Goal: Task Accomplishment & Management: Manage account settings

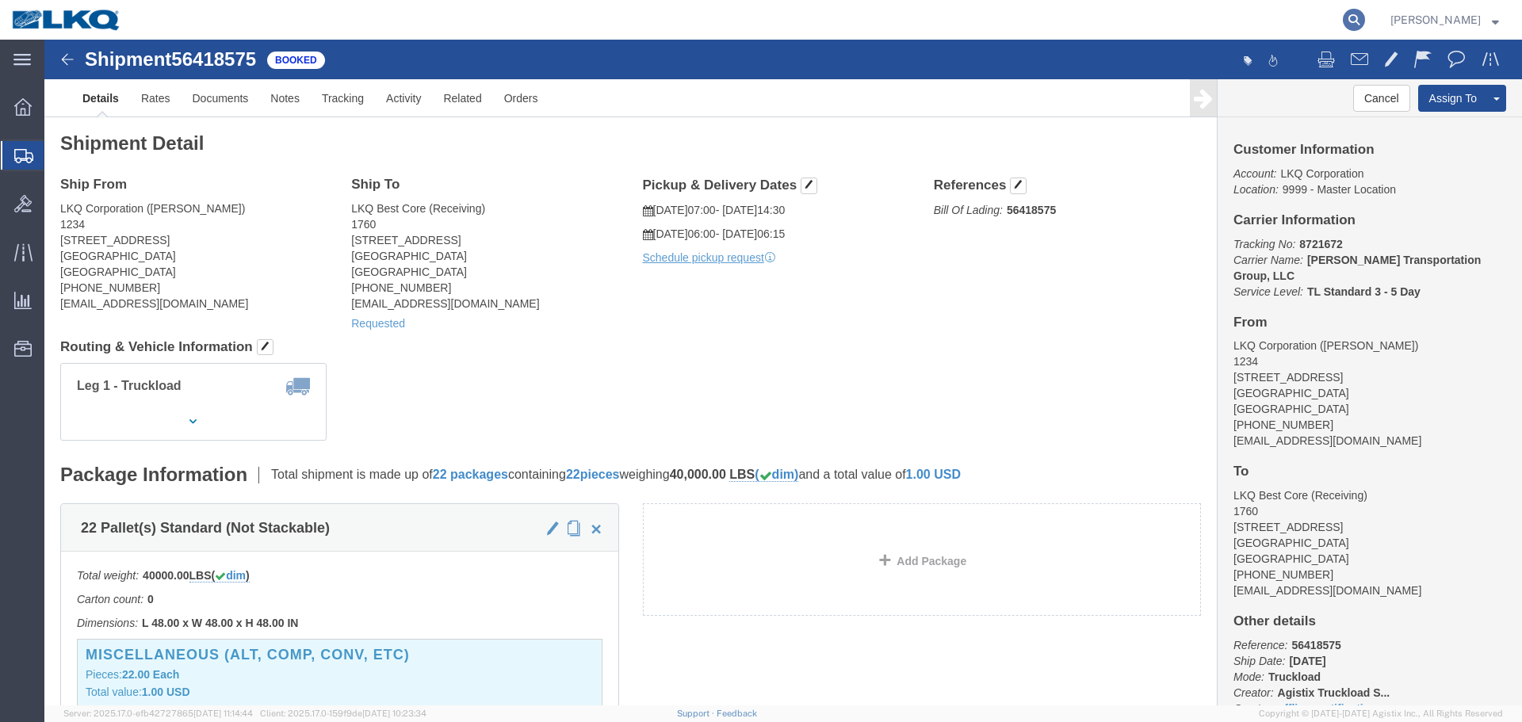
click at [1346, 26] on icon at bounding box center [1354, 20] width 22 height 22
paste input "56510196"
type input "56510196"
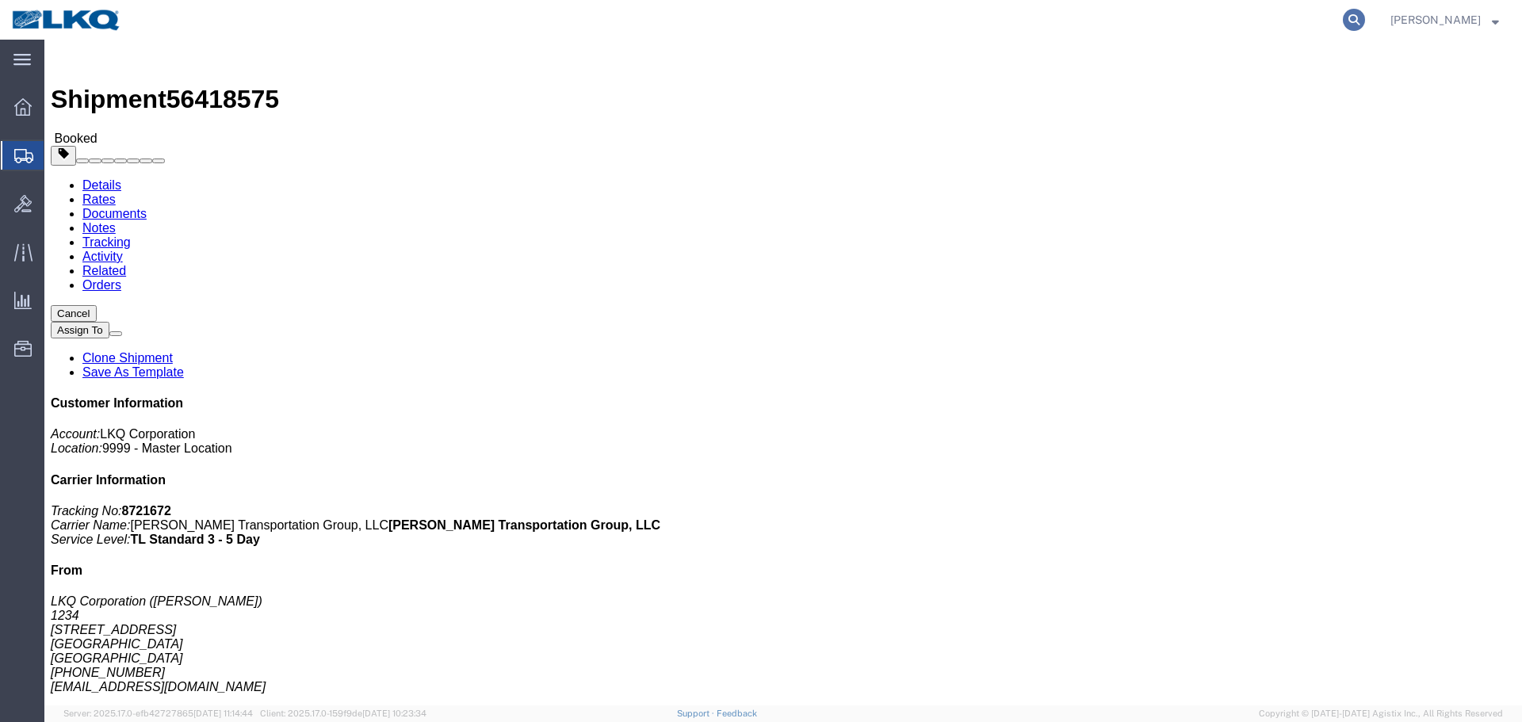
click at [1344, 24] on icon at bounding box center [1354, 20] width 22 height 22
paste input "56510196"
type input "56510196"
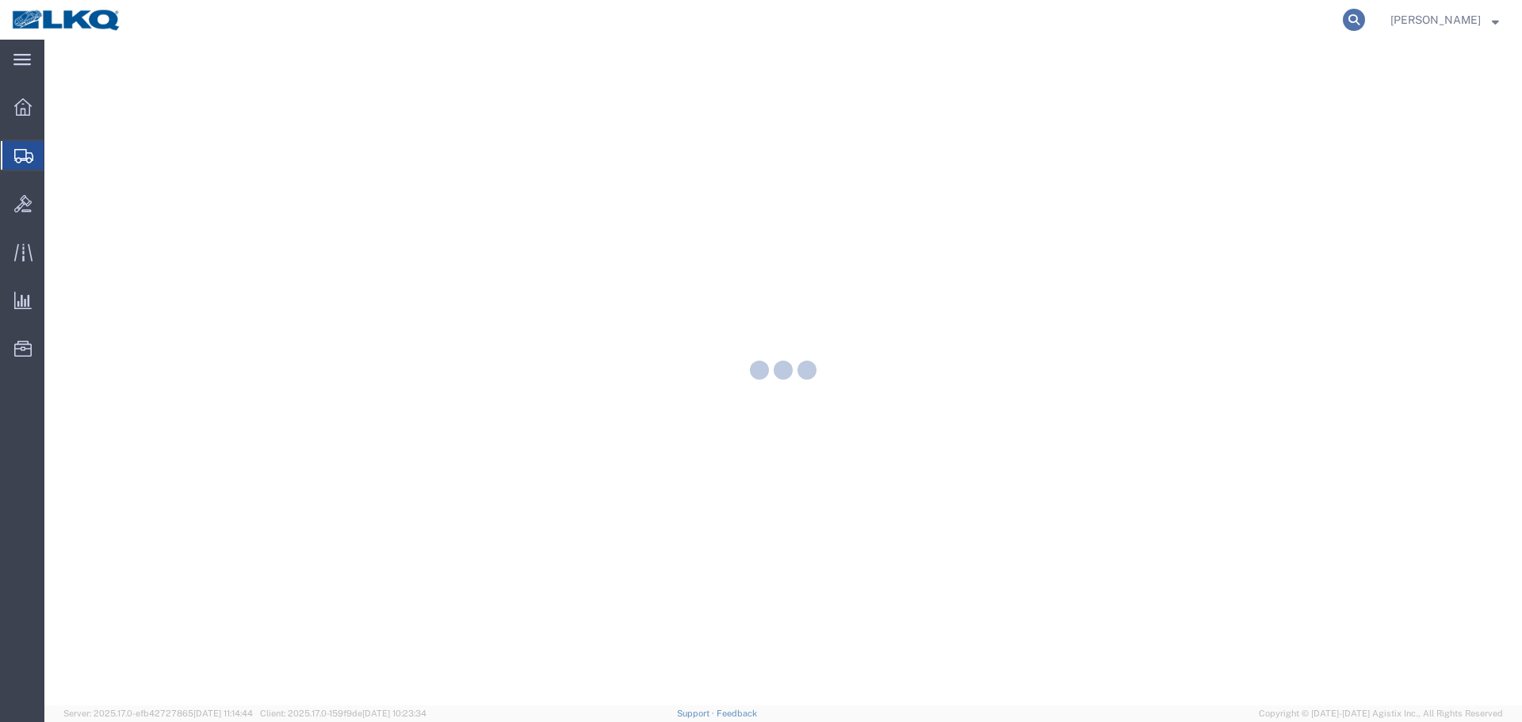
click at [1343, 20] on icon at bounding box center [1354, 20] width 22 height 22
paste input "56540792"
type input "56540792"
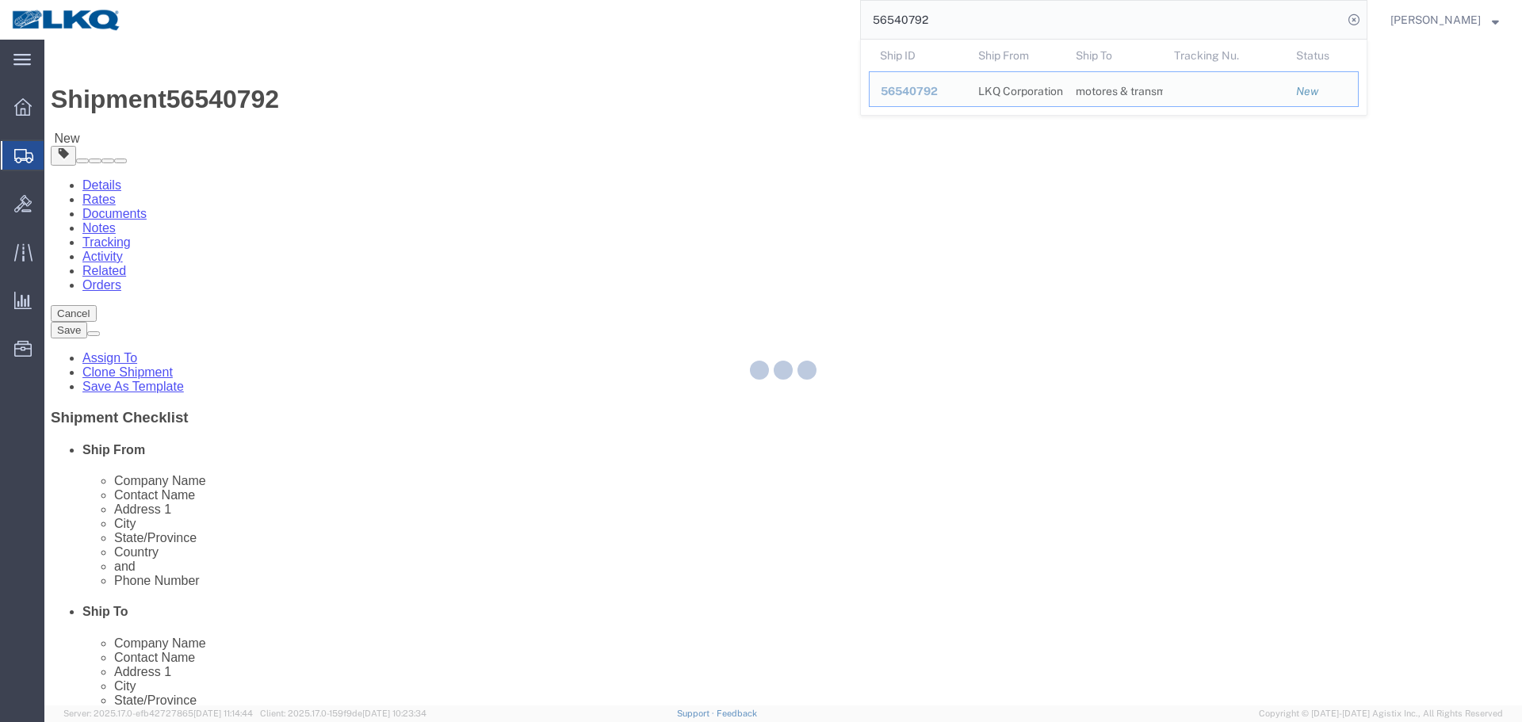
select select "28128"
select select
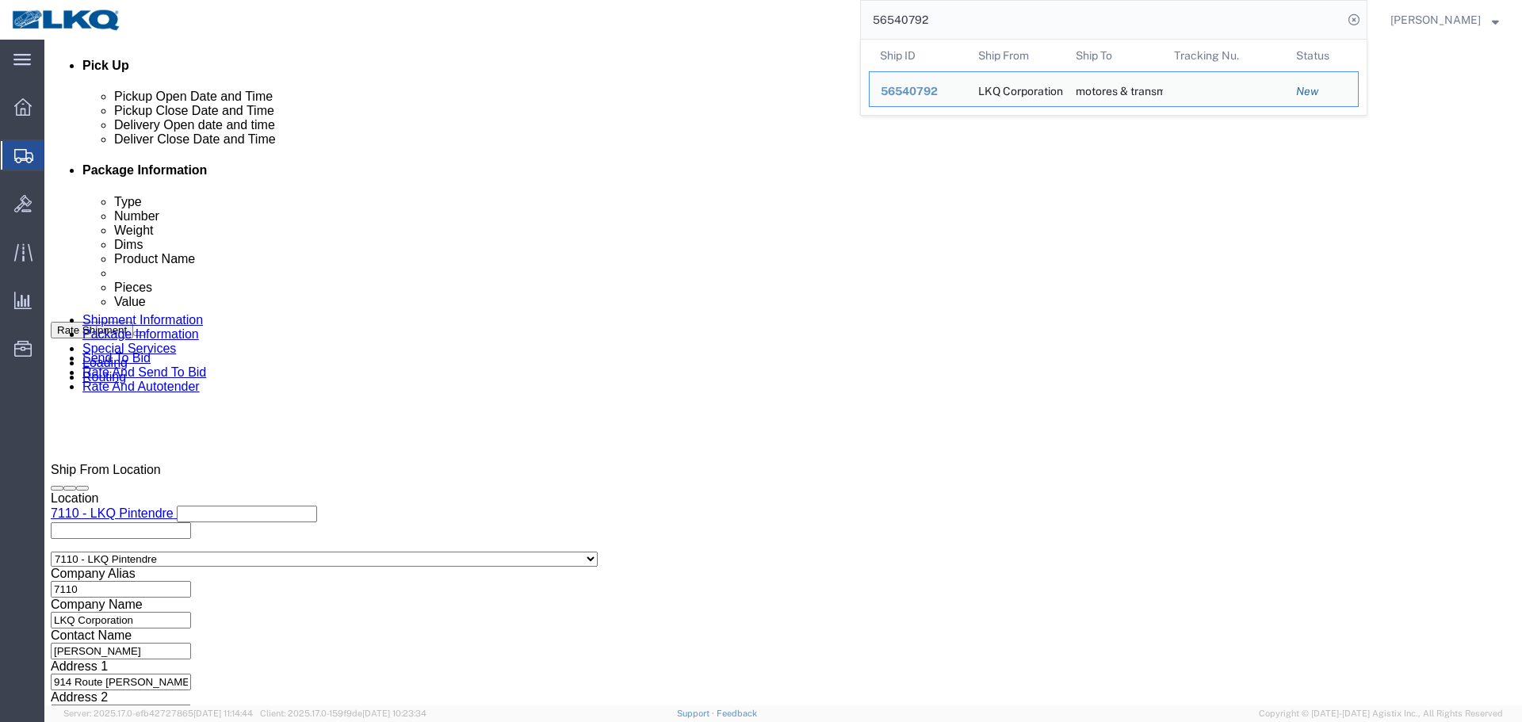
scroll to position [710, 0]
click div
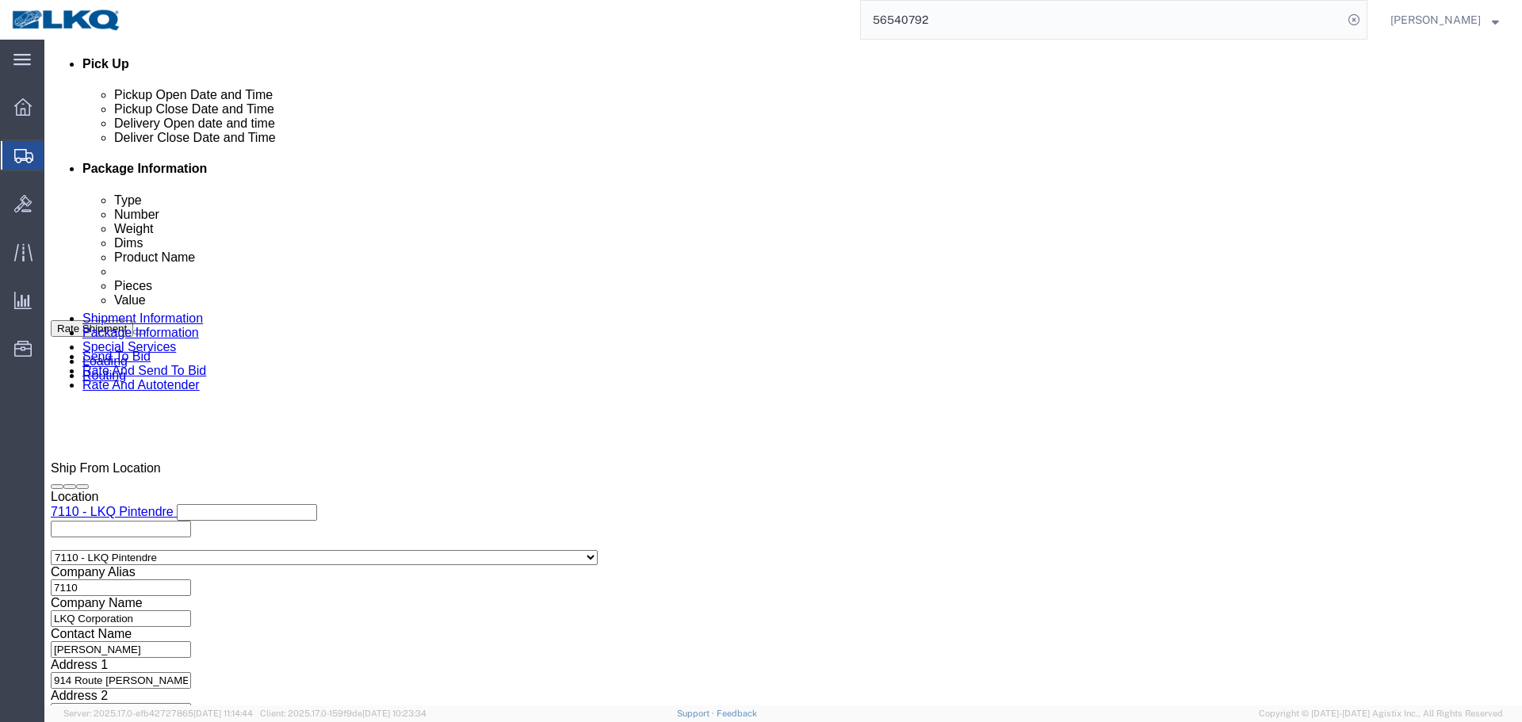
click input "2:00 PM"
type input "8:00 AM"
click button "Apply"
click div "Deliver Close Date Deliver Close Time Deliver Close Date and Time"
click div
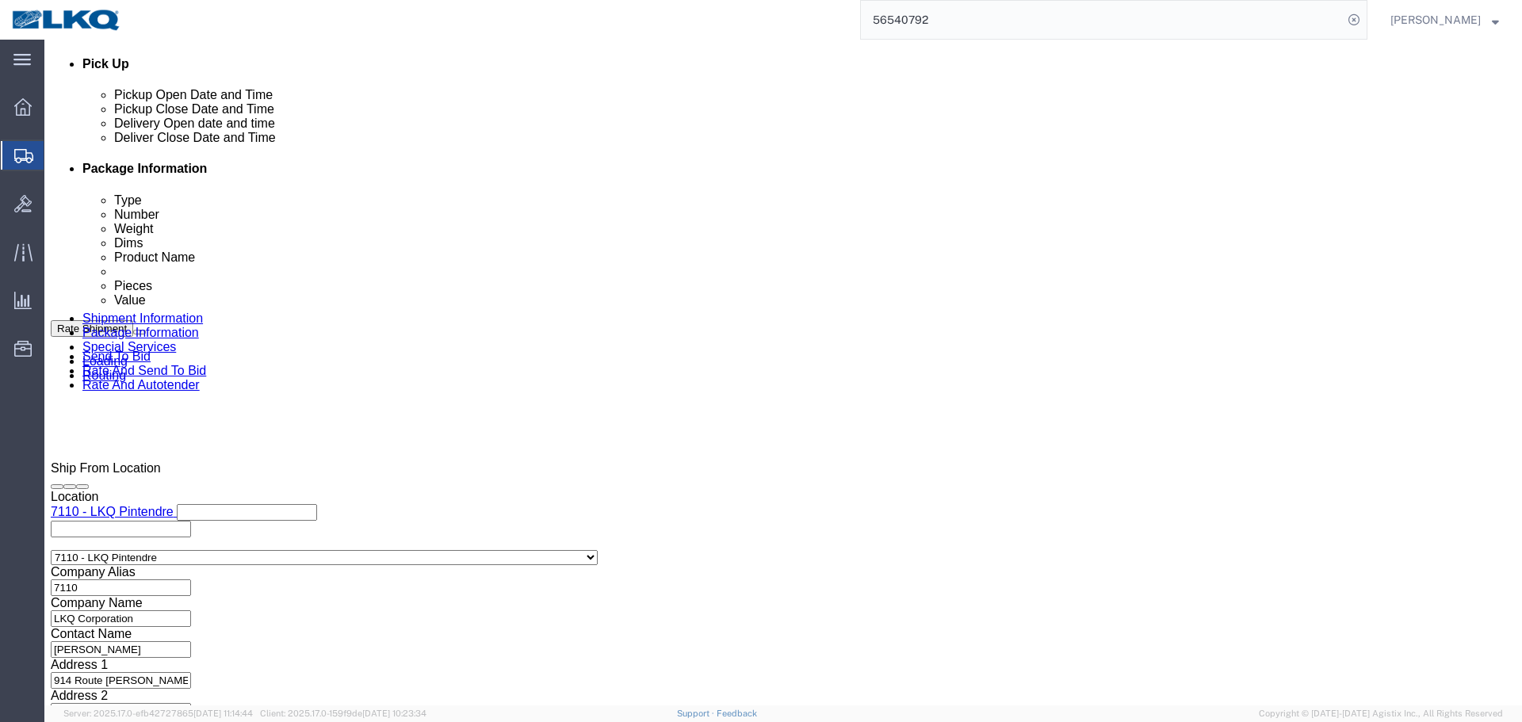
click input "9:00 AM"
type input "0801"
type input "8:01 AM"
click button "Apply"
click button "Save"
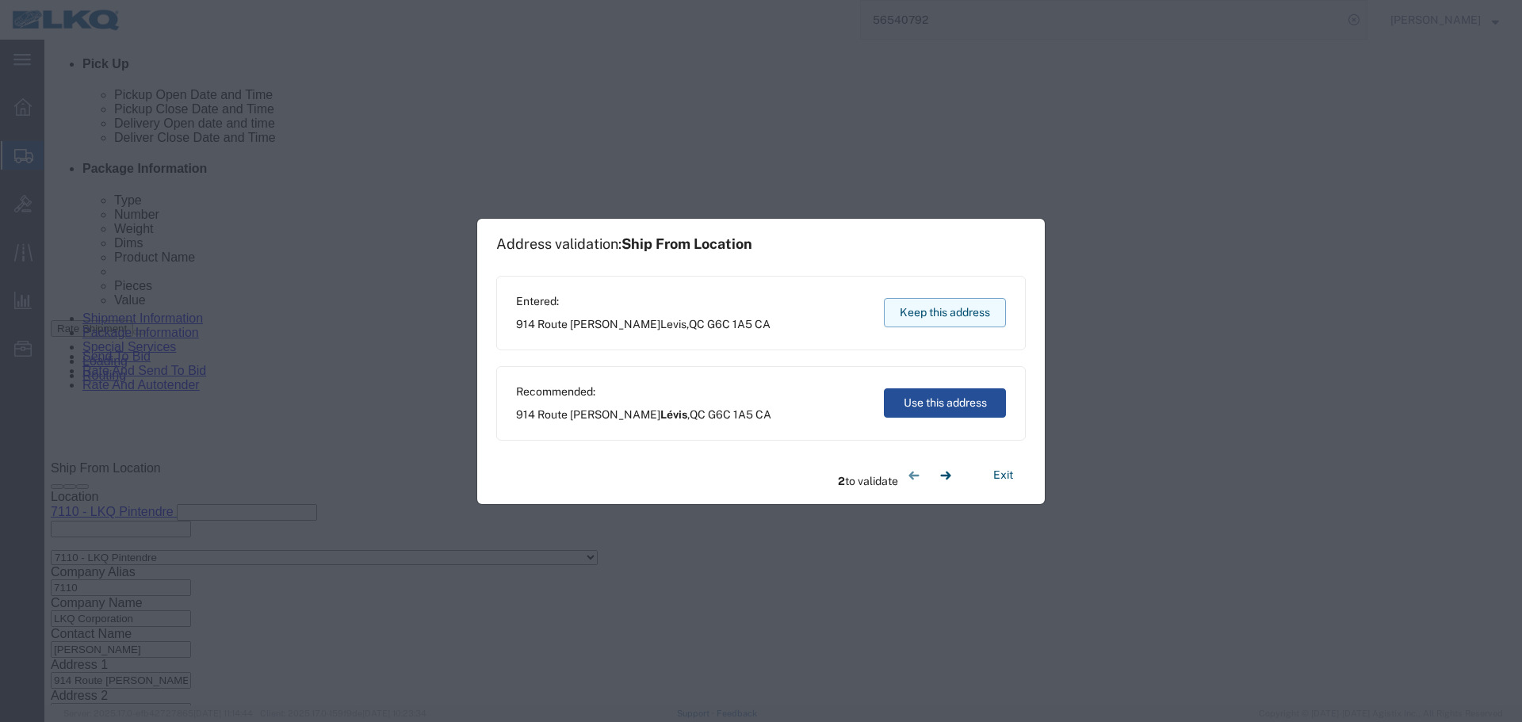
click at [966, 304] on button "Keep this address" at bounding box center [945, 312] width 122 height 29
click at [969, 304] on button "Keep this address" at bounding box center [945, 312] width 122 height 29
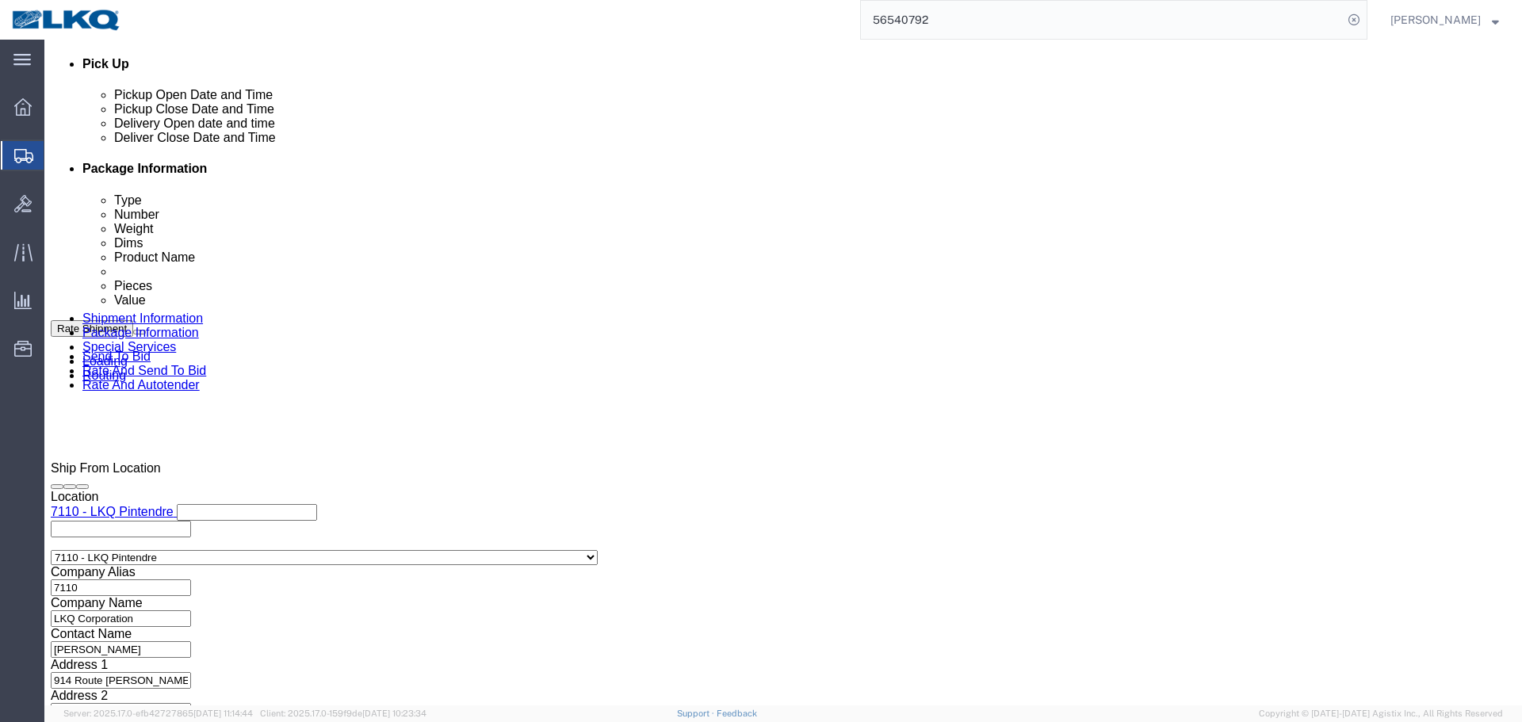
click link "Send To Bid"
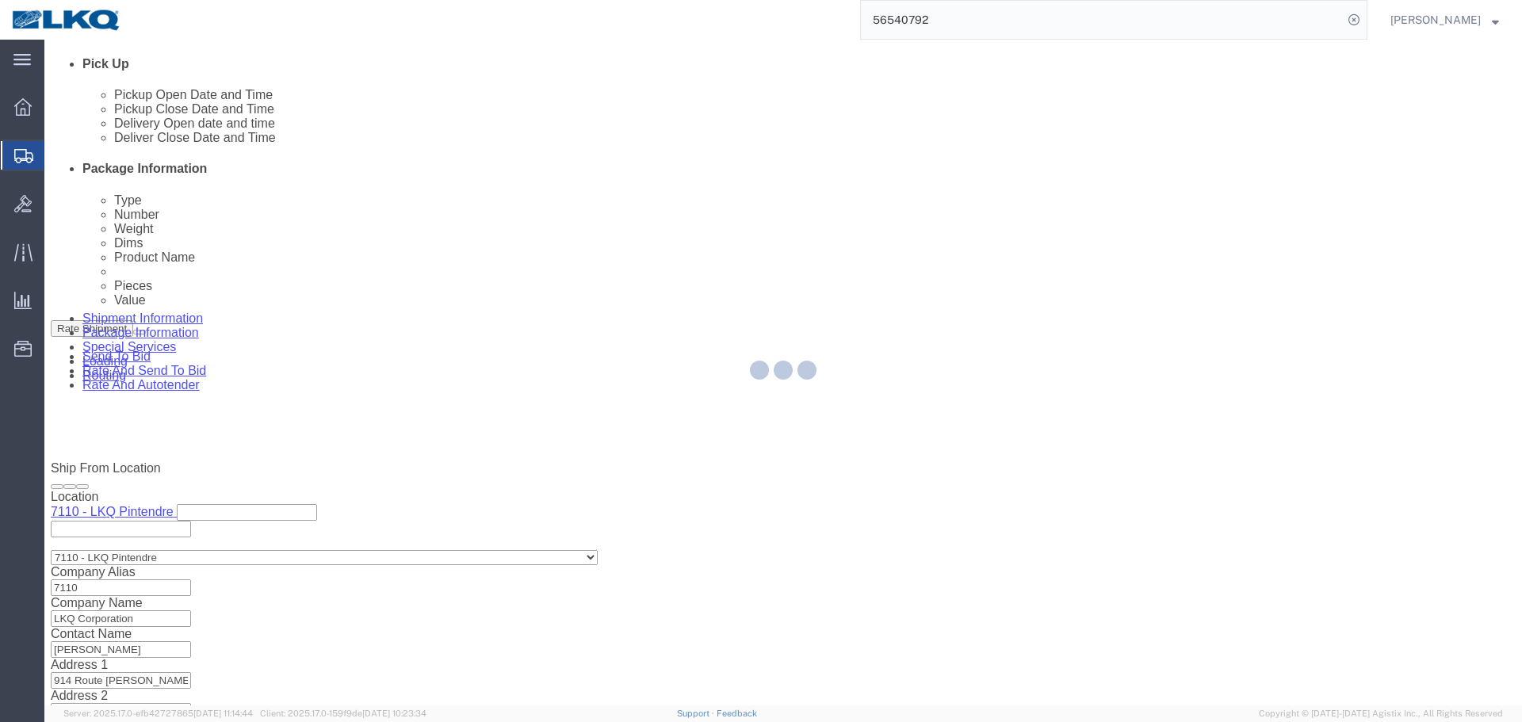
select select "TL"
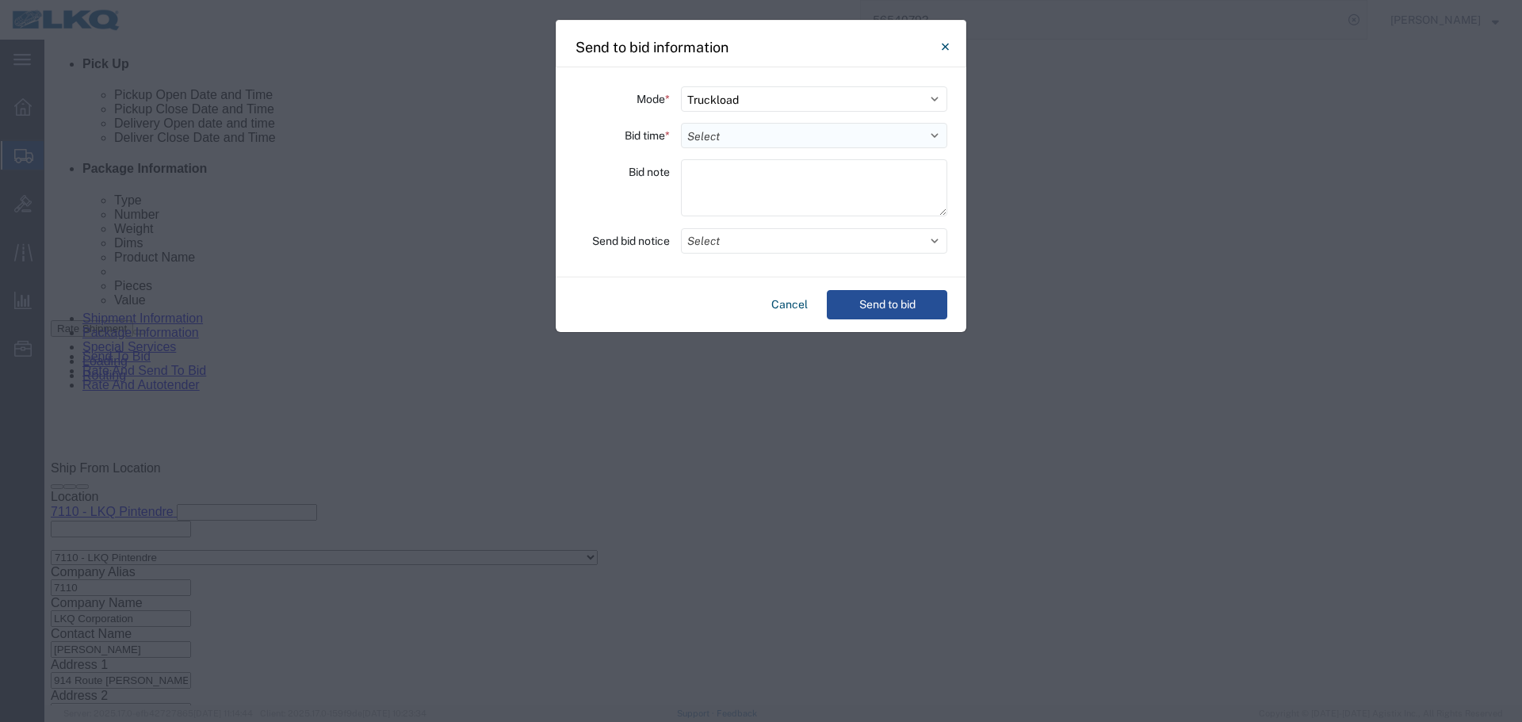
click at [716, 134] on select "Select 30 Min (Rush) 1 Hour (Rush) 2 Hours (Rush) 4 Hours (Rush) 8 Hours (Rush)…" at bounding box center [814, 135] width 266 height 25
select select "24"
click at [681, 123] on select "Select 30 Min (Rush) 1 Hour (Rush) 2 Hours (Rush) 4 Hours (Rush) 8 Hours (Rush)…" at bounding box center [814, 135] width 266 height 25
click at [754, 238] on button "Select" at bounding box center [814, 240] width 266 height 25
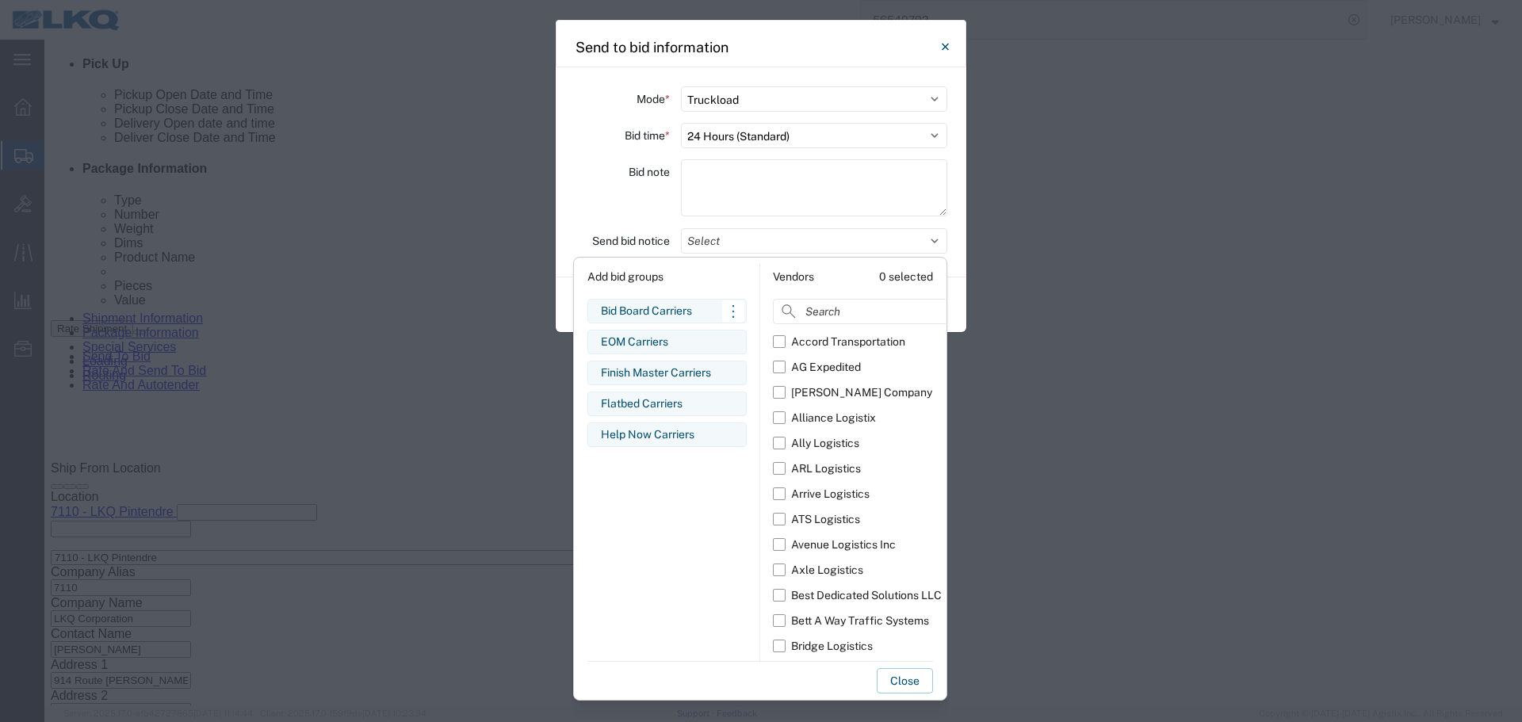
click at [661, 312] on div "Bid Board Carriers" at bounding box center [667, 311] width 132 height 17
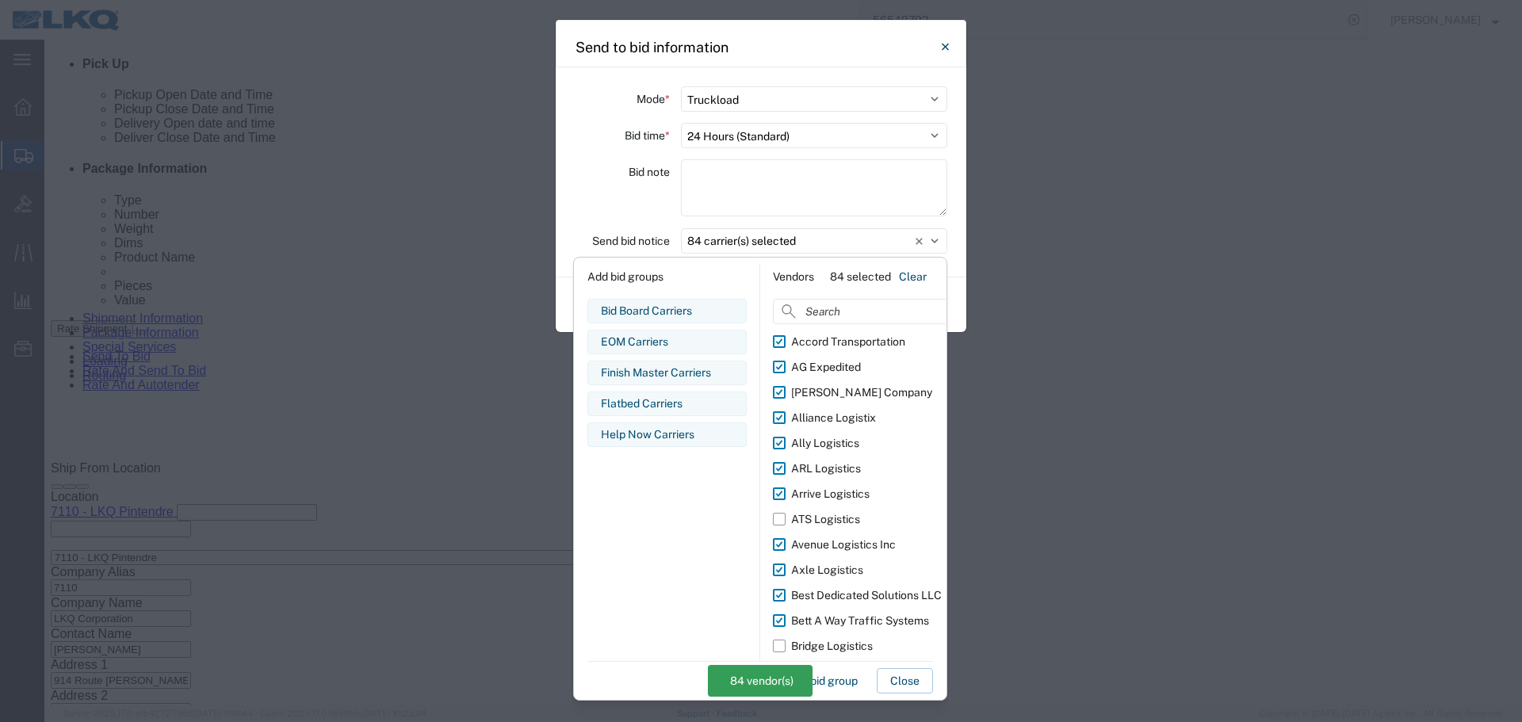
click at [636, 214] on div "Bid note" at bounding box center [622, 190] width 95 height 62
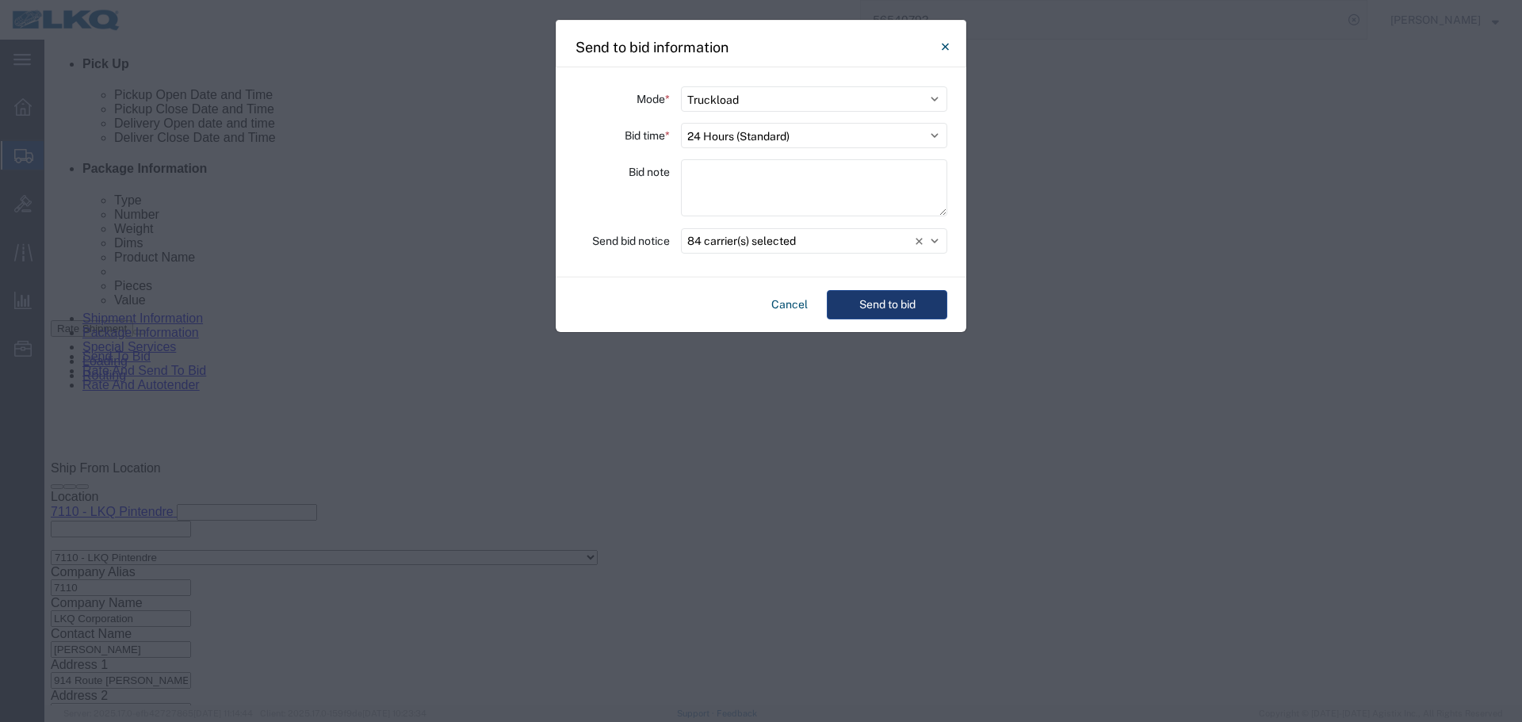
click at [867, 304] on button "Send to bid" at bounding box center [887, 304] width 120 height 29
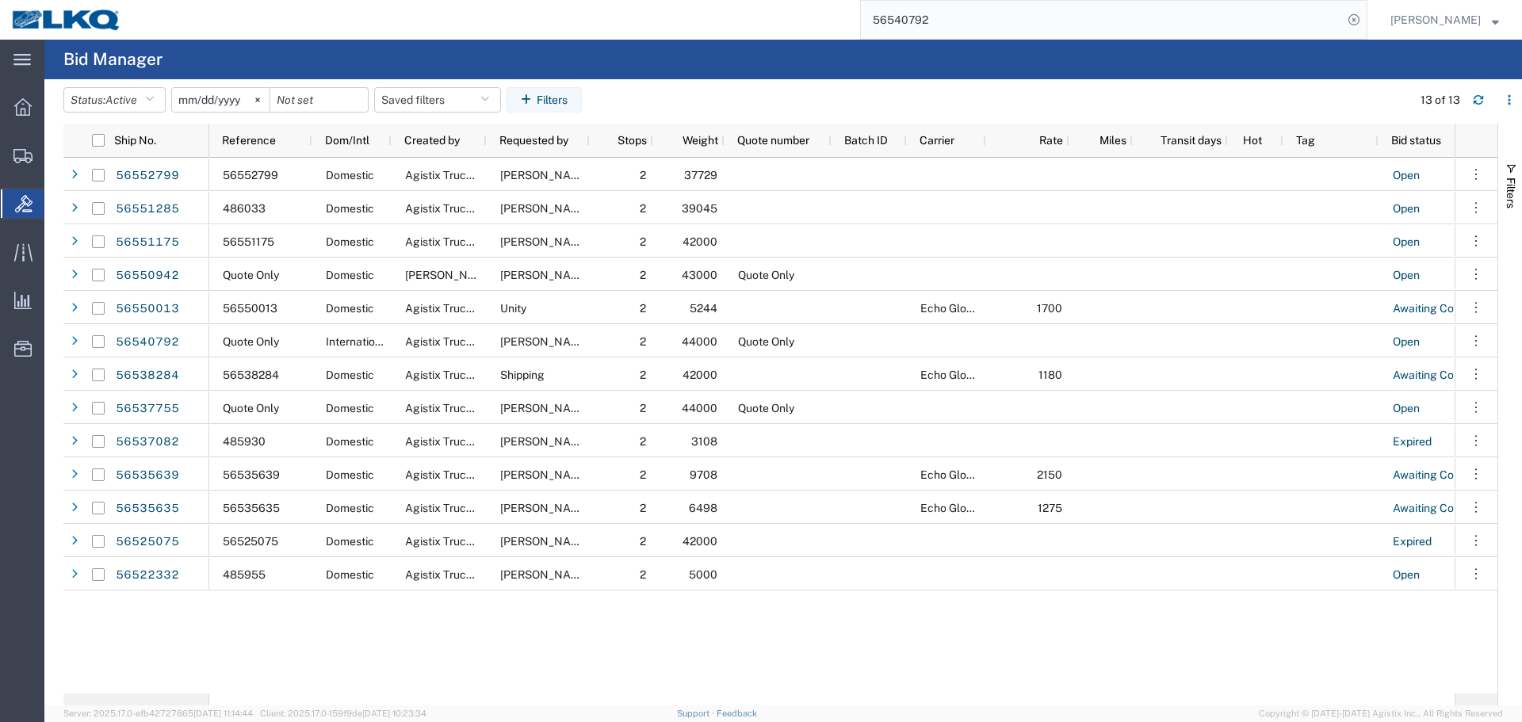
click at [1064, 32] on input "56540792" at bounding box center [1102, 20] width 482 height 38
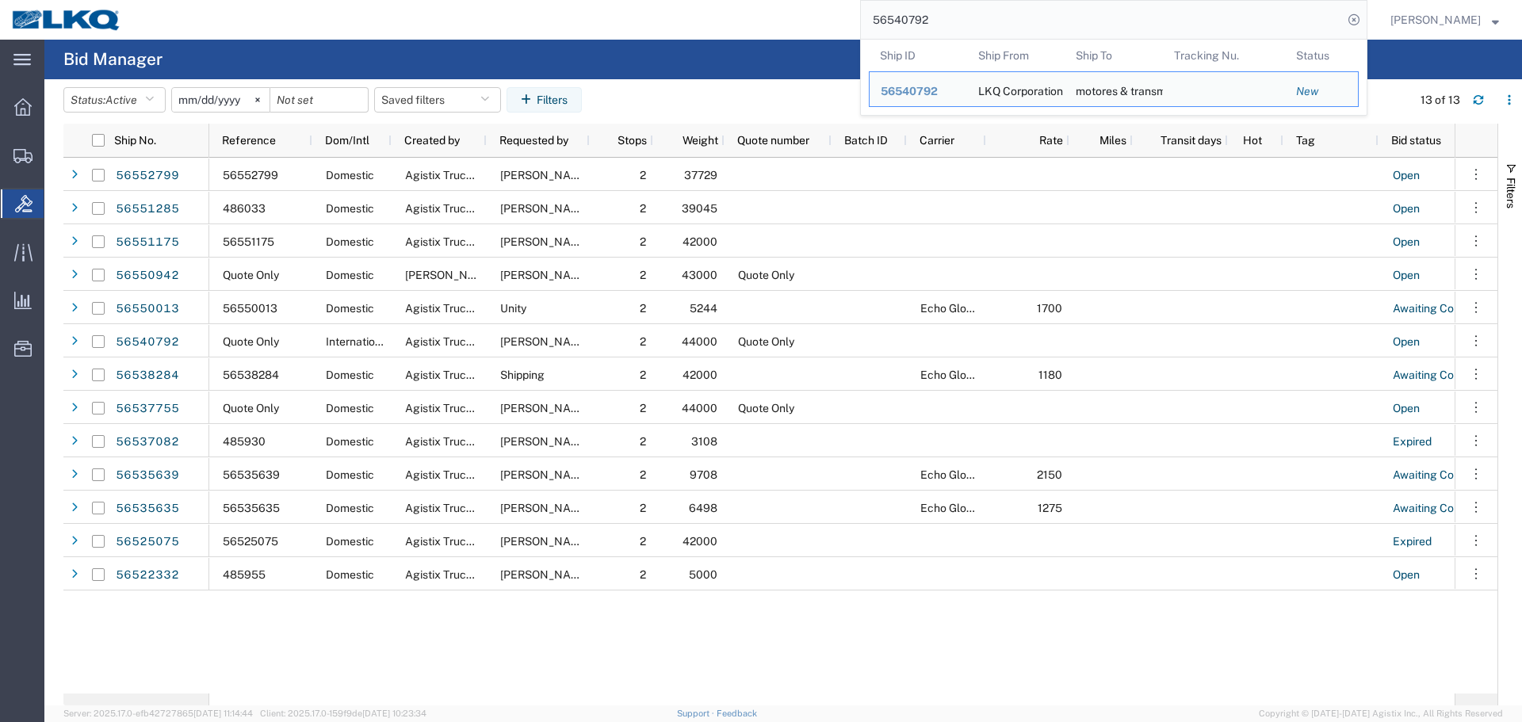
paste input "10196"
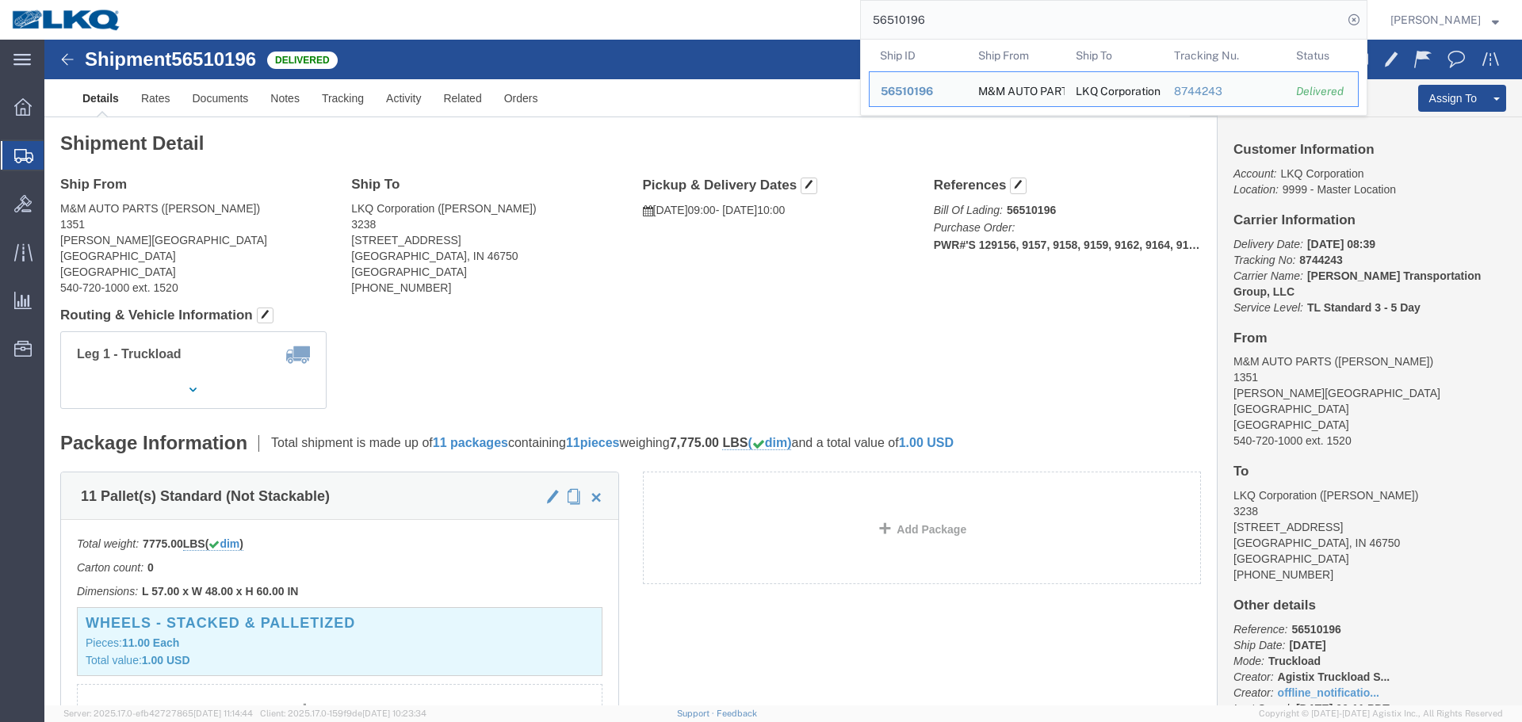
click h4 "Routing & Vehicle Information"
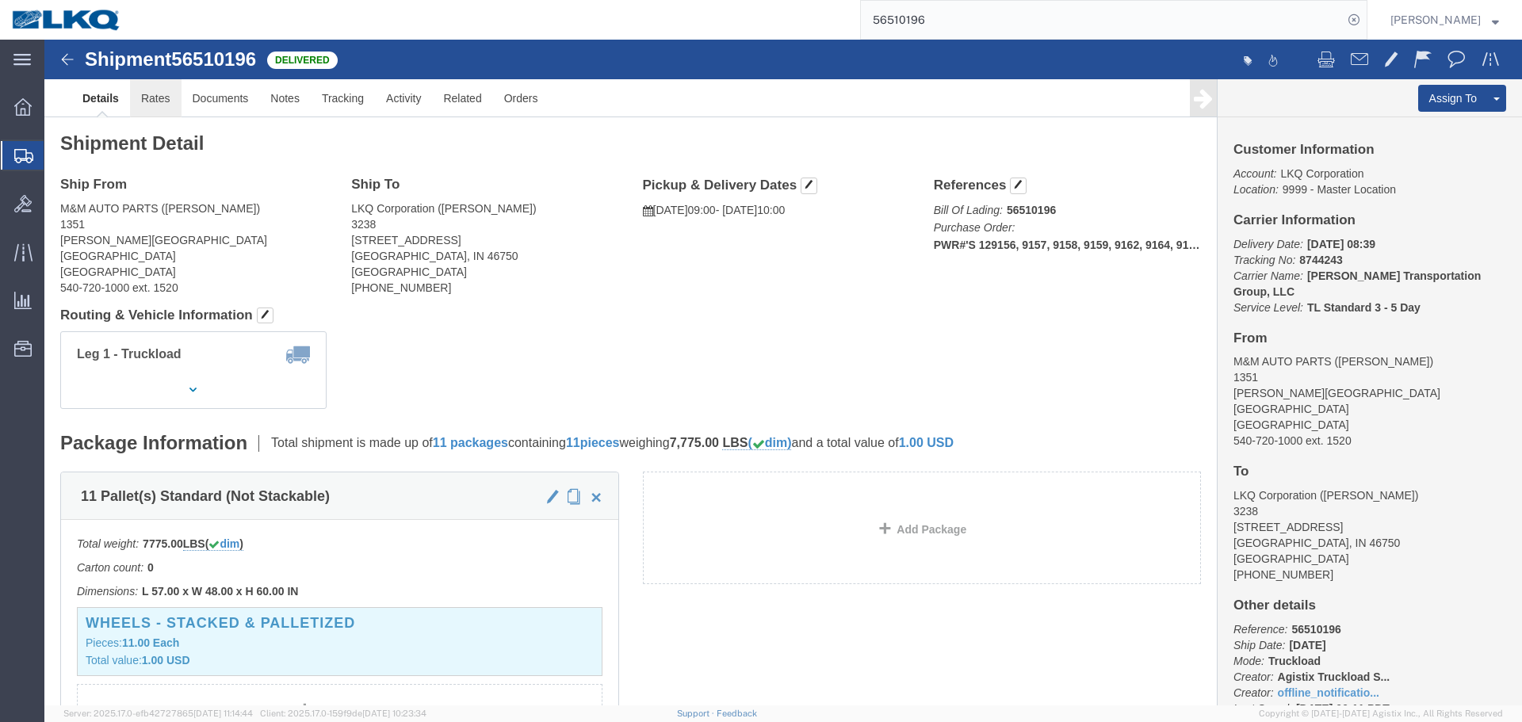
click link "Rates"
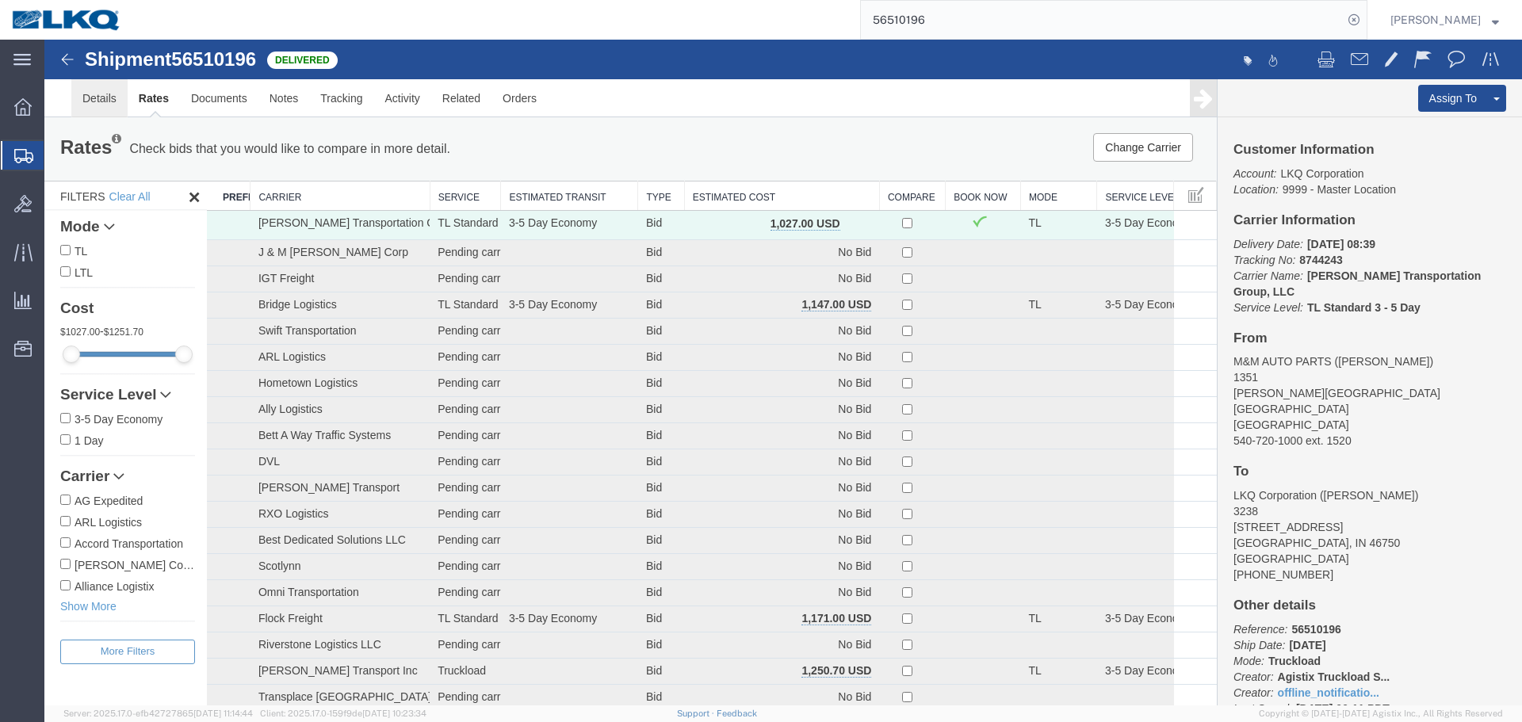
click at [71, 100] on link "Details" at bounding box center [99, 98] width 56 height 38
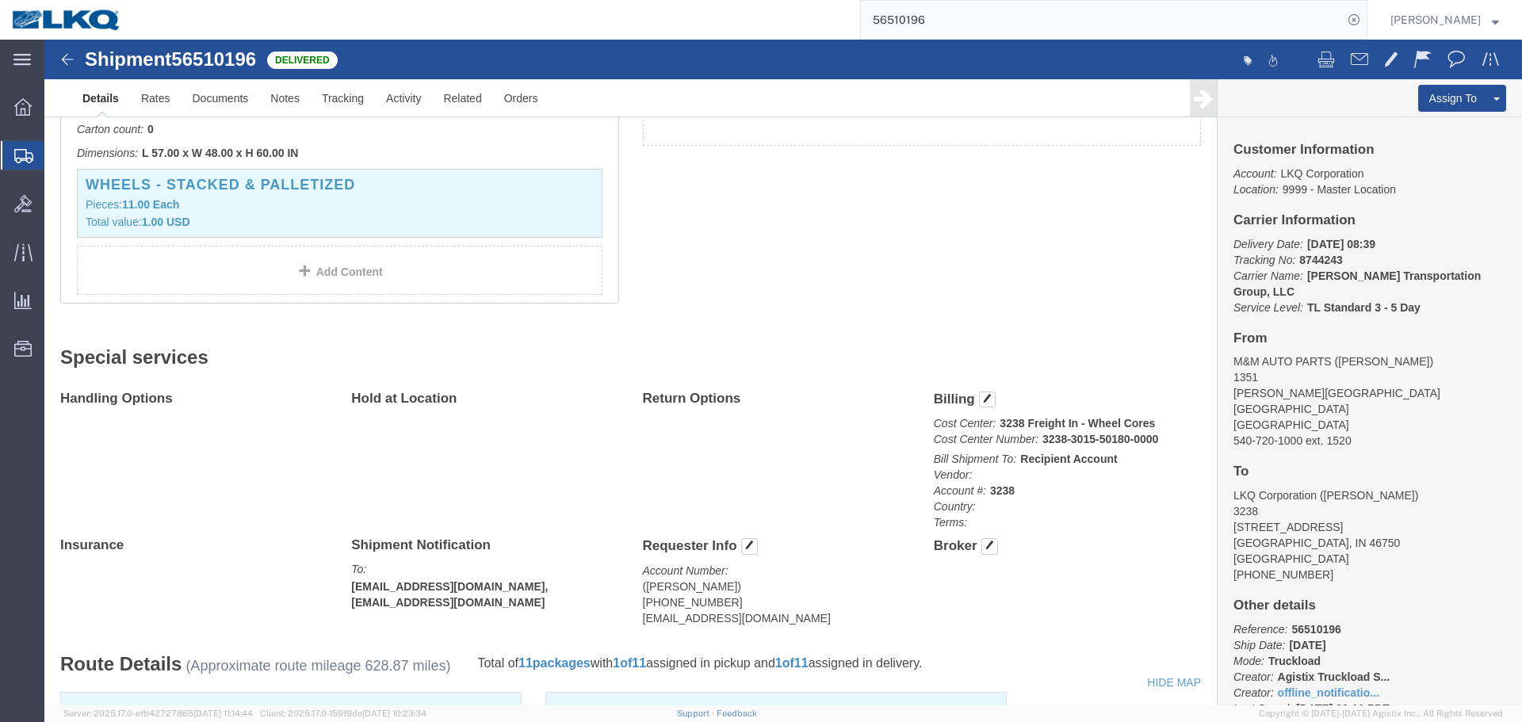
scroll to position [159, 0]
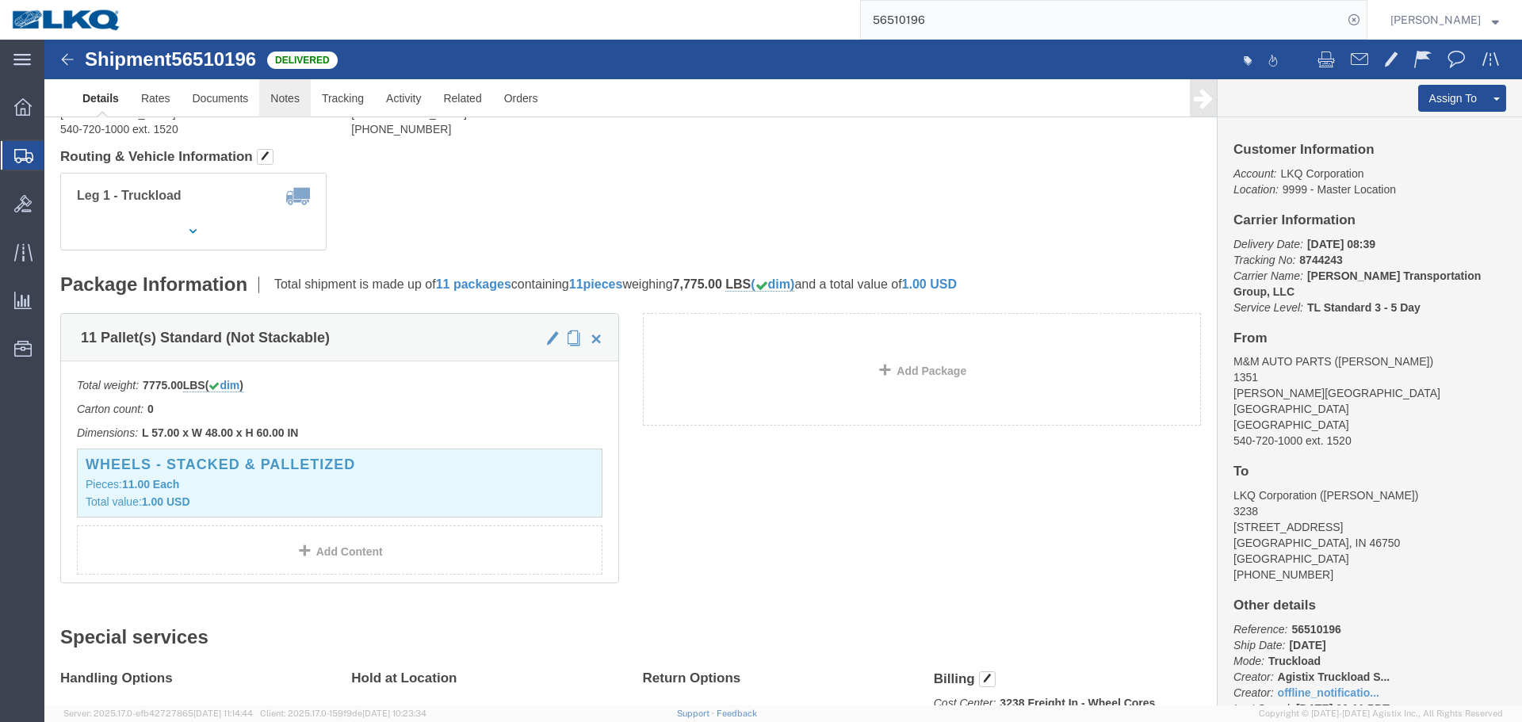
click link "Notes"
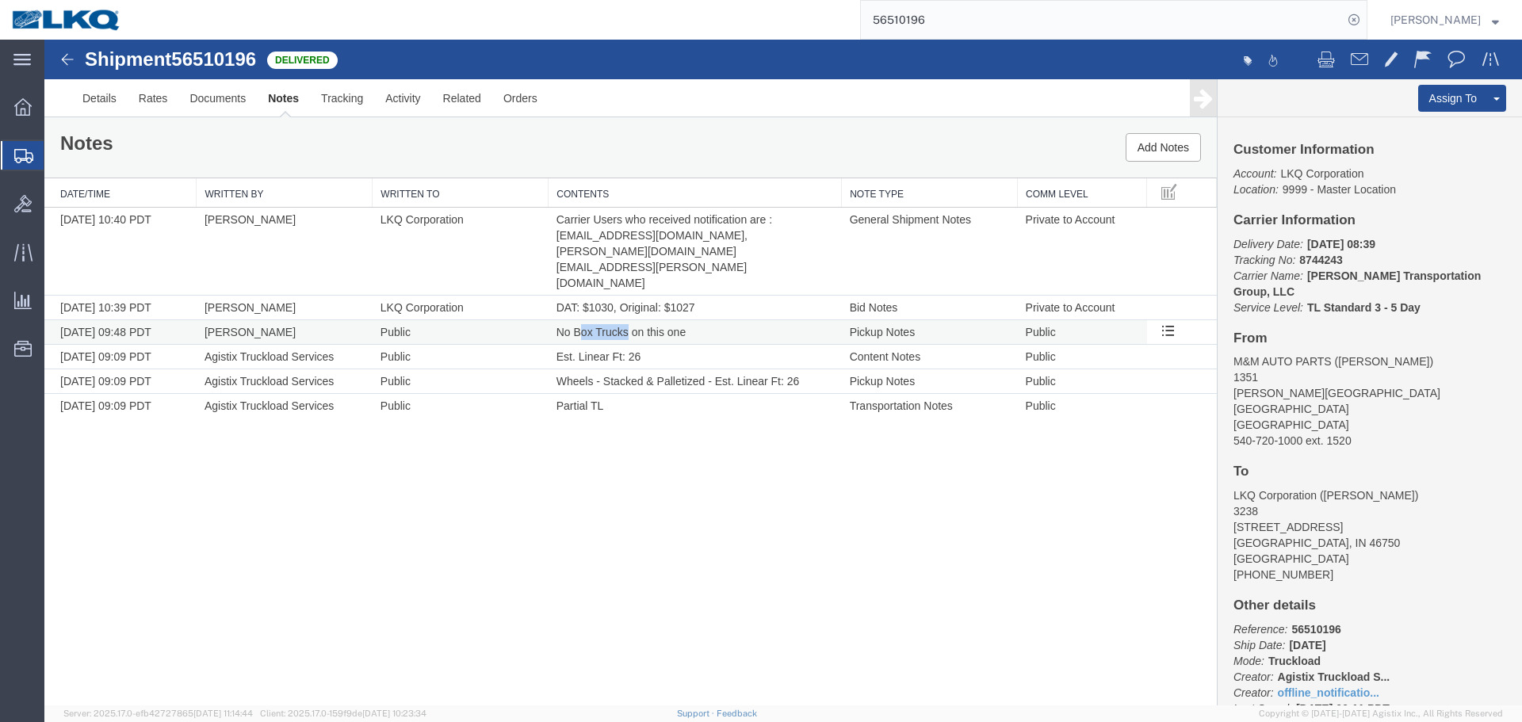
drag, startPoint x: 580, startPoint y: 287, endPoint x: 627, endPoint y: 285, distance: 46.8
click at [627, 326] on span "No Box Trucks on this one" at bounding box center [620, 332] width 129 height 13
drag, startPoint x: 557, startPoint y: 334, endPoint x: 623, endPoint y: 332, distance: 65.8
click at [623, 375] on span "Wheels - Stacked & Palletized - Est. Linear Ft: 26" at bounding box center [677, 381] width 243 height 13
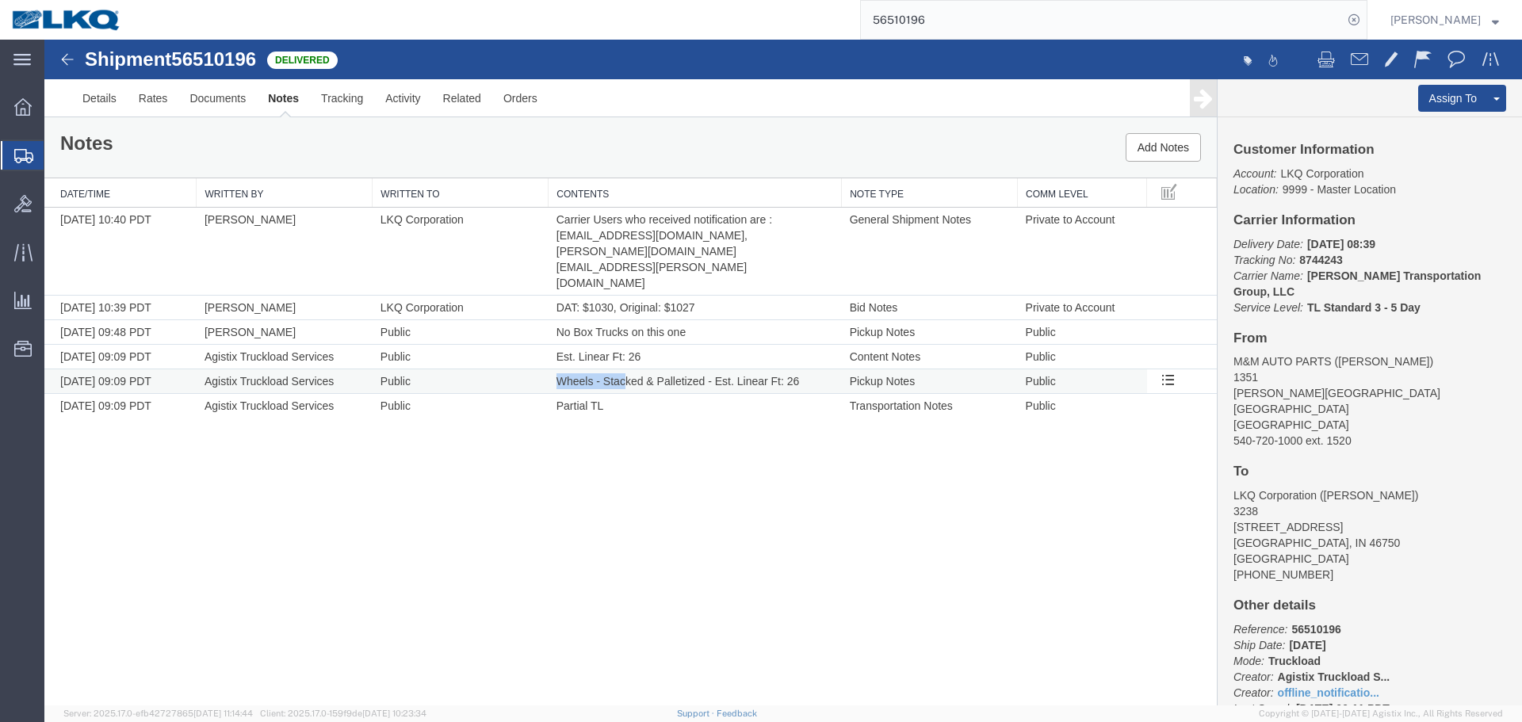
click at [623, 375] on span "Wheels - Stacked & Palletized - Est. Linear Ft: 26" at bounding box center [677, 381] width 243 height 13
click at [1090, 16] on input "56510196" at bounding box center [1102, 20] width 482 height 38
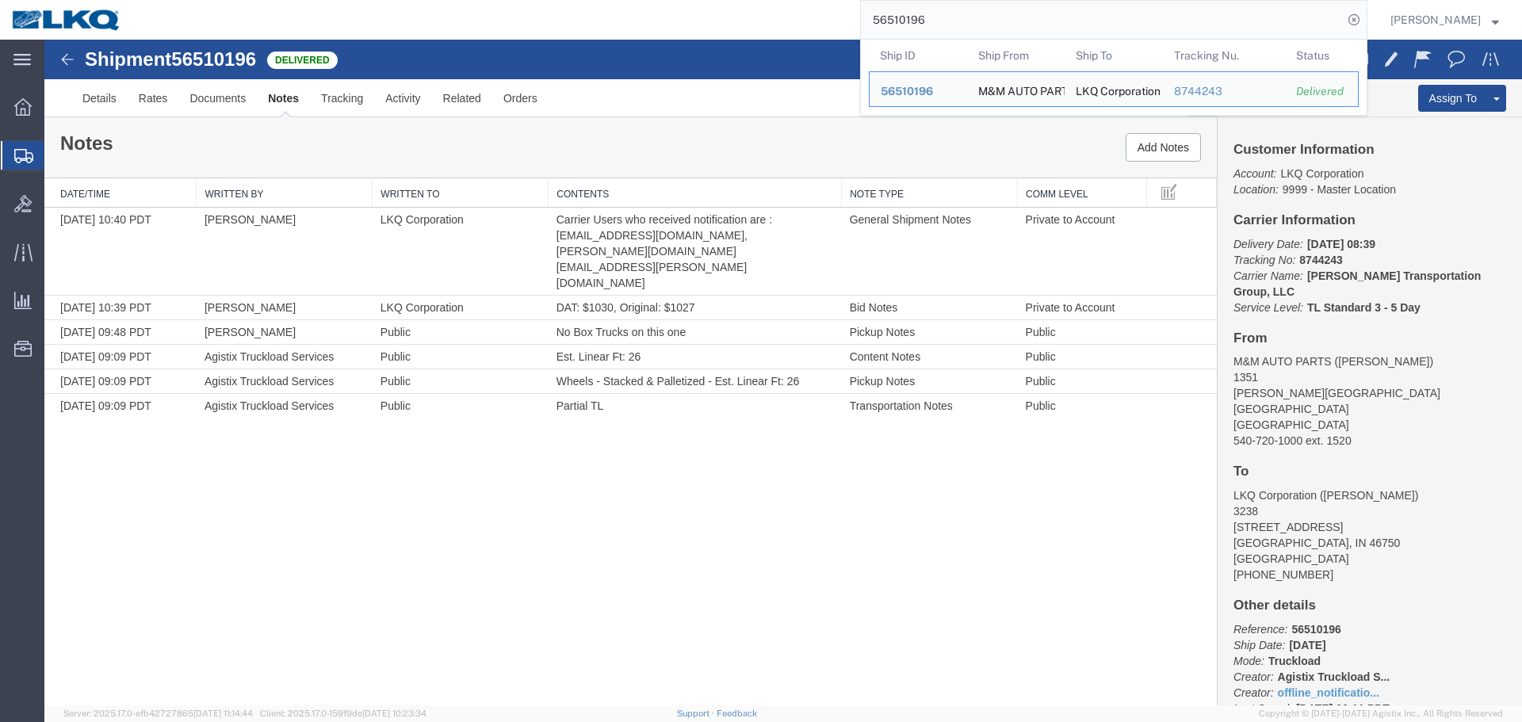
paste input "08806"
type input "56508806"
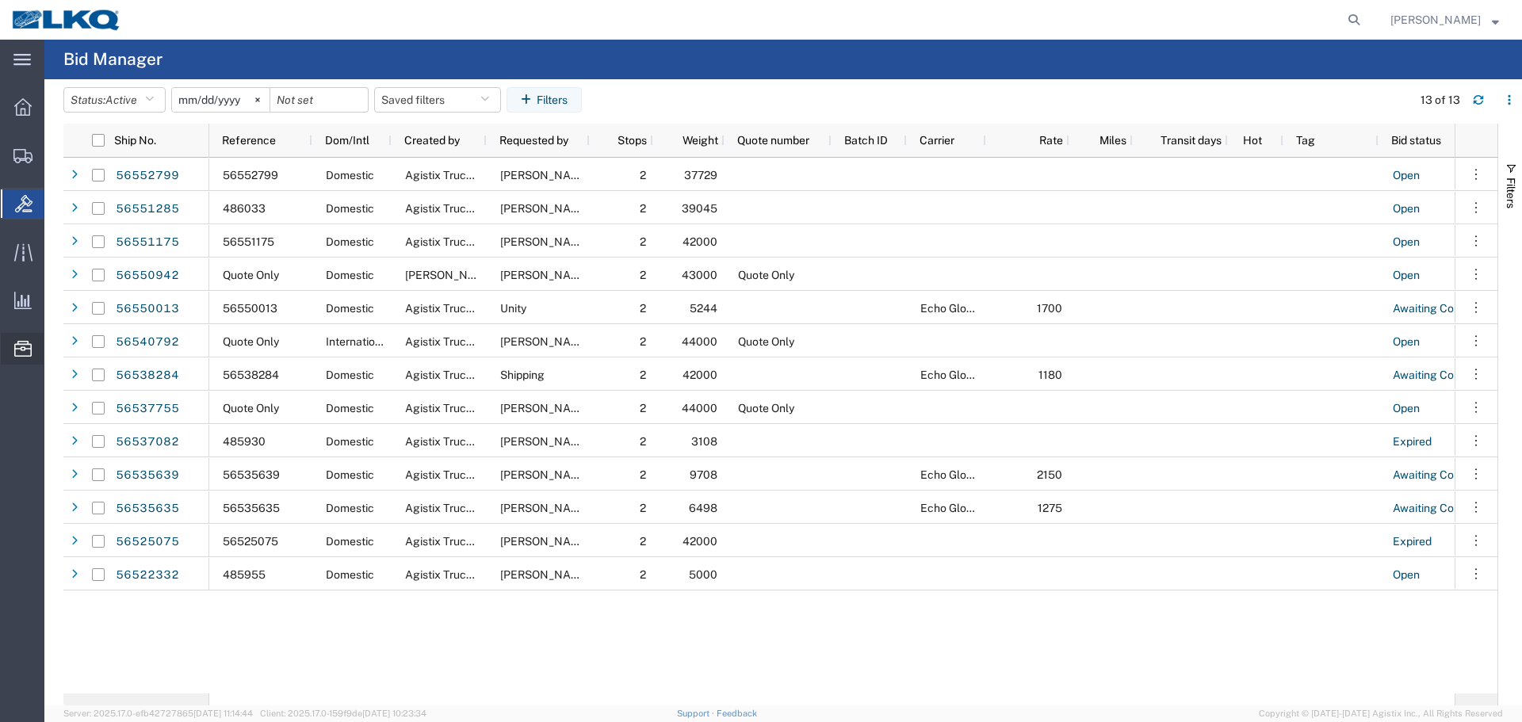
click at [0, 0] on span "Location Appointment" at bounding box center [0, 0] width 0 height 0
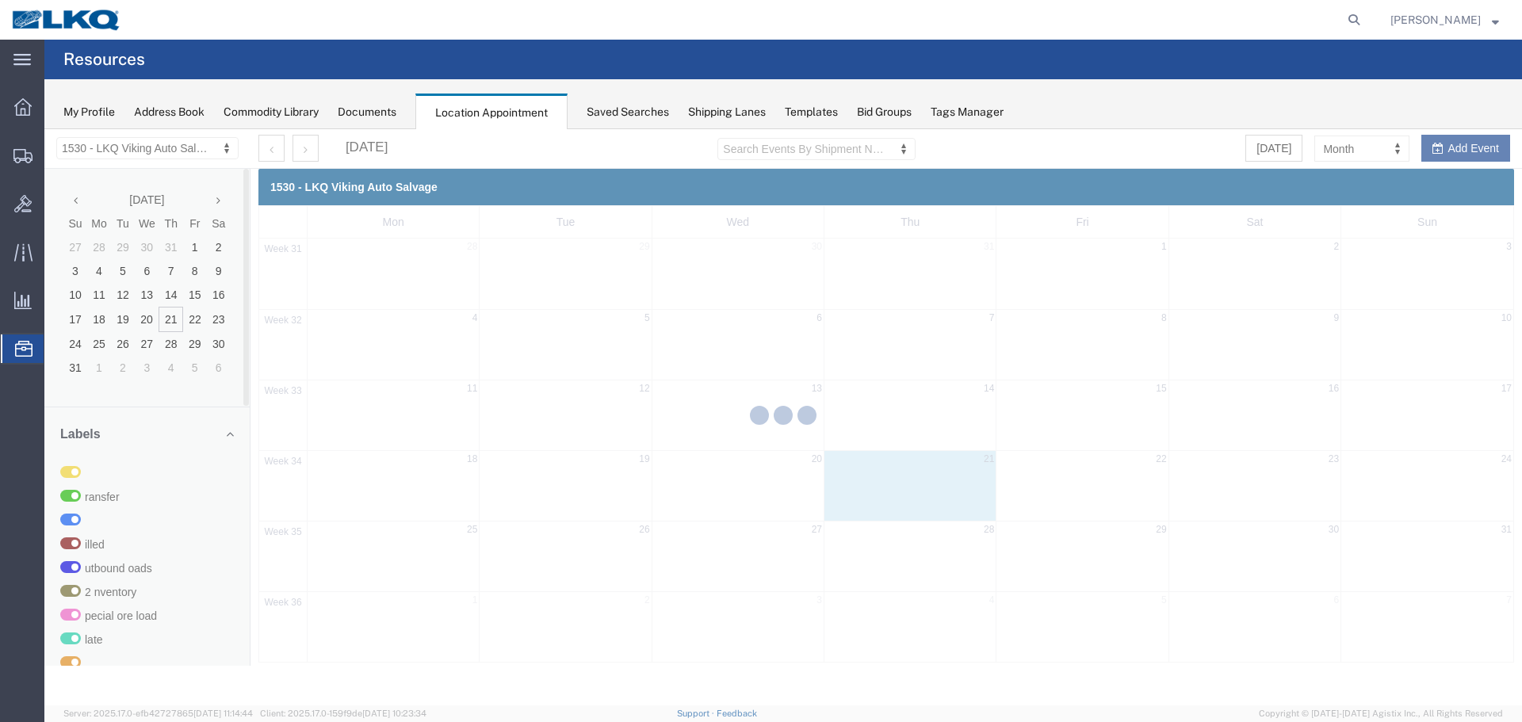
click at [126, 150] on div at bounding box center [782, 417] width 1477 height 576
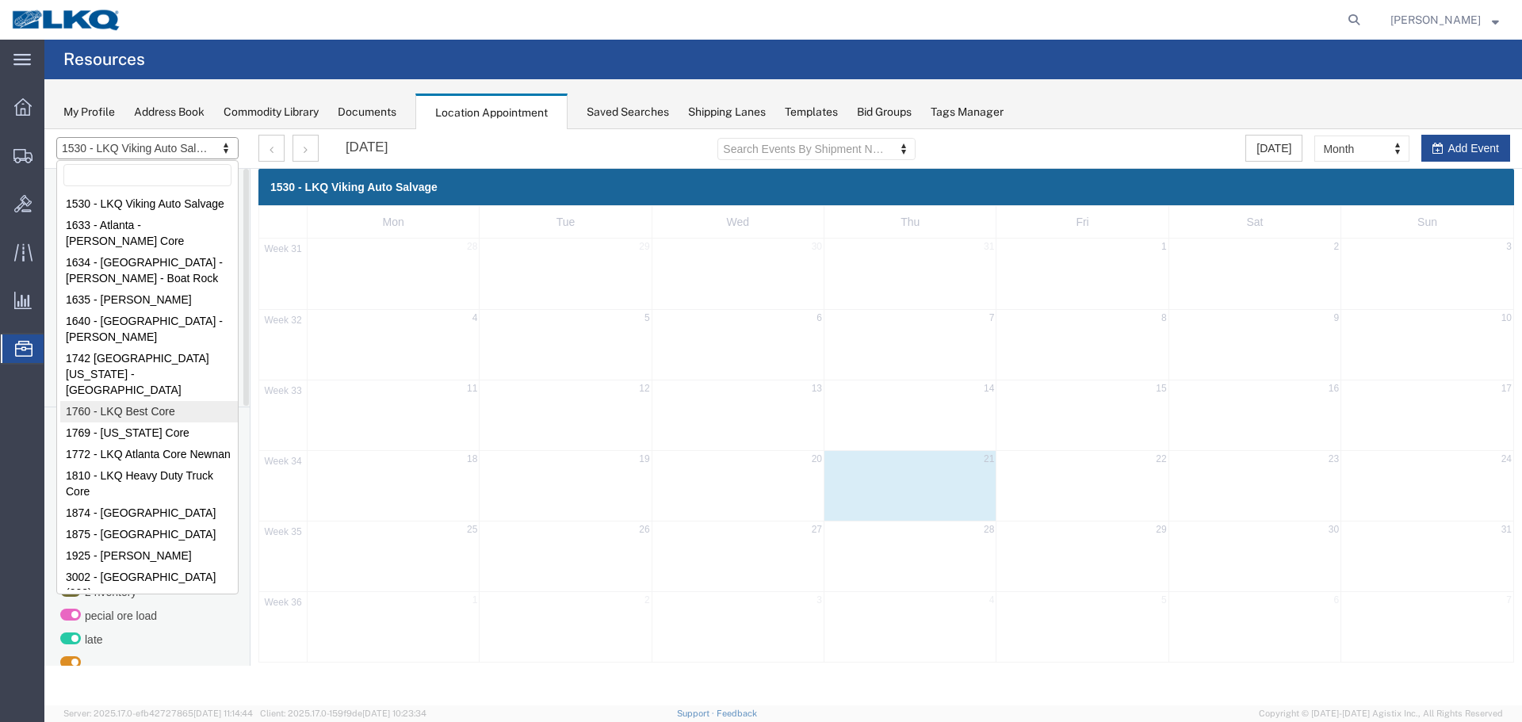
select select "27634"
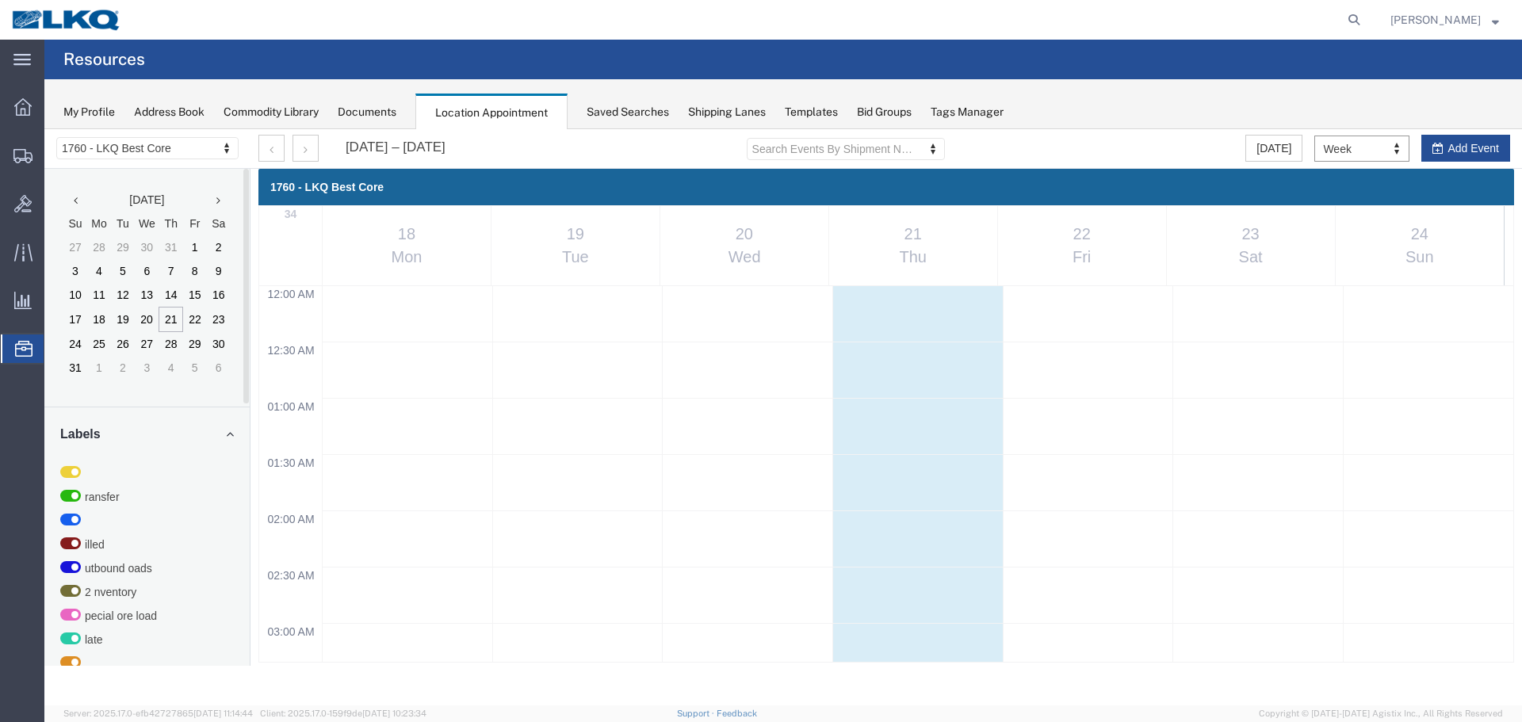
scroll to position [676, 0]
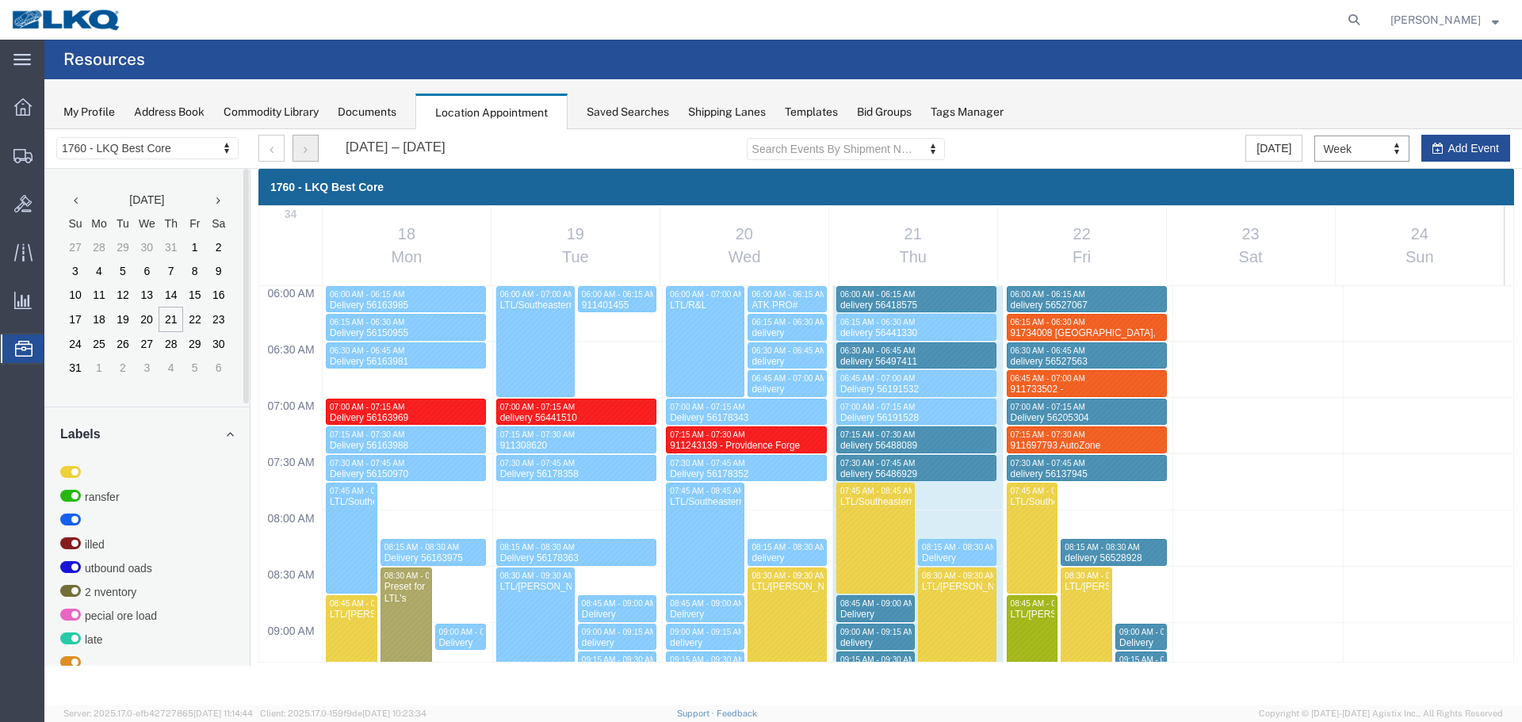
click at [305, 144] on icon "button" at bounding box center [306, 149] width 4 height 11
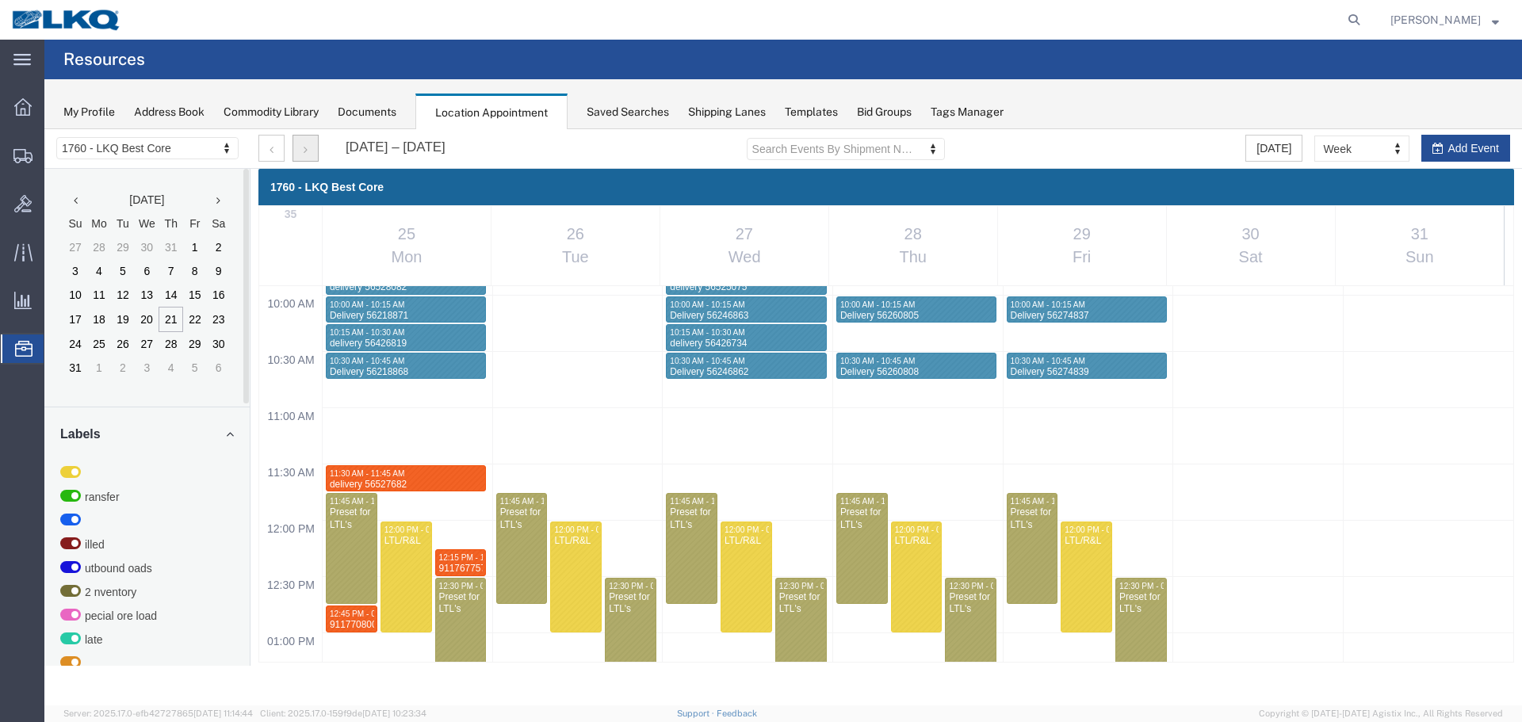
scroll to position [1152, 0]
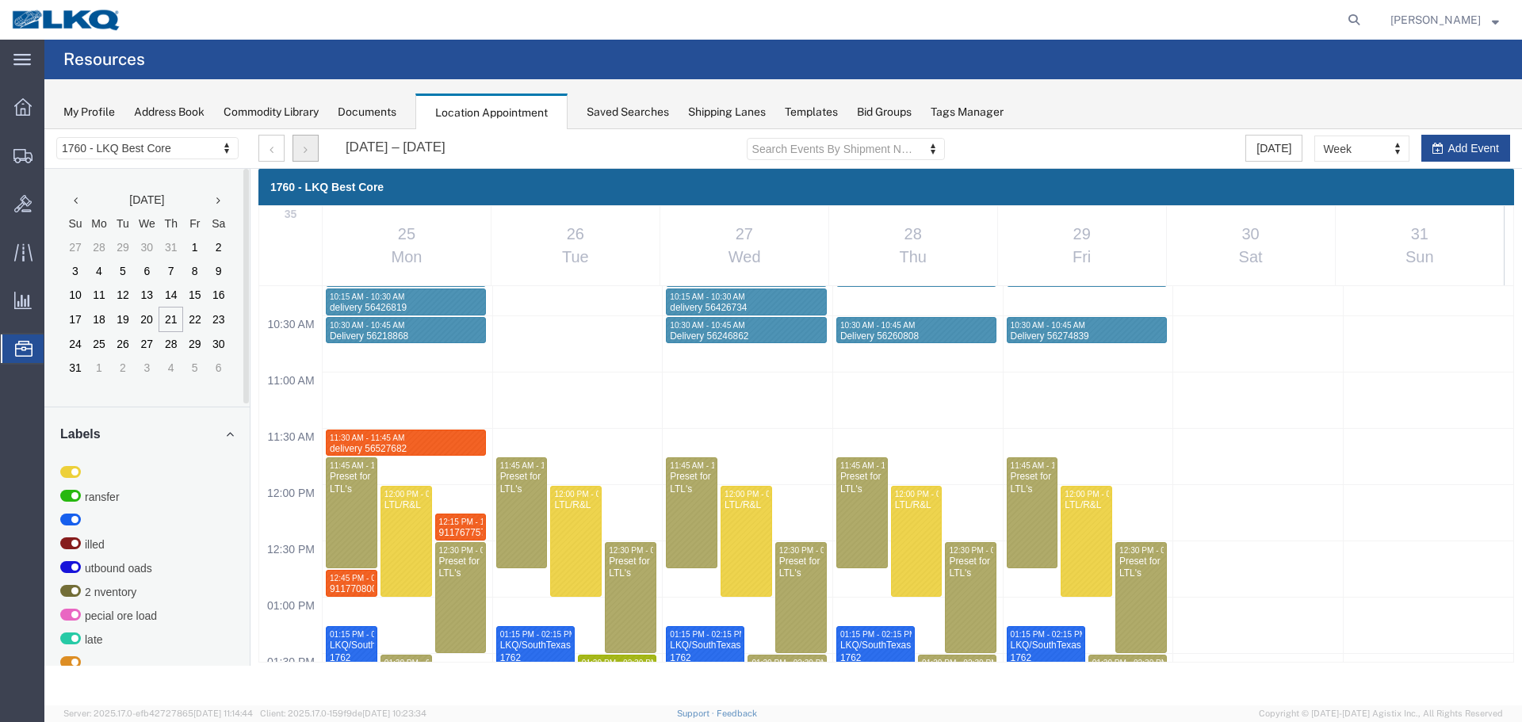
click at [1066, 448] on div "12:00 AM 12:30 AM 01:00 AM 01:30 AM 02:00 AM 02:30 AM 03:00 AM 03:30 AM 04:00 A…" at bounding box center [886, 484] width 1254 height 2700
select select "1"
select select
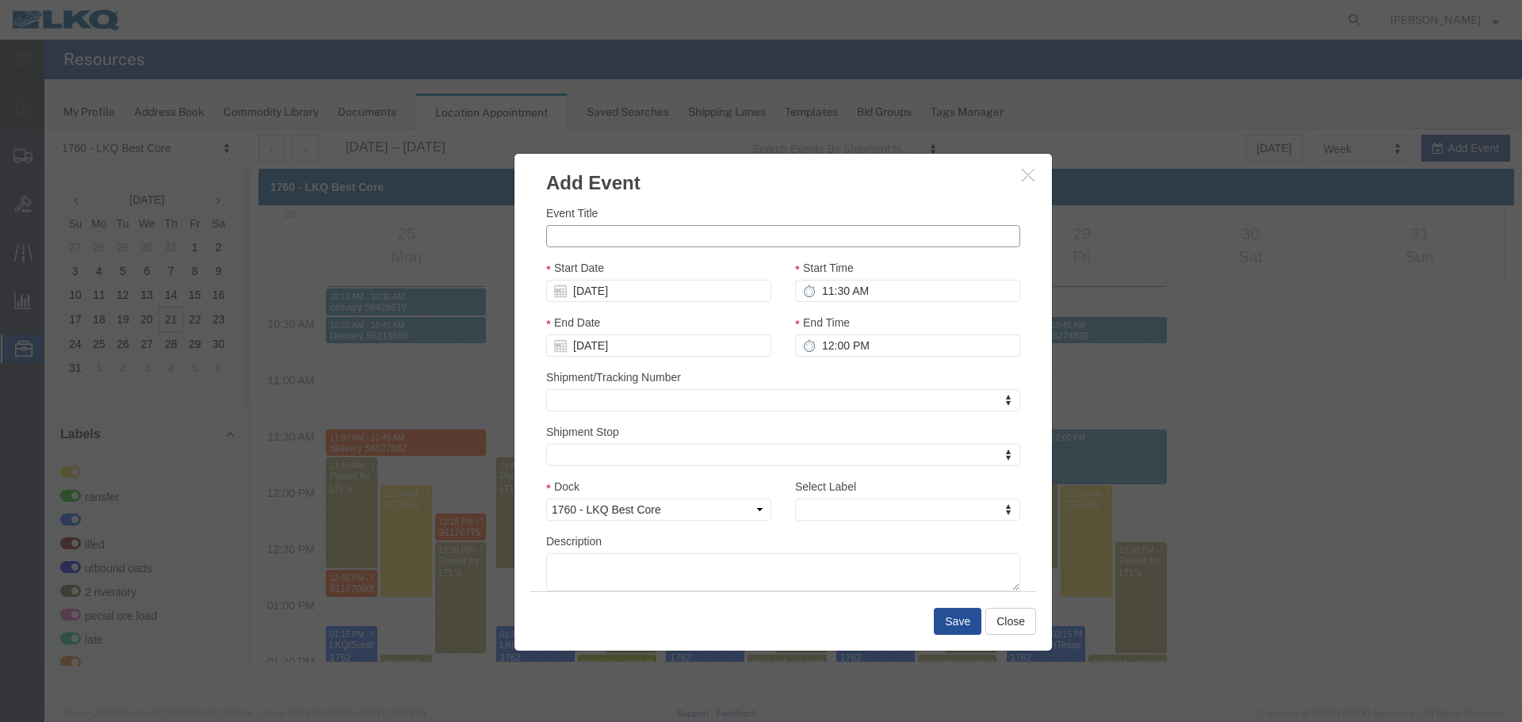
click at [707, 246] on input "Event Title" at bounding box center [783, 236] width 474 height 22
paste input "911851738"
type input "911851738"
click at [866, 350] on input "12:00 PM" at bounding box center [907, 345] width 225 height 22
type input "11:45 AM"
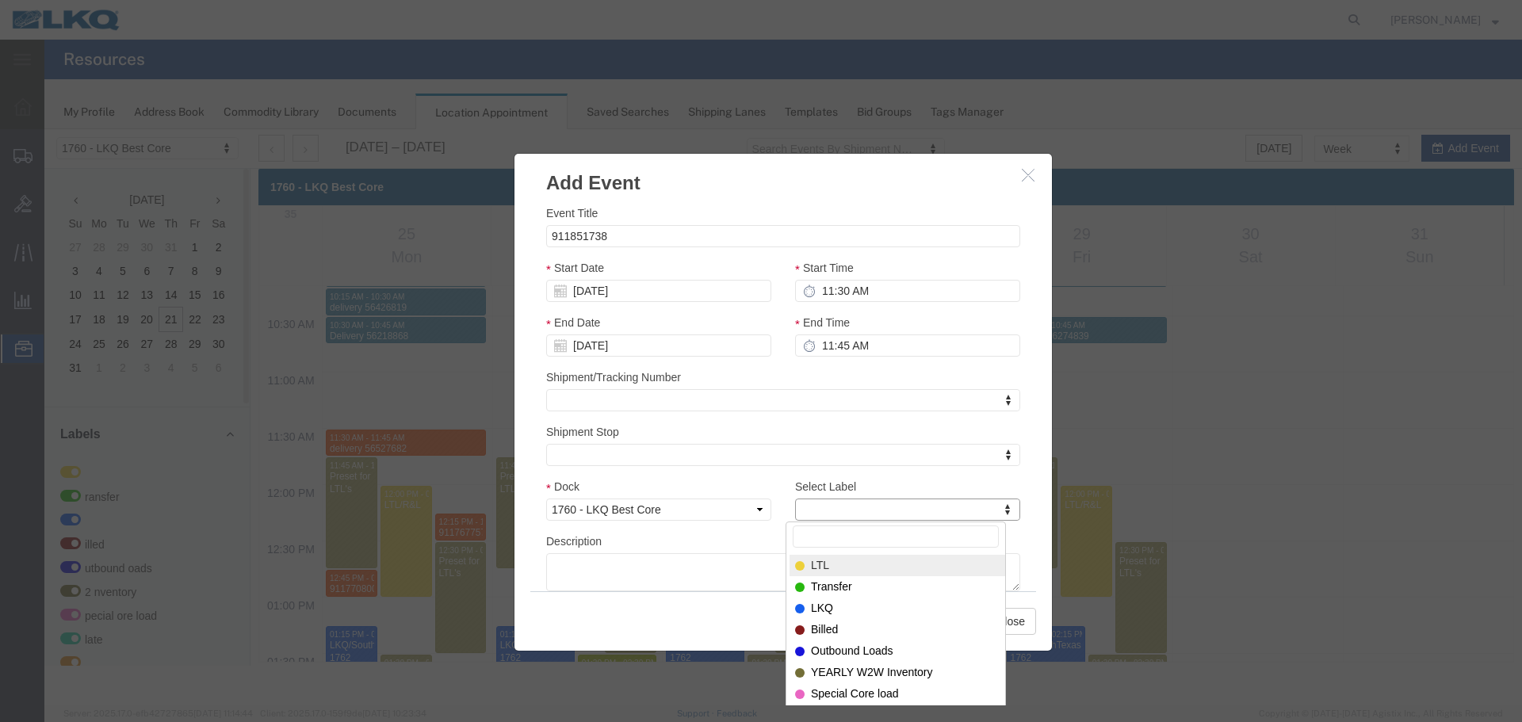
type input "m"
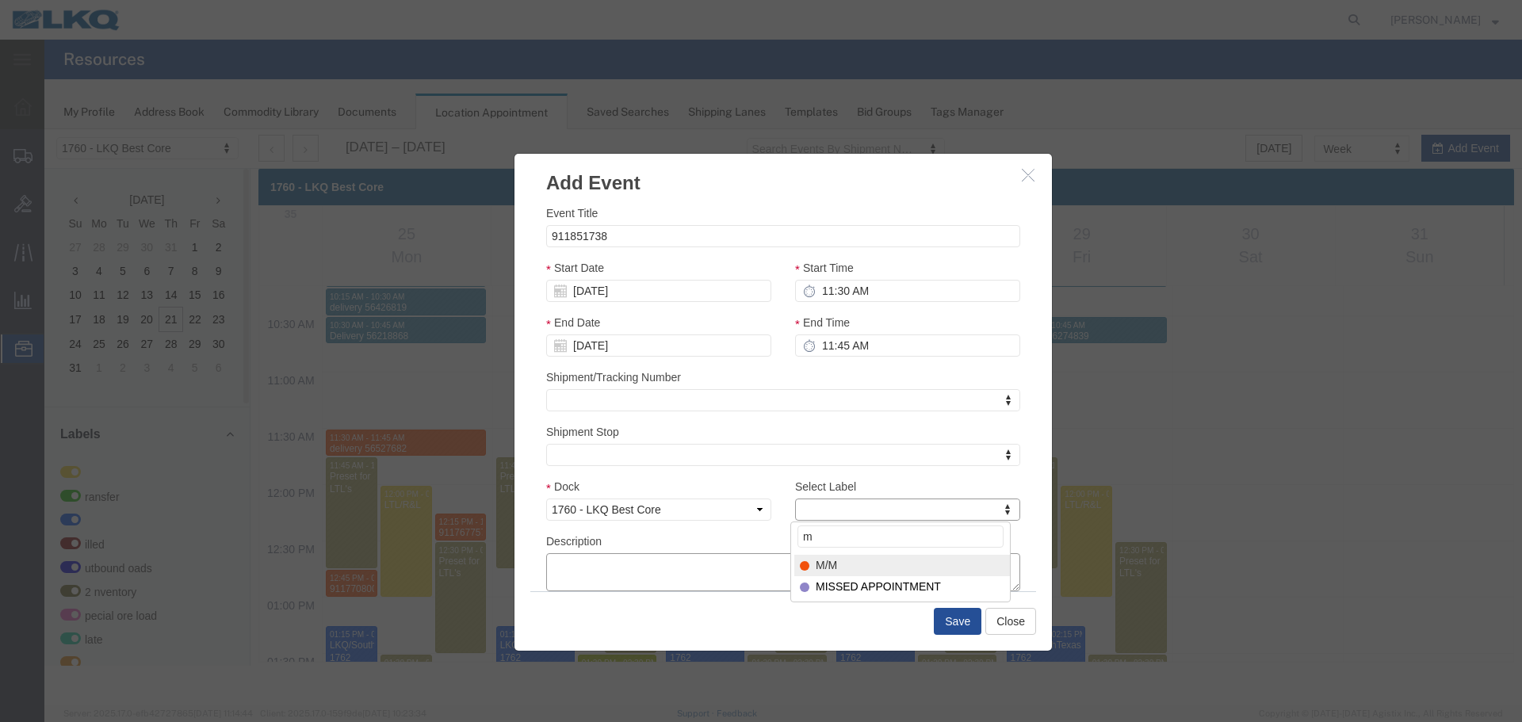
select select "24"
paste textarea "911851738"
type textarea "911851738"
click at [946, 620] on button "Save" at bounding box center [958, 621] width 48 height 27
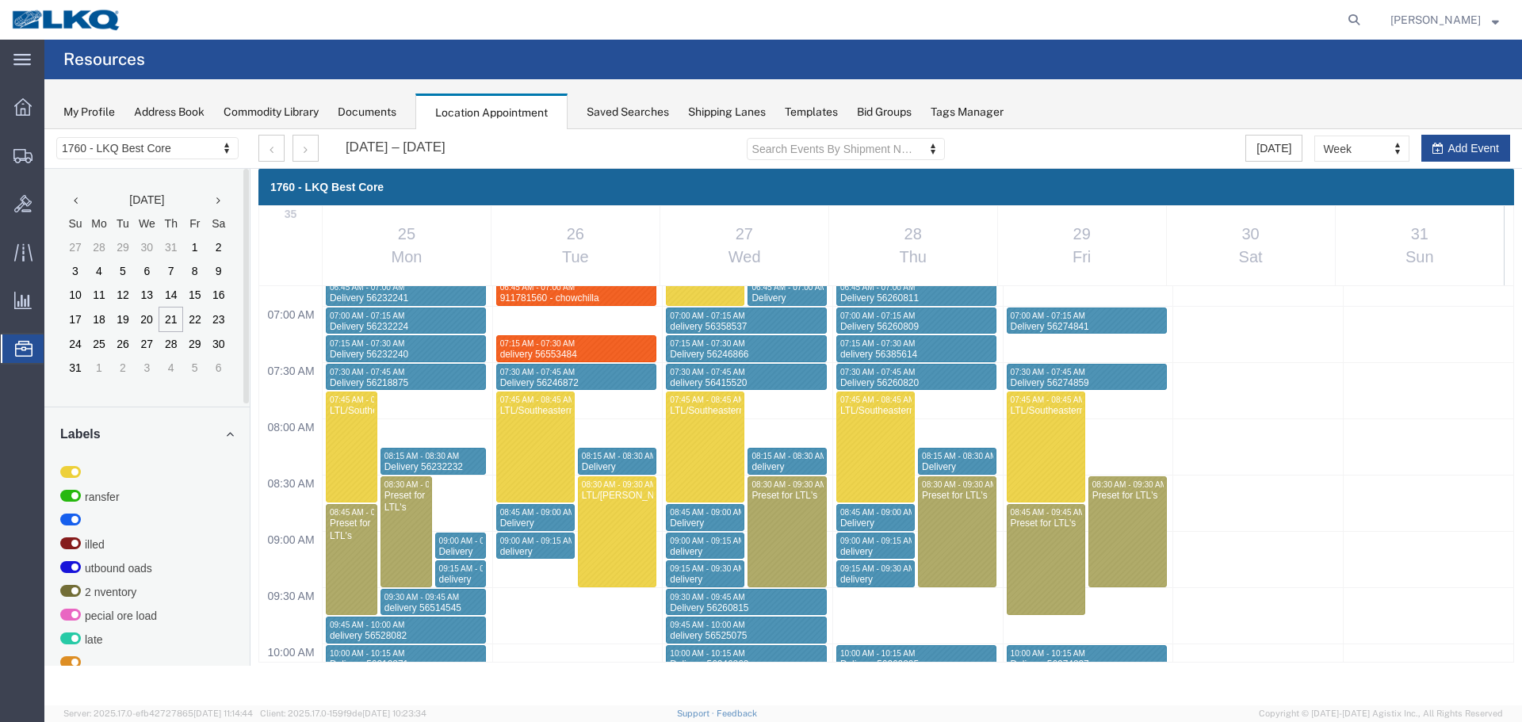
scroll to position [835, 0]
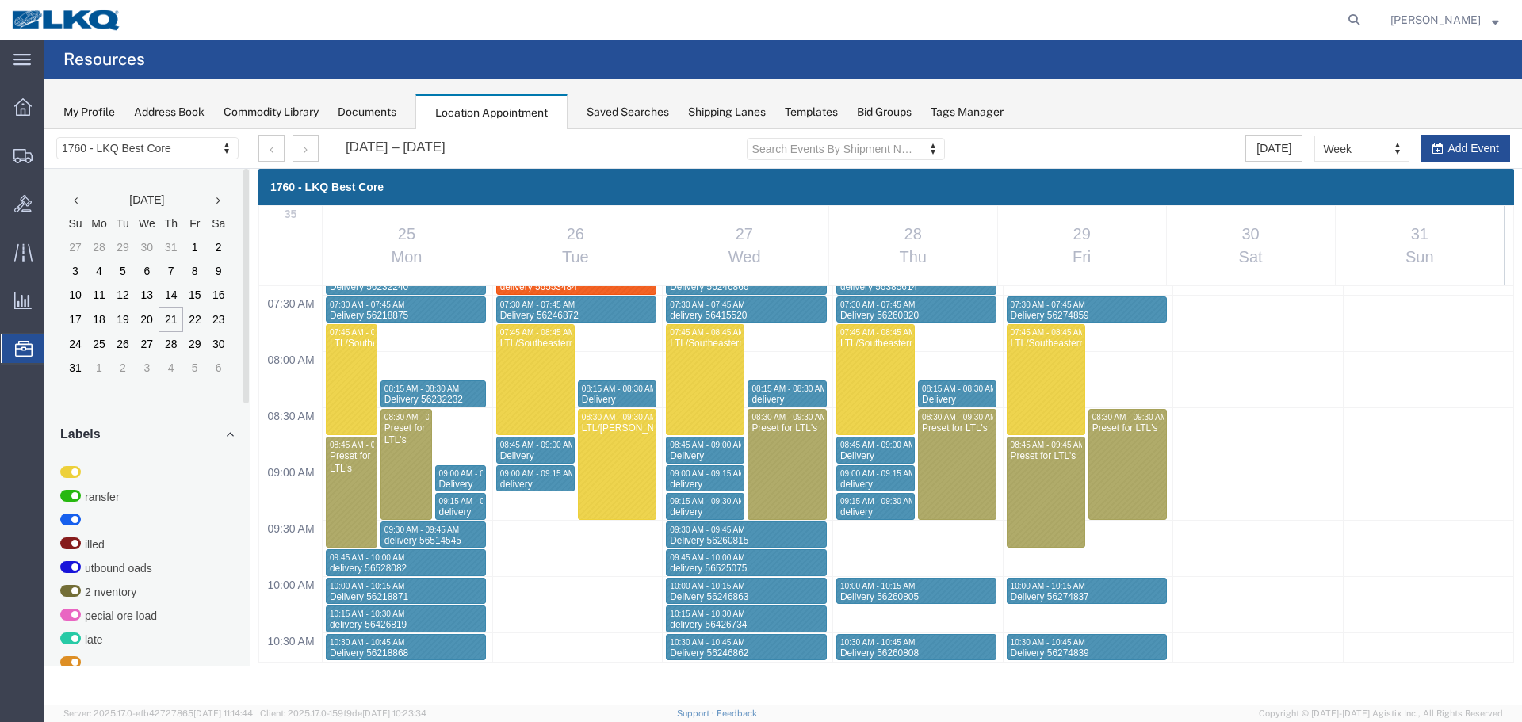
select select "1"
select select
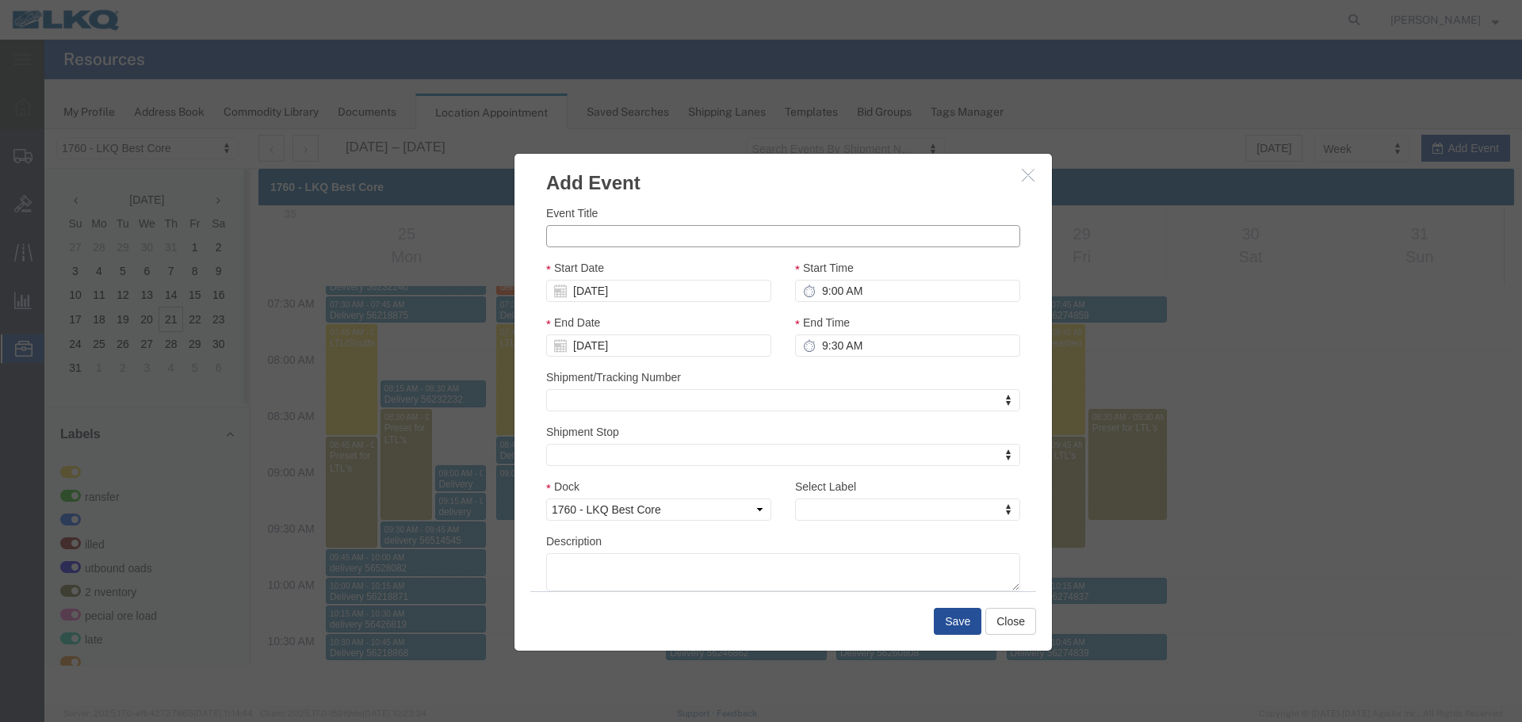
click at [613, 234] on input "Event Title" at bounding box center [783, 236] width 474 height 22
paste input "911847878"
type input "911847878"
click at [881, 280] on input "9:00 AM" at bounding box center [907, 291] width 225 height 22
type input "9:15 AM"
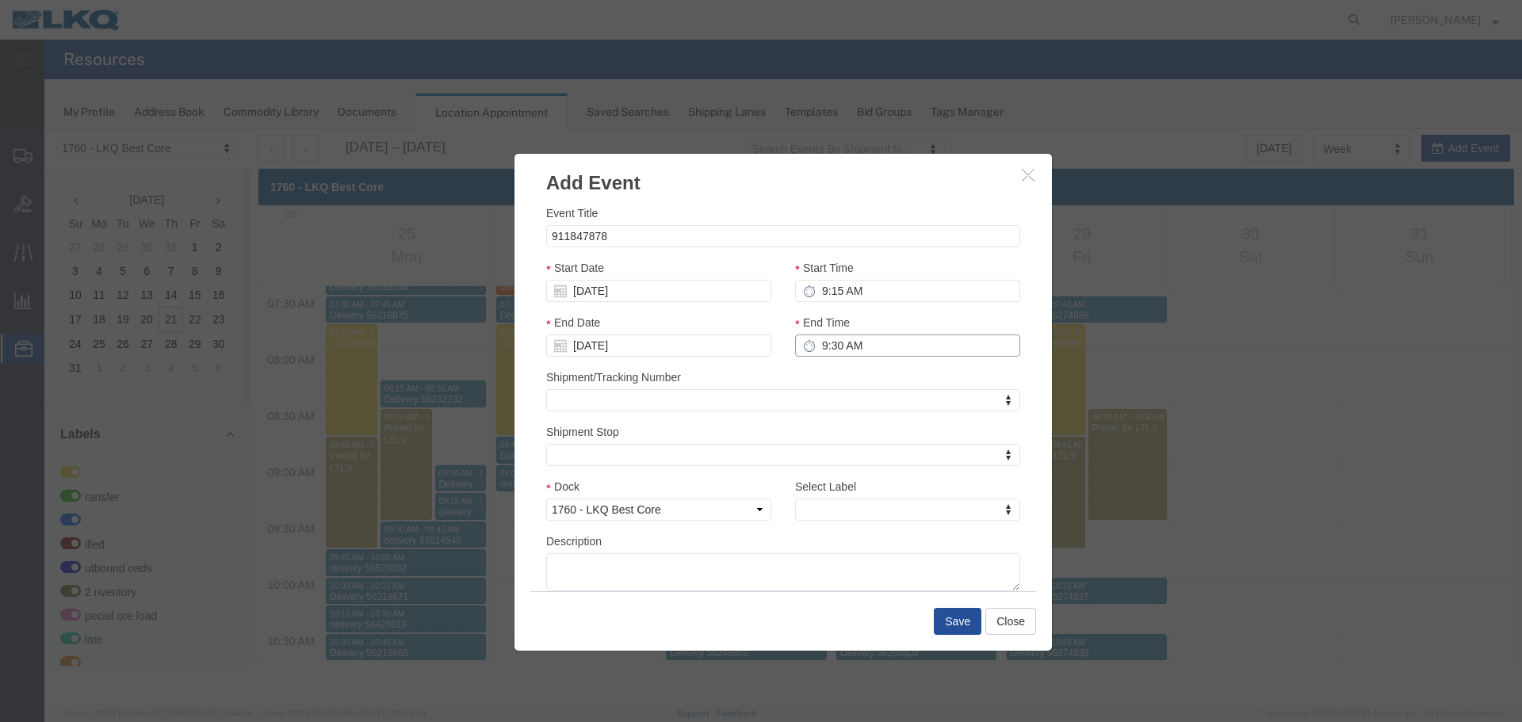
click at [865, 349] on input "9:30 AM" at bounding box center [907, 345] width 225 height 22
type input "9:30 AM"
click at [846, 494] on label "Select Label" at bounding box center [825, 487] width 61 height 16
click at [784, 479] on select "LTL Transfer LKQ Billed Outbound Loads YEARLY W2W Inventory Special Core load l…" at bounding box center [783, 478] width 1 height 1
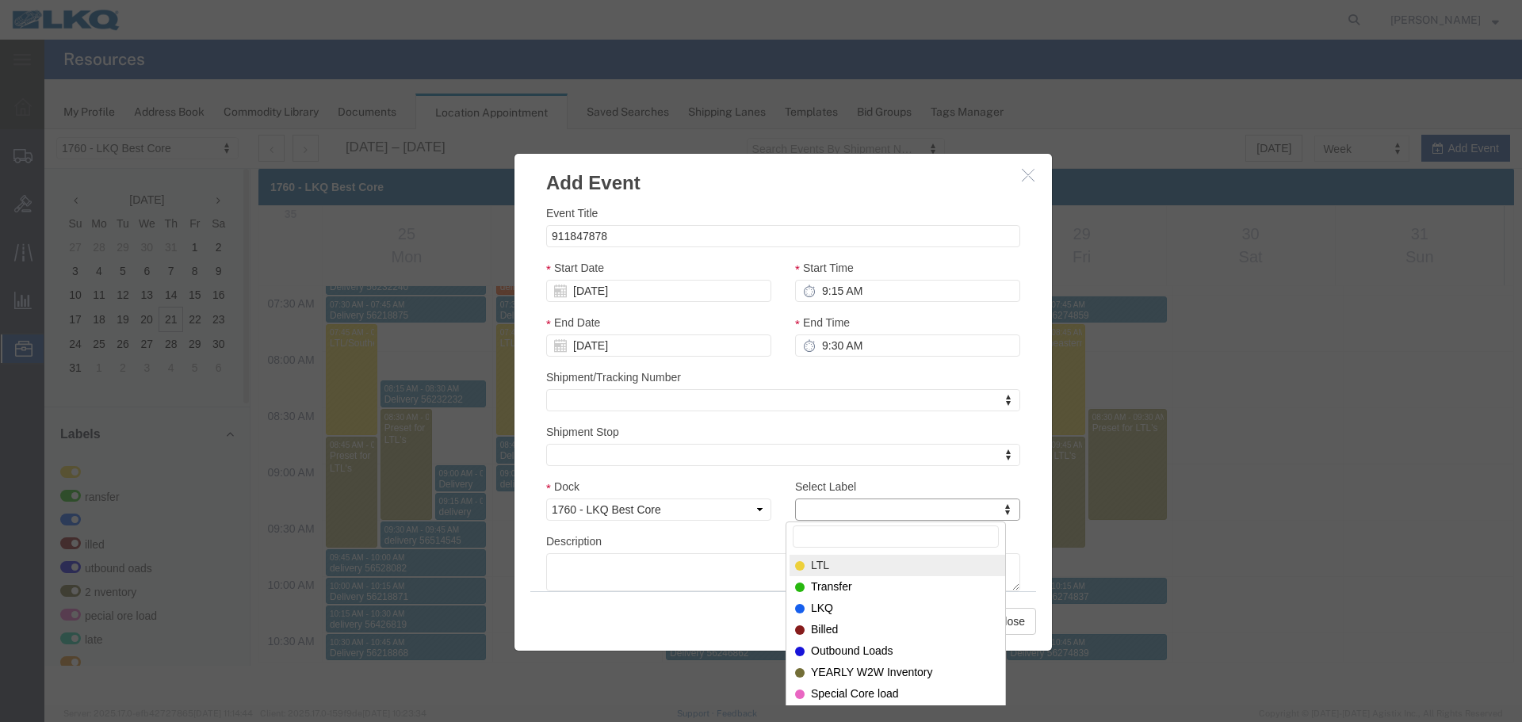
type input "m"
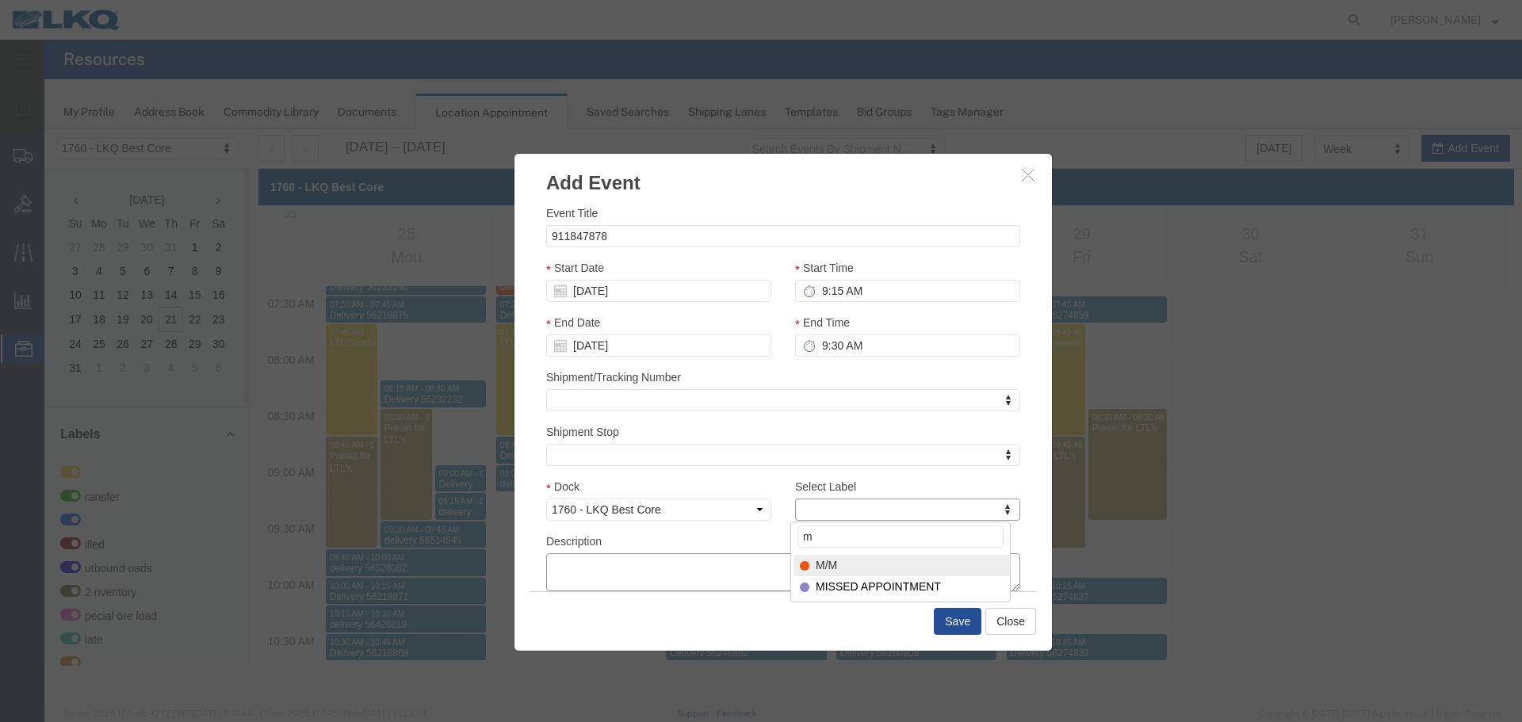
select select "24"
paste textarea "911847878"
type textarea "911847878"
click at [942, 620] on button "Save" at bounding box center [958, 621] width 48 height 27
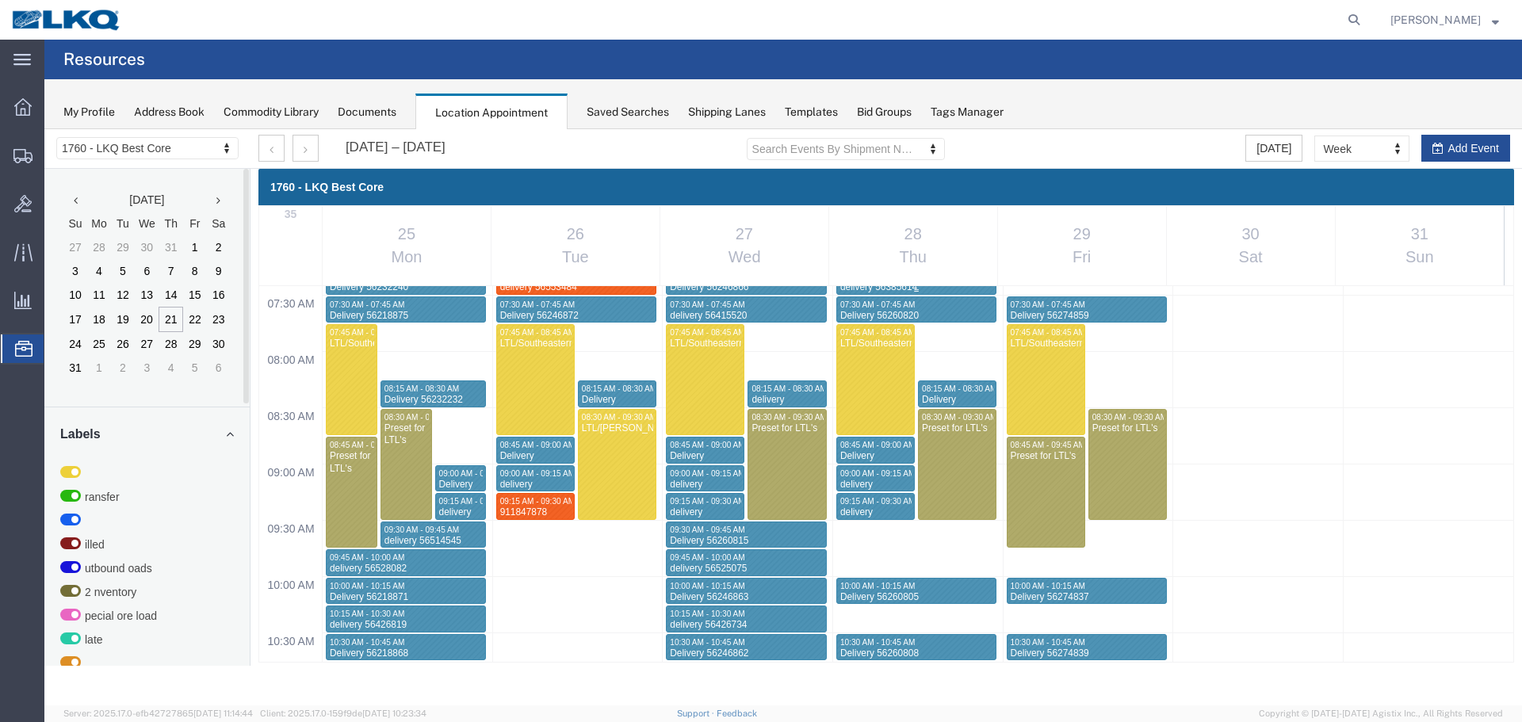
scroll to position [1126, 0]
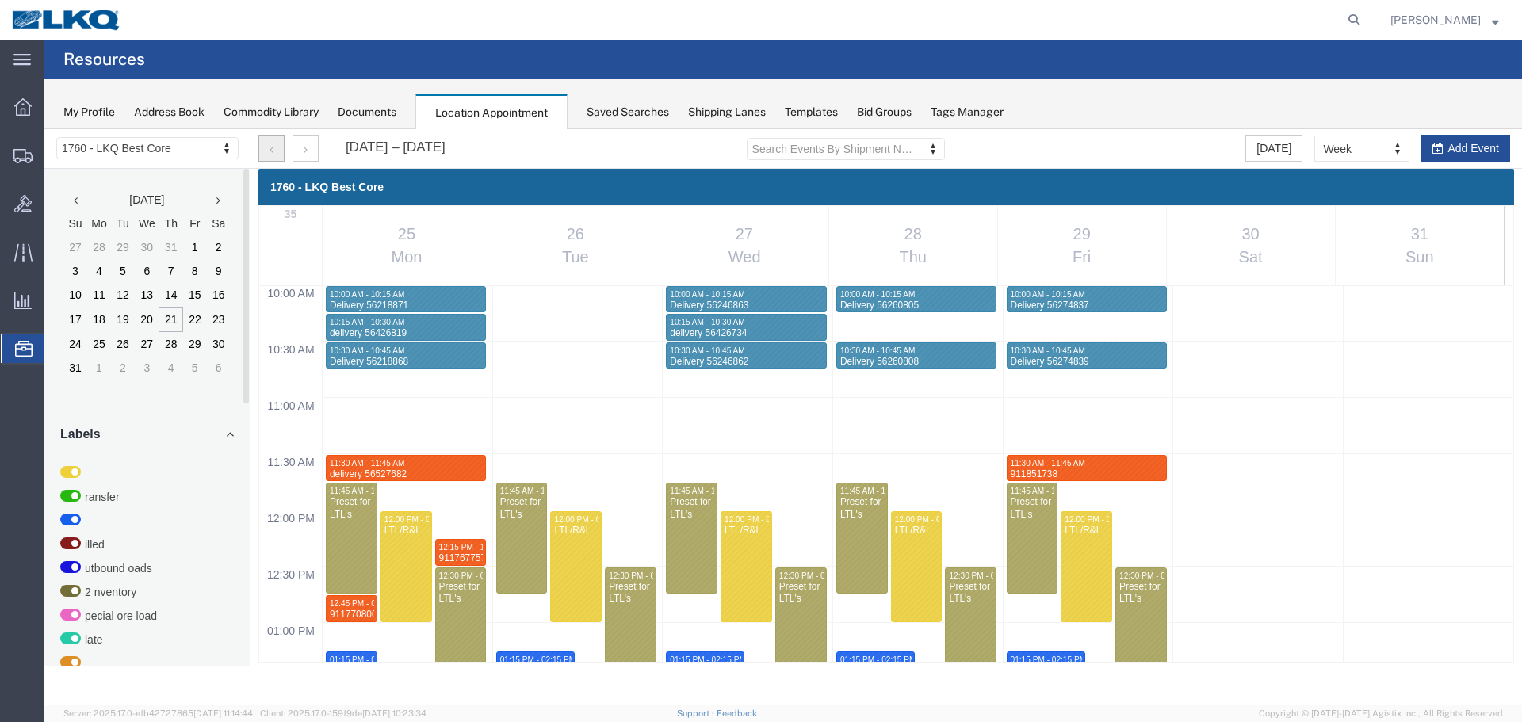
click at [266, 149] on button "button" at bounding box center [271, 148] width 26 height 27
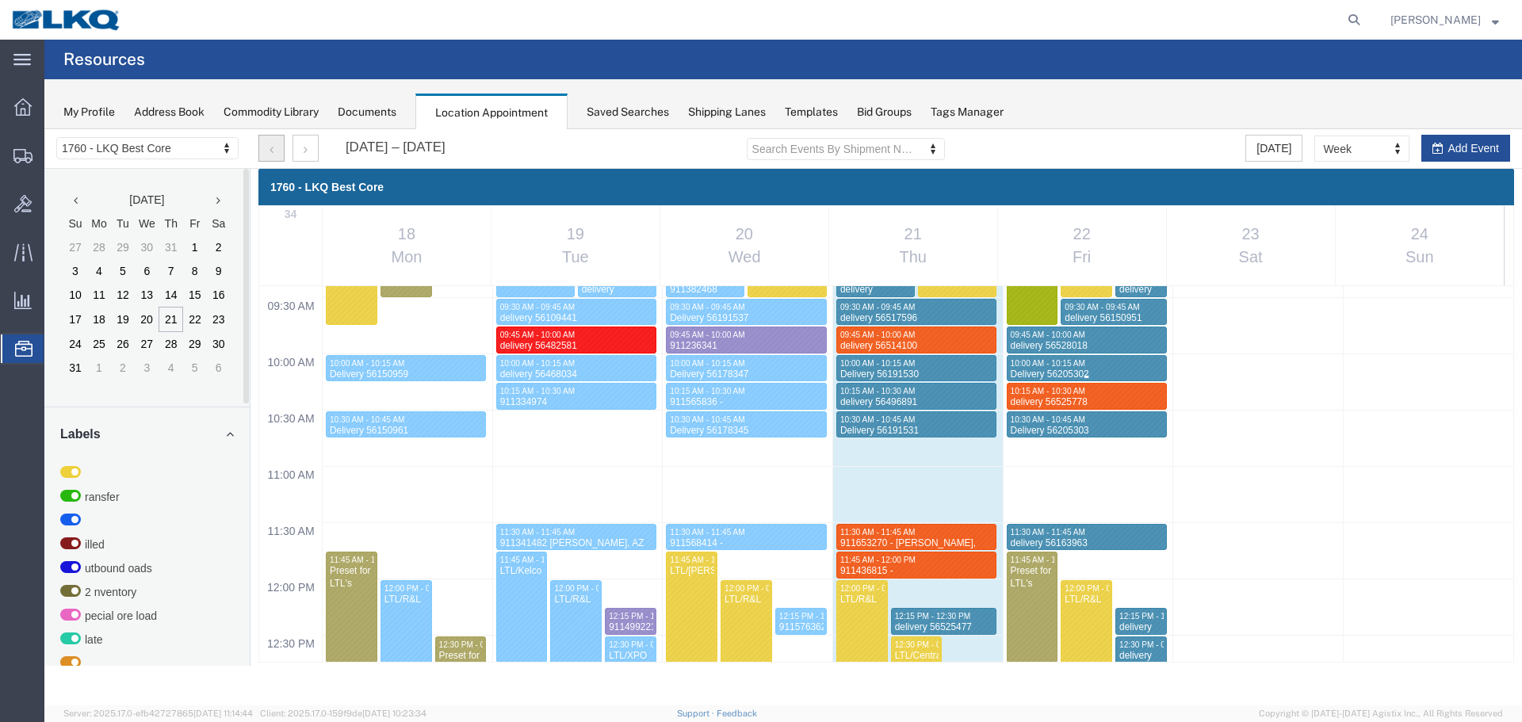
scroll to position [1152, 0]
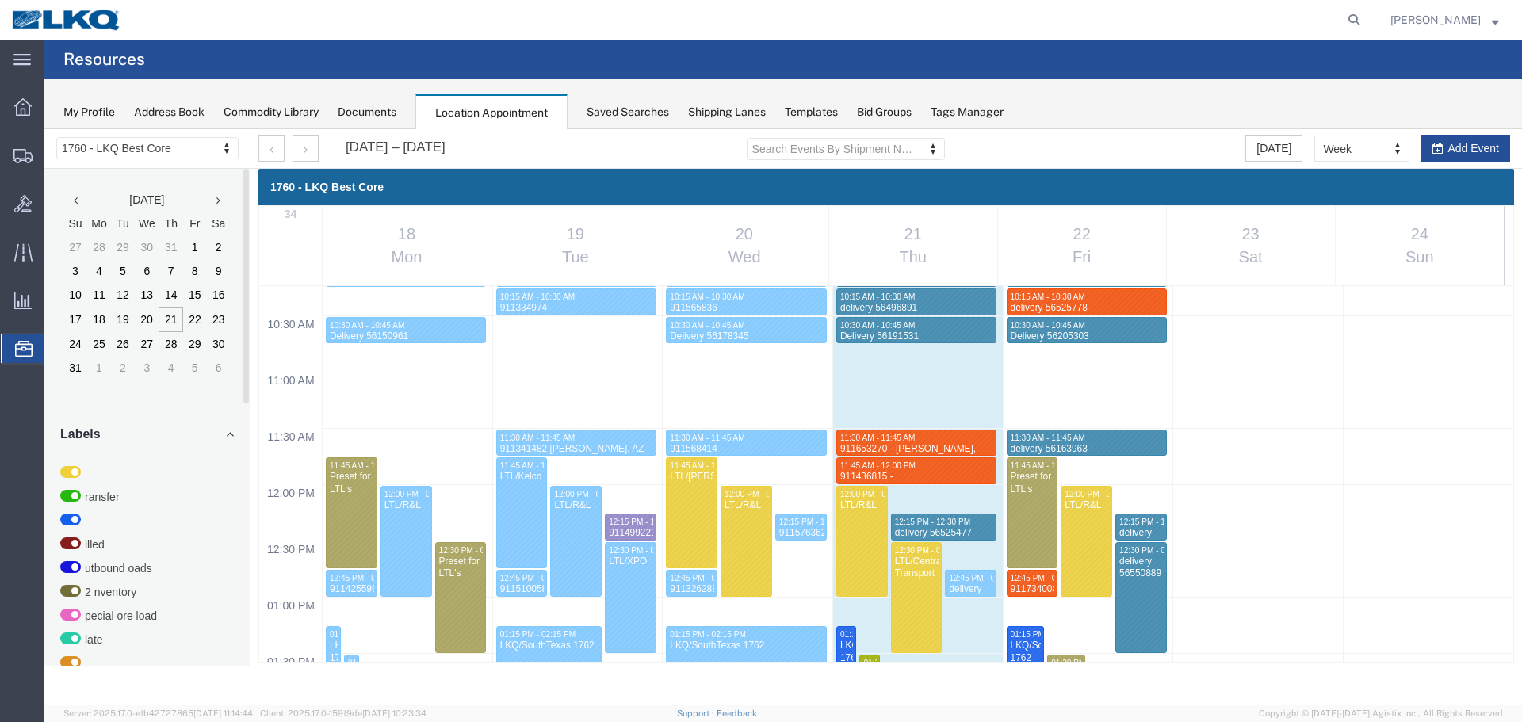
drag, startPoint x: 231, startPoint y: 251, endPoint x: 170, endPoint y: 143, distance: 123.5
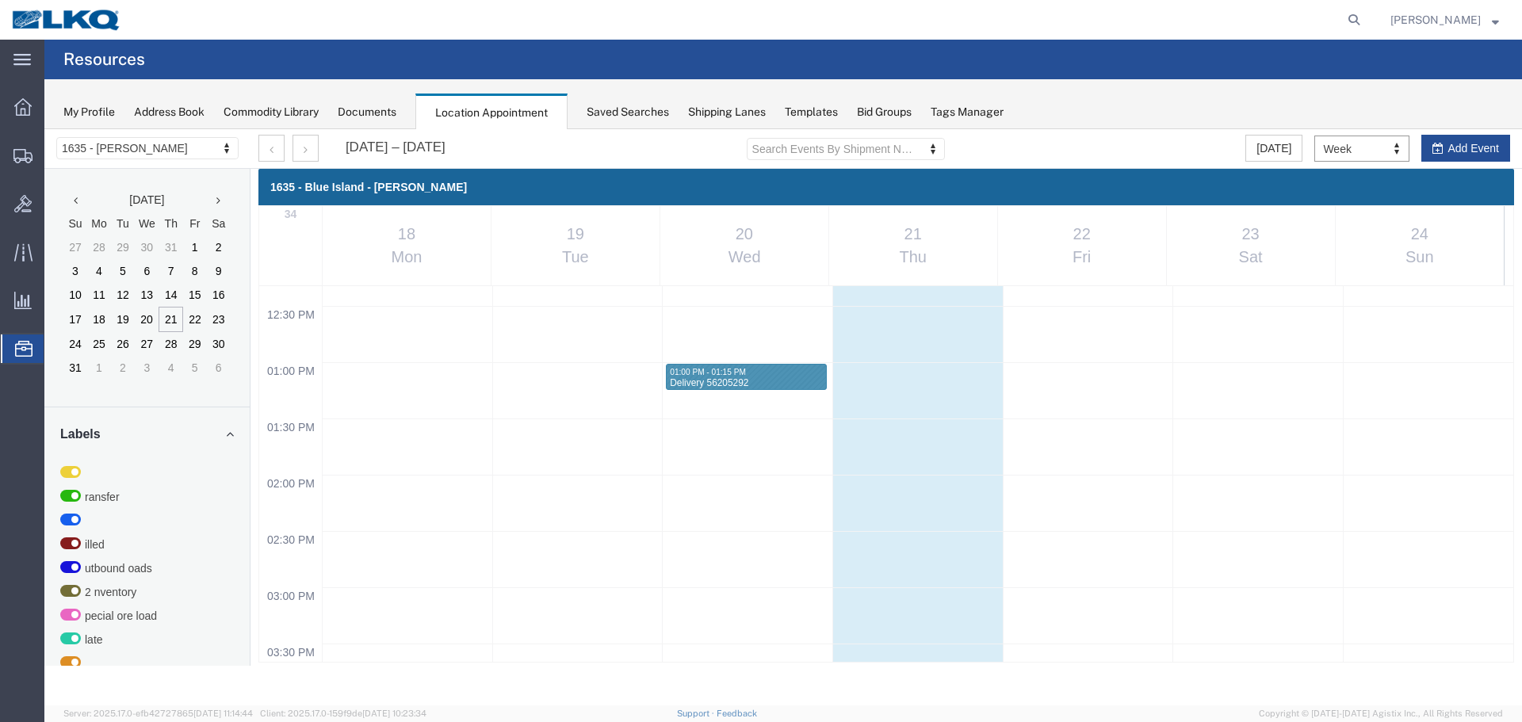
scroll to position [1310, 0]
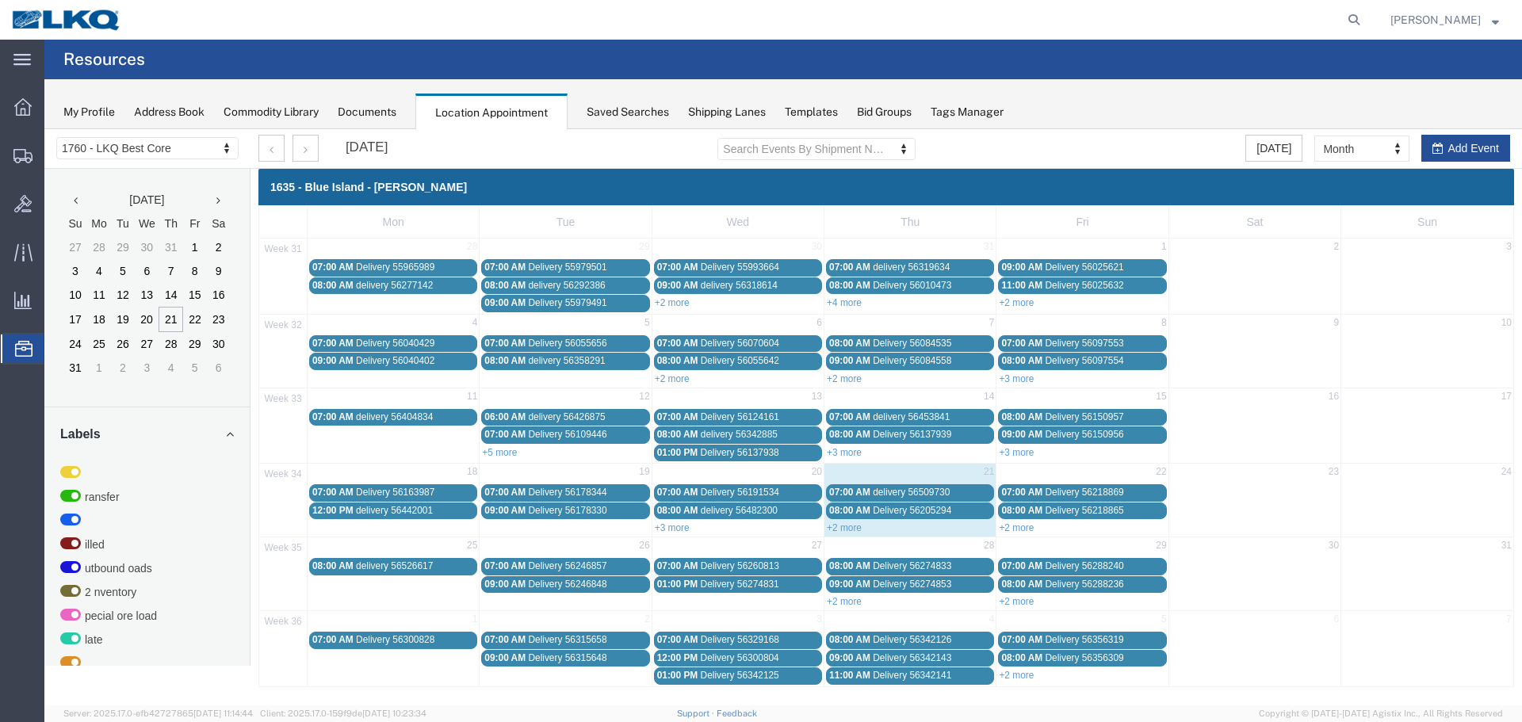
select select "27634"
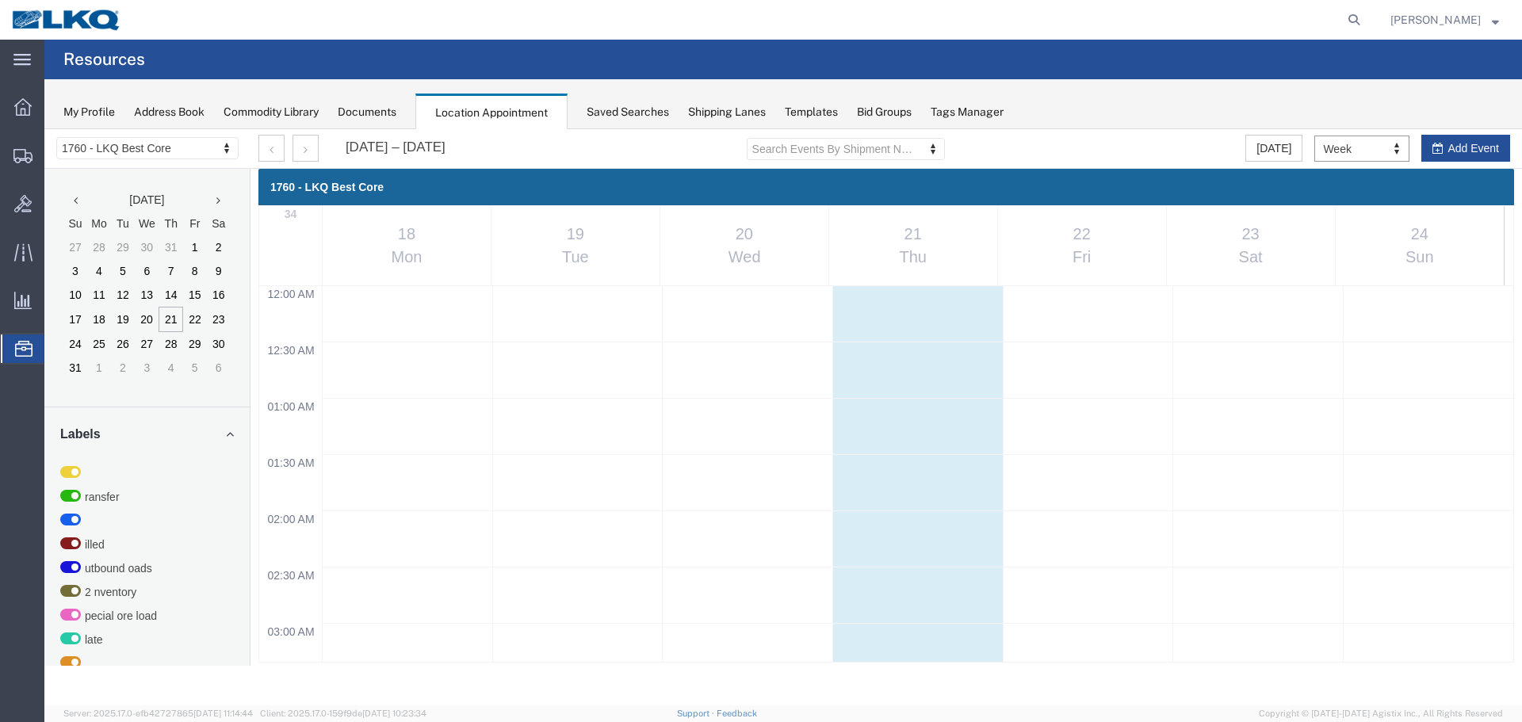
scroll to position [676, 0]
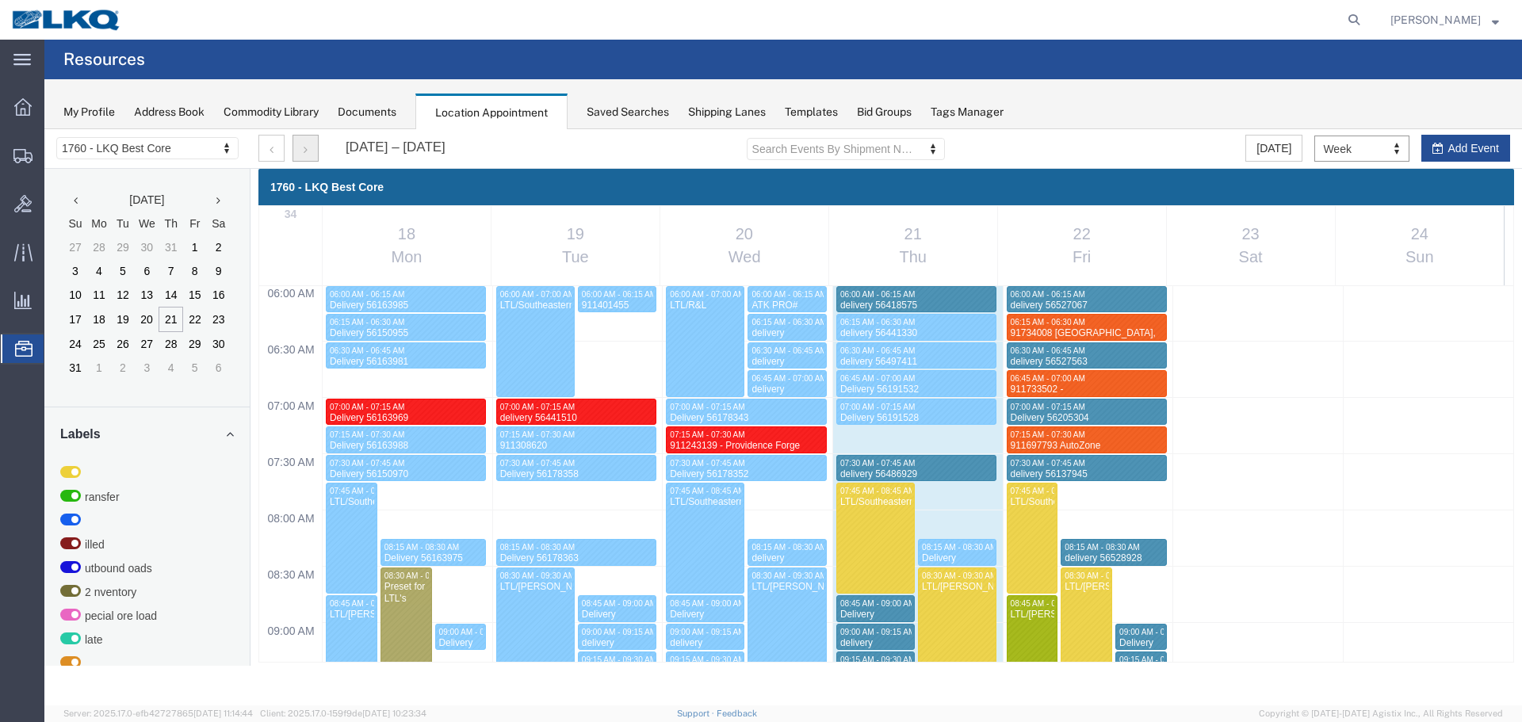
click at [292, 149] on div at bounding box center [288, 148] width 60 height 27
click at [294, 149] on button "button" at bounding box center [305, 148] width 26 height 27
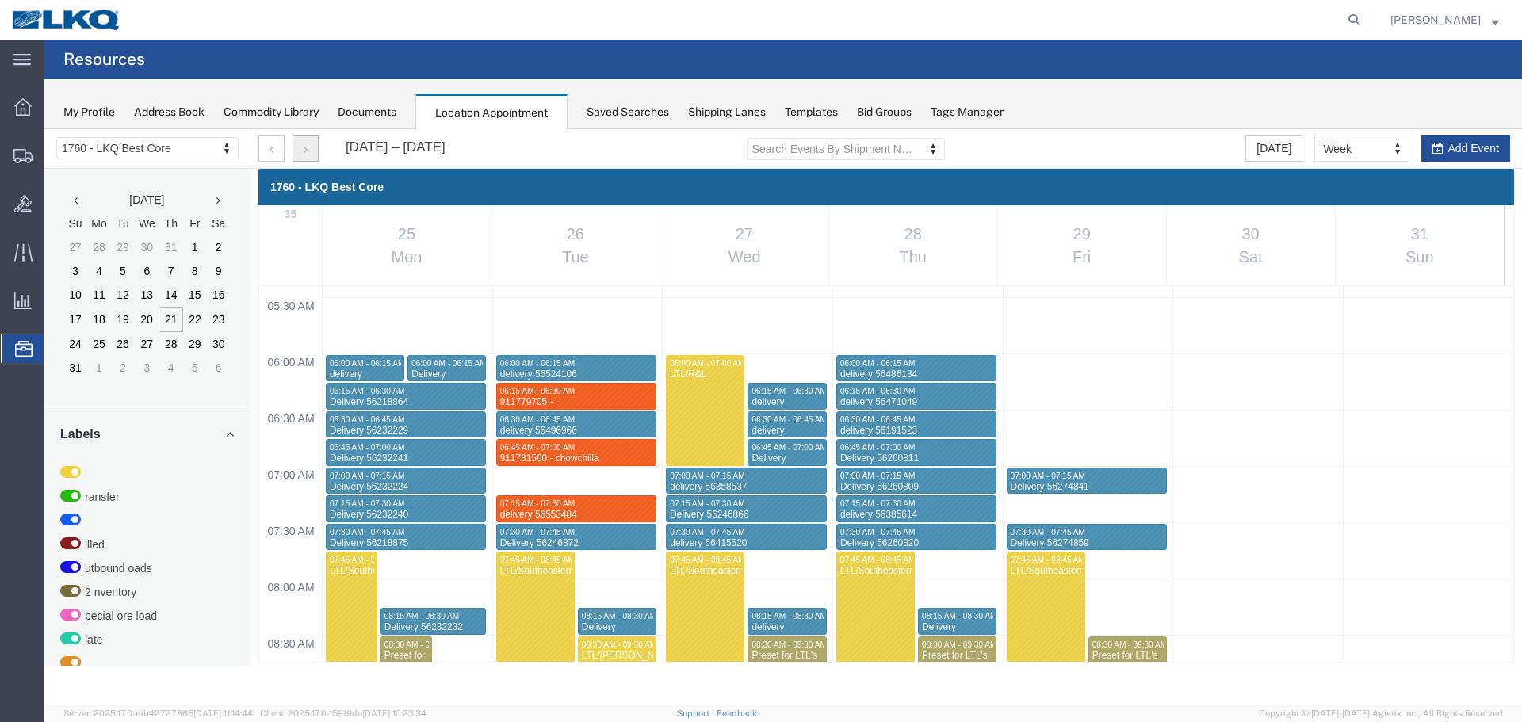
scroll to position [597, 0]
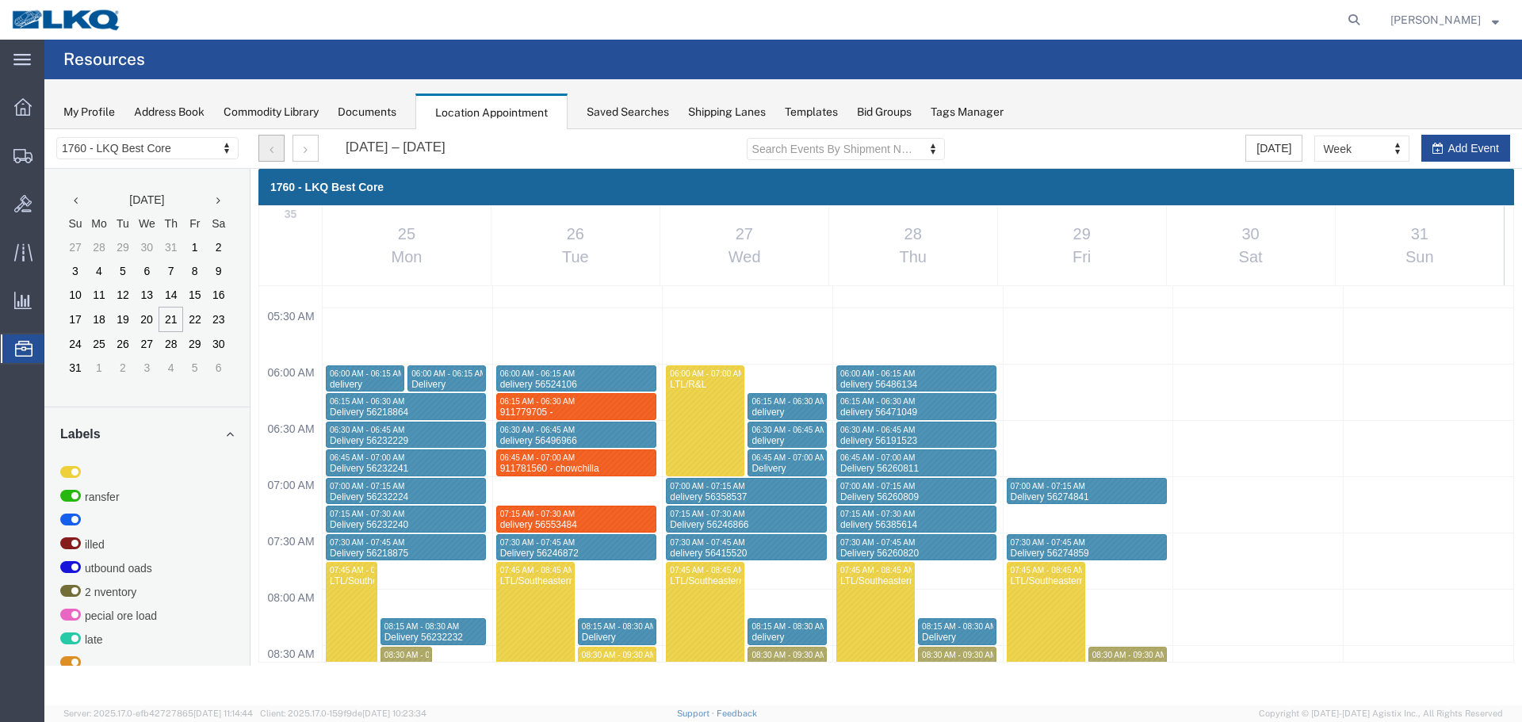
click at [277, 152] on button "button" at bounding box center [271, 148] width 26 height 27
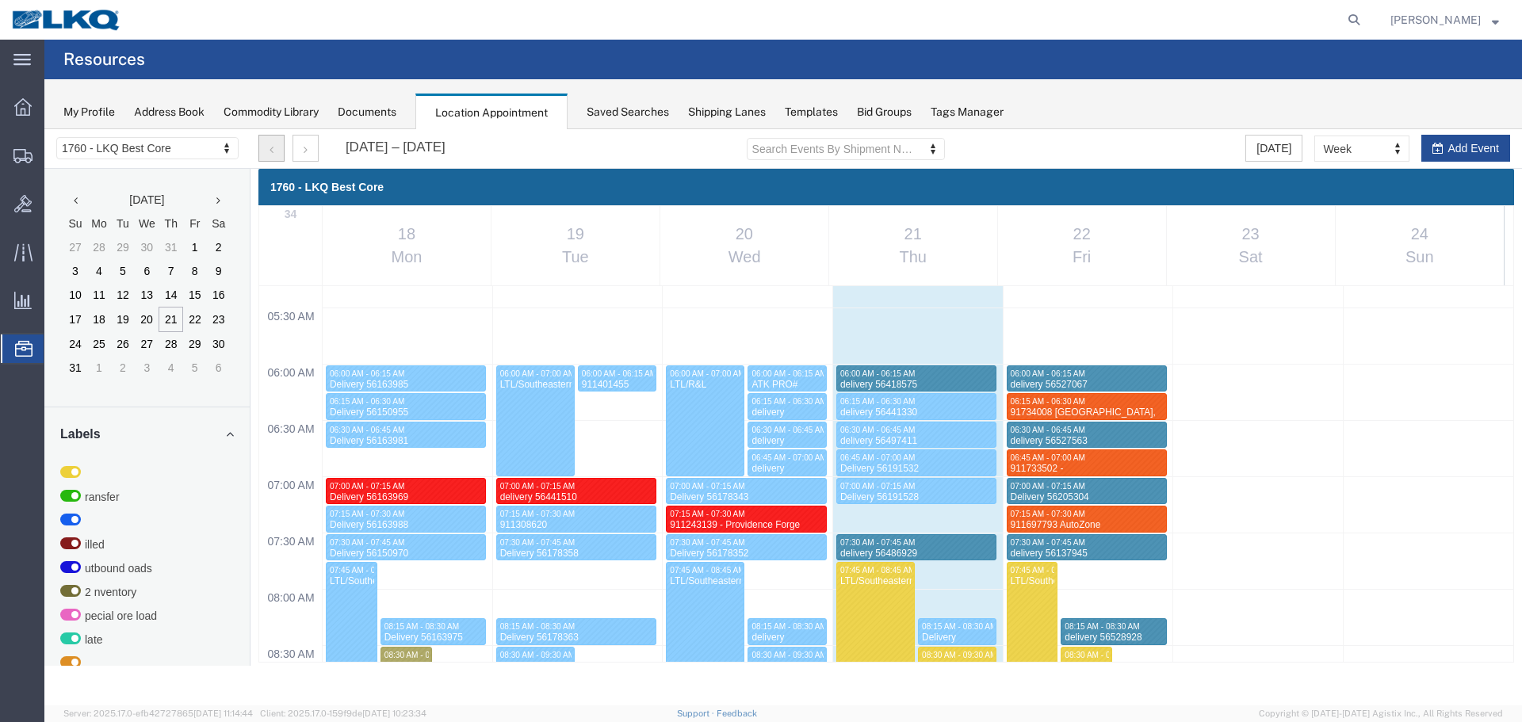
scroll to position [676, 0]
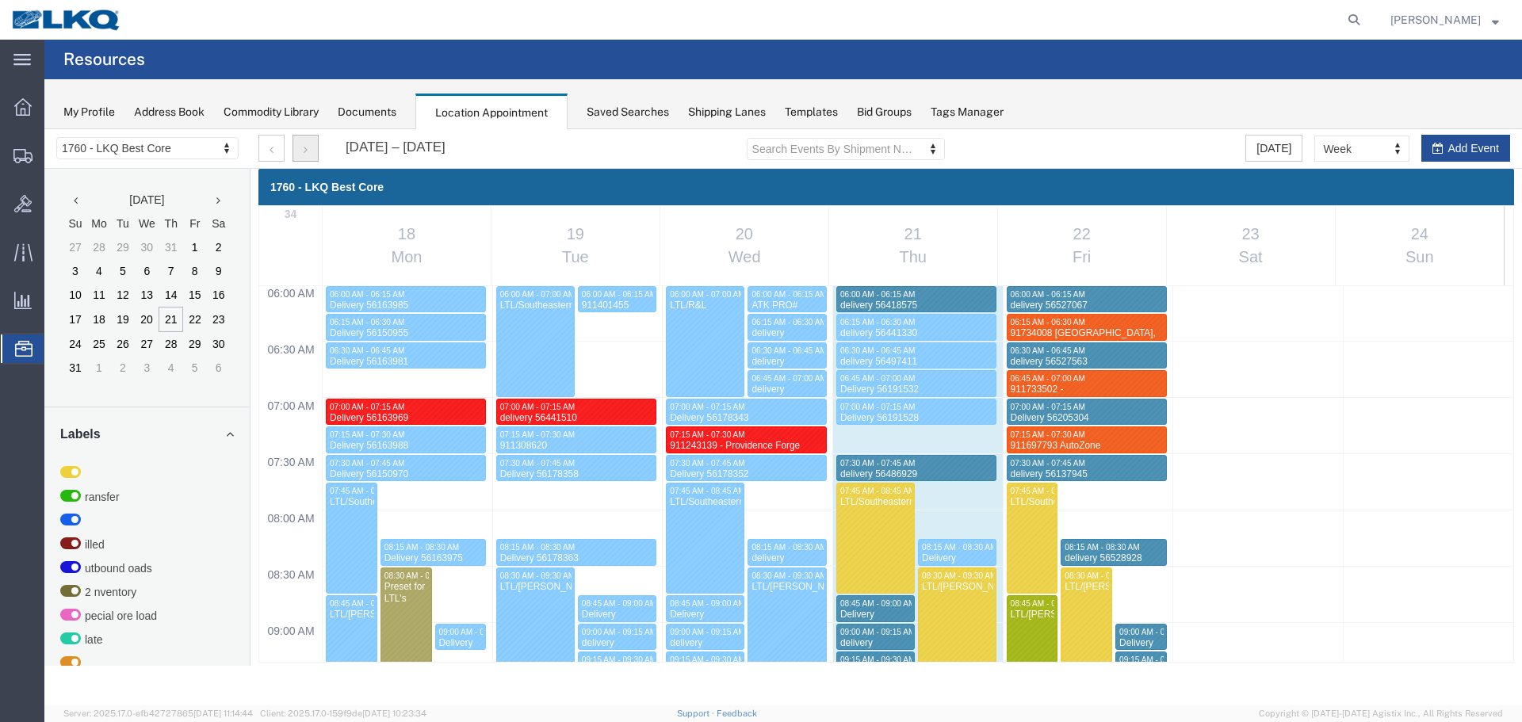
click at [314, 145] on button "button" at bounding box center [305, 148] width 26 height 27
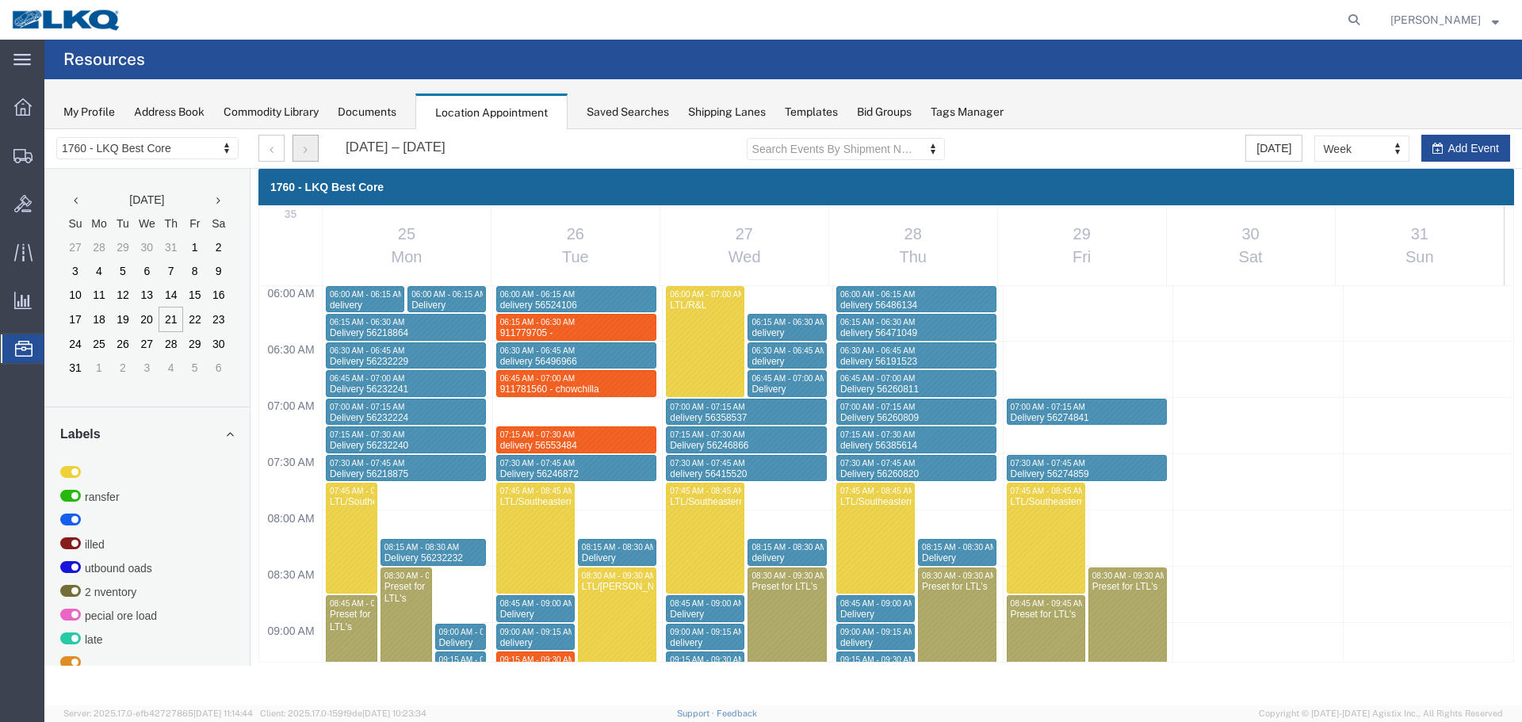
scroll to position [835, 0]
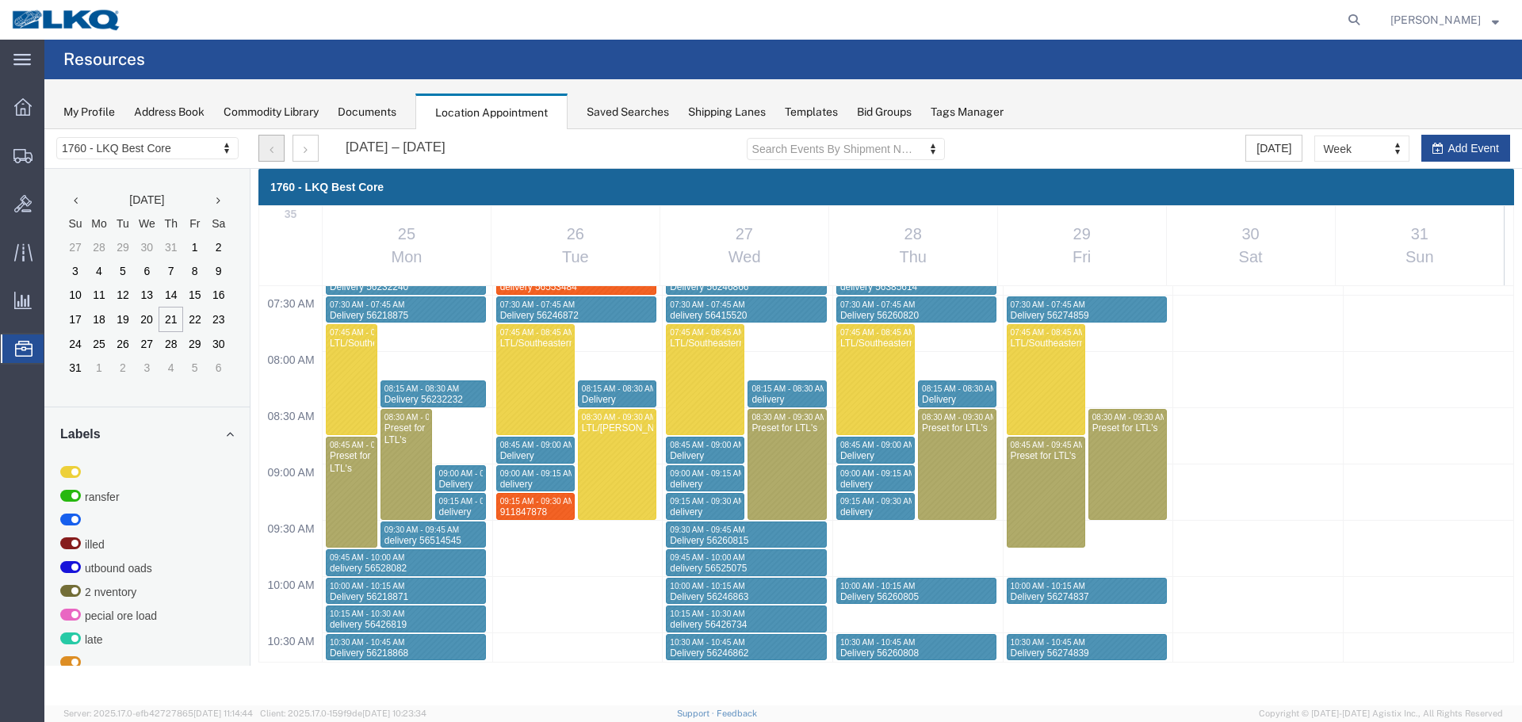
click at [281, 147] on button "button" at bounding box center [271, 148] width 26 height 27
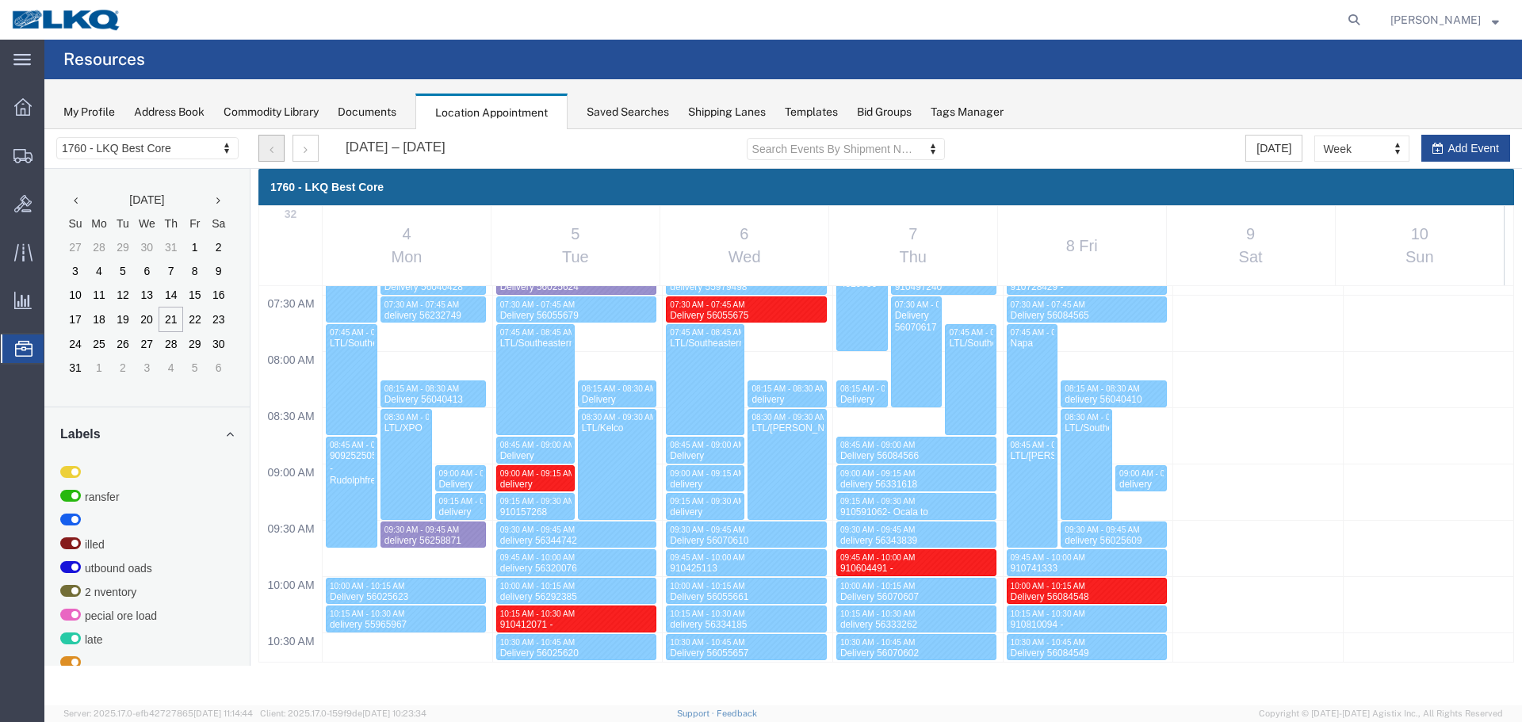
scroll to position [676, 0]
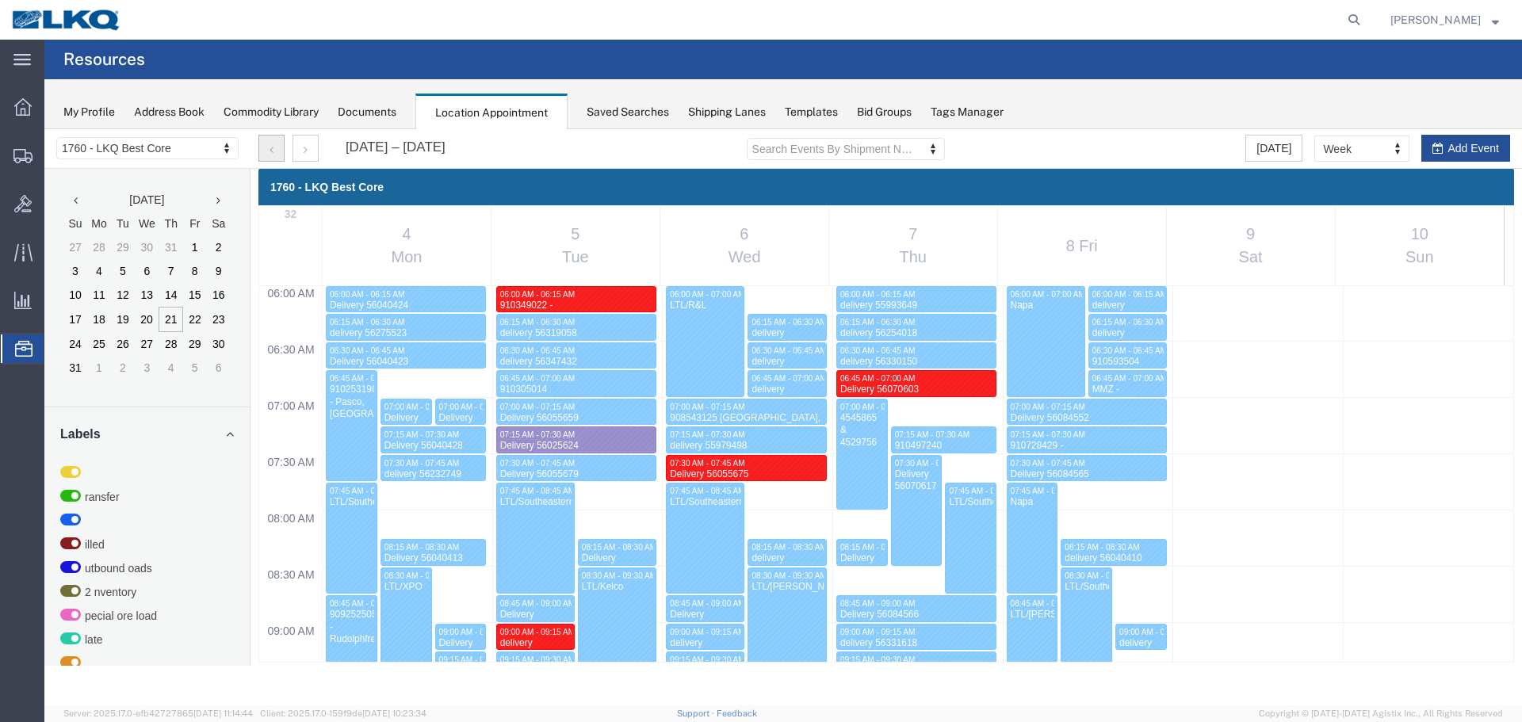
click at [272, 146] on icon "button" at bounding box center [271, 149] width 4 height 11
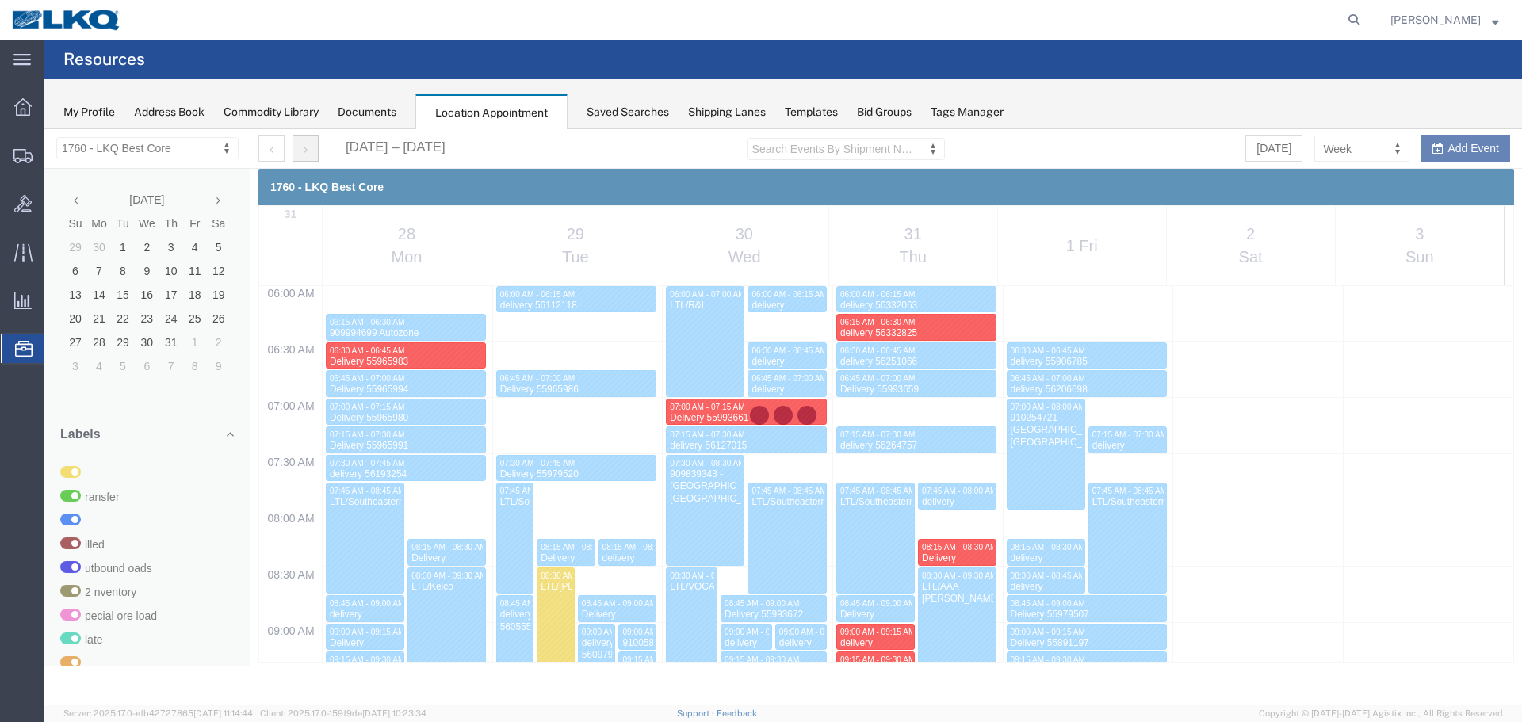
click at [304, 145] on div at bounding box center [782, 417] width 1477 height 576
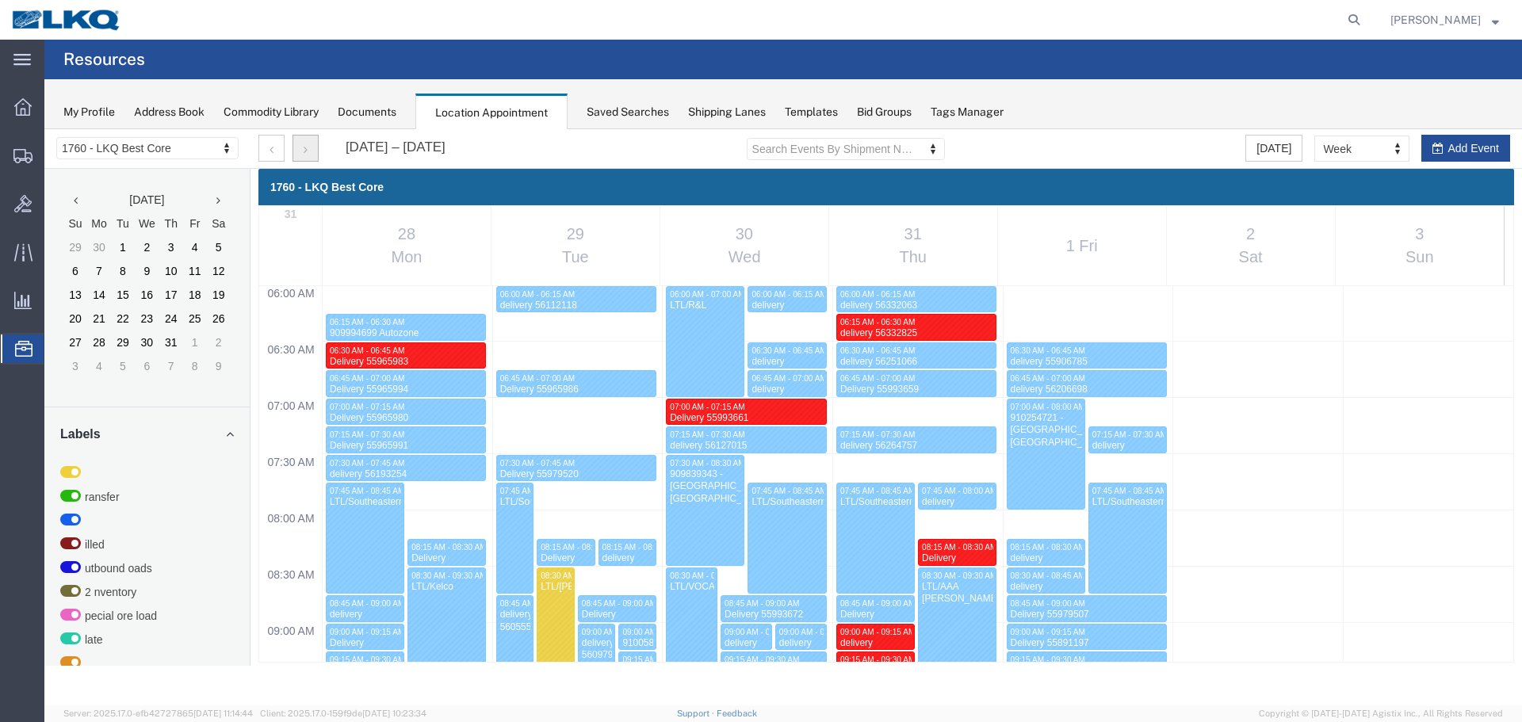
click at [304, 145] on icon "button" at bounding box center [306, 149] width 4 height 11
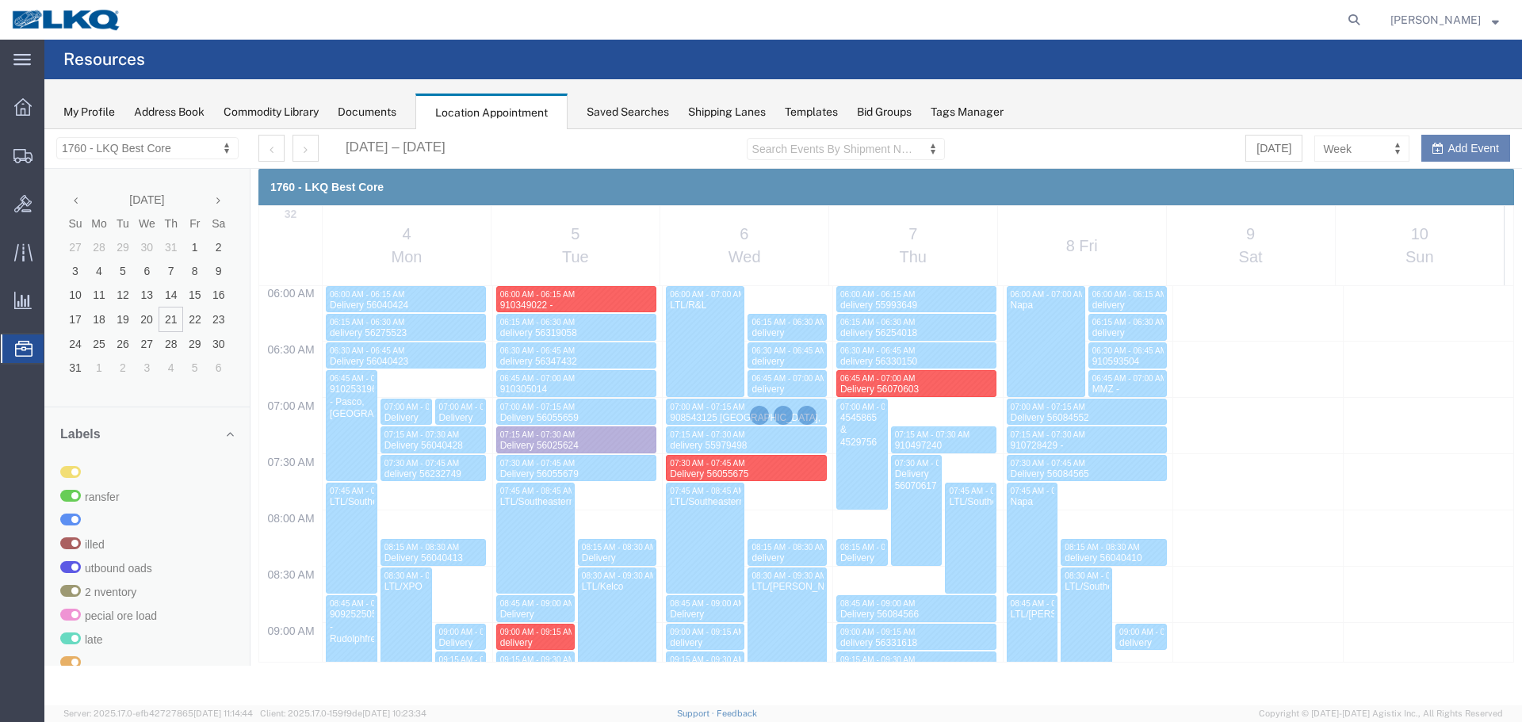
click at [306, 148] on div at bounding box center [782, 417] width 1477 height 576
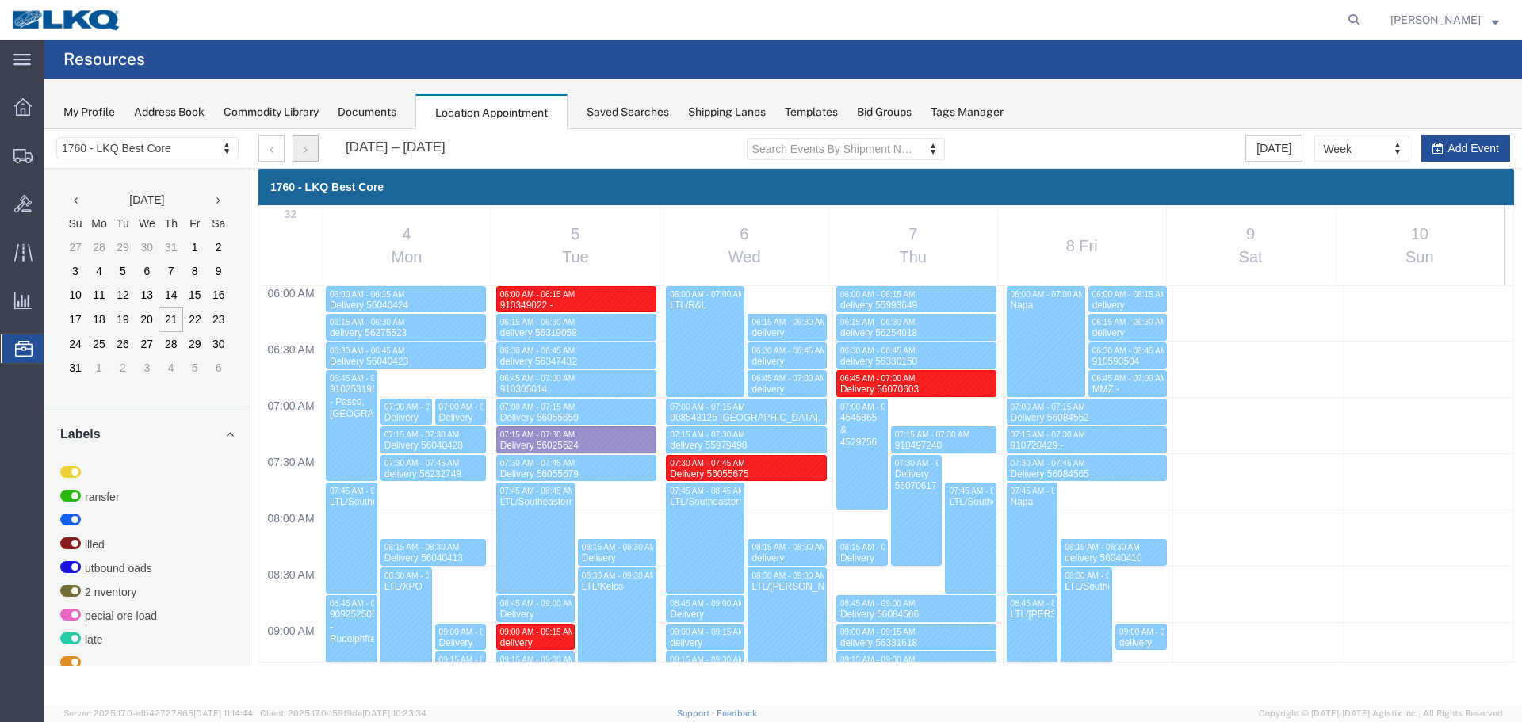
click at [306, 148] on icon "button" at bounding box center [306, 149] width 4 height 11
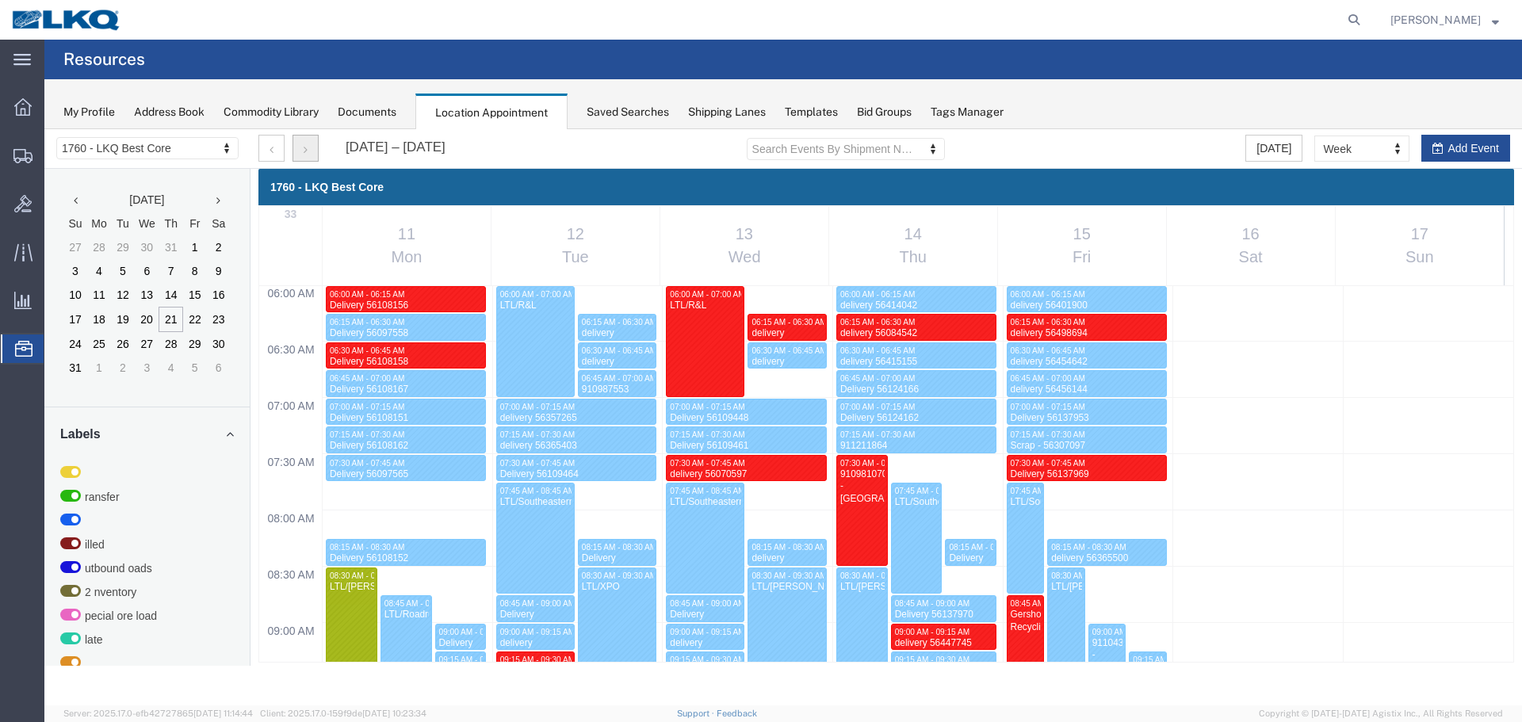
click at [306, 148] on icon "button" at bounding box center [306, 149] width 4 height 11
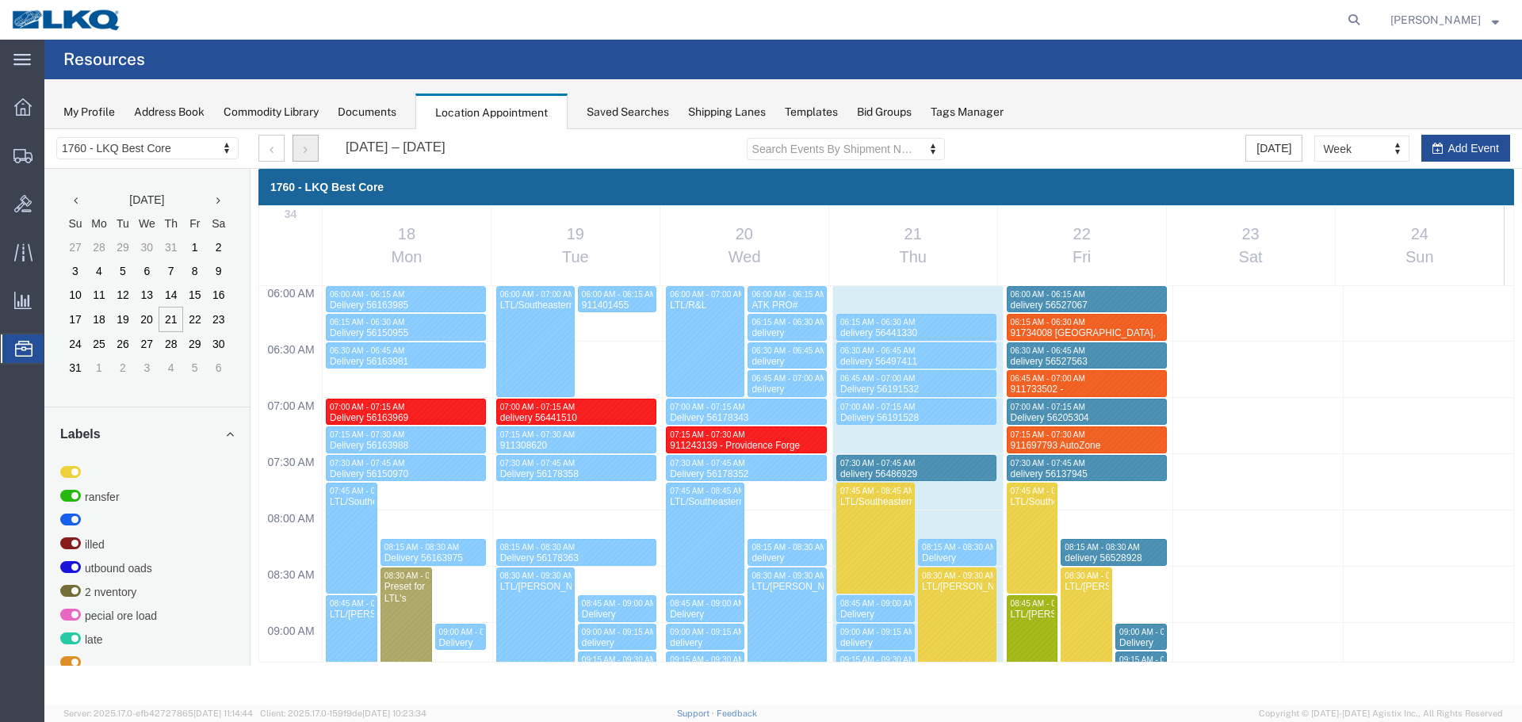
click at [306, 148] on icon "button" at bounding box center [306, 149] width 4 height 11
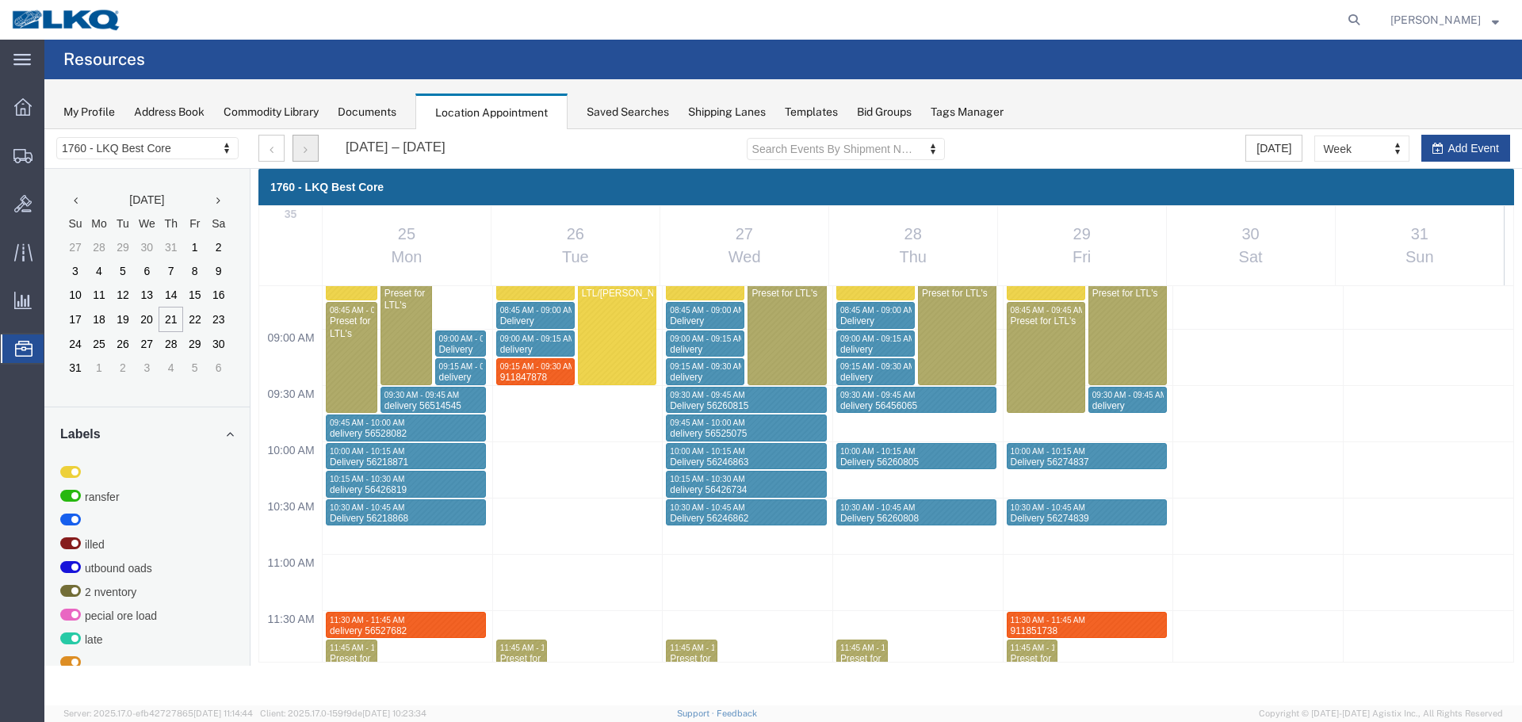
scroll to position [993, 0]
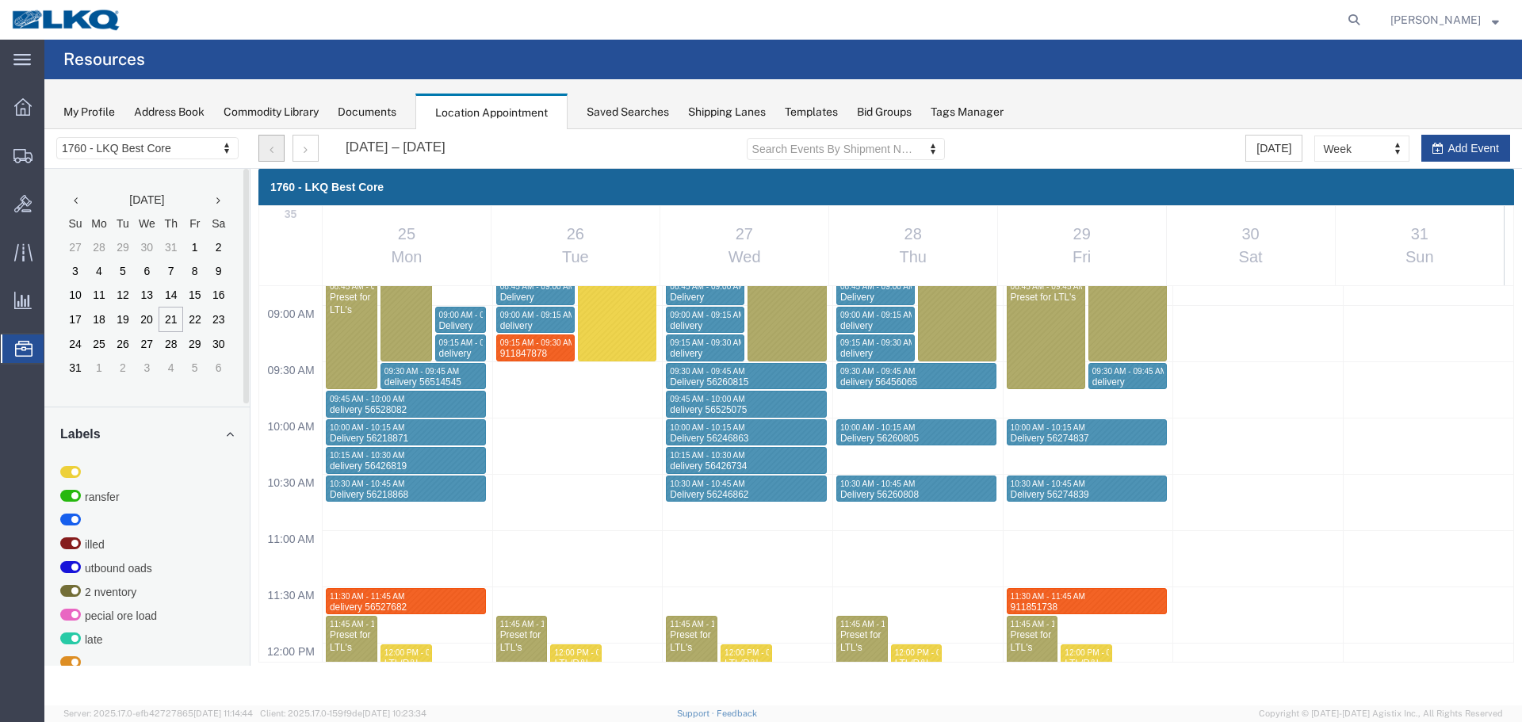
drag, startPoint x: 259, startPoint y: 152, endPoint x: 54, endPoint y: 209, distance: 213.1
click at [259, 152] on button "button" at bounding box center [271, 148] width 26 height 27
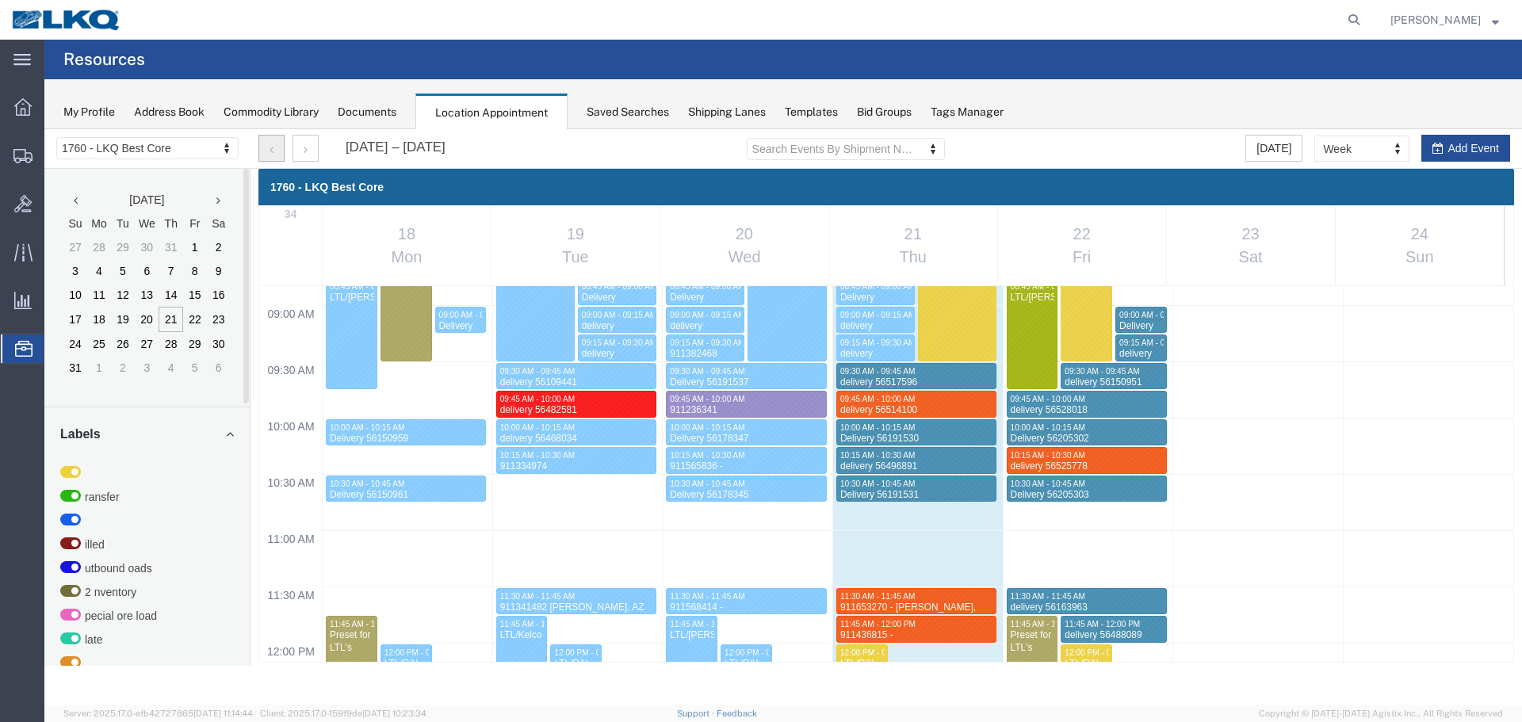
scroll to position [676, 0]
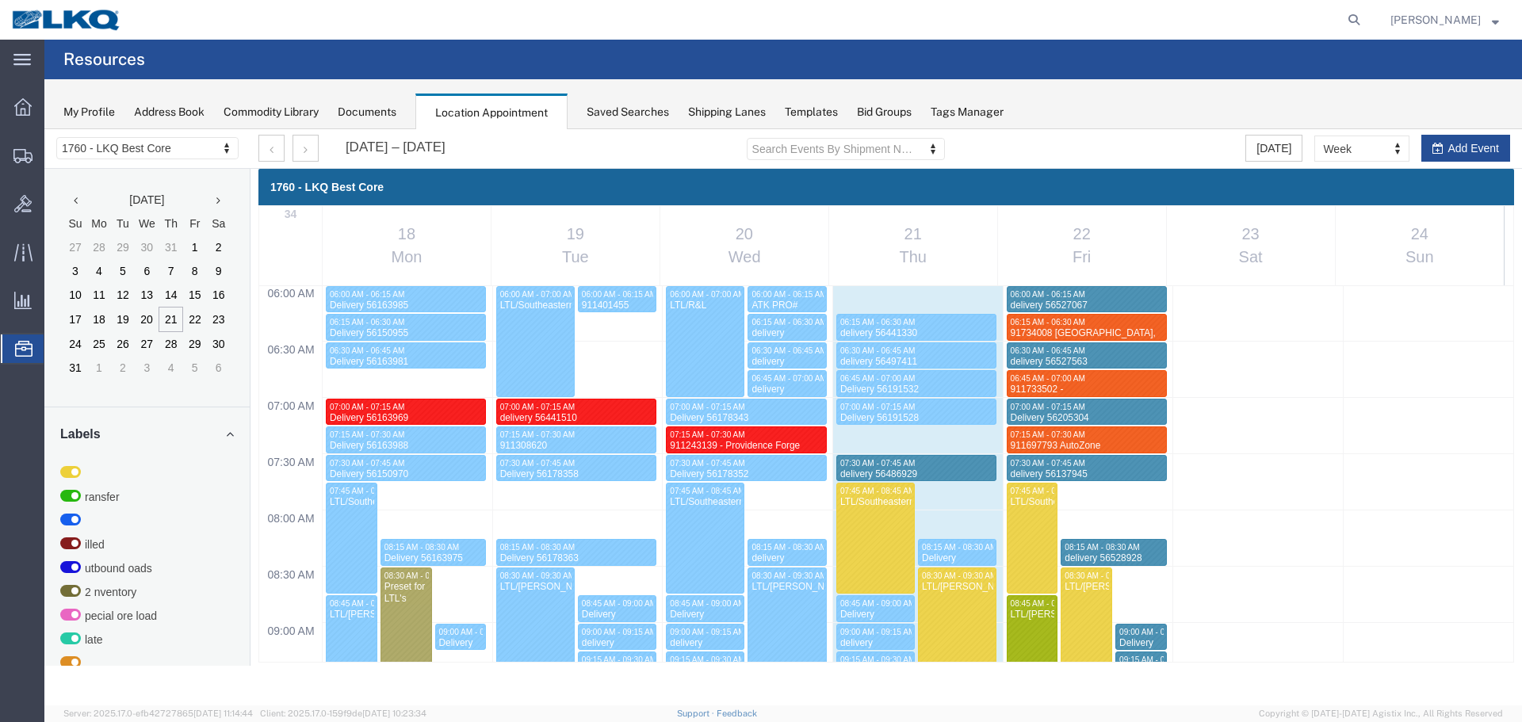
click at [1195, 101] on div "My Profile Address Book Commodity Library Documents Location Appointment Saved …" at bounding box center [782, 104] width 1477 height 50
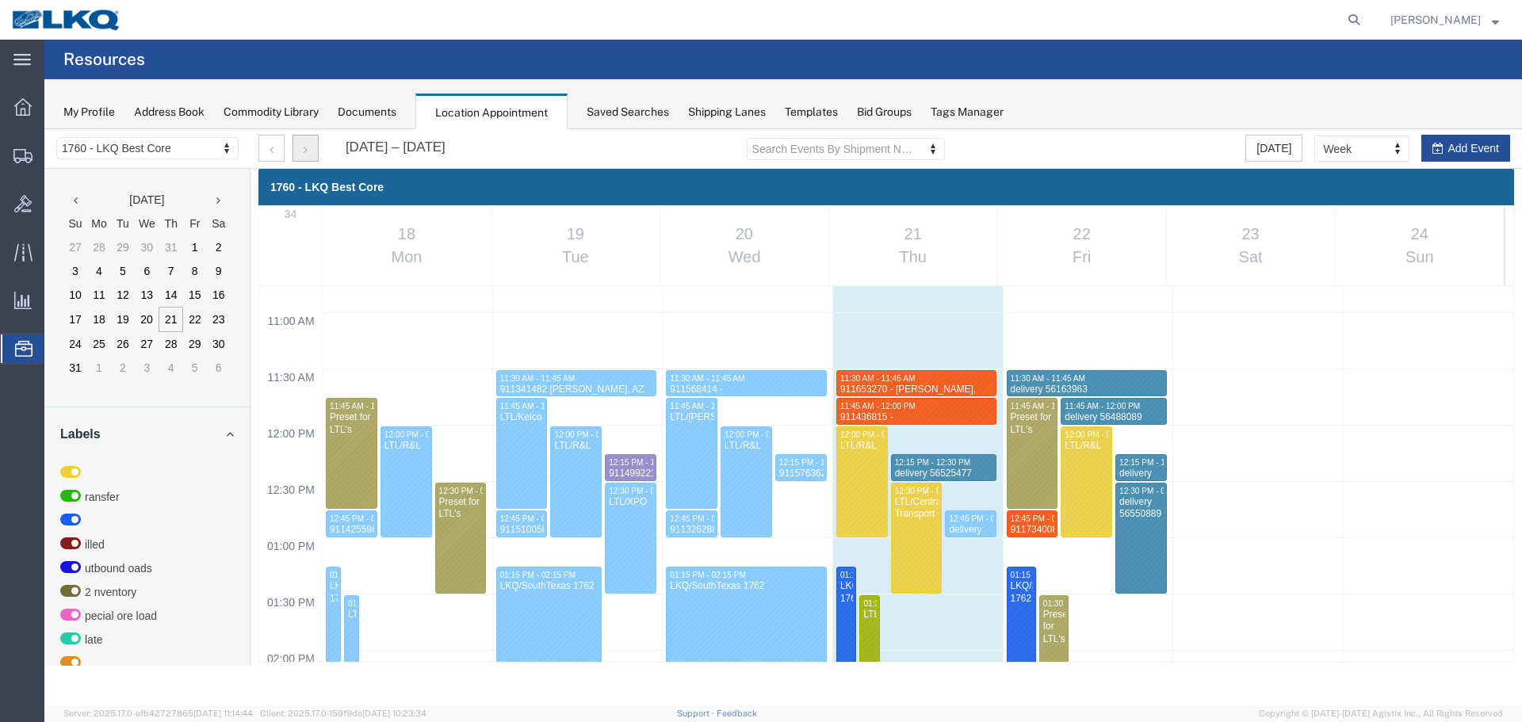
click at [307, 147] on icon "button" at bounding box center [306, 149] width 4 height 11
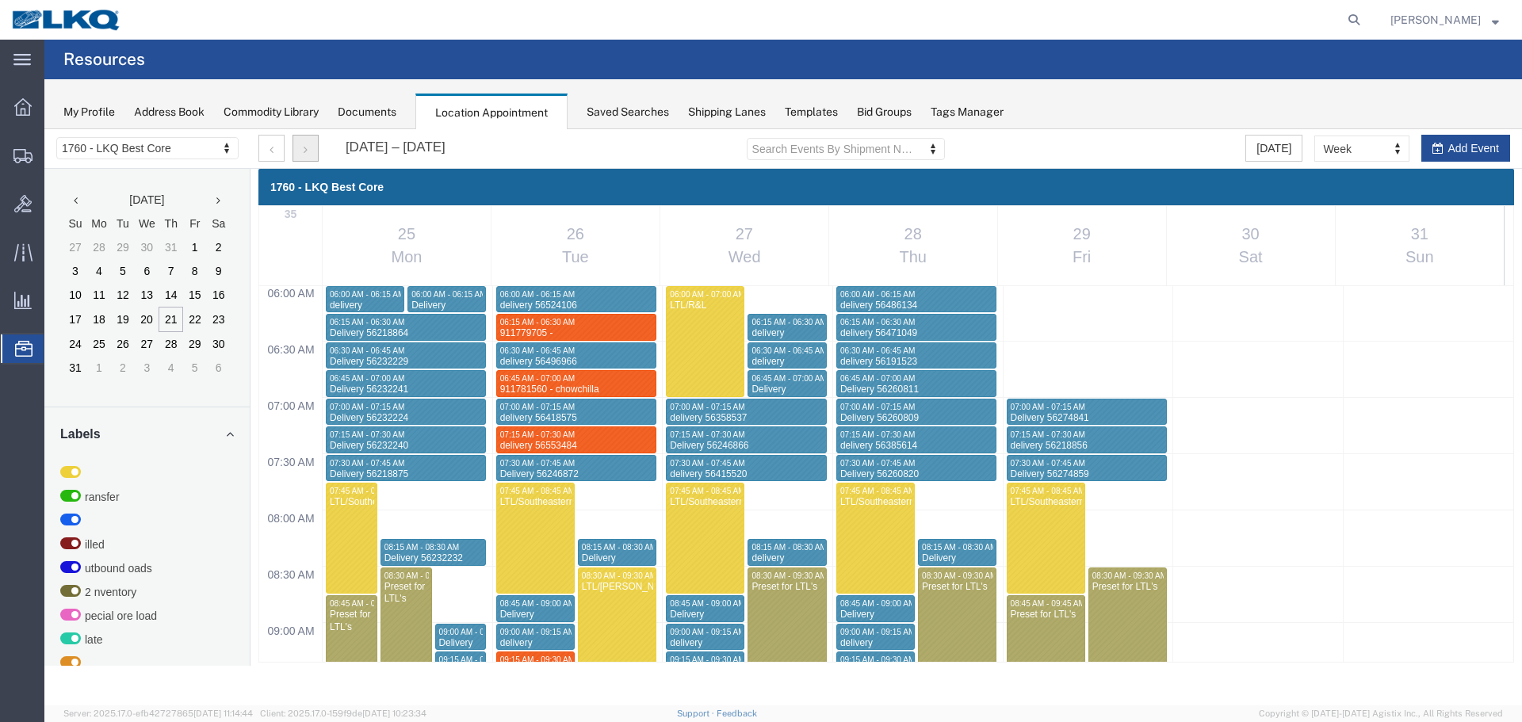
scroll to position [993, 0]
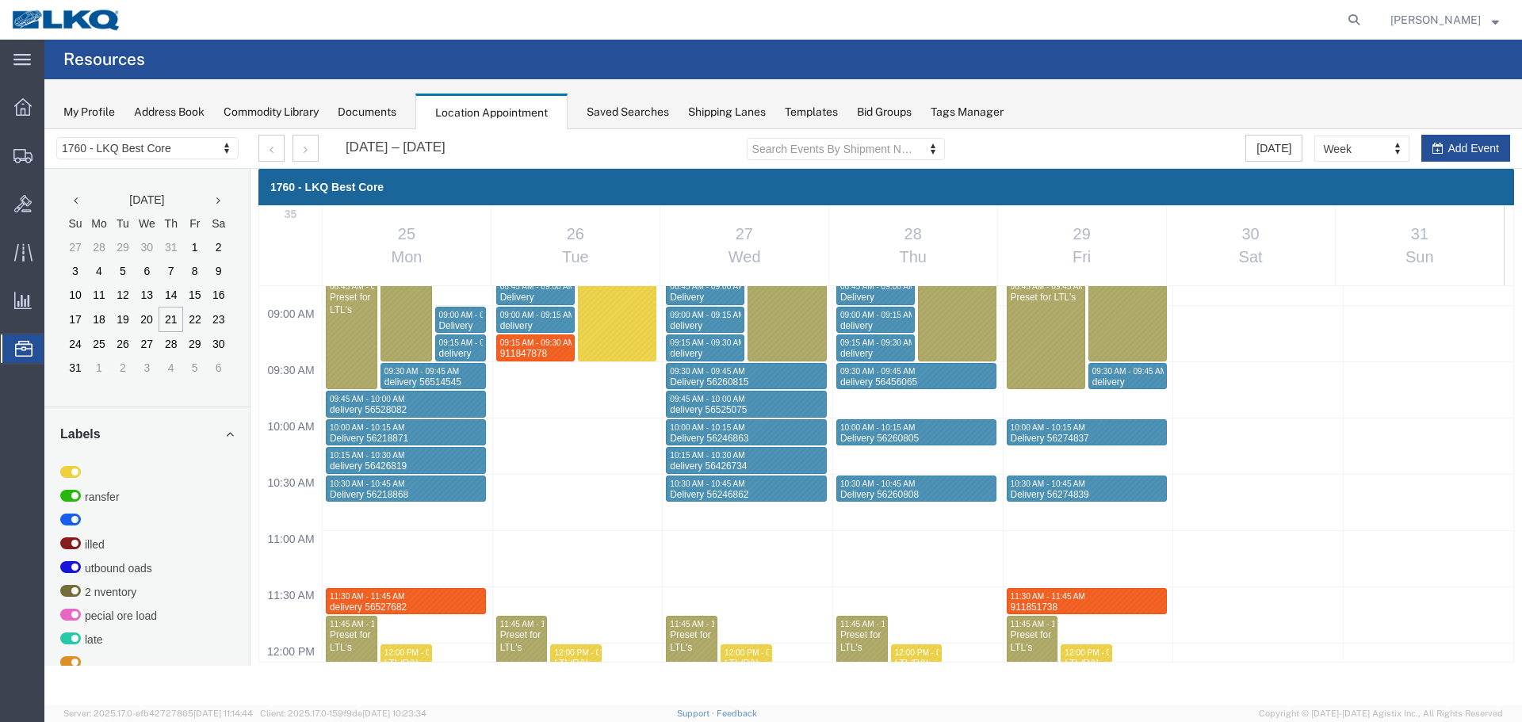
click at [269, 132] on div "Aug 25 – 31, 2025 Search Events By Shipment Number Clear Filter Today Week Mont…" at bounding box center [883, 149] width 1275 height 40
click at [315, 154] on button "button" at bounding box center [305, 148] width 26 height 27
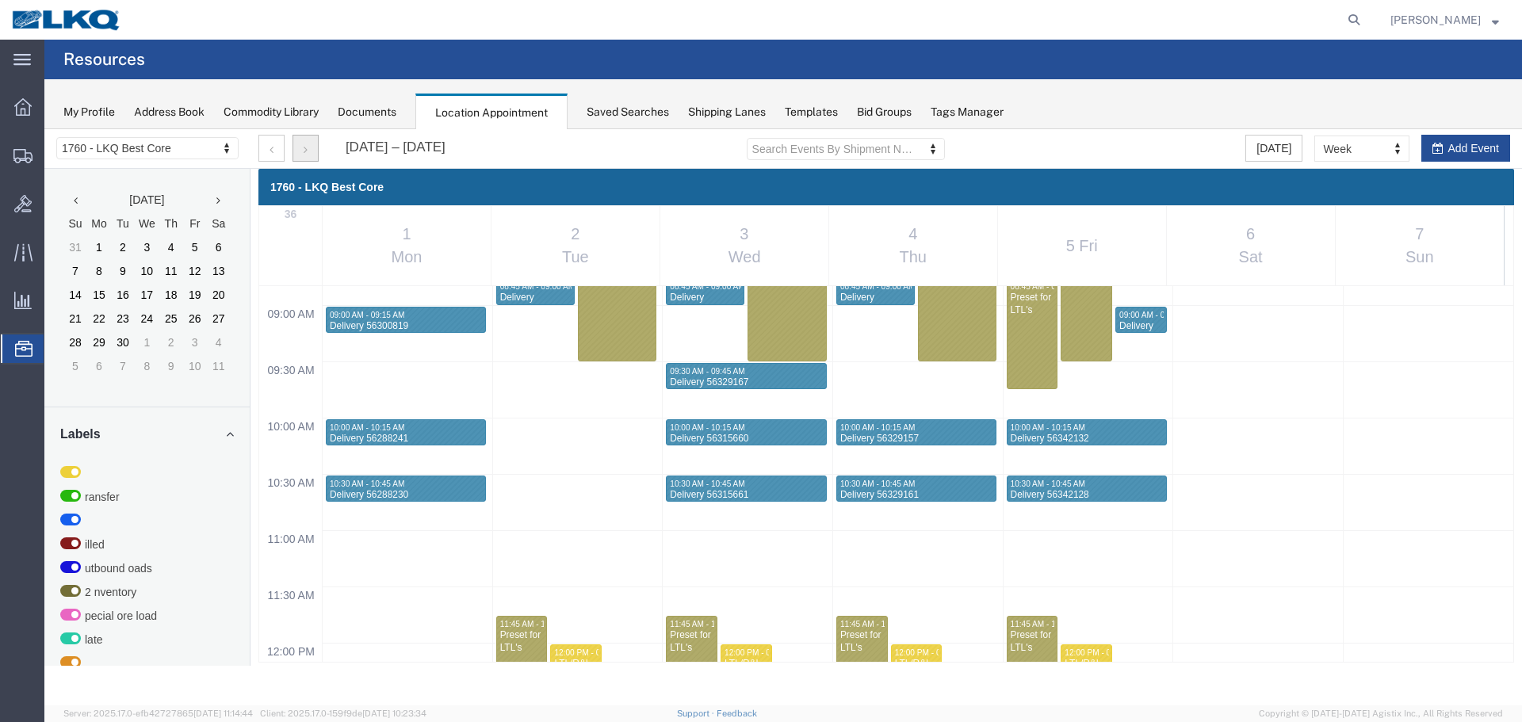
scroll to position [676, 0]
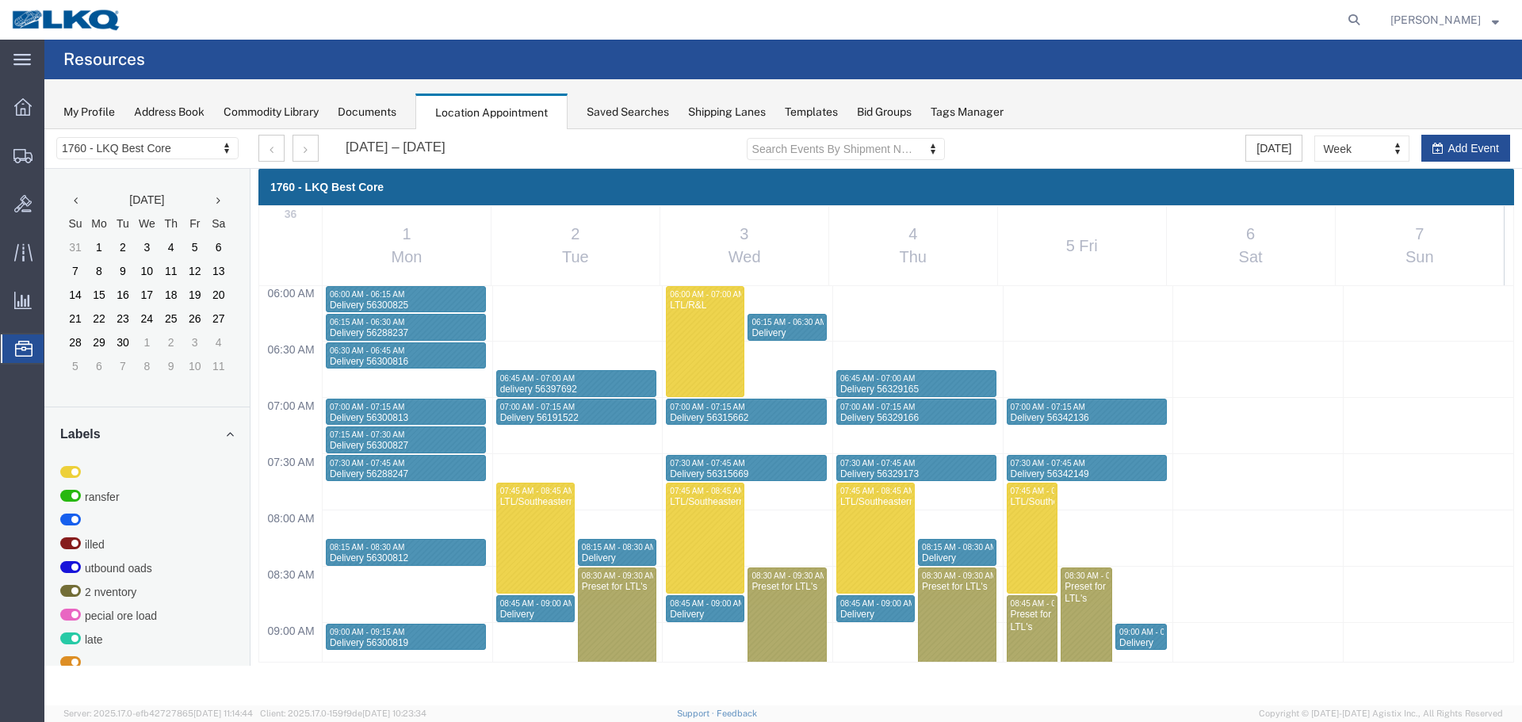
click at [315, 155] on div at bounding box center [782, 417] width 1477 height 576
click at [276, 145] on button "button" at bounding box center [271, 148] width 26 height 27
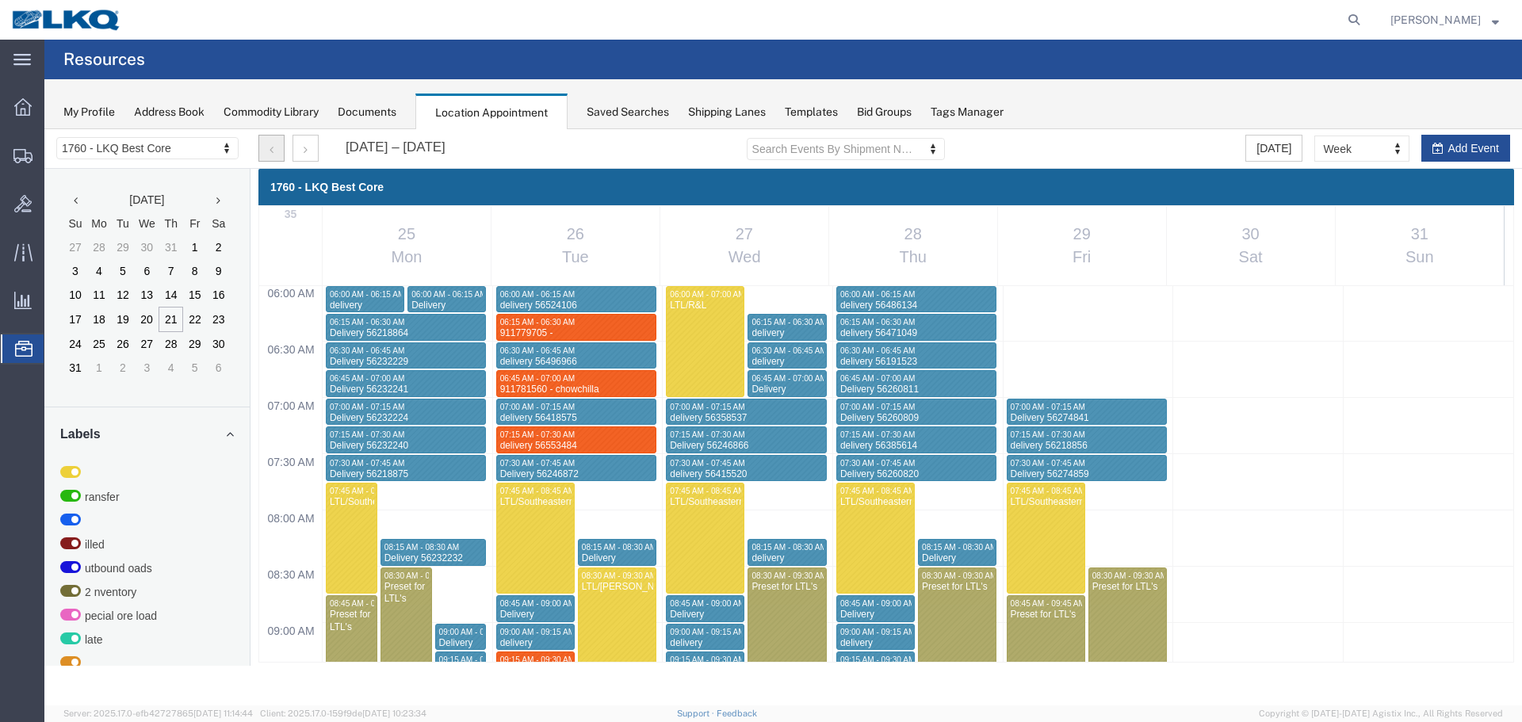
click at [276, 145] on button "button" at bounding box center [271, 148] width 26 height 27
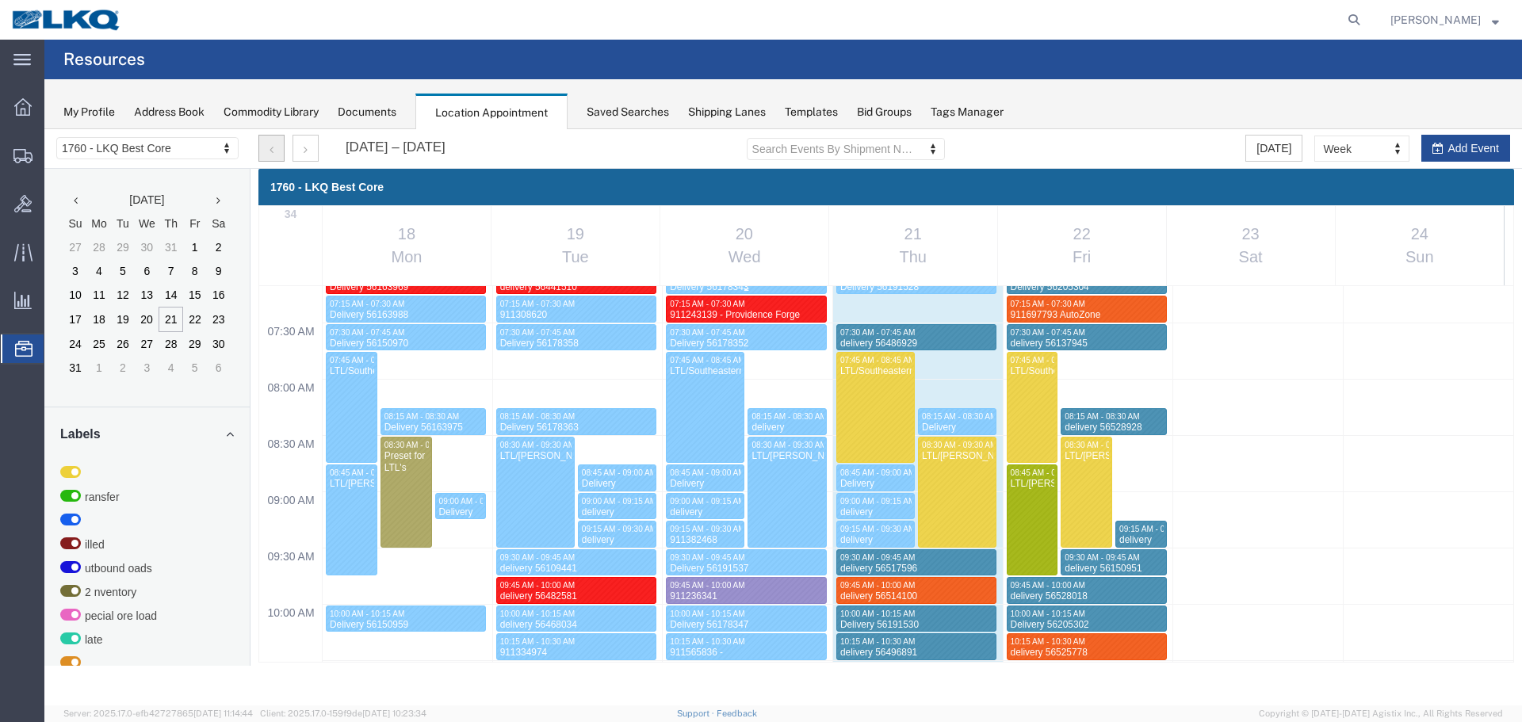
scroll to position [1231, 0]
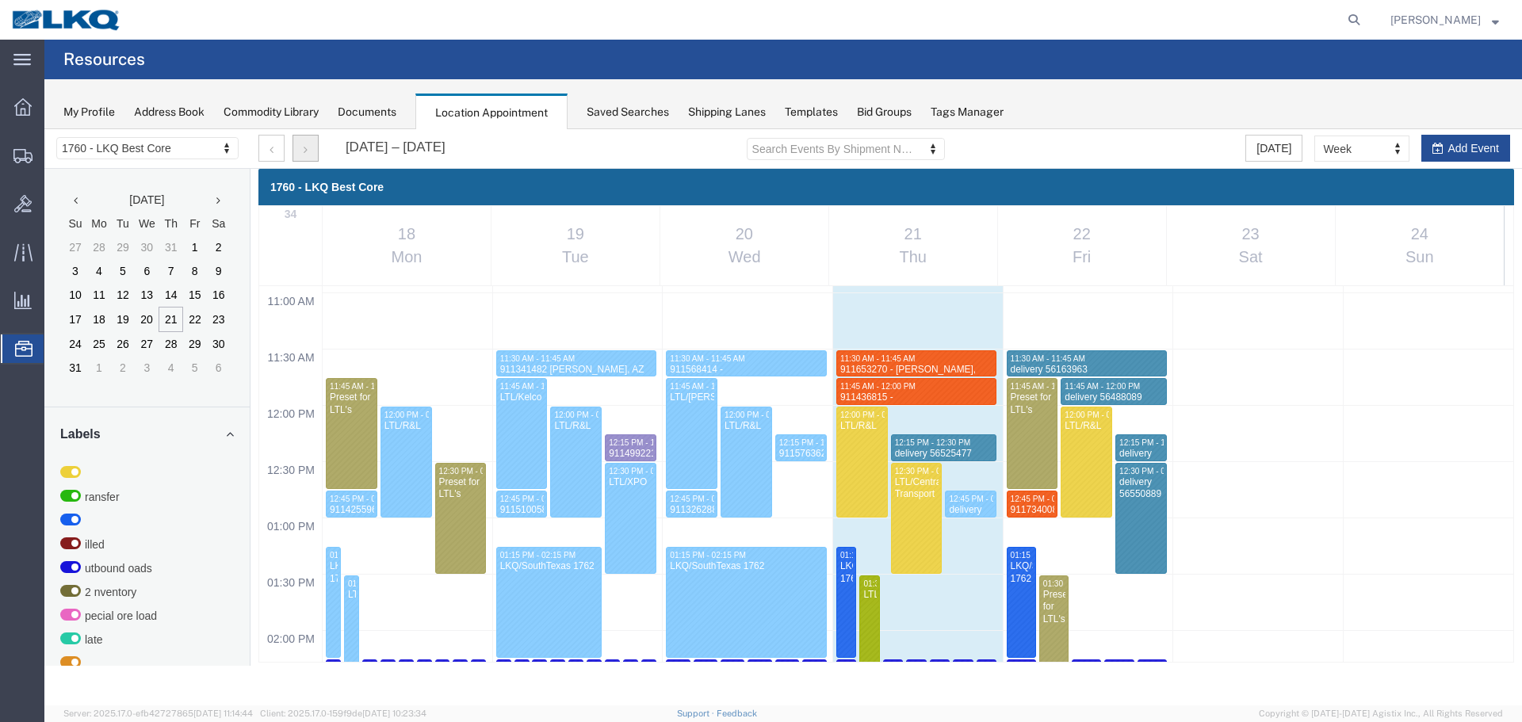
click at [304, 155] on button "button" at bounding box center [305, 148] width 26 height 27
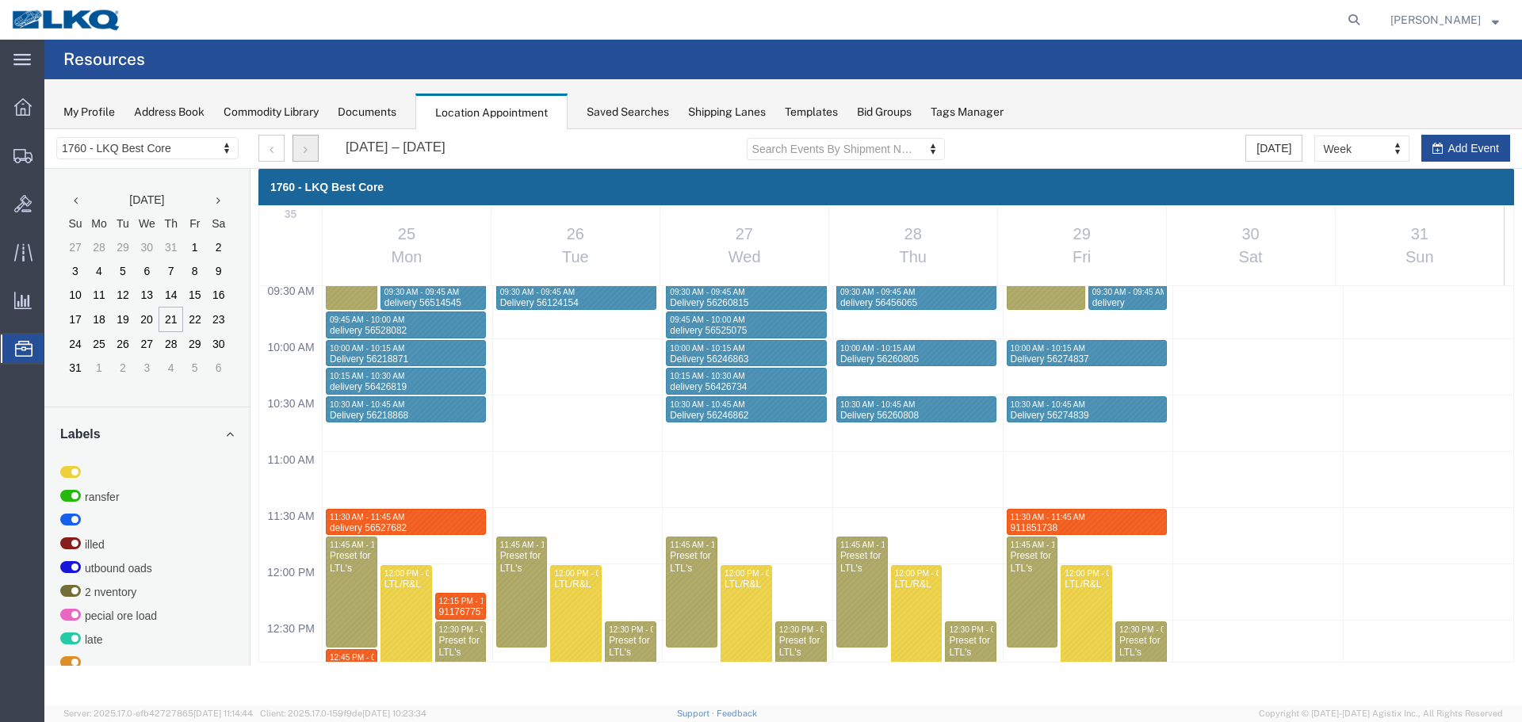
scroll to position [993, 0]
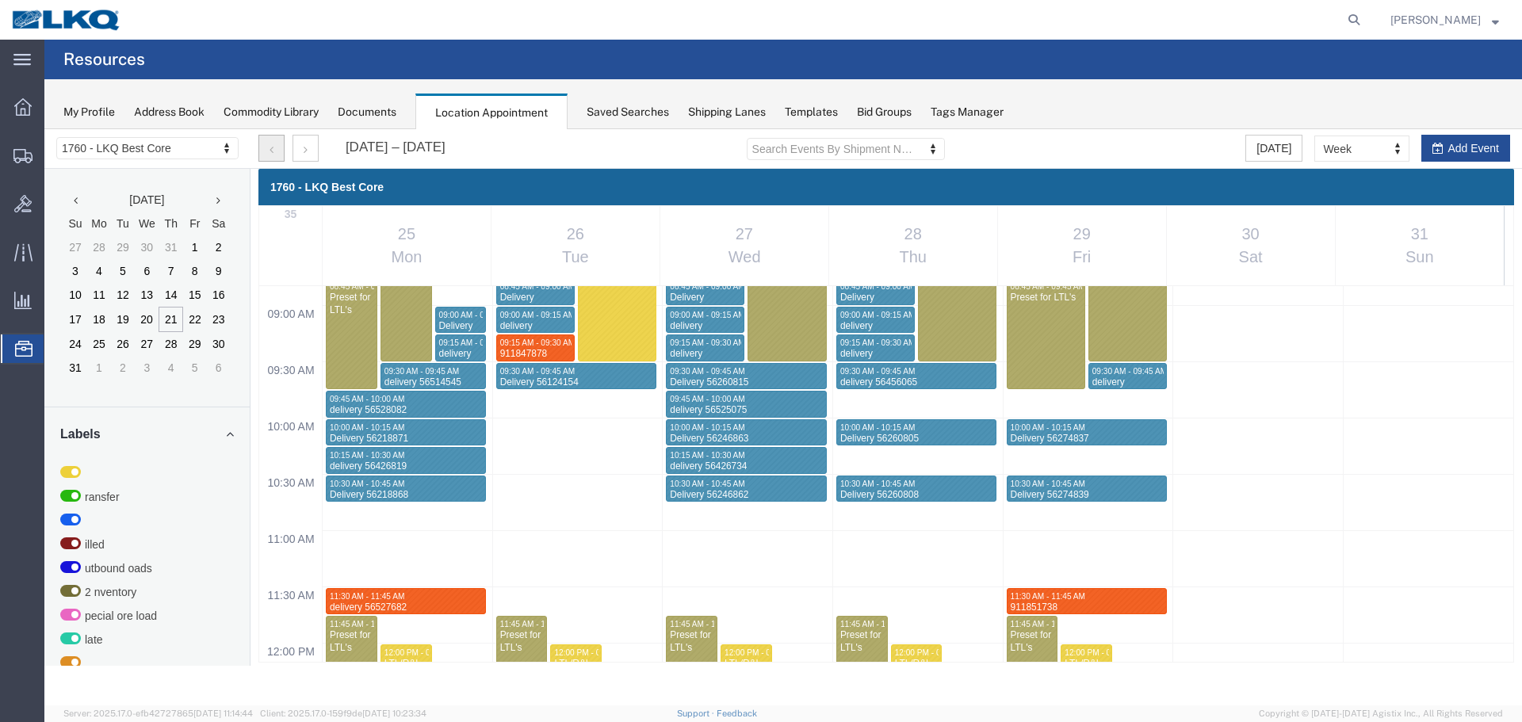
click at [262, 141] on button "button" at bounding box center [271, 148] width 26 height 27
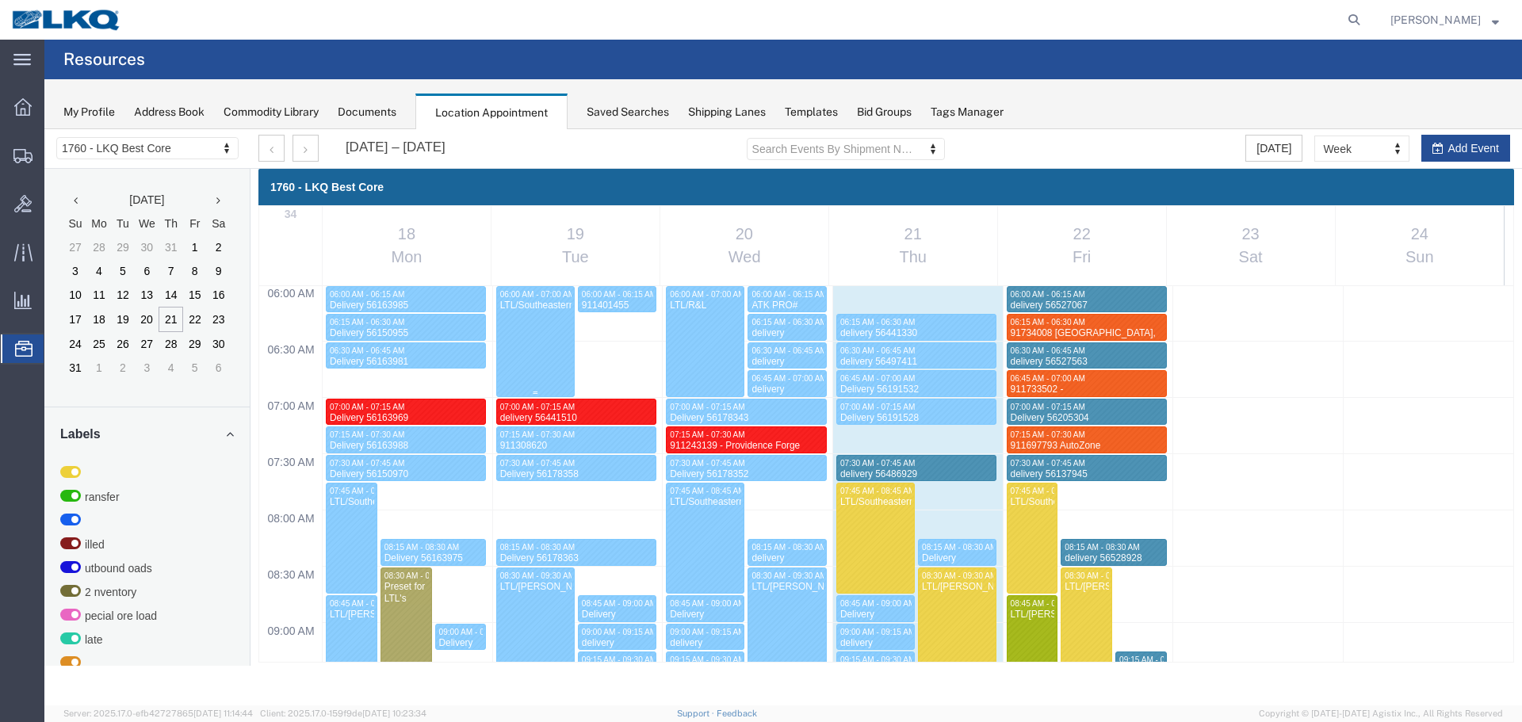
scroll to position [1211, 0]
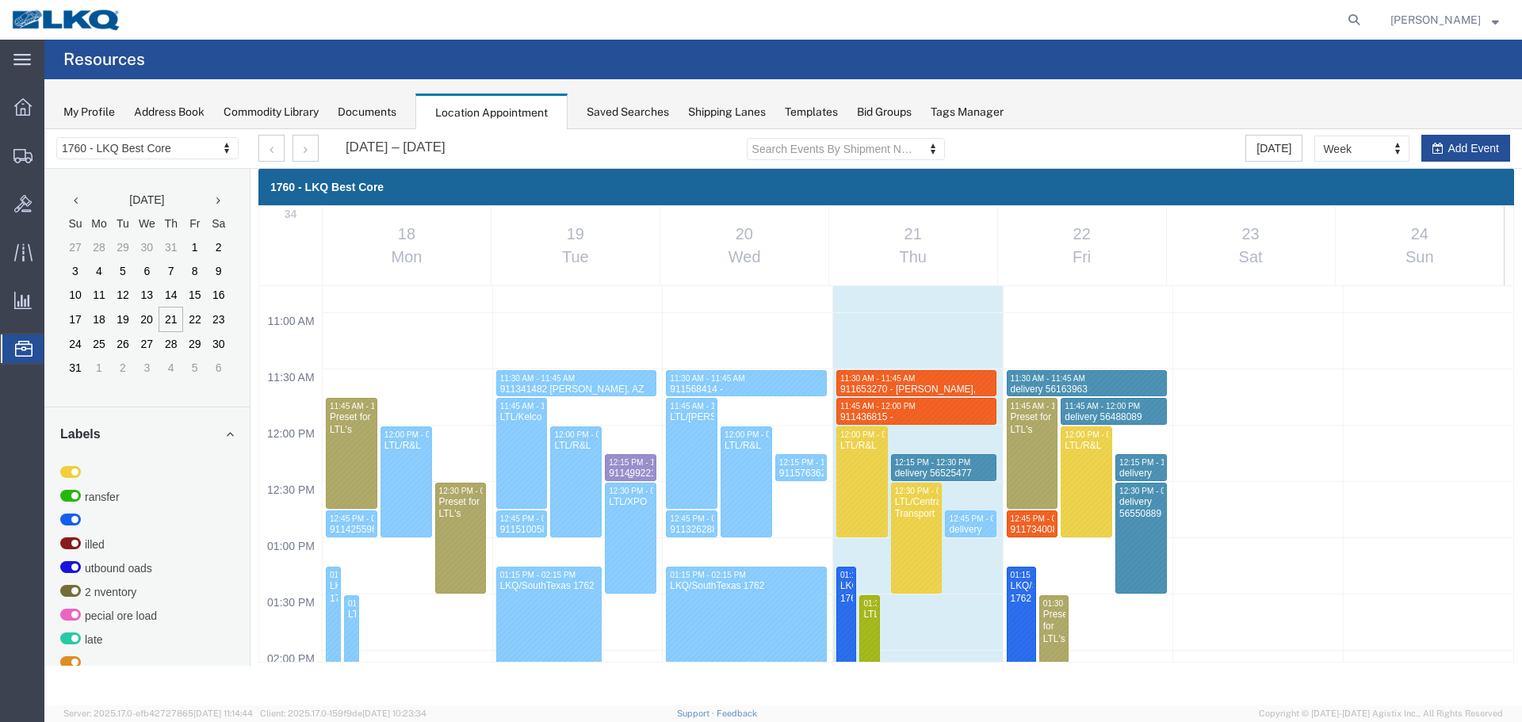
click at [623, 464] on span "12:15 PM - 12:30 PM" at bounding box center [647, 462] width 76 height 9
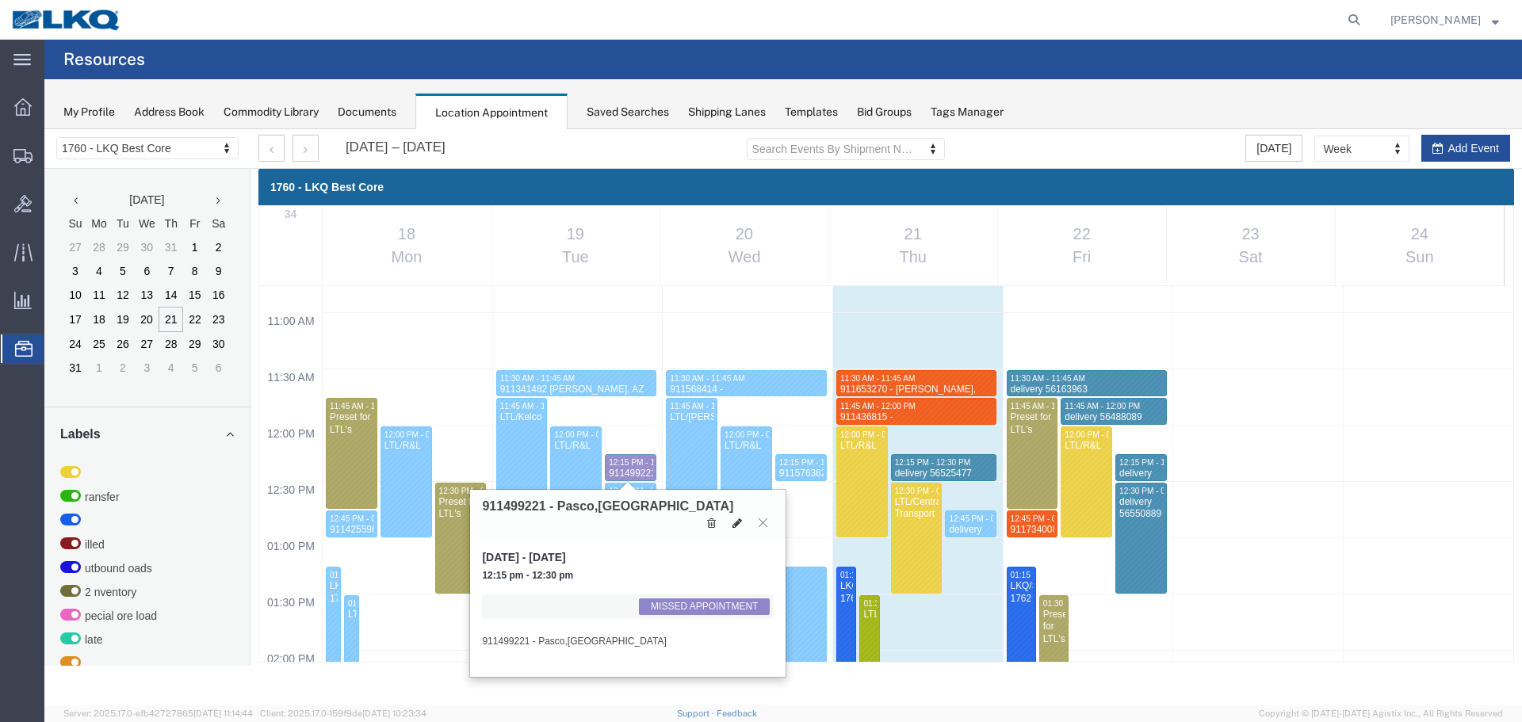
click at [728, 515] on button at bounding box center [737, 523] width 22 height 17
select select "1"
select select "100"
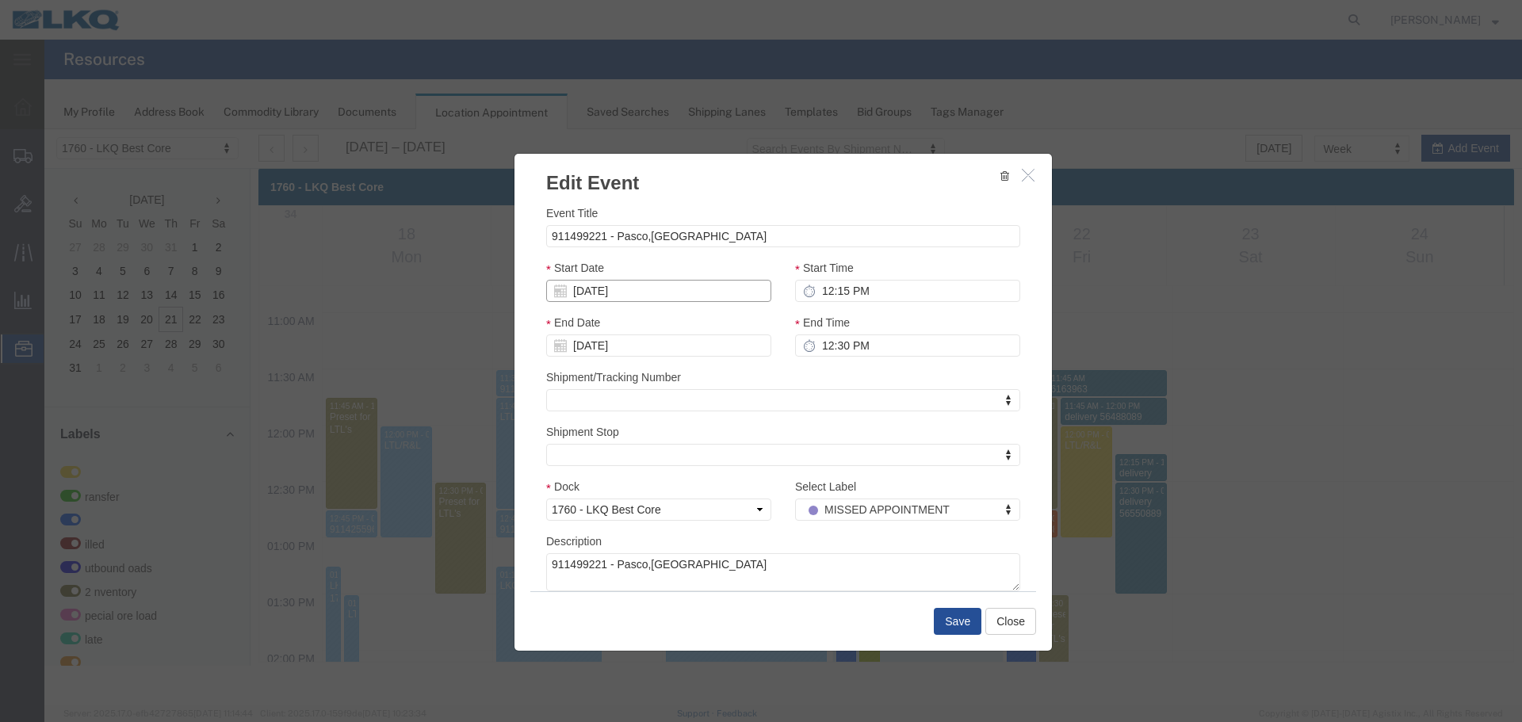
click at [681, 297] on input "08/19/2025" at bounding box center [658, 291] width 225 height 22
click at [611, 459] on td "26" at bounding box center [606, 461] width 24 height 24
click at [878, 294] on input "12:15 PM" at bounding box center [907, 291] width 225 height 22
type input "9:45 AM"
click at [833, 353] on input "12:30 PM" at bounding box center [907, 345] width 225 height 22
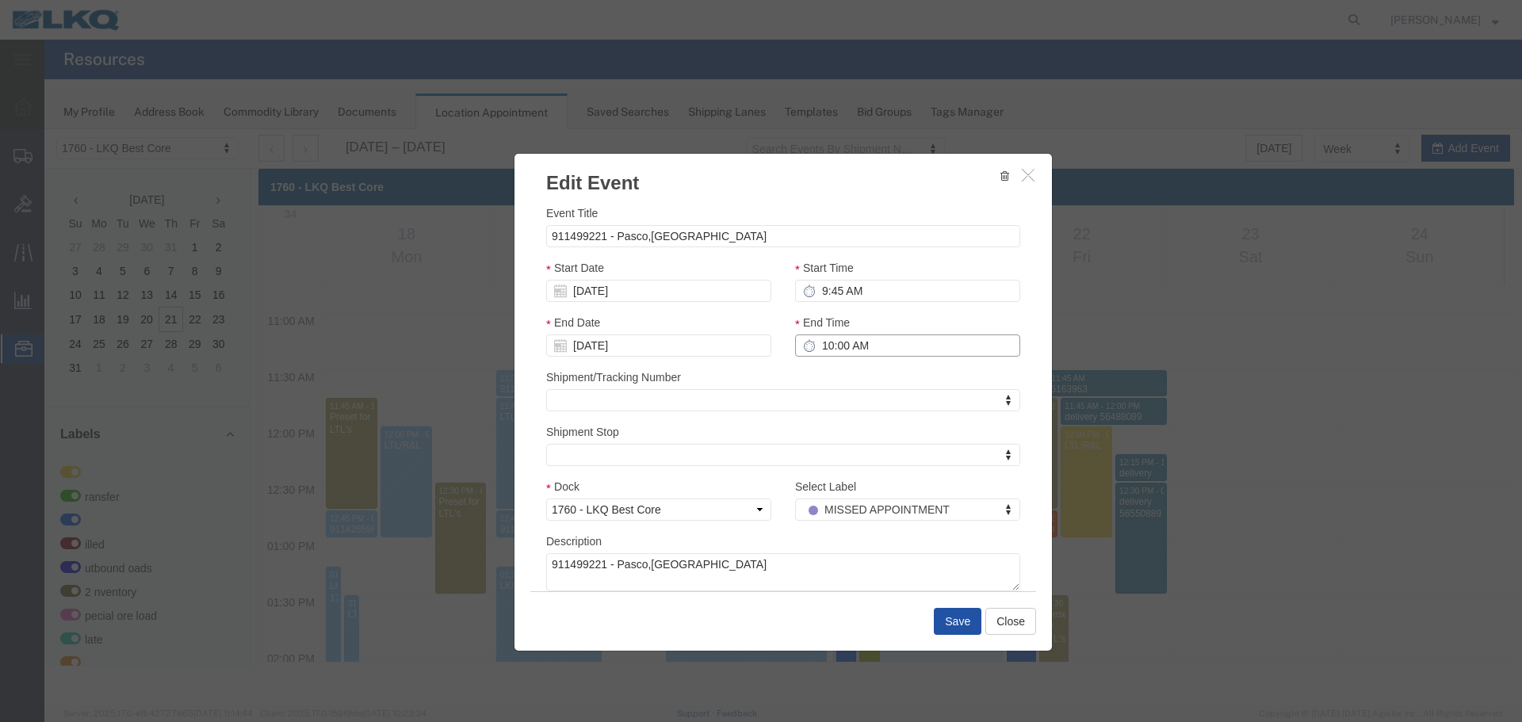
type input "10:00 AM"
click at [956, 623] on button "Save" at bounding box center [958, 621] width 48 height 27
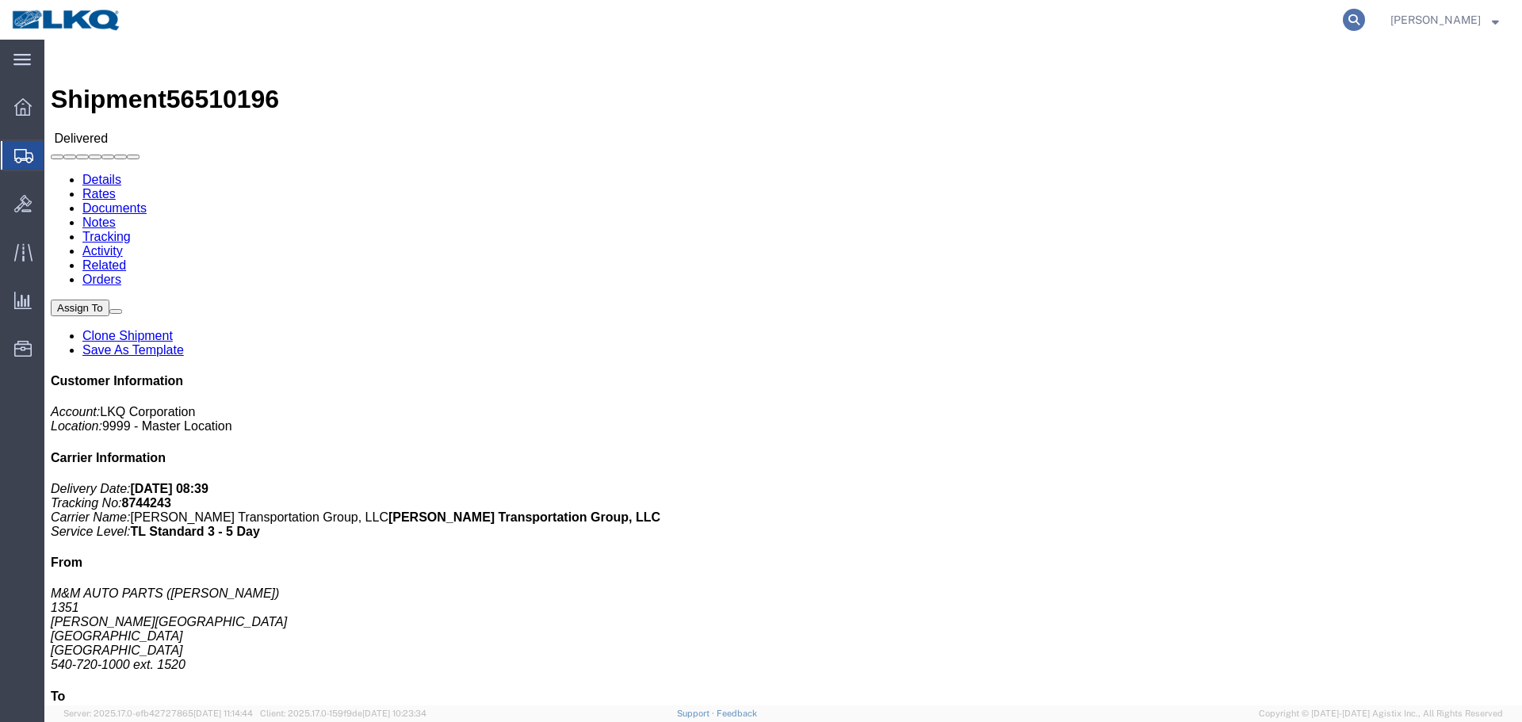
click at [1362, 17] on icon at bounding box center [1354, 20] width 22 height 22
paste input "56508806"
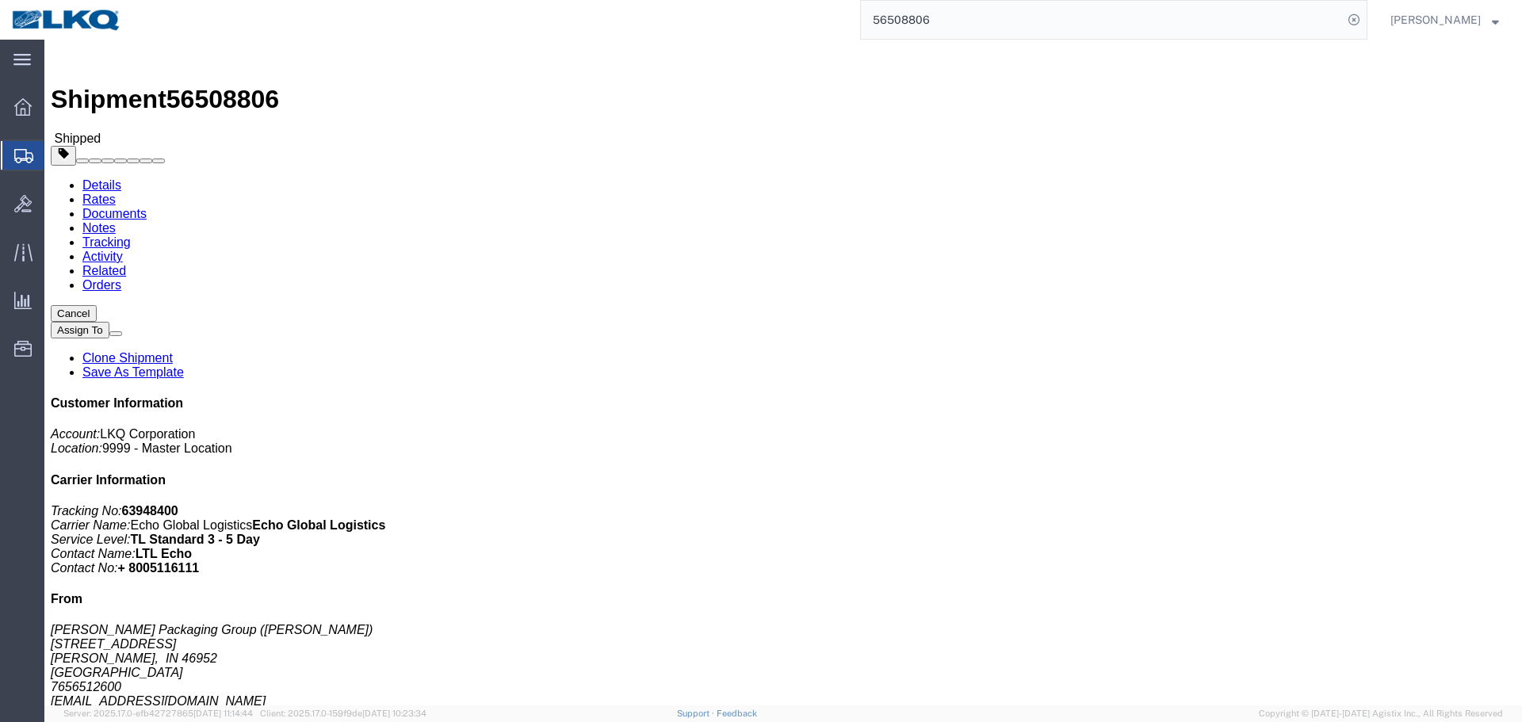
click div "Ship From Welch Packaging Group (Scott Holtzclaw) 2409 W. 2nd street Marion, IN…"
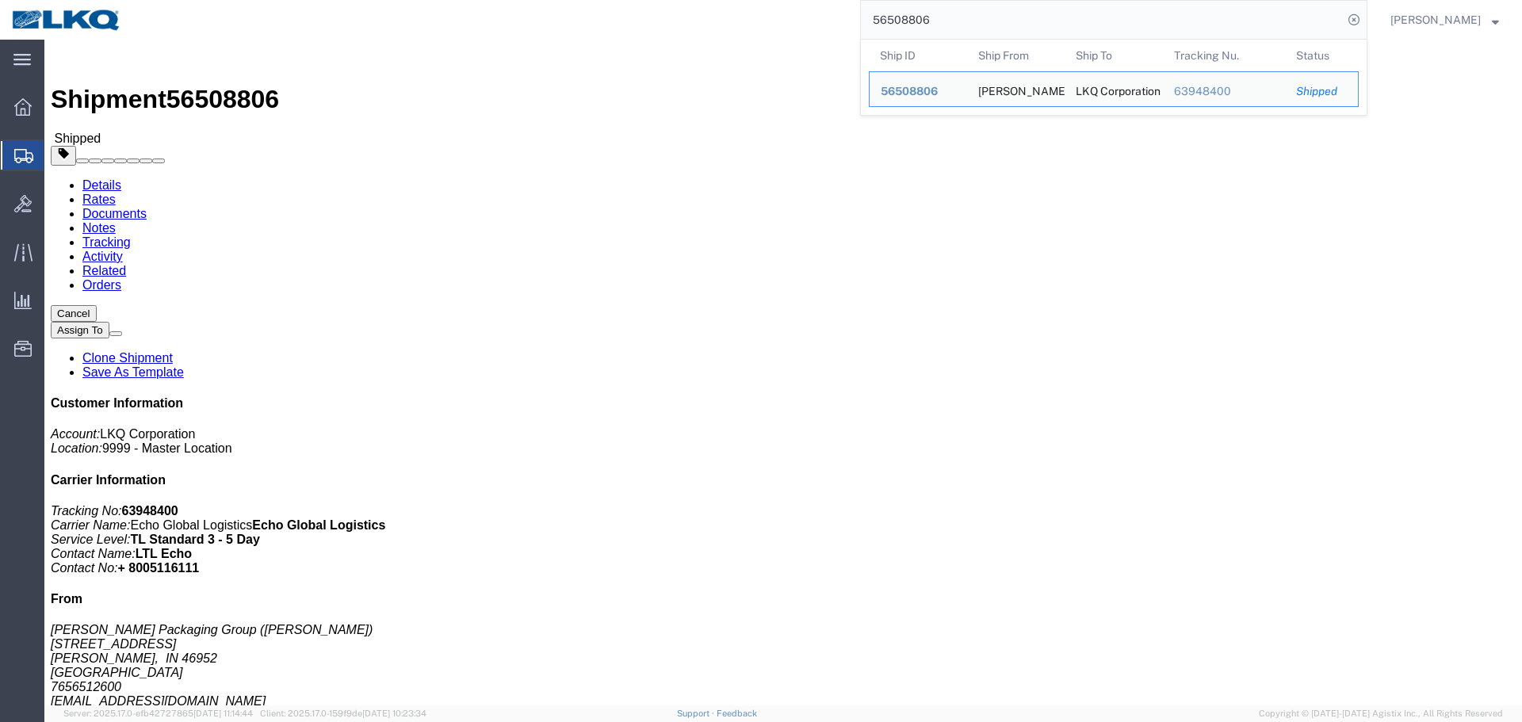
click at [1032, 14] on input "56508806" at bounding box center [1102, 20] width 482 height 38
paste input "25954"
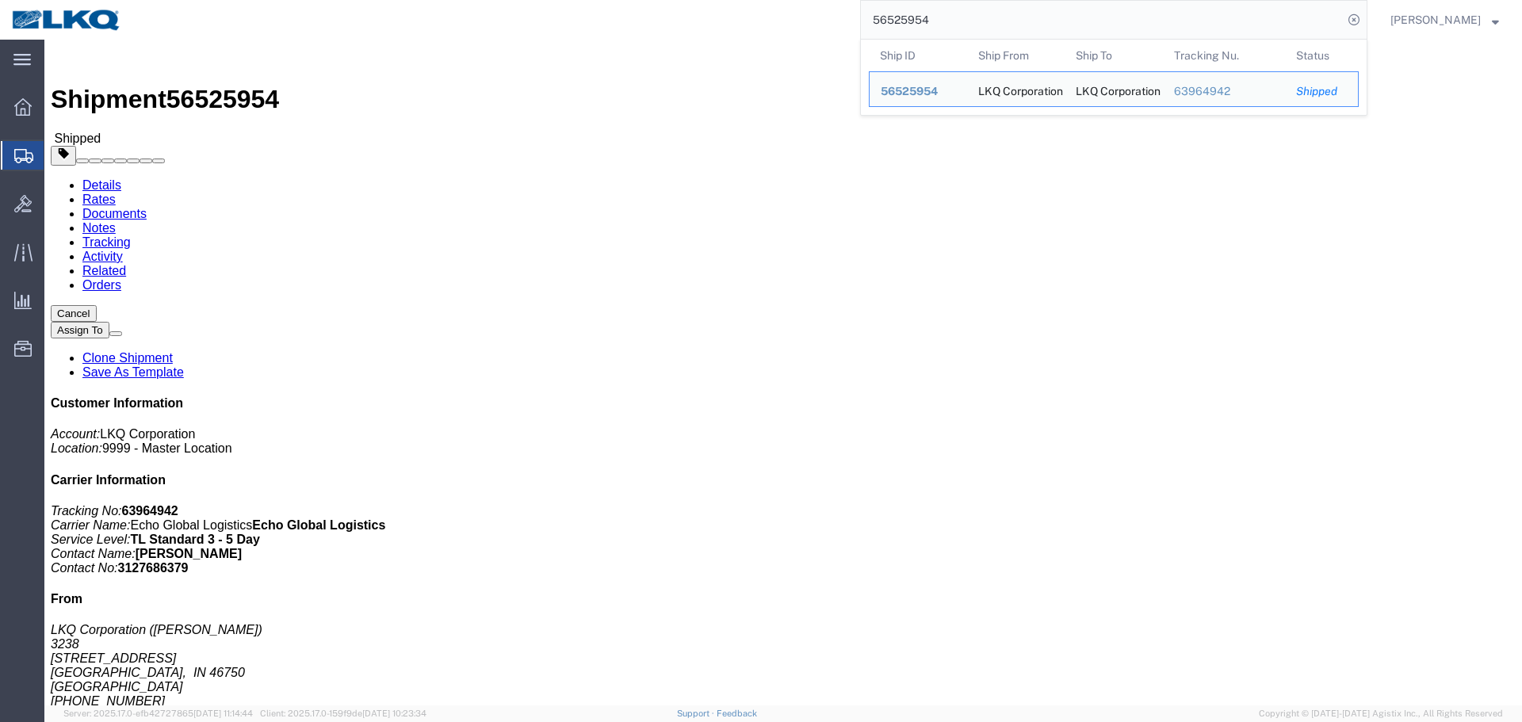
paste input "48449"
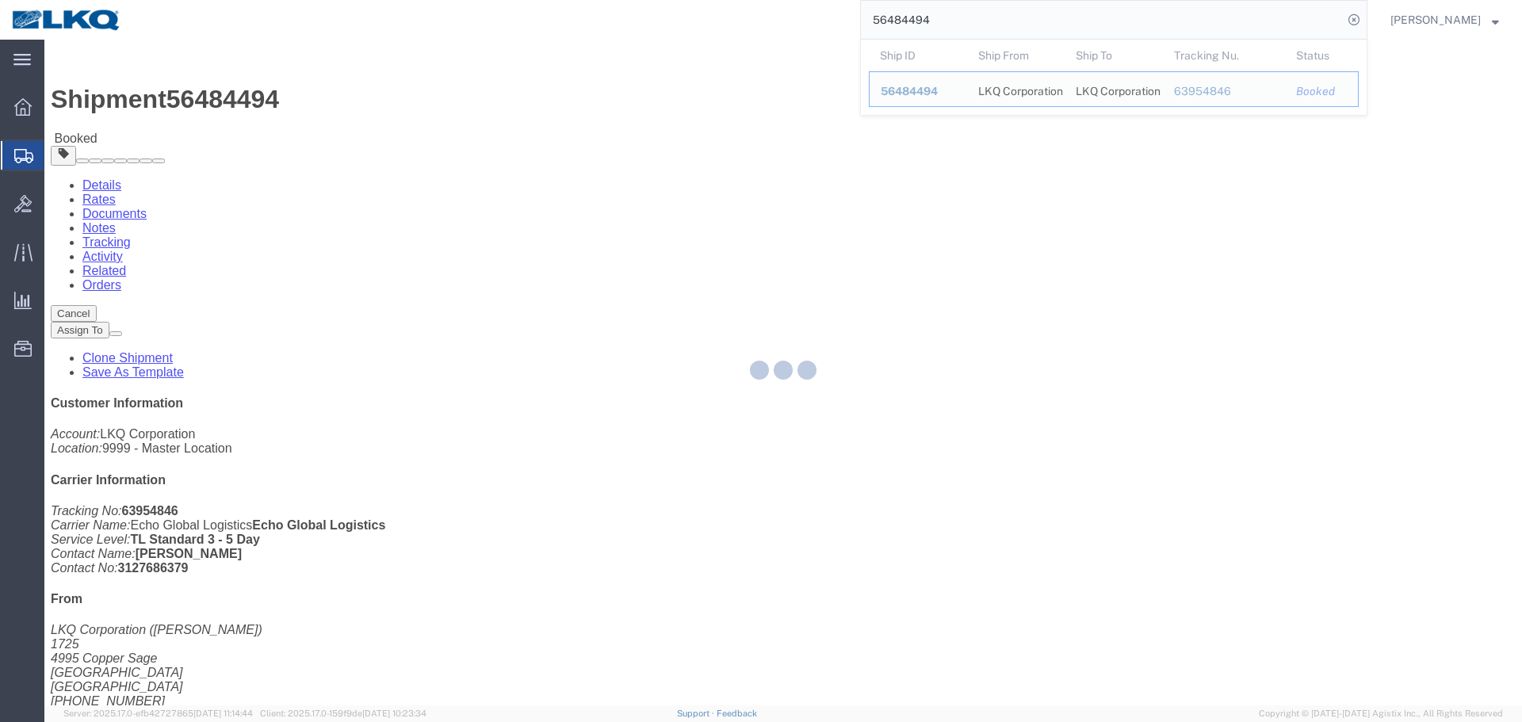
click at [743, 271] on div at bounding box center [782, 373] width 1477 height 666
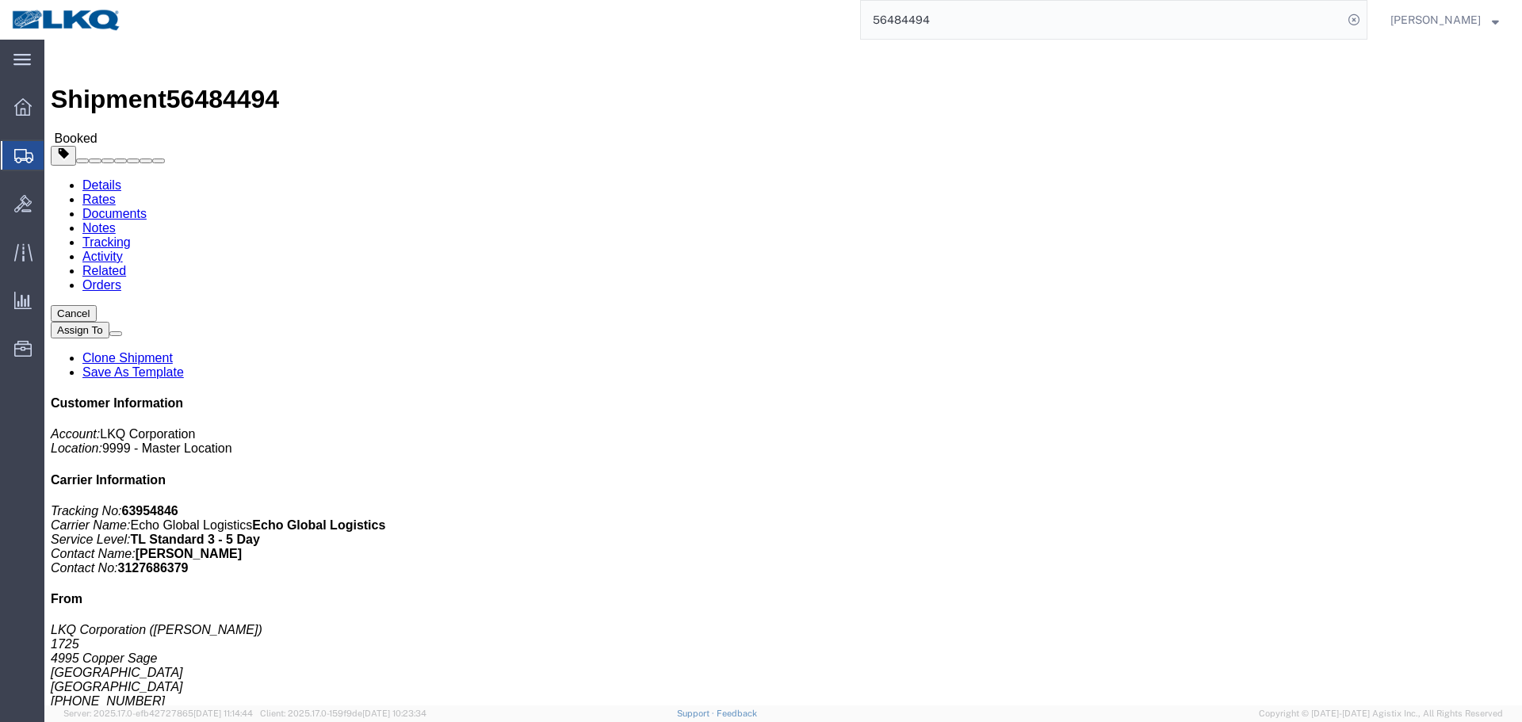
click at [958, 37] on input "56484494" at bounding box center [1102, 20] width 482 height 38
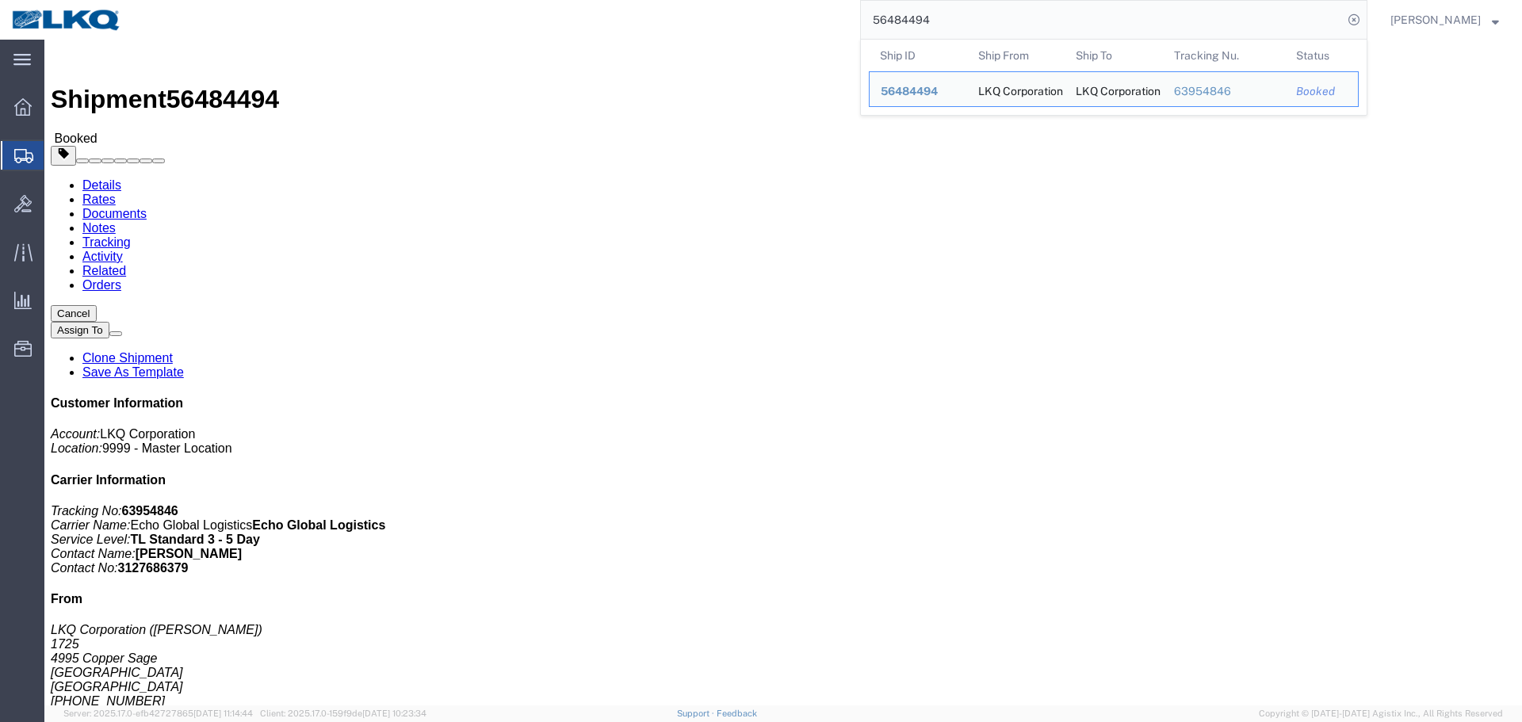
paste input "8089"
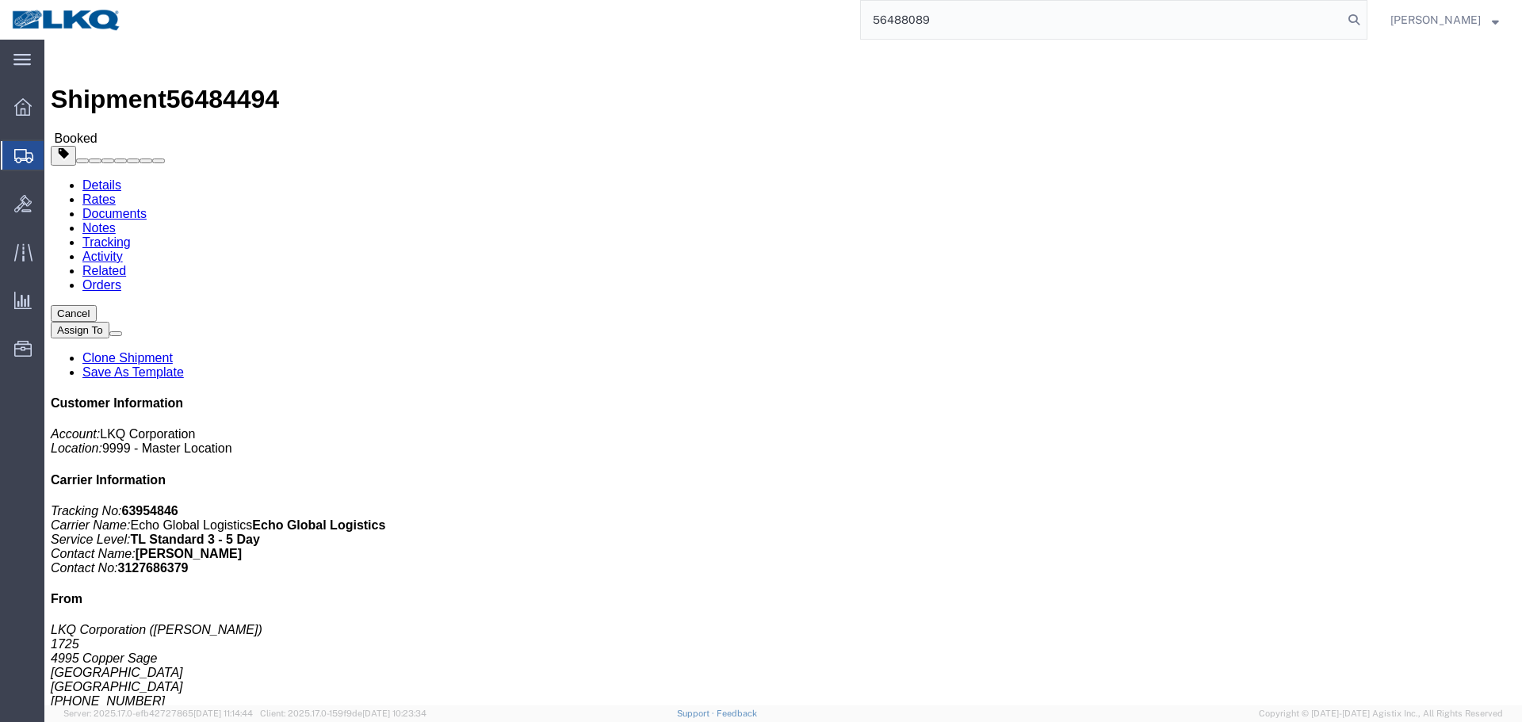
type input "56488089"
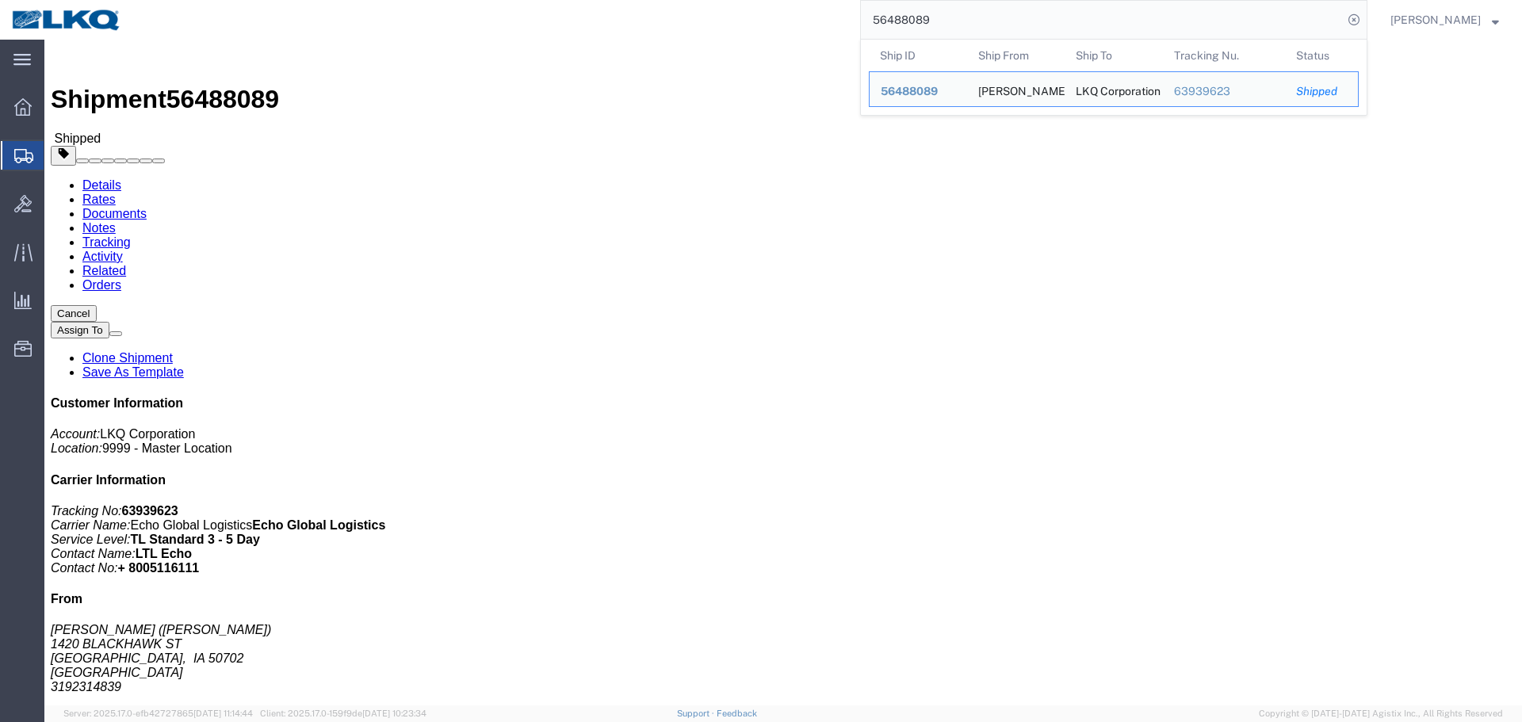
click h4 "Routing & Vehicle Information"
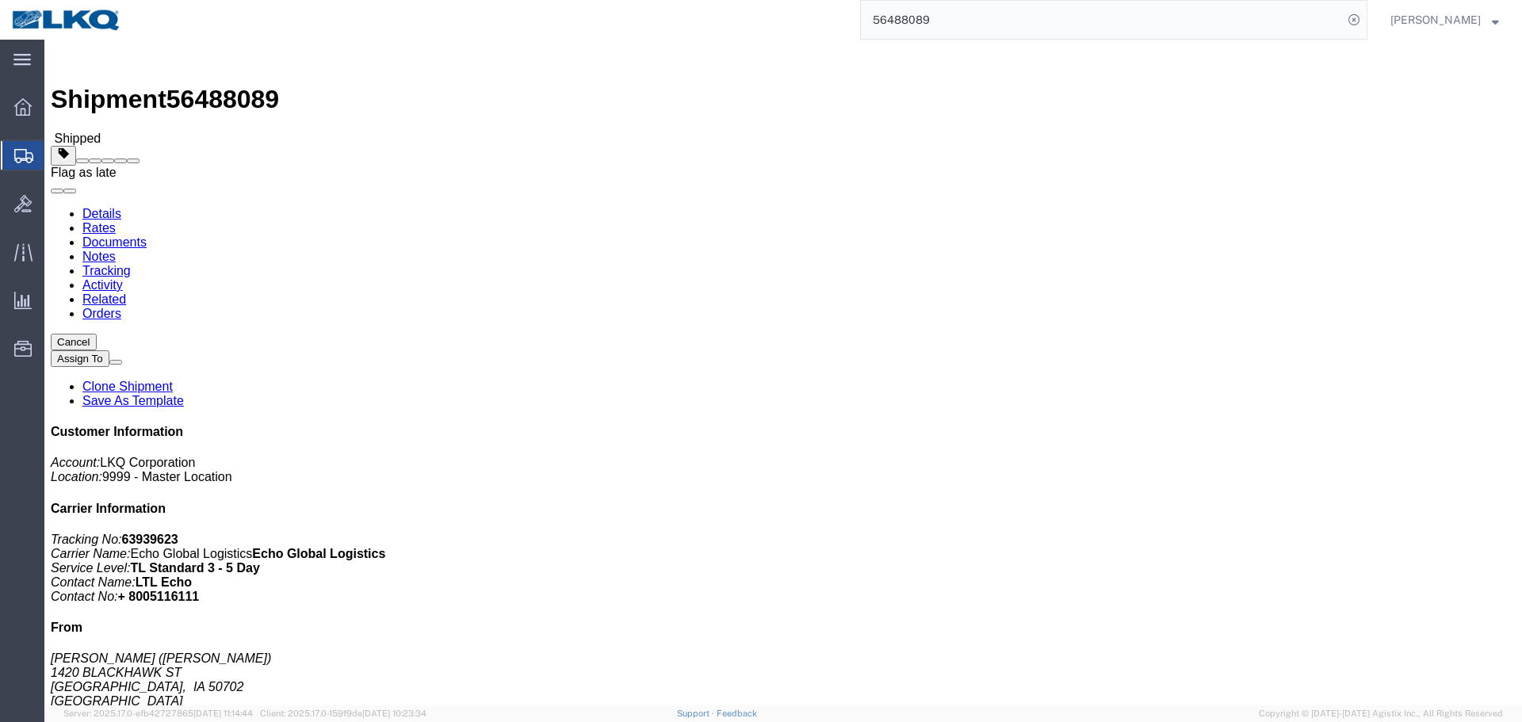
click span
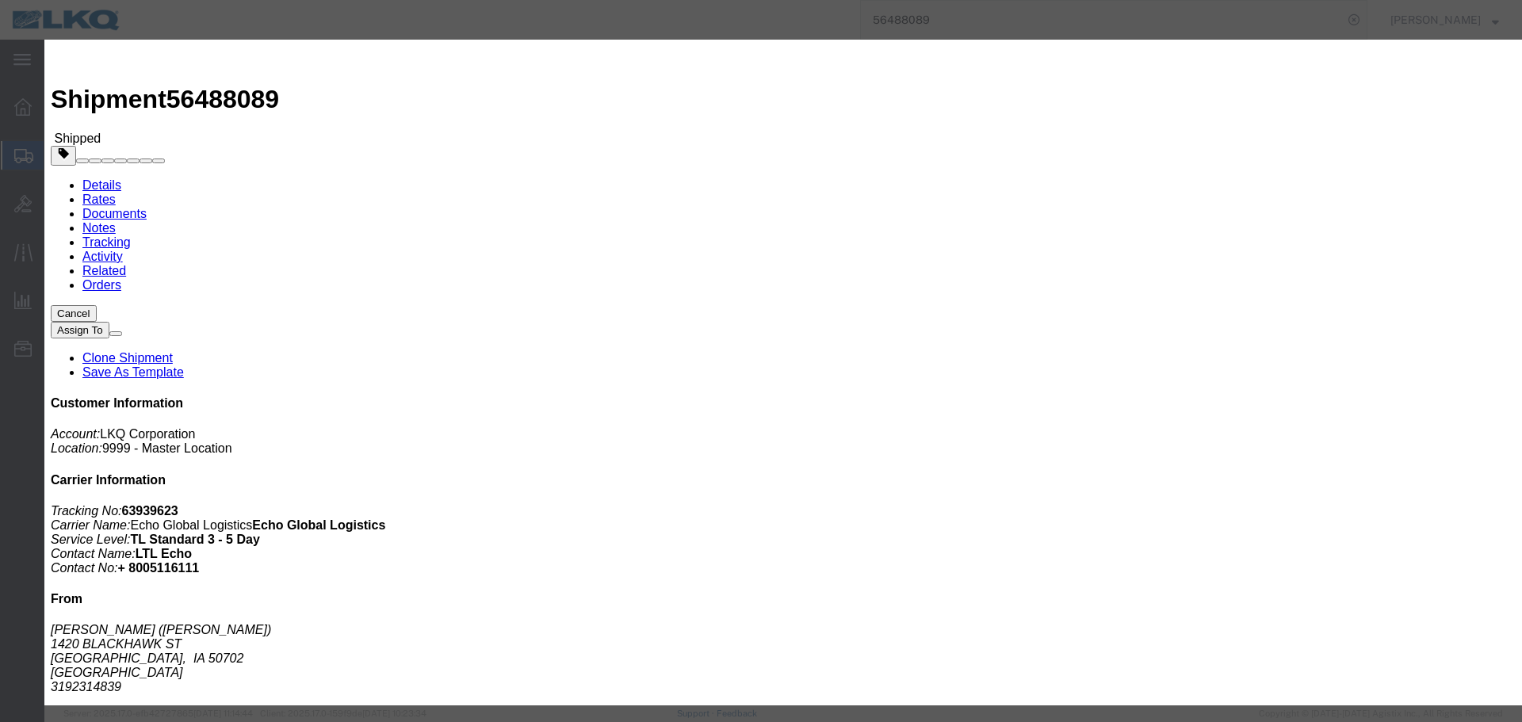
click select "Select Excused Not Excused"
select select "NOT_EXCUSED"
click select "Select Excused Not Excused"
click select "Select Bad Carrier Data Carrier Admin Error Delay Accident Driver Error Lack of…"
select select "DRIVER_ERROR"
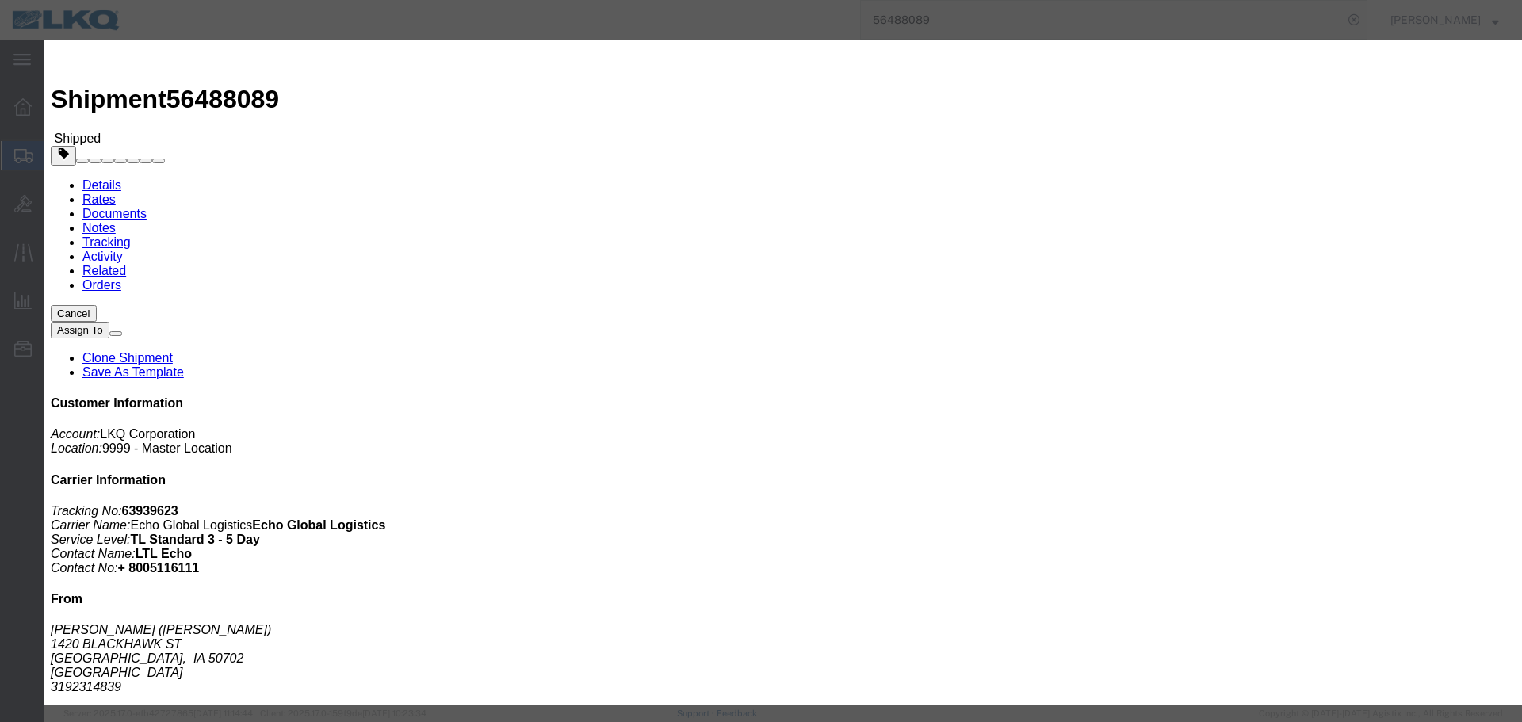
click select "Select Bad Carrier Data Carrier Admin Error Delay Accident Driver Error Lack of…"
click textarea
type textarea "08/21 delivery"
click button "Save"
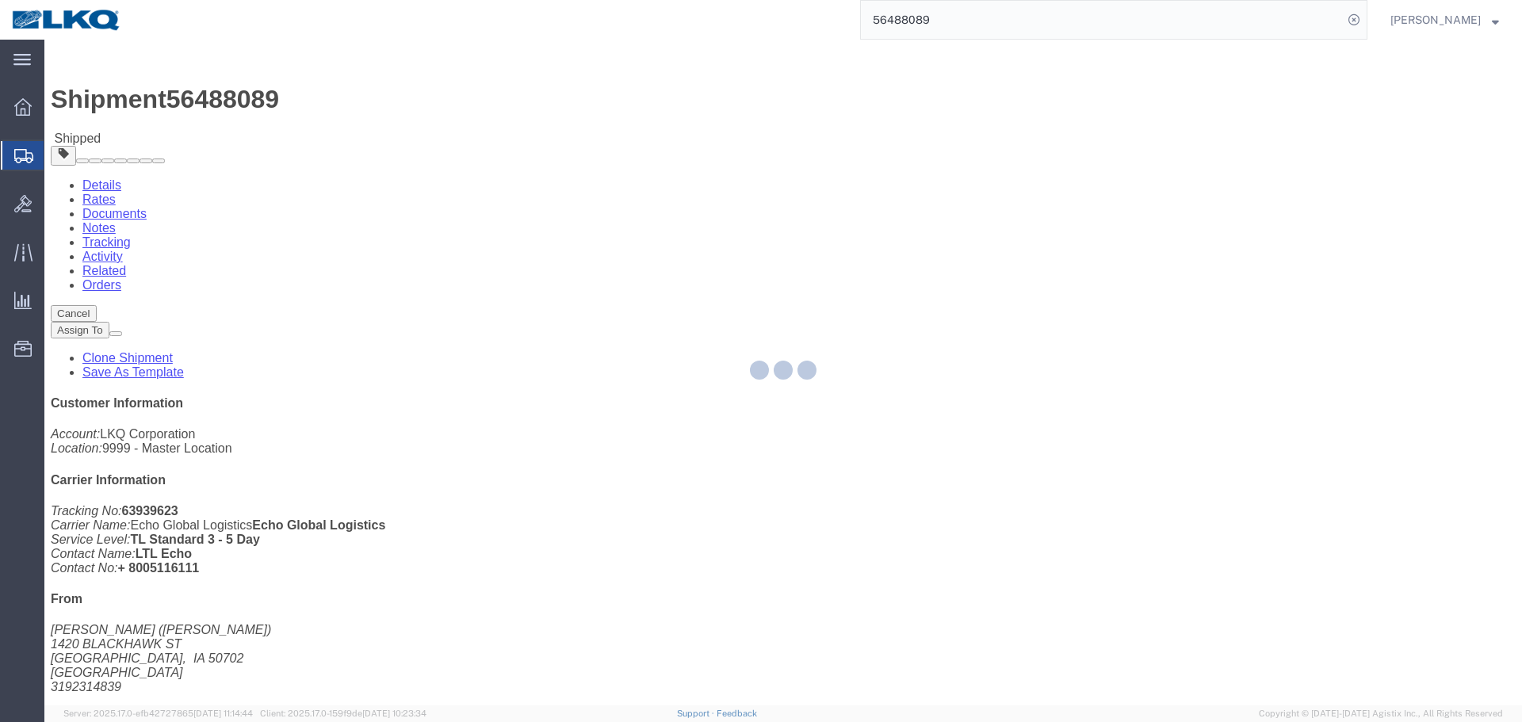
click at [371, 309] on div at bounding box center [782, 373] width 1477 height 666
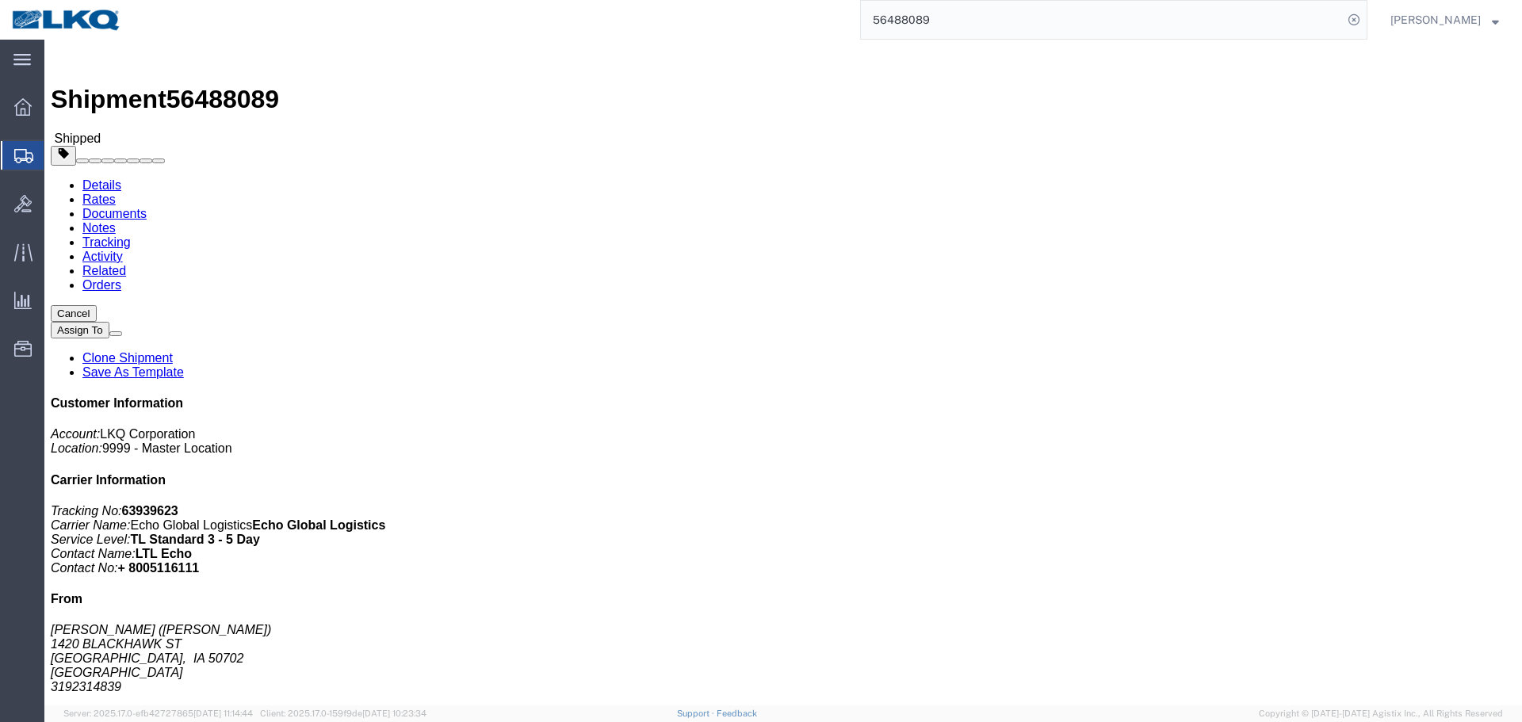
click link "Requested"
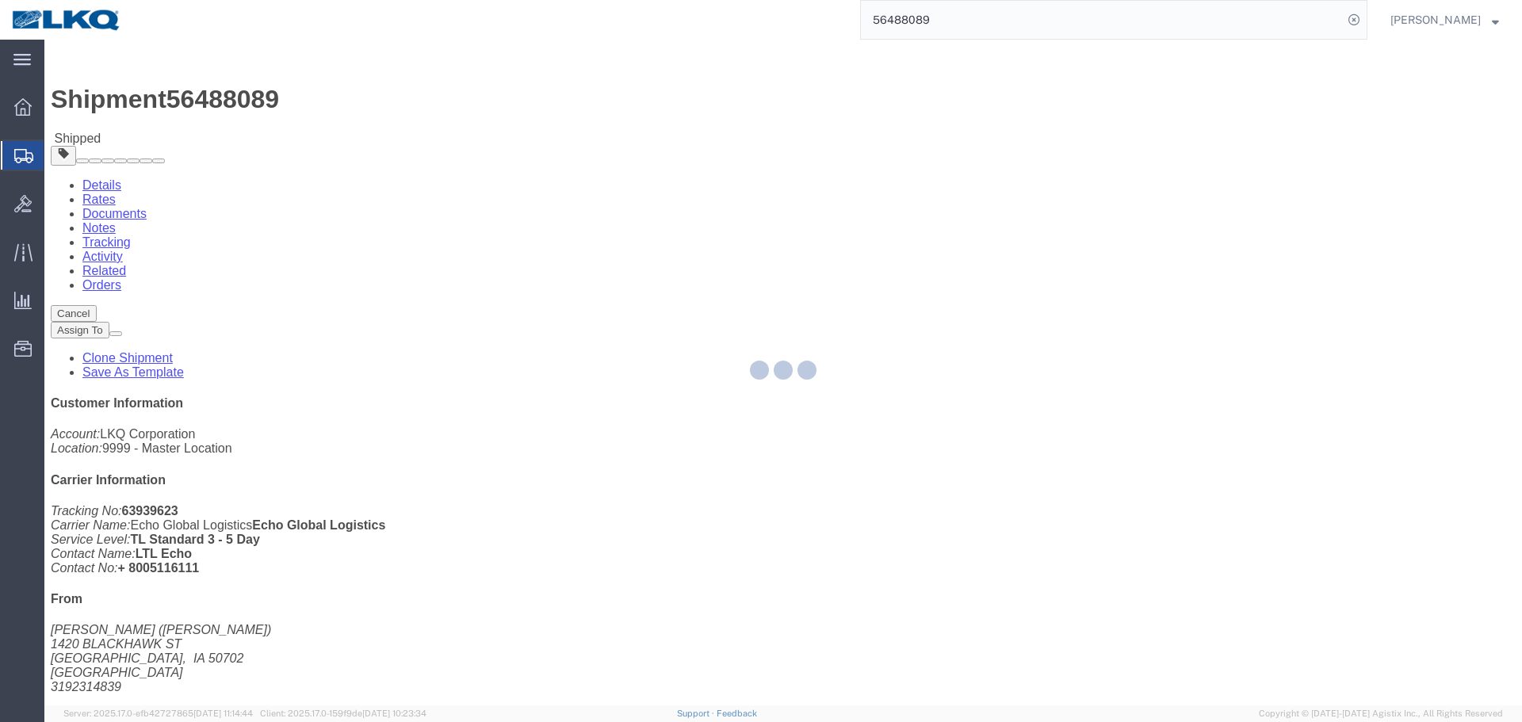
select select "1"
select select
select select "15"
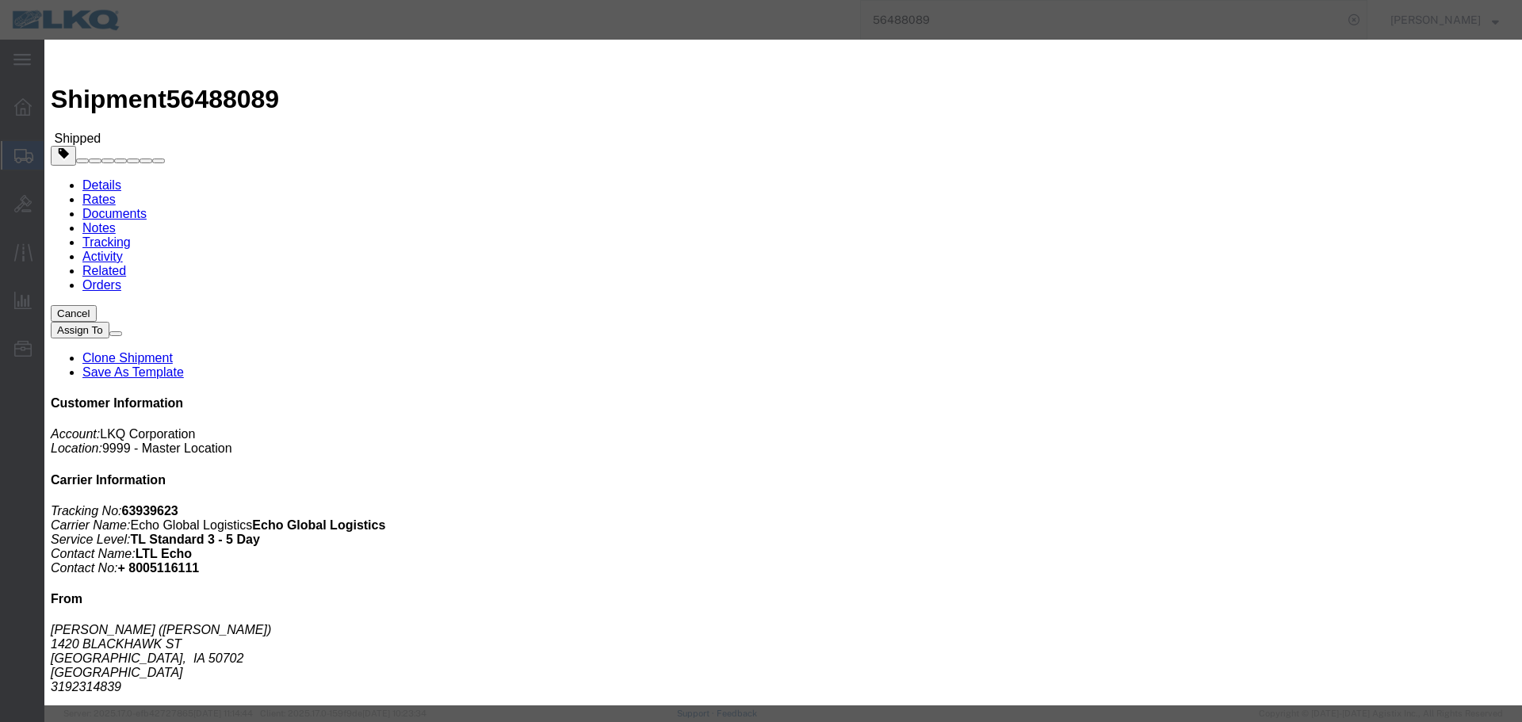
click input "08/21/2025"
click td "22"
type input "[DATE]"
click input "7:15 AM"
type input "11:45 AM"
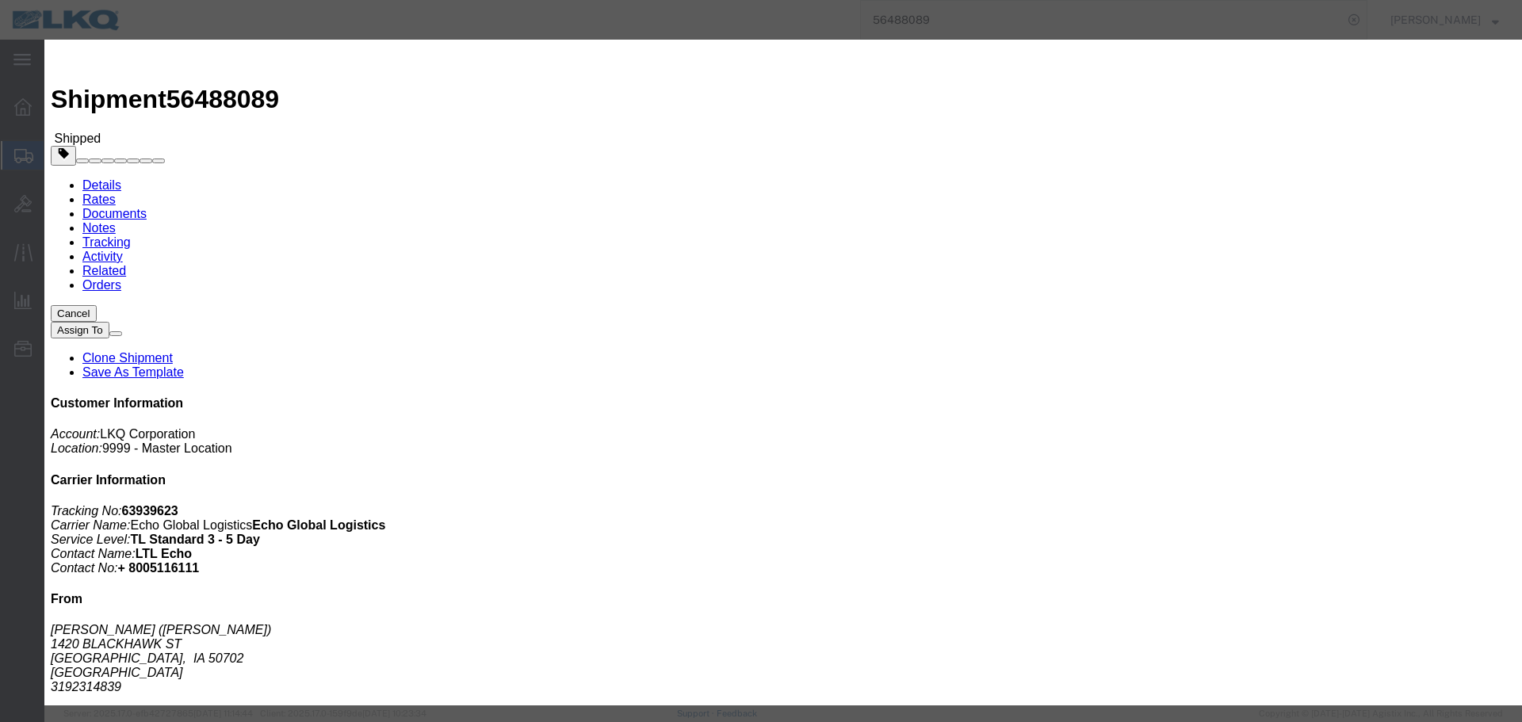
click button "Save"
click button "Ok"
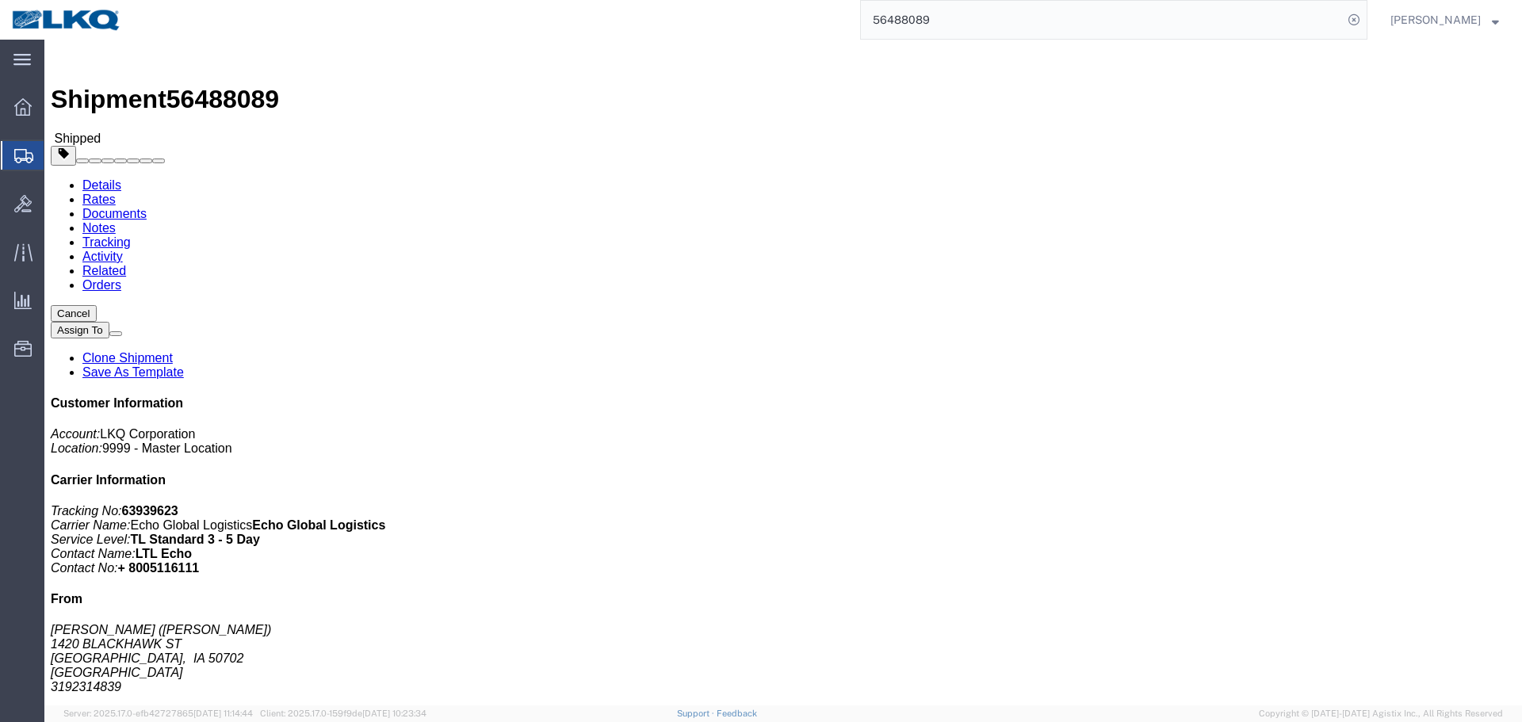
click button "Close"
click at [971, 29] on input "56488089" at bounding box center [1102, 20] width 482 height 38
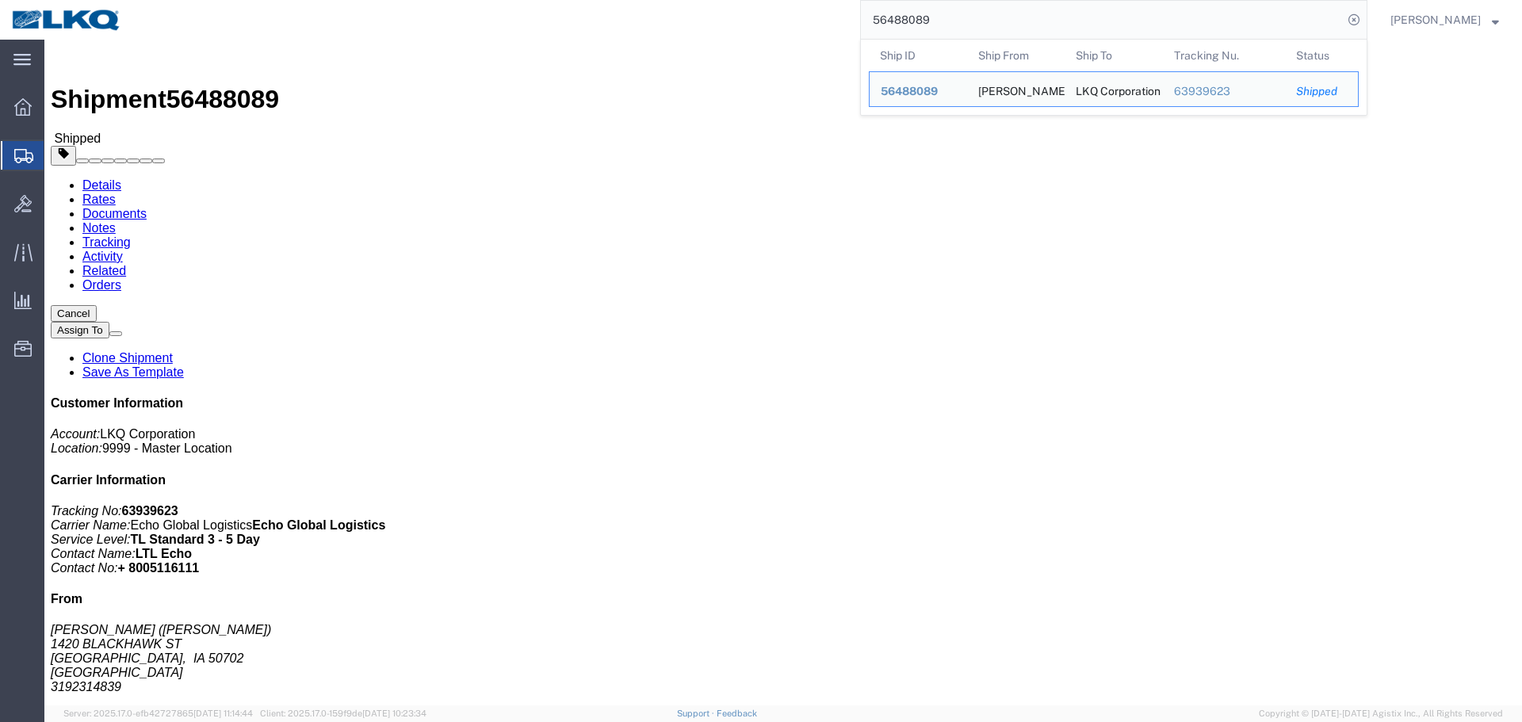
paste input "From Subject Received Size Categories Alfredo Garcia Re: {External} Appt Reques…"
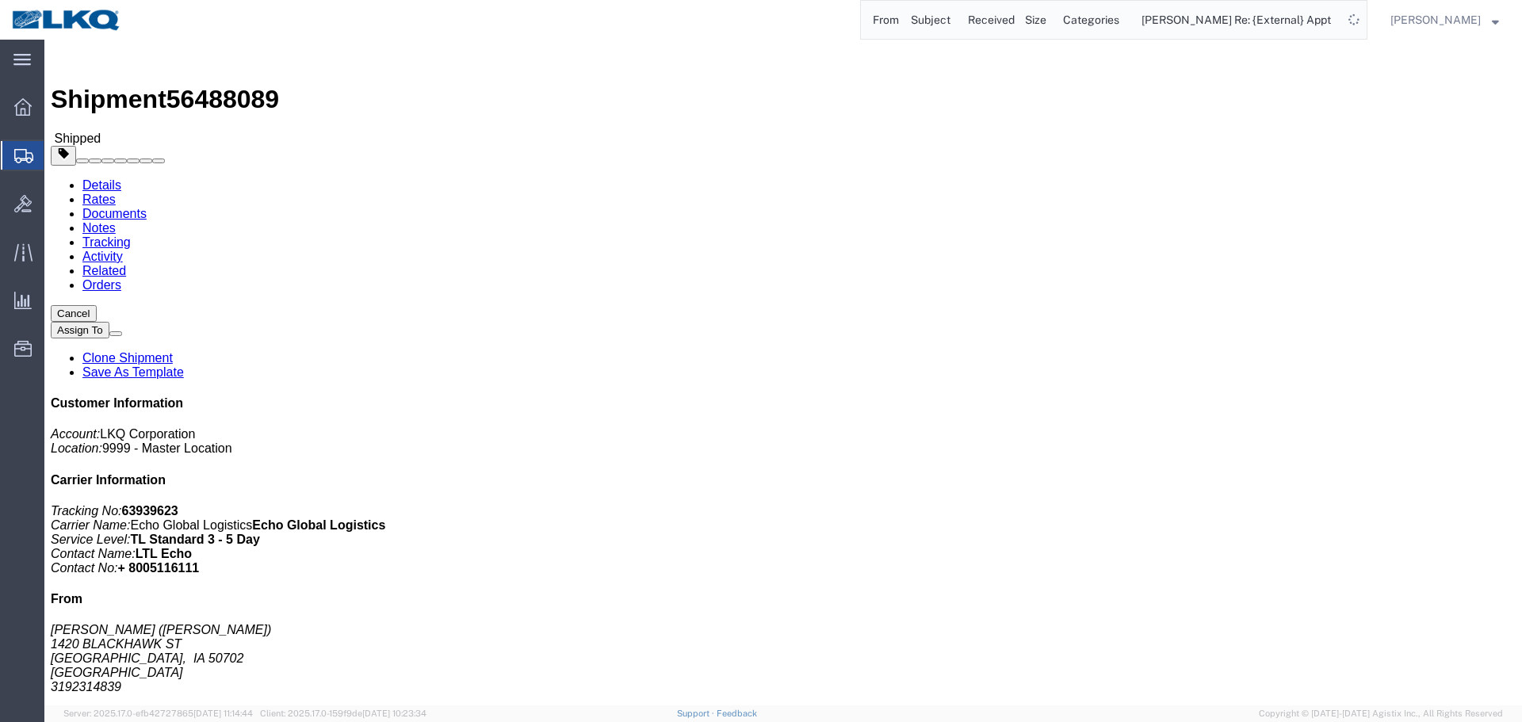
click at [957, 25] on input "From Subject Received Size Categories Alfredo Garcia Re: {External} Appt Reques…" at bounding box center [1102, 20] width 482 height 38
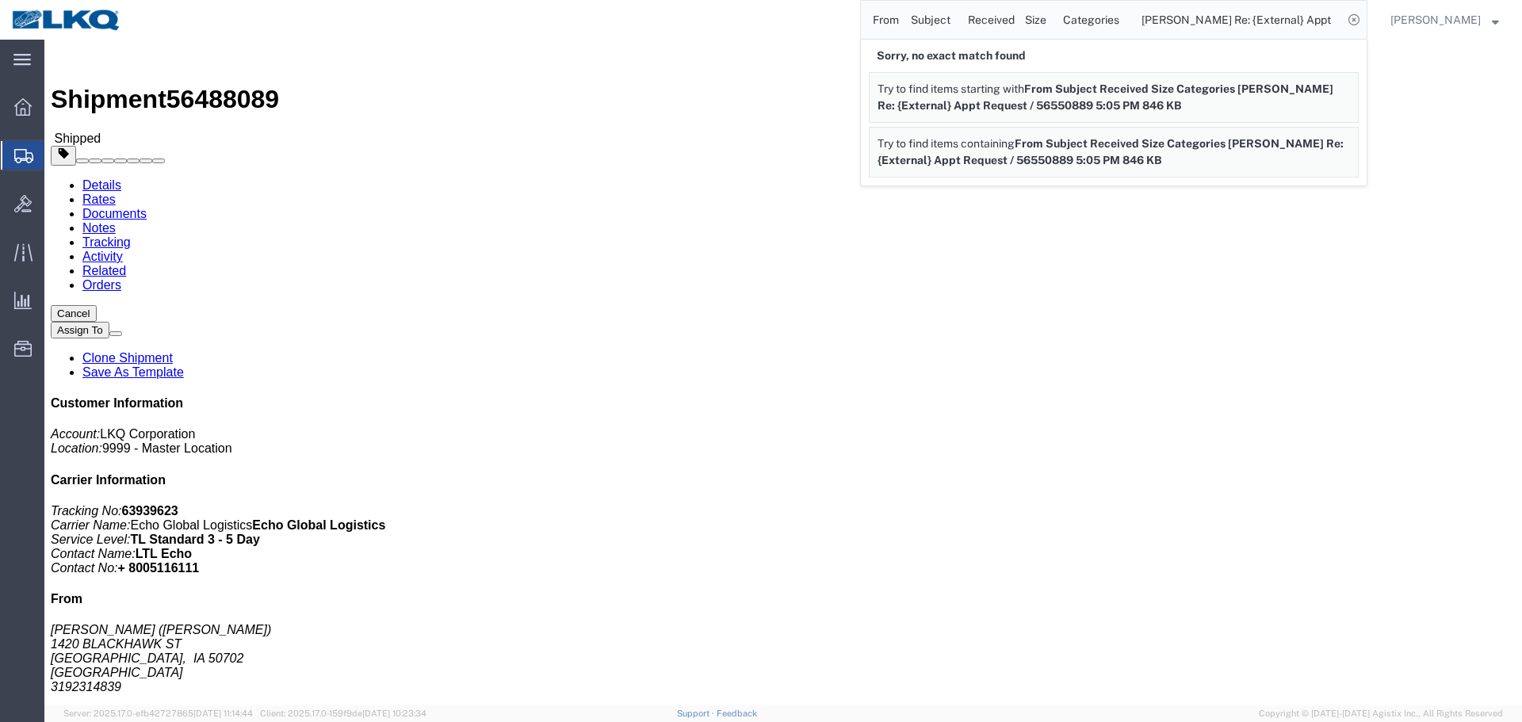
paste input "56550889"
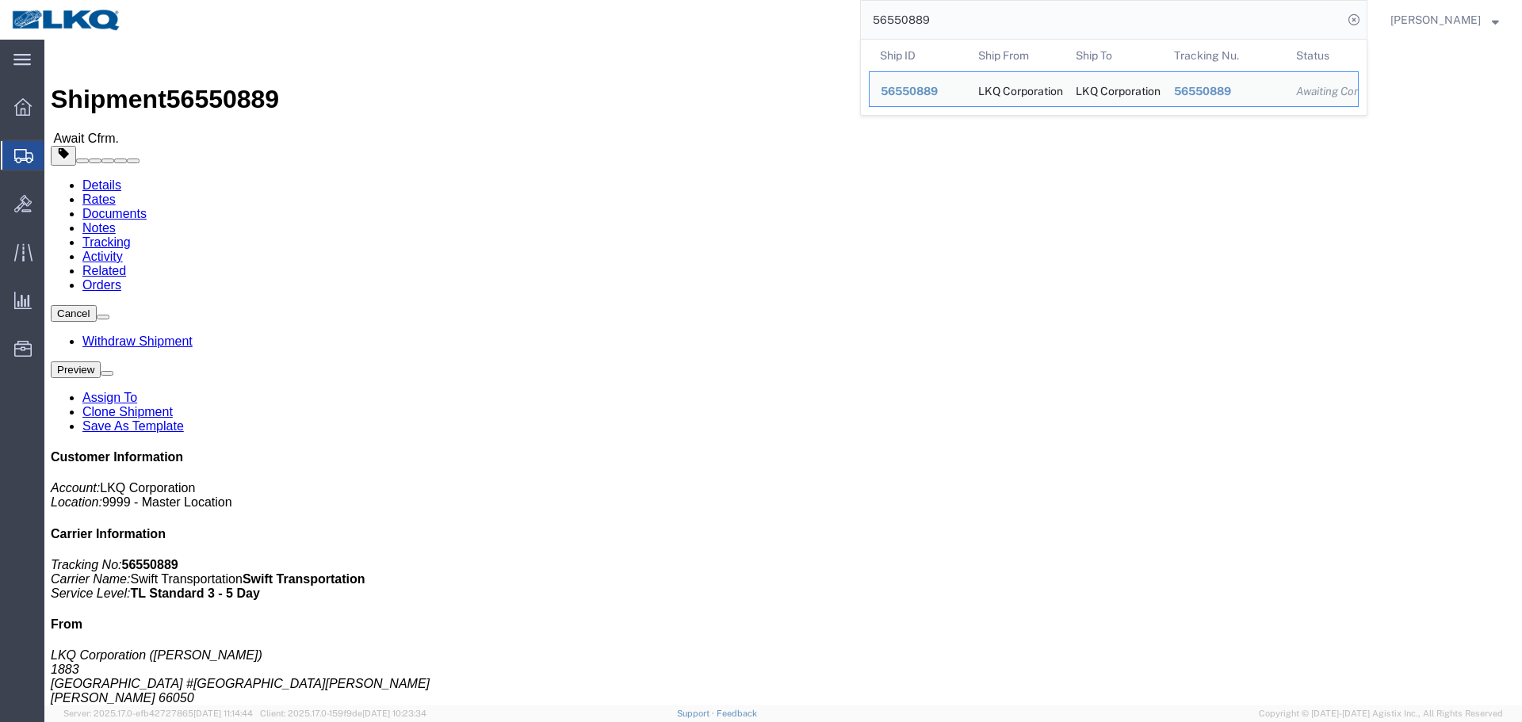
click address "LKQ Corporation (Chris Young) 1760 1710 W Mount Houston Rd Houston, TX 77038 Un…"
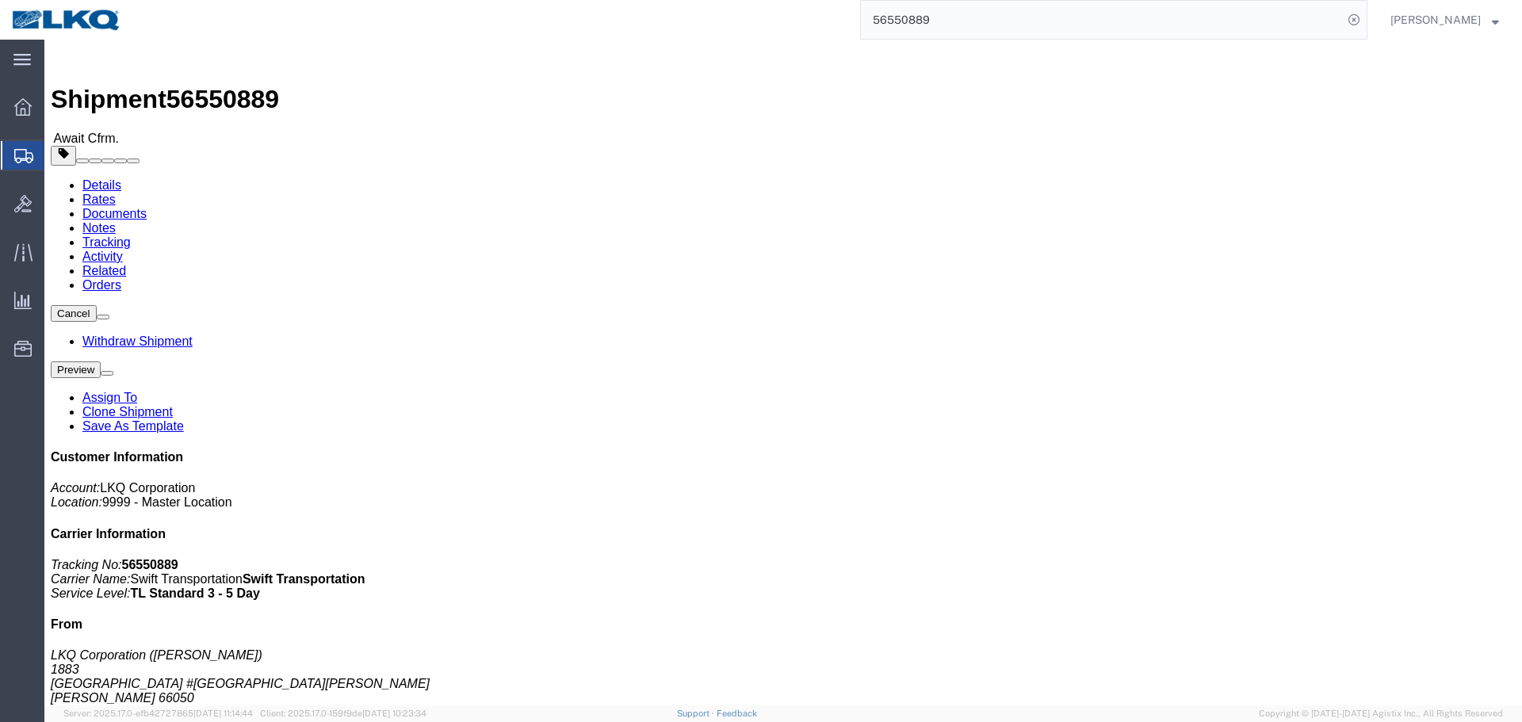
click div "Ship From LKQ Corporation (Cesar) 1883 Avenida Industrias #317 Col Parque Indus…"
click at [969, 28] on input "56550889" at bounding box center [1102, 20] width 482 height 38
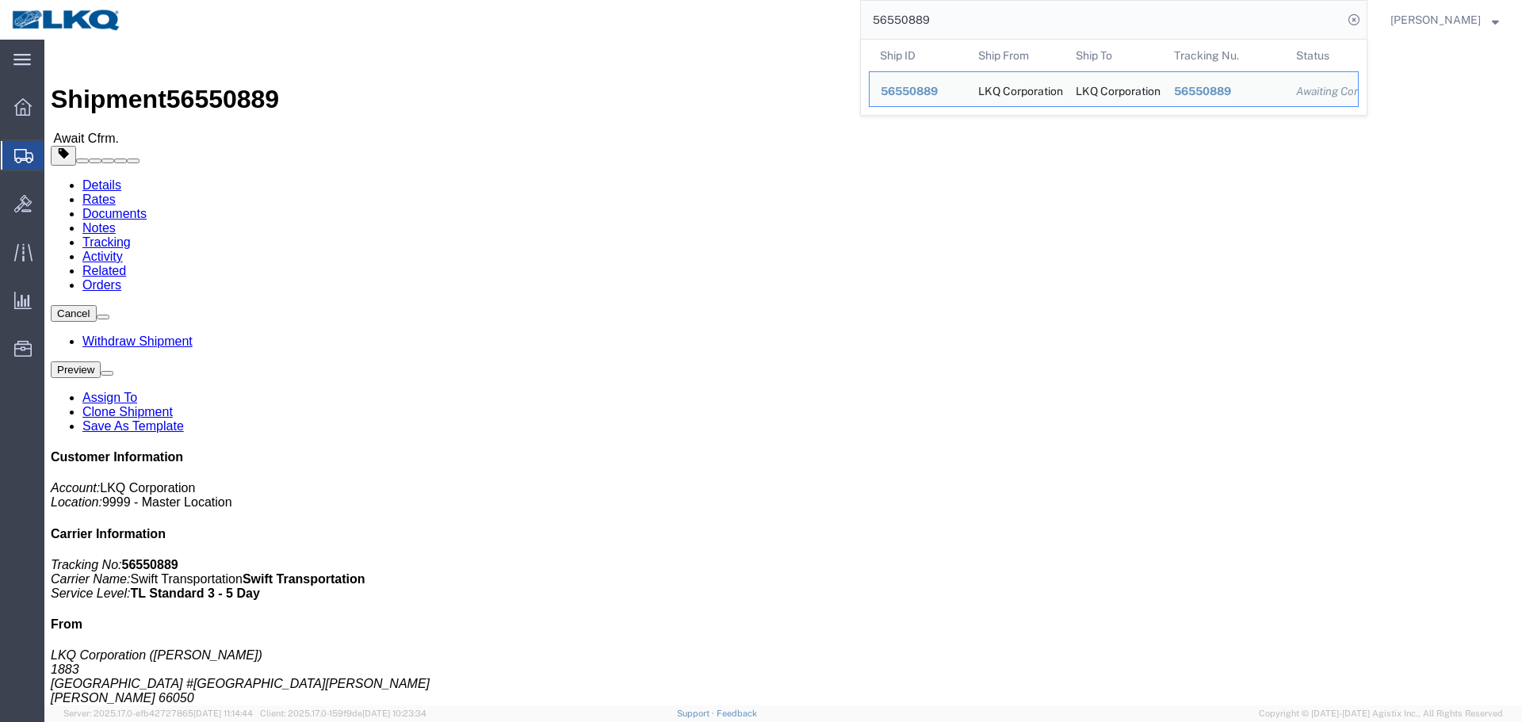
paste input "418575"
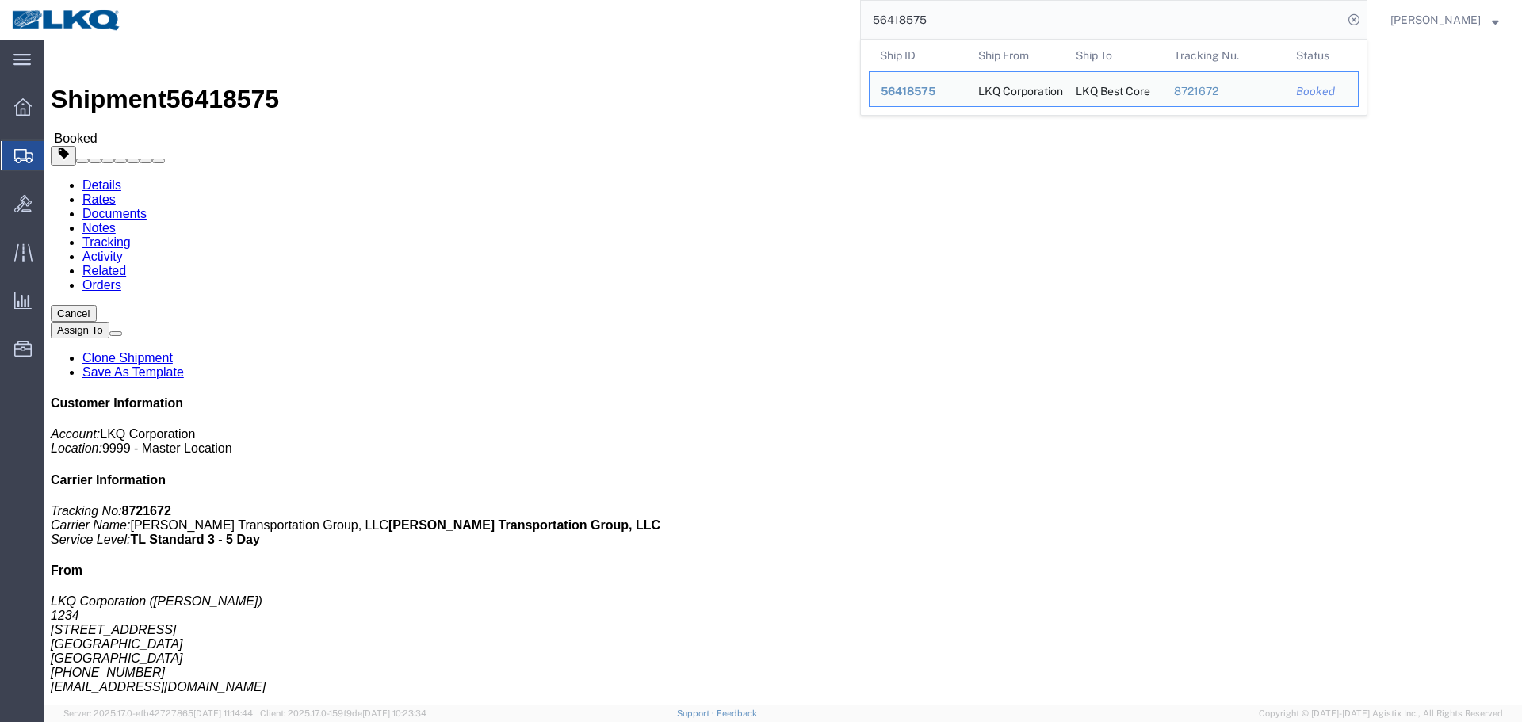
click div "Ship From LKQ Corporation (Rob Rodriguez) 1234 7900 South Congress Avenue Austi…"
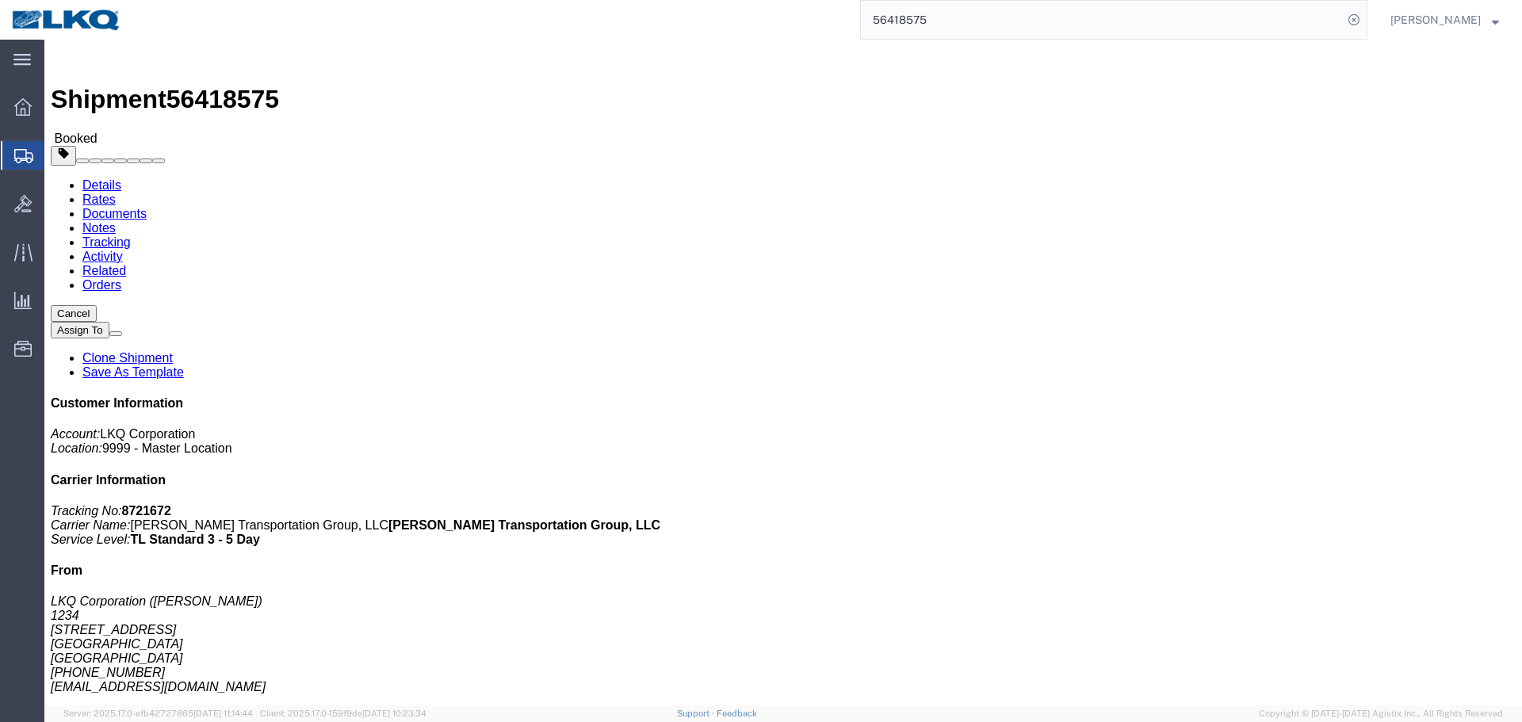
click at [1041, 25] on input "56418575" at bounding box center [1102, 20] width 482 height 38
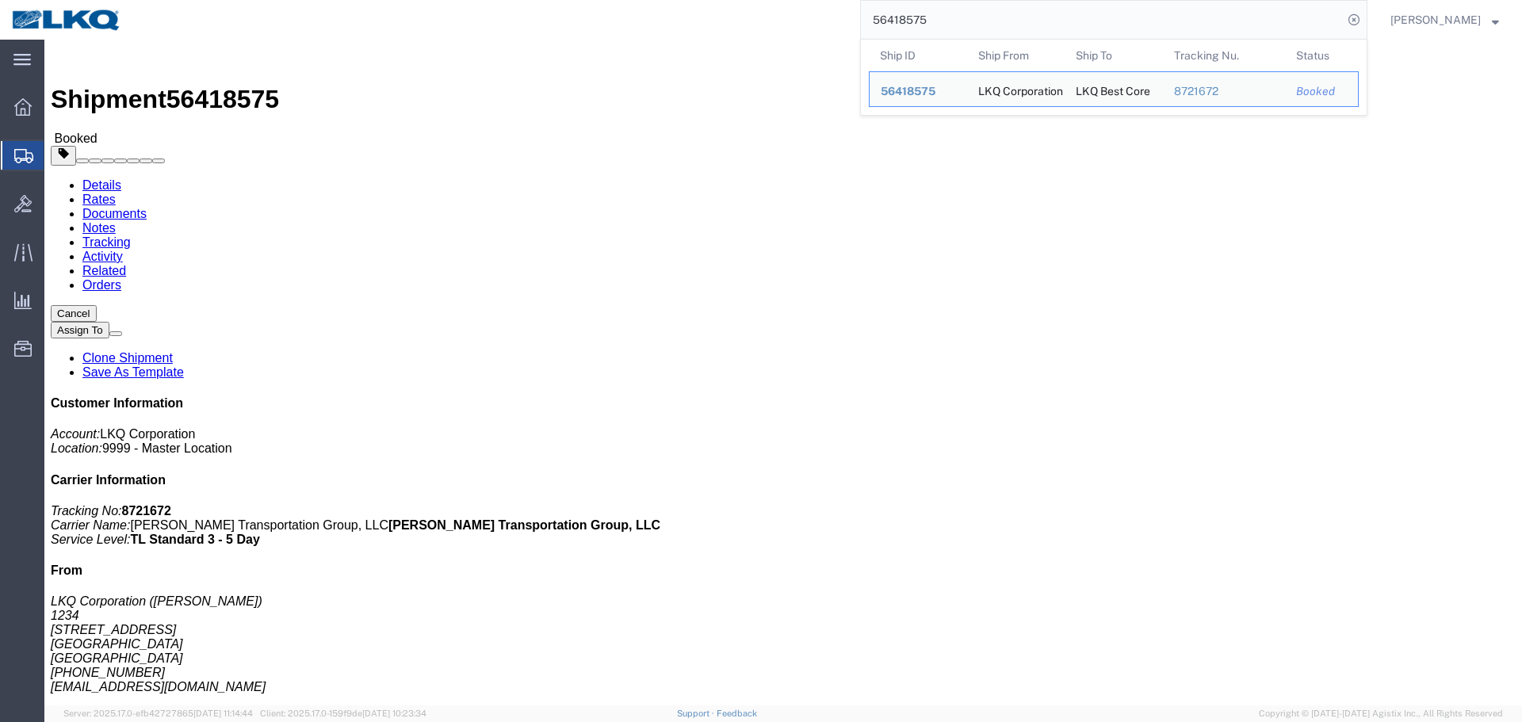
paste input "563229"
click div "Ship From LKQ Corporation (Sareyvoth Srey) 1785 2041 Navy Drive Stockton, CA 95…"
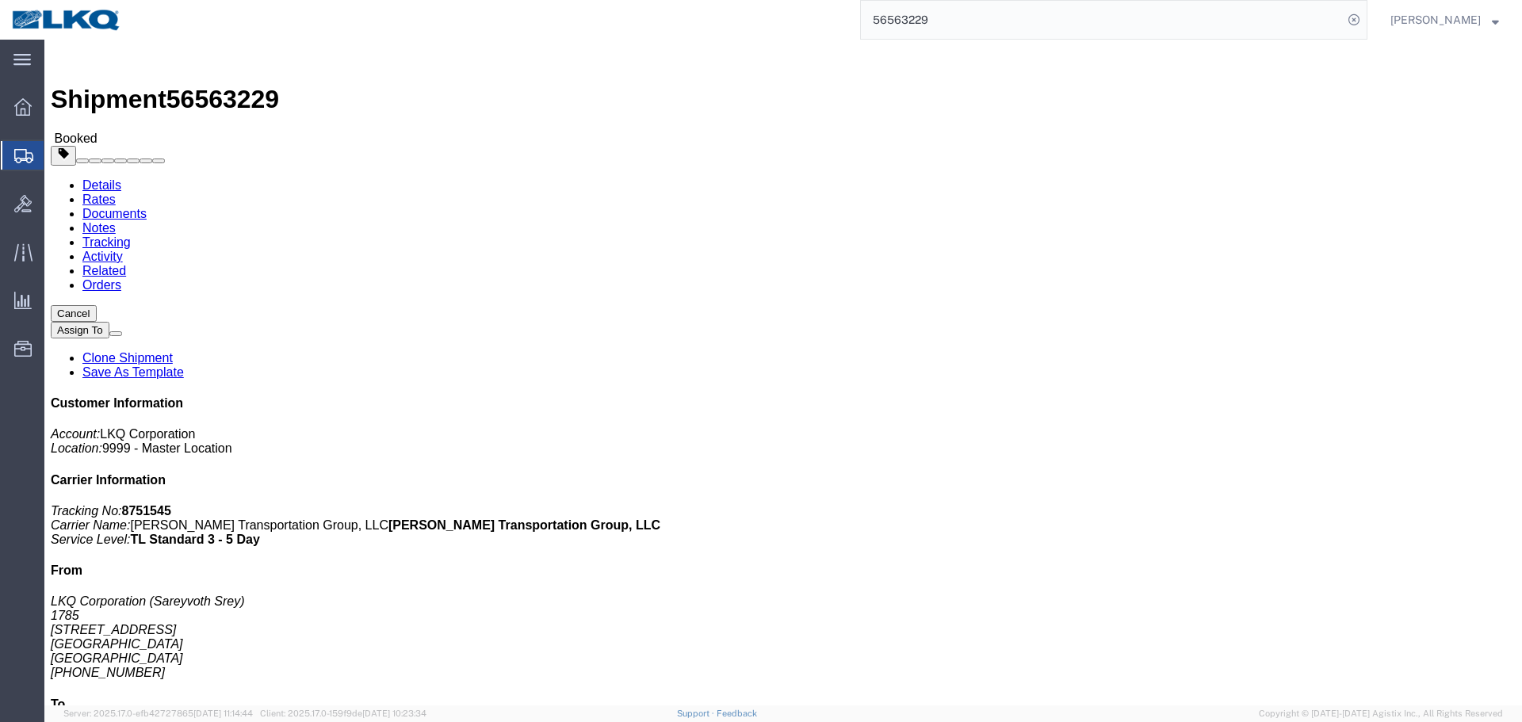
click div "Ship From LKQ Corporation (Sareyvoth Srey) 1785 2041 Navy Drive Stockton, CA 95…"
click link "Notes"
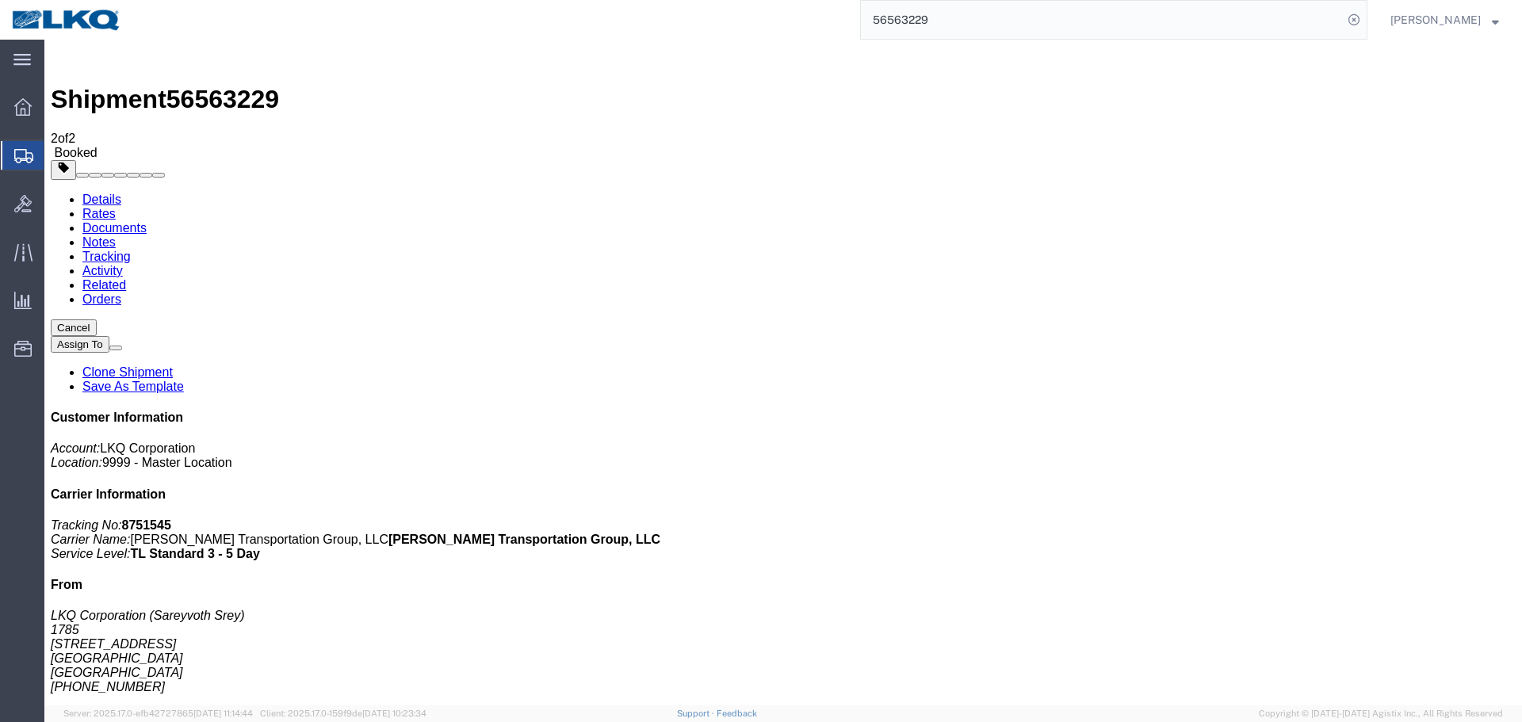
click at [88, 193] on link "Details" at bounding box center [101, 199] width 39 height 13
click div "Leg 1 - Truckload Vehicle 1: Standard Dry Van Number of trucks: 1"
click at [1049, 12] on input "56563229" at bounding box center [1102, 20] width 482 height 38
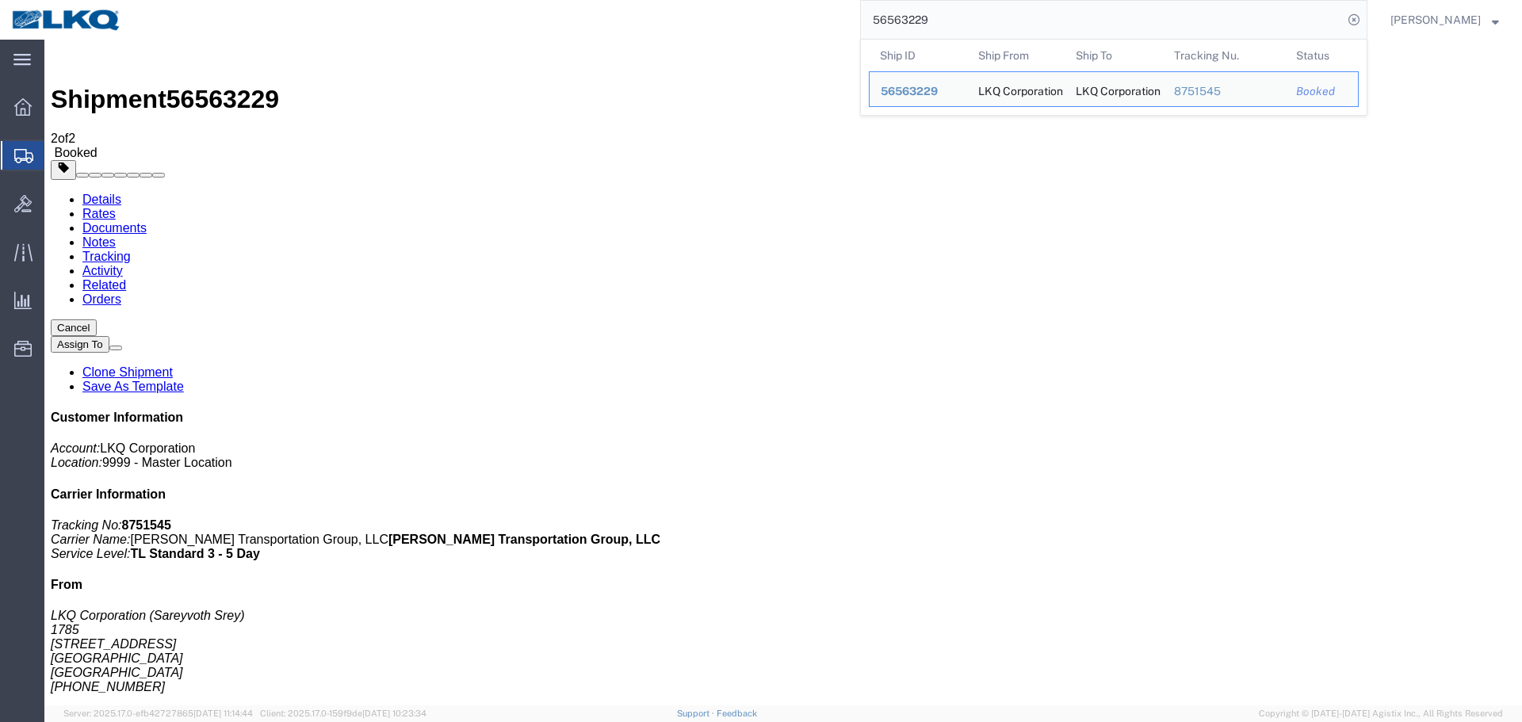
paste input "486929"
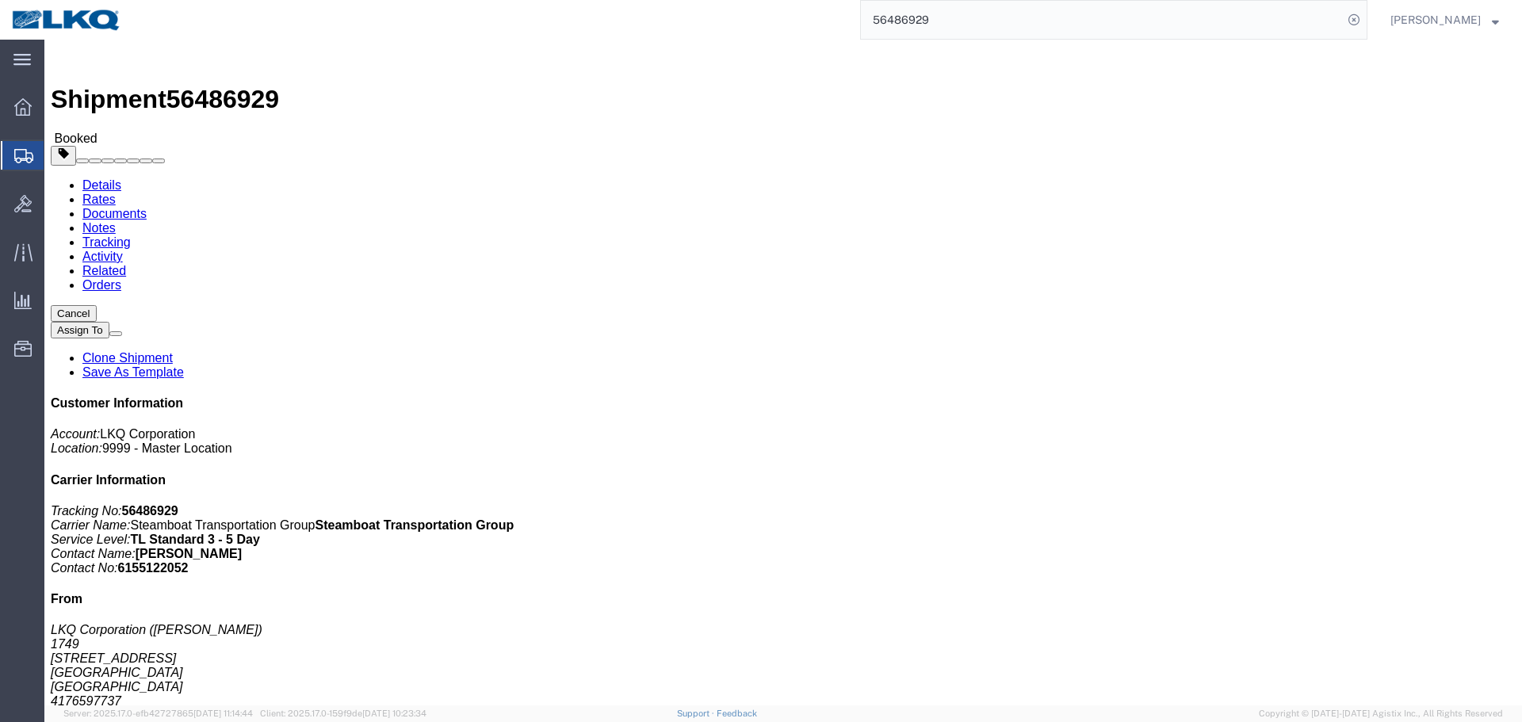
click div "Shipment Detail Ship From LKQ Corporation (Sean Glaze) 1749 675 S Black Cat Rd …"
click at [1099, 3] on input "56486929" at bounding box center [1102, 20] width 482 height 38
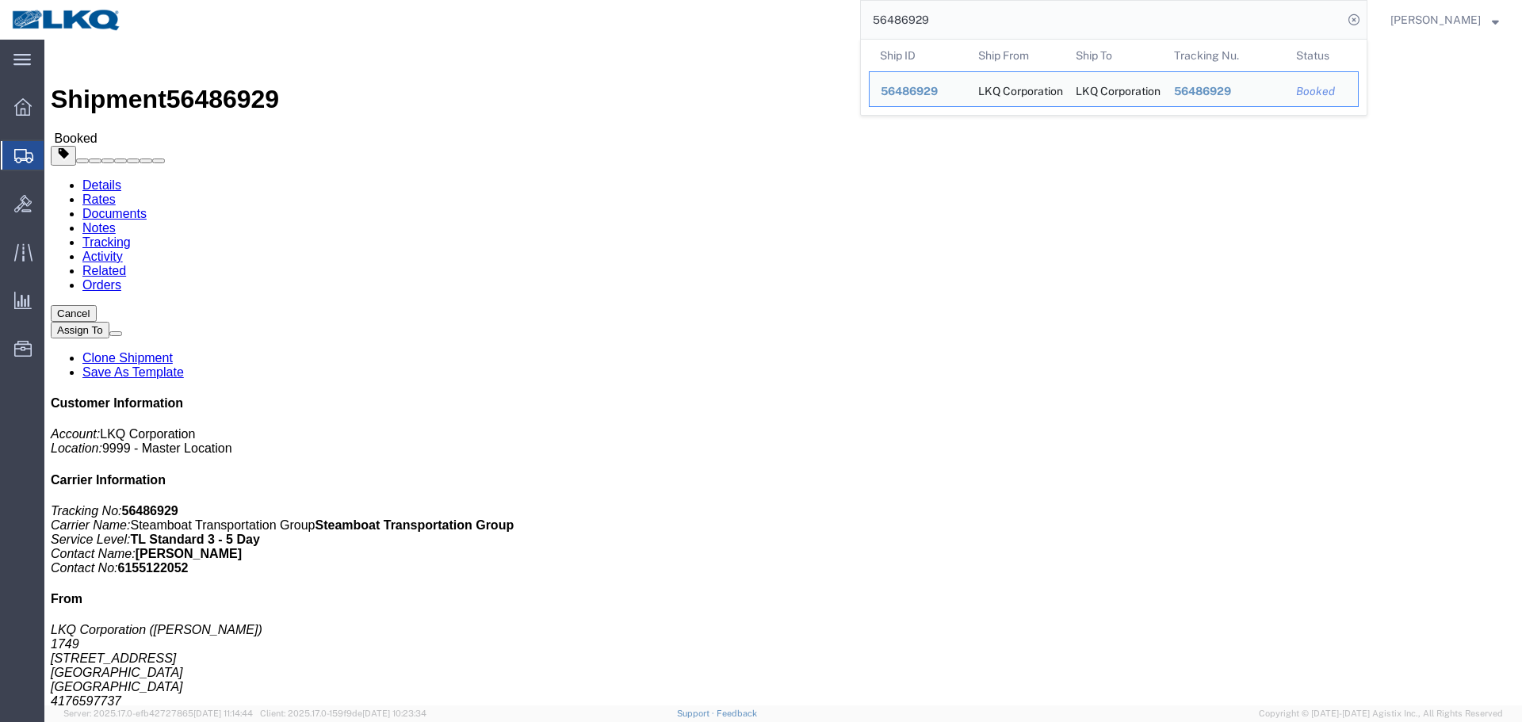
paste input "527858"
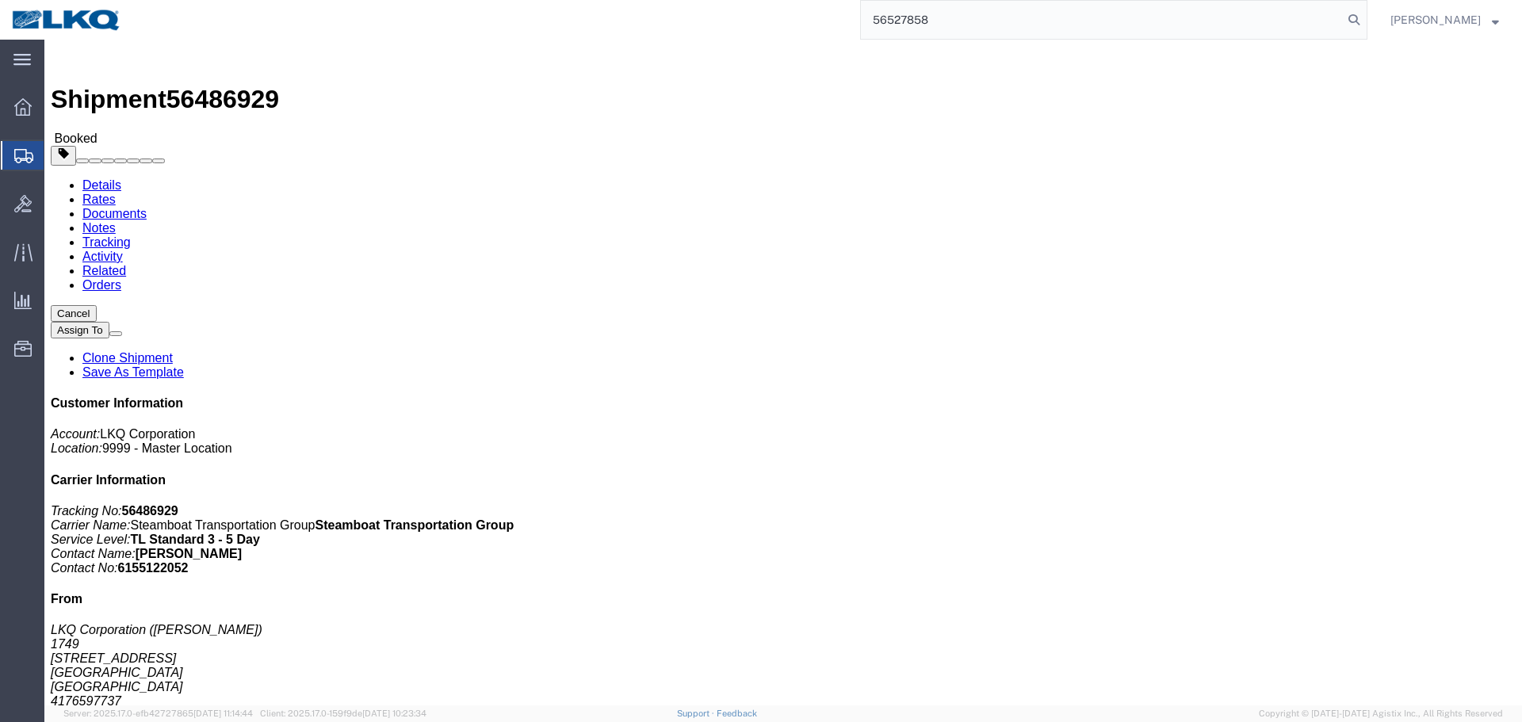
type input "56527858"
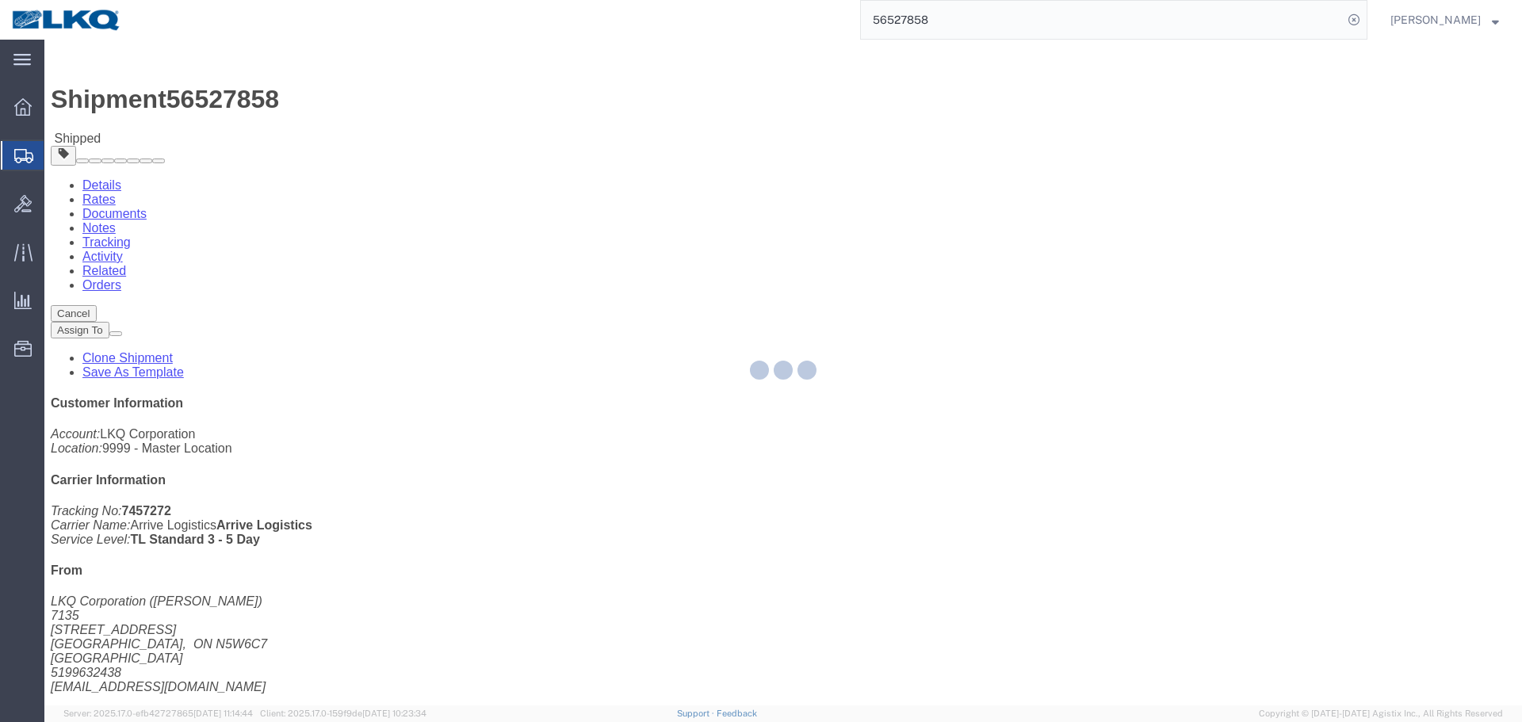
click at [728, 277] on div at bounding box center [782, 373] width 1477 height 666
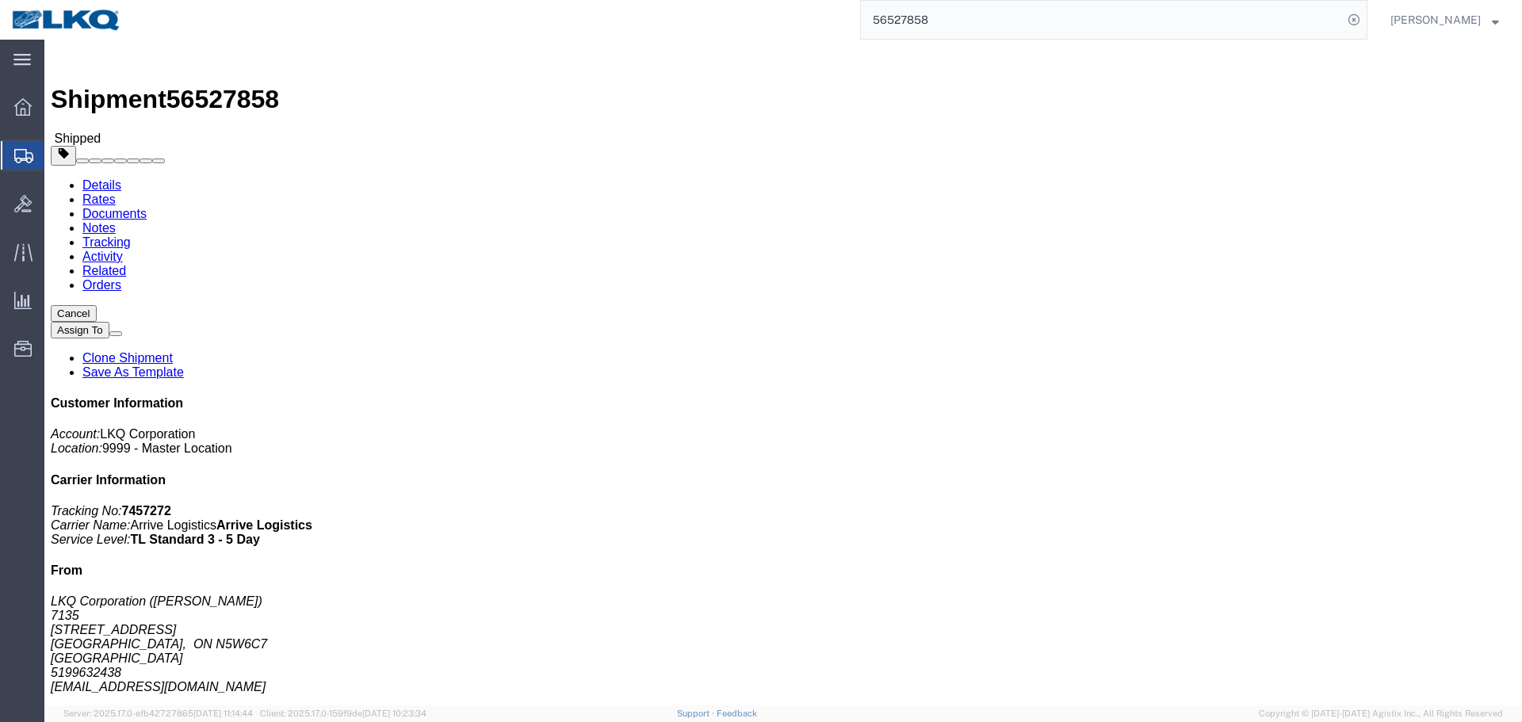
click div "Ship To LKQ Corporation (Robert Benette) 1635 11800 S. Austin Ave. Suite C Alsi…"
click address "LKQ Corporation (Robert Benette) 1635 11800 S. Austin Ave. Suite C Alsip, IL 60…"
copy address "rebenette@lkqcorp.com"
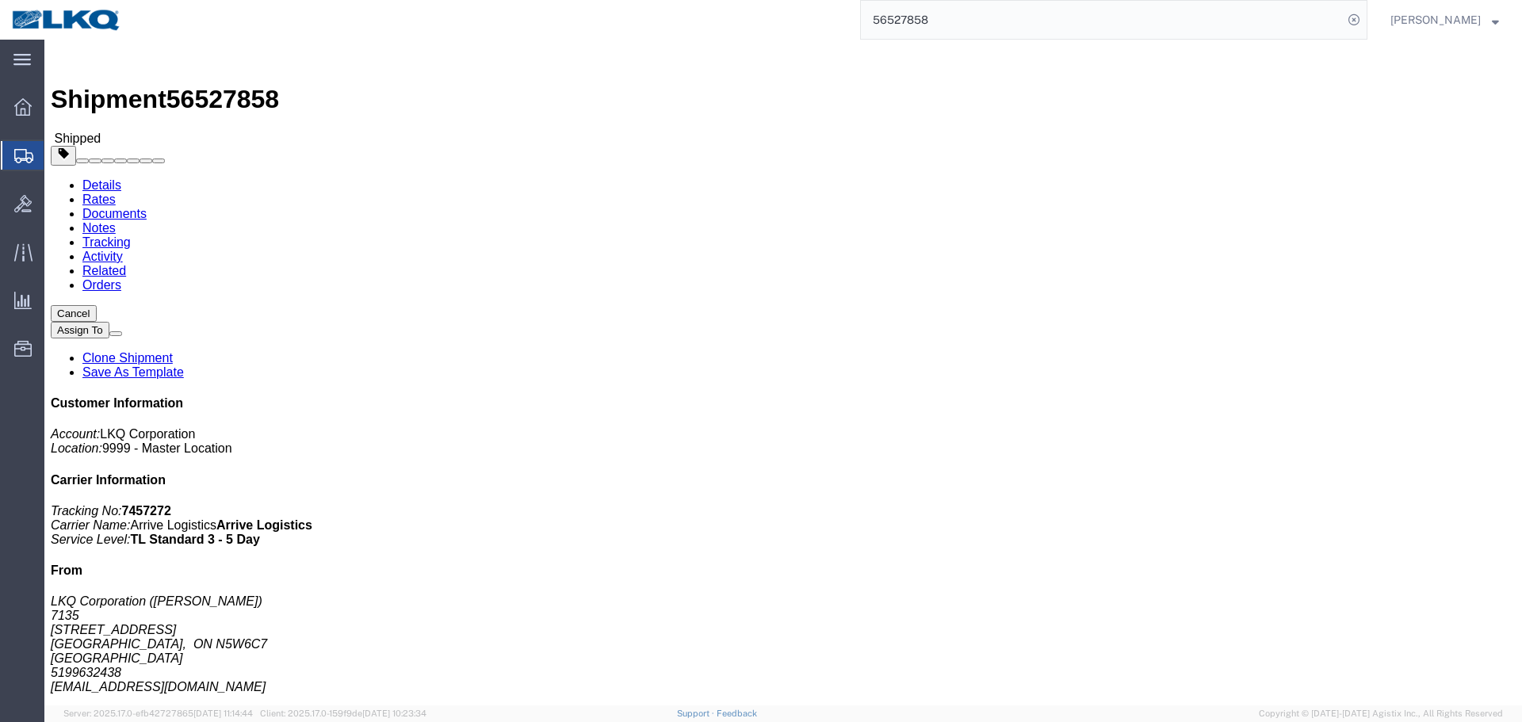
click link "Requested"
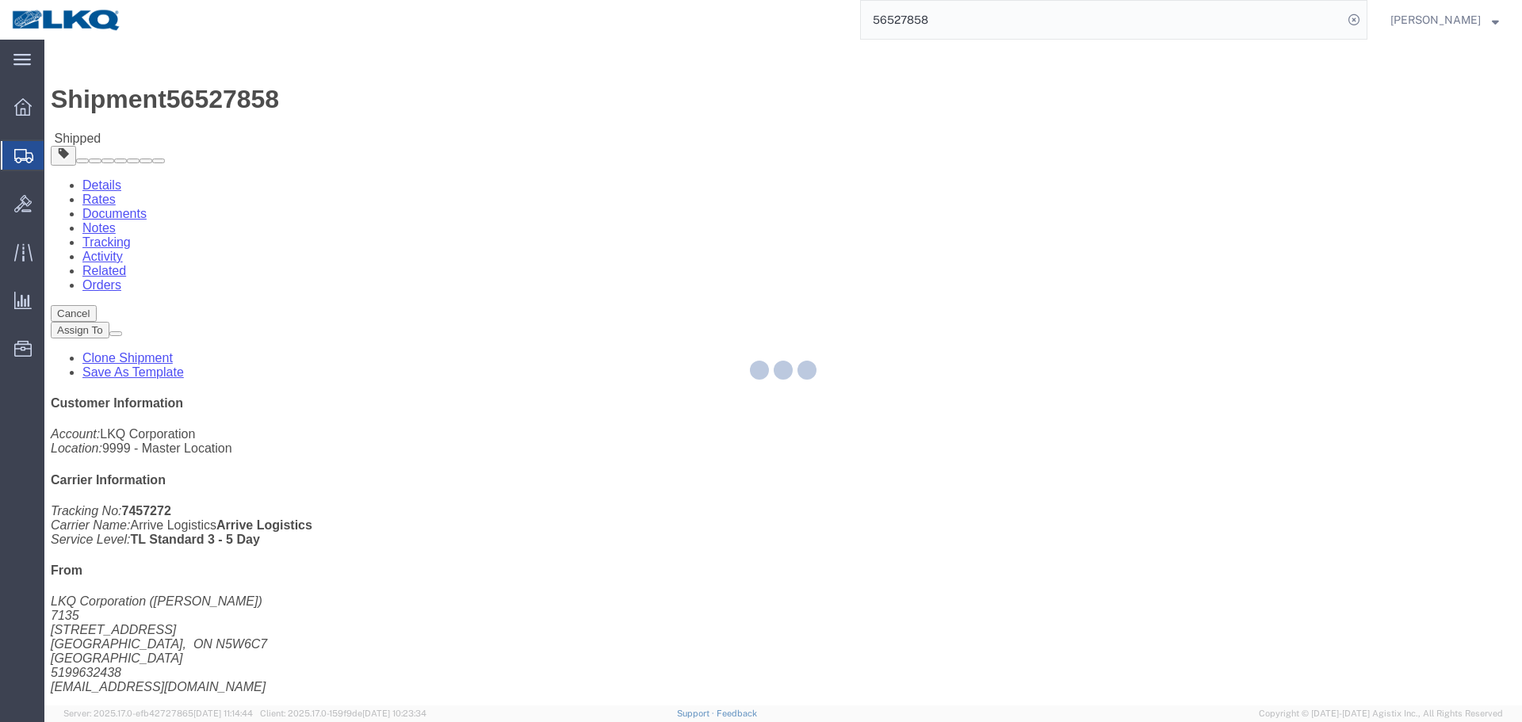
select select
select select "15"
select select
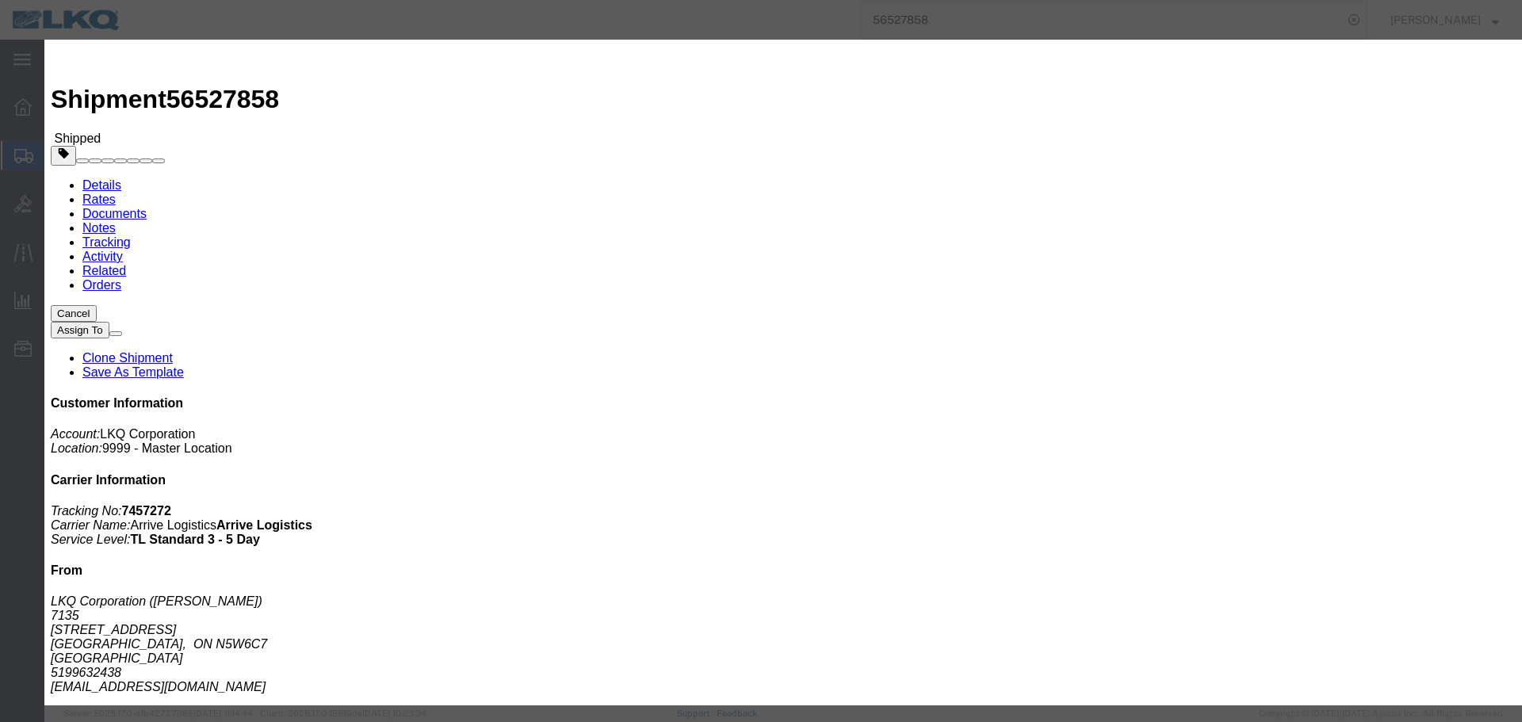
click input "08/21/2025"
click td "22"
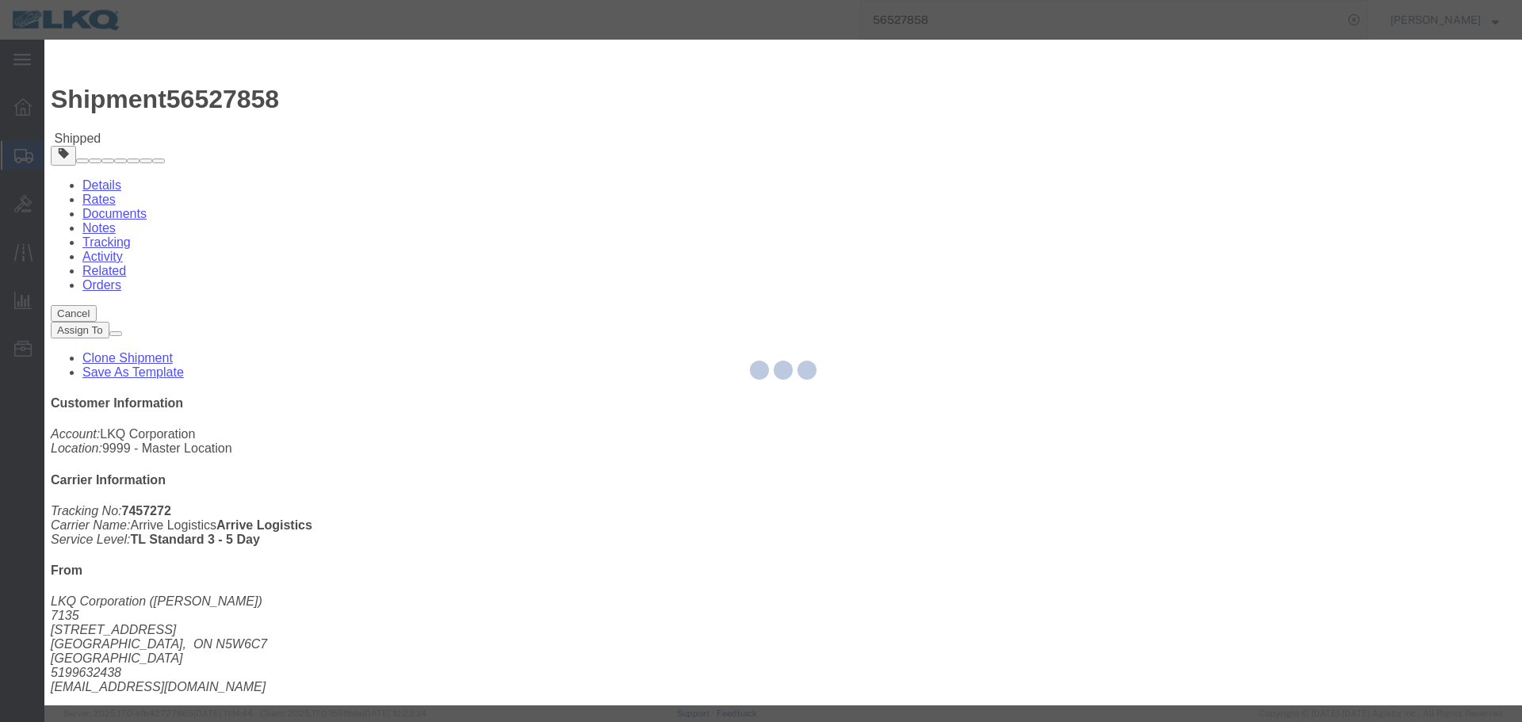
click at [777, 257] on div at bounding box center [782, 373] width 1477 height 666
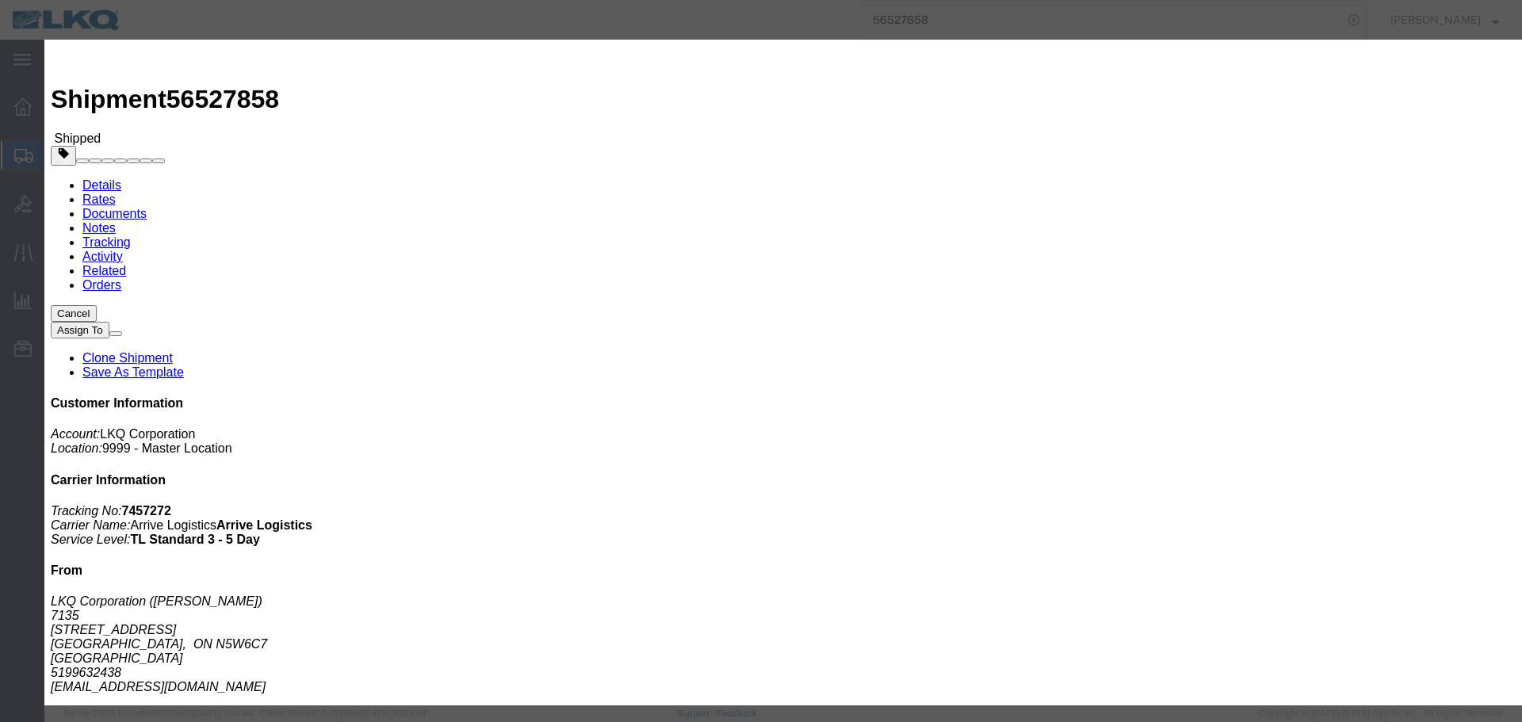
click input "9:00 AM"
type input "12:00 PM"
click button "Save"
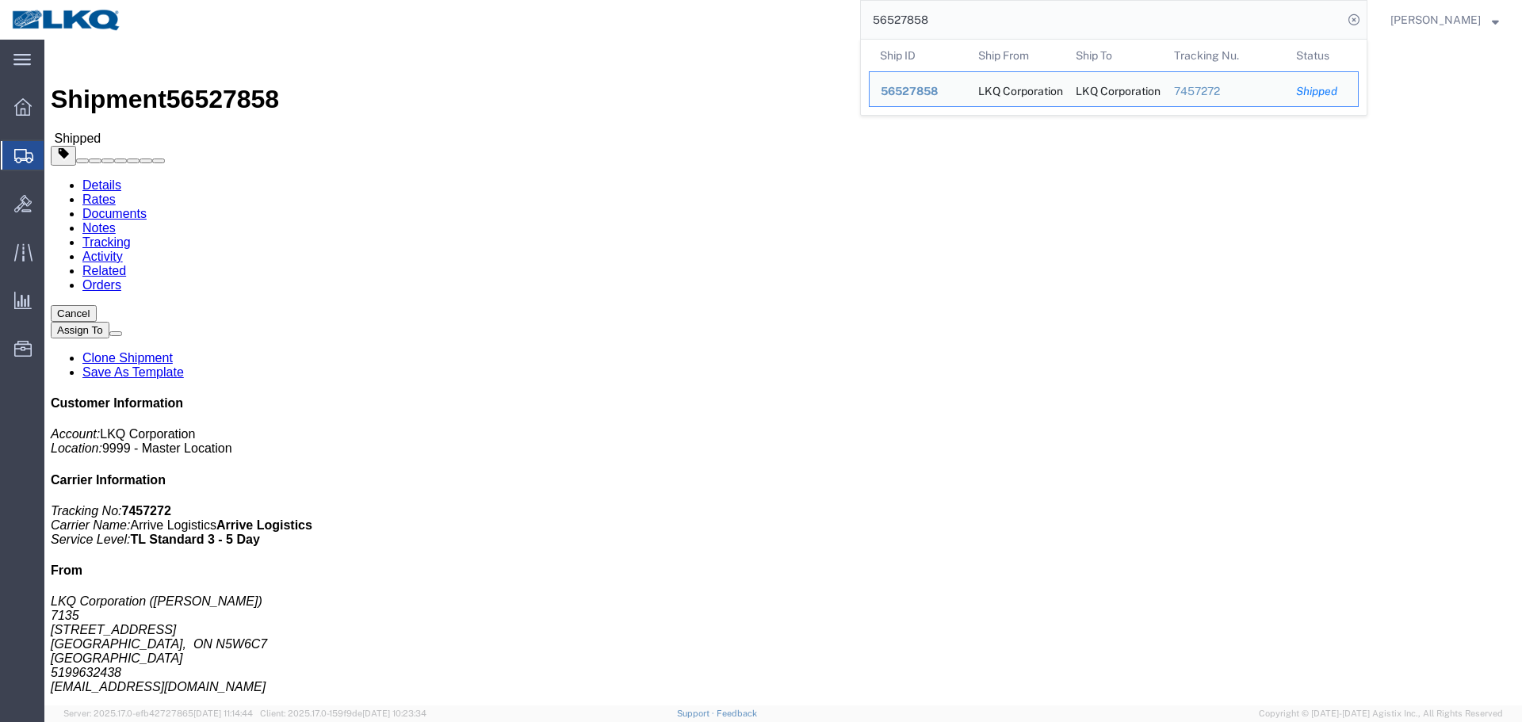
click at [1017, 30] on input "56527858" at bounding box center [1102, 20] width 482 height 38
paste input "50126"
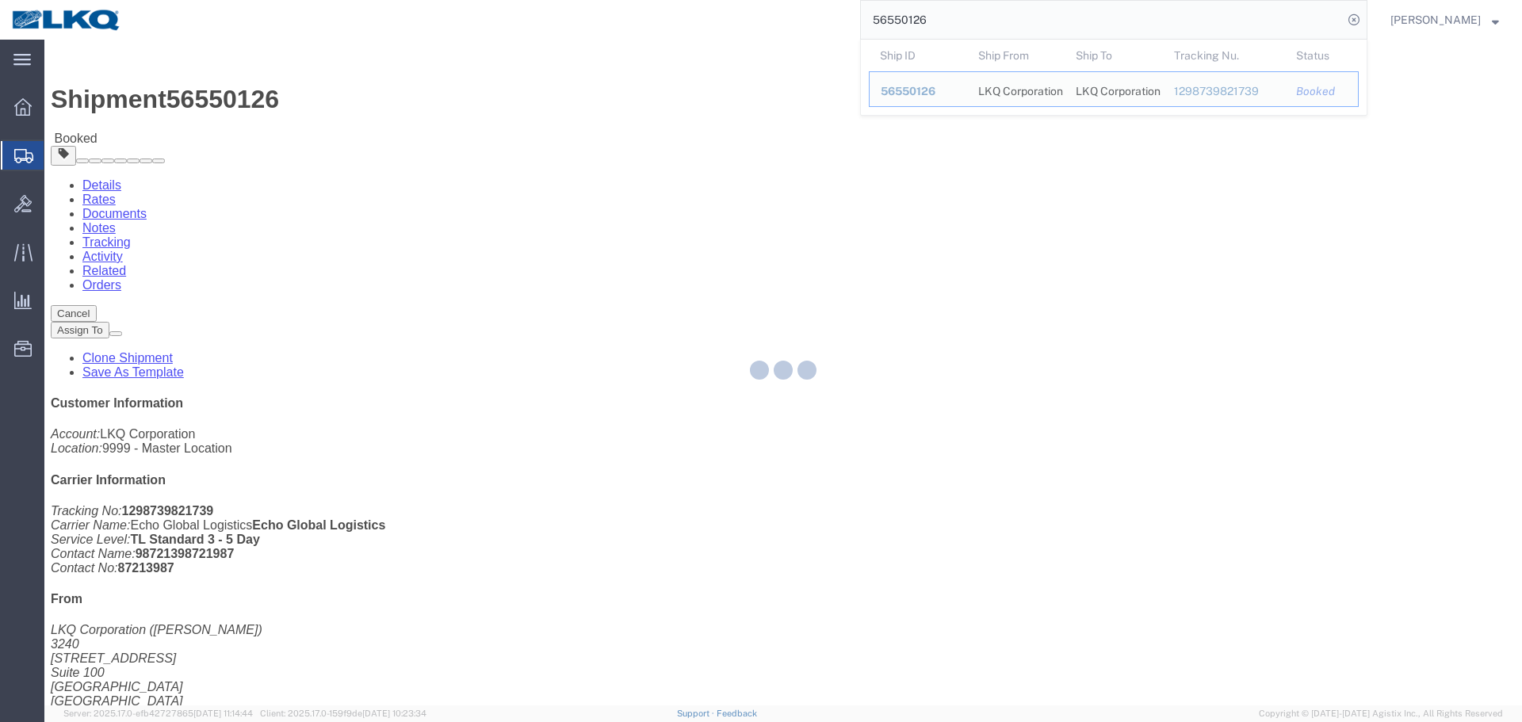
click at [1007, 189] on div at bounding box center [782, 373] width 1477 height 666
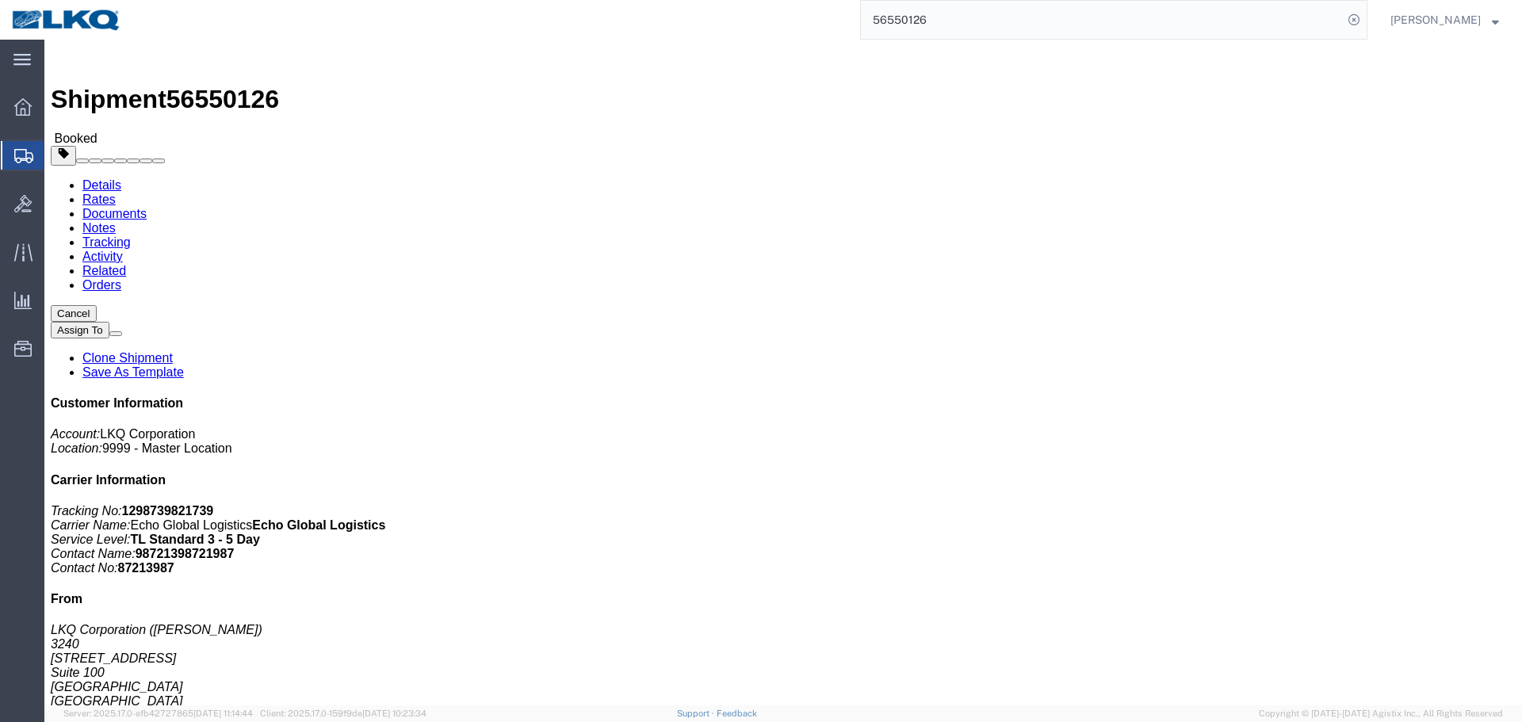
click button "Close"
click div "Shipment Detail Ship From LKQ Corporation (Margaret I. Harris) 3240 24550 W 43r…"
click button "Cancel"
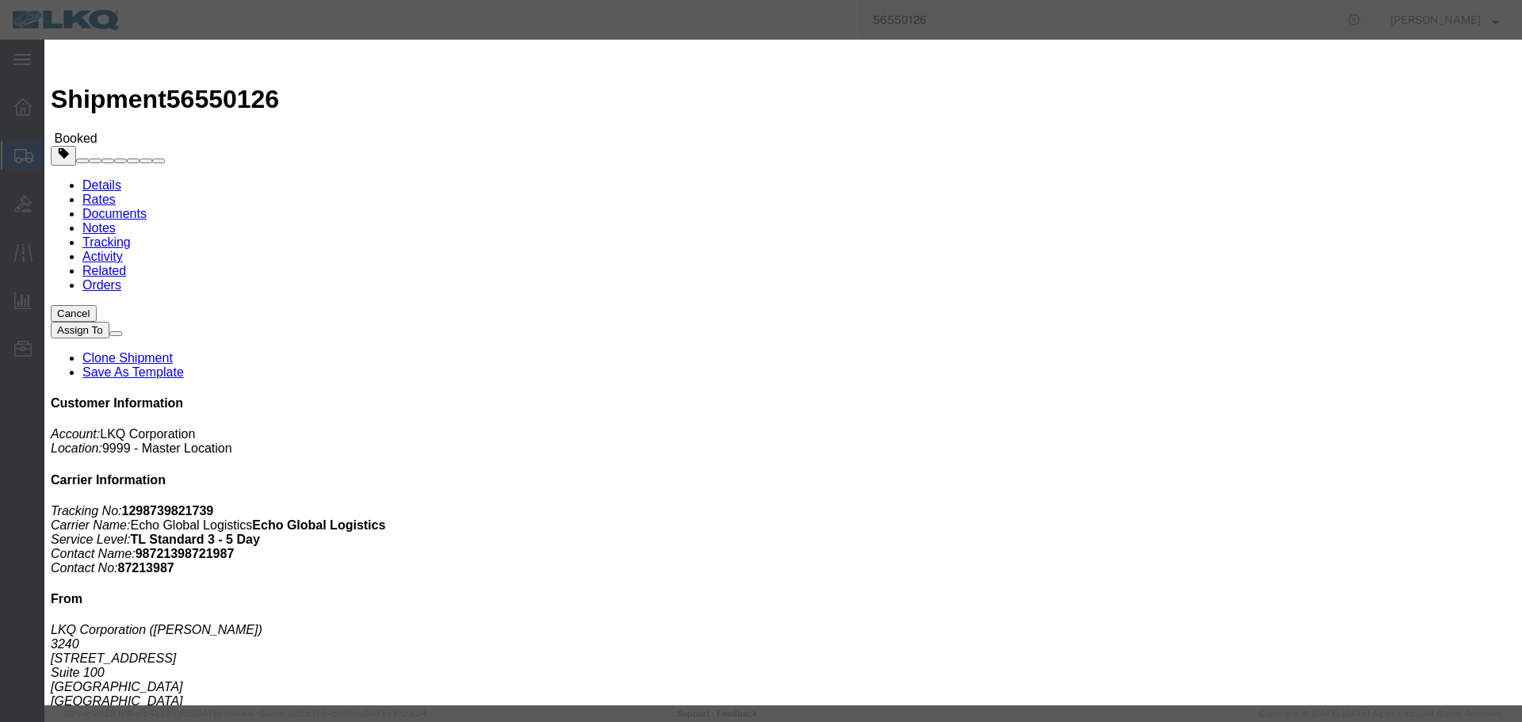
click button "Yes"
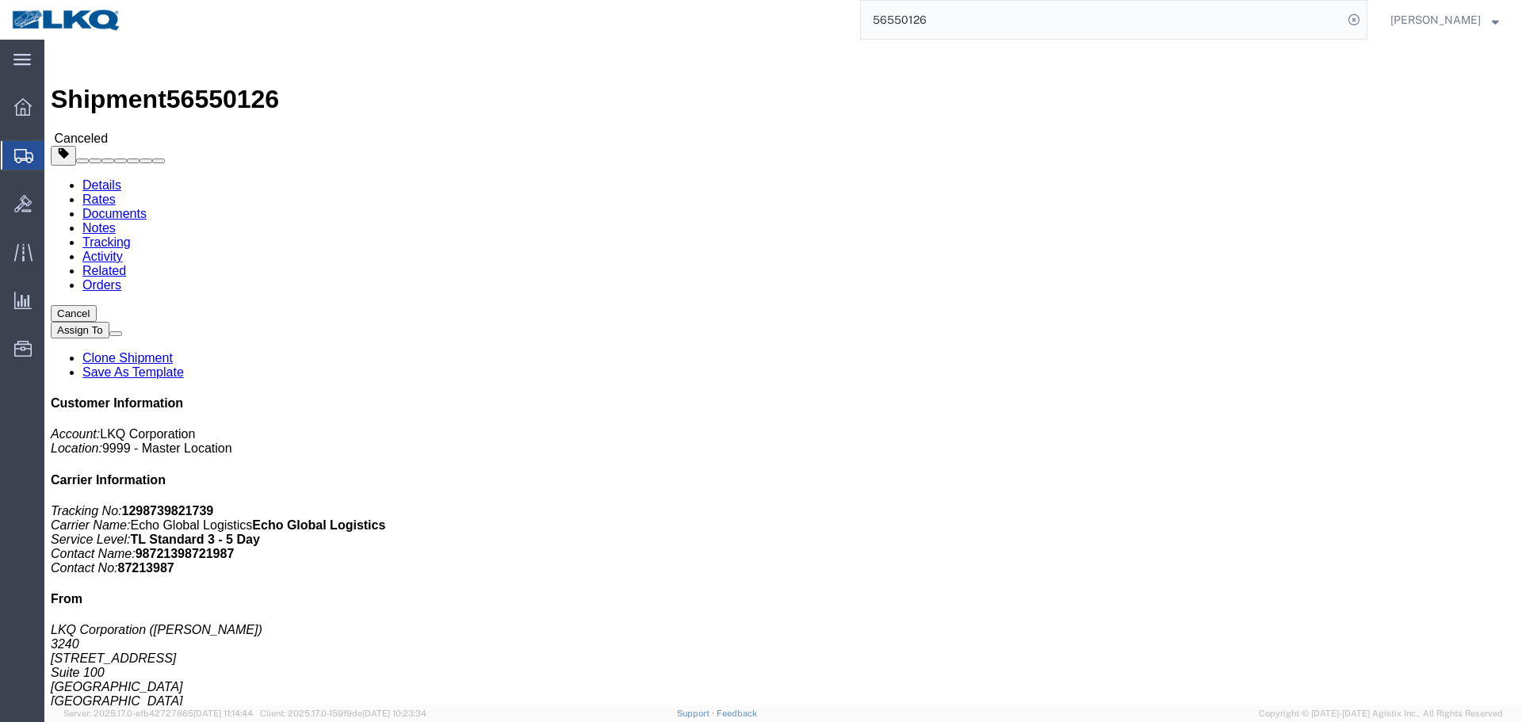
click at [926, 17] on input "56550126" at bounding box center [1102, 20] width 482 height 38
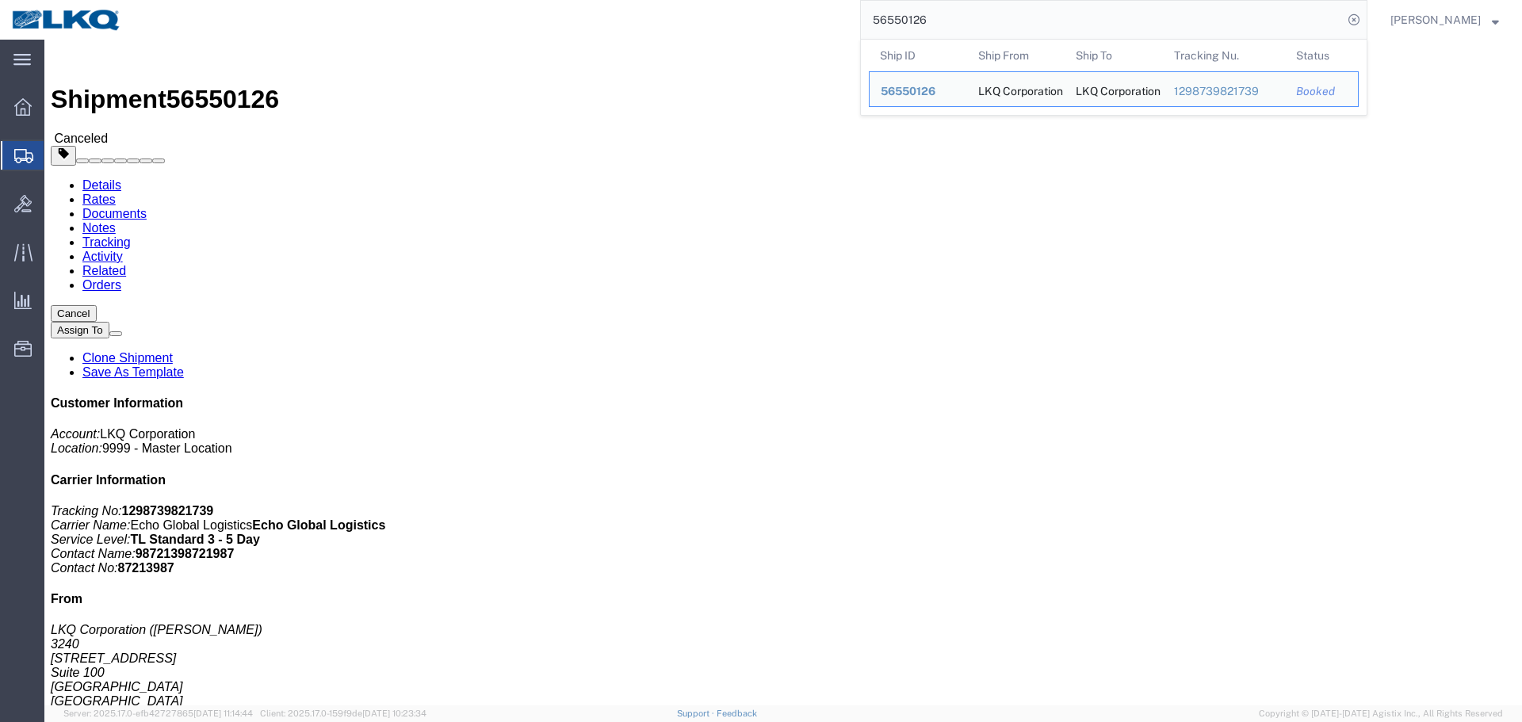
paste input "297"
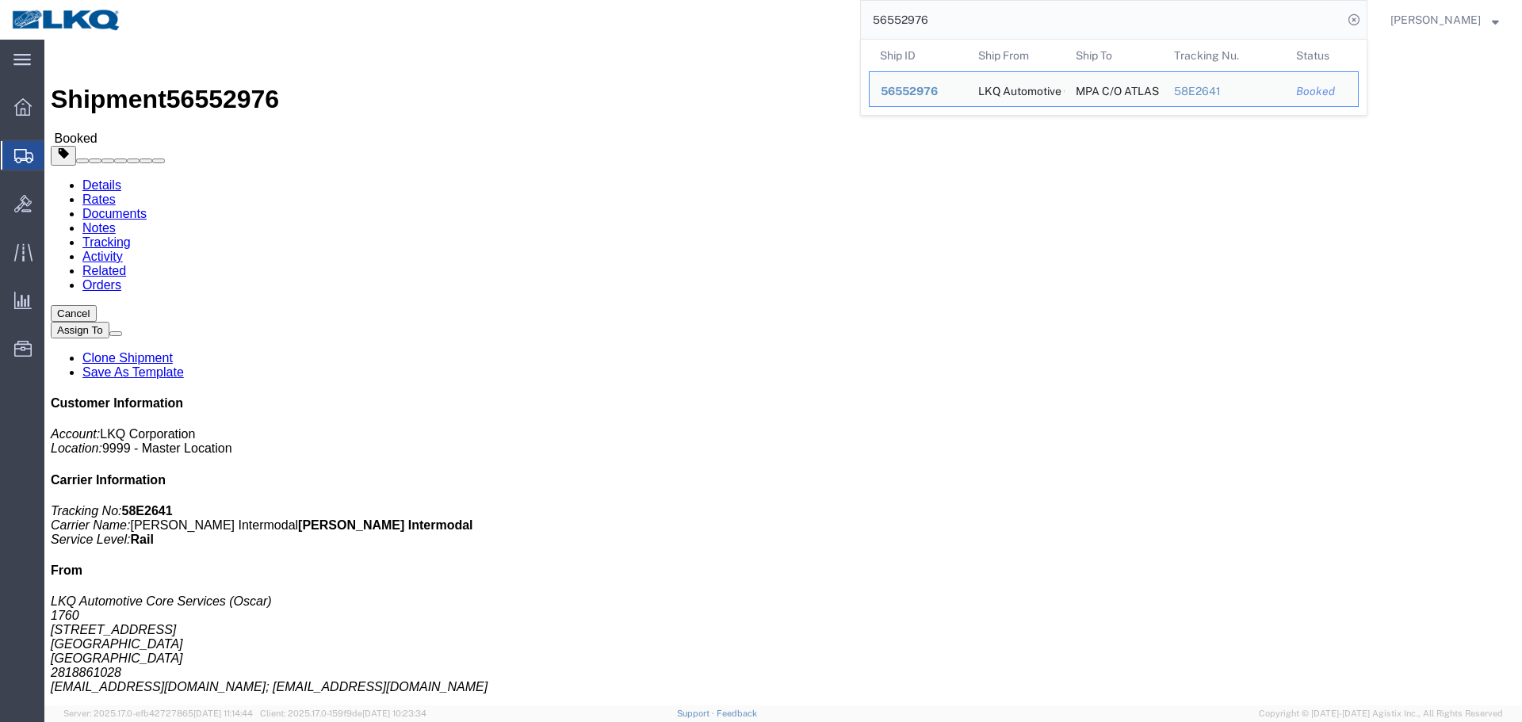
click div "Shipment Detail Ship From LKQ Automotive Core Services (Oscar) 1760 1714 West M…"
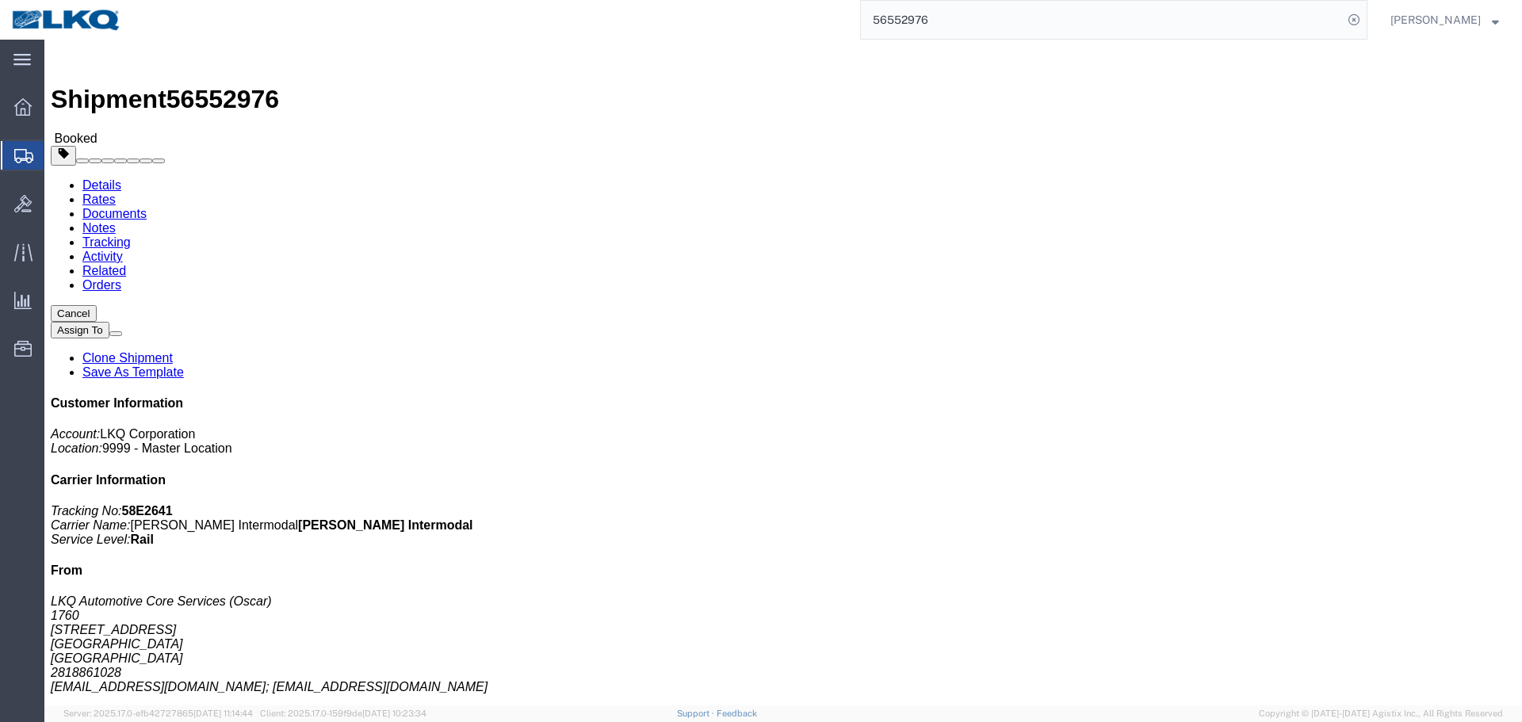
click div "Shipment Detail Ship From LKQ Automotive Core Services (Oscar) 1760 1714 West M…"
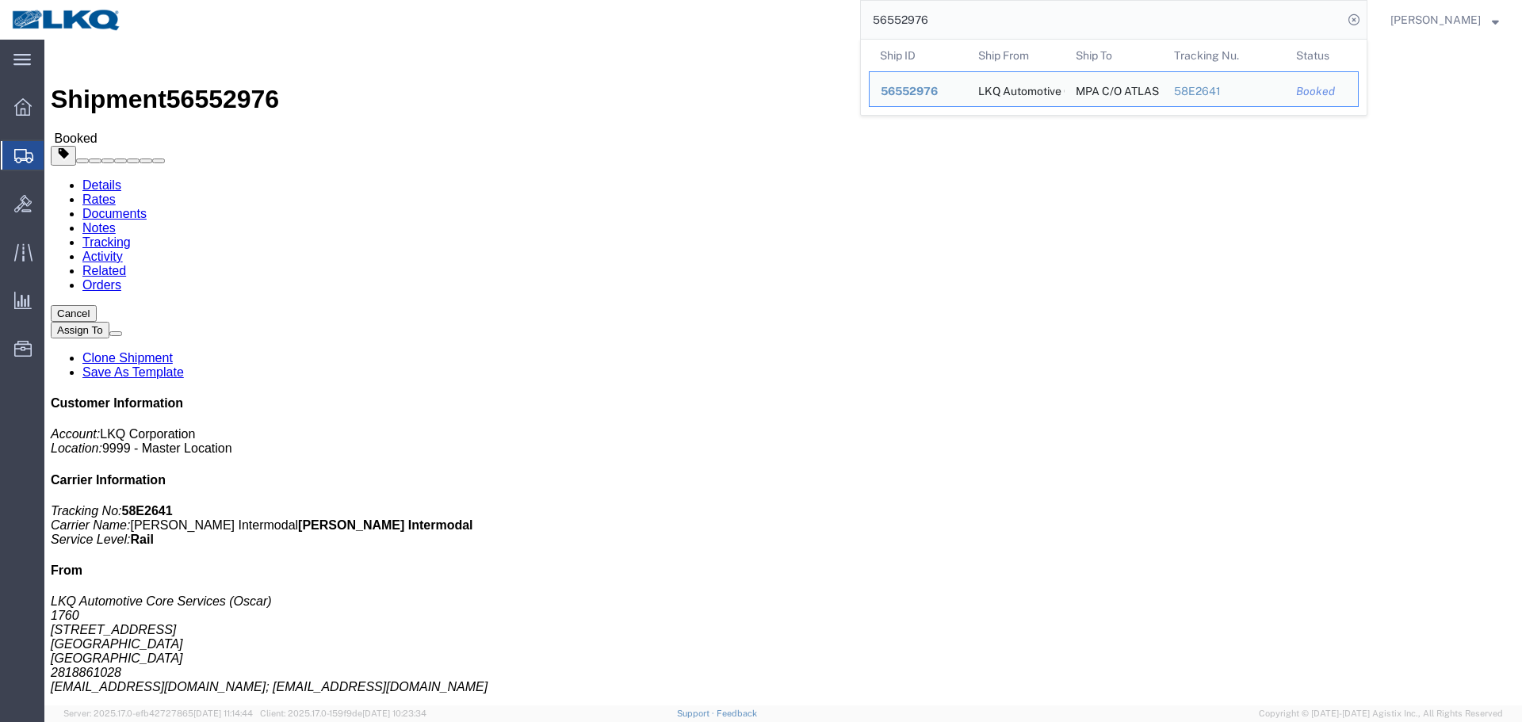
click at [1038, 12] on input "56552976" at bounding box center [1102, 20] width 482 height 38
paste input "218861"
type input "56218861"
click link "Schedule appointment"
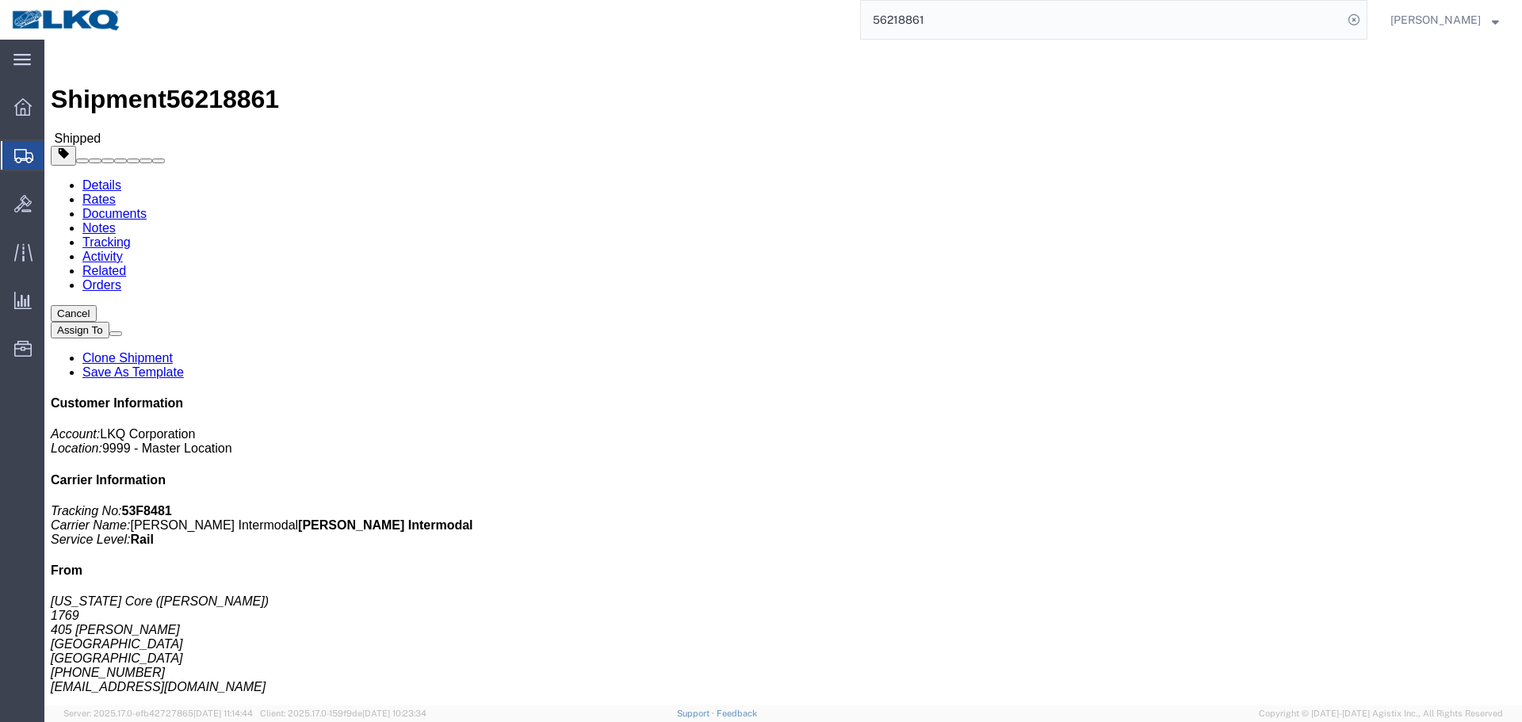
select select
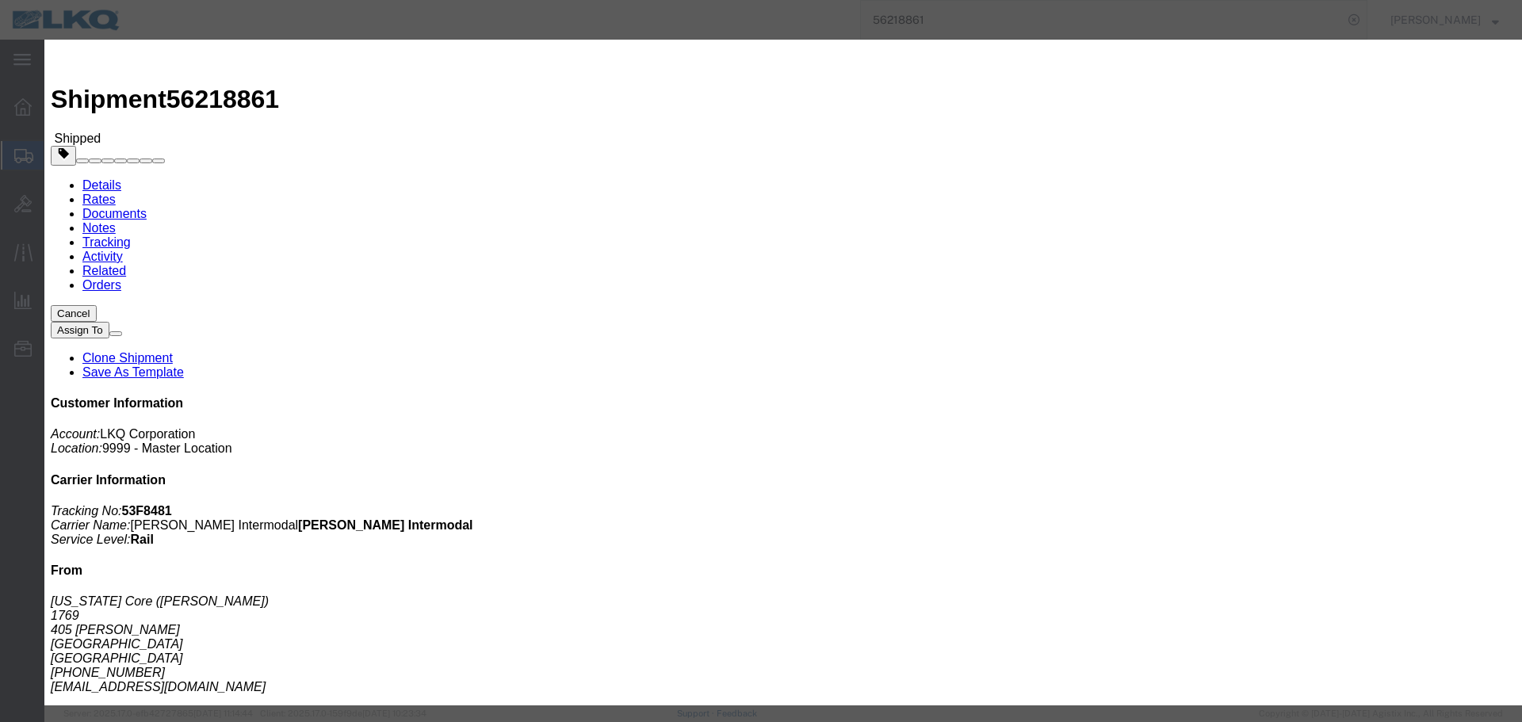
click input "08/21/2025"
click td "29"
click select "Select 1760 - LKQ Best Core 1760 - Outbound Loads"
select select "1"
click select "Select 1760 - LKQ Best Core 1760 - Outbound Loads"
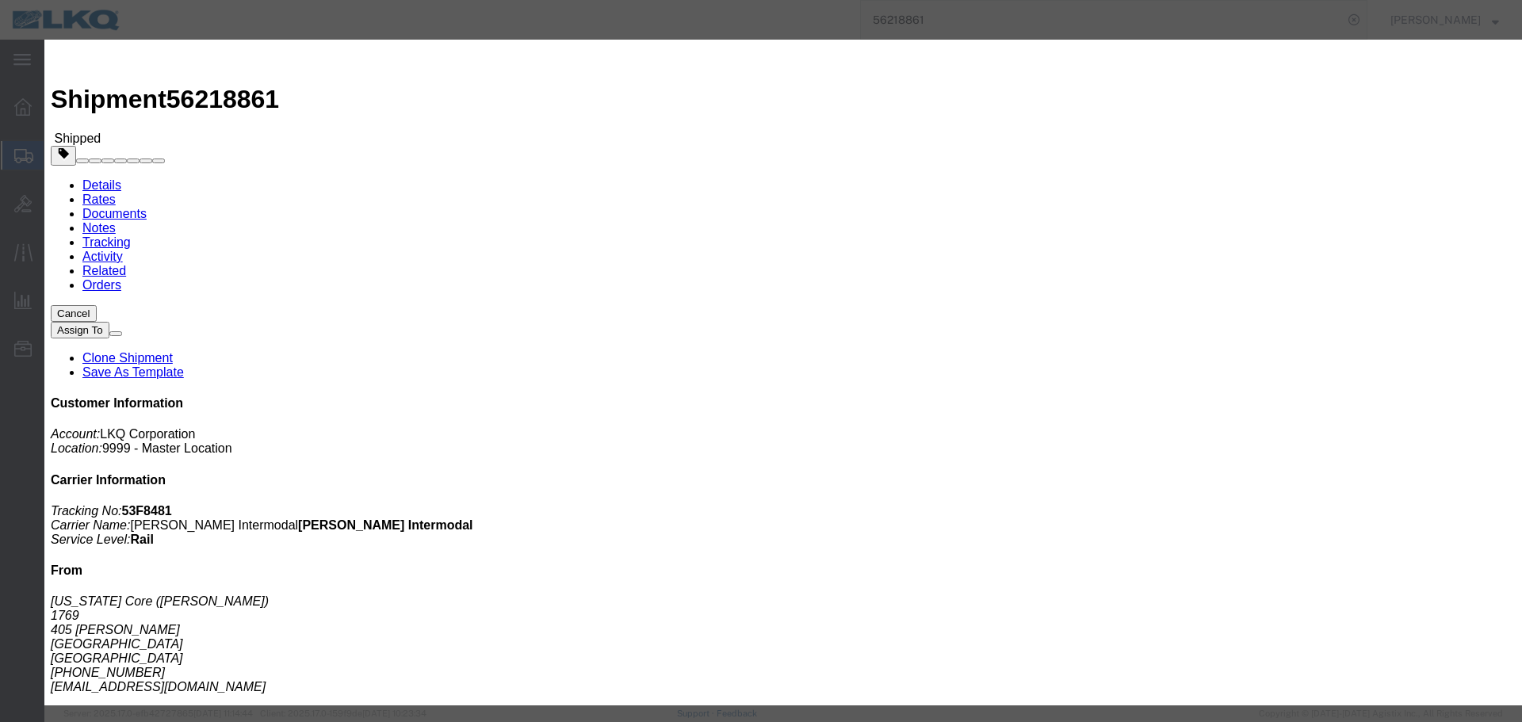
click input "1:00 PM"
type input "9:30 AM"
click select "Select 15 min 30 min 45 min 1 hr 2 hr 3 hr 4 hr"
select select "15"
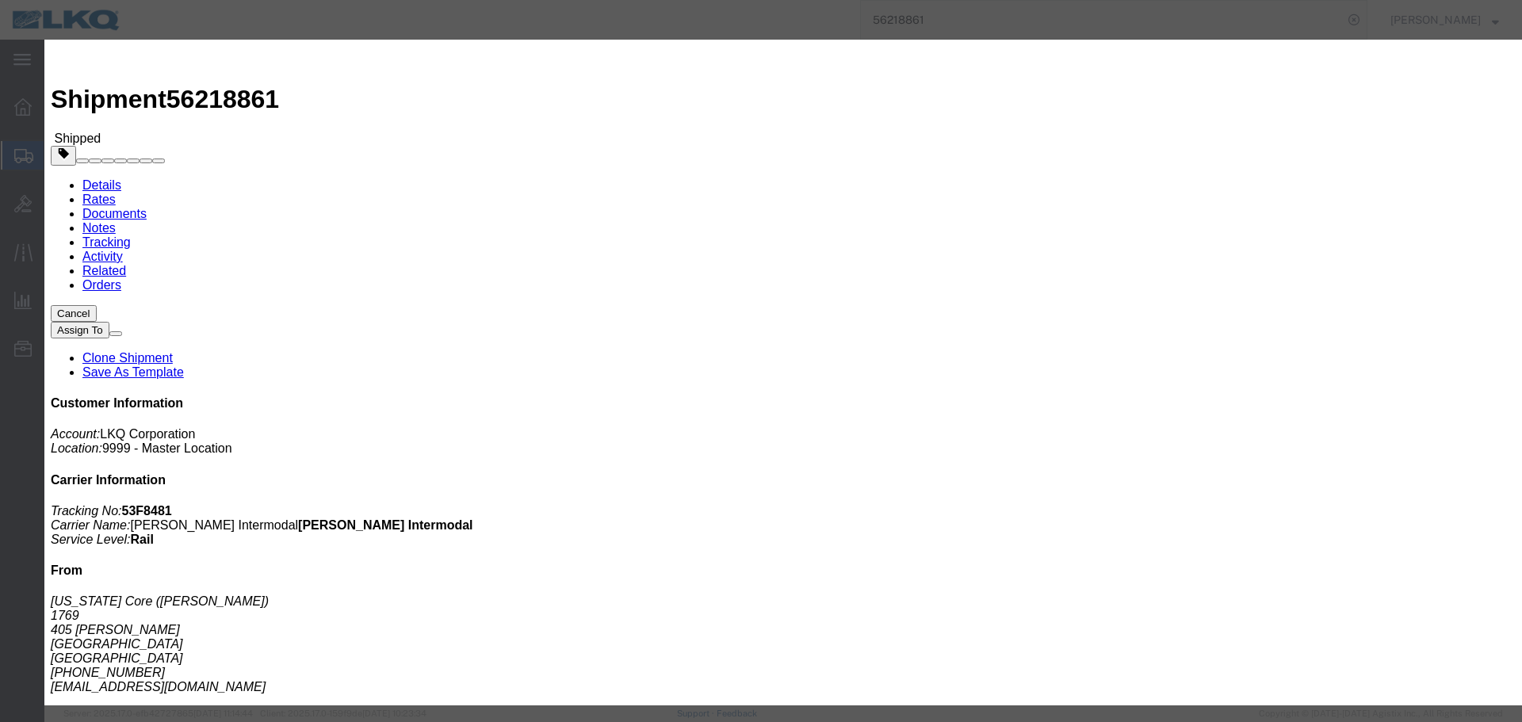
click select "Select 15 min 30 min 45 min 1 hr 2 hr 3 hr 4 hr"
click button "Save"
click button "Ok"
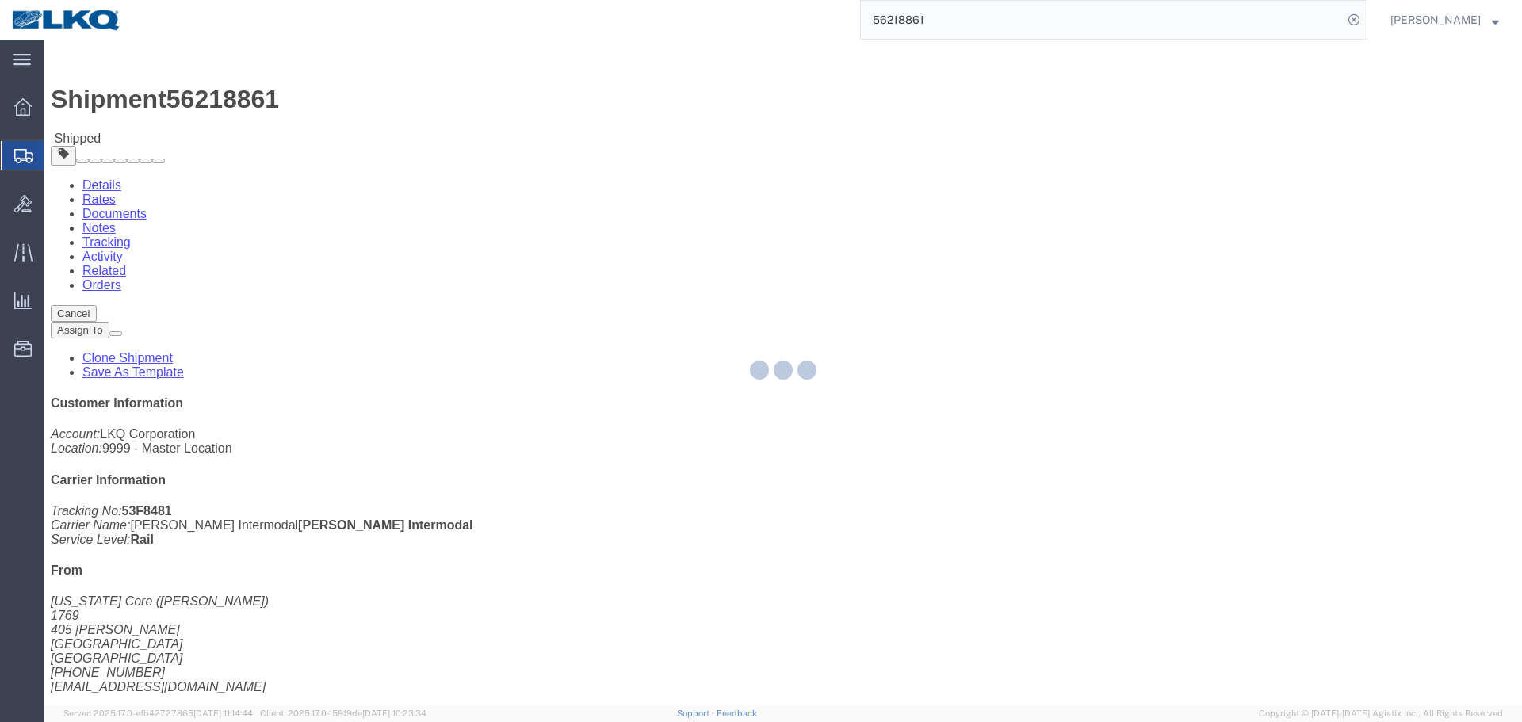
click at [988, 27] on input "56218861" at bounding box center [1102, 20] width 482 height 38
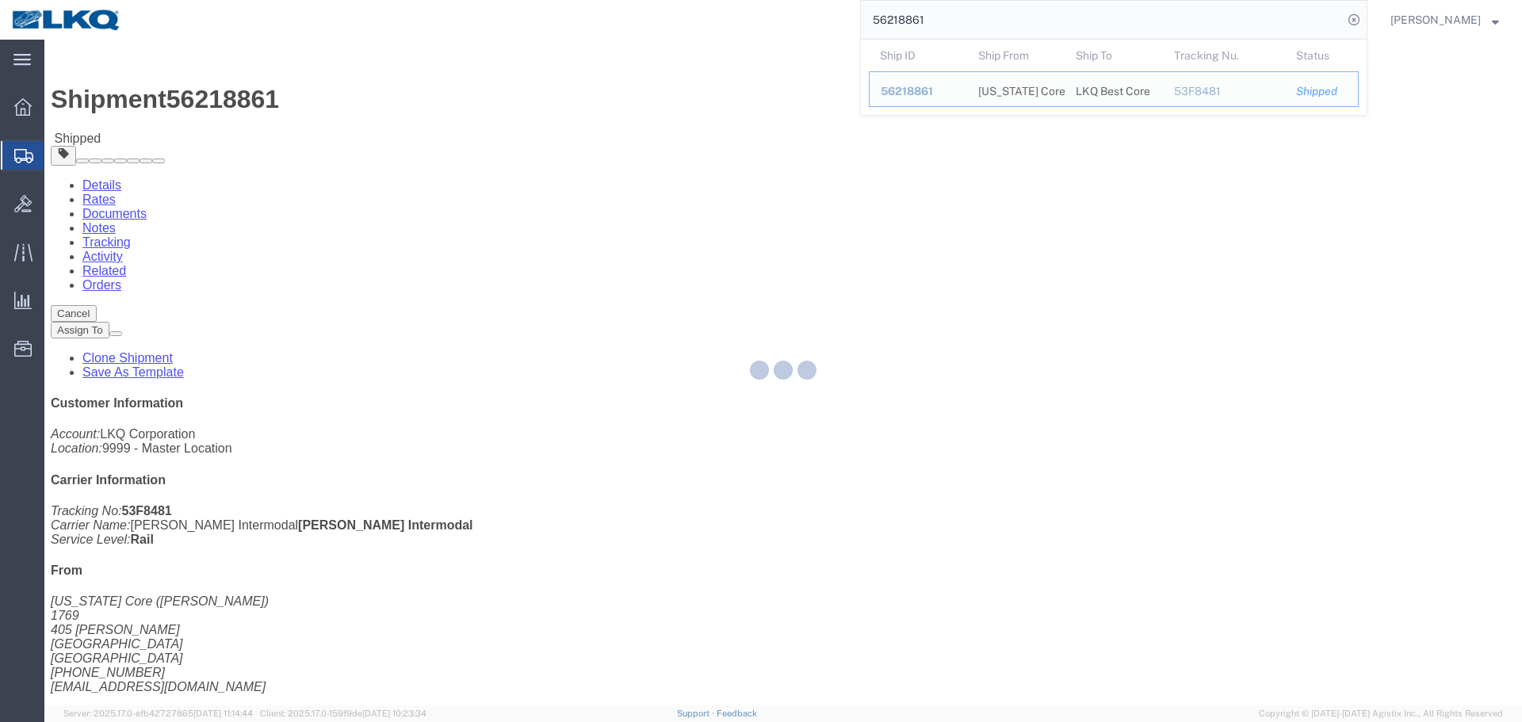
paste input "56"
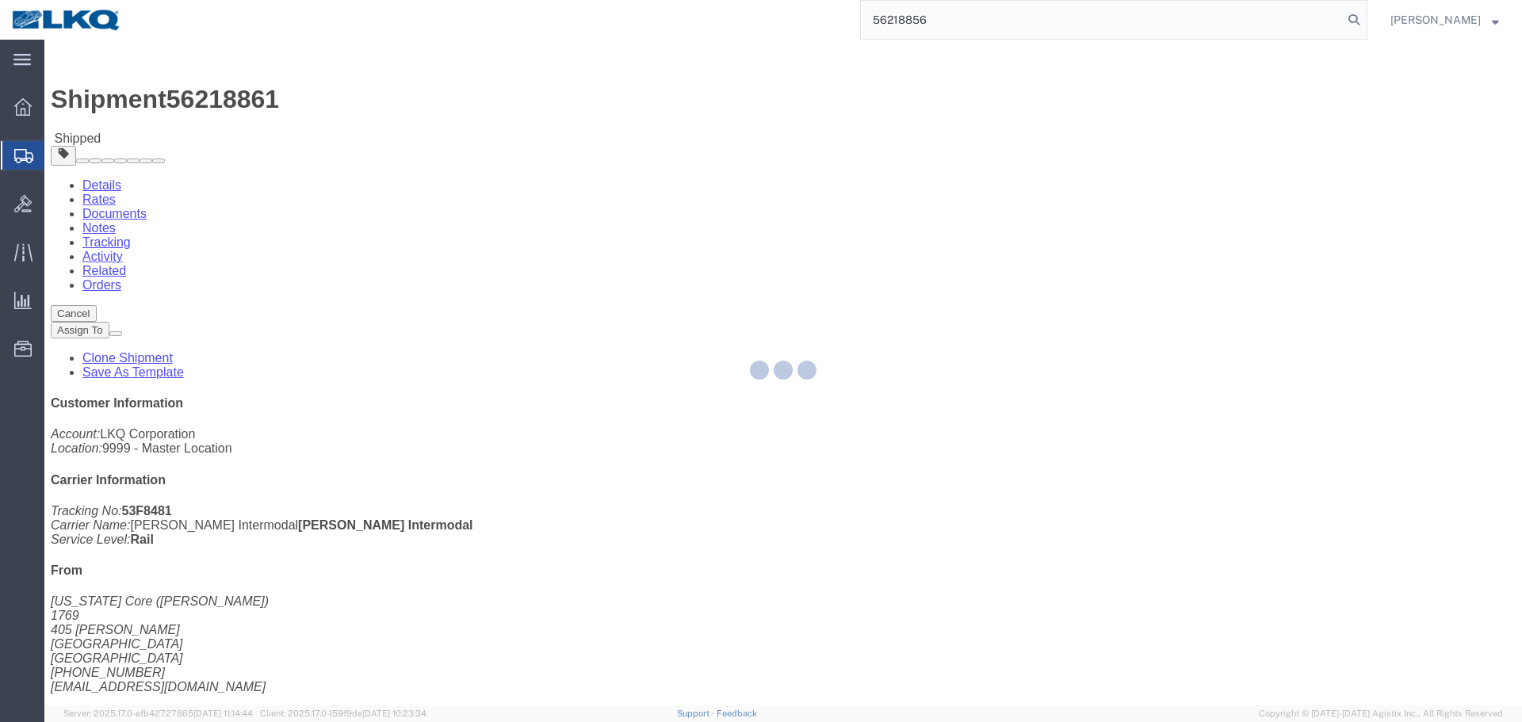
type input "56218856"
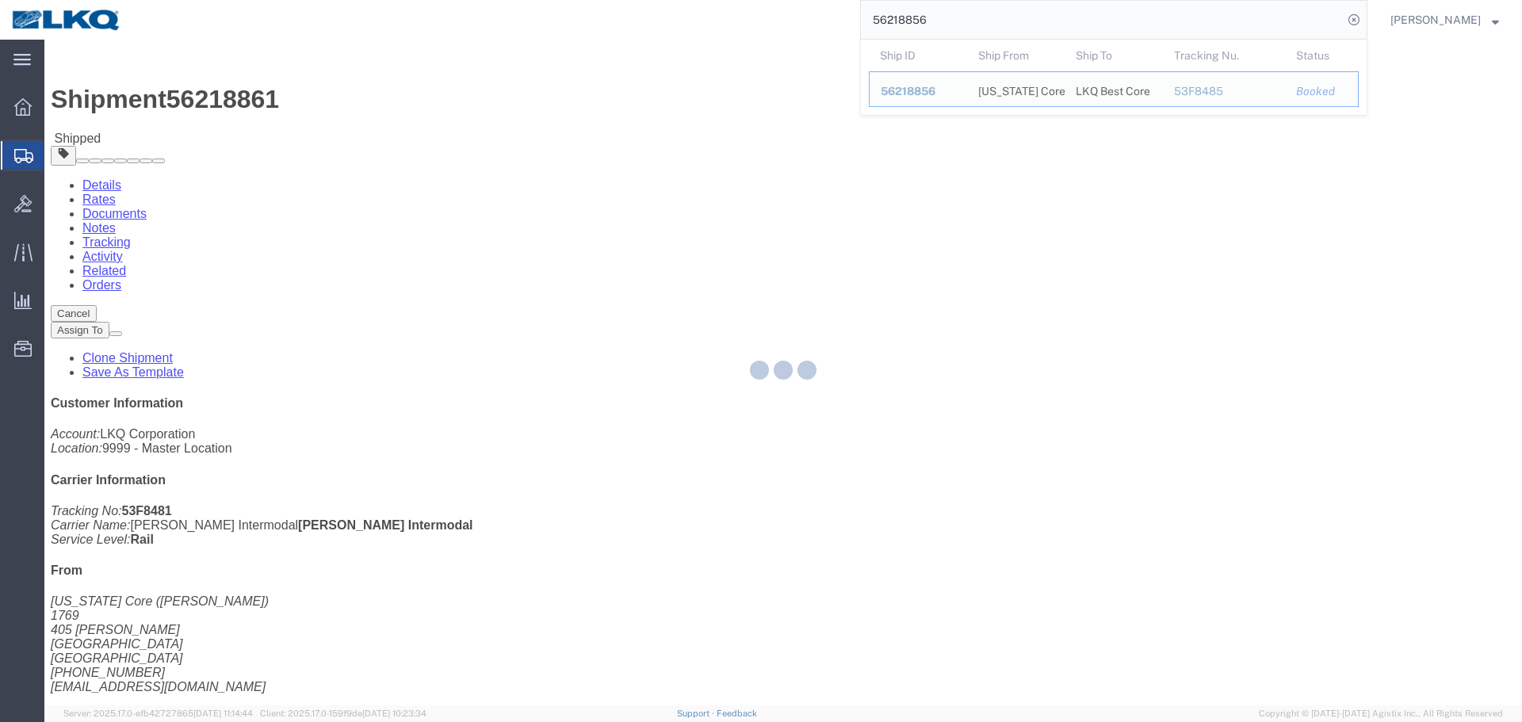
click button "Close"
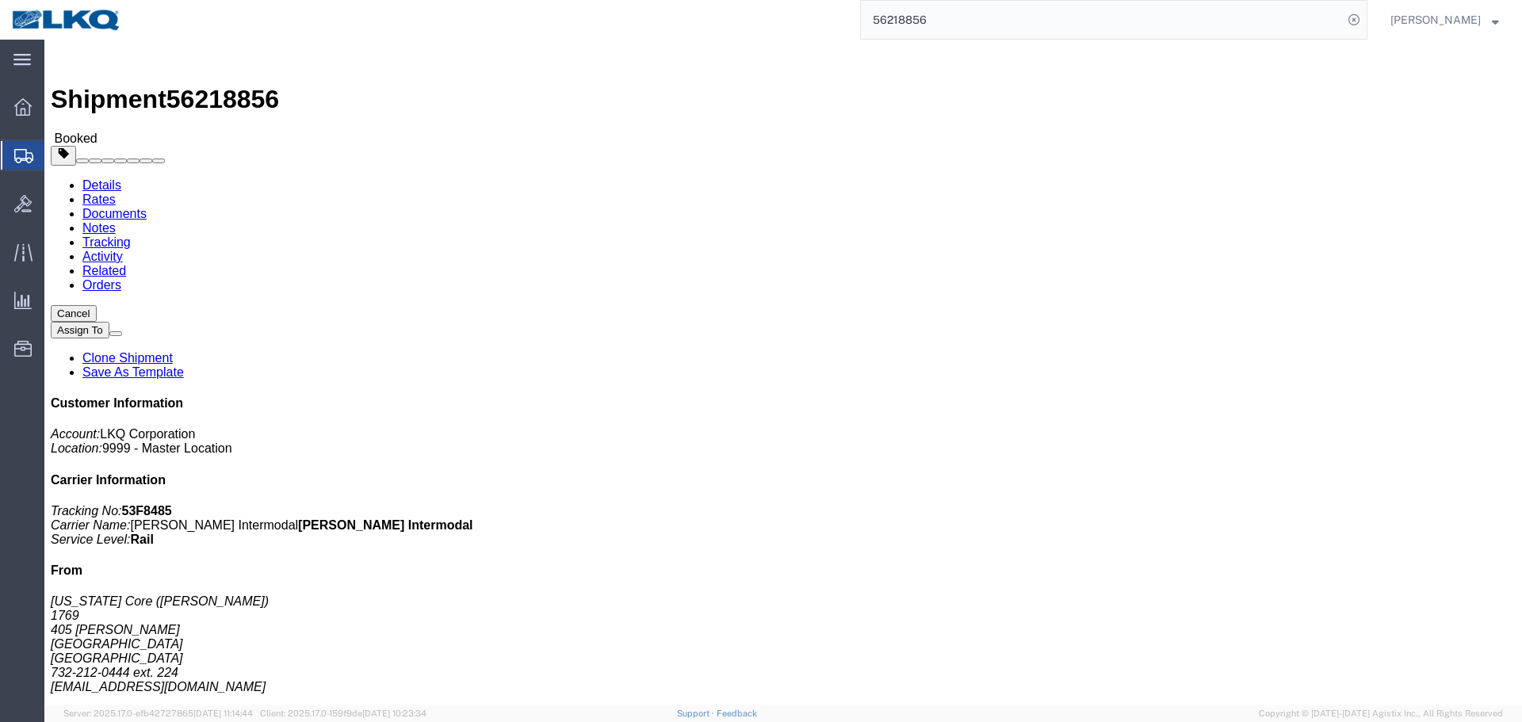
drag, startPoint x: 333, startPoint y: 275, endPoint x: 339, endPoint y: 281, distance: 9.0
click div "Ship To LKQ Best Core (Receiving) 1760 1710 West Mount Houston Road Houston, TX…"
click link "Schedule appointment"
select select
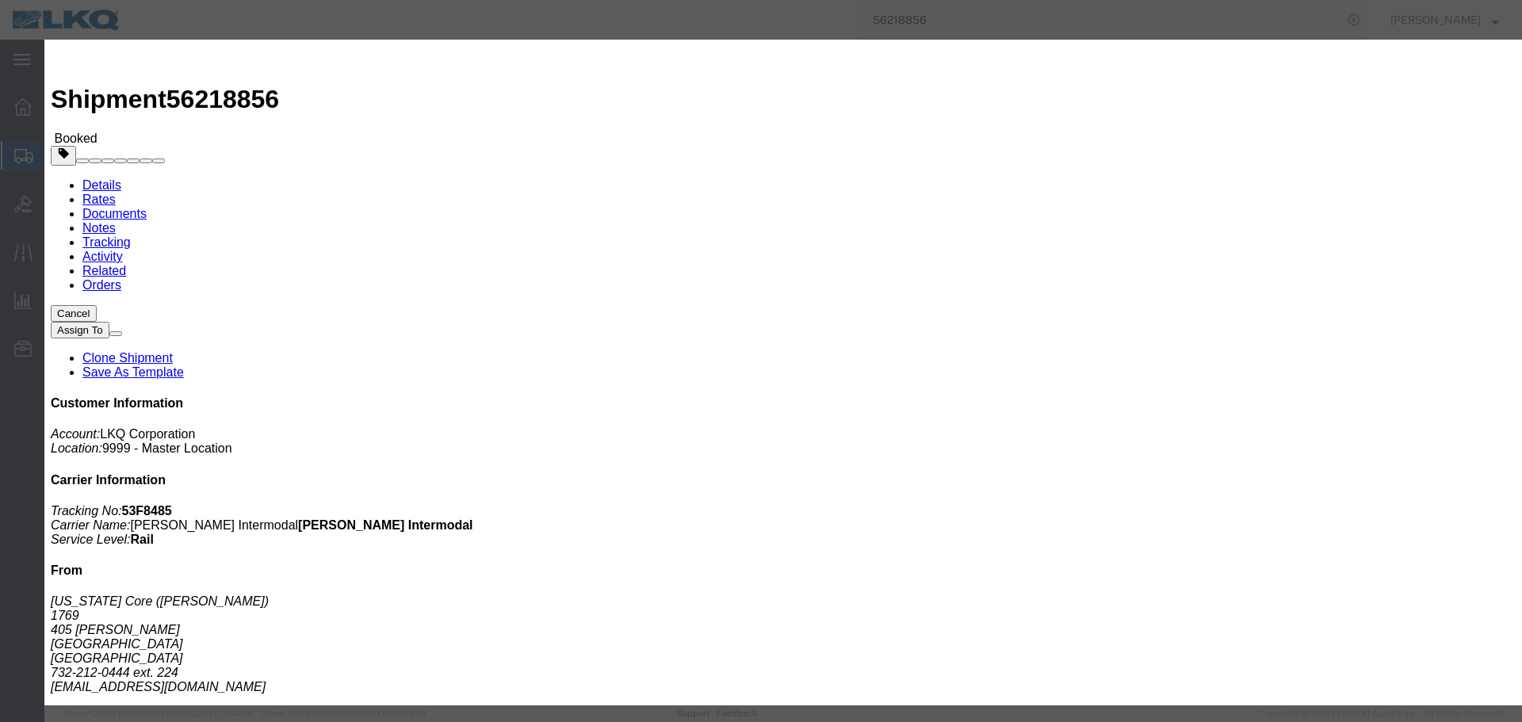
click select "Select 1760 - LKQ Best Core 1760 - Outbound Loads"
select select "1"
click select "Select 1760 - LKQ Best Core 1760 - Outbound Loads"
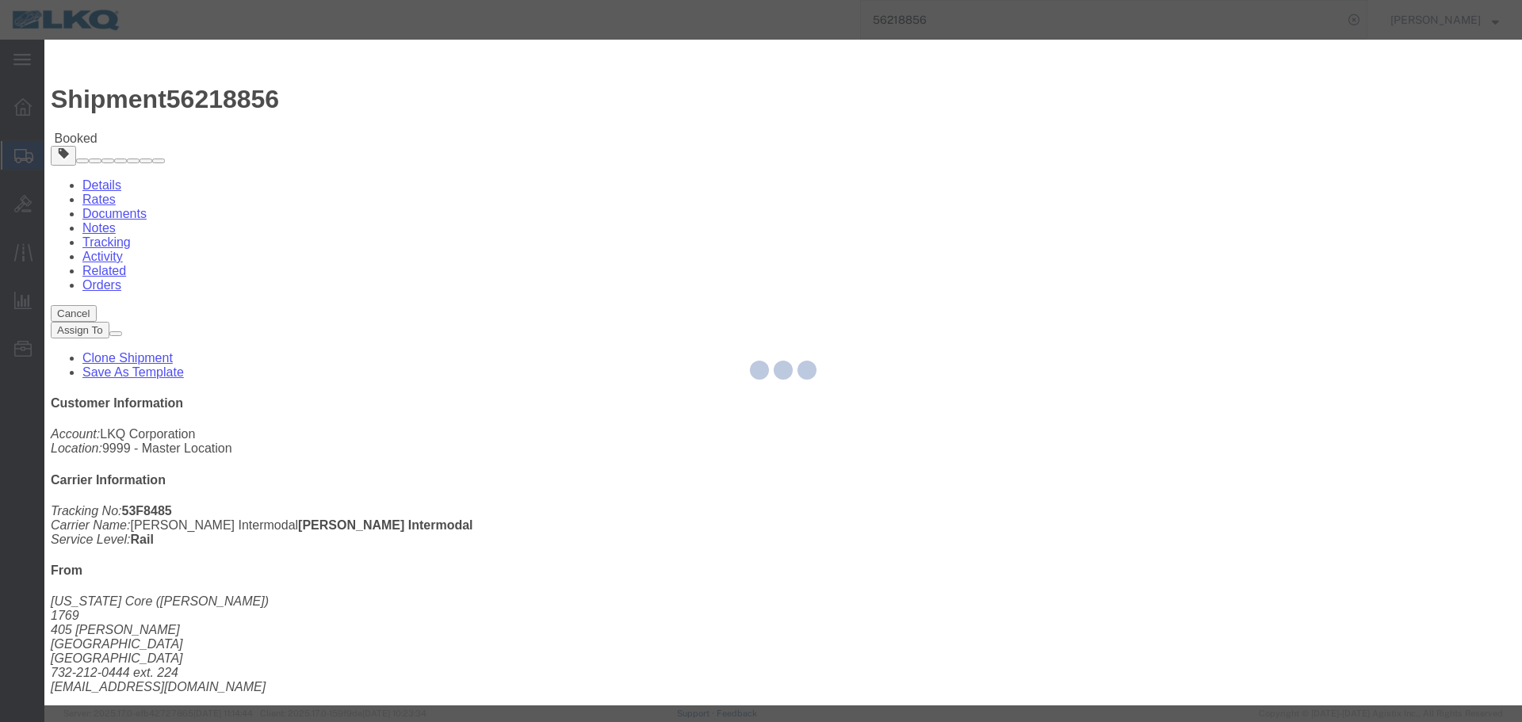
click at [630, 262] on div at bounding box center [782, 373] width 1477 height 666
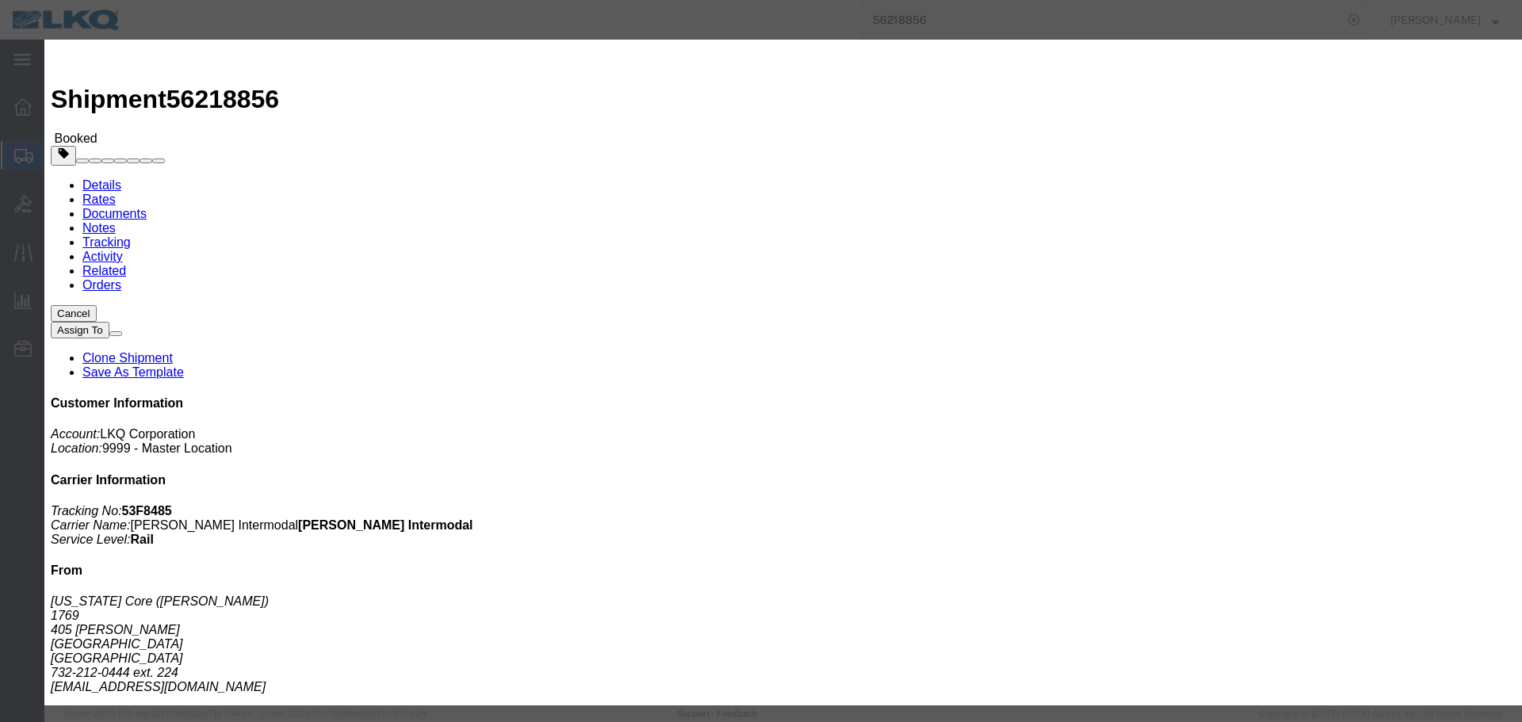
click input "08/21/2025"
click td "29"
click input "1:00 PM"
type input "7:15 AM"
click select "Select 15 min 30 min 45 min 1 hr 2 hr 3 hr 4 hr"
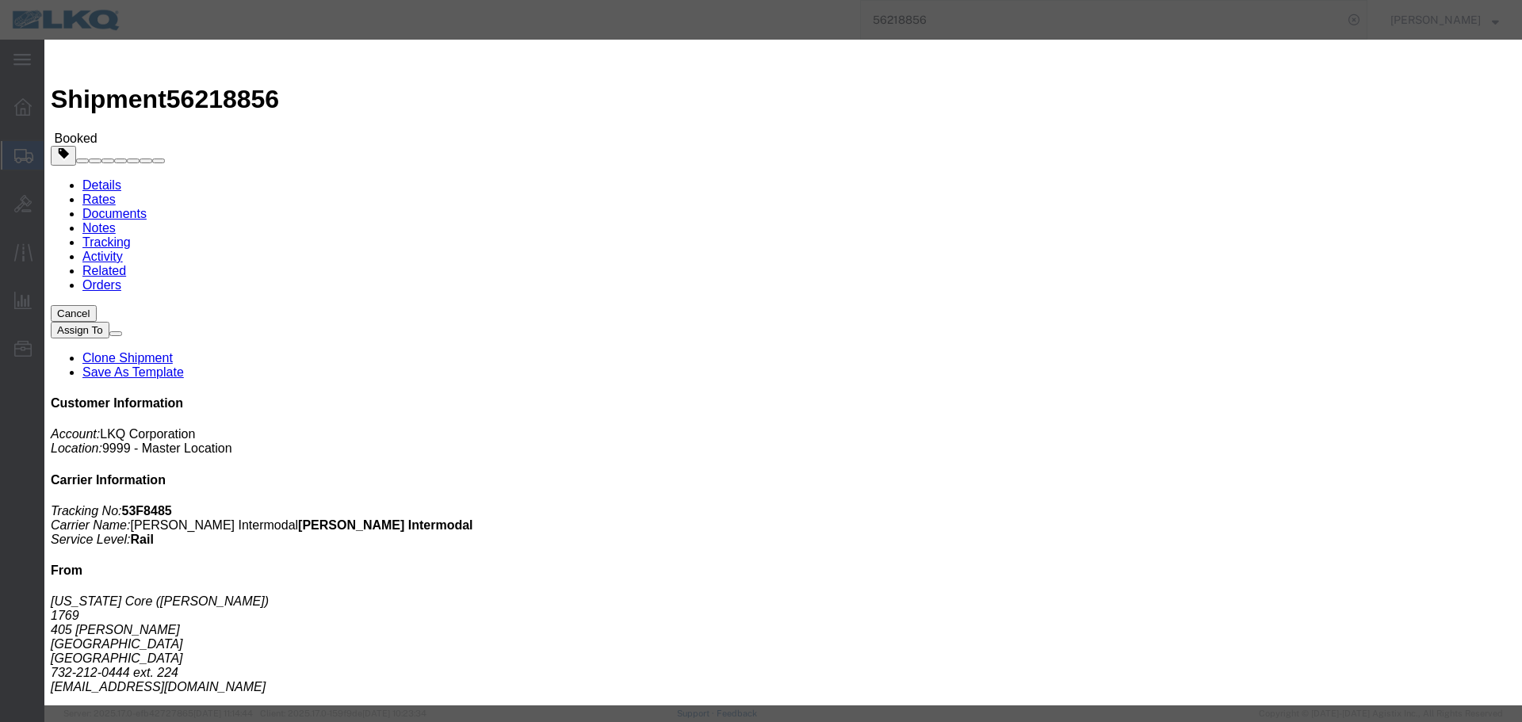
select select "15"
click select "Select 15 min 30 min 45 min 1 hr 2 hr 3 hr 4 hr"
click button "Save"
click button "Ok"
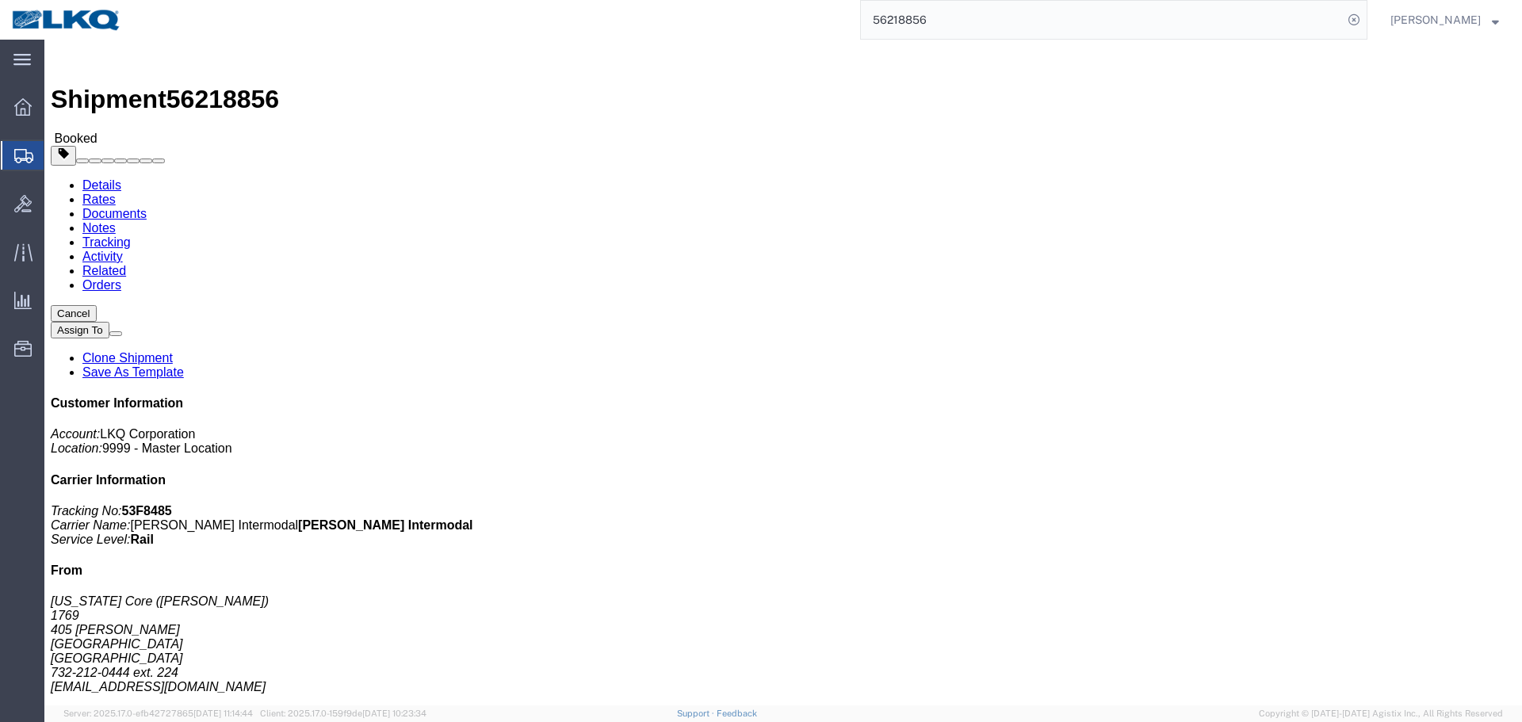
click at [1035, 18] on input "56218856" at bounding box center [1102, 20] width 482 height 38
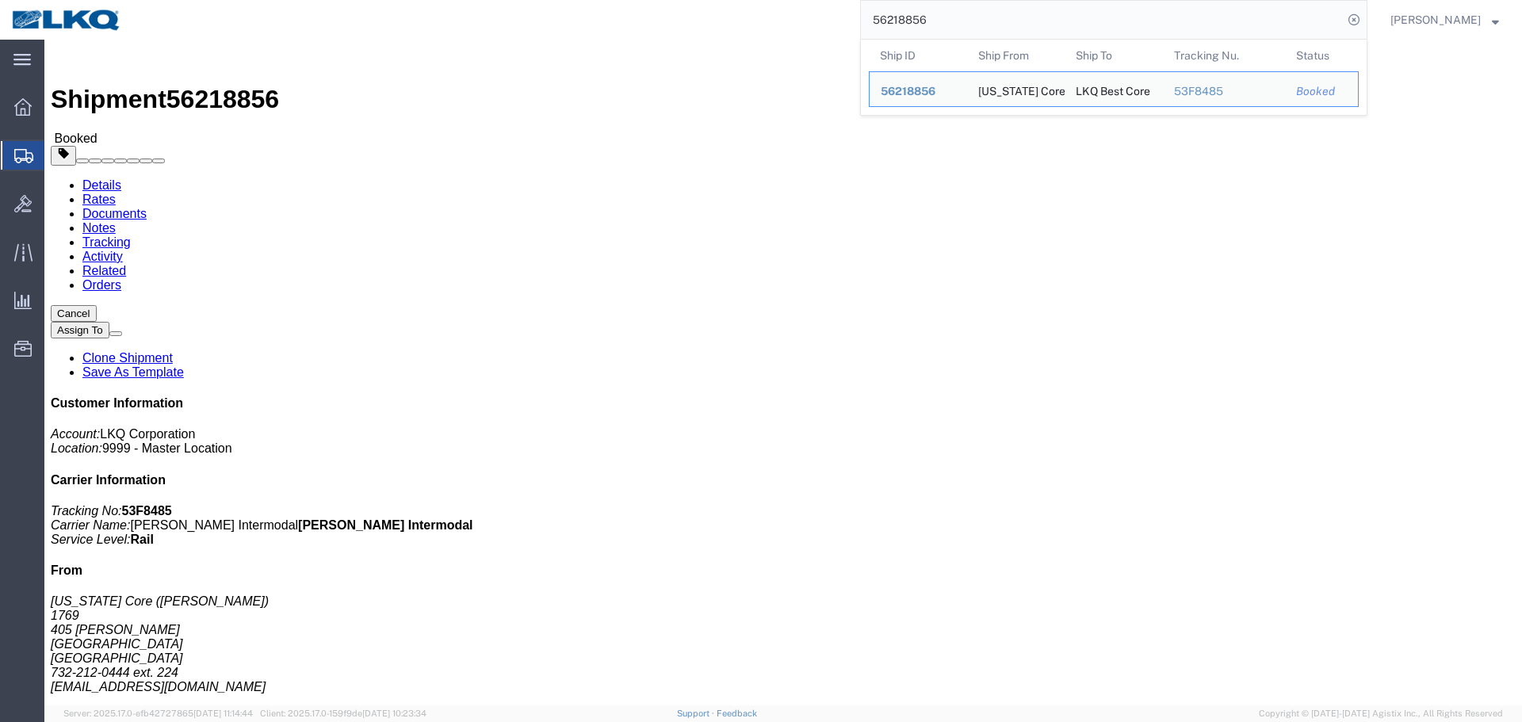
paste input "55012"
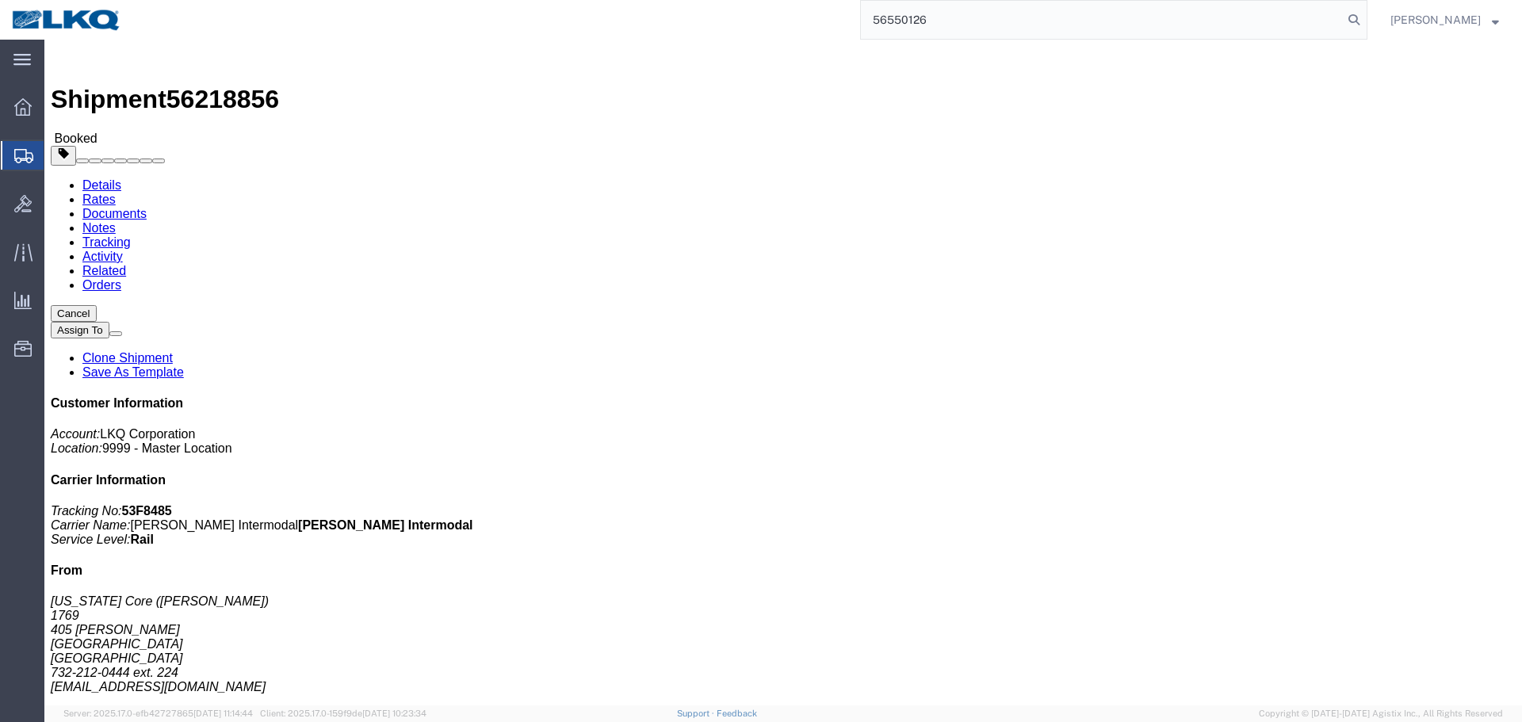
type input "56550126"
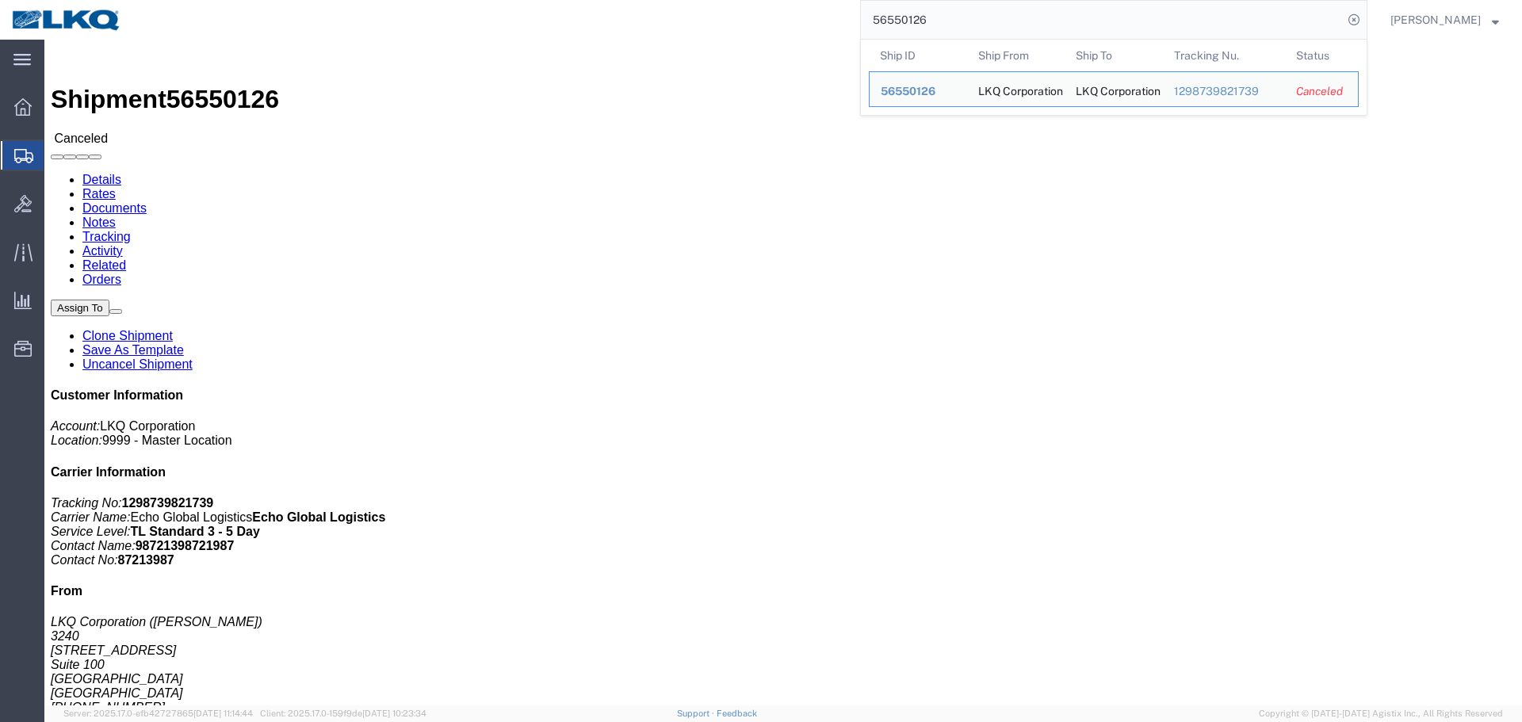
click button "Close"
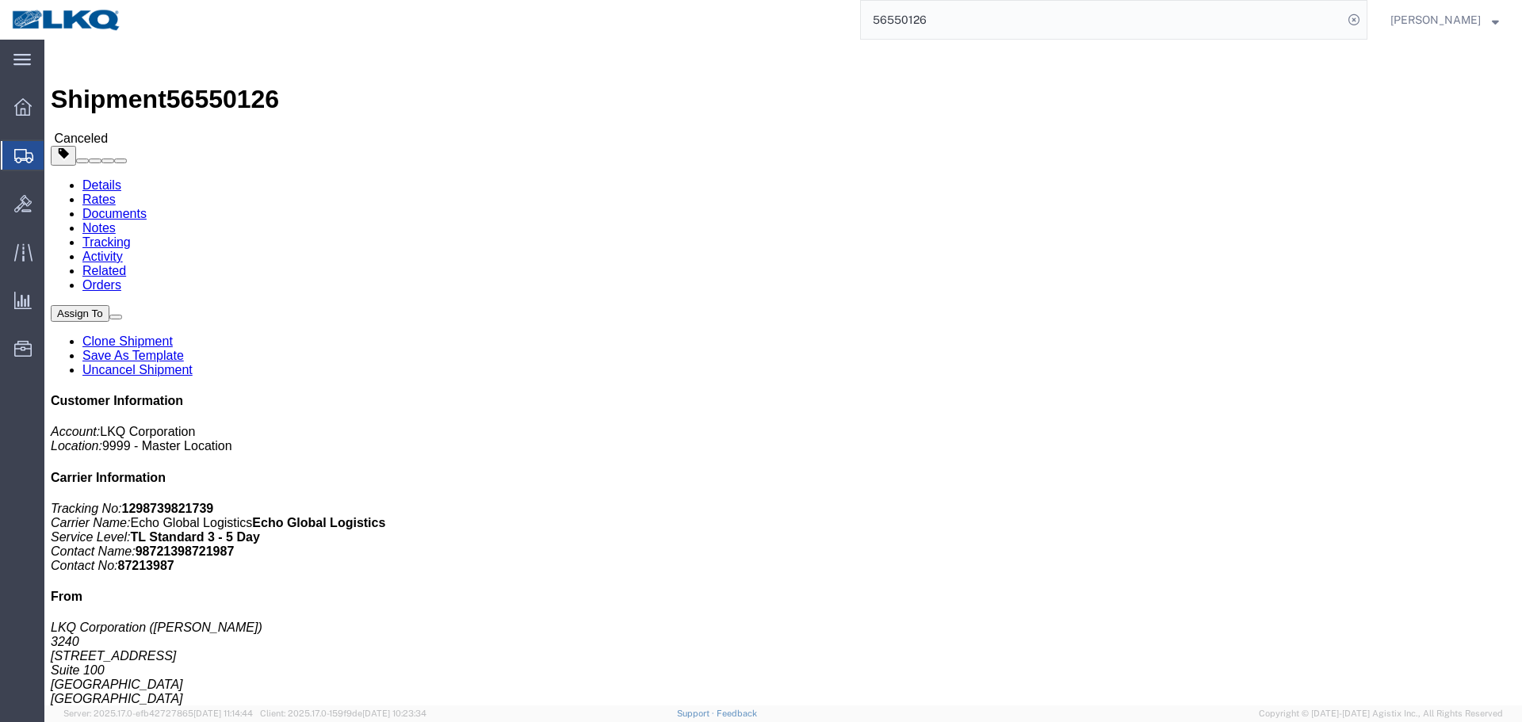
click link "Uncancel Shipment"
click link "Tracking"
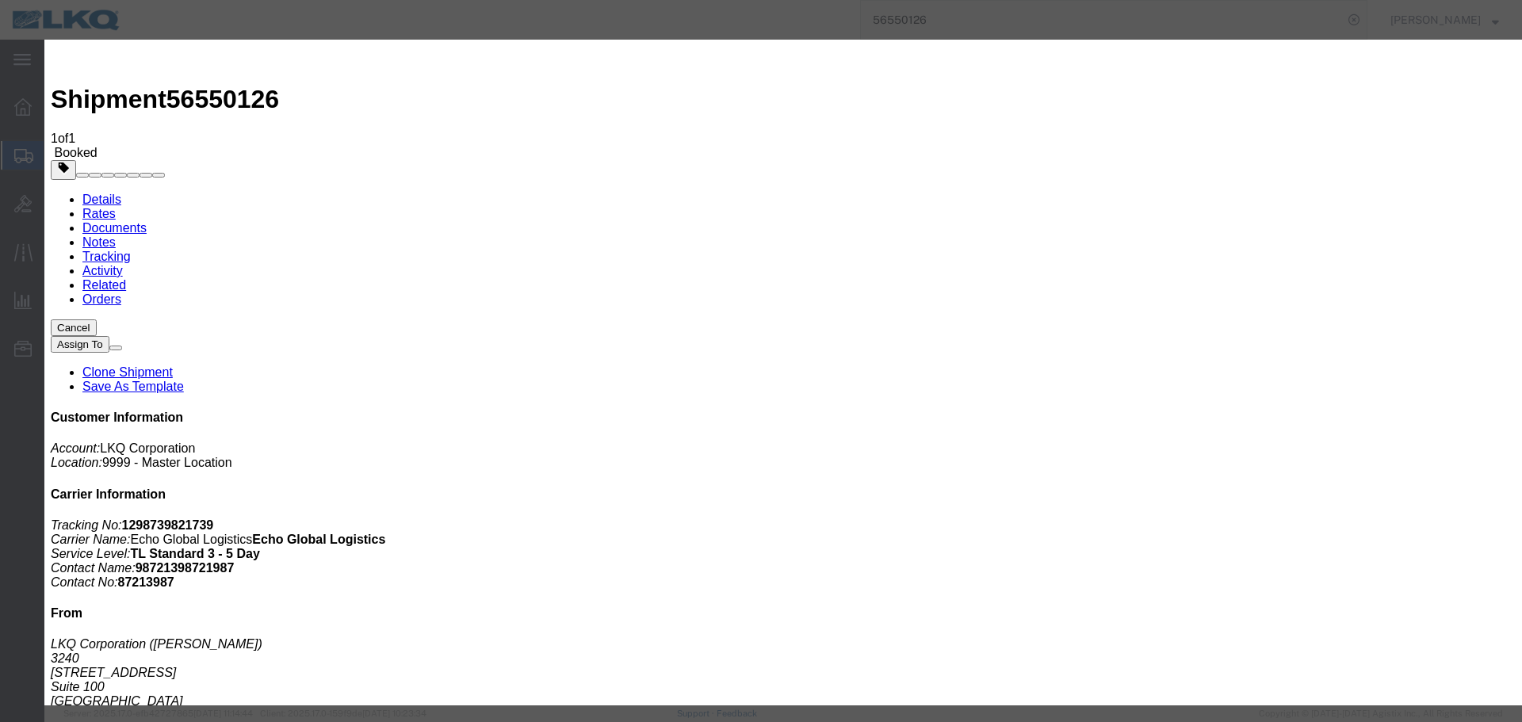
type input "08/21/2025"
type input "7:00 PM"
select select "DELIVRED"
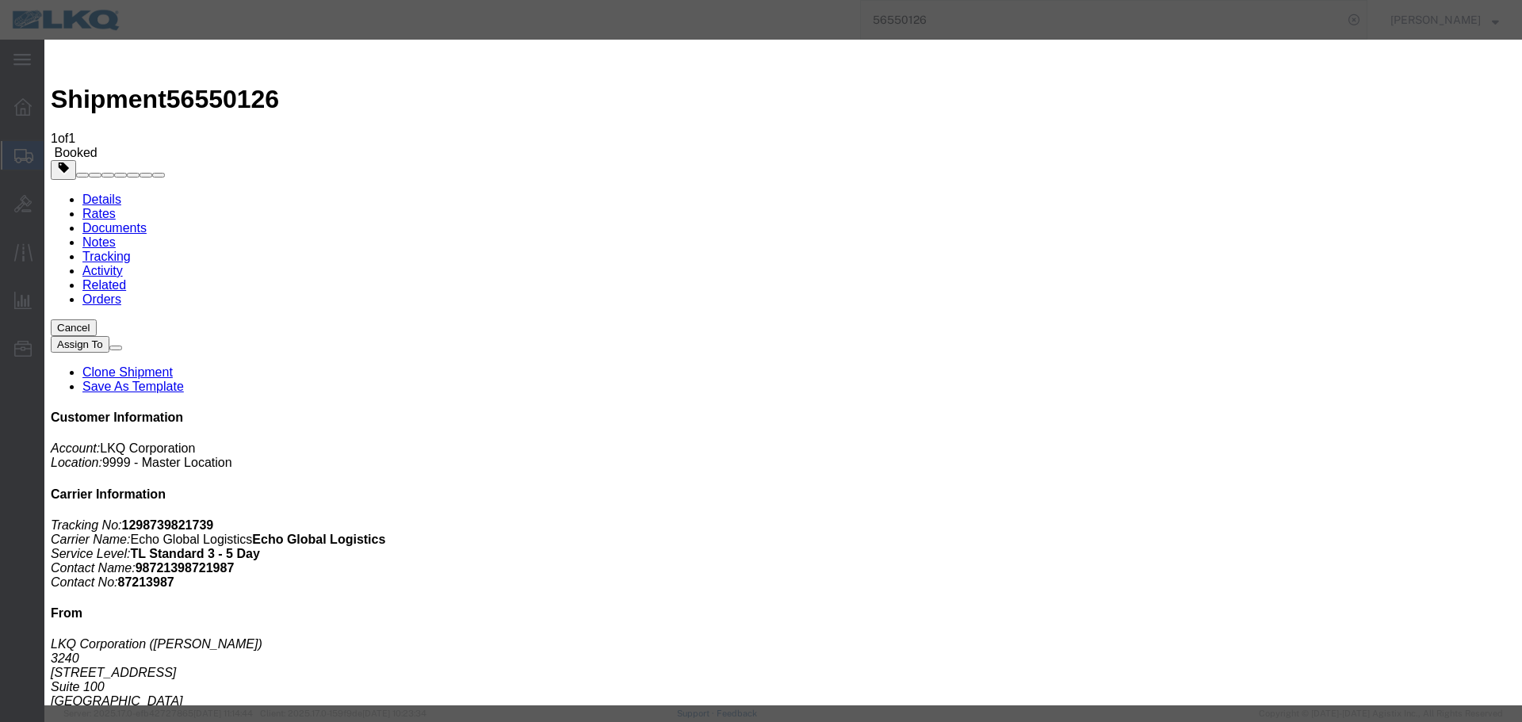
type input "08/21/2025"
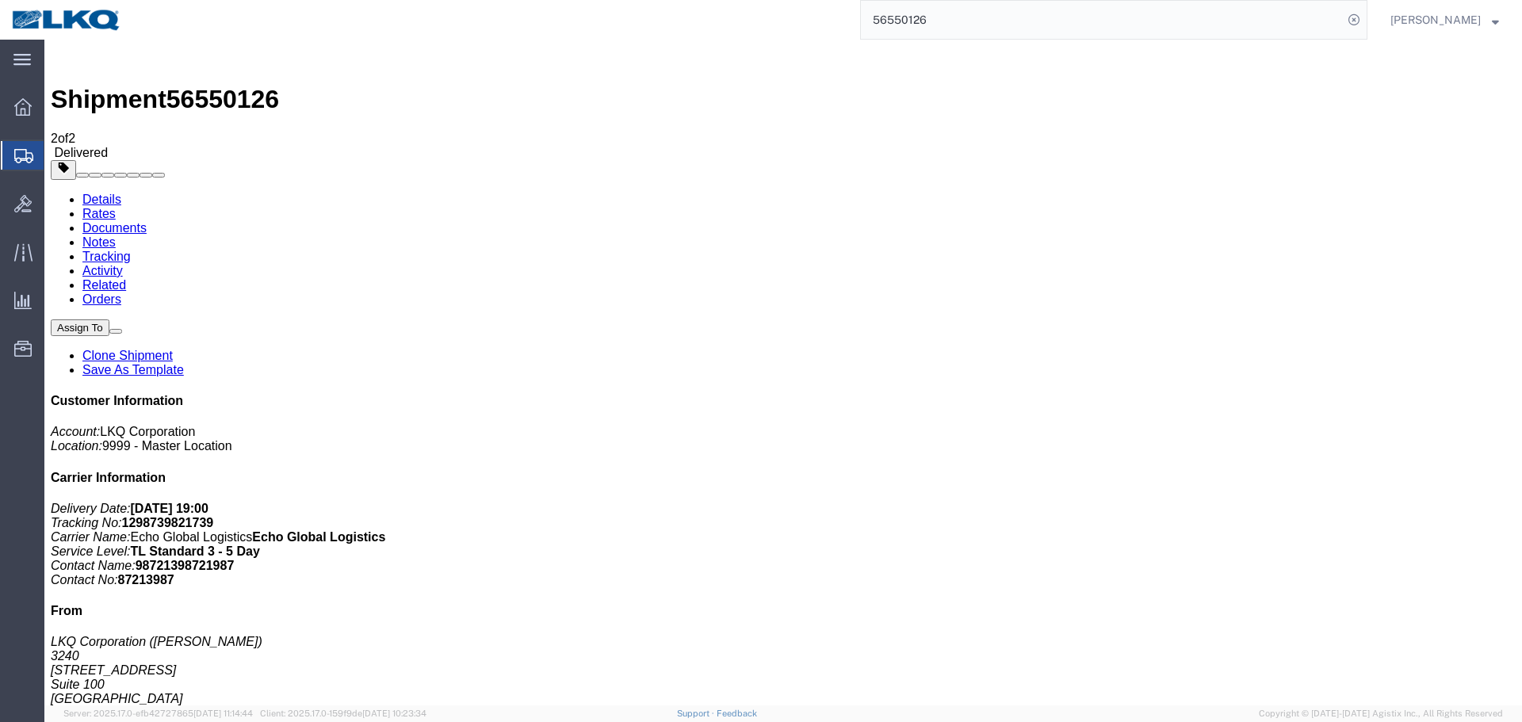
click at [116, 207] on link "Rates" at bounding box center [98, 213] width 33 height 13
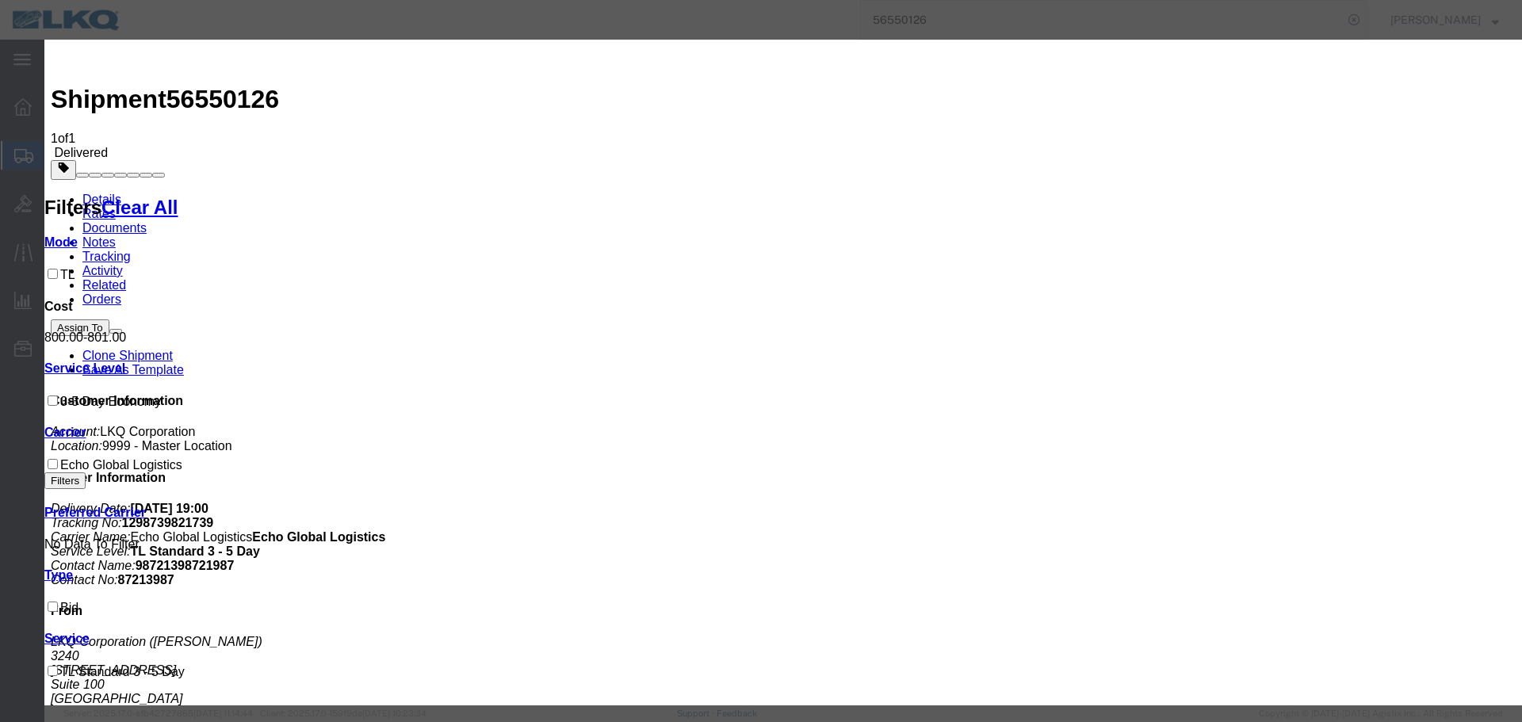
type input "0"
select select "VEHI_FUR_NOT_USED"
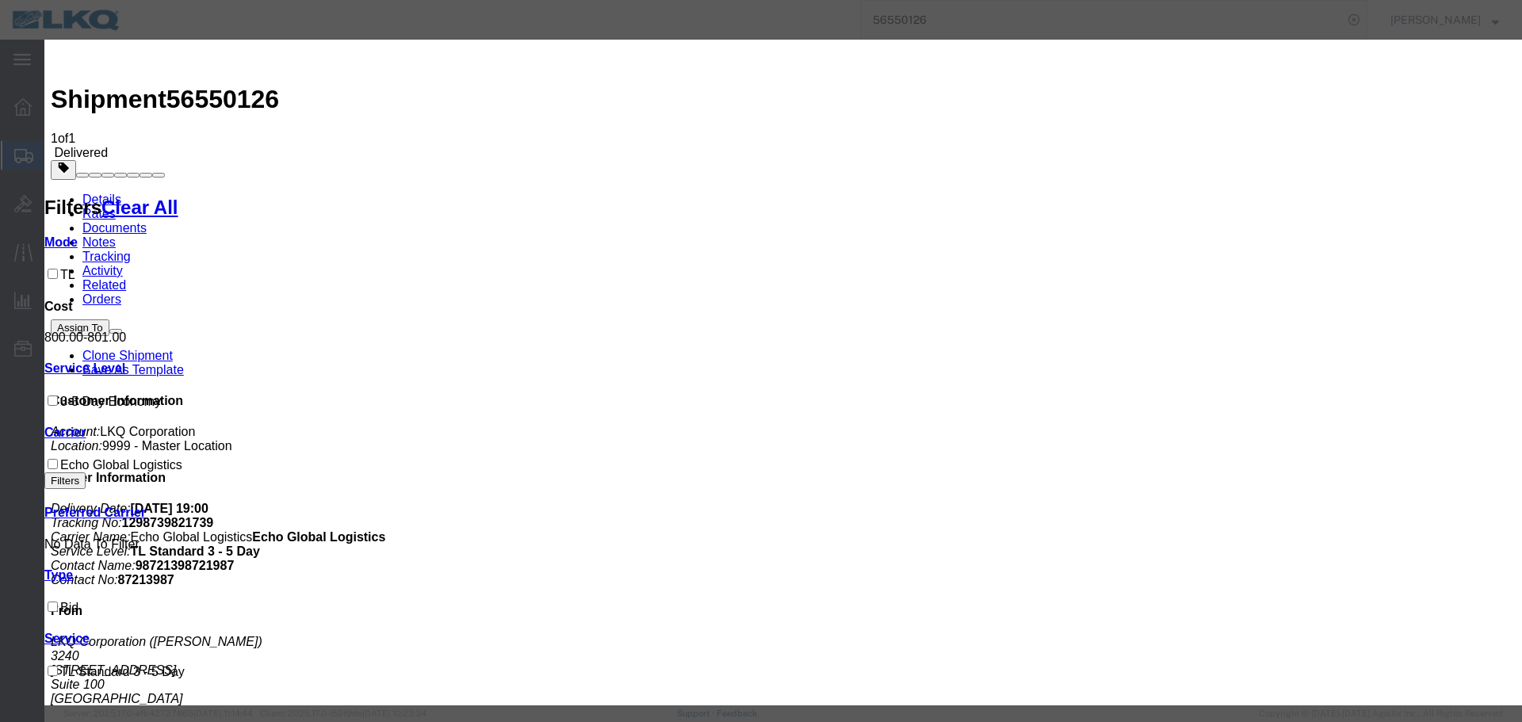
type input "150"
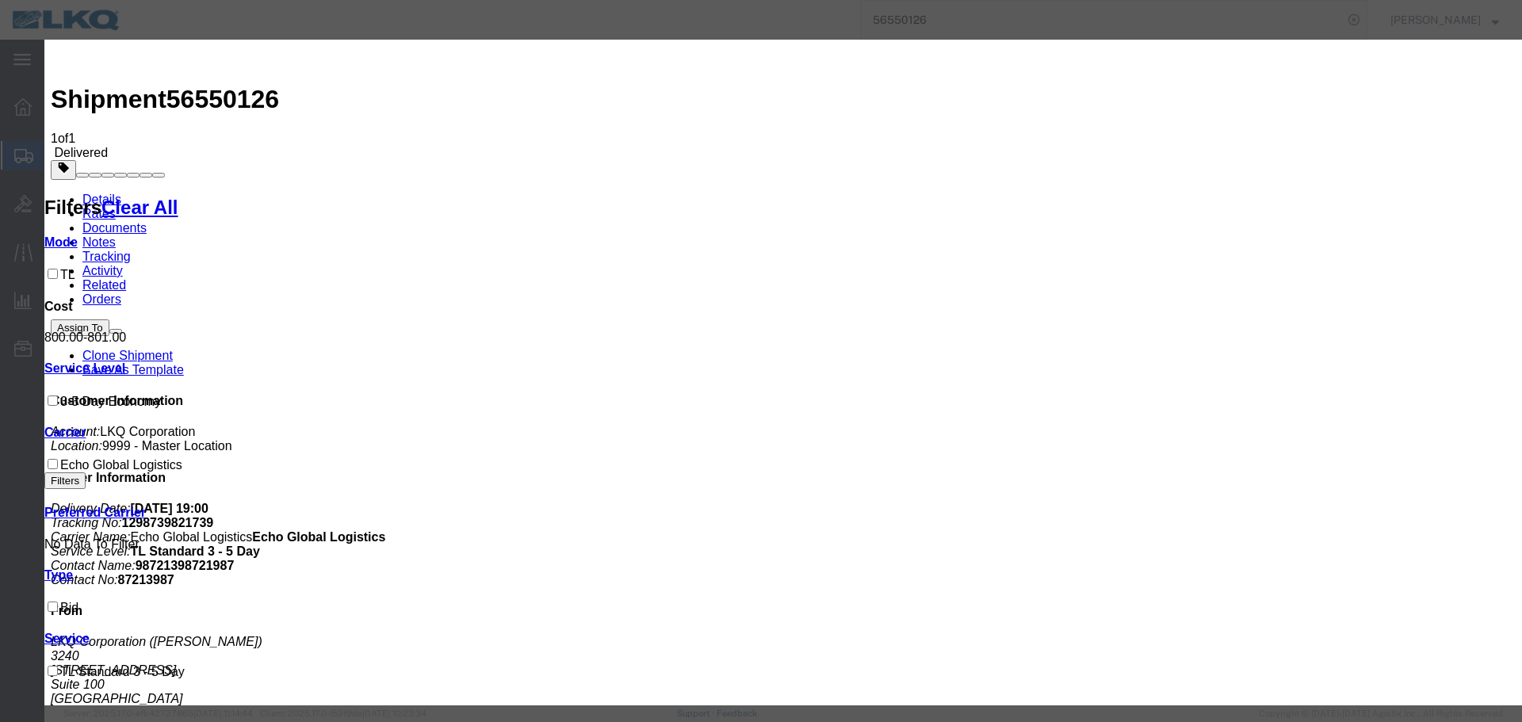
type input "0"
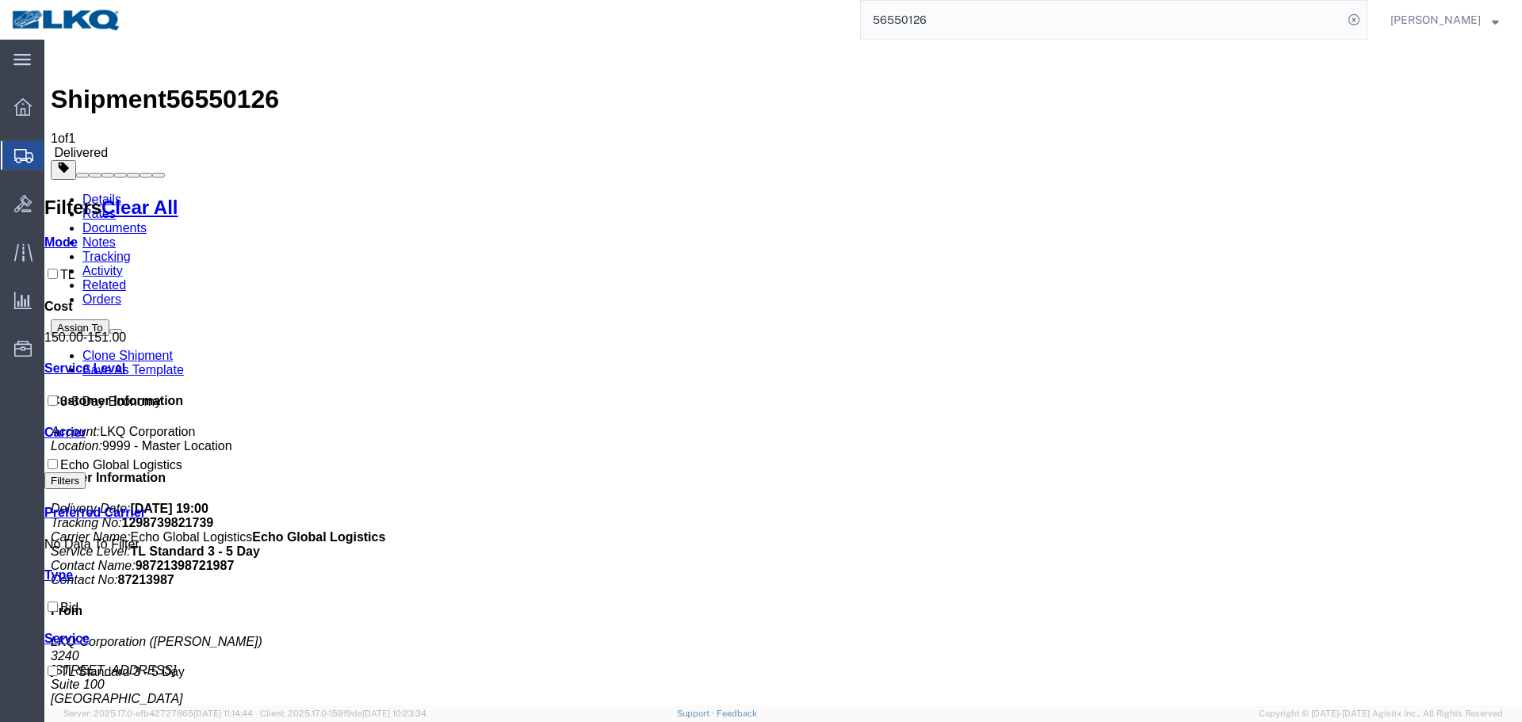
click at [1071, 23] on input "56550126" at bounding box center [1102, 20] width 482 height 38
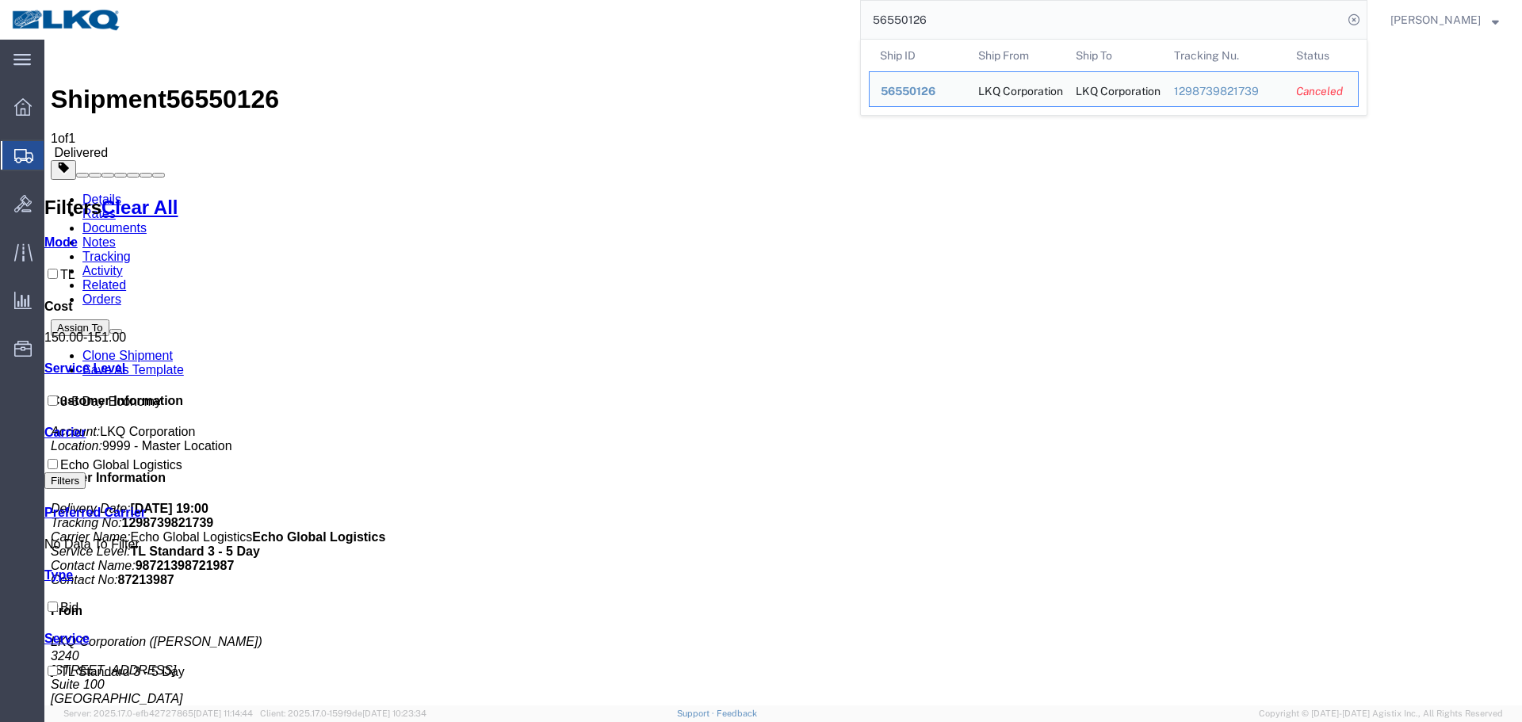
paste input "461473"
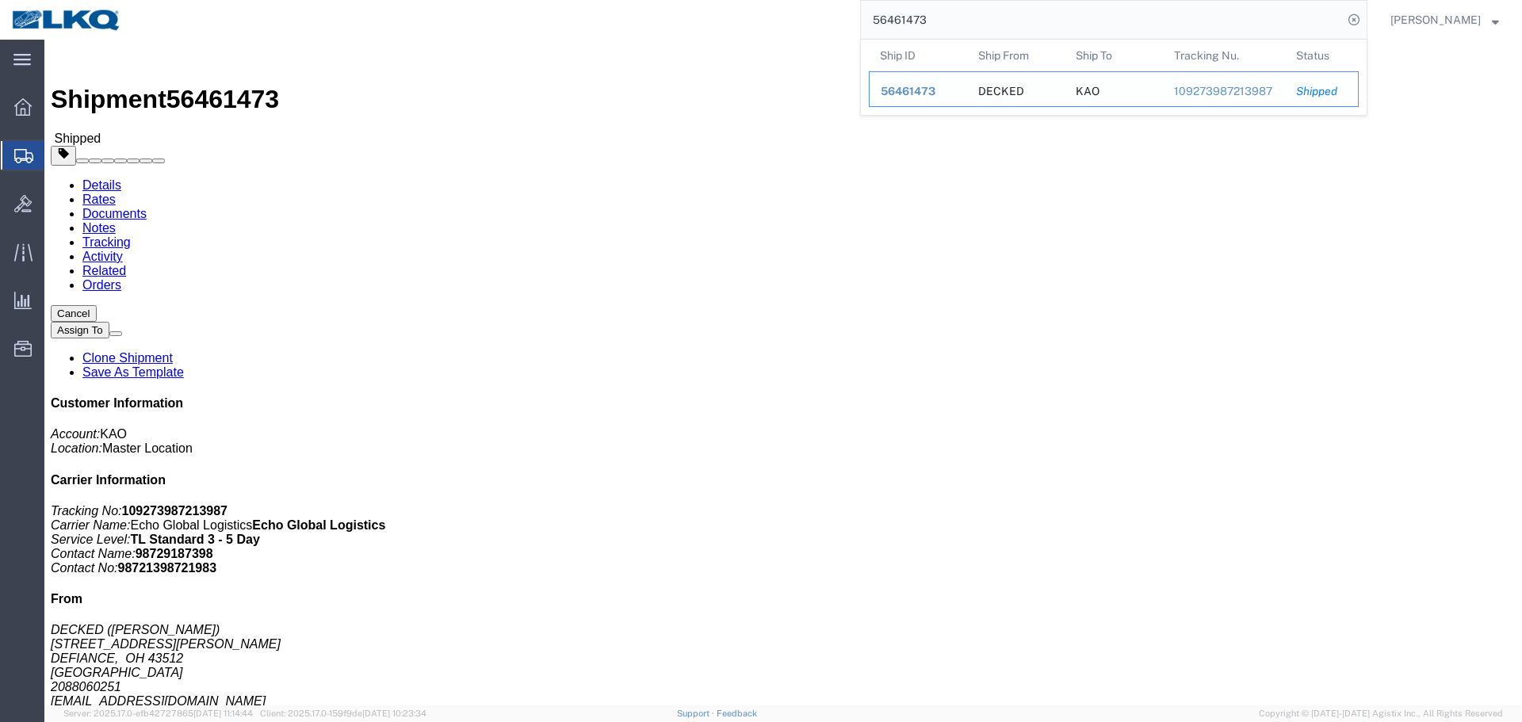
click at [904, 97] on div "56461473" at bounding box center [918, 91] width 75 height 17
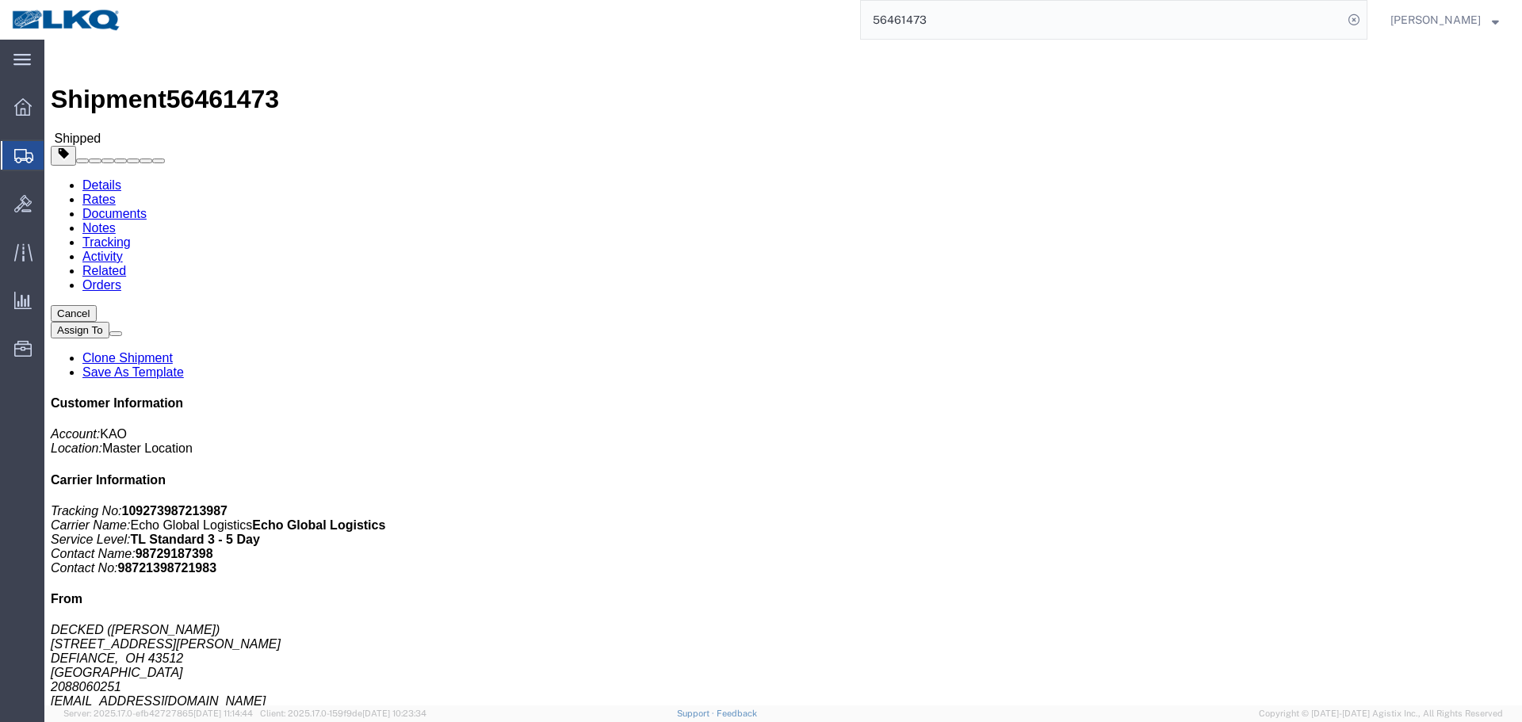
click div "Ship From DECKED (Ashley) 25401 Elliott Rd DEFIANCE, OH 43512 United States 208…"
click at [950, 27] on input "56461473" at bounding box center [1102, 20] width 482 height 38
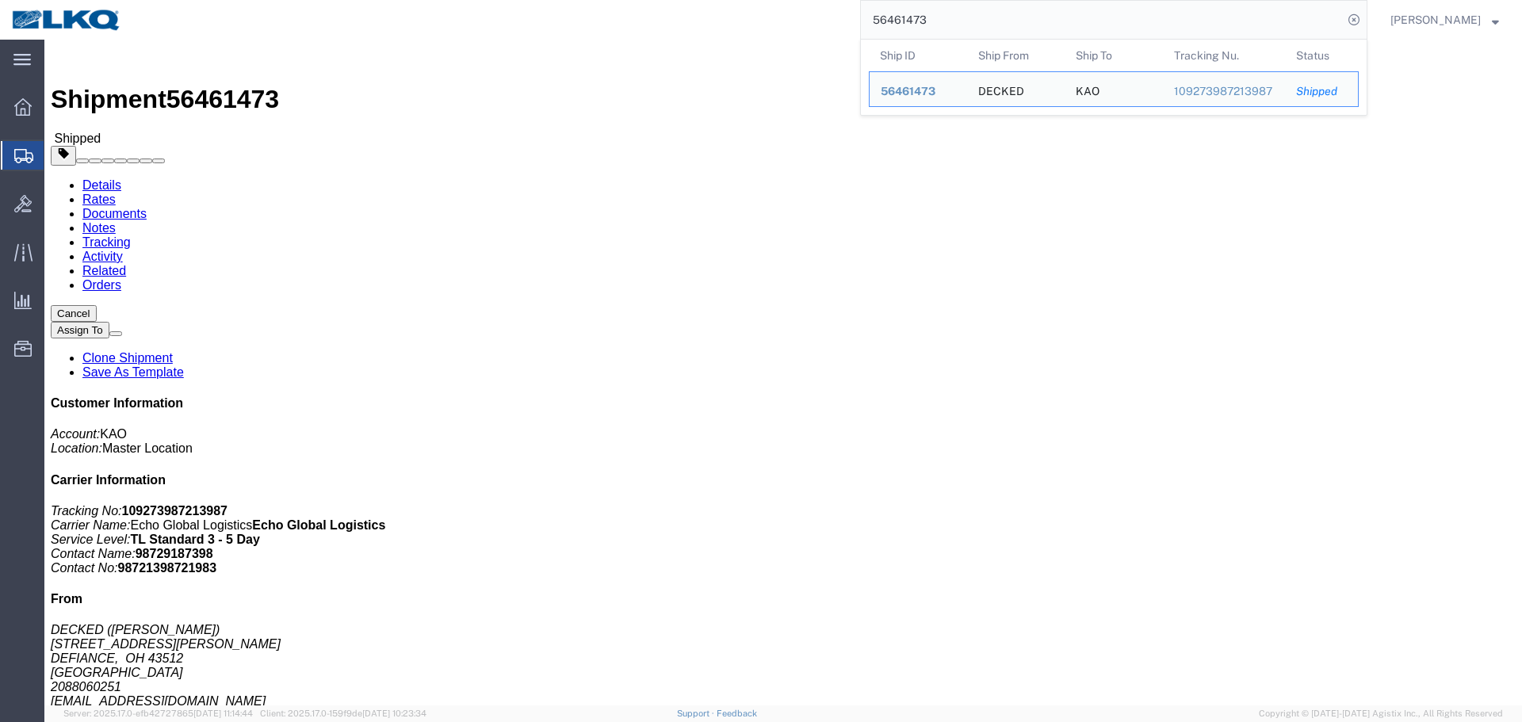
paste input "485281"
click at [912, 90] on div "56471361" at bounding box center [918, 91] width 75 height 17
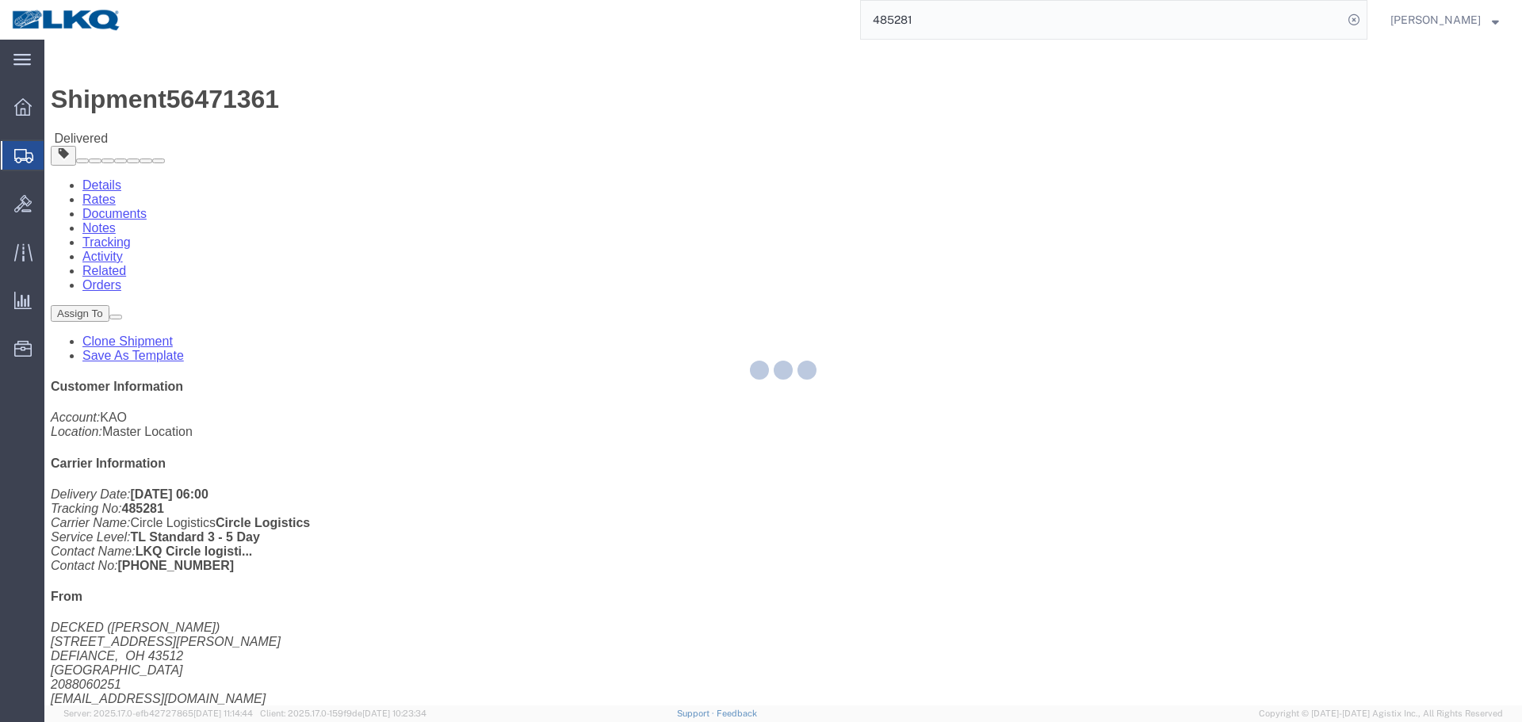
click at [223, 67] on div at bounding box center [782, 373] width 1477 height 666
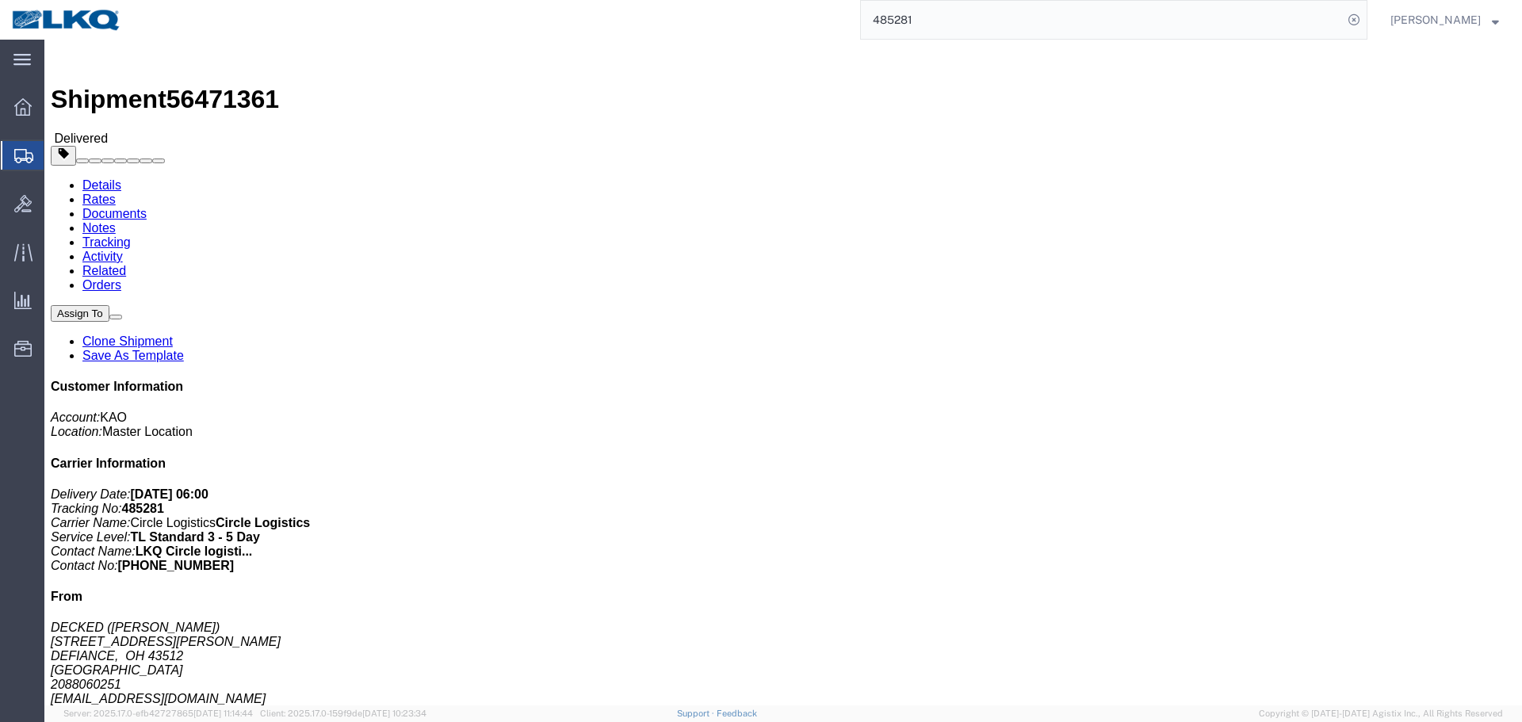
click span "56471361"
copy span "56471361"
click div "Leg 1 - Truckload Vehicle 1: Standard Dry Van (53 Feet) Number of trucks: 1"
click at [951, 16] on input "485281" at bounding box center [1102, 20] width 482 height 38
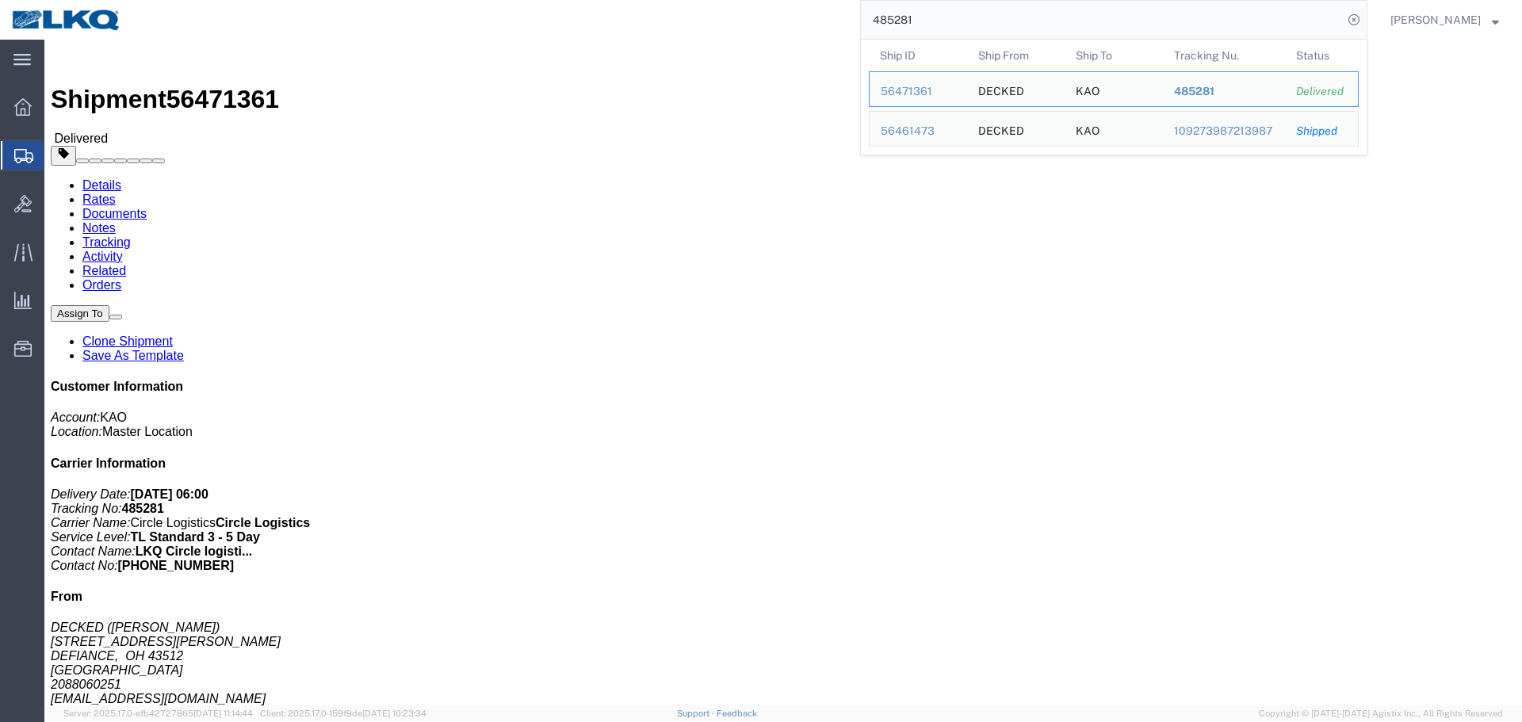
paste input "56563483"
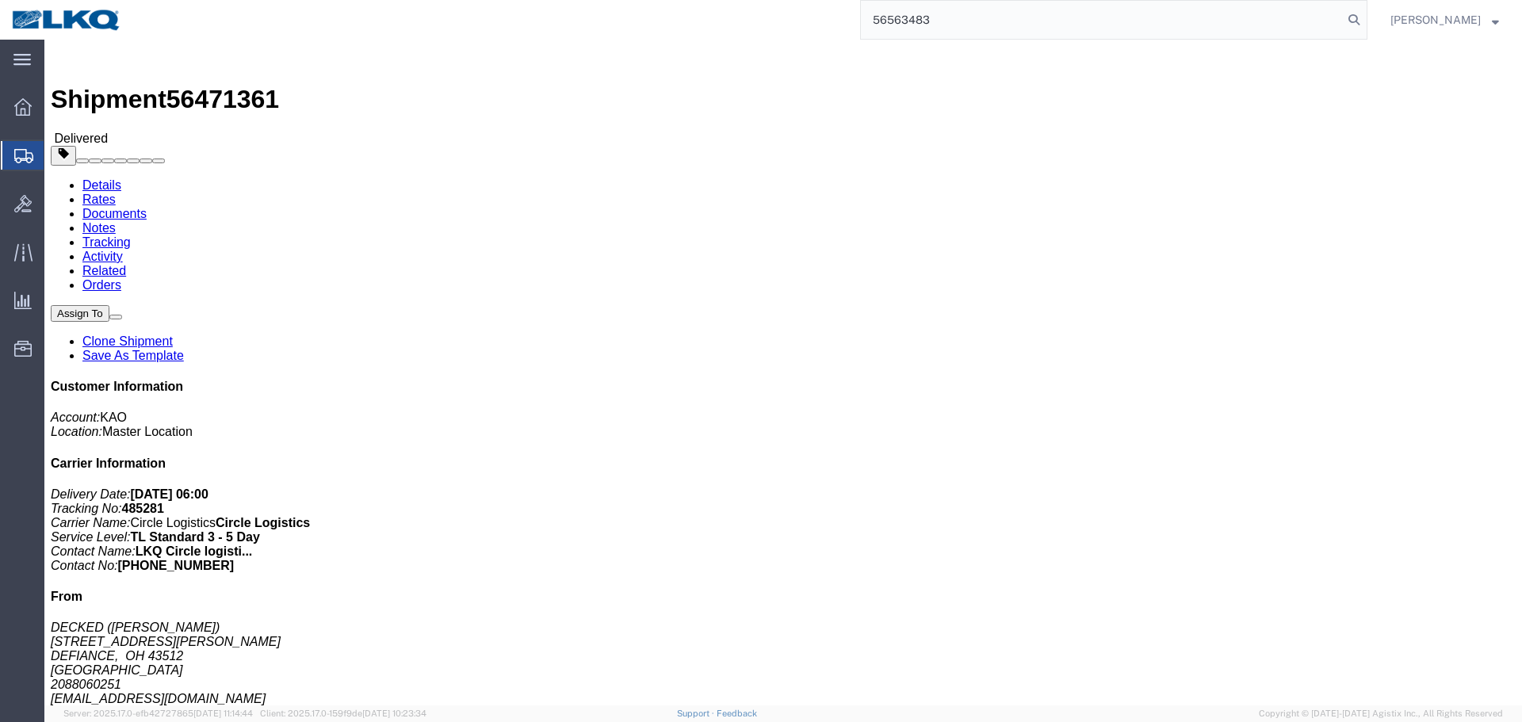
type input "56563483"
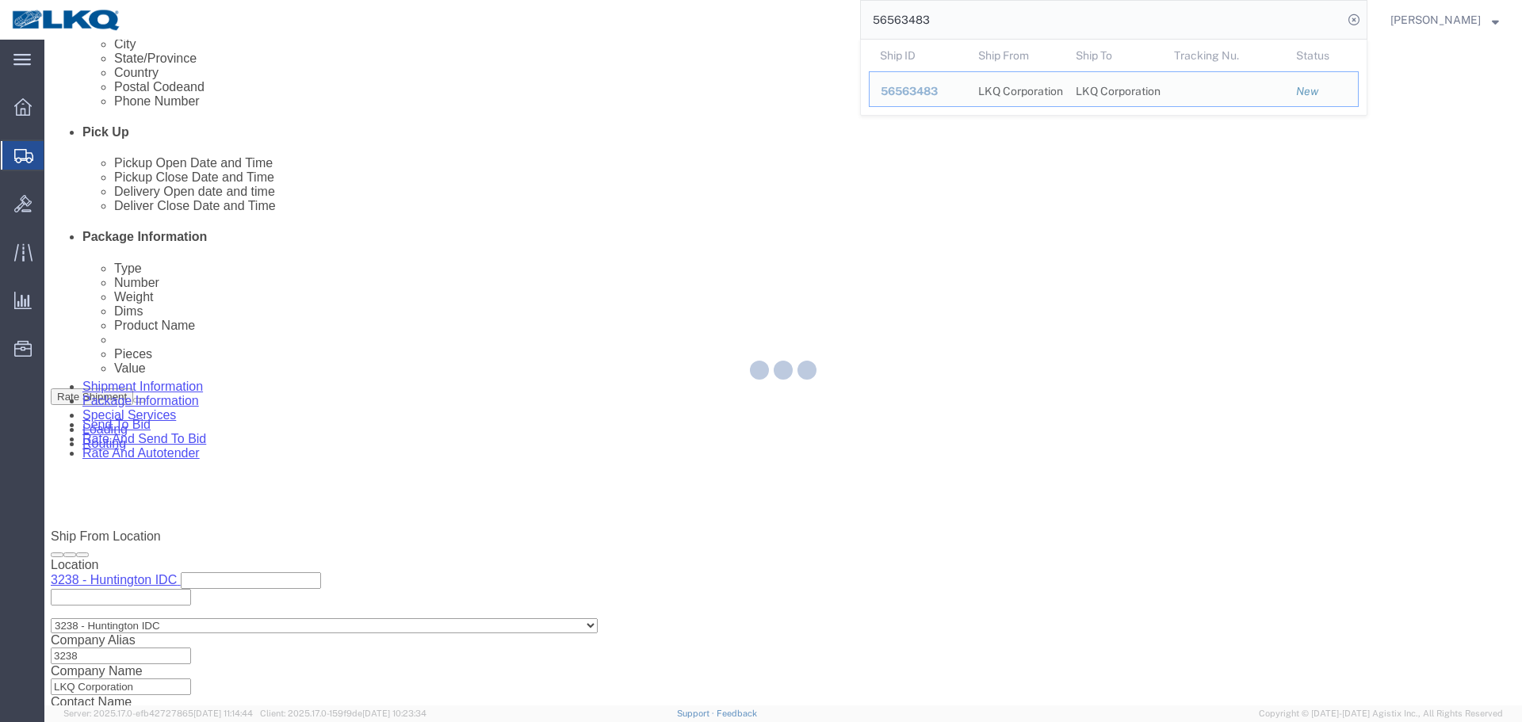
scroll to position [857, 0]
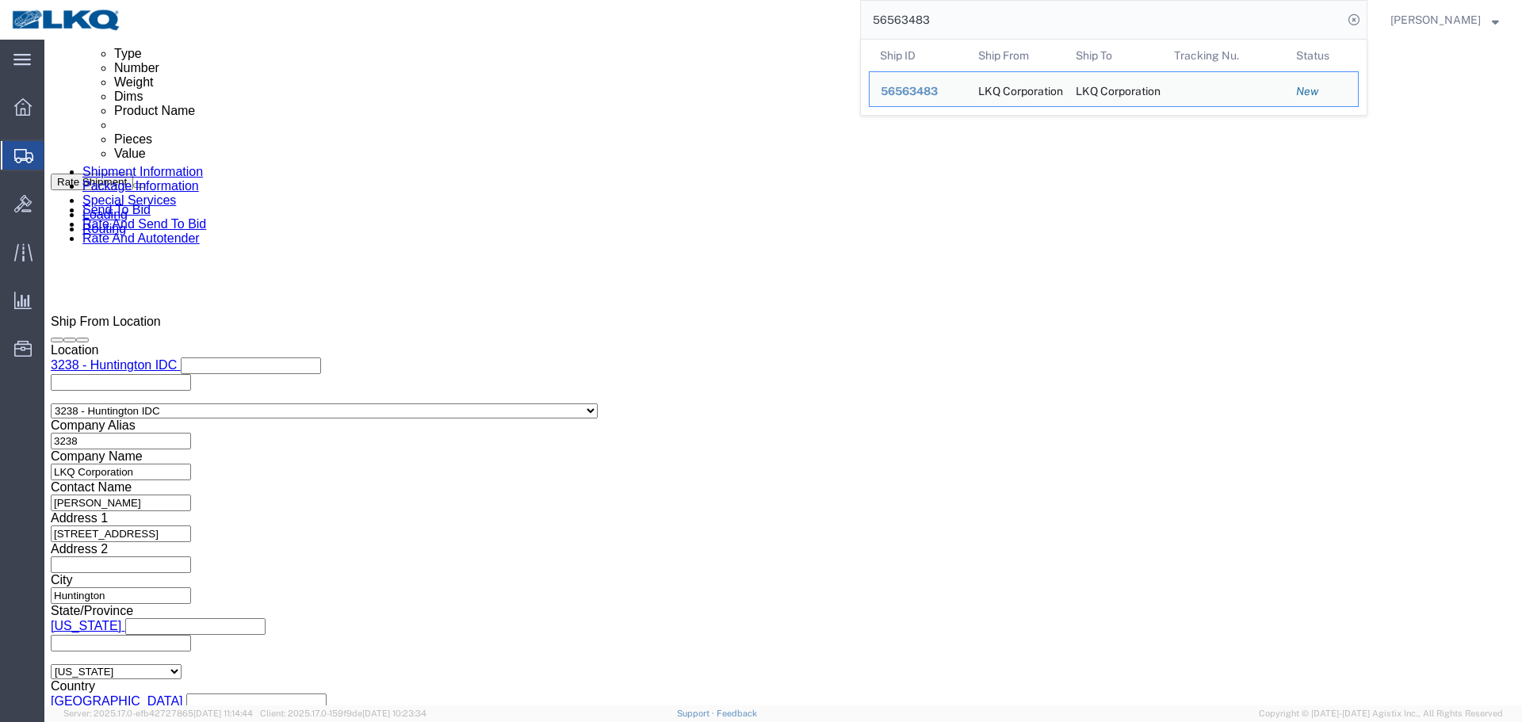
click input "56563483"
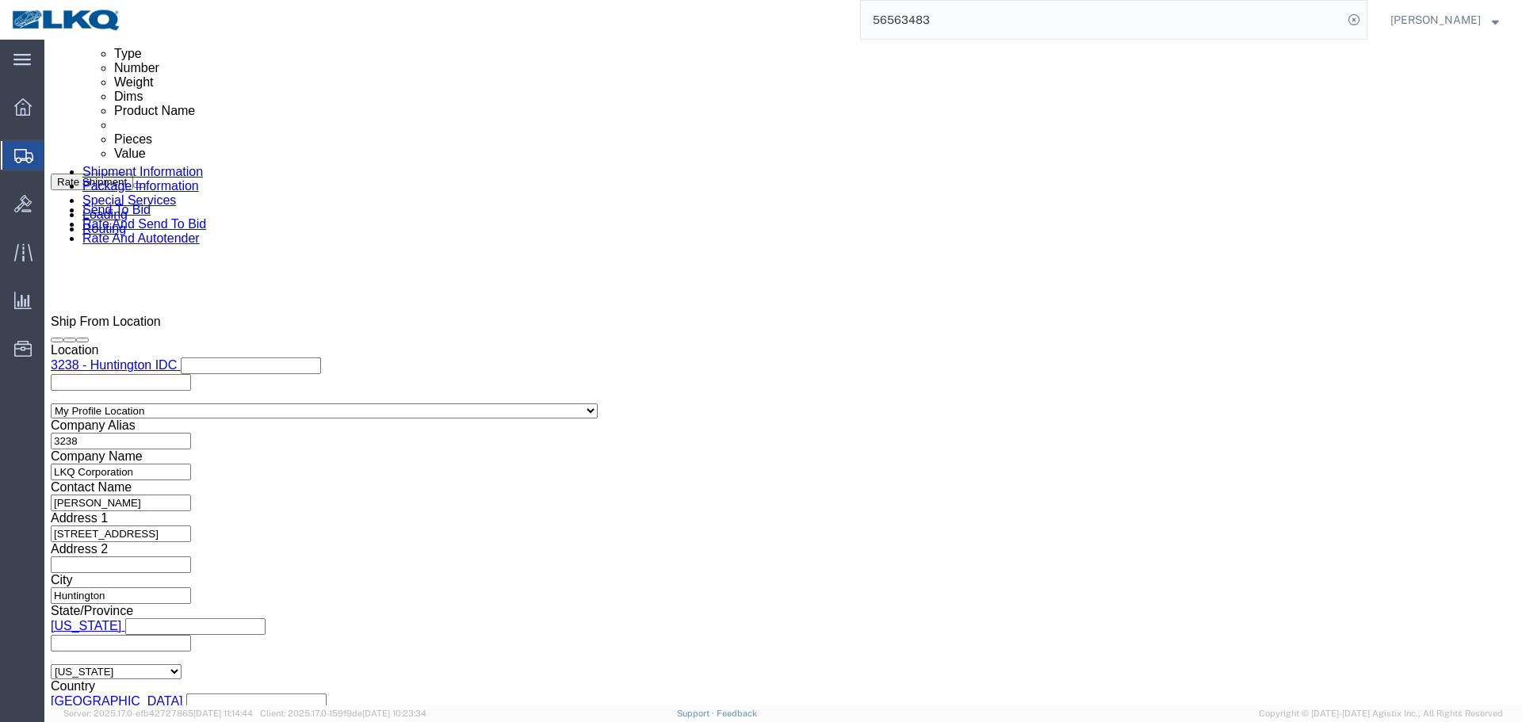
select select "27940"
select select "28708"
click input "56563483"
click select "Select Account Type Activity ID Airline Appointment Number ASN Batch Request # …"
select select "QUOTENUM"
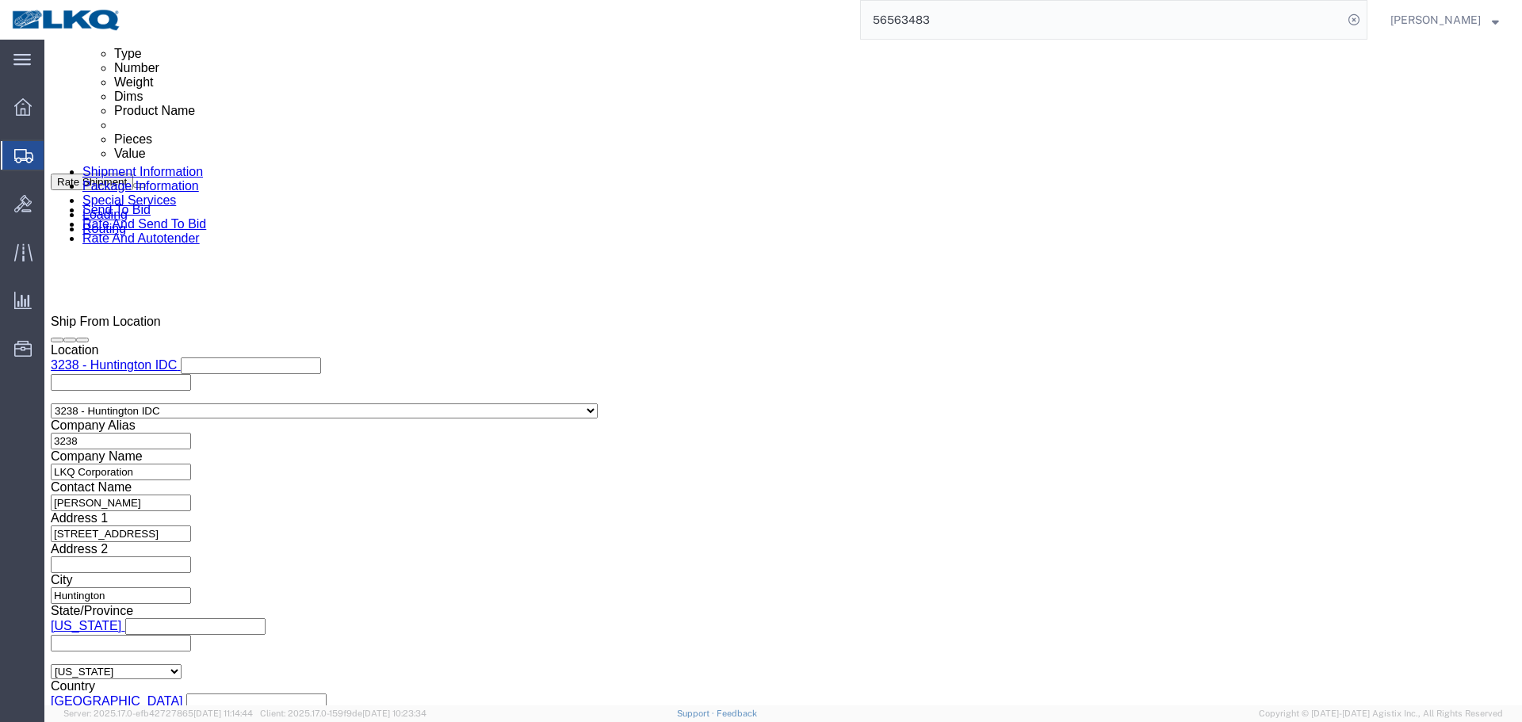
click select "Select Account Type Activity ID Airline Appointment Number ASN Batch Request # …"
click input "Quote Only"
click input "56563483"
paste input "Quote Only"
type input "Quote Only"
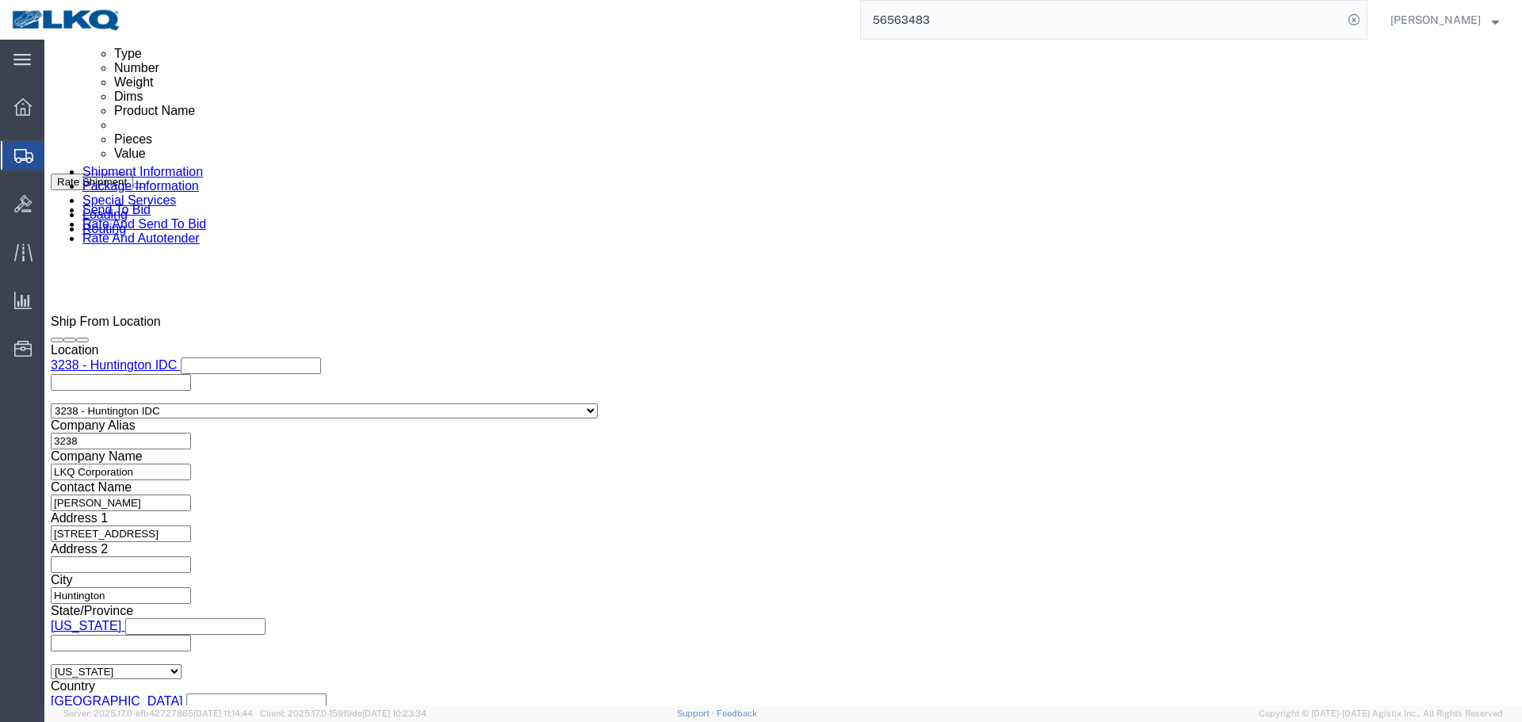
click select "Select Account Type Activity ID Airline Appointment Number ASN Batch Request # …"
select select "BOL"
click select "Select Account Type Activity ID Airline Appointment Number ASN Batch Request # …"
click span "56563483"
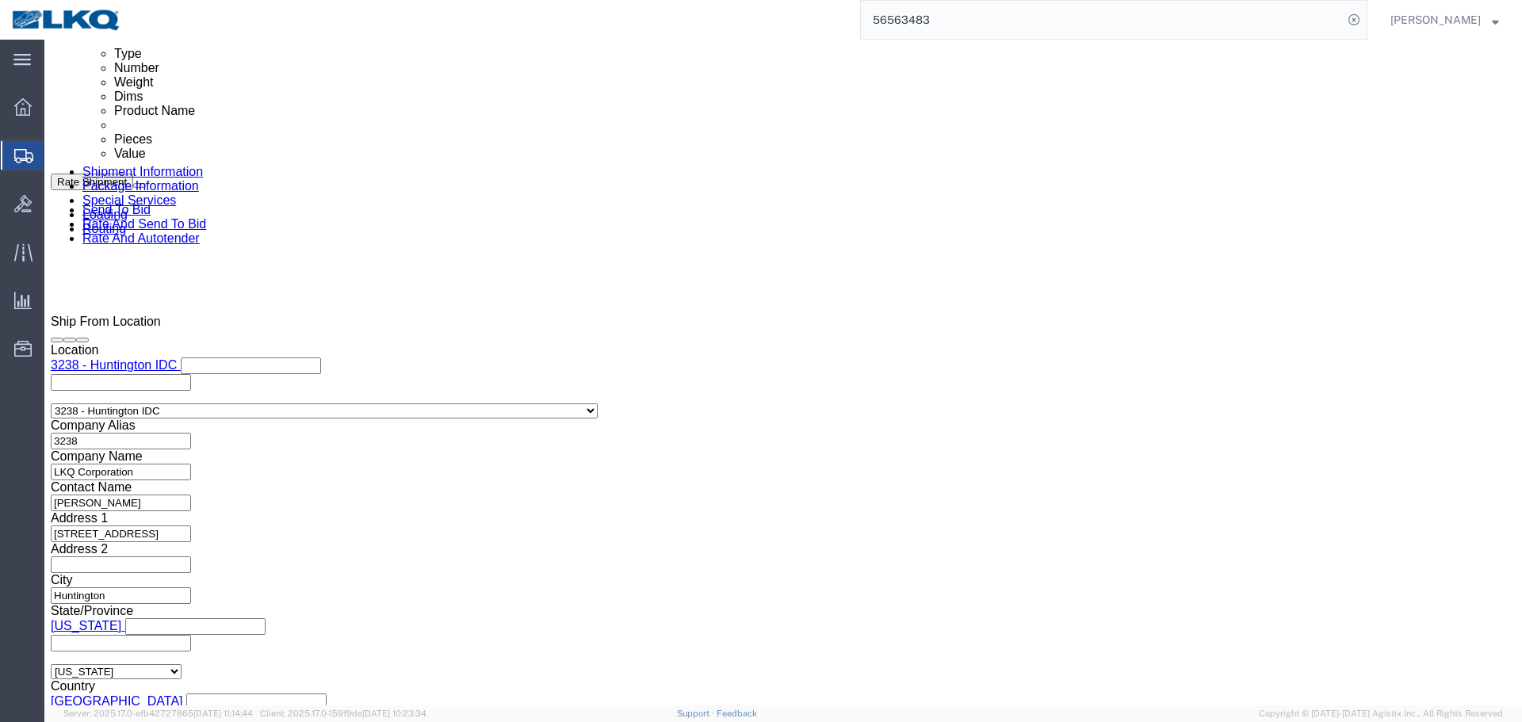
copy span "56563483"
click input "Quote Only"
paste input "56563483"
type input "56563483"
click button "Save"
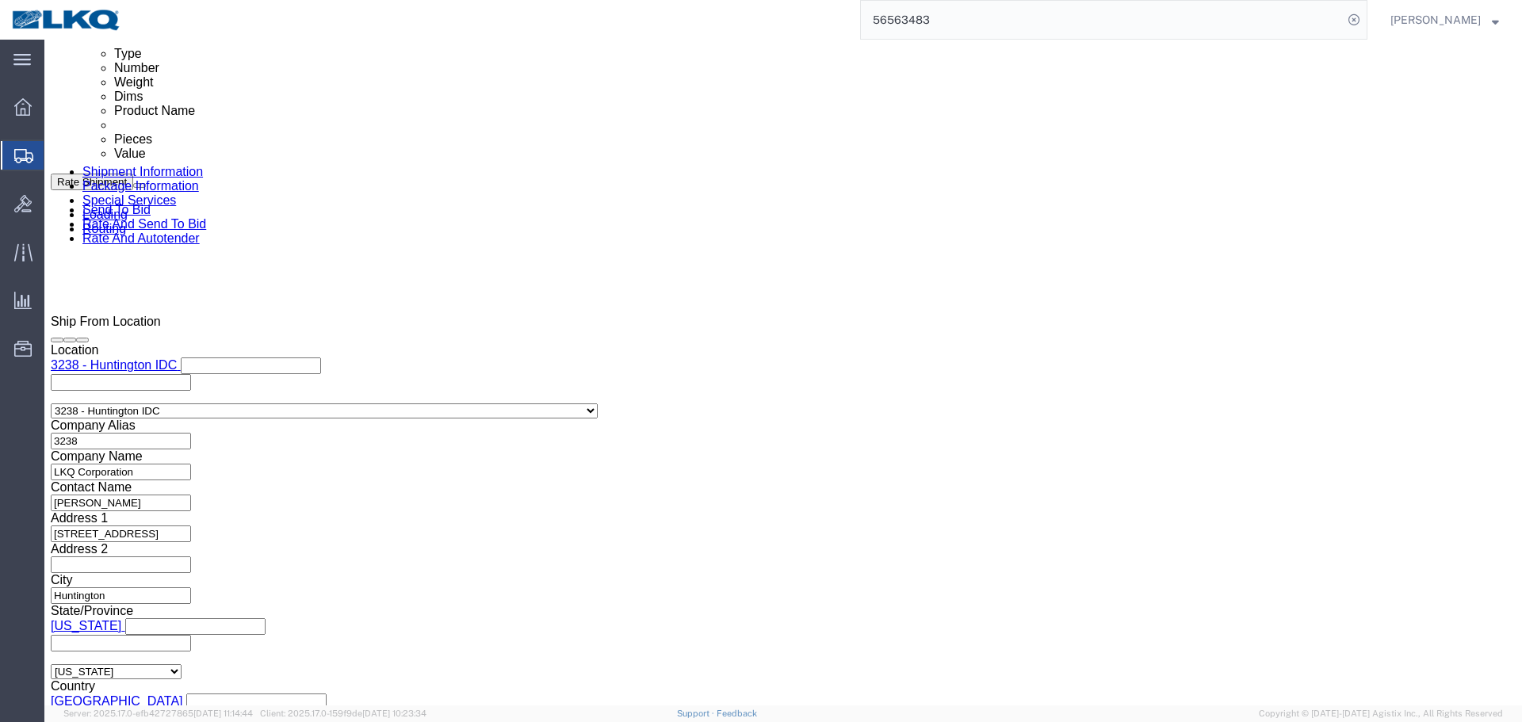
click div
click input "6:00 PM"
type input "7:01 AM"
click button "Apply"
click button "Save"
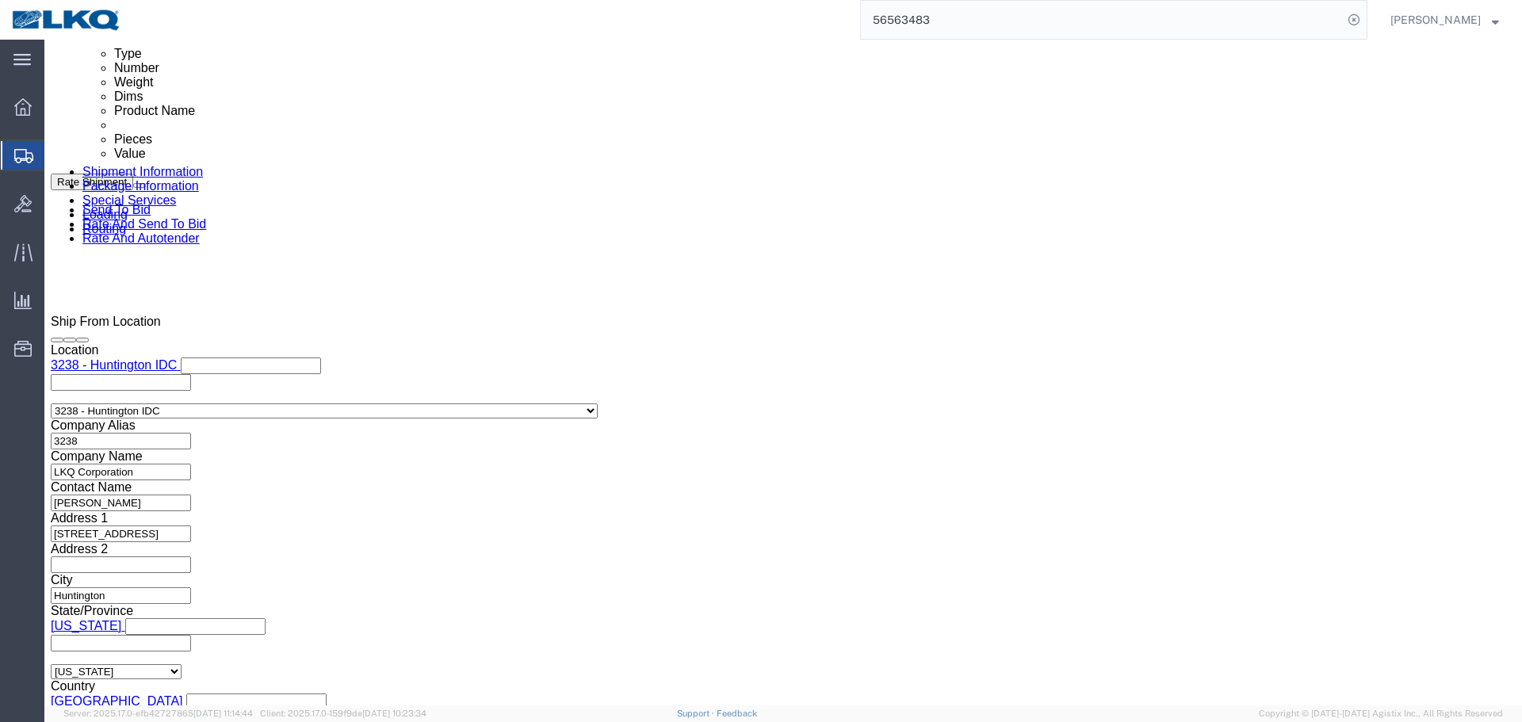
type button "Save"
click link "Send To Bid"
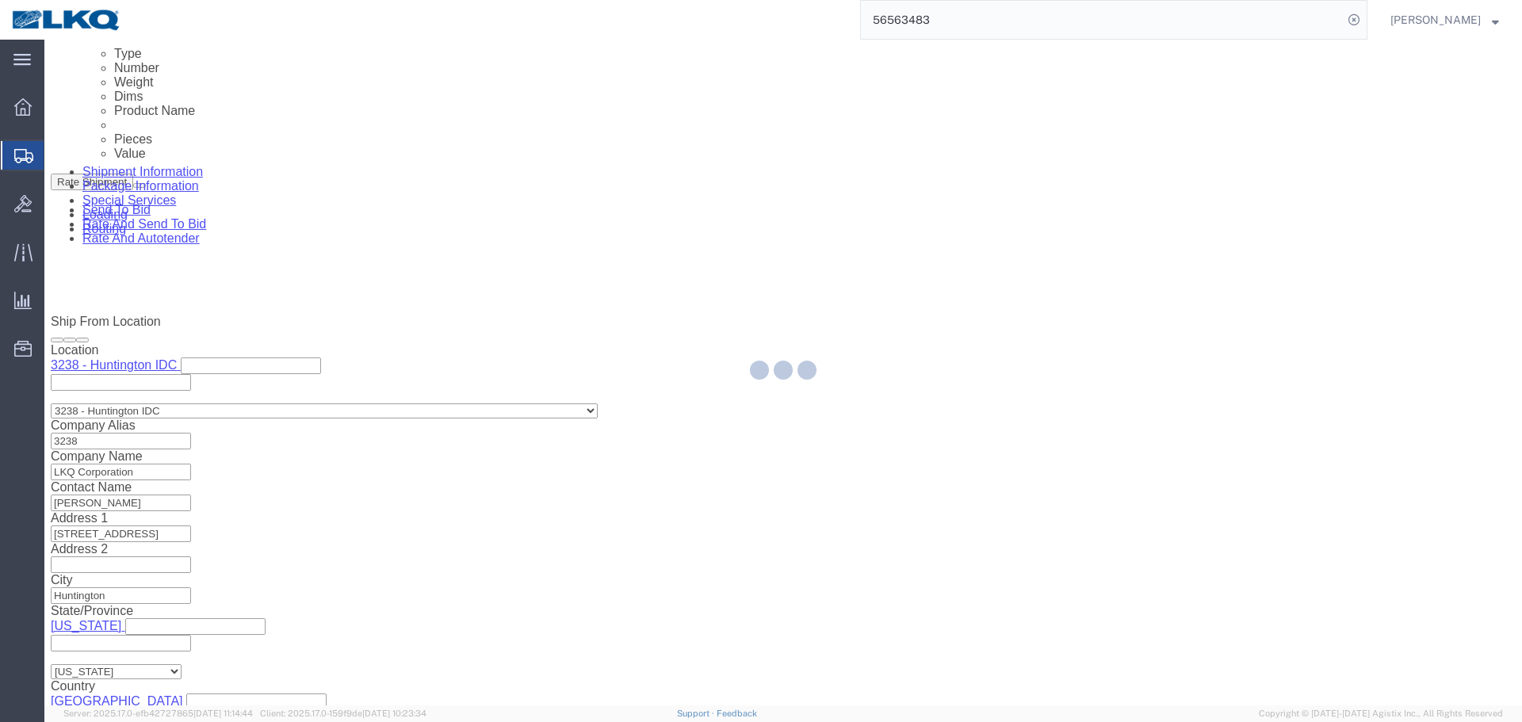
select select "TL"
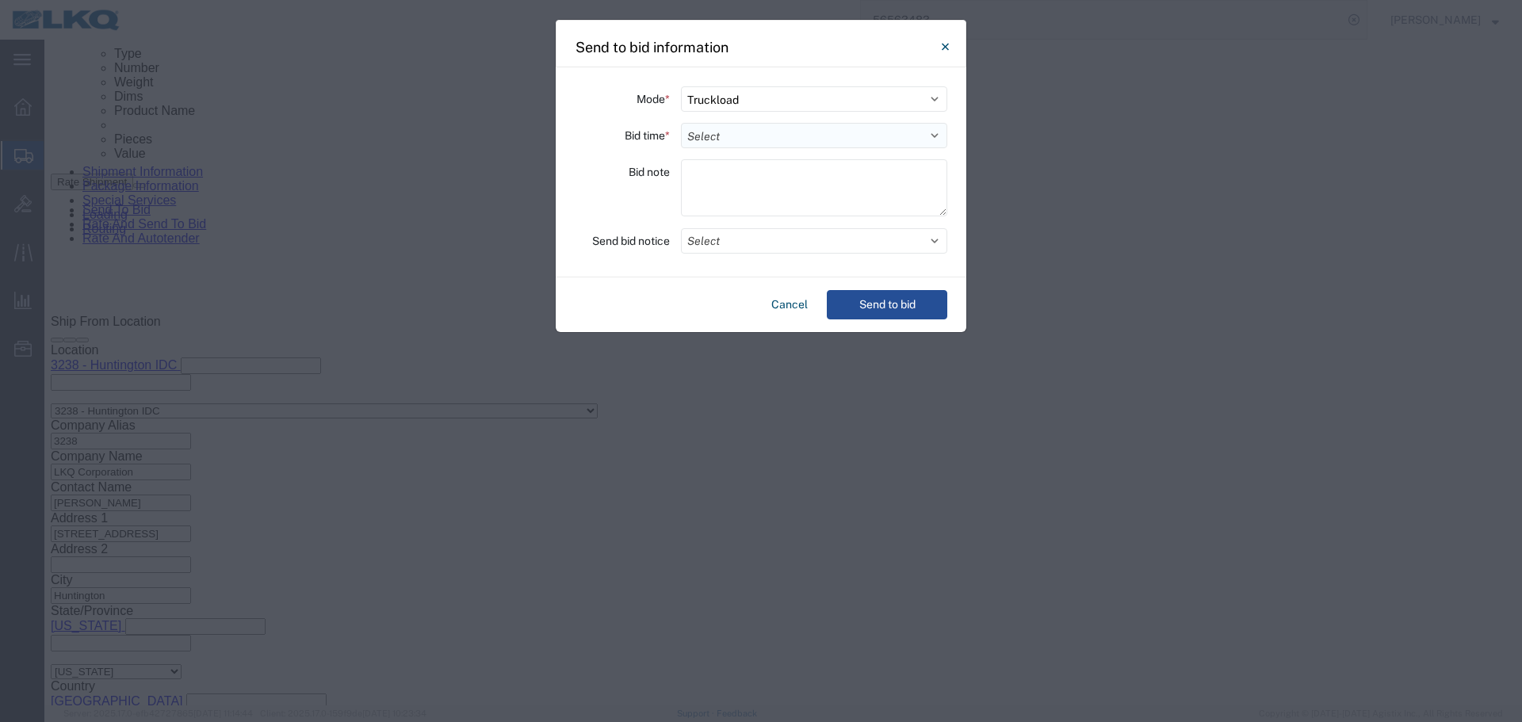
click at [760, 138] on select "Select 30 Min (Rush) 1 Hour (Rush) 2 Hours (Rush) 4 Hours (Rush) 8 Hours (Rush)…" at bounding box center [814, 135] width 266 height 25
select select "12"
click at [681, 123] on select "Select 30 Min (Rush) 1 Hour (Rush) 2 Hours (Rush) 4 Hours (Rush) 8 Hours (Rush)…" at bounding box center [814, 135] width 266 height 25
click at [747, 239] on button "Select" at bounding box center [814, 240] width 266 height 25
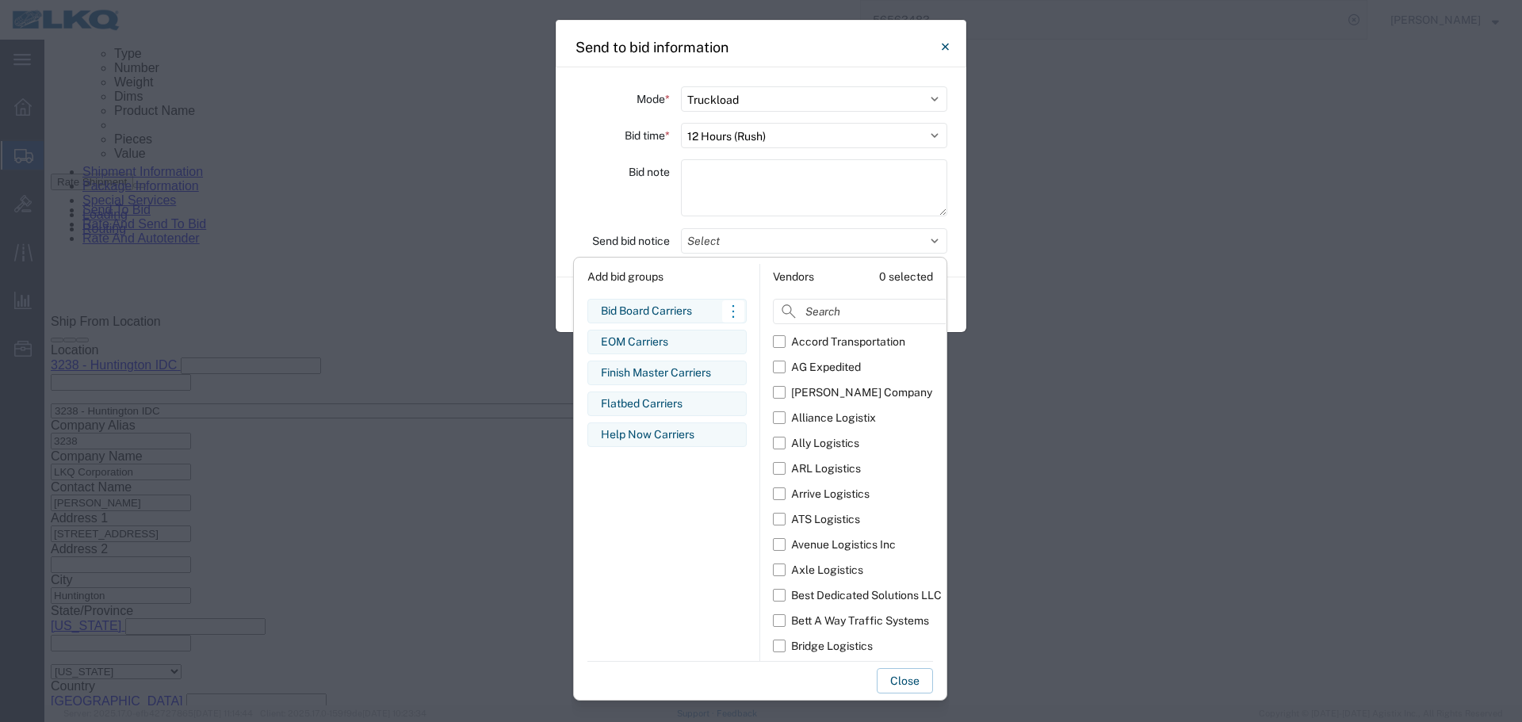
click at [689, 300] on div "Bid Board Carriers Edit bid group Remove bid group" at bounding box center [666, 311] width 159 height 25
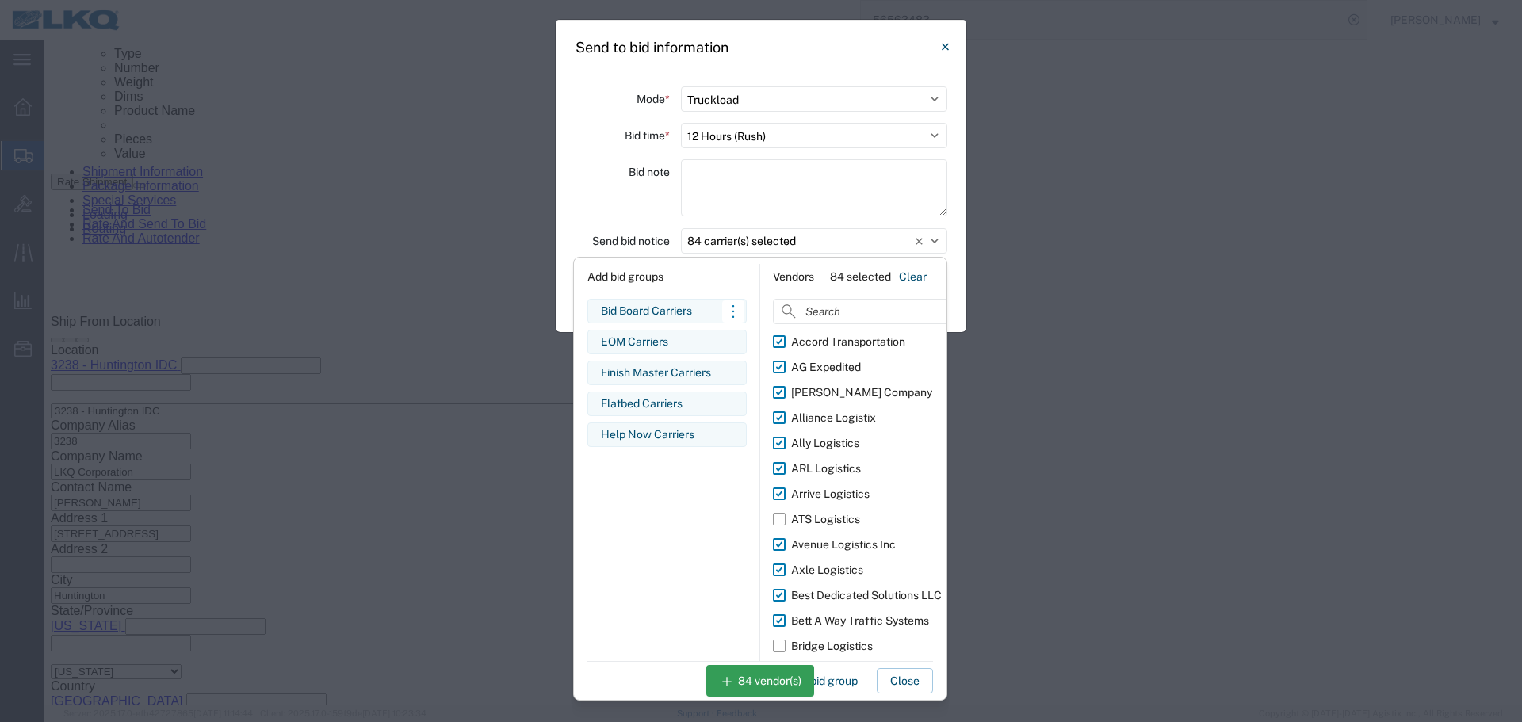
click at [622, 309] on div "Bid Board Carriers" at bounding box center [667, 311] width 132 height 17
click at [613, 208] on div "Bid note" at bounding box center [622, 190] width 95 height 62
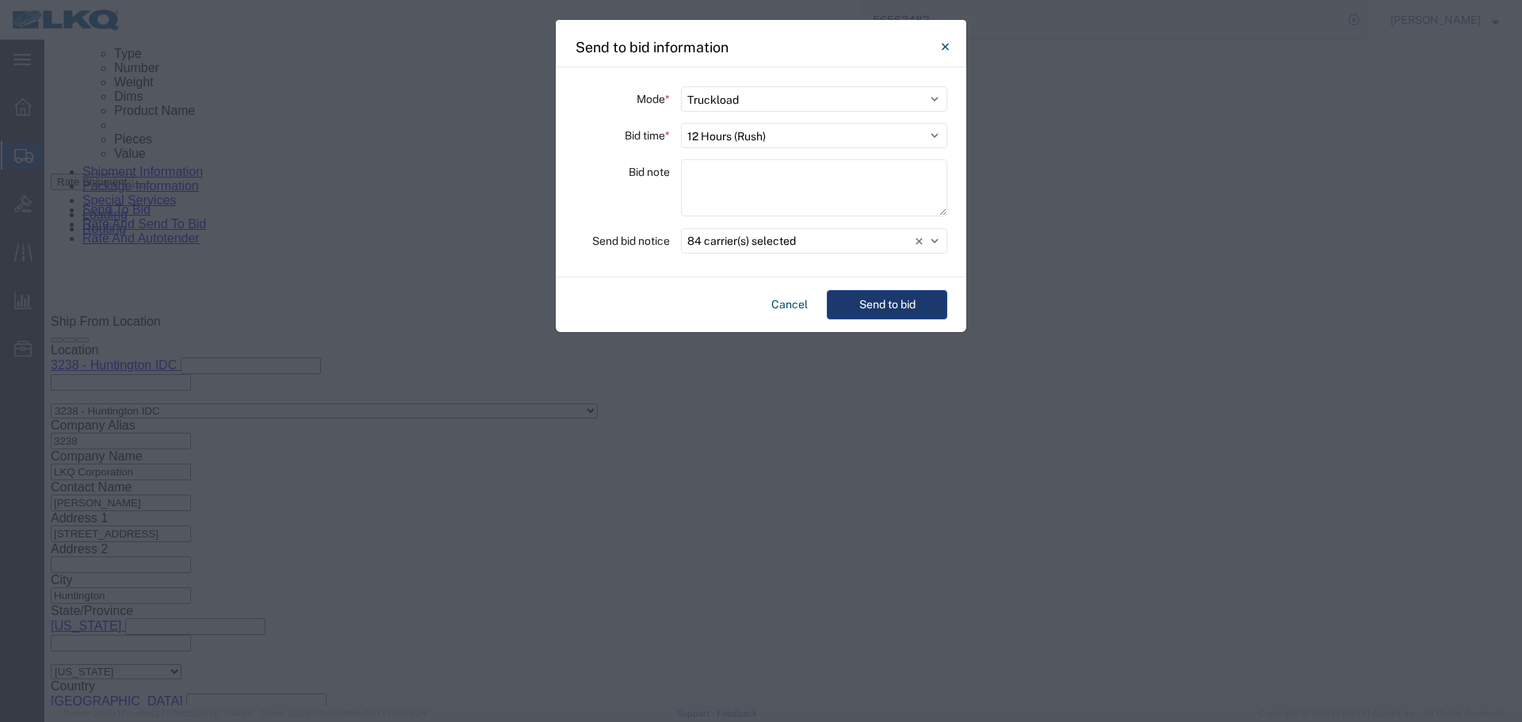
click at [924, 305] on button "Send to bid" at bounding box center [887, 304] width 120 height 29
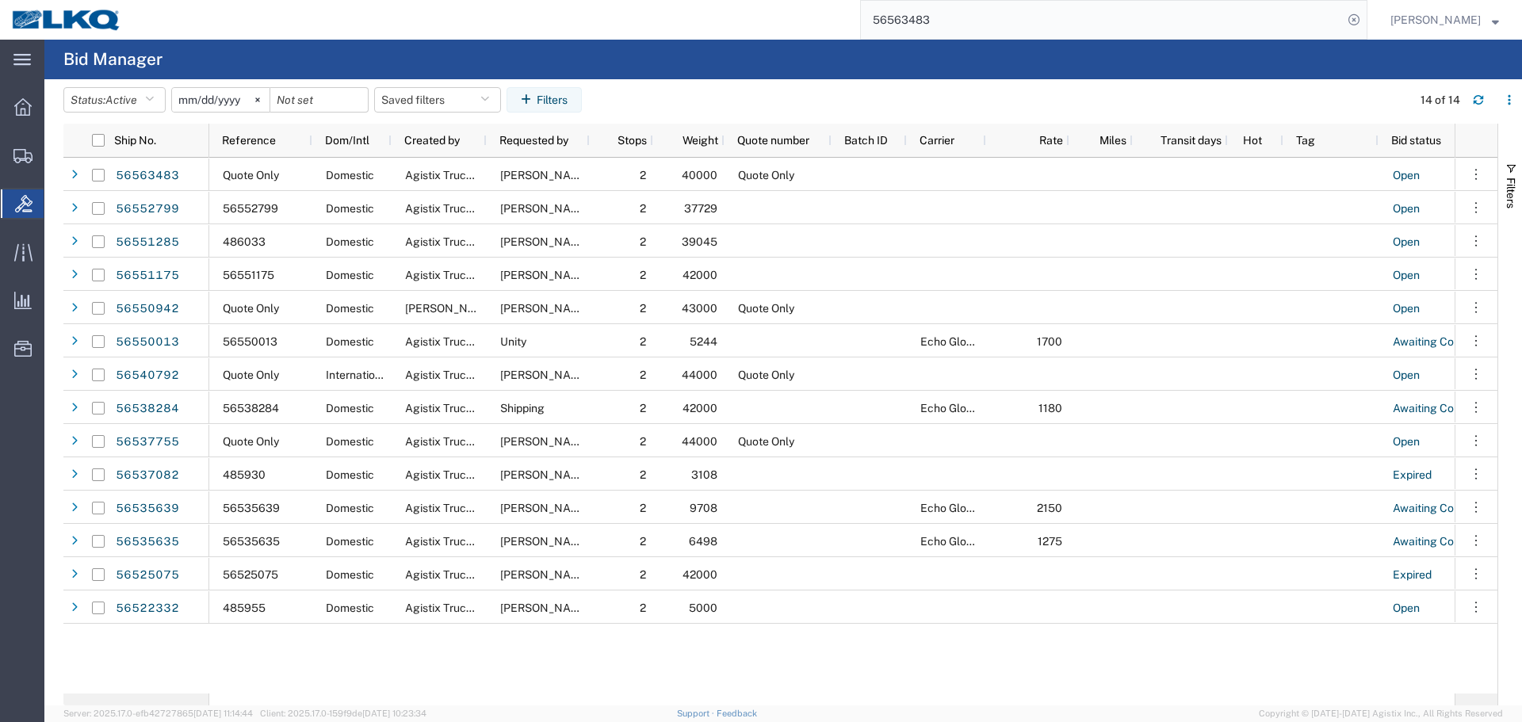
click at [1000, 10] on input "56563483" at bounding box center [1102, 20] width 482 height 38
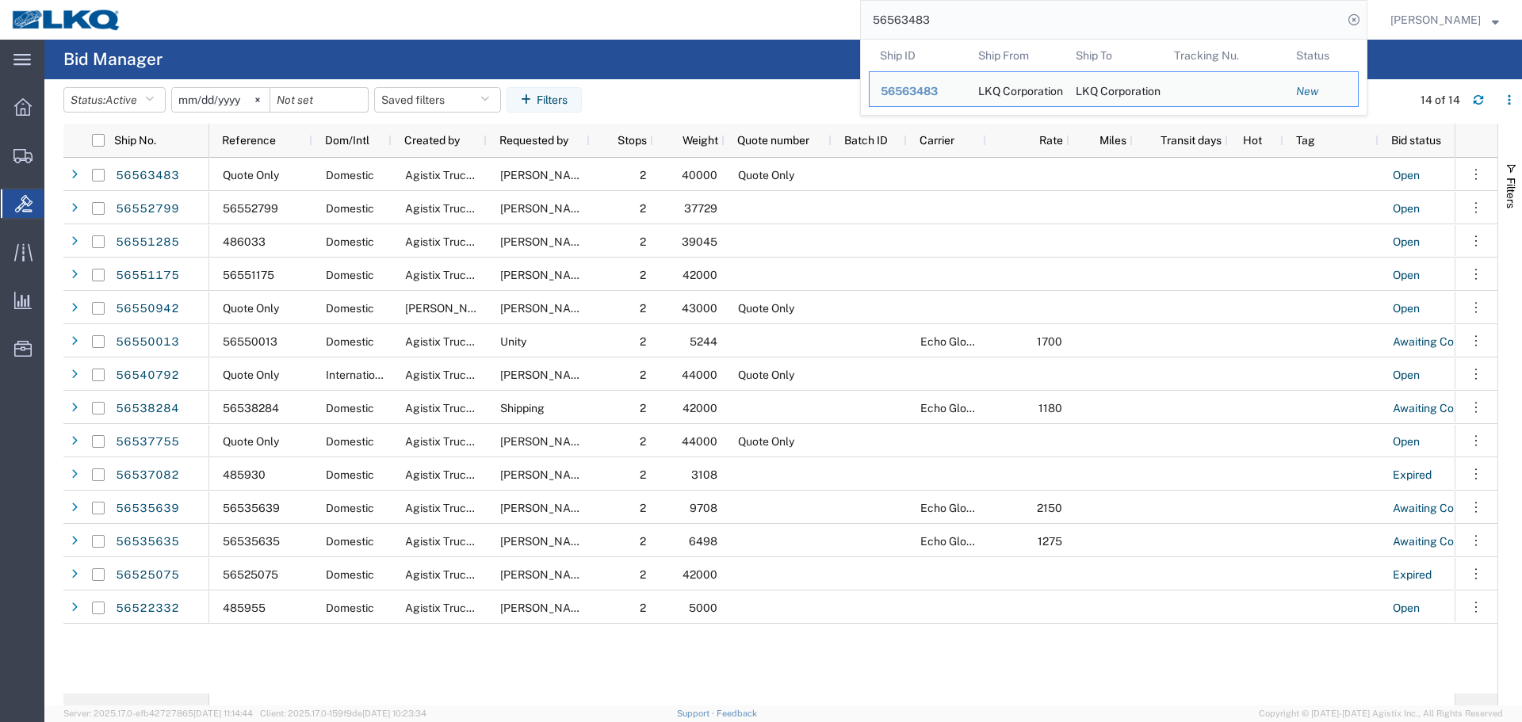
paste input "246855"
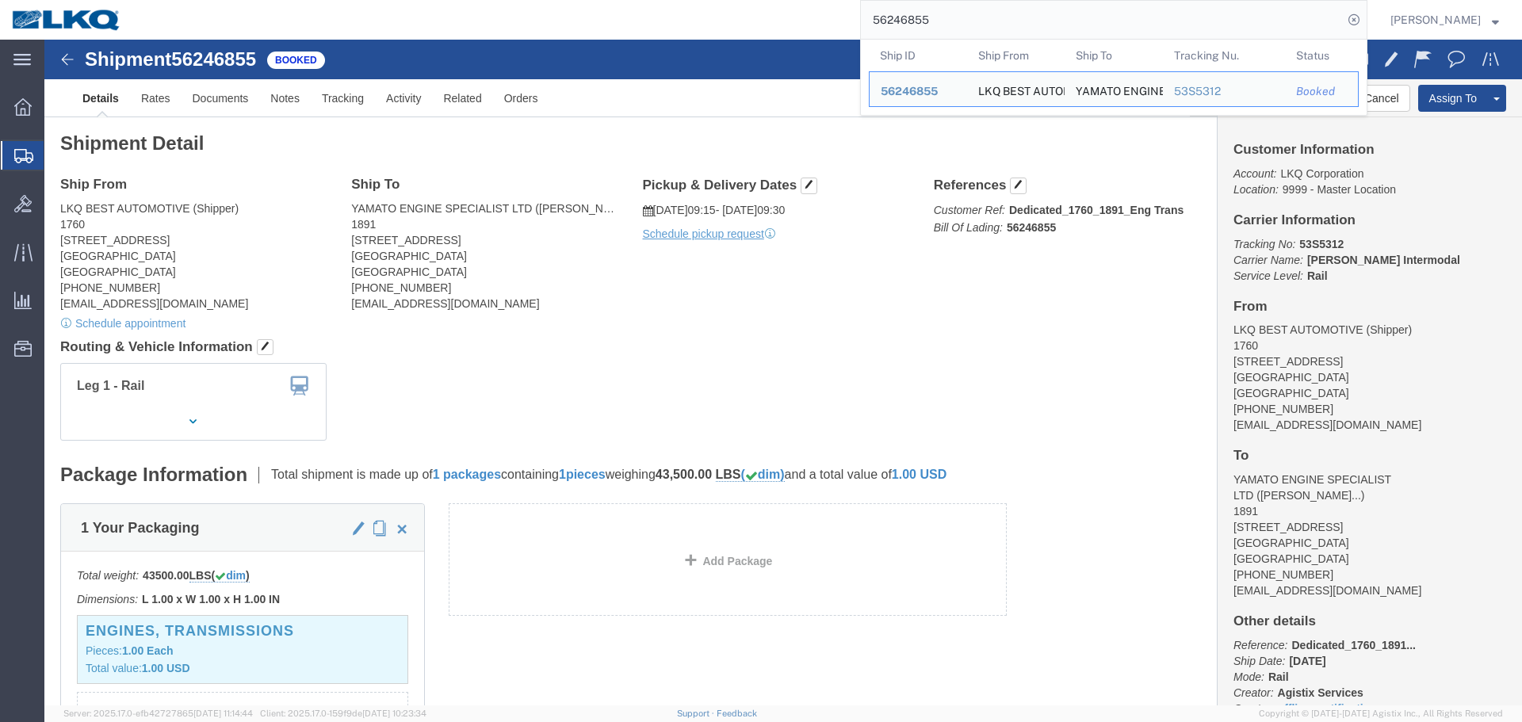
click div "Ship From LKQ BEST AUTOMOTIVE (Shipper) 1760 1710 WEST MOUNT HOUSTON RD Houston…"
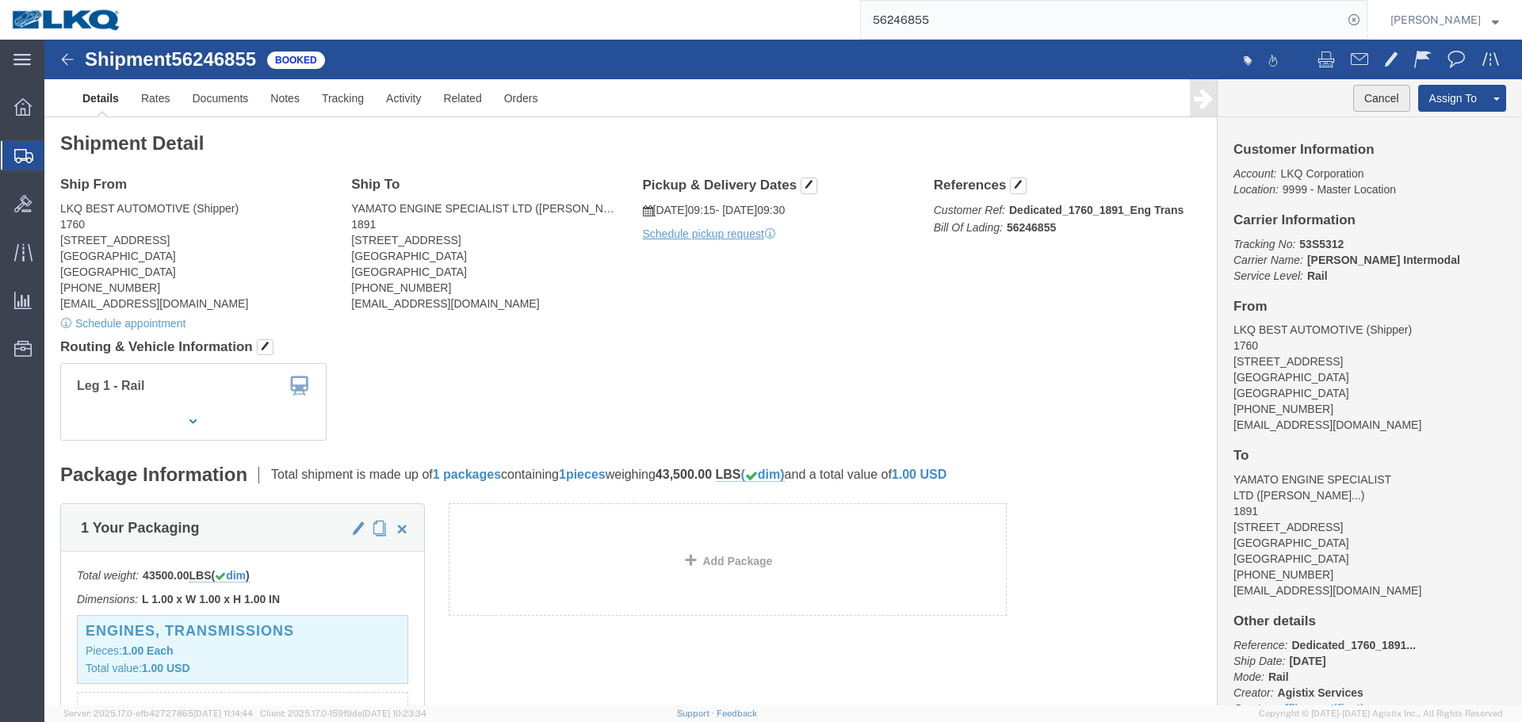
click button "Cancel"
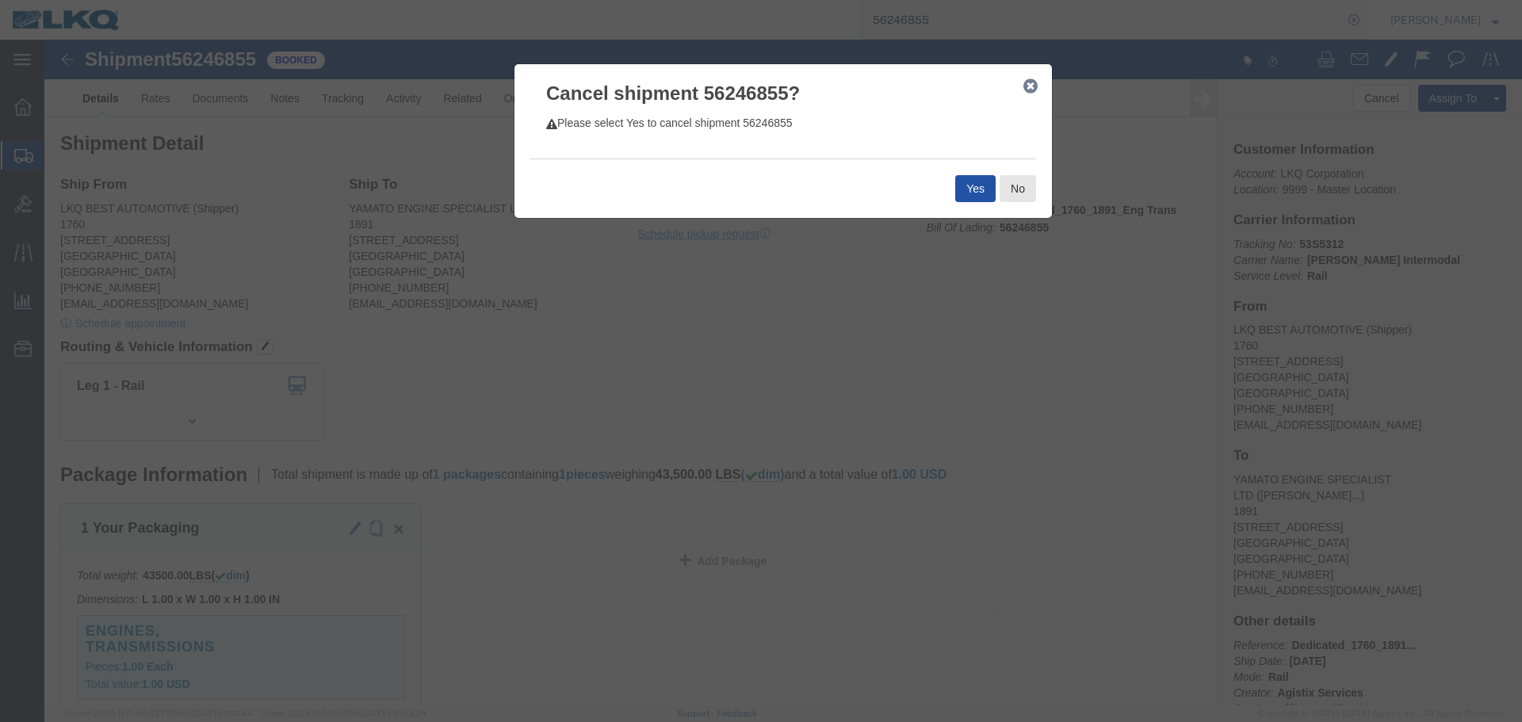
click button "Yes"
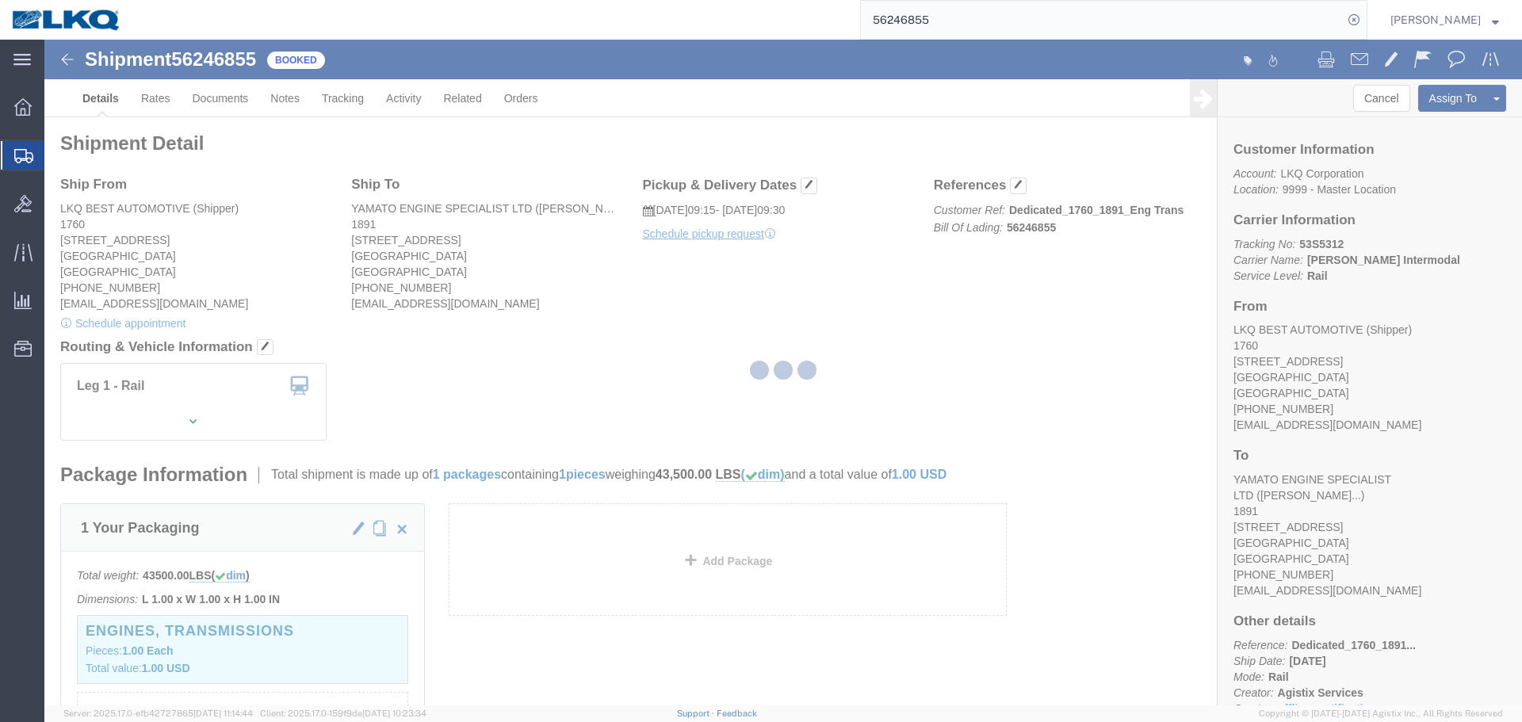
click at [1018, 12] on input "56246855" at bounding box center [1102, 20] width 482 height 38
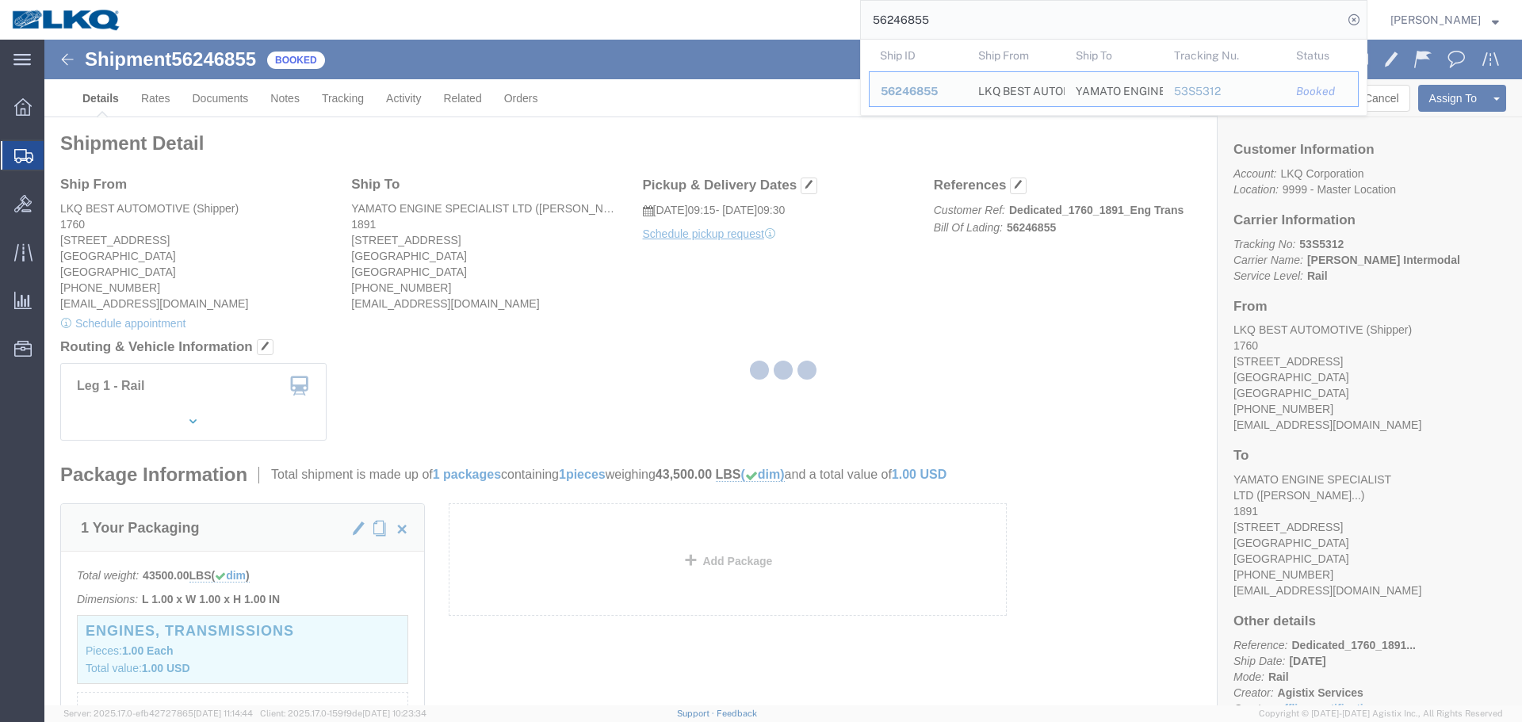
paste input "8823"
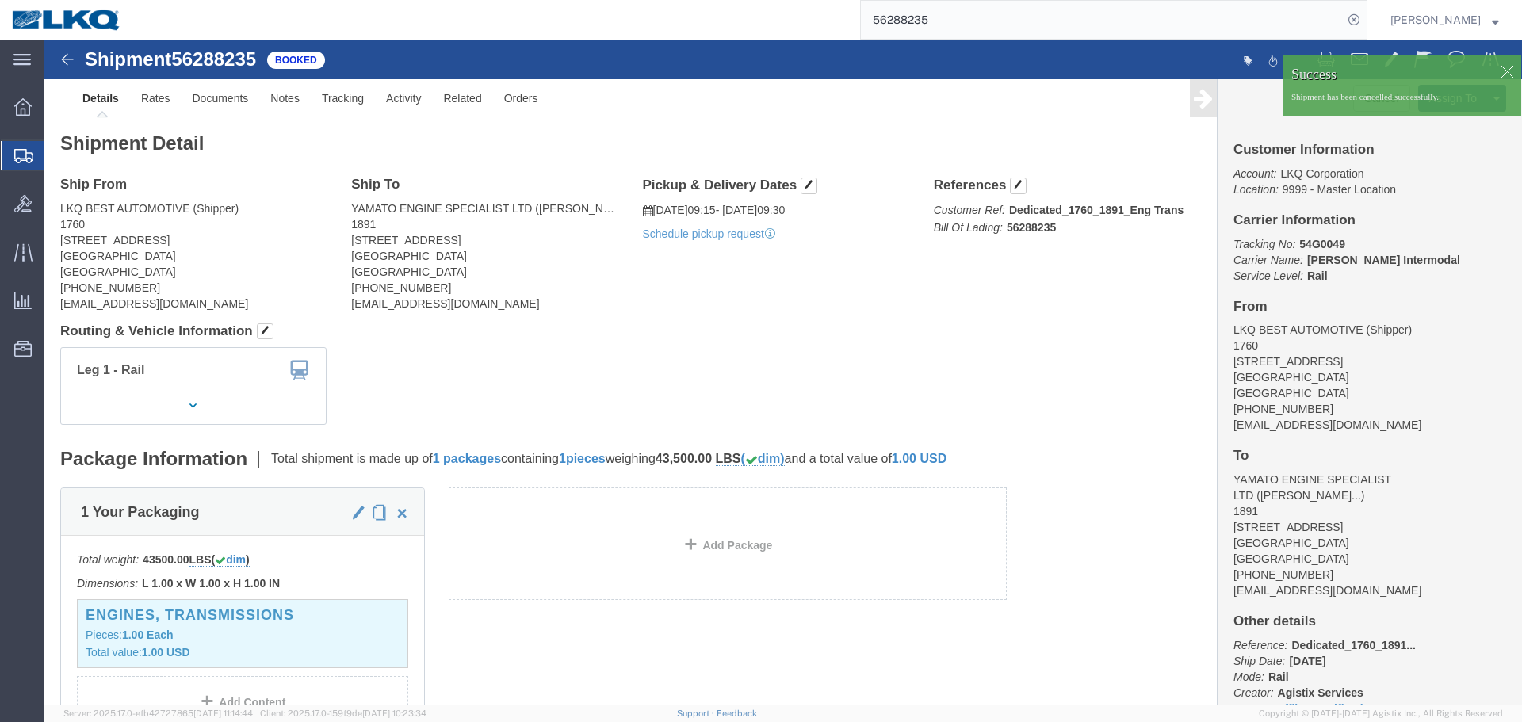
click div
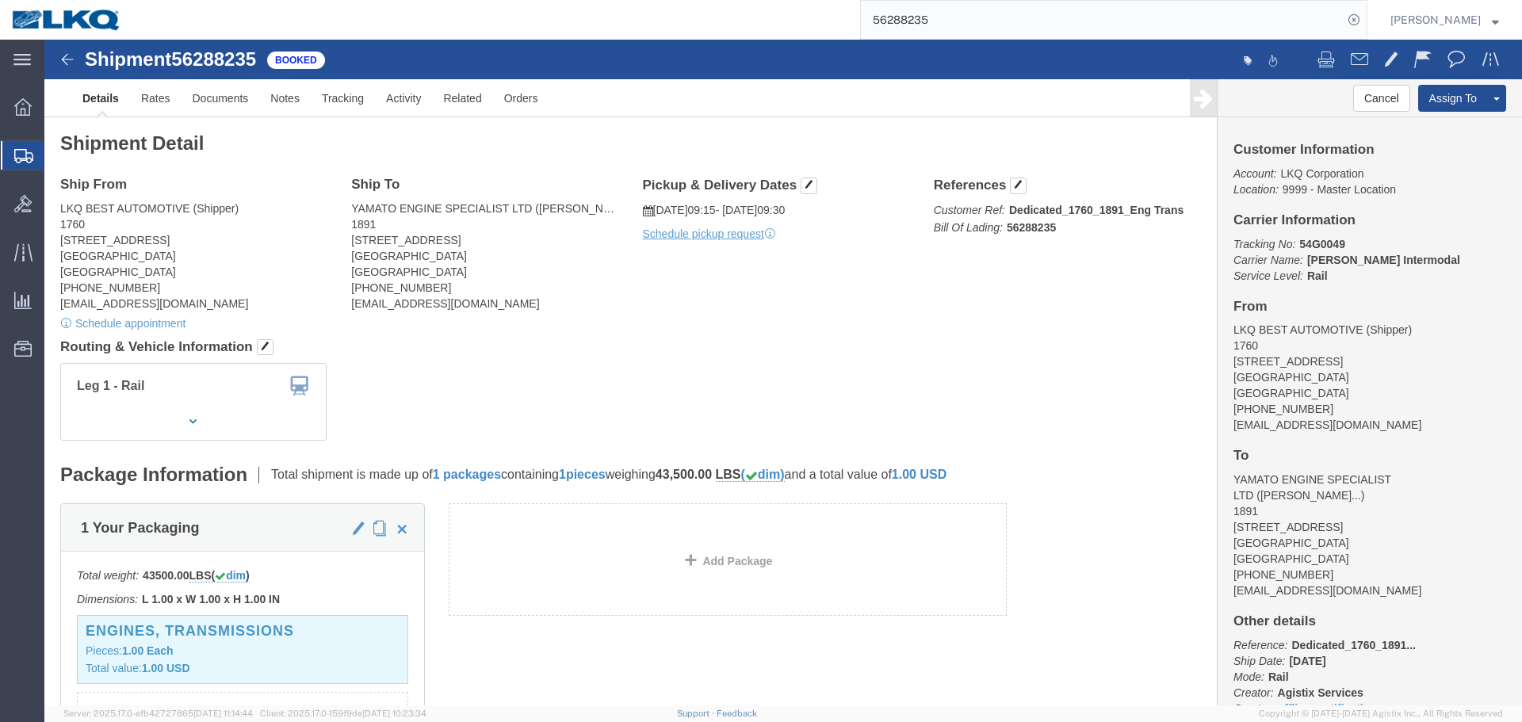
click div "Ship From LKQ BEST AUTOMOTIVE (Shipper) 1760 1710 WEST MOUNT HOUSTON RD Houston…"
click button "Cancel"
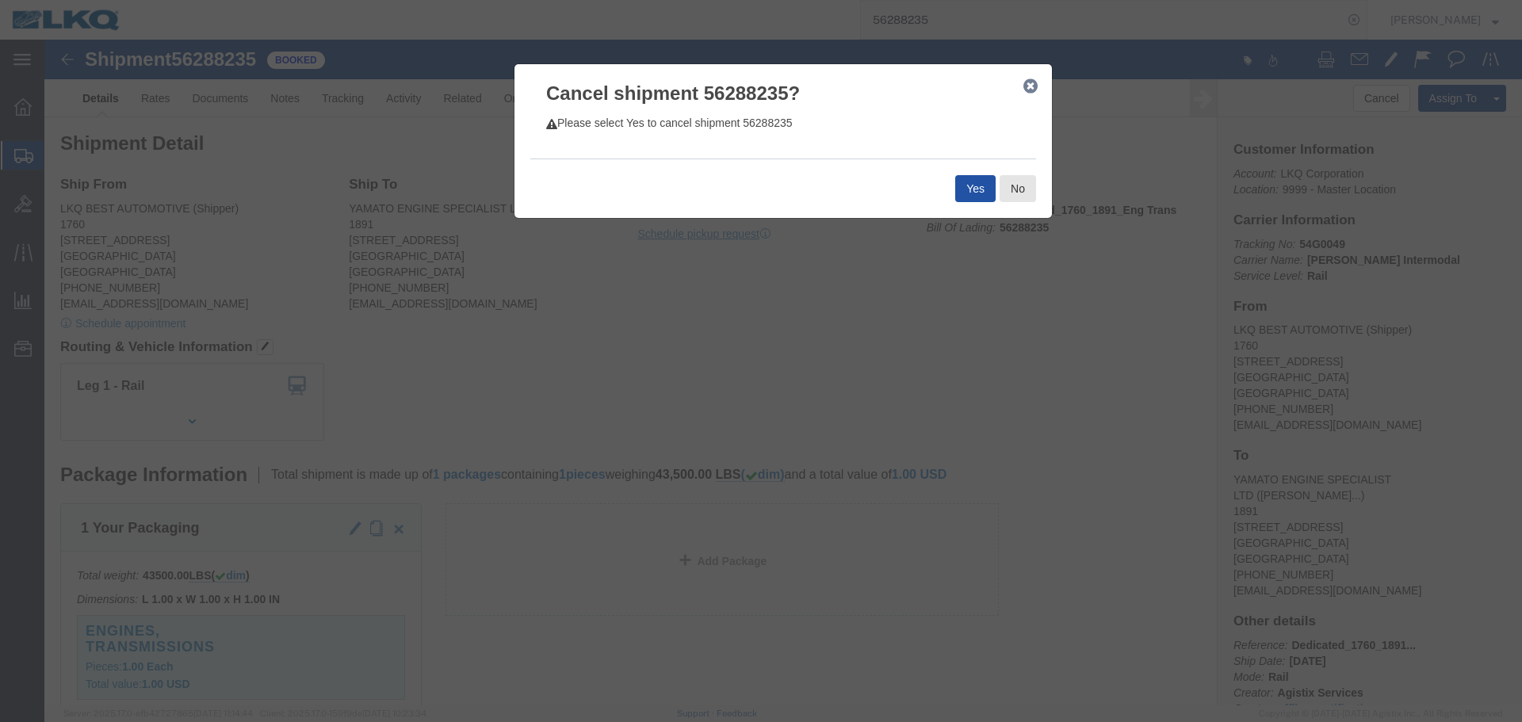
click button "Yes"
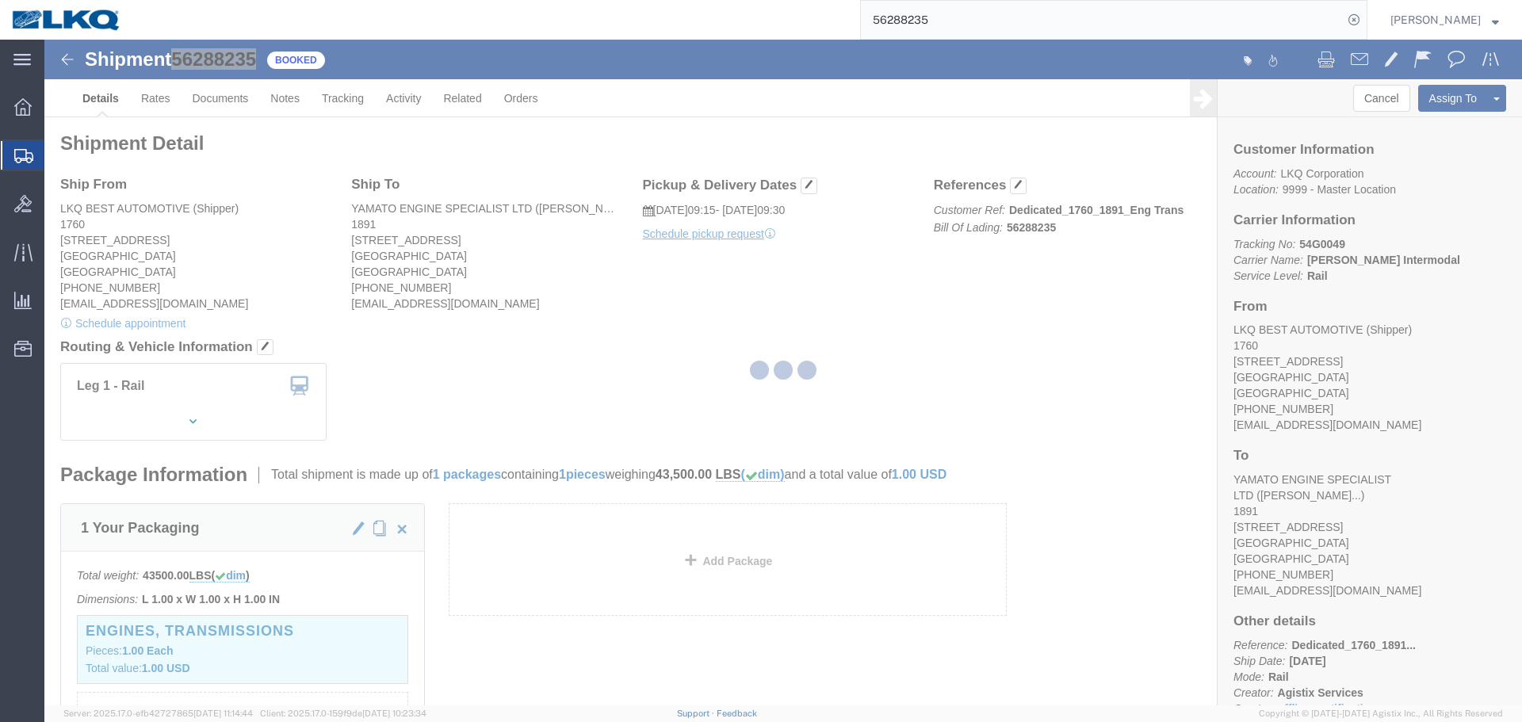
click at [968, 32] on input "56288235" at bounding box center [1102, 20] width 482 height 38
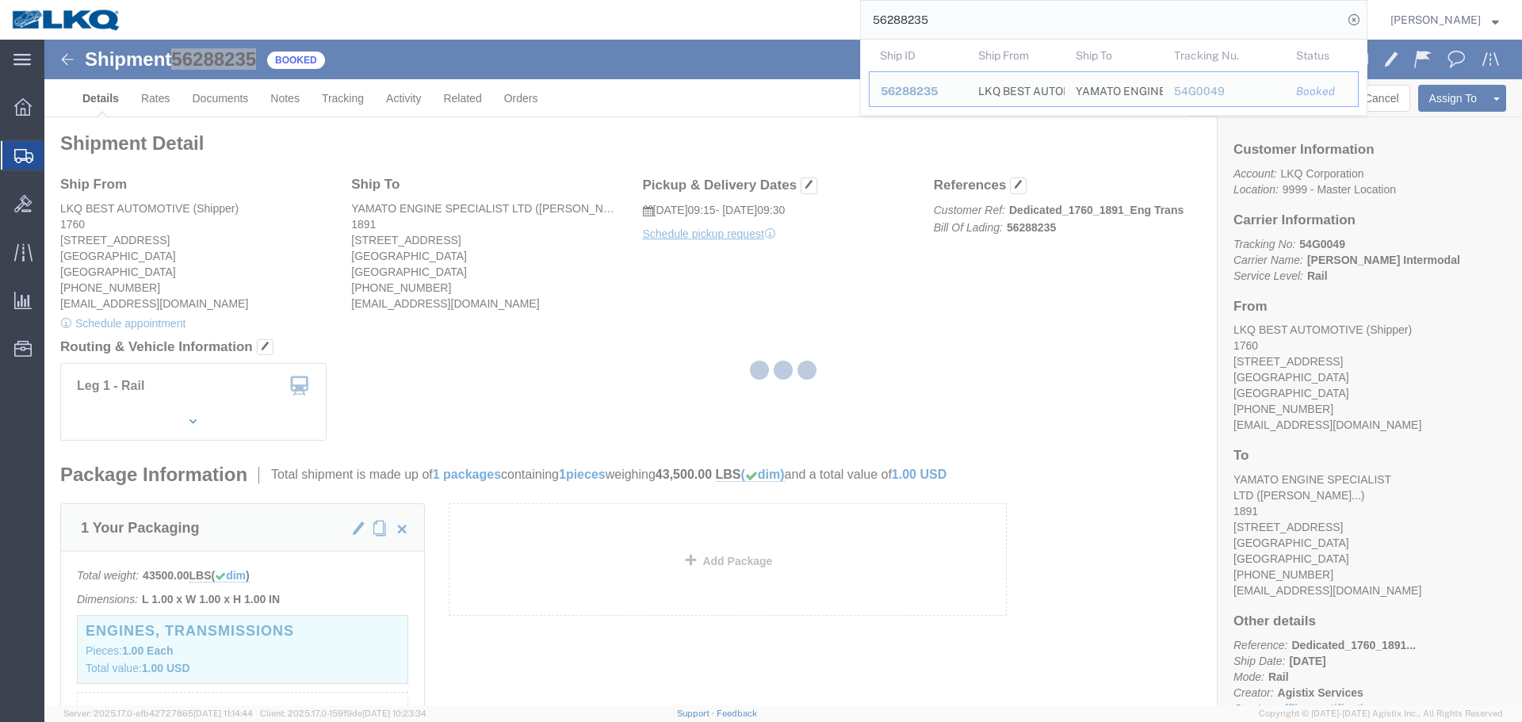
paste input "300806"
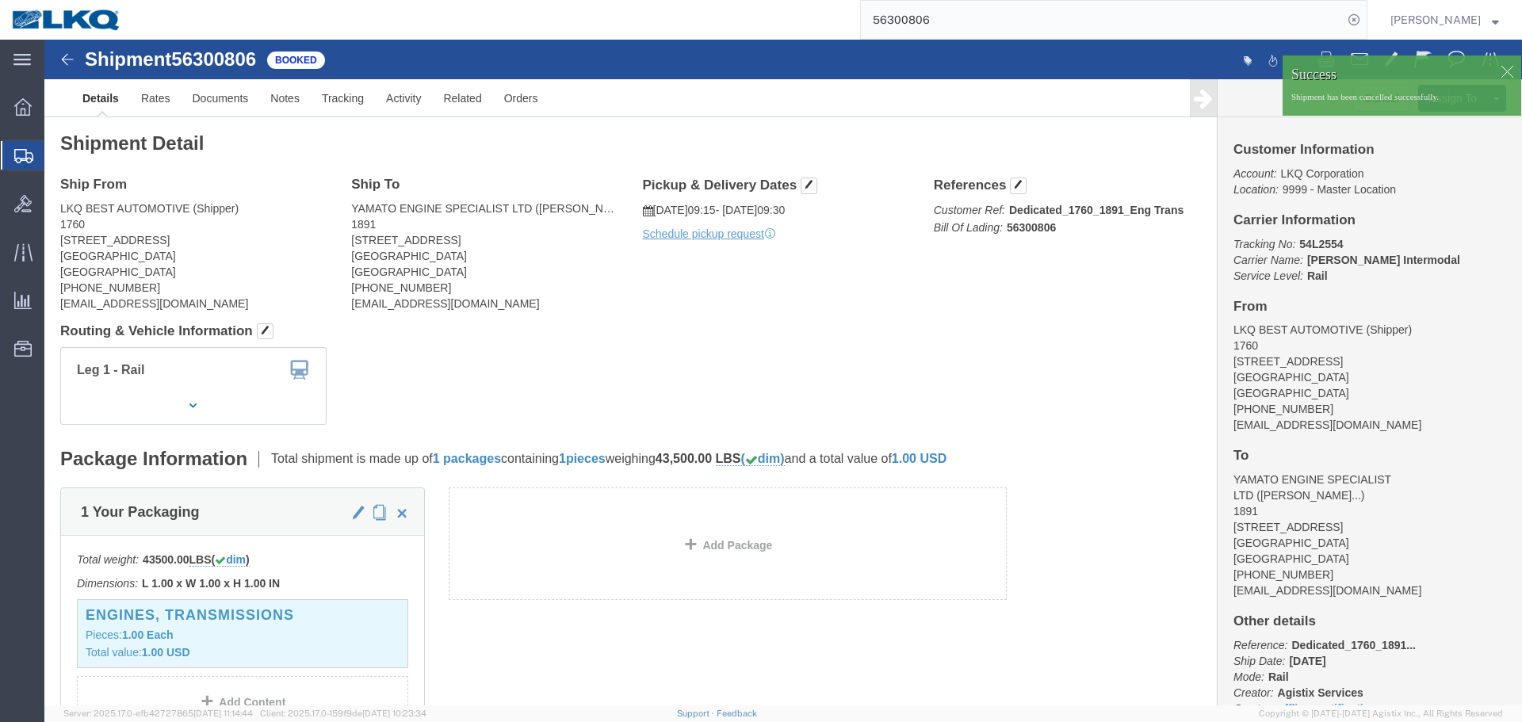
click div
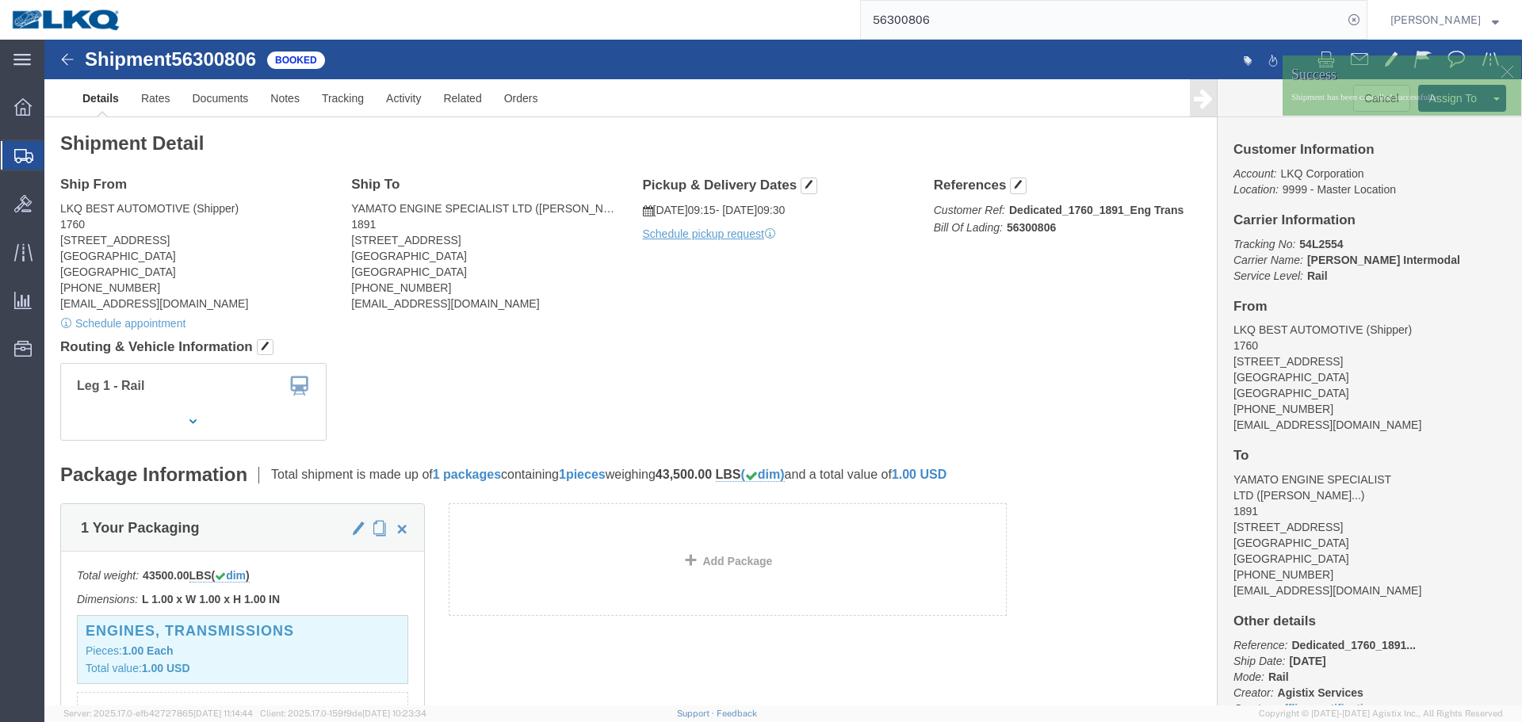
click div
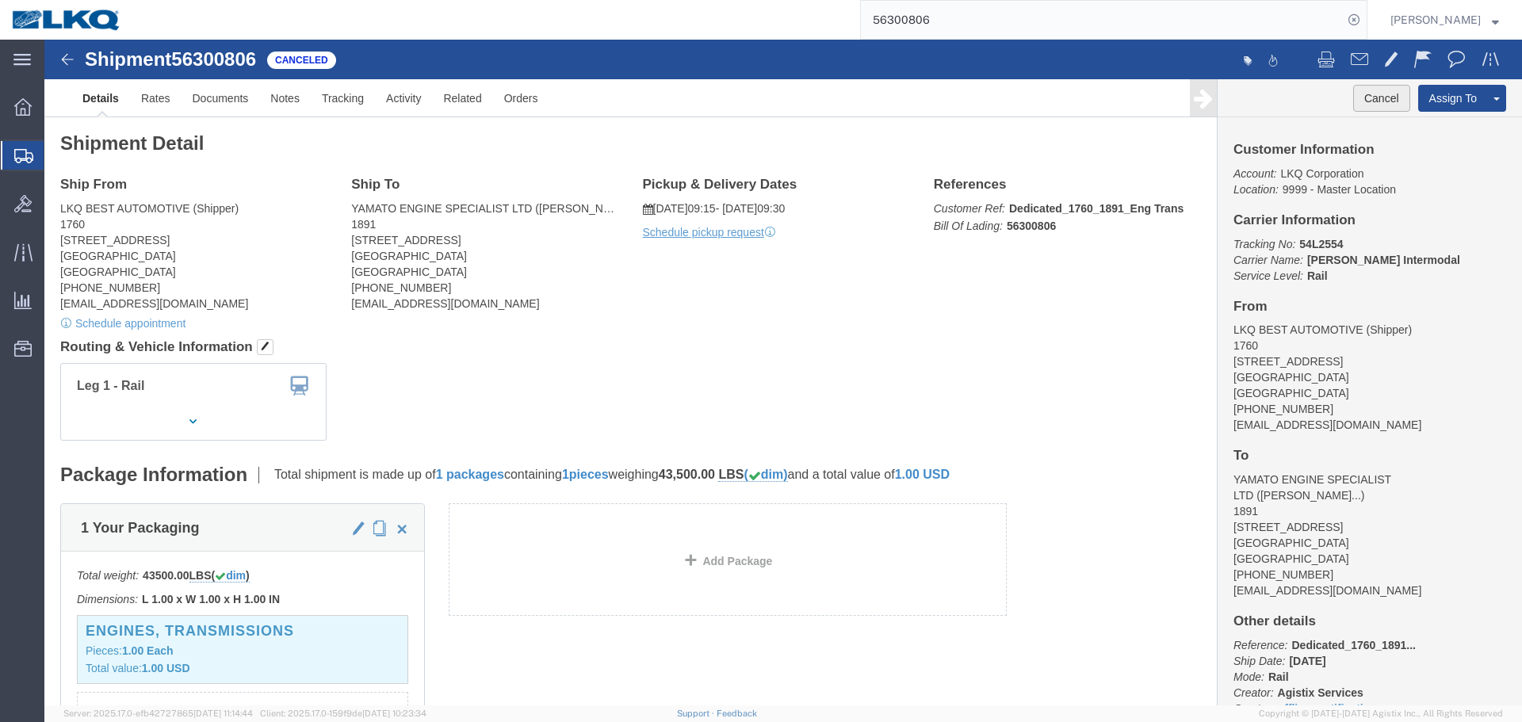
click button "Cancel"
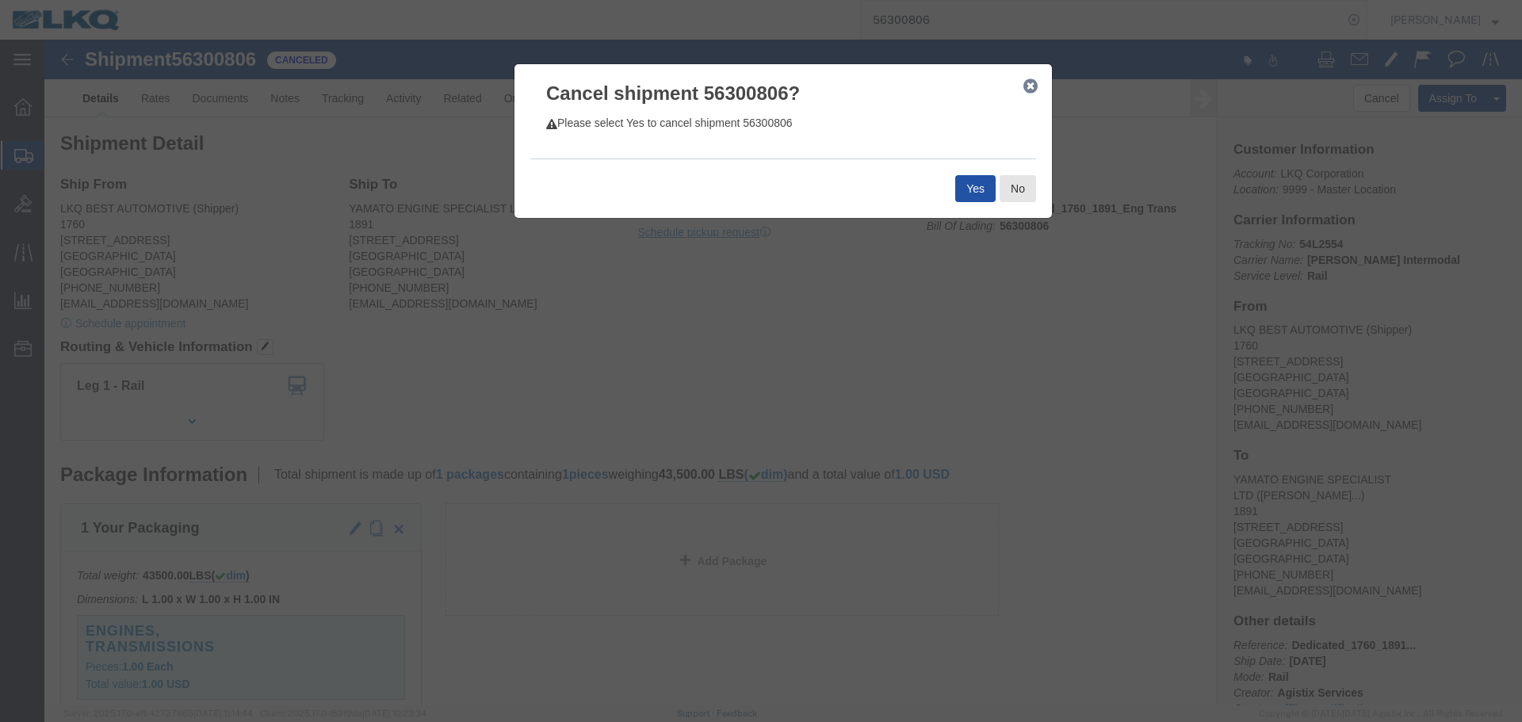
click button "Yes"
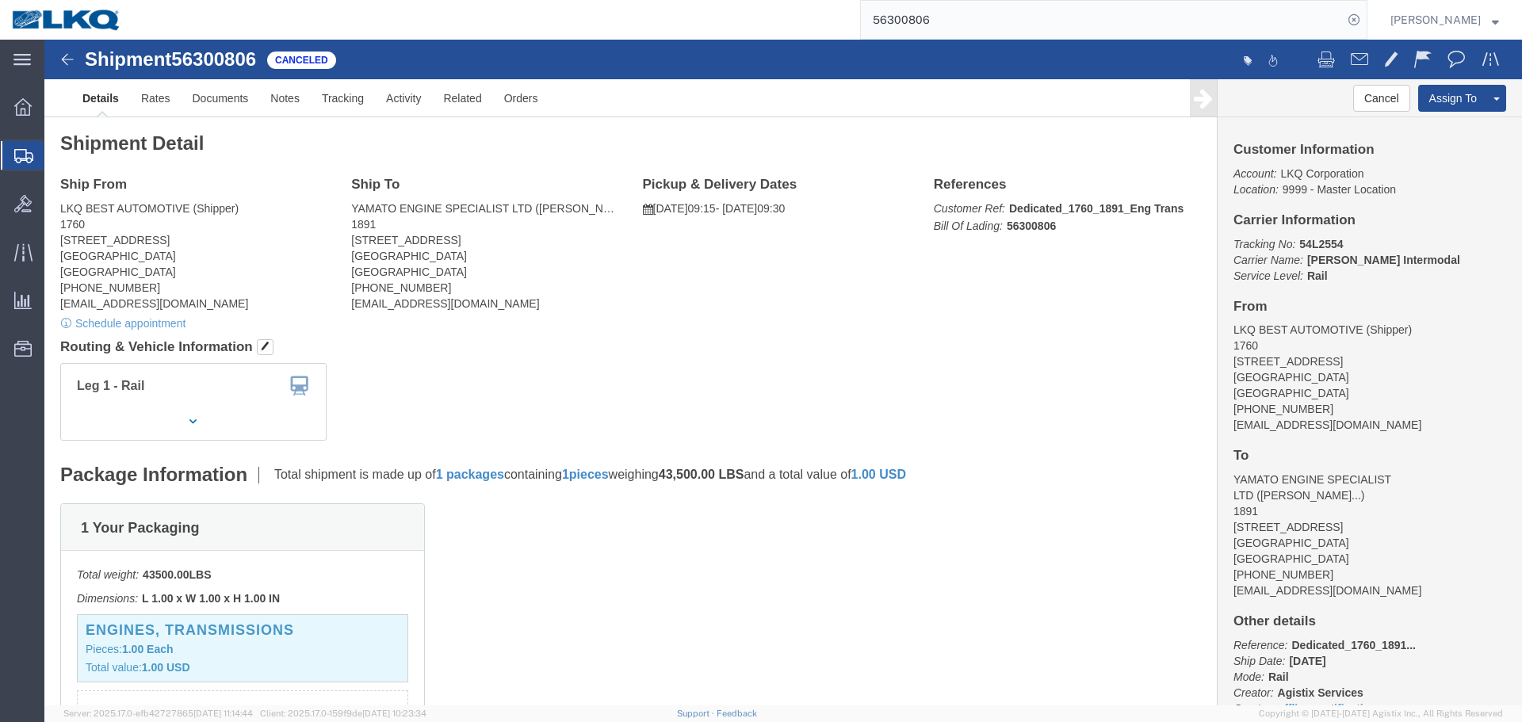
click at [1035, 22] on input "56300806" at bounding box center [1102, 20] width 482 height 38
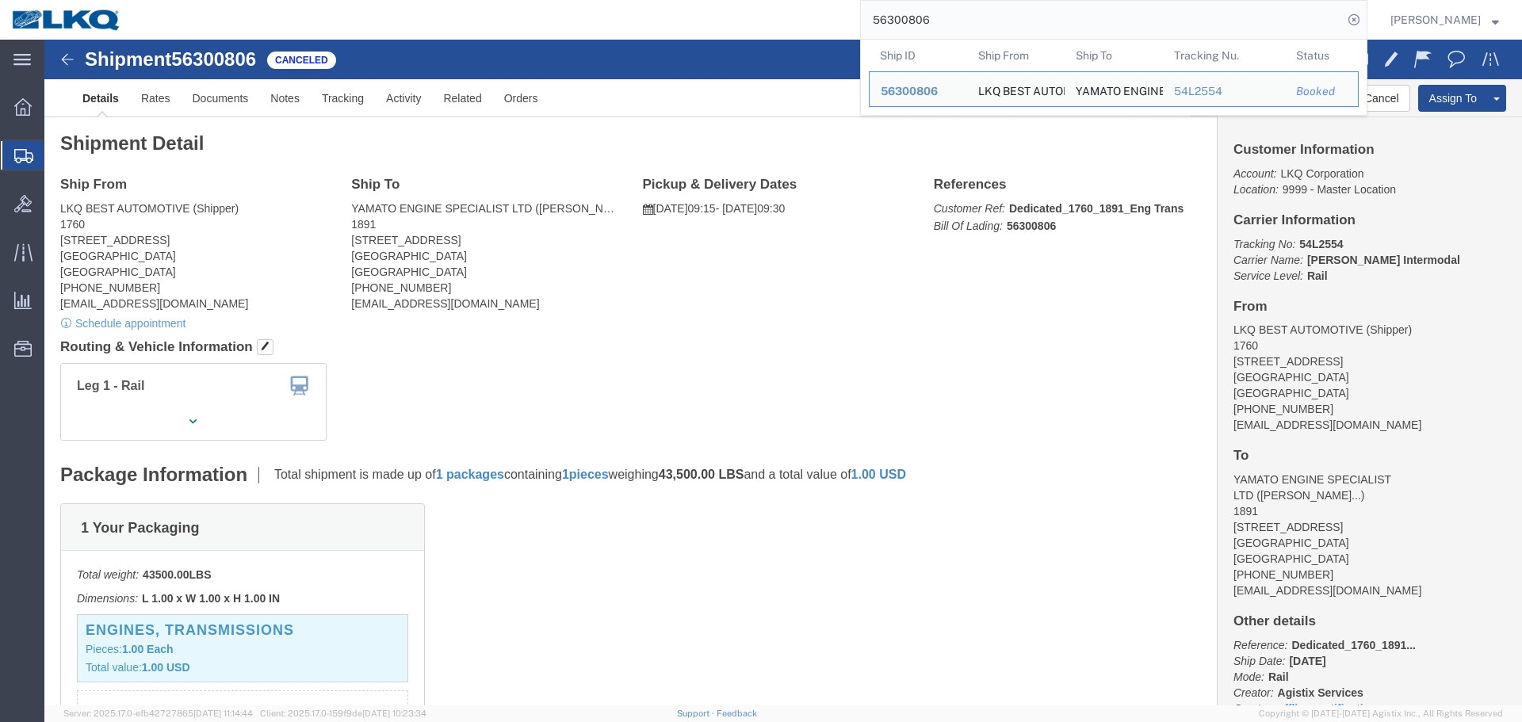
paste input "527067"
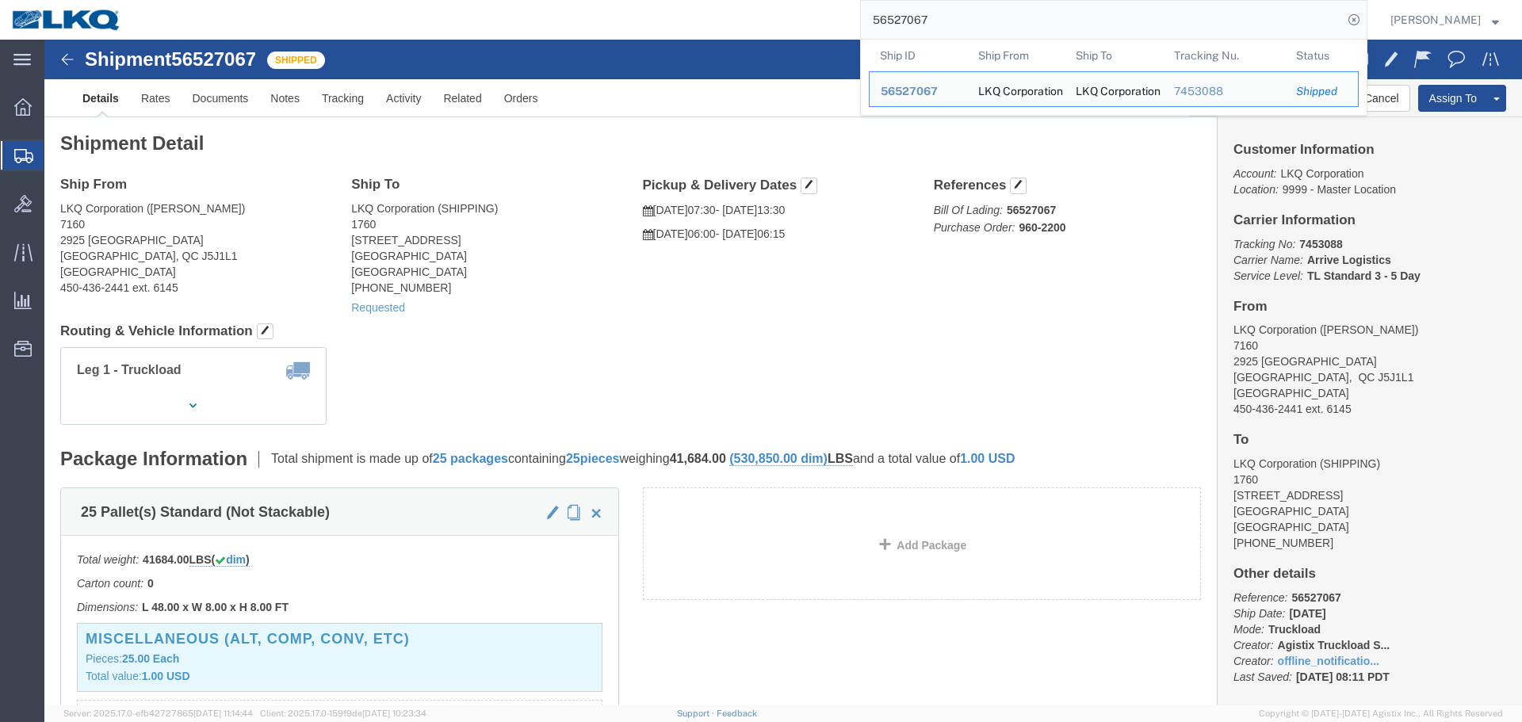
paste input "260803"
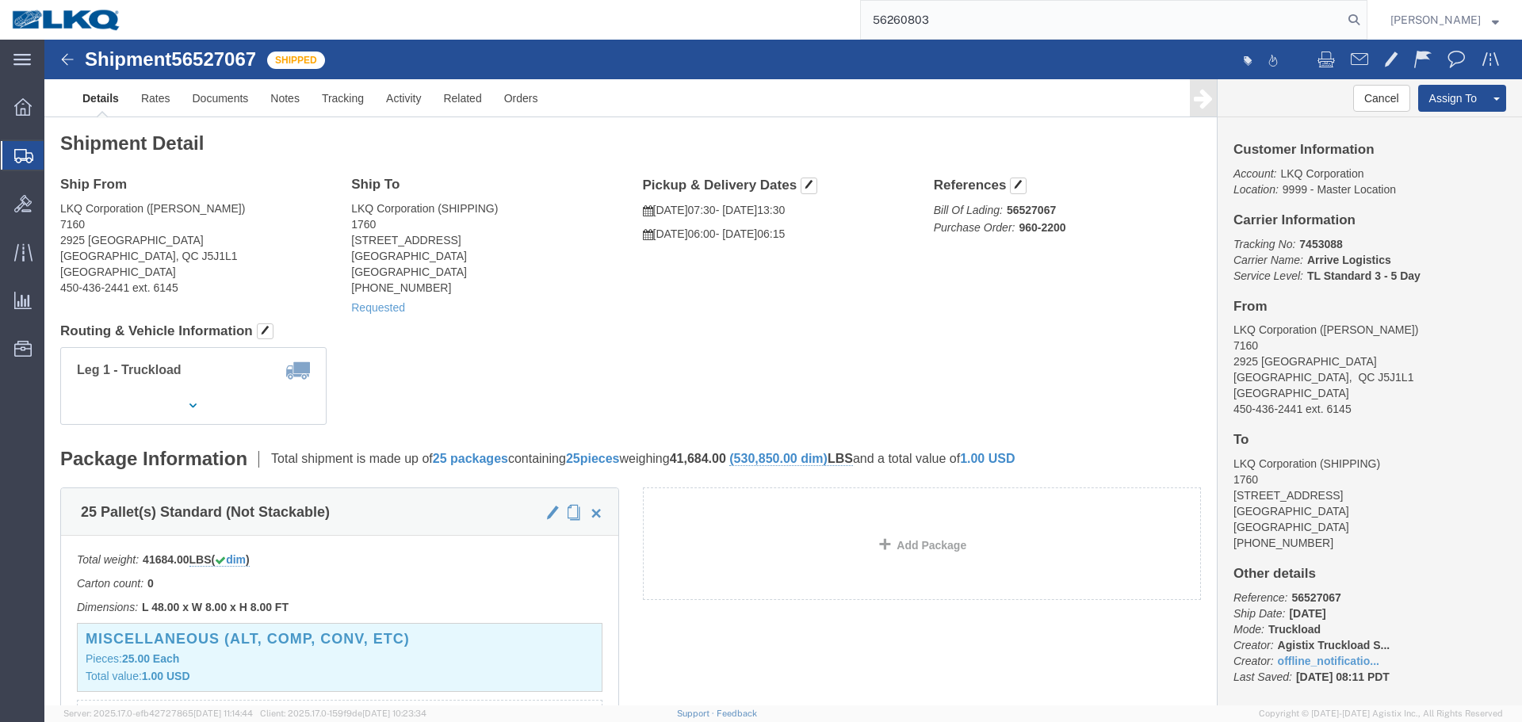
type input "56260803"
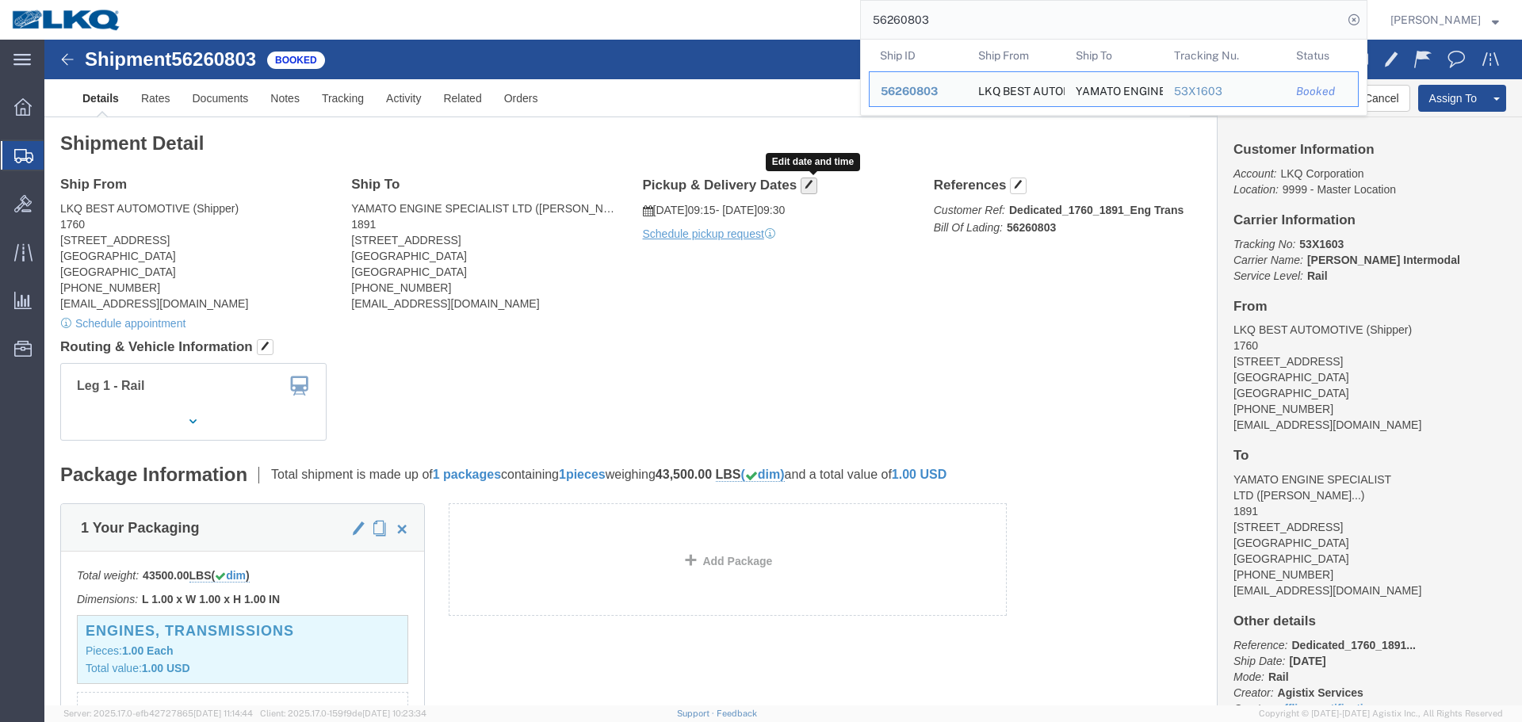
click span "button"
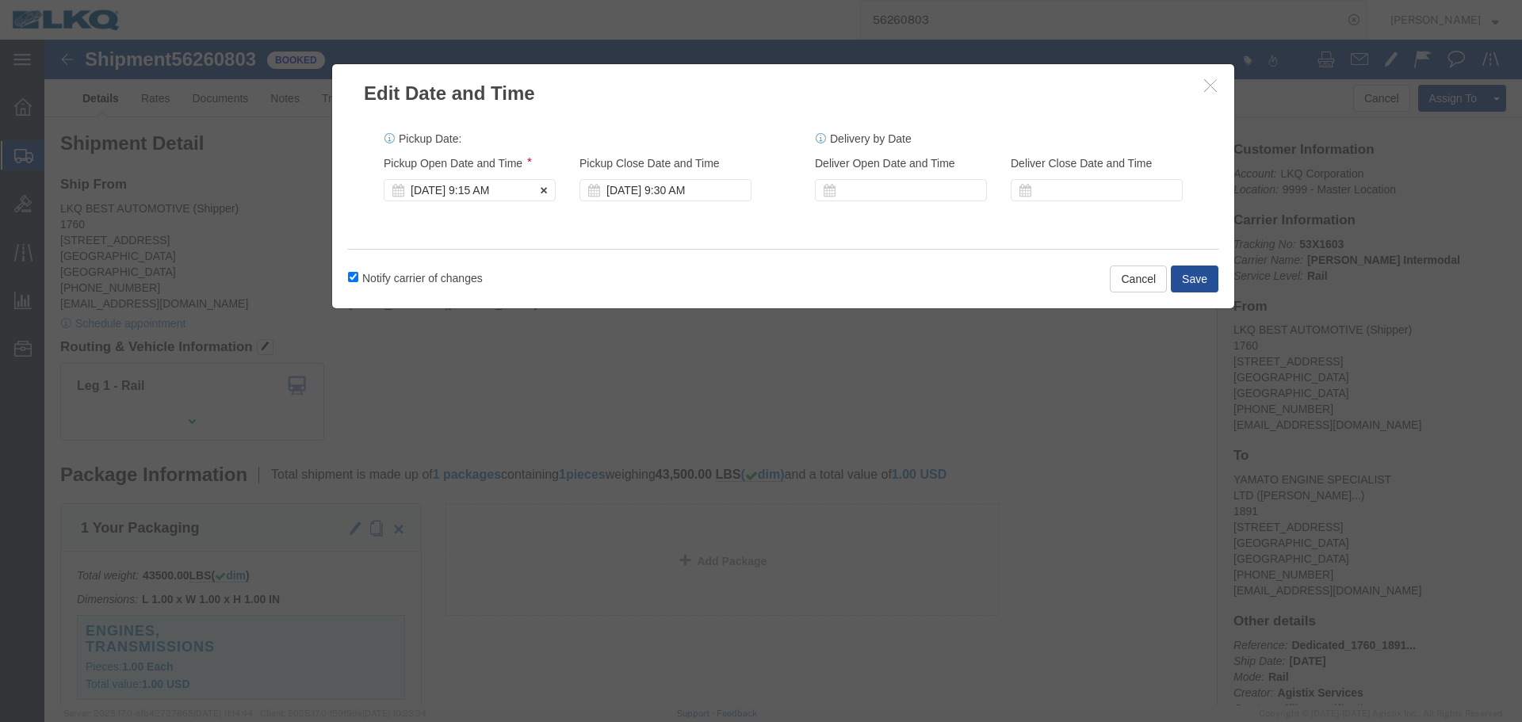
click div "Aug 26 2025 9:15 AM"
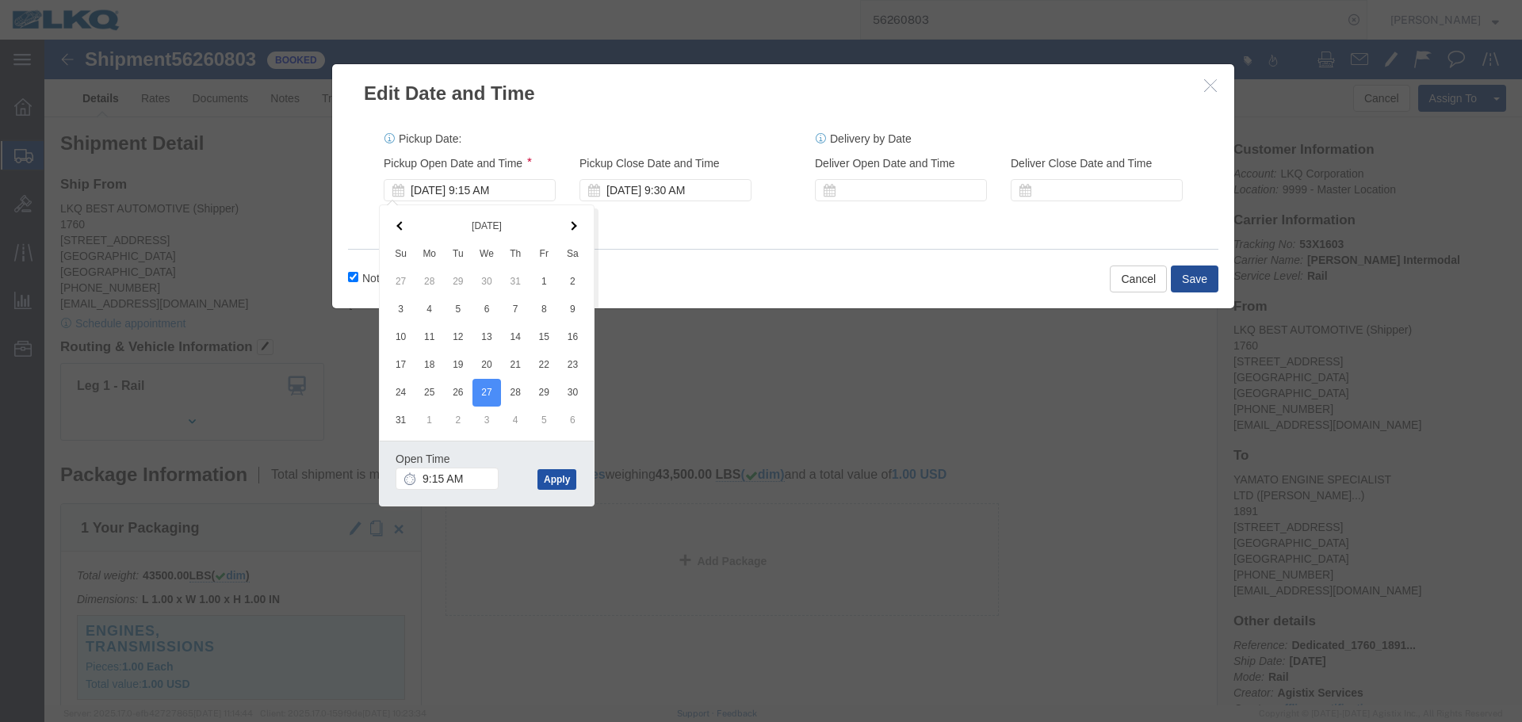
click button "Apply"
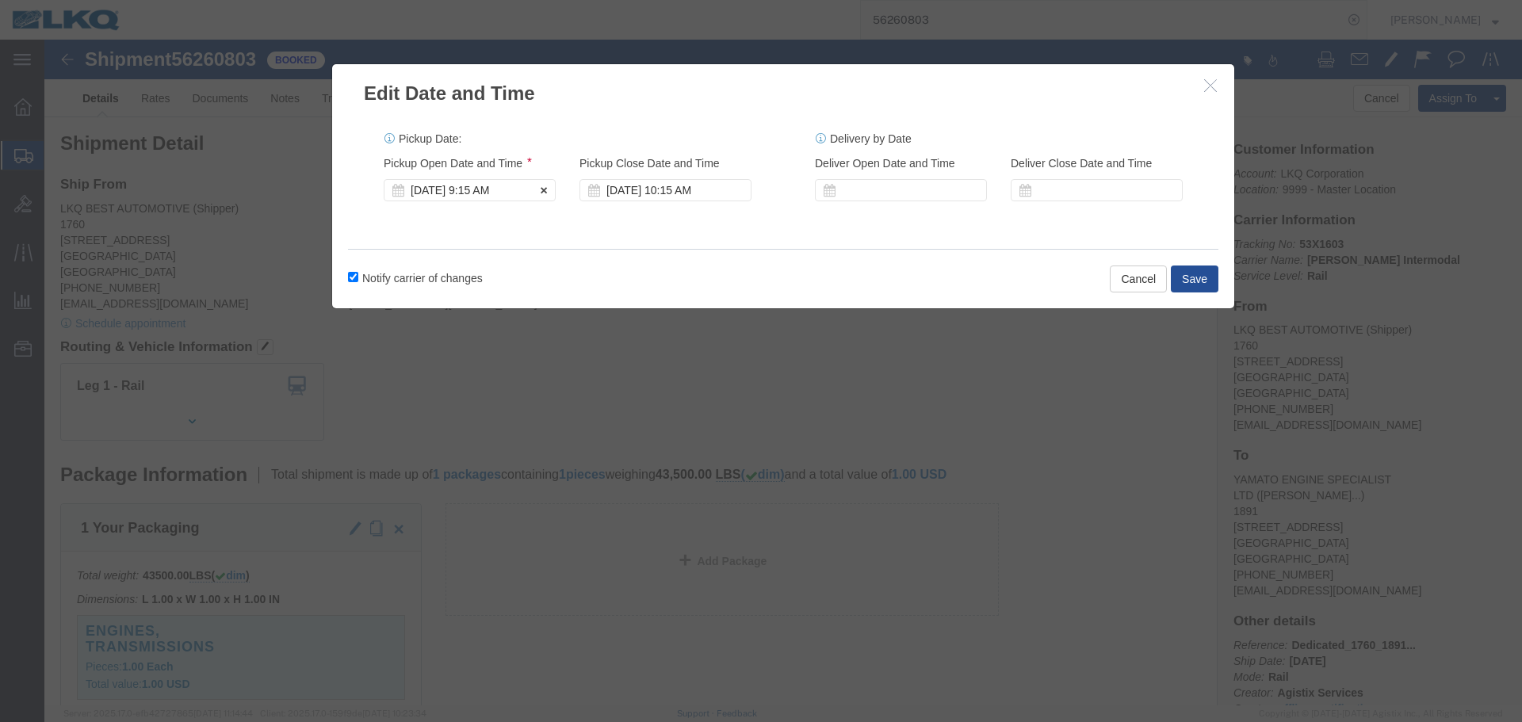
click div "Aug 27 2025 9:15 AM"
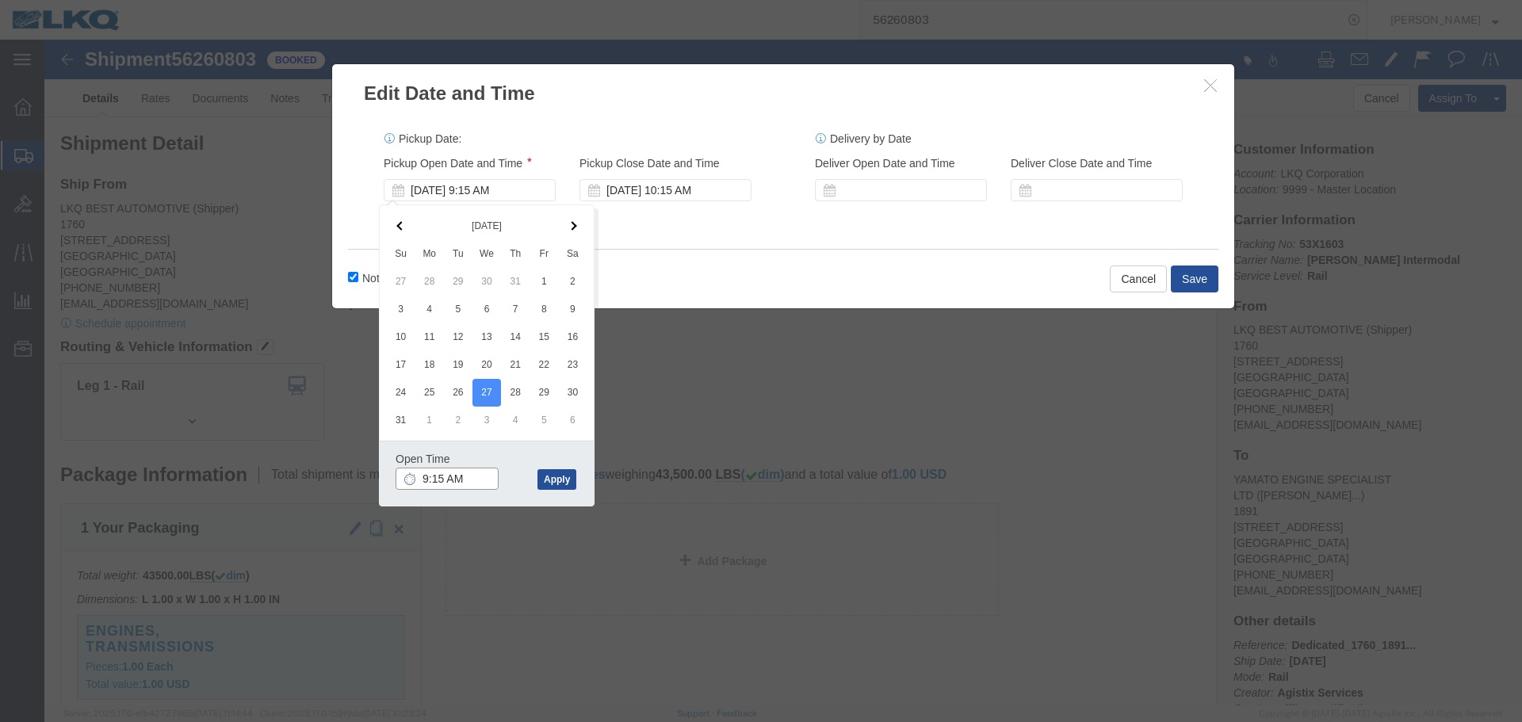
click input "9:15 AM"
type input "0815"
type input "8:15 AM"
click button "Apply"
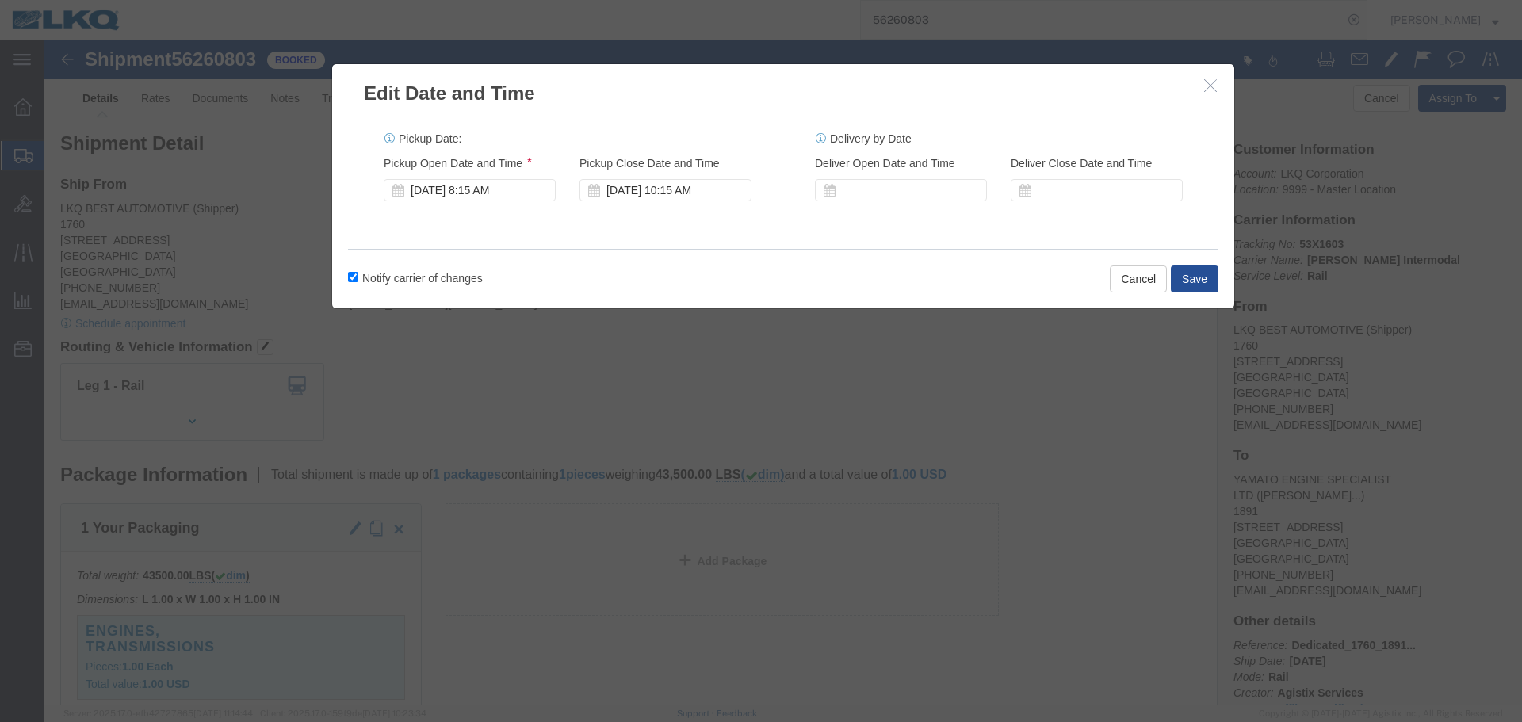
click label "Notify carrier of changes"
click input "Notify carrier of changes"
click label "Notify carrier of changes"
click input "Notify carrier of changes"
checkbox input "true"
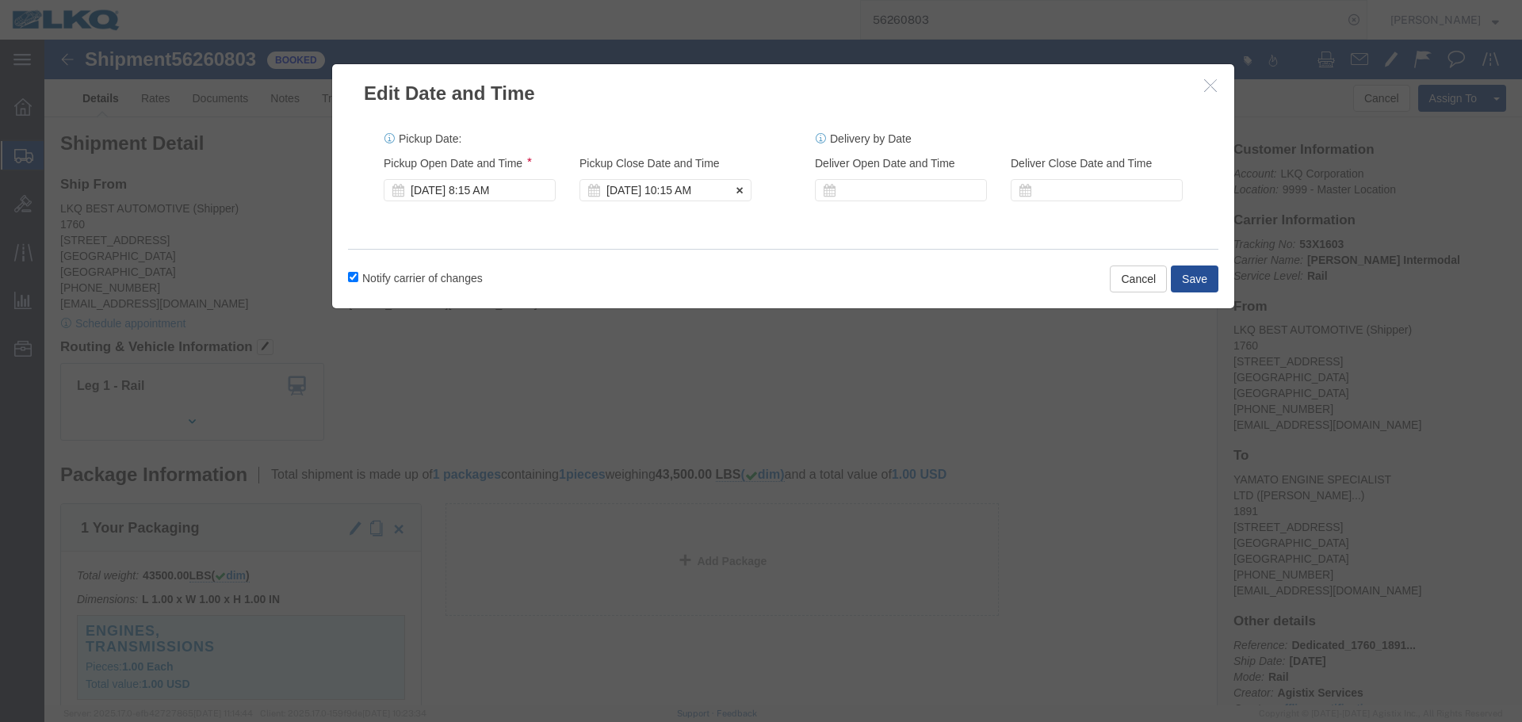
click div "Aug 27 2025 10:15 AM"
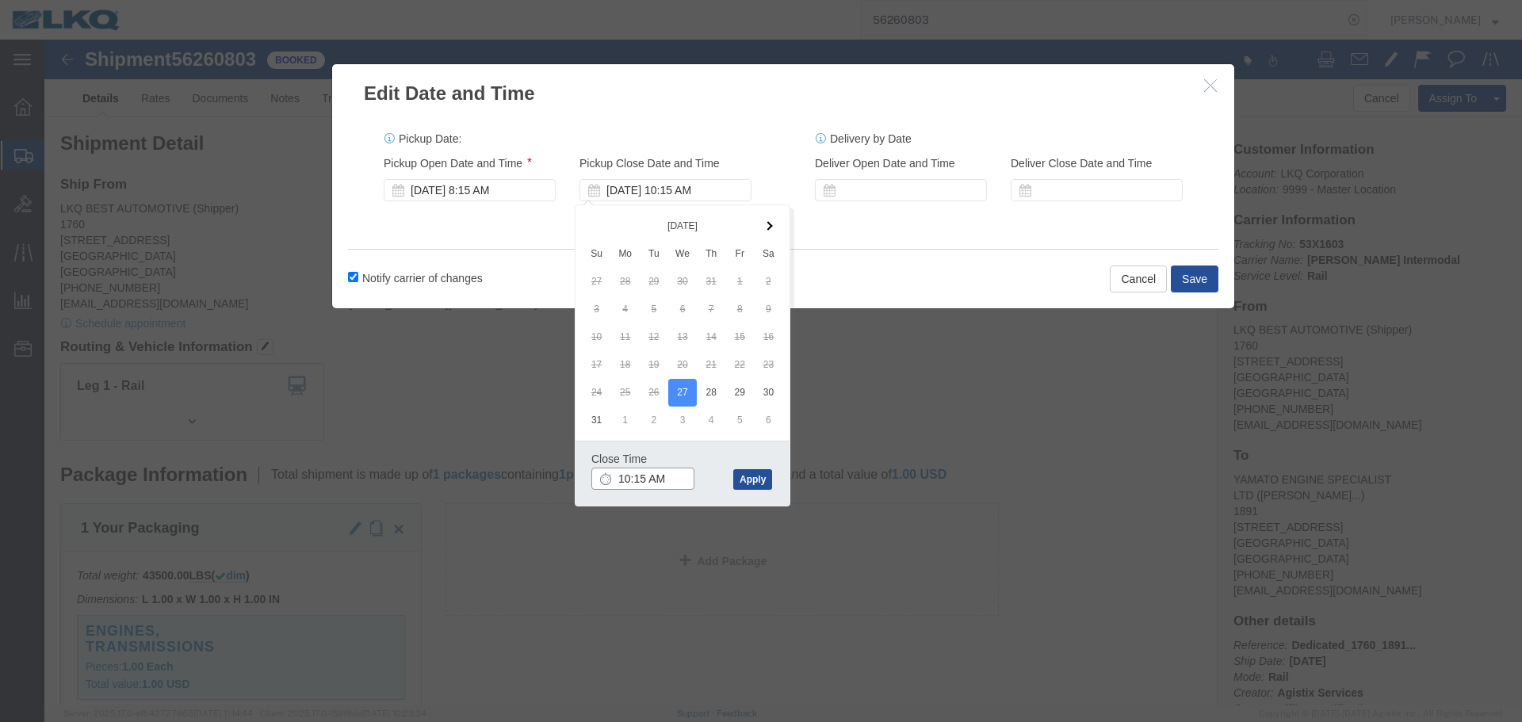
click input "10:15 AM"
type input "0915"
type input "9:15 AM"
click div "Close Time 9:15 AM Aug 27 2025 10:15 AM - Aug 27 2025 10:15 AM Cancel Apply"
click button "Apply"
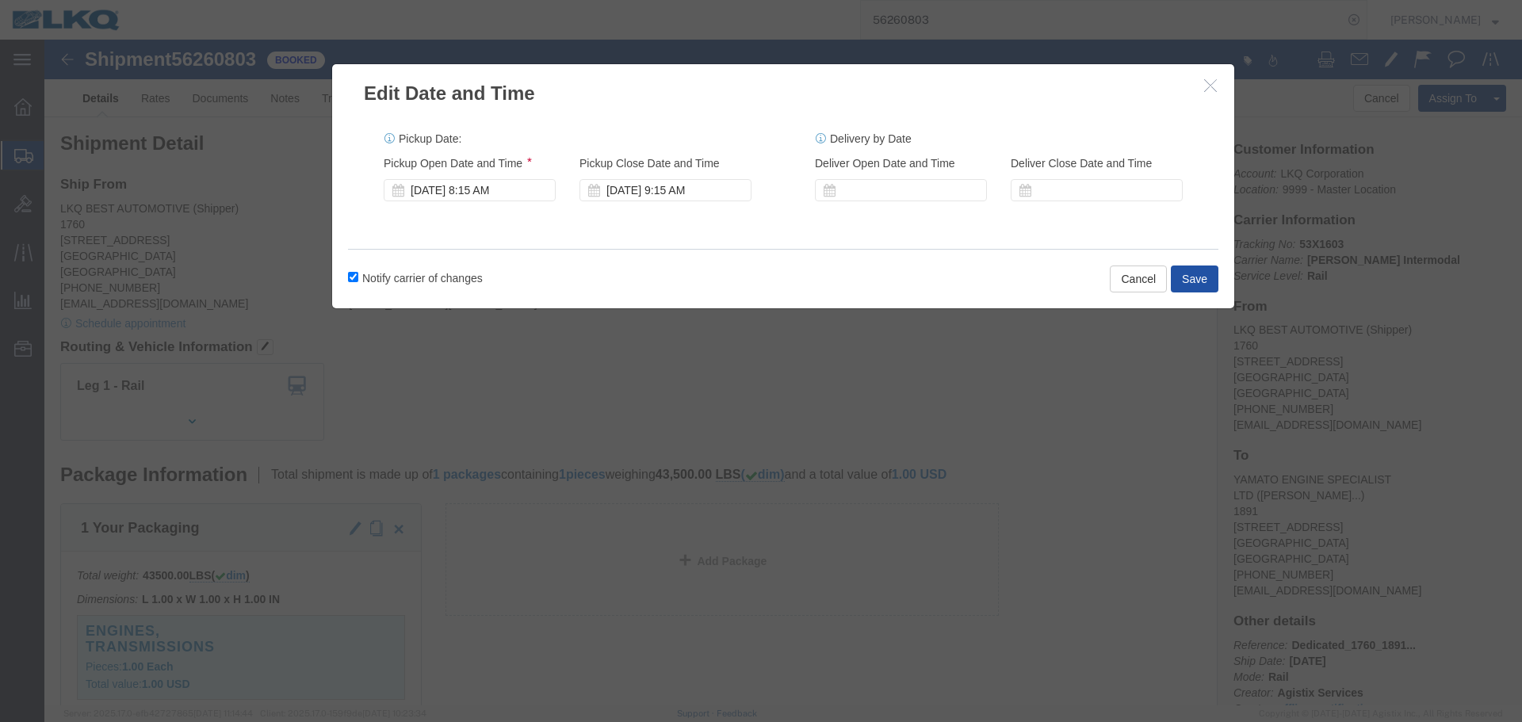
click button "Save"
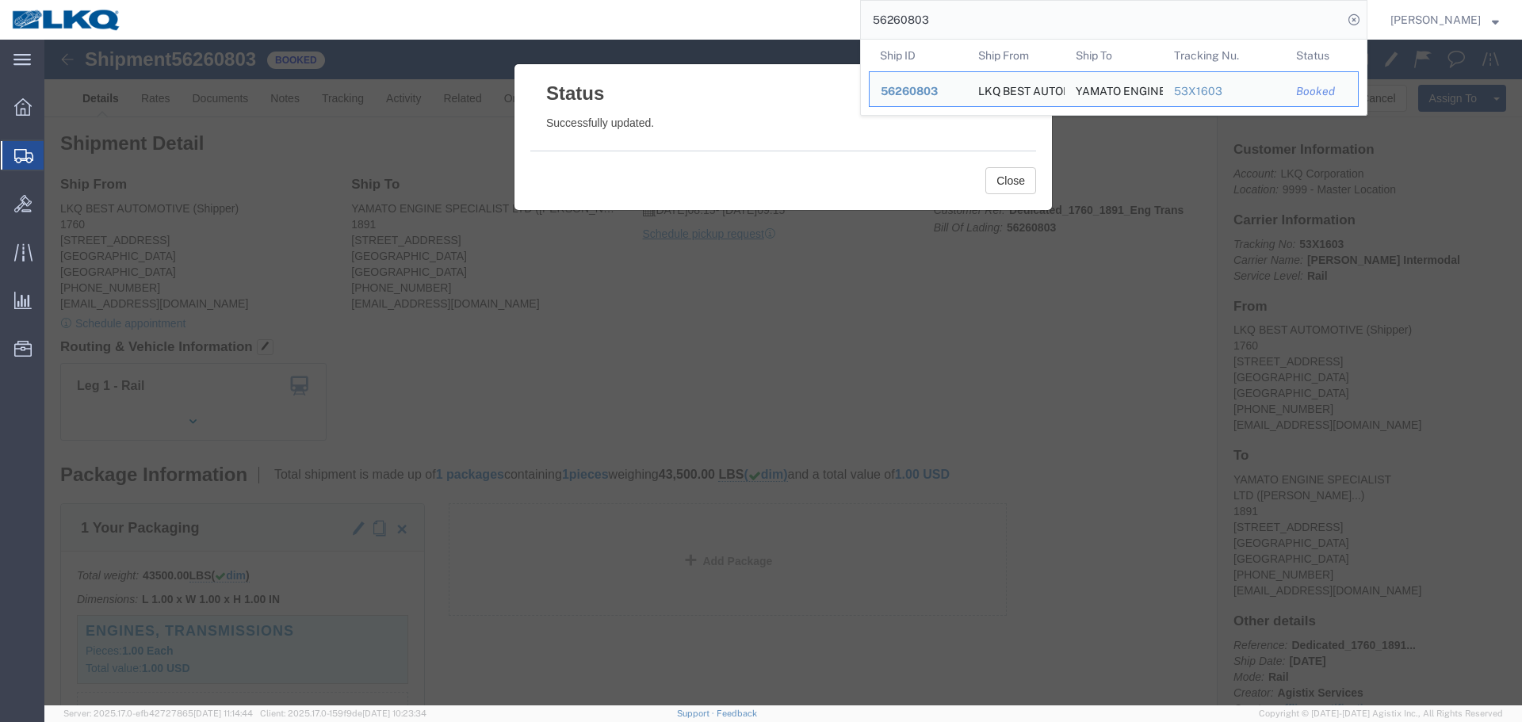
click at [1055, 10] on input "56260803" at bounding box center [1102, 20] width 482 height 38
paste input "500049"
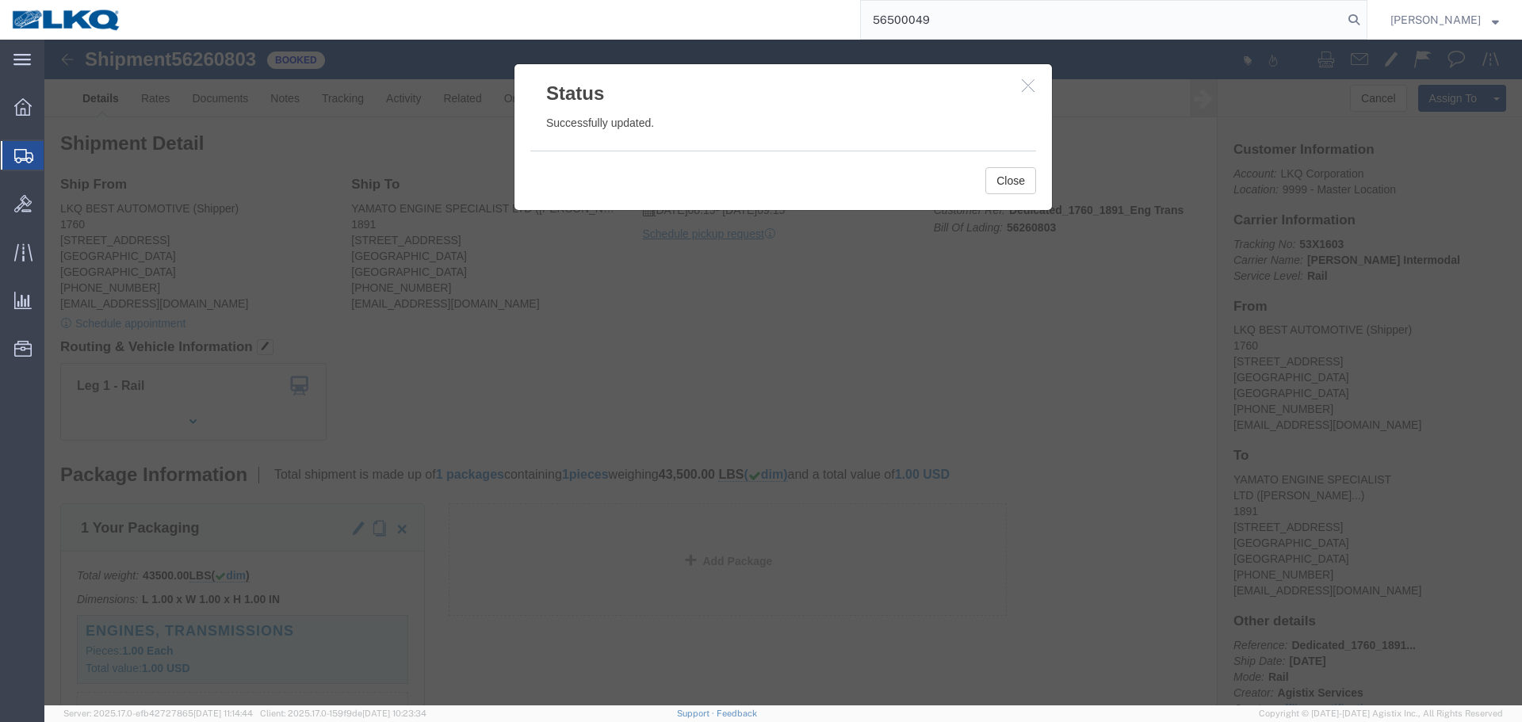
type input "56500049"
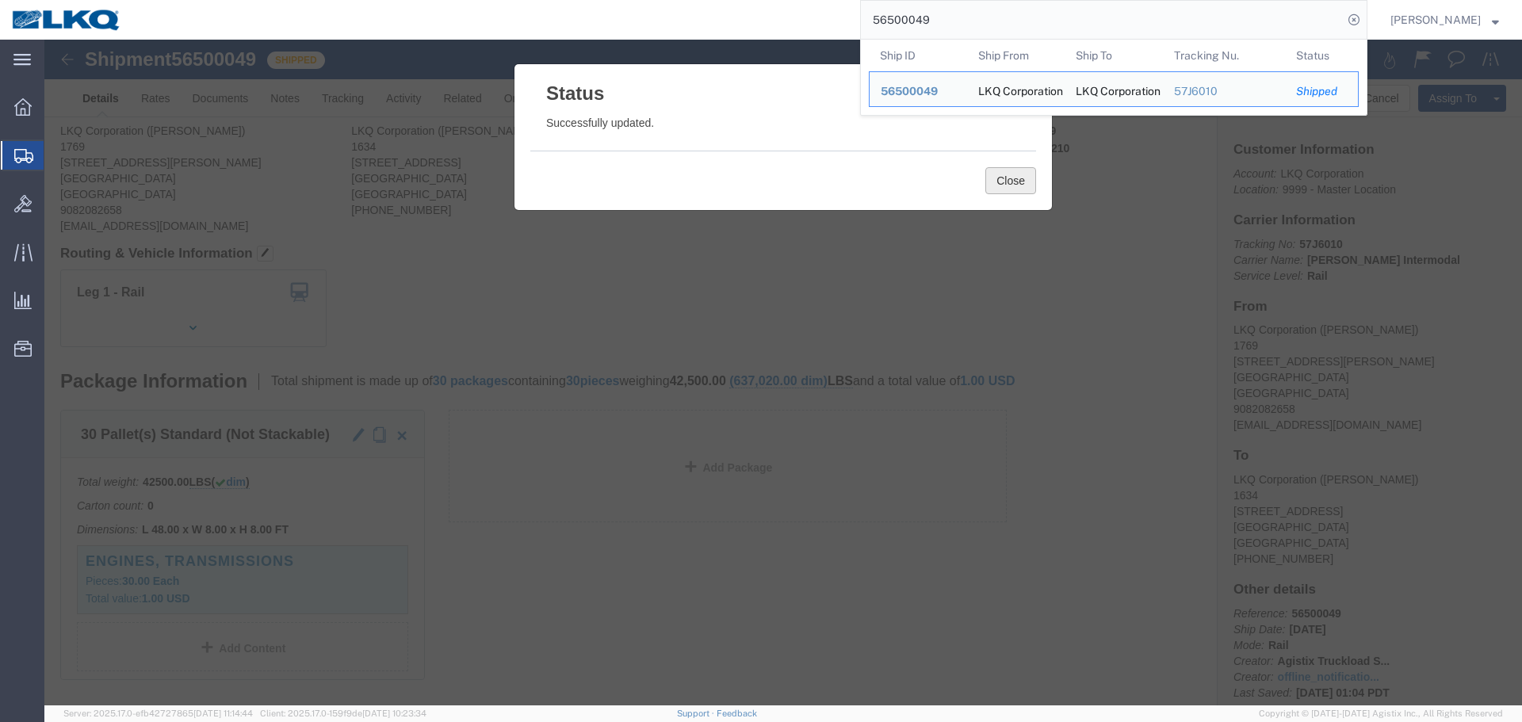
click button "Close"
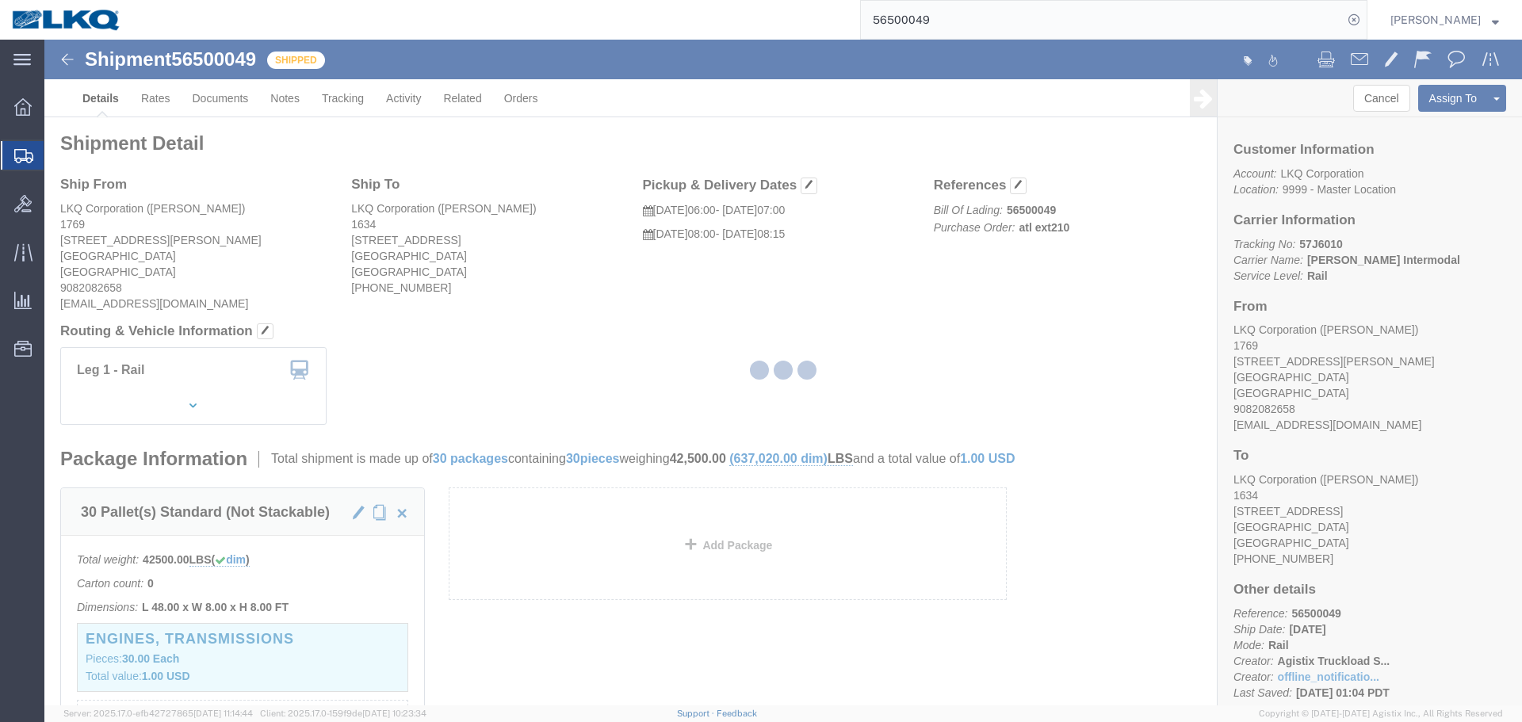
click at [980, 11] on input "56500049" at bounding box center [1102, 20] width 482 height 38
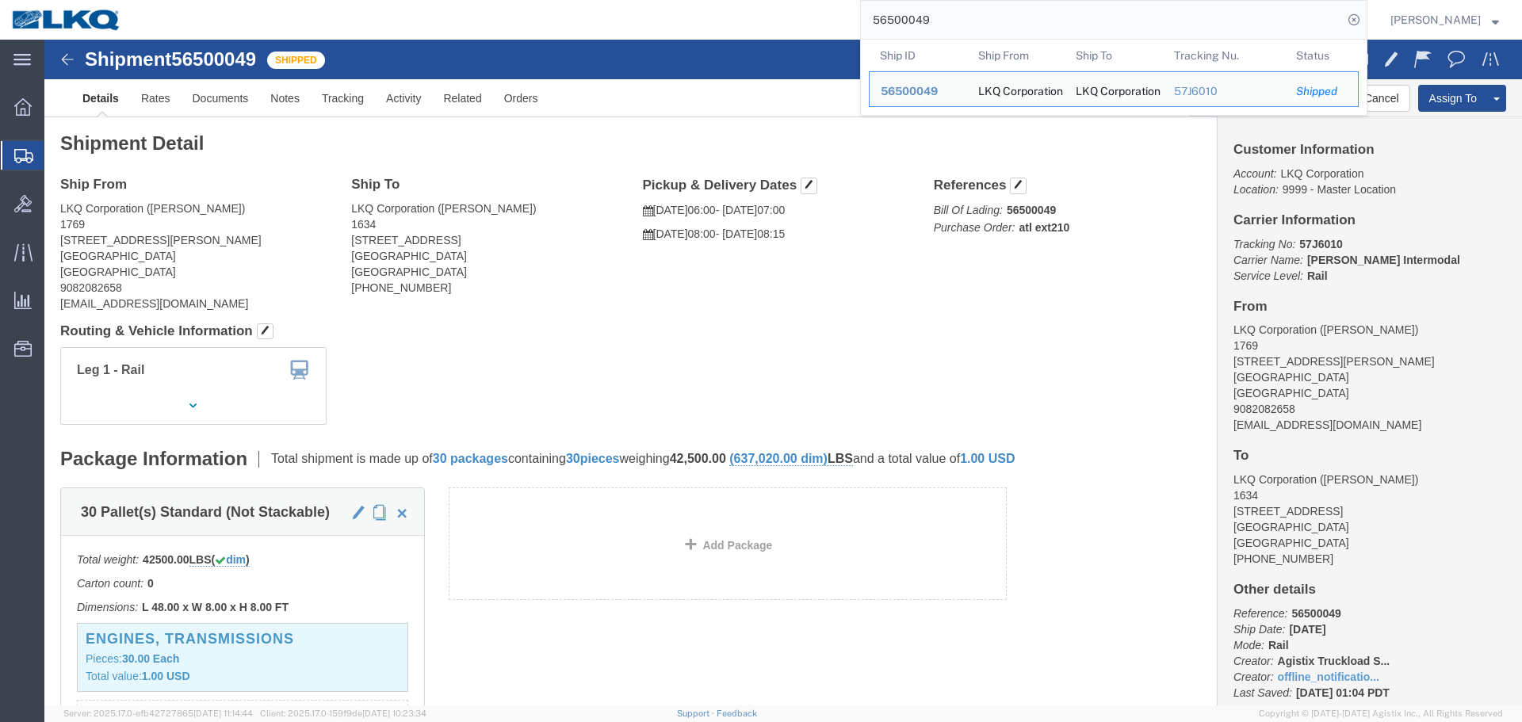
click div "Shipment Detail Ship From LKQ Corporation (Marc Metzger) 1769 405 S Wanamaker A…"
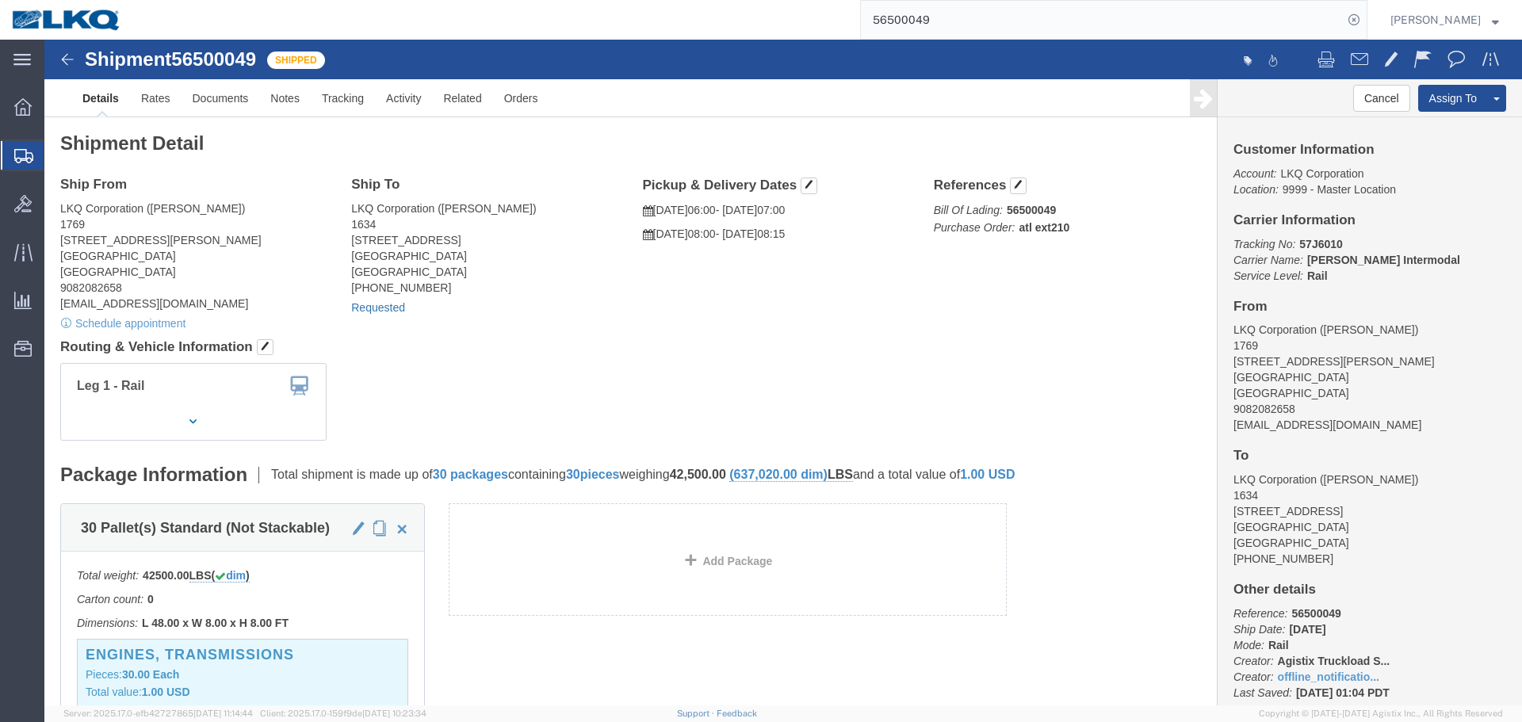
click link "Requested"
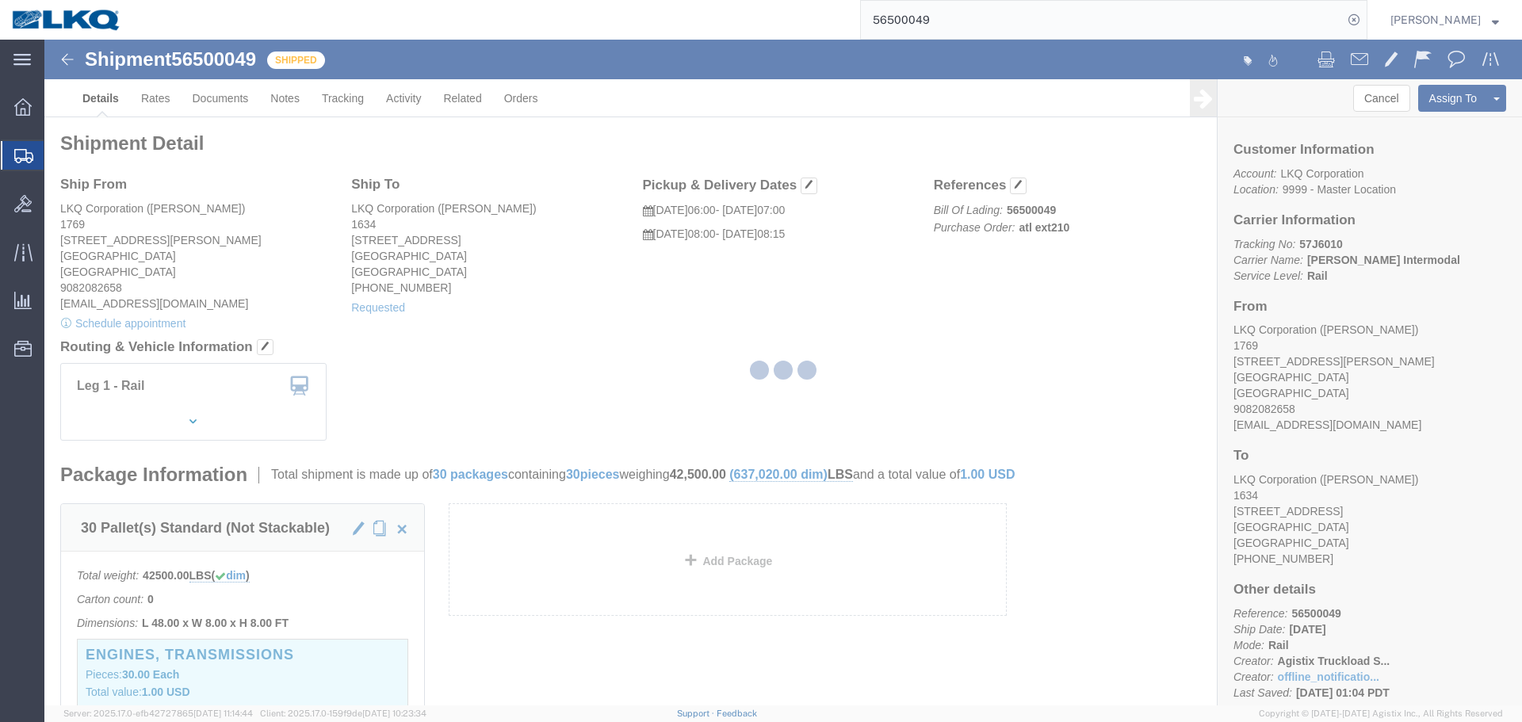
select select
select select "15"
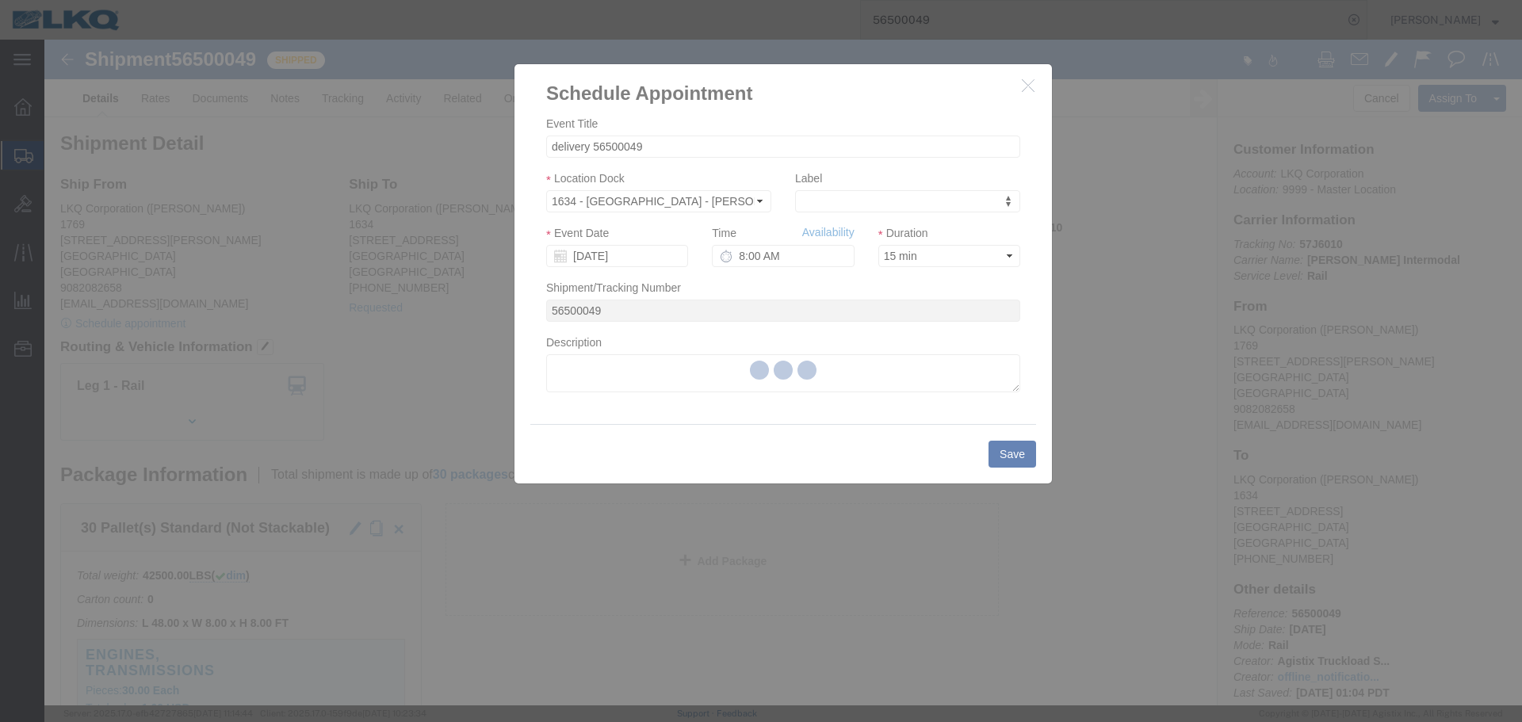
click at [606, 258] on div at bounding box center [782, 373] width 1477 height 666
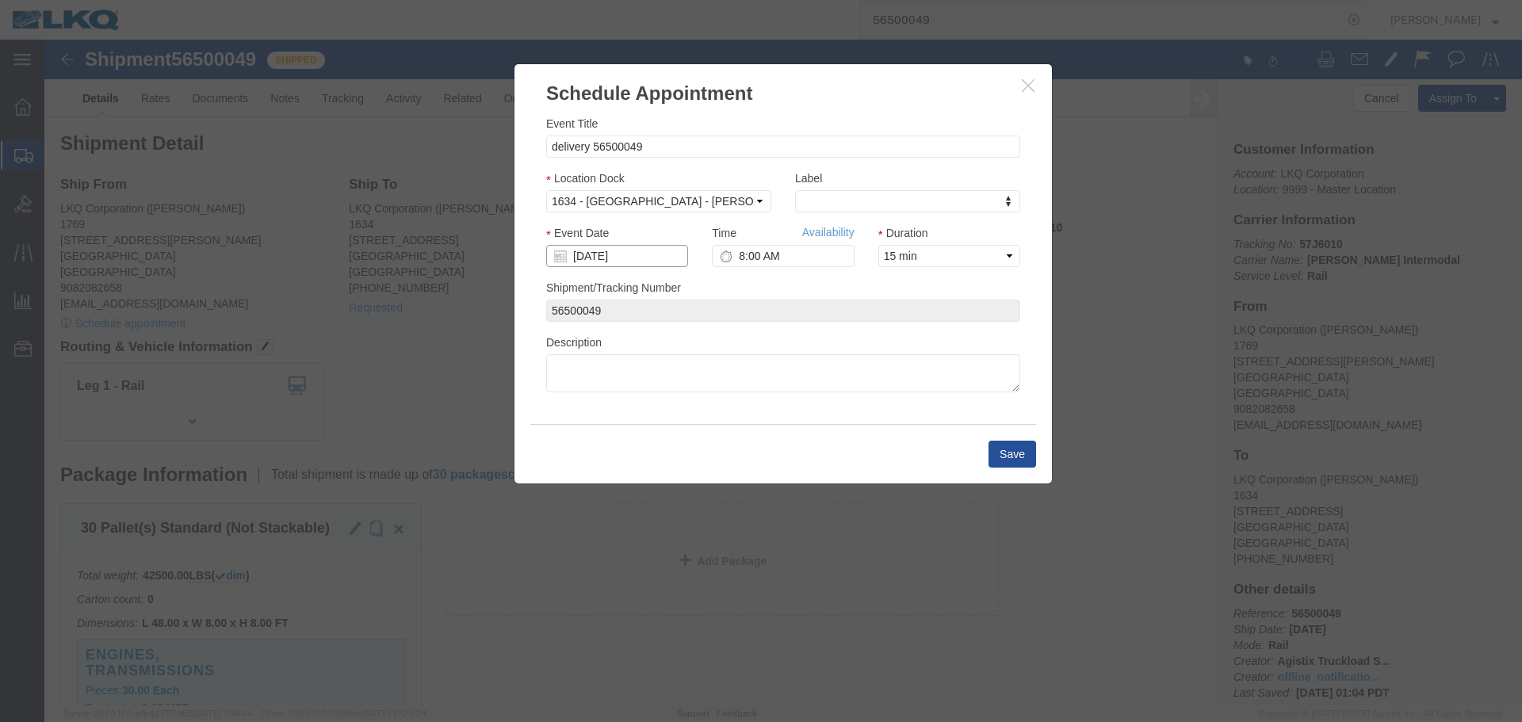
click input "[DATE]"
click td "26"
click input "8:00 AM"
type input "7:00 AM"
click div "Shipment/Tracking Number 56500049"
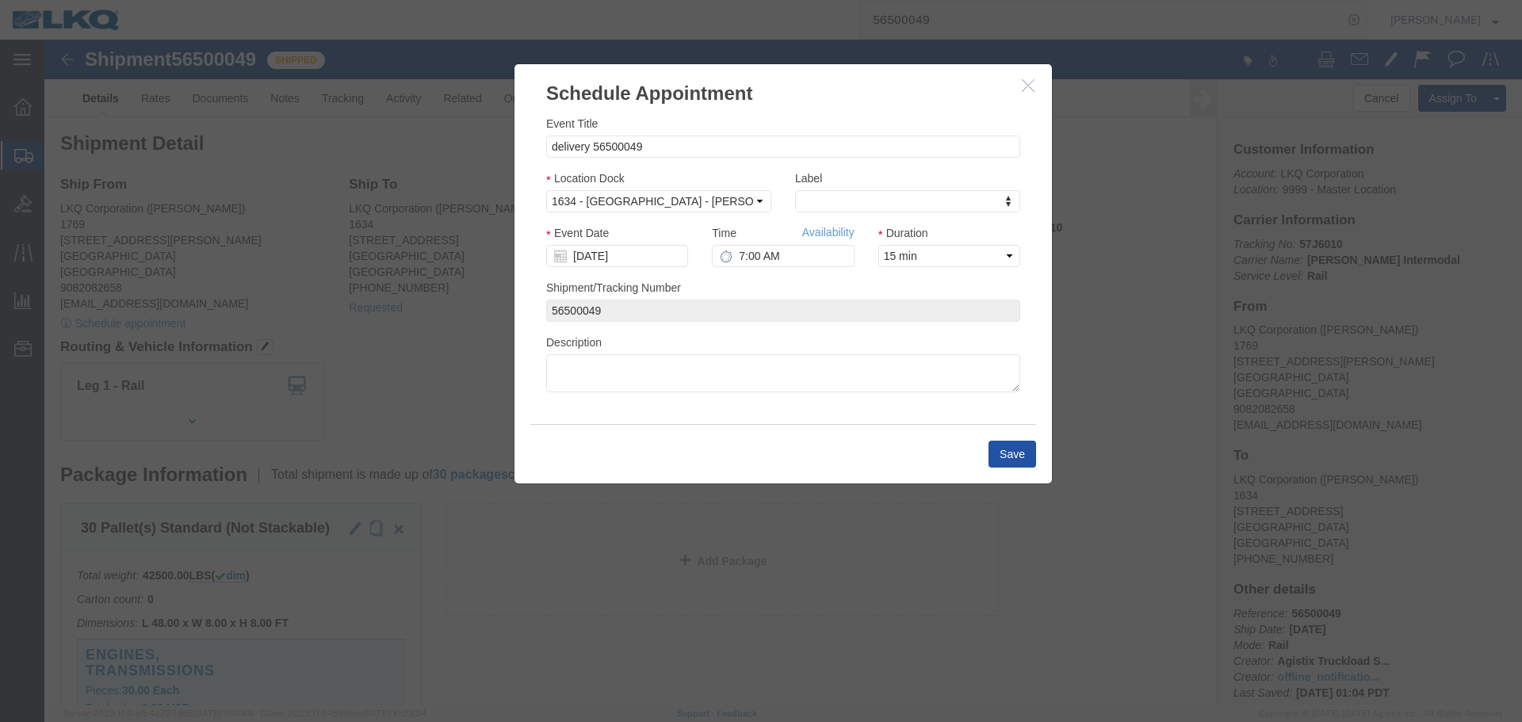
click button "Save"
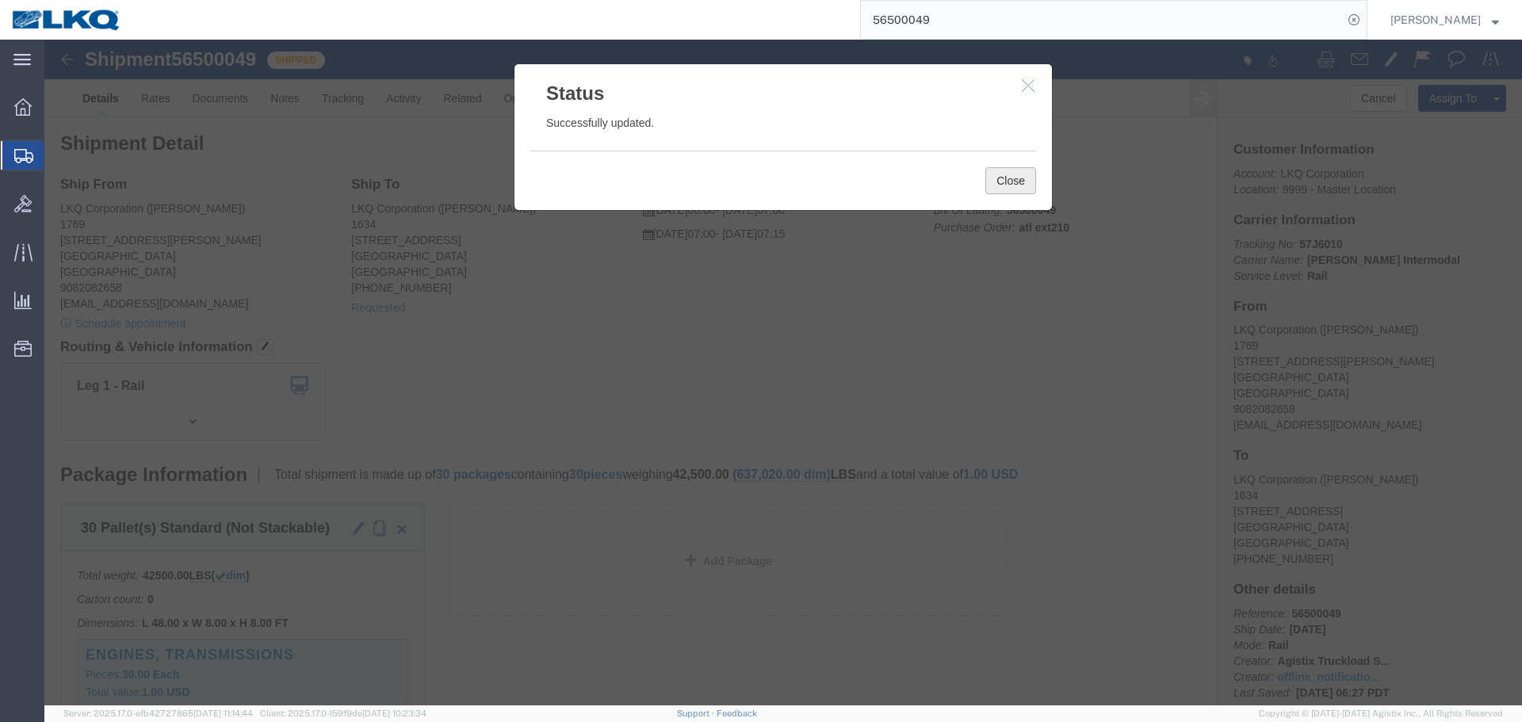
click button "Close"
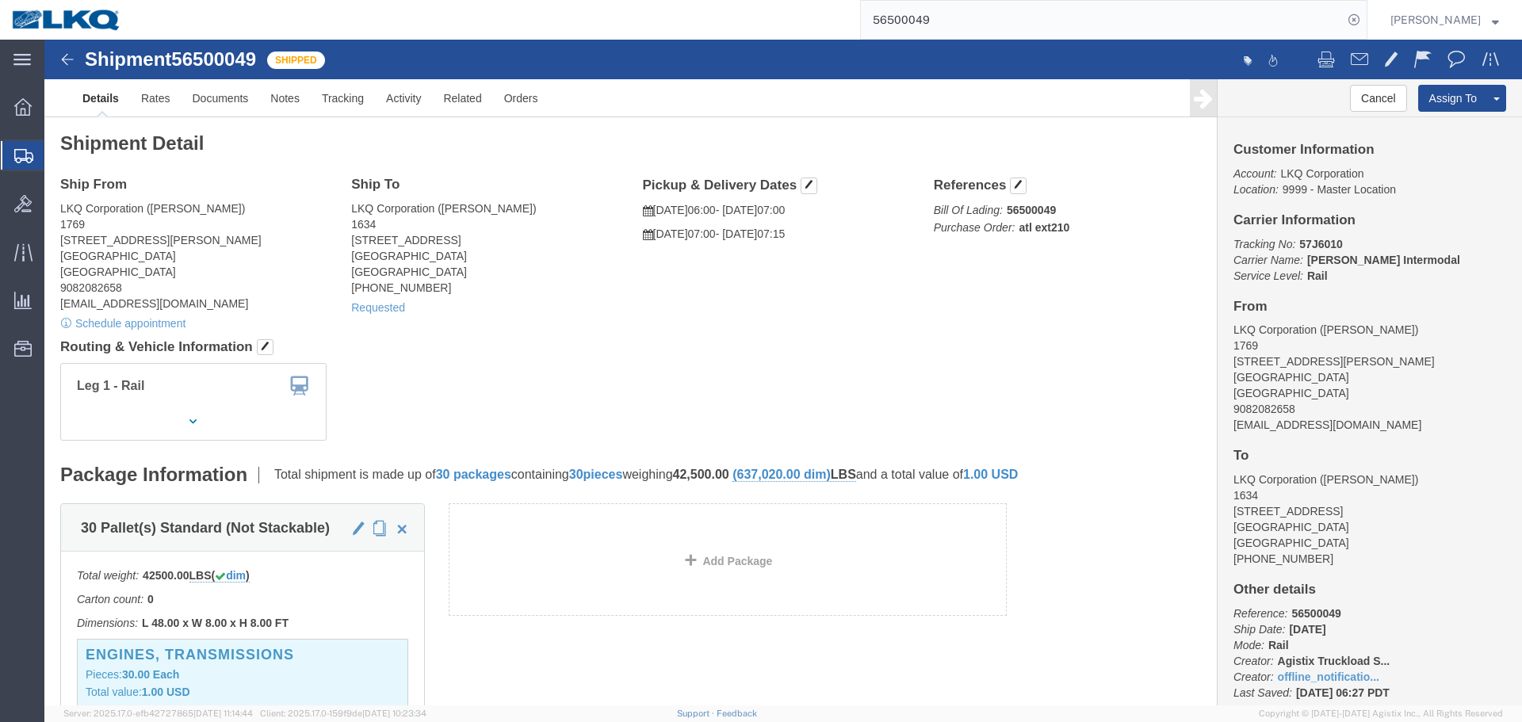
click at [927, 25] on input "56500049" at bounding box center [1102, 20] width 482 height 38
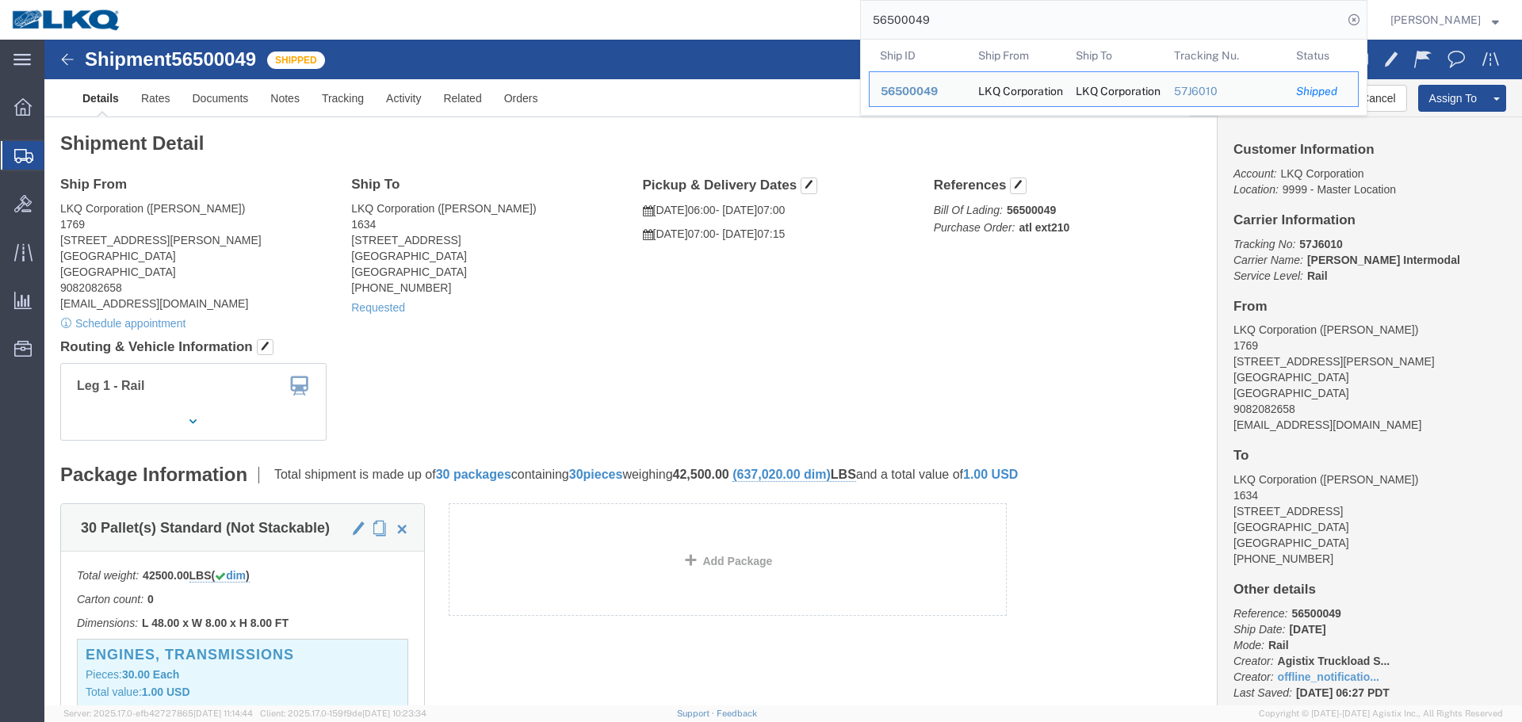
paste input "499604"
type input "56499604"
click div "Shipment Detail Ship From LKQ Corporation (Marc Metzger) 1769 405 S Wanamaker A…"
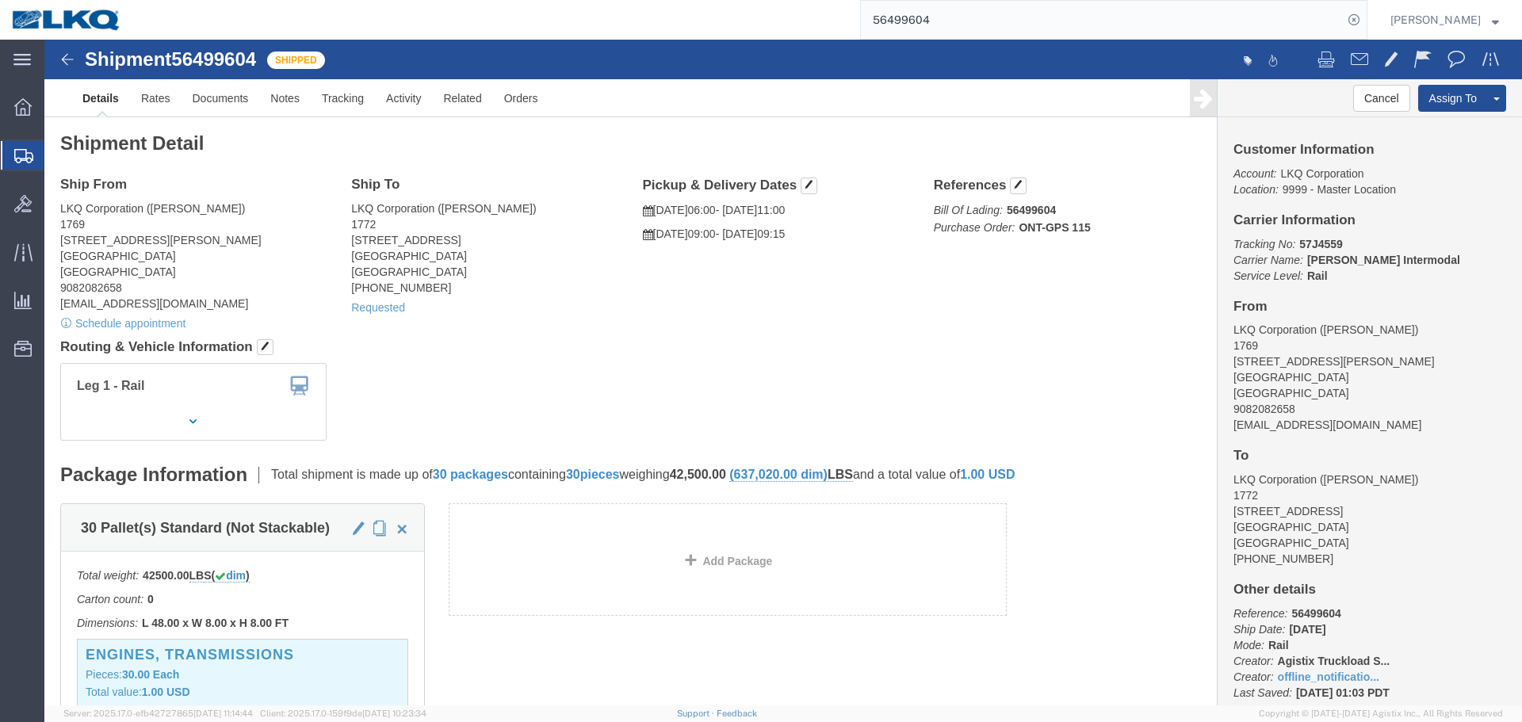
click div "Shipment Detail Ship From LKQ Corporation (Marc Metzger) 1769 405 S Wanamaker A…"
click link "Requested"
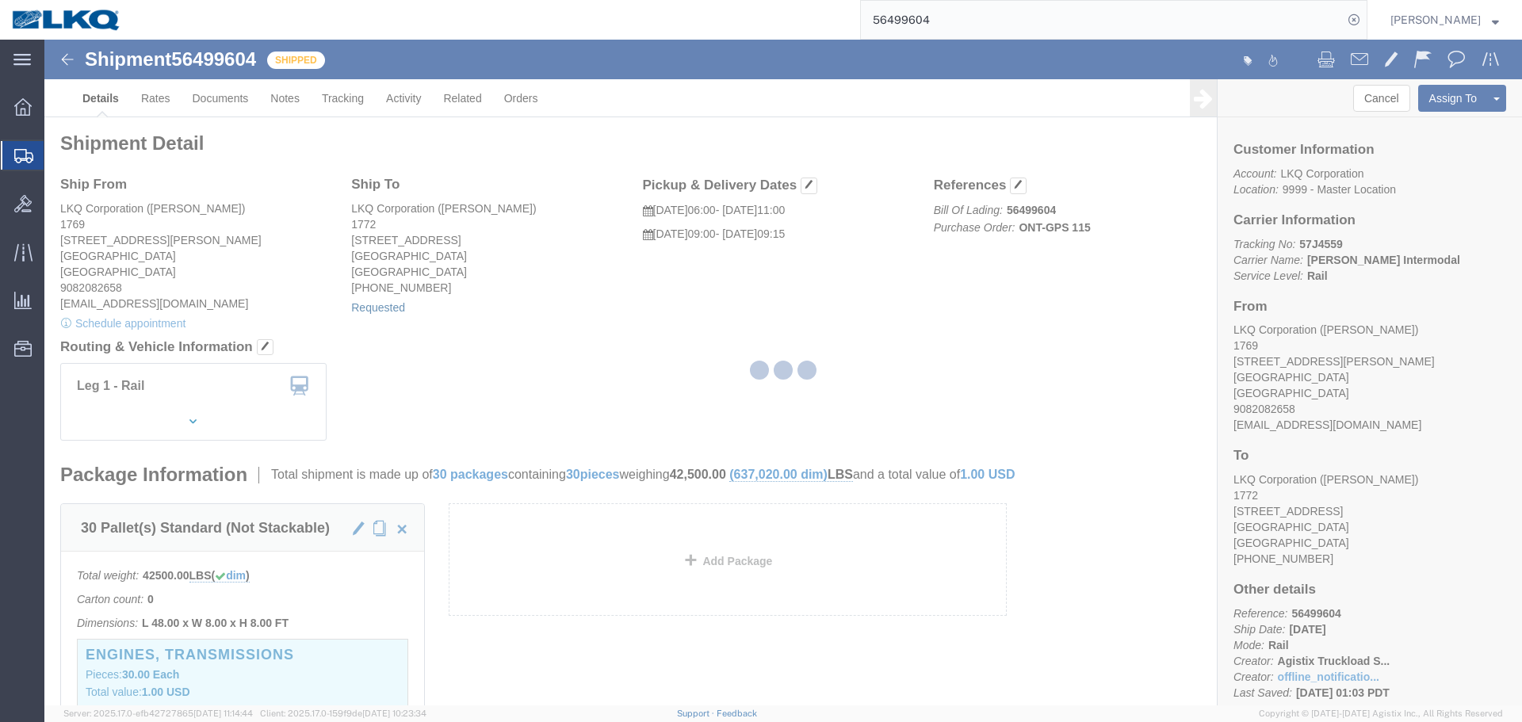
select select "1"
select select
select select "15"
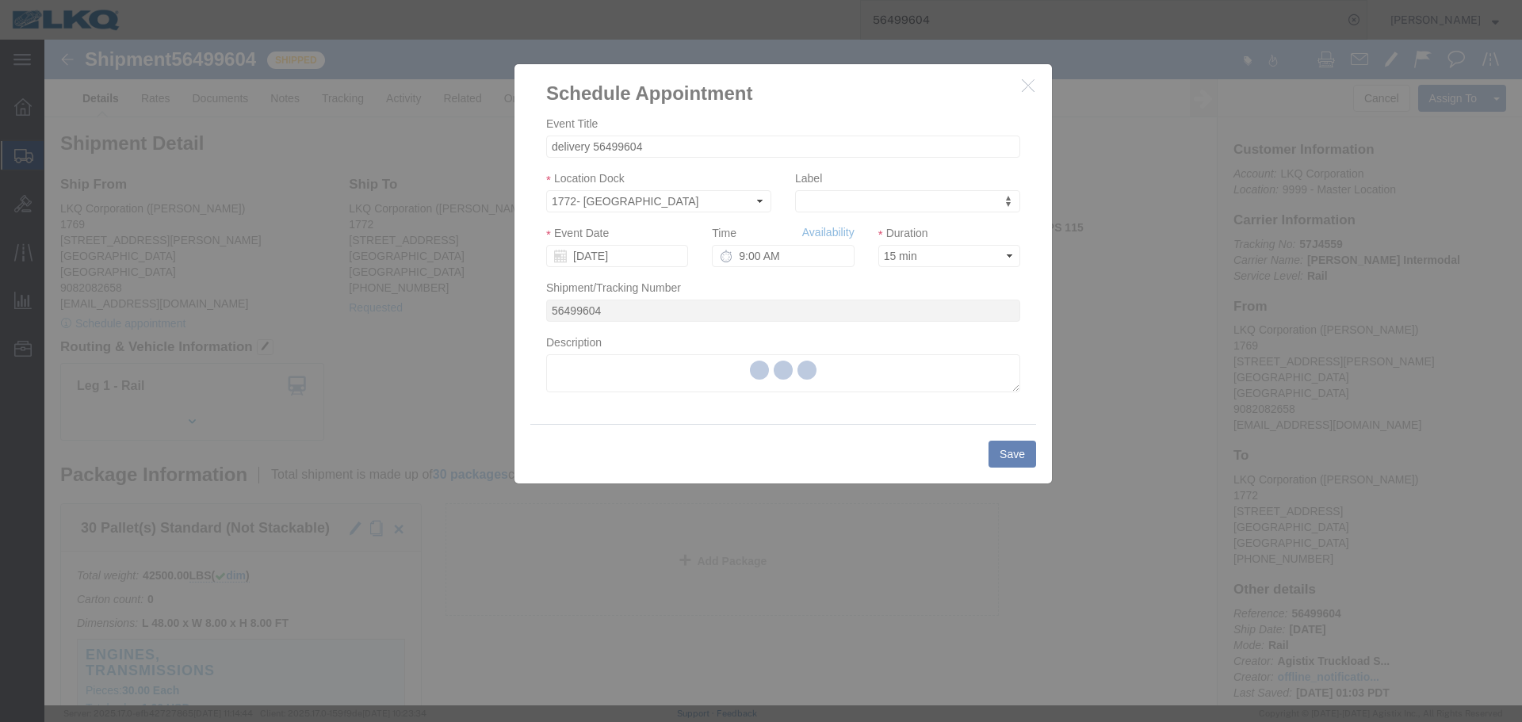
click at [618, 256] on div at bounding box center [782, 373] width 1477 height 666
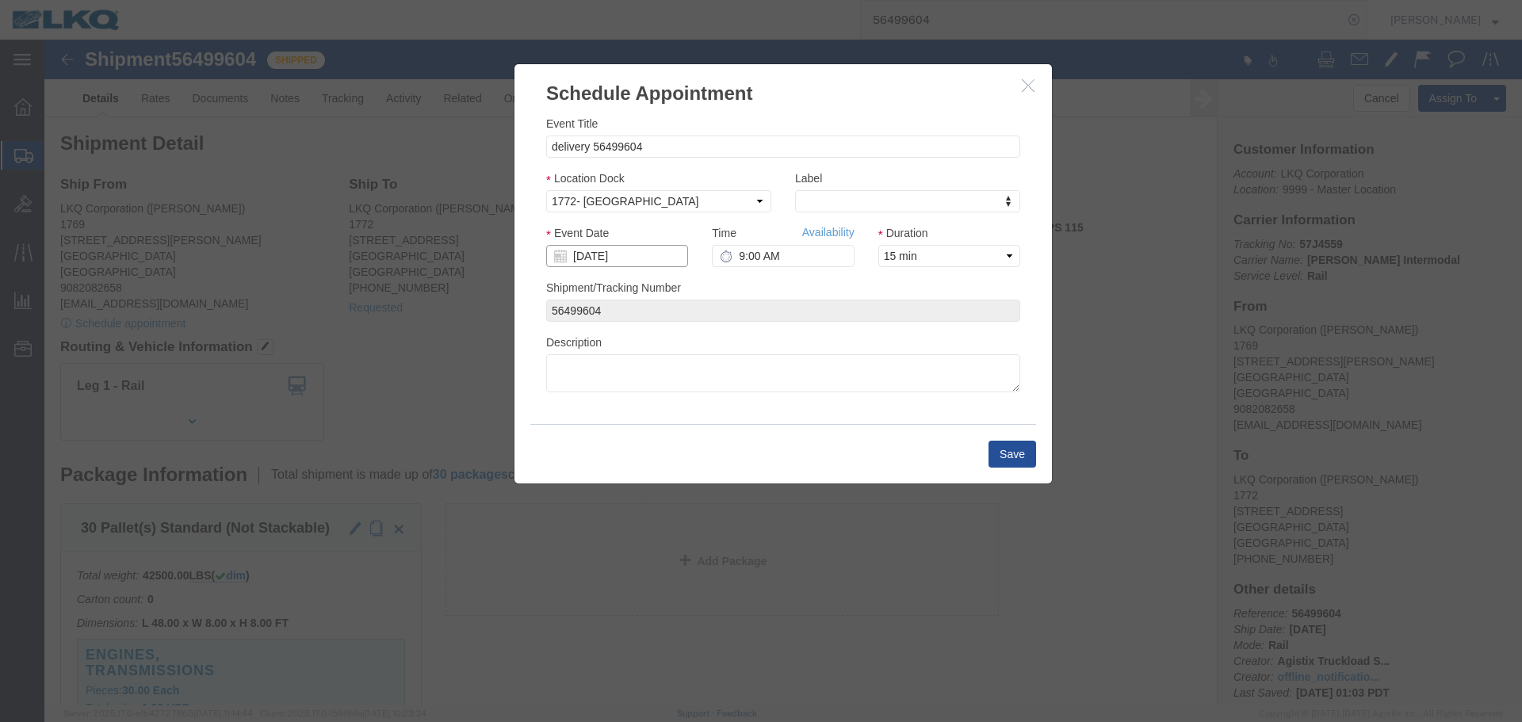
click input "[DATE]"
click td "26"
click input "9:00 AM"
type input "9:30 AM"
click button "Save"
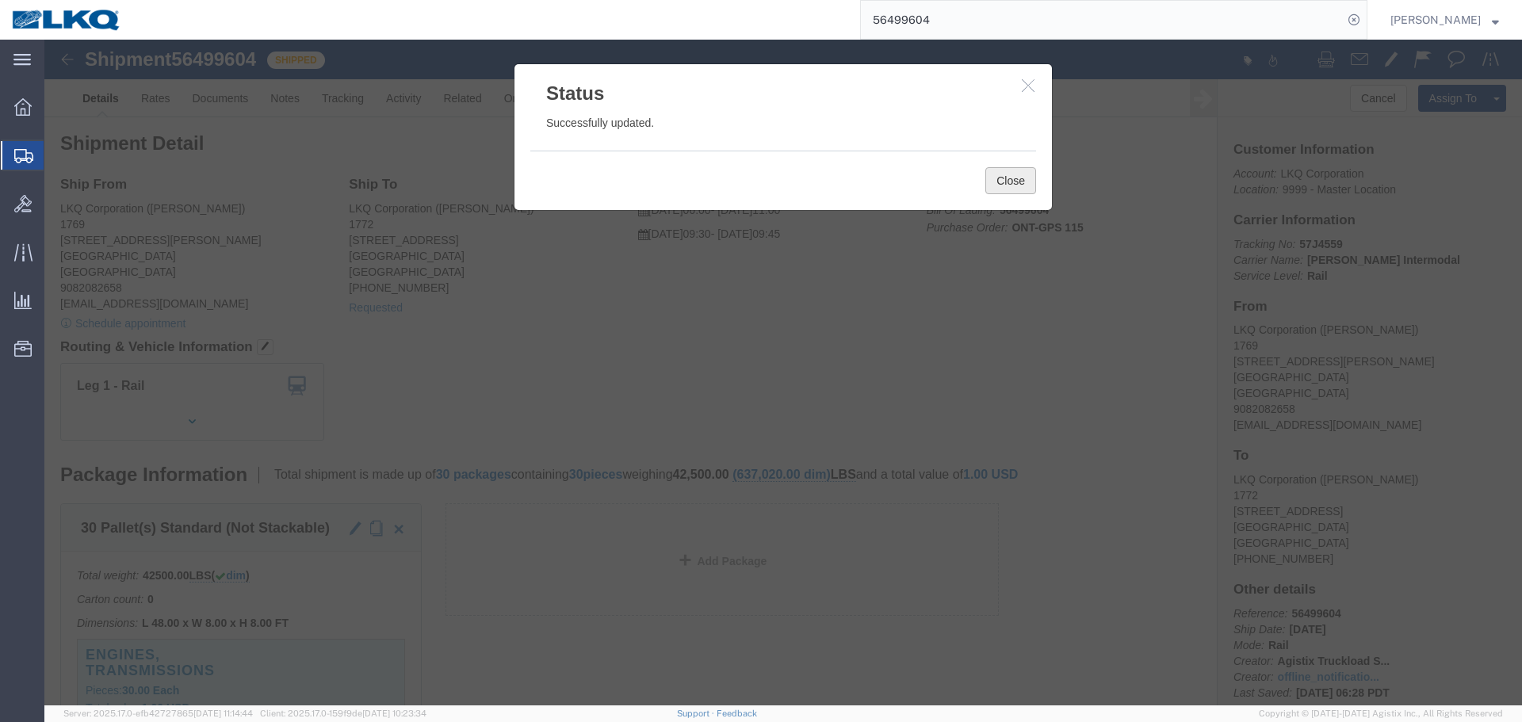
click button "Close"
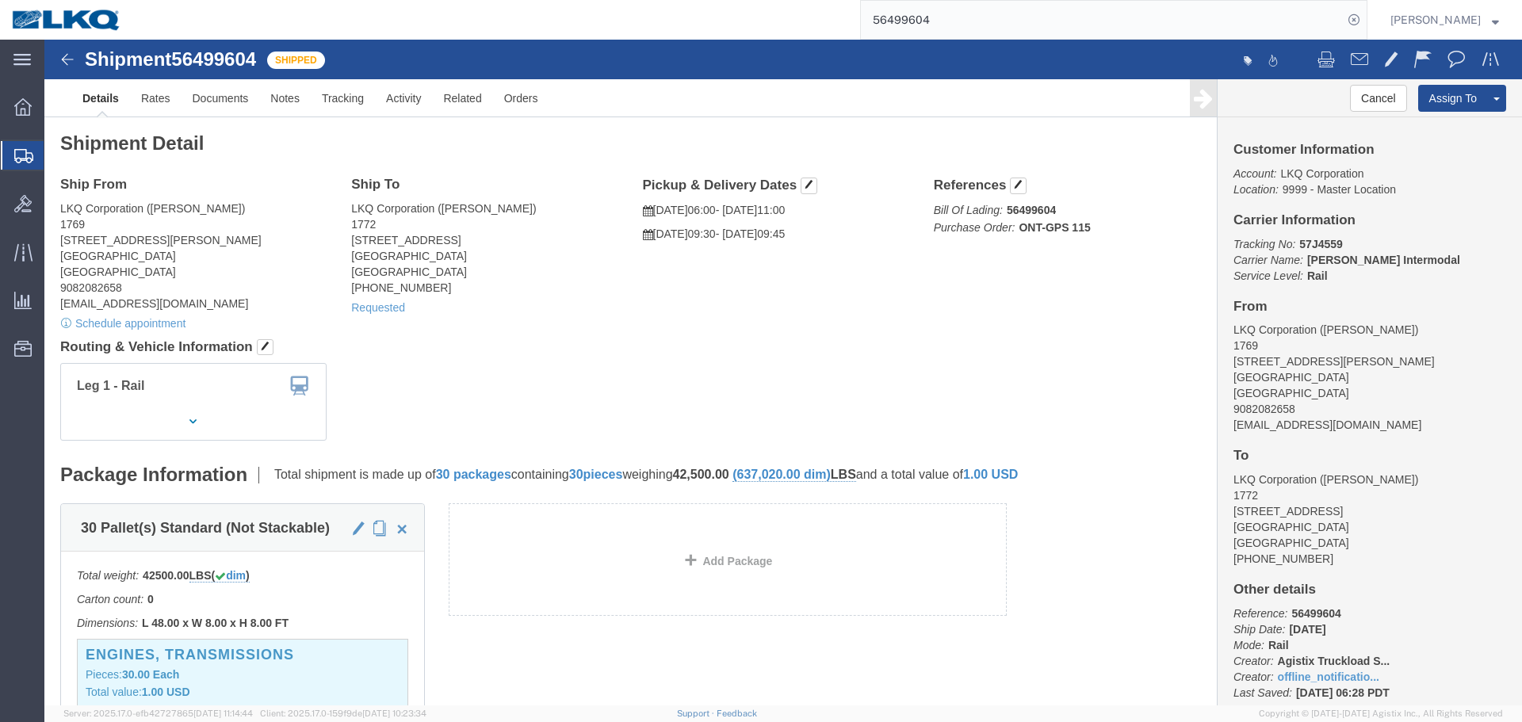
click at [1037, 3] on input "56499604" at bounding box center [1102, 20] width 482 height 38
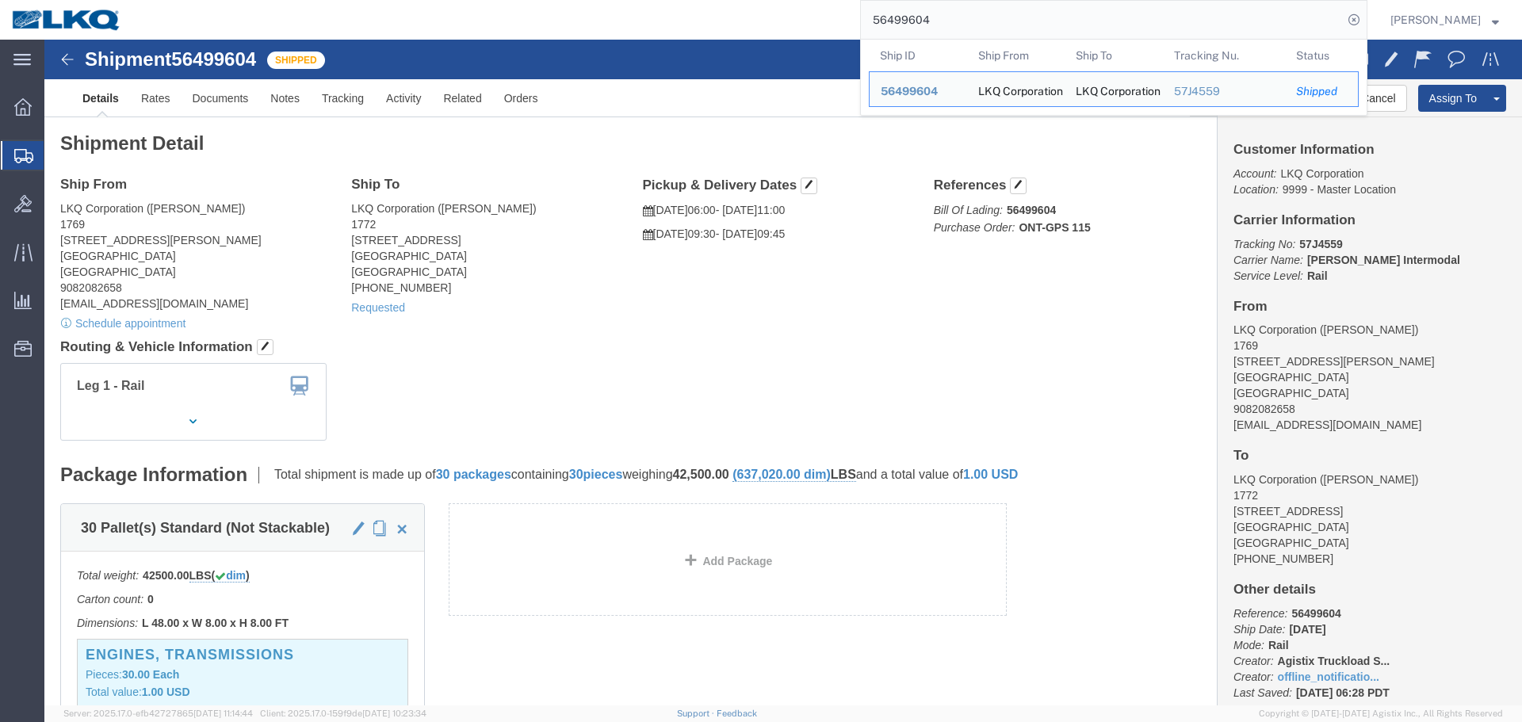
paste input "540792"
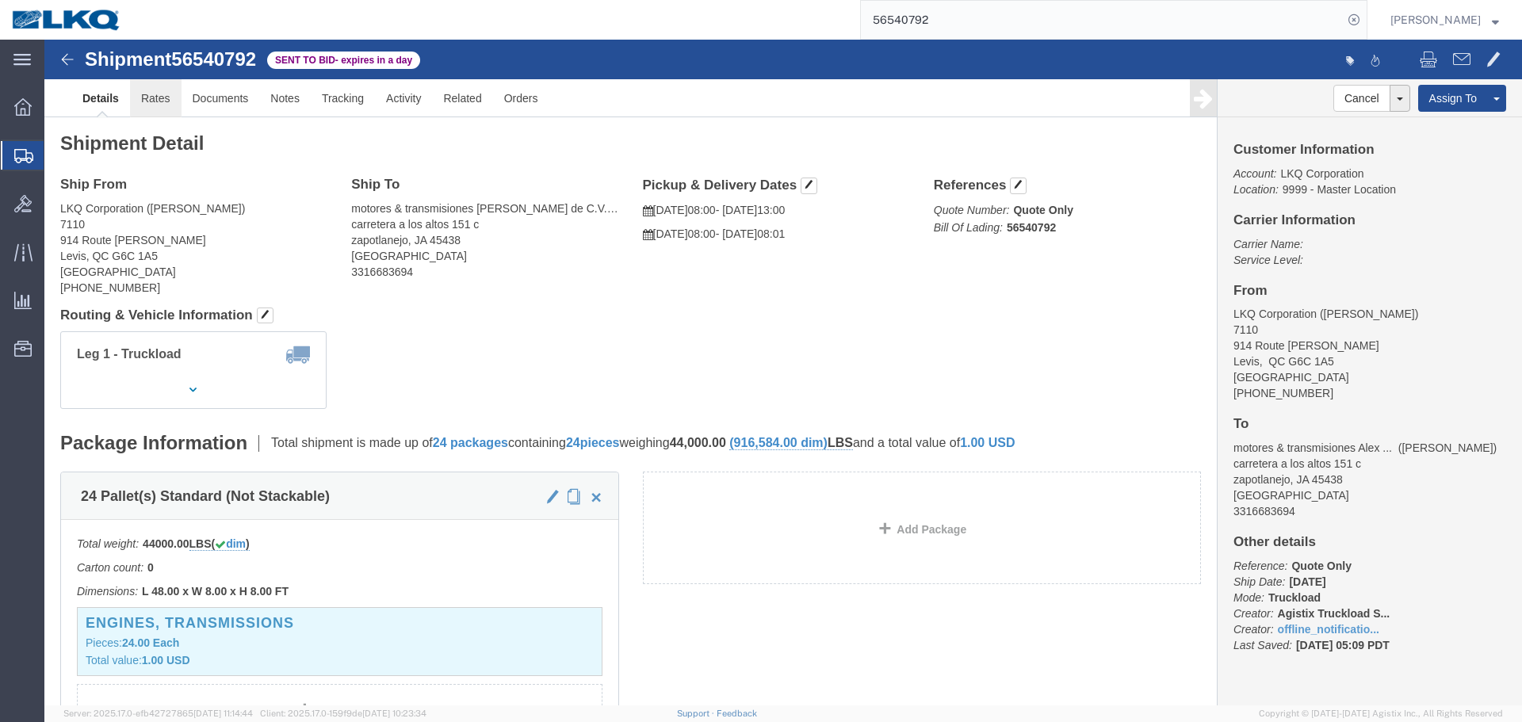
click link "Rates"
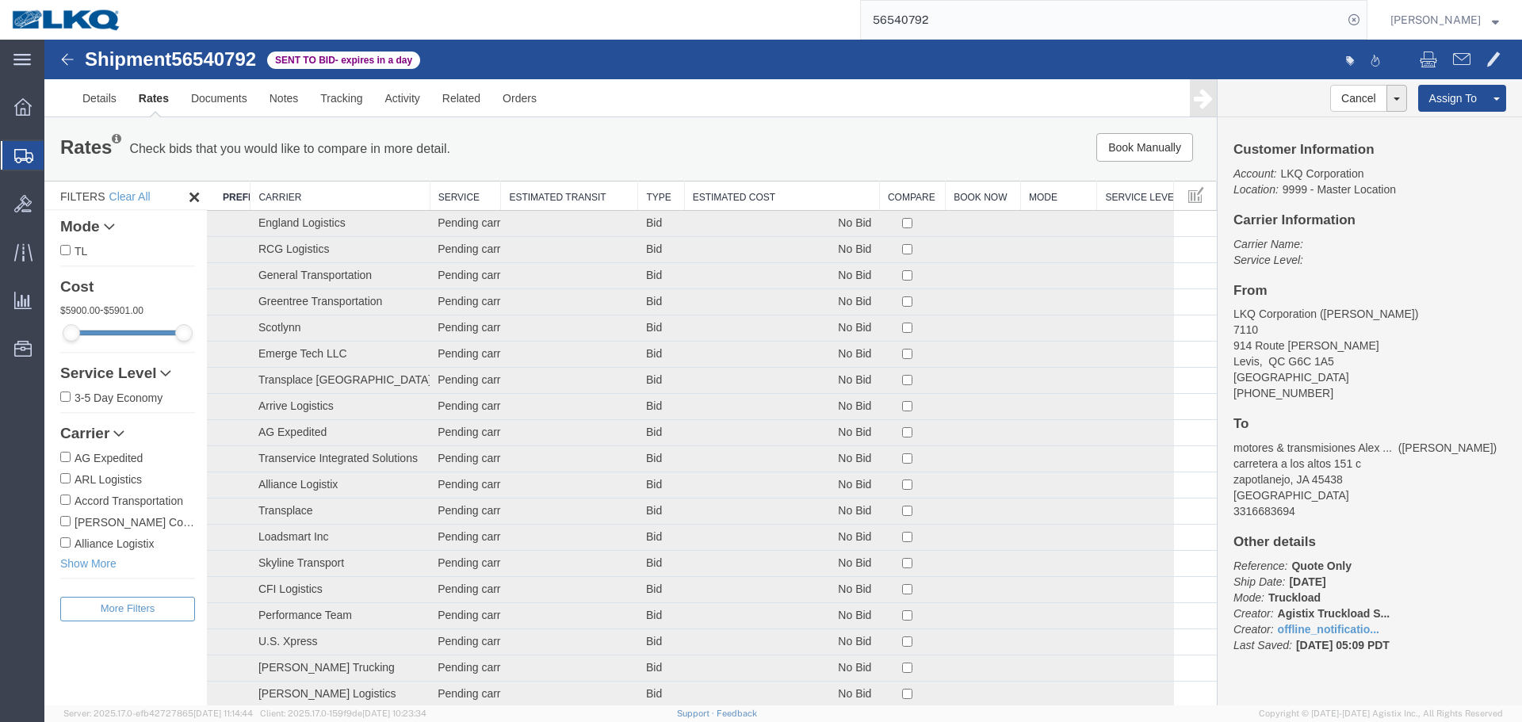
click at [762, 198] on th "Estimated Cost" at bounding box center [781, 196] width 195 height 29
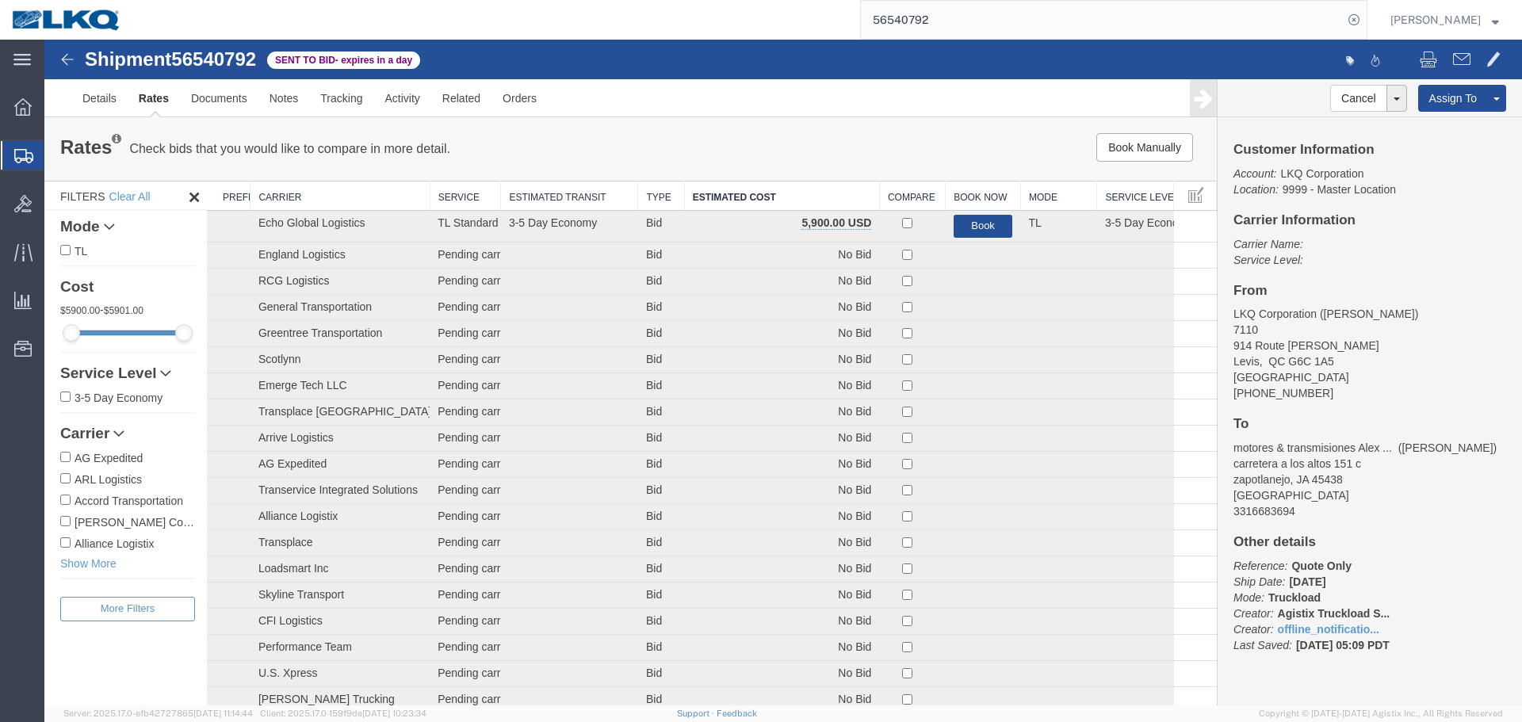
click at [736, 141] on div "Book Manually Pause Continue" at bounding box center [970, 147] width 485 height 29
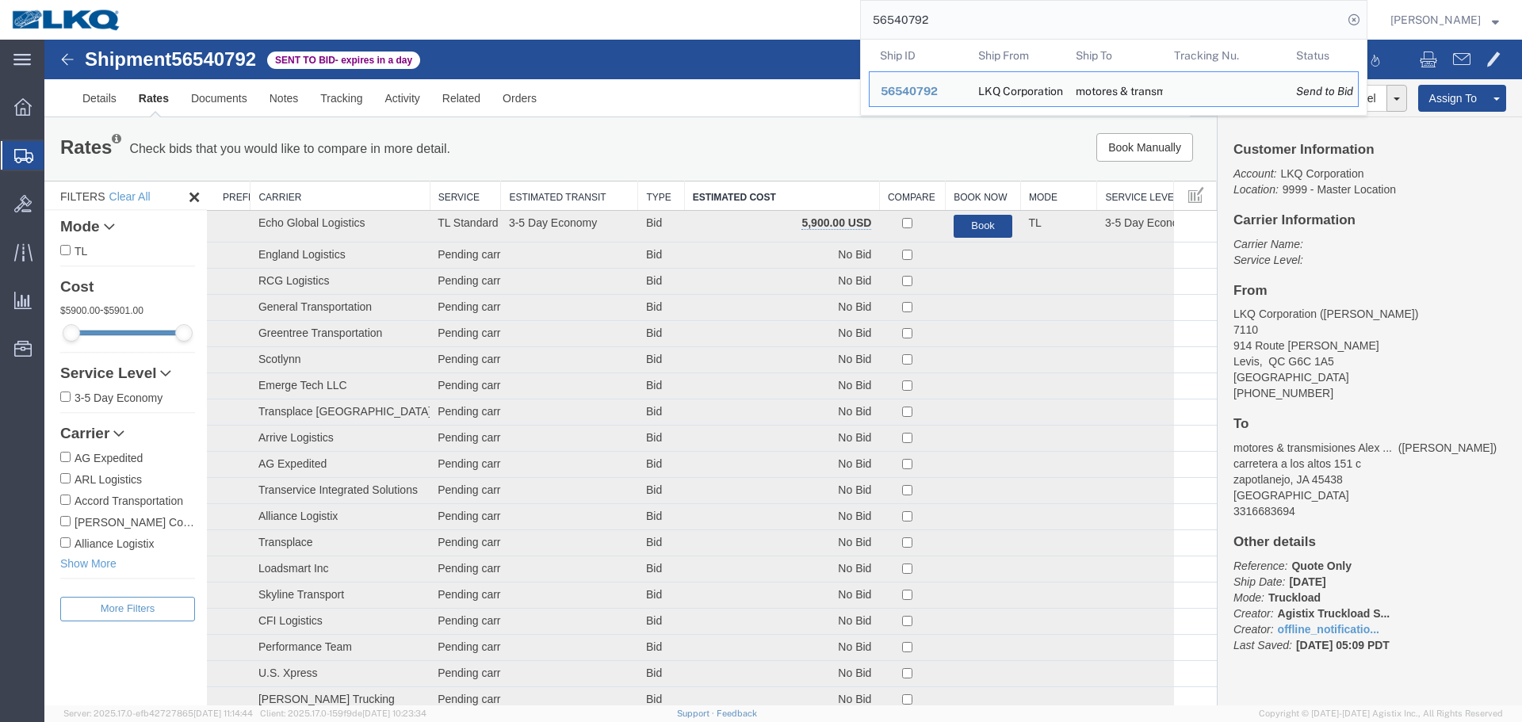
click at [1090, 2] on input "56540792" at bounding box center [1102, 20] width 482 height 38
paste input "37755"
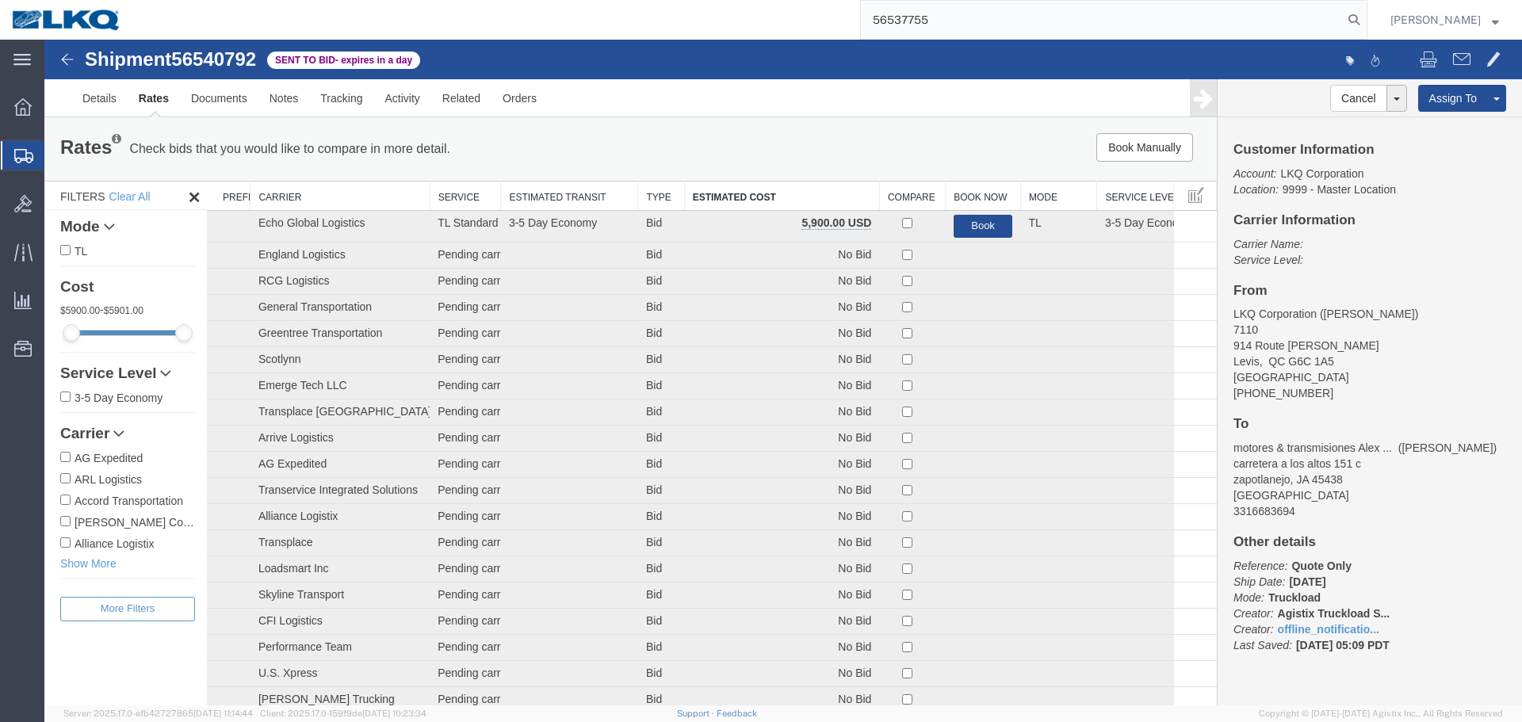
type input "56537755"
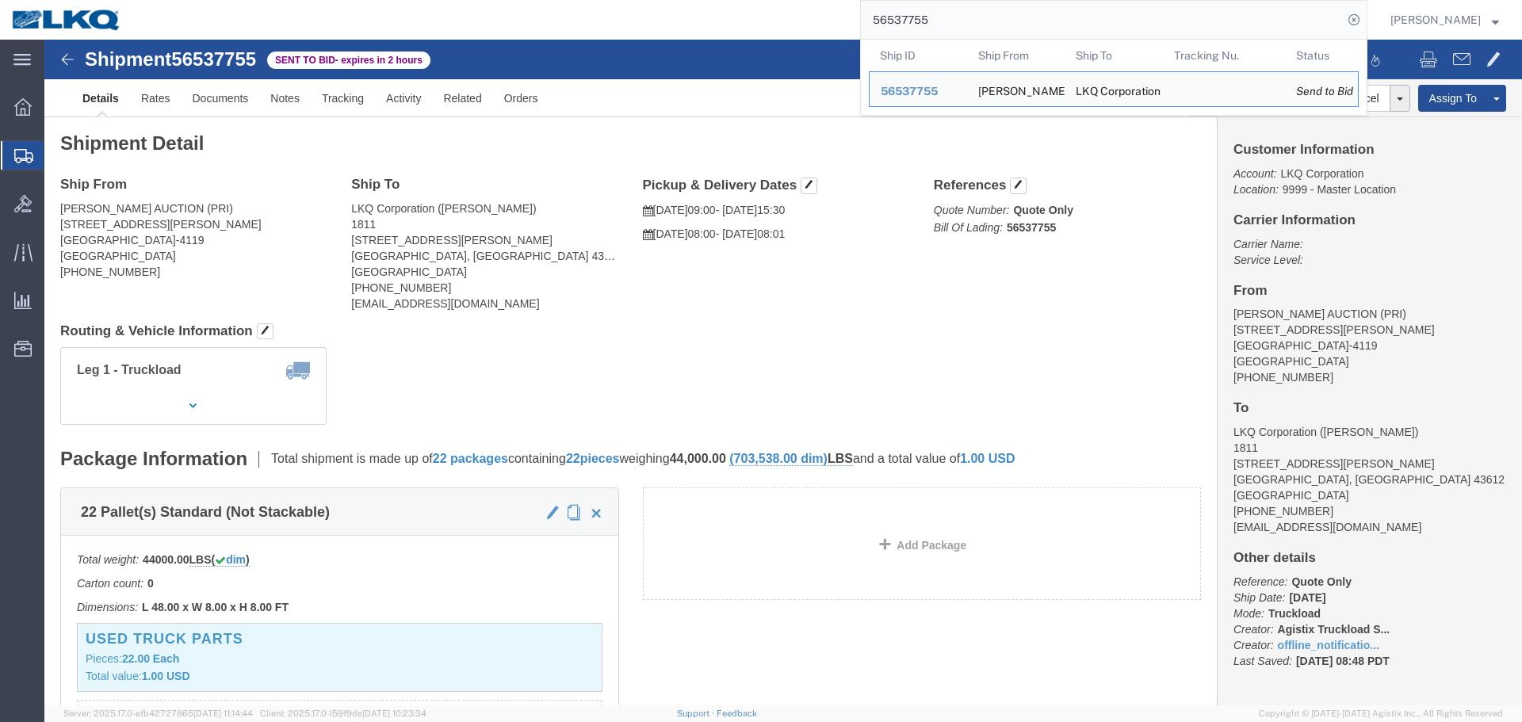
click div "Ship From [GEOGRAPHIC_DATA] AUCTION (PRI) [STREET_ADDRESS][PERSON_NAME] [PHONE_…"
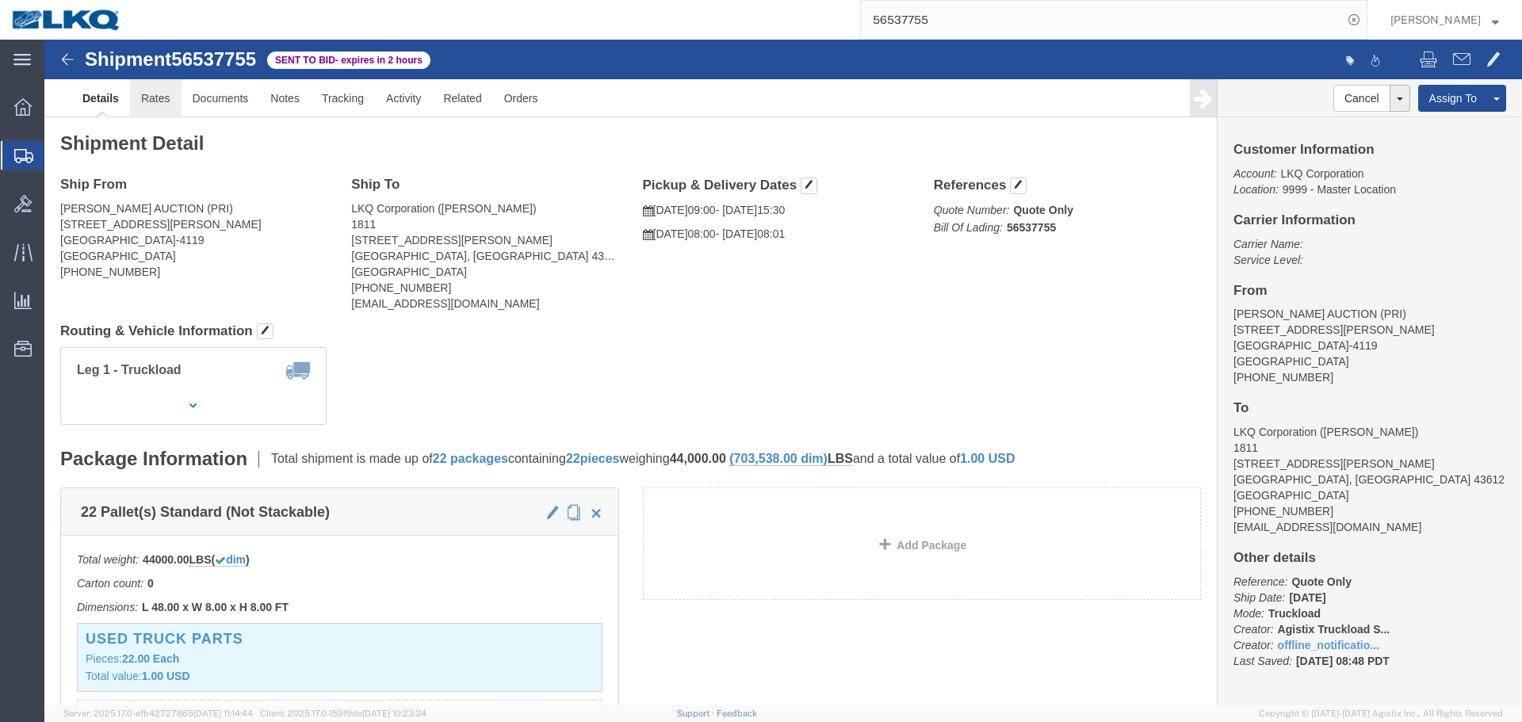
click link "Rates"
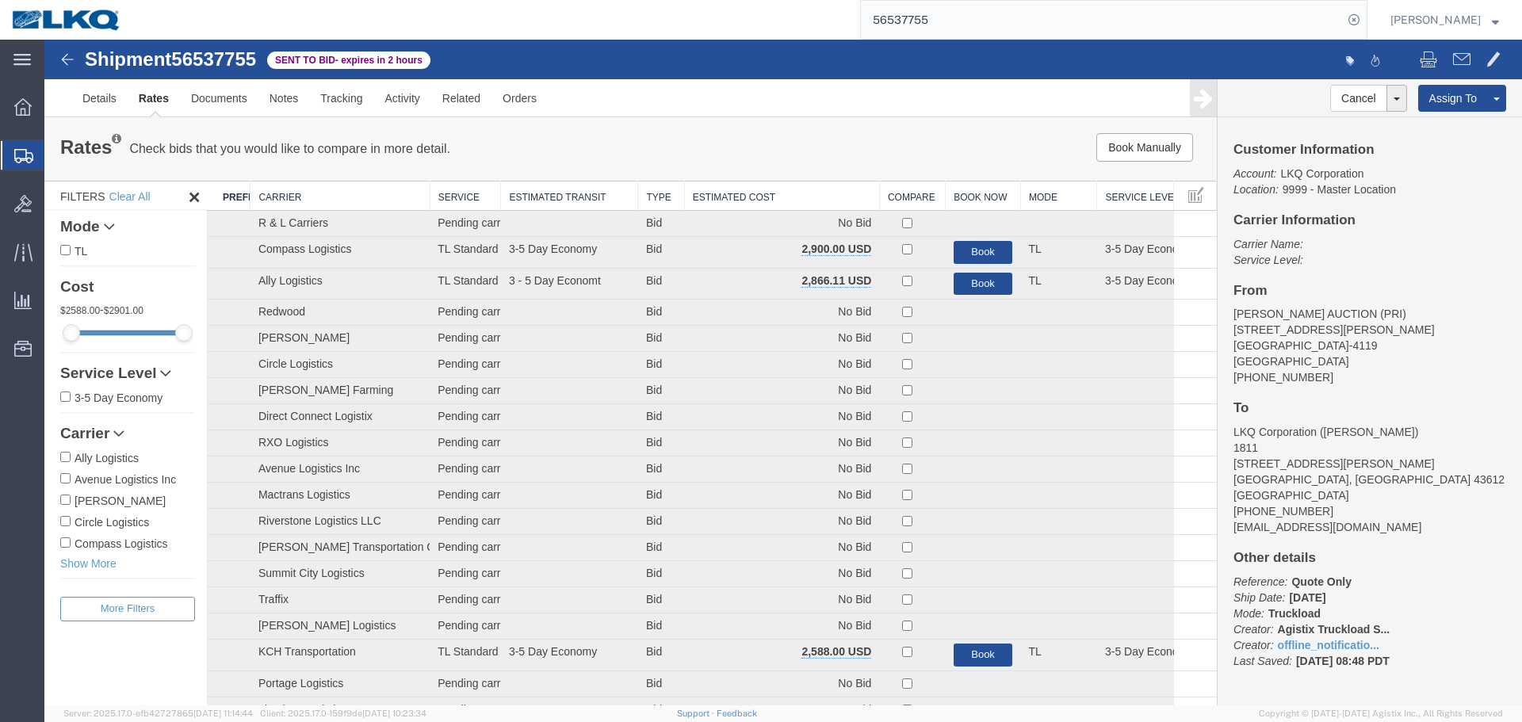
click at [784, 185] on th "Estimated Cost" at bounding box center [781, 196] width 195 height 29
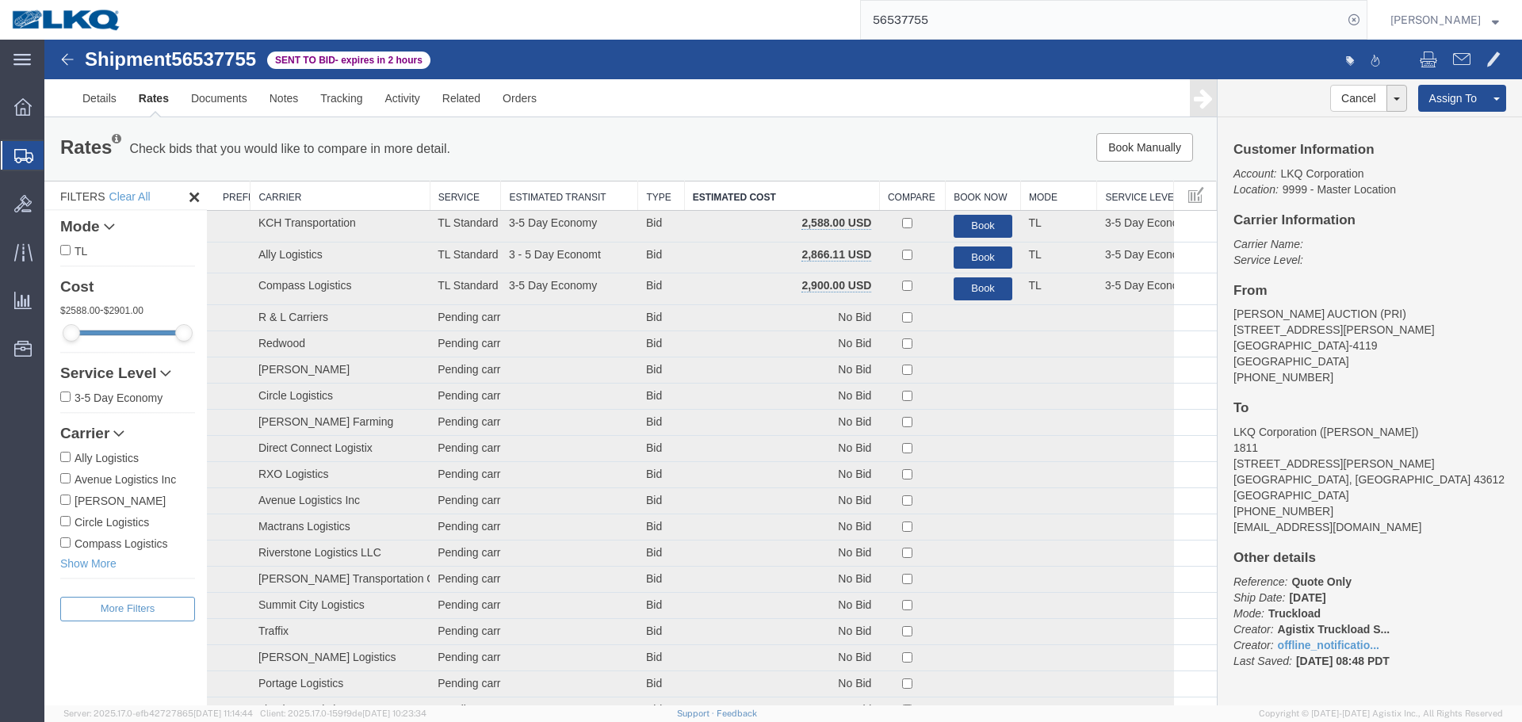
click at [770, 120] on div "Rates Check bids that you would like to compare in more detail. Compare Filter …" at bounding box center [630, 148] width 1172 height 63
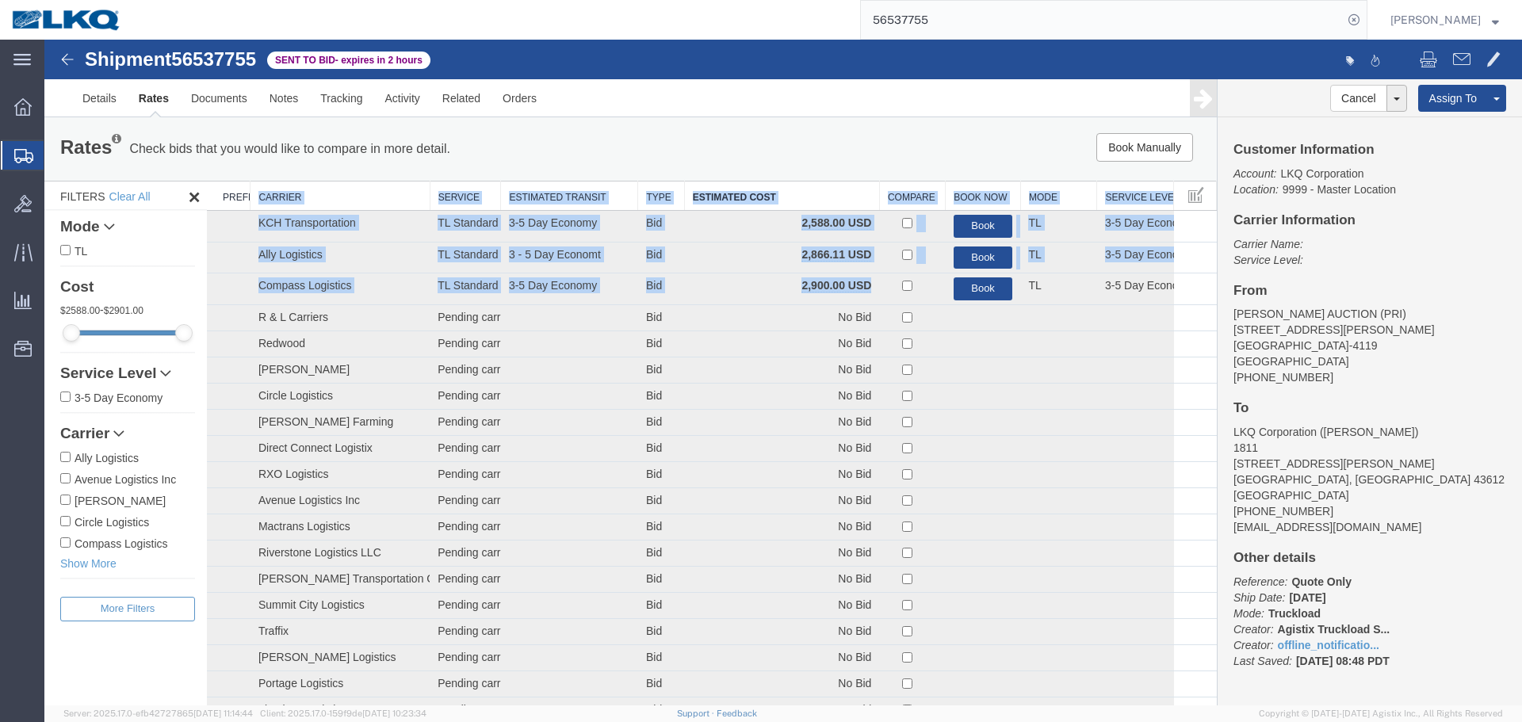
drag, startPoint x: 868, startPoint y: 289, endPoint x: 258, endPoint y: 197, distance: 617.3
click at [258, 197] on table "Preferred Carrier Carrier Service Estimated Transit Type Estimated Cost Compare…" at bounding box center [712, 491] width 1010 height 621
copy table "Carrier Service Estimated Transit Type Estimated Cost Compare Book Now Mode Ser…"
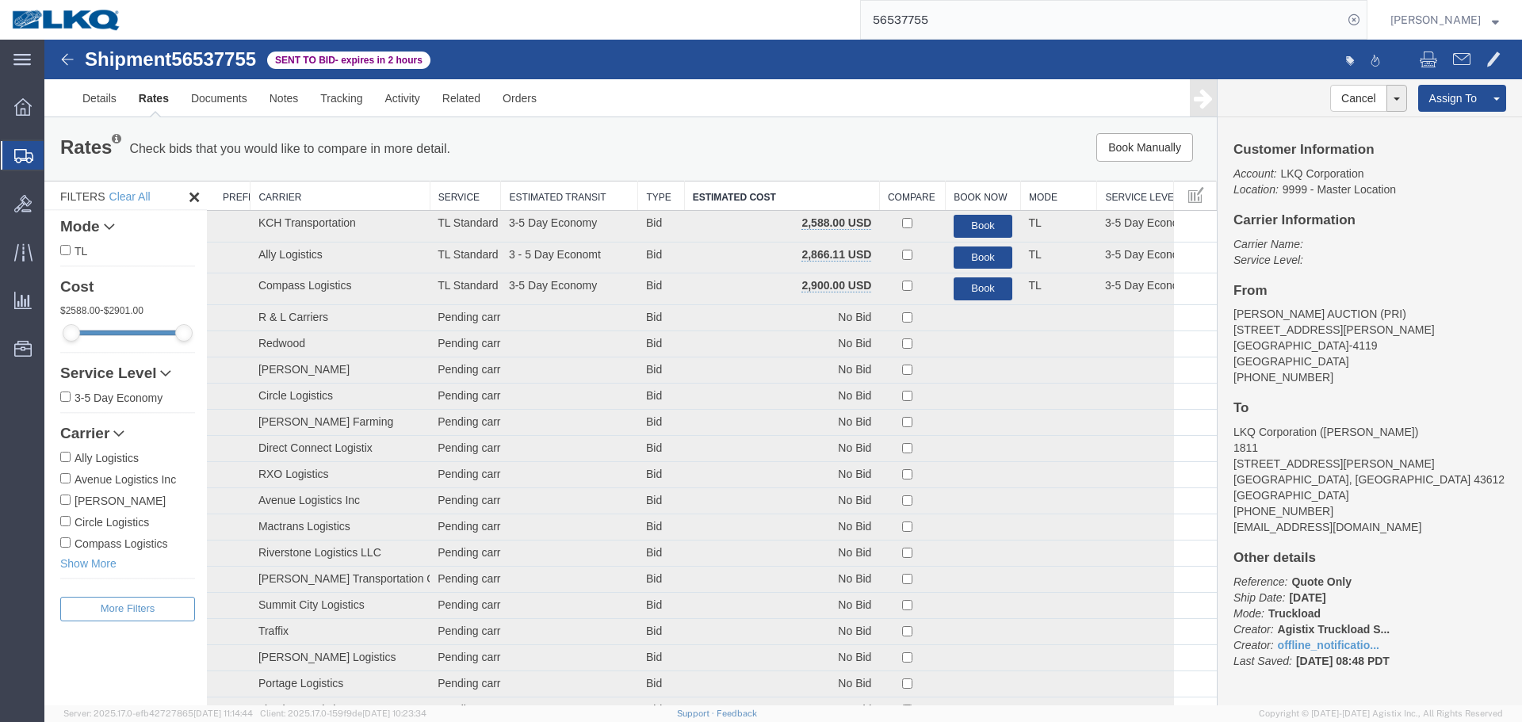
click at [778, 137] on div "Book Manually Pause Continue" at bounding box center [970, 147] width 485 height 29
click at [276, 99] on link "Notes" at bounding box center [284, 98] width 52 height 38
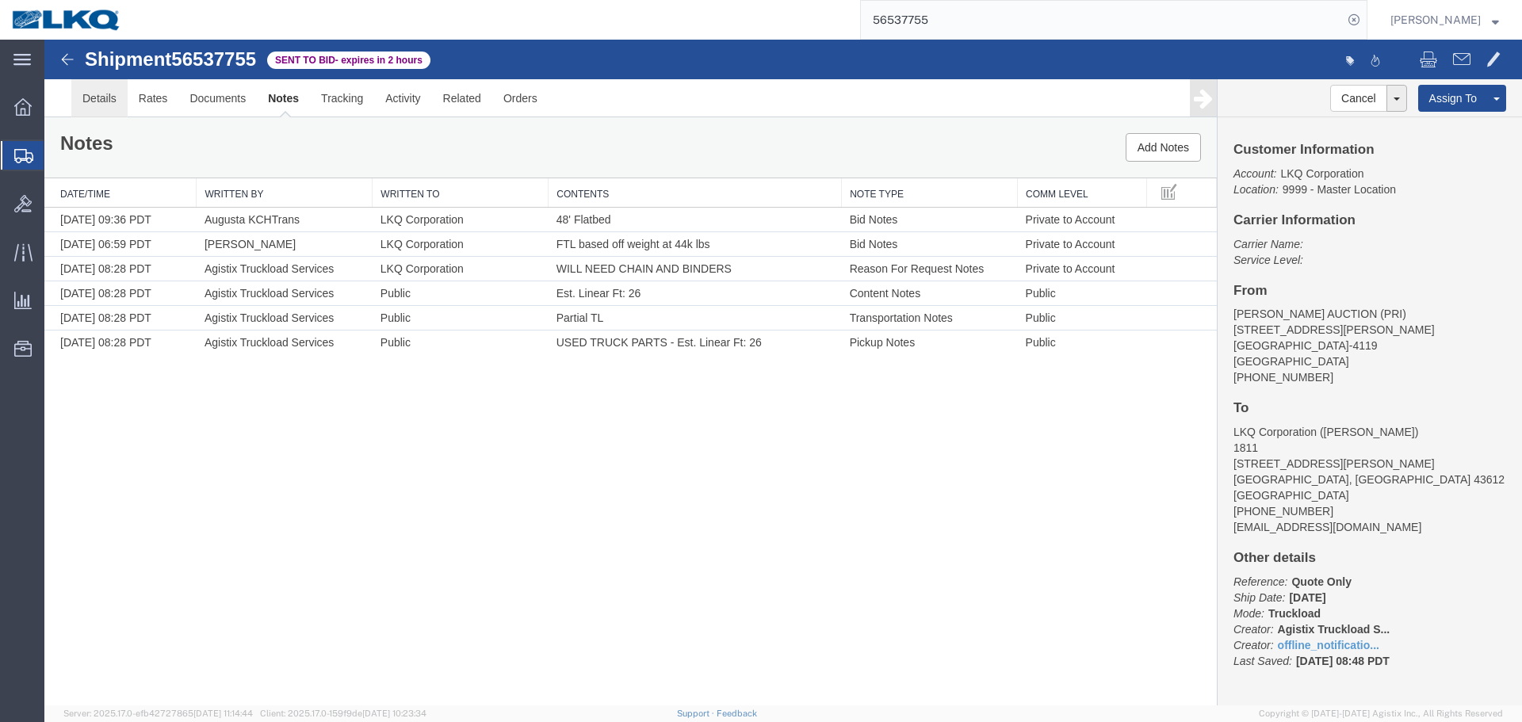
click at [101, 94] on link "Details" at bounding box center [99, 98] width 56 height 38
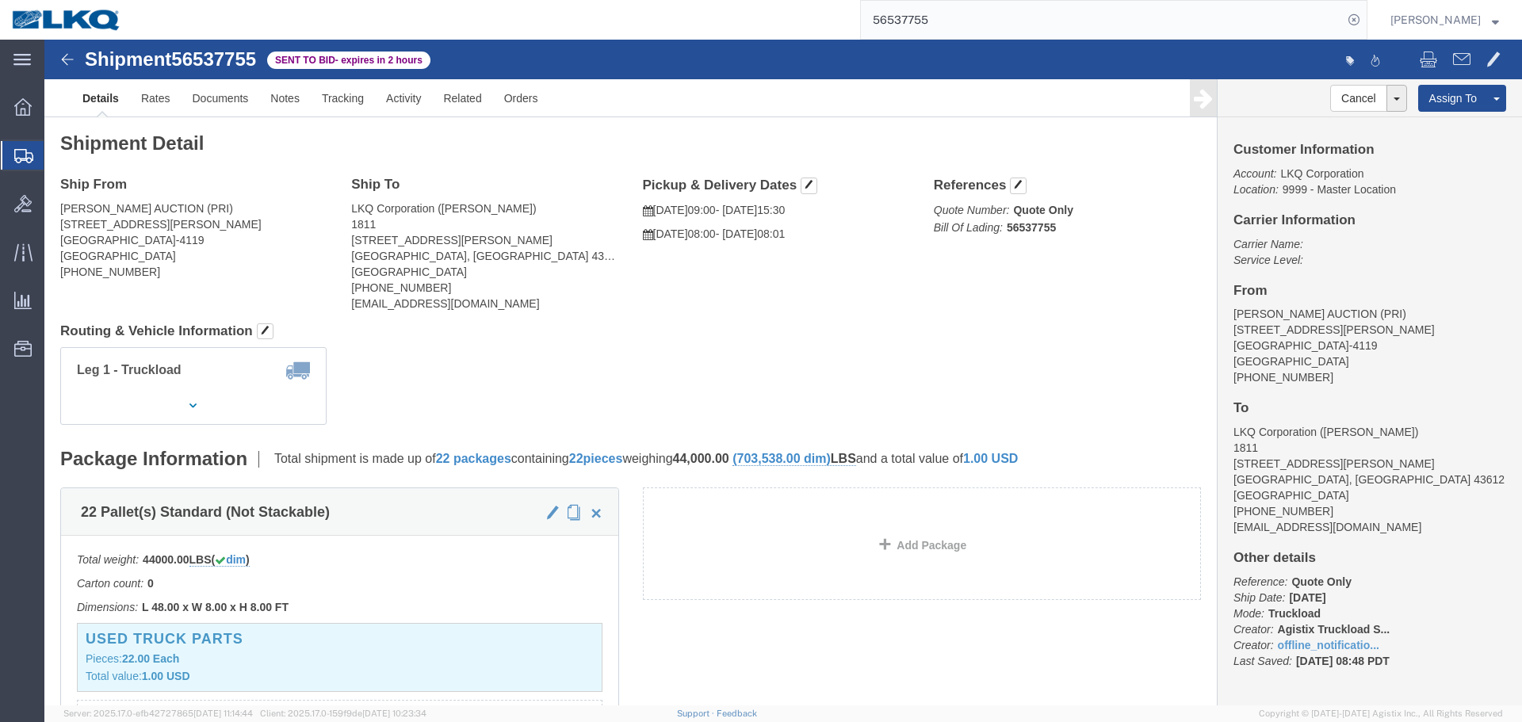
click address "[PERSON_NAME] AUCTION (PRI) [STREET_ADDRESS][PERSON_NAME] [PHONE_NUMBER]"
copy address "75203"
click address "[PERSON_NAME] AUCTION (PRI) [STREET_ADDRESS][PERSON_NAME] [PHONE_NUMBER]"
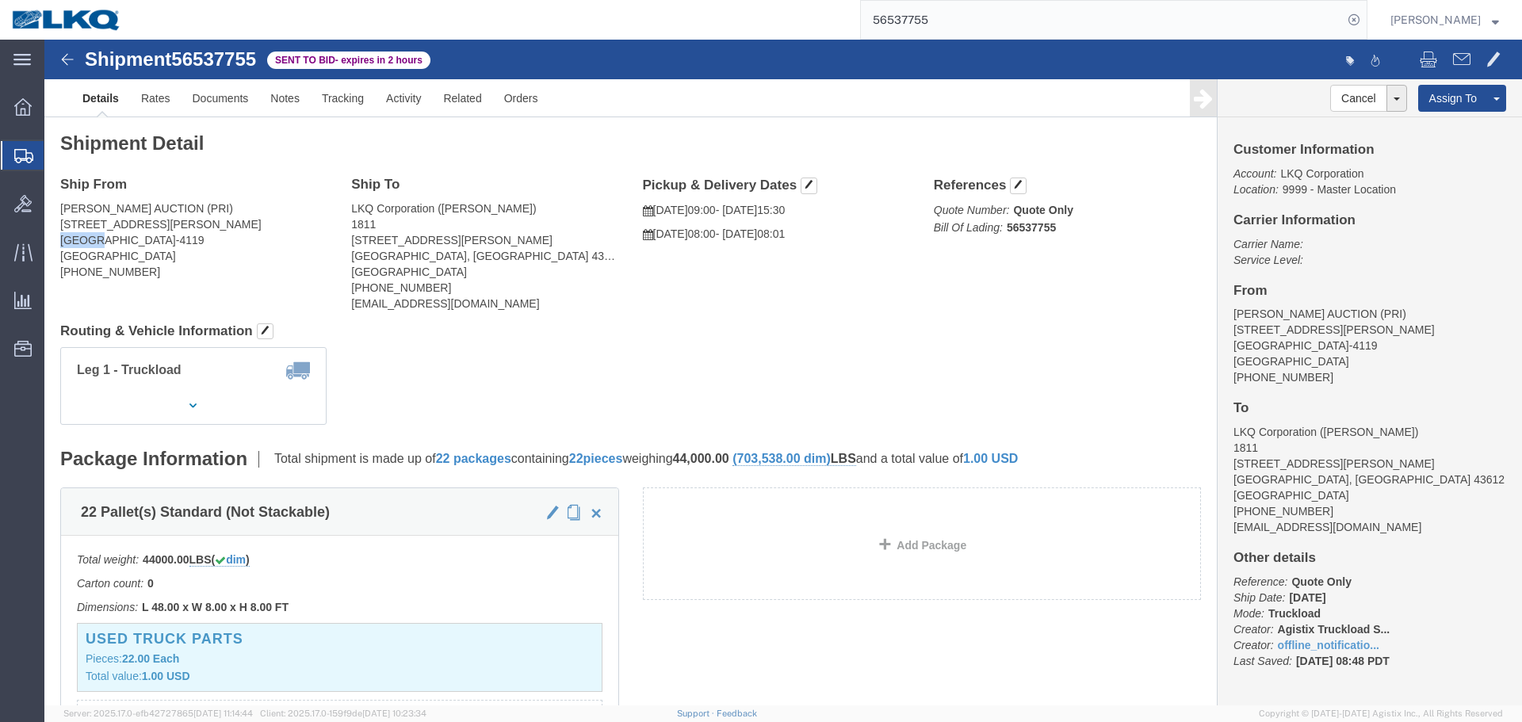
copy address "DALLAS"
click address "LKQ Corporation ([PERSON_NAME]) 1811 [STREET_ADDRESS][PERSON_NAME] [PHONE_NUMBE…"
copy address "[GEOGRAPHIC_DATA]"
click link "Rates"
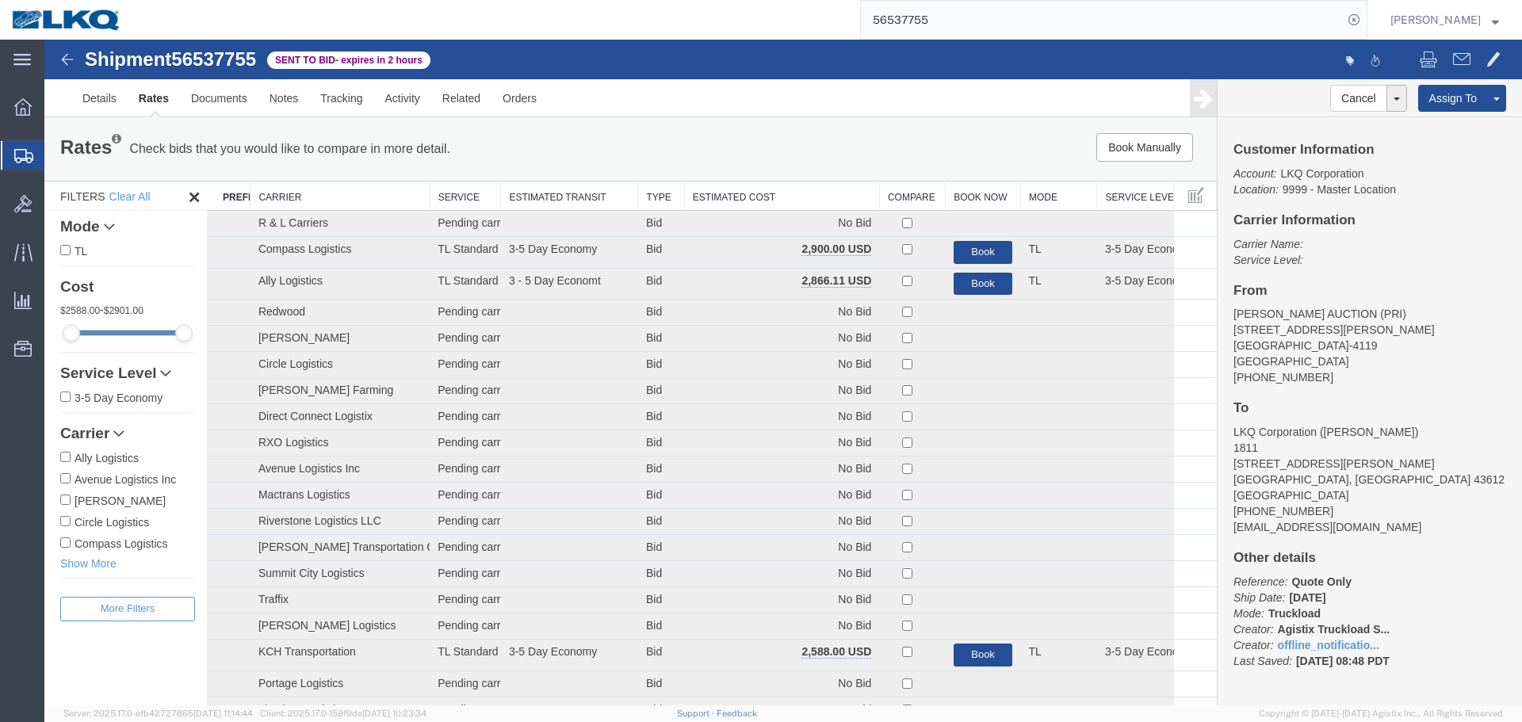
click at [766, 197] on th "Estimated Cost" at bounding box center [781, 196] width 195 height 29
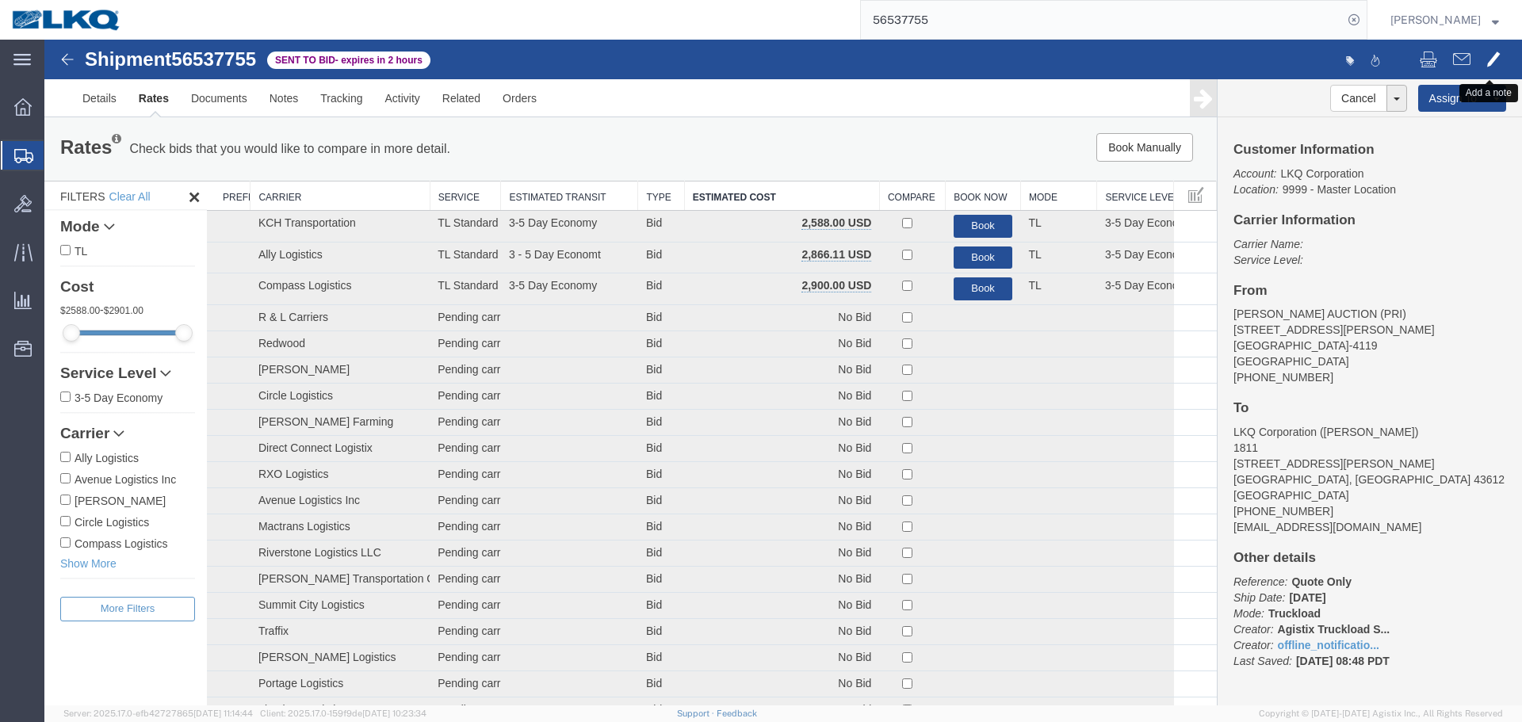
click at [1486, 66] on span at bounding box center [1493, 58] width 14 height 19
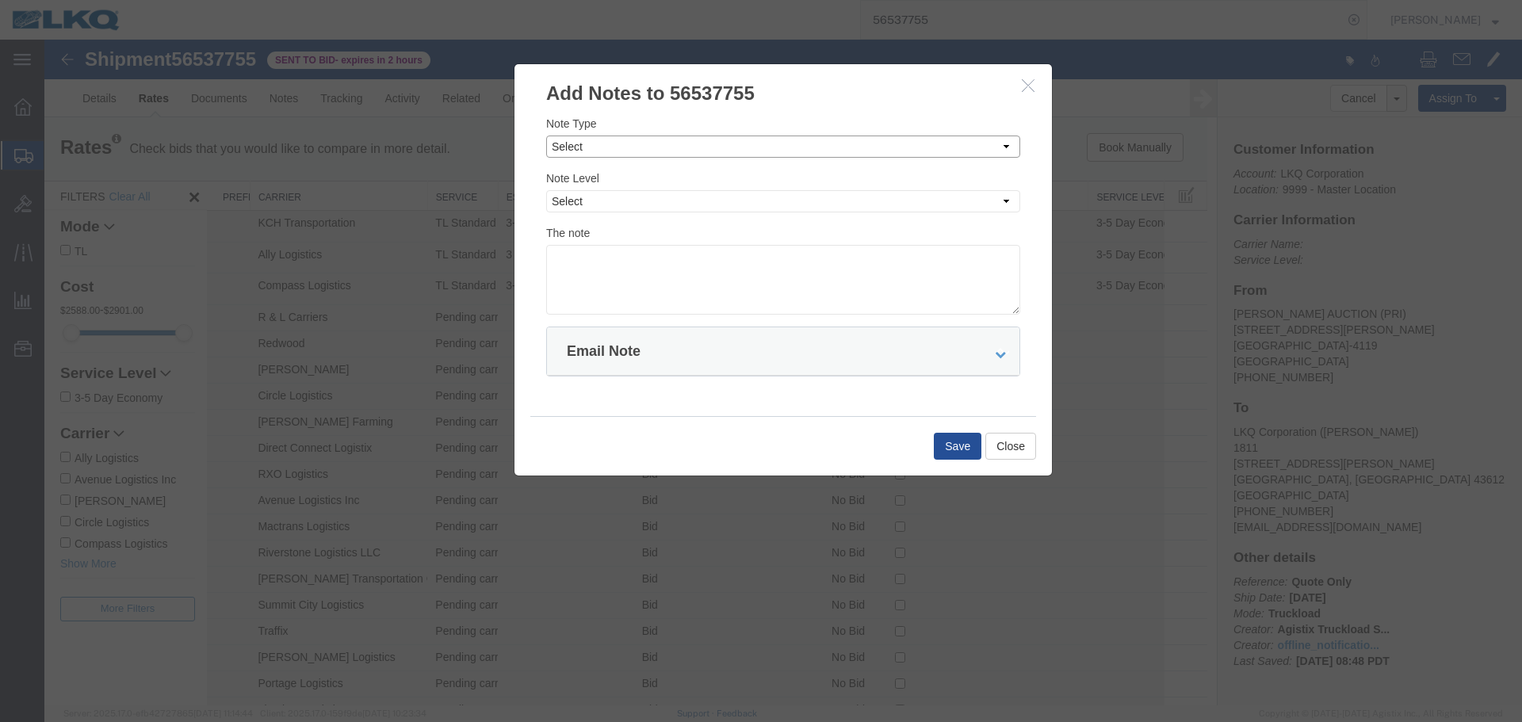
click at [644, 155] on select "Select Approval Bid Notes Carrier Change Notes Claim Notes Content Hazmat Notes…" at bounding box center [783, 147] width 474 height 22
select select "BID_NOTES"
click at [546, 136] on select "Select Approval Bid Notes Carrier Change Notes Claim Notes Content Hazmat Notes…" at bounding box center [783, 147] width 474 height 22
click at [627, 203] on select "Select Private to Account Private to Vendor Public" at bounding box center [783, 201] width 474 height 22
select select "PRIVATE_TO_ACCOUNT"
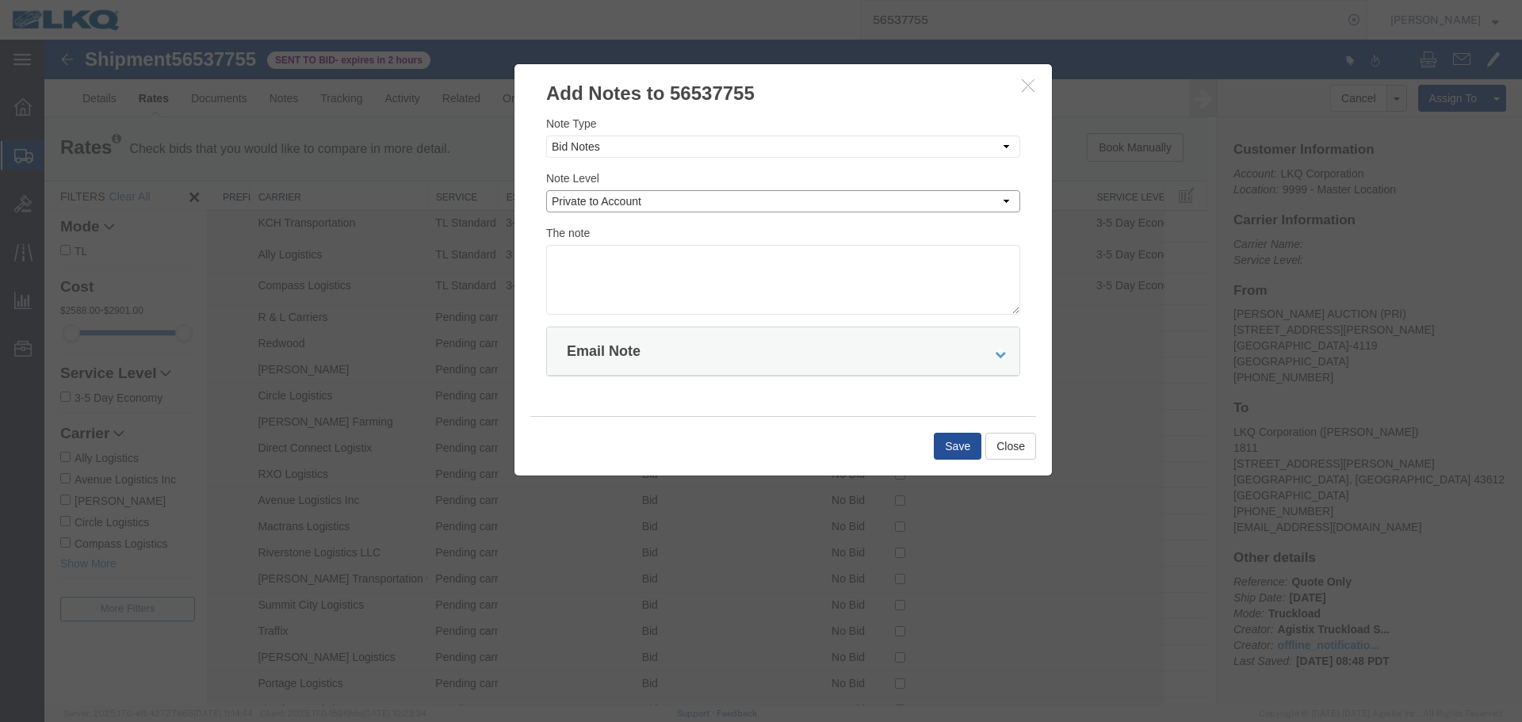
click at [546, 190] on select "Select Private to Account Private to Vendor Public" at bounding box center [783, 201] width 474 height 22
click at [620, 249] on textarea at bounding box center [783, 280] width 474 height 70
paste textarea "$2,500"
click at [594, 252] on textarea "DAT: $2,500" at bounding box center [783, 280] width 474 height 70
type textarea "DAT: $2500"
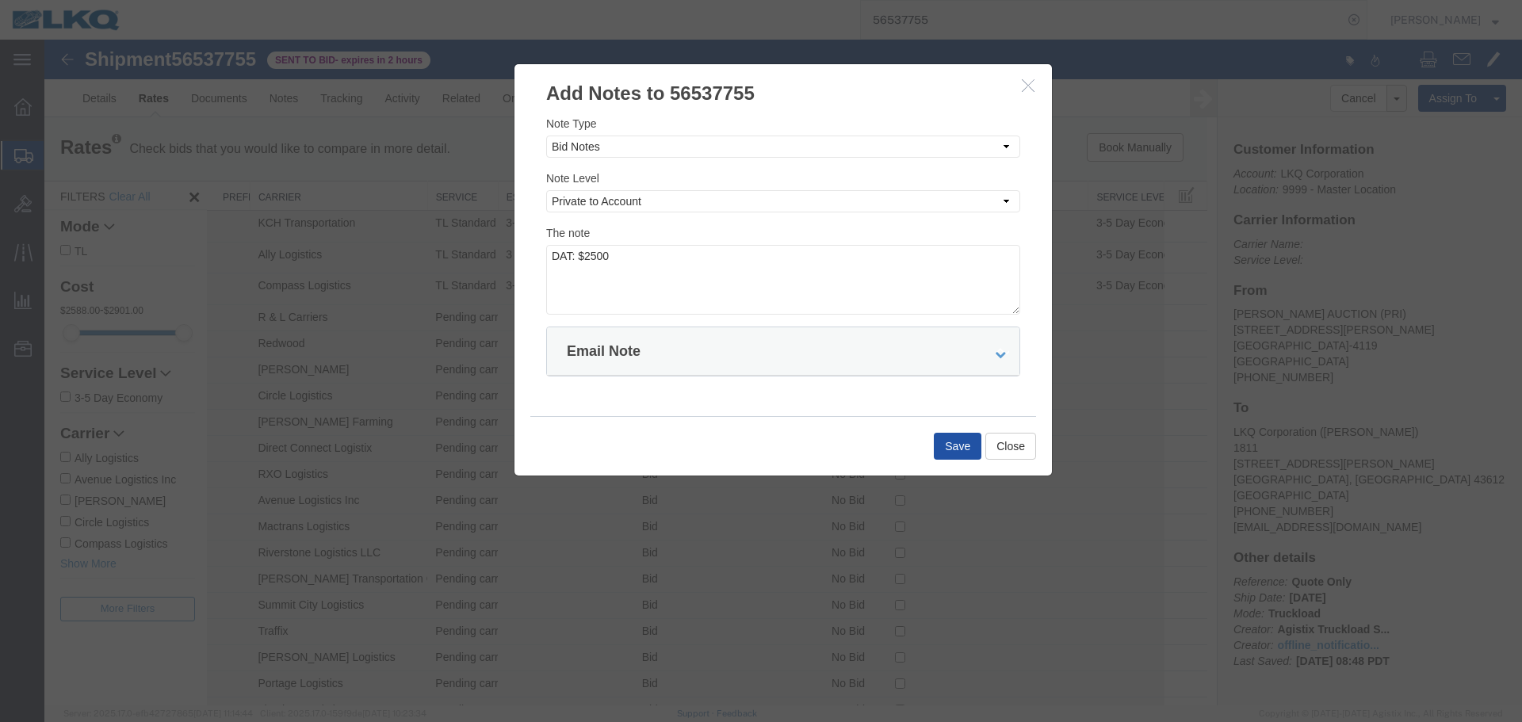
click at [939, 447] on button "Save" at bounding box center [958, 446] width 48 height 27
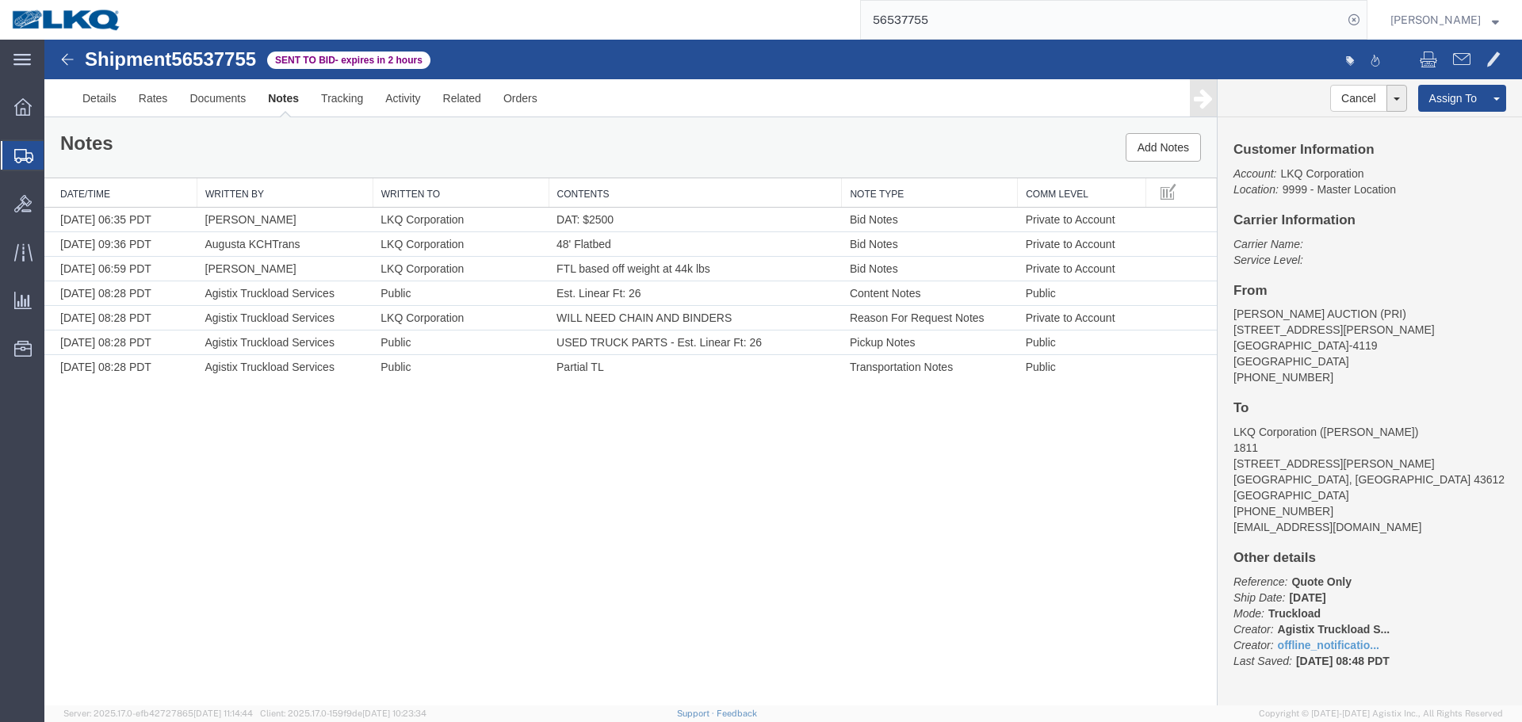
click at [685, 604] on div "Shipment 56537755 7 of 7 Sent to Bid - expires in 2 hours Details Rates Documen…" at bounding box center [782, 373] width 1477 height 666
click at [1070, 0] on form "56537755" at bounding box center [1113, 20] width 507 height 40
click at [1053, 29] on input "56537755" at bounding box center [1102, 20] width 482 height 38
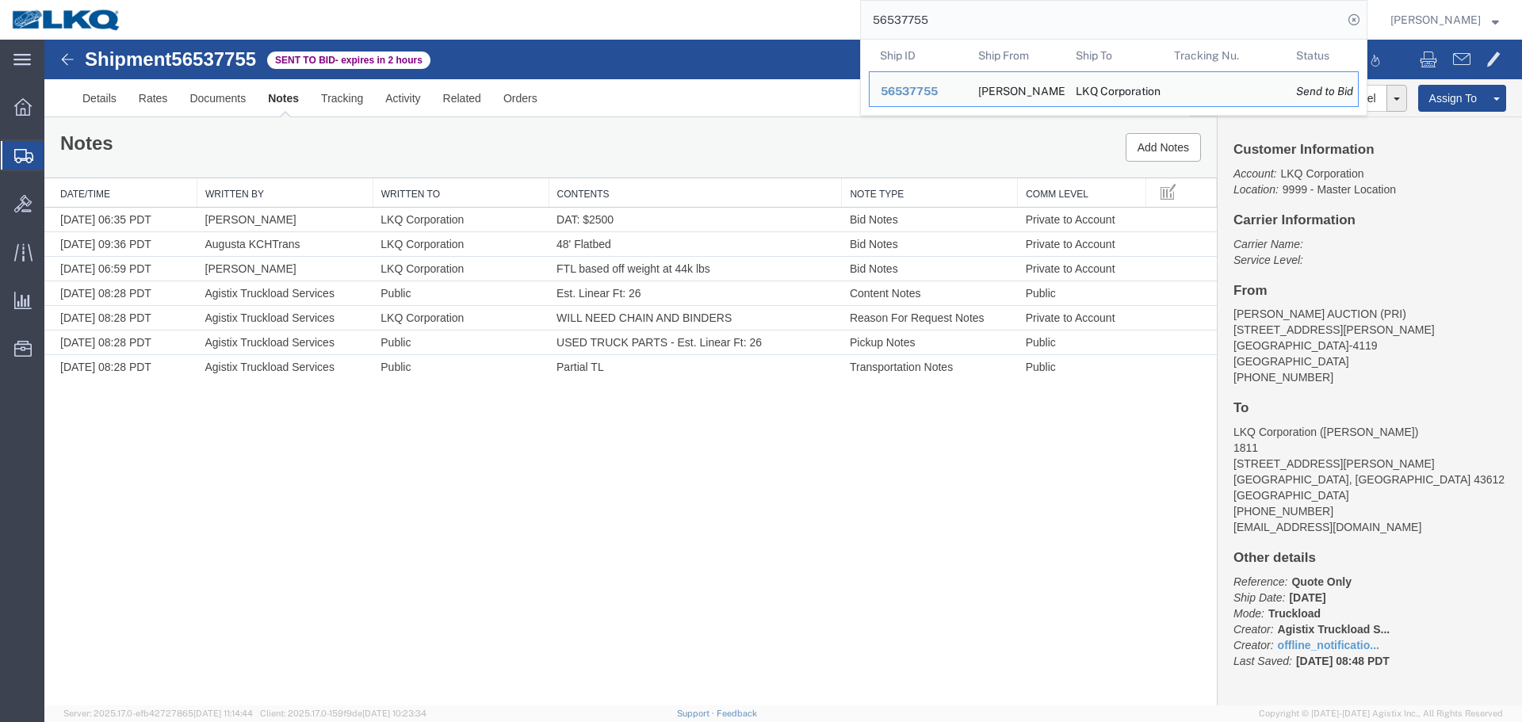
paste input "45606"
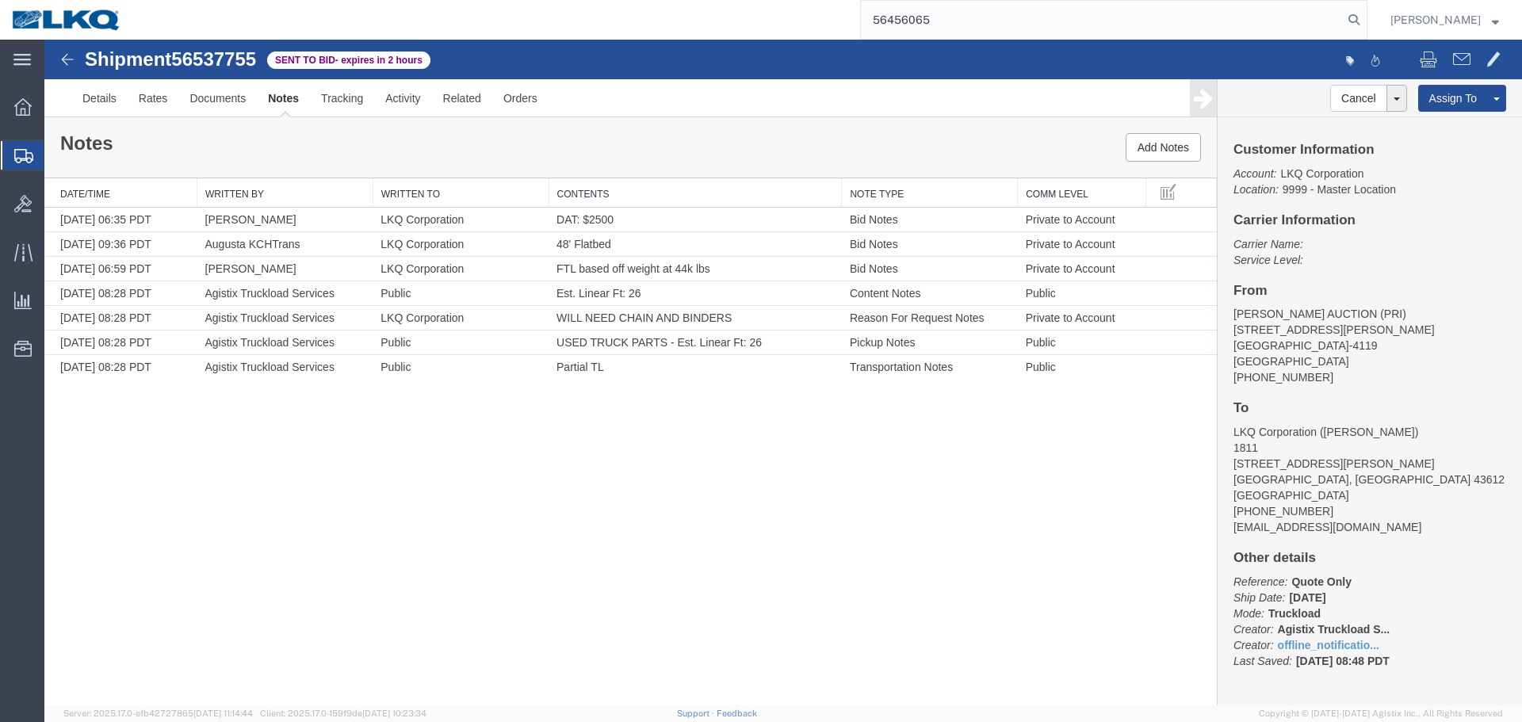
type input "56456065"
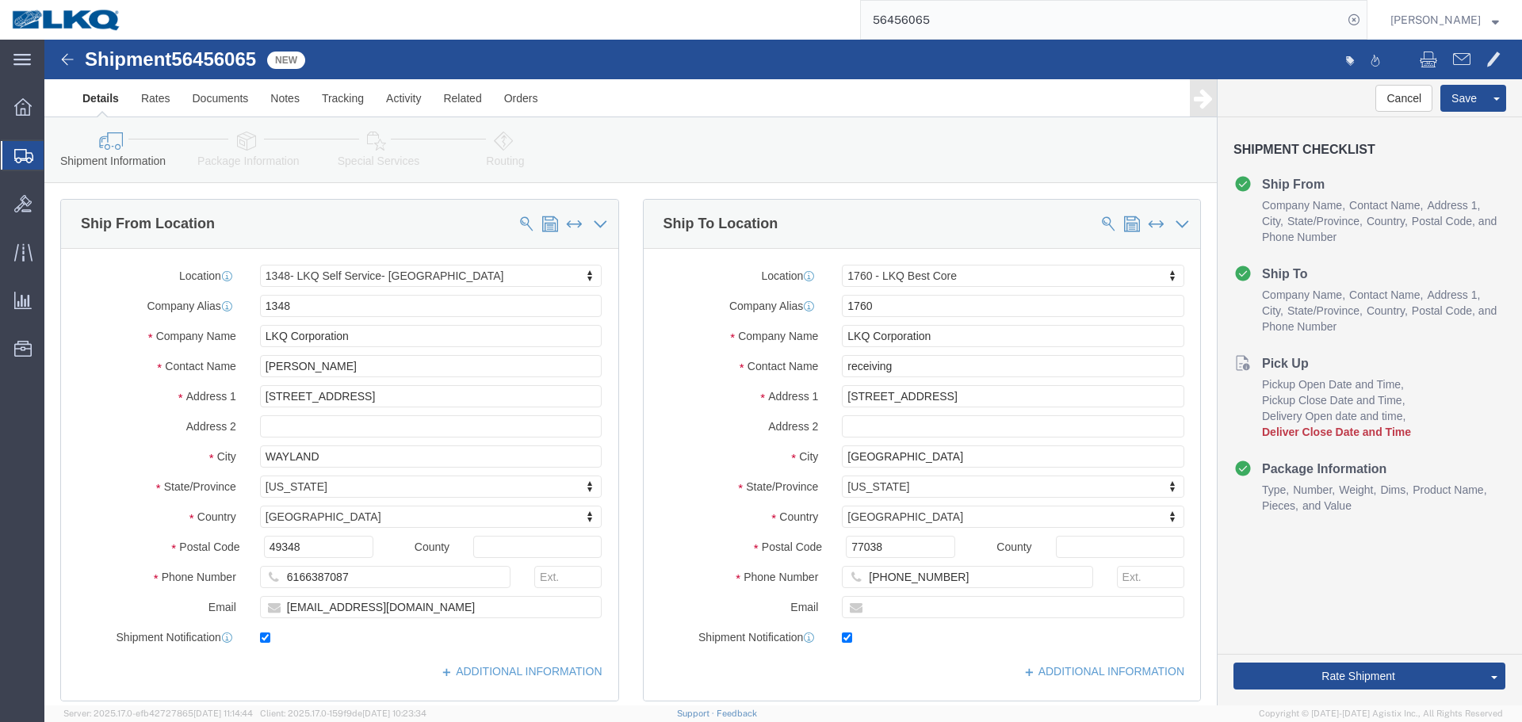
select select "30718"
select select "27634"
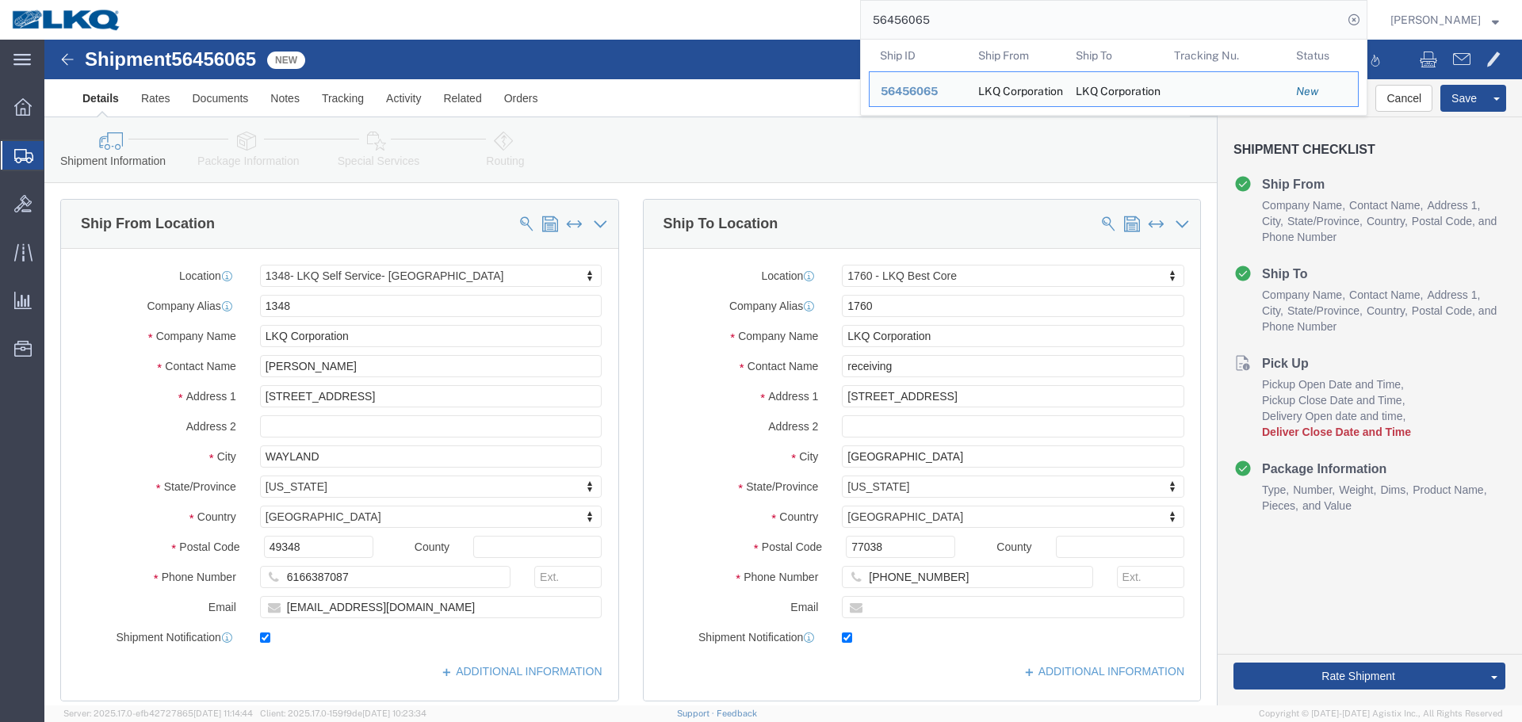
click div "Shipment 56456065 New"
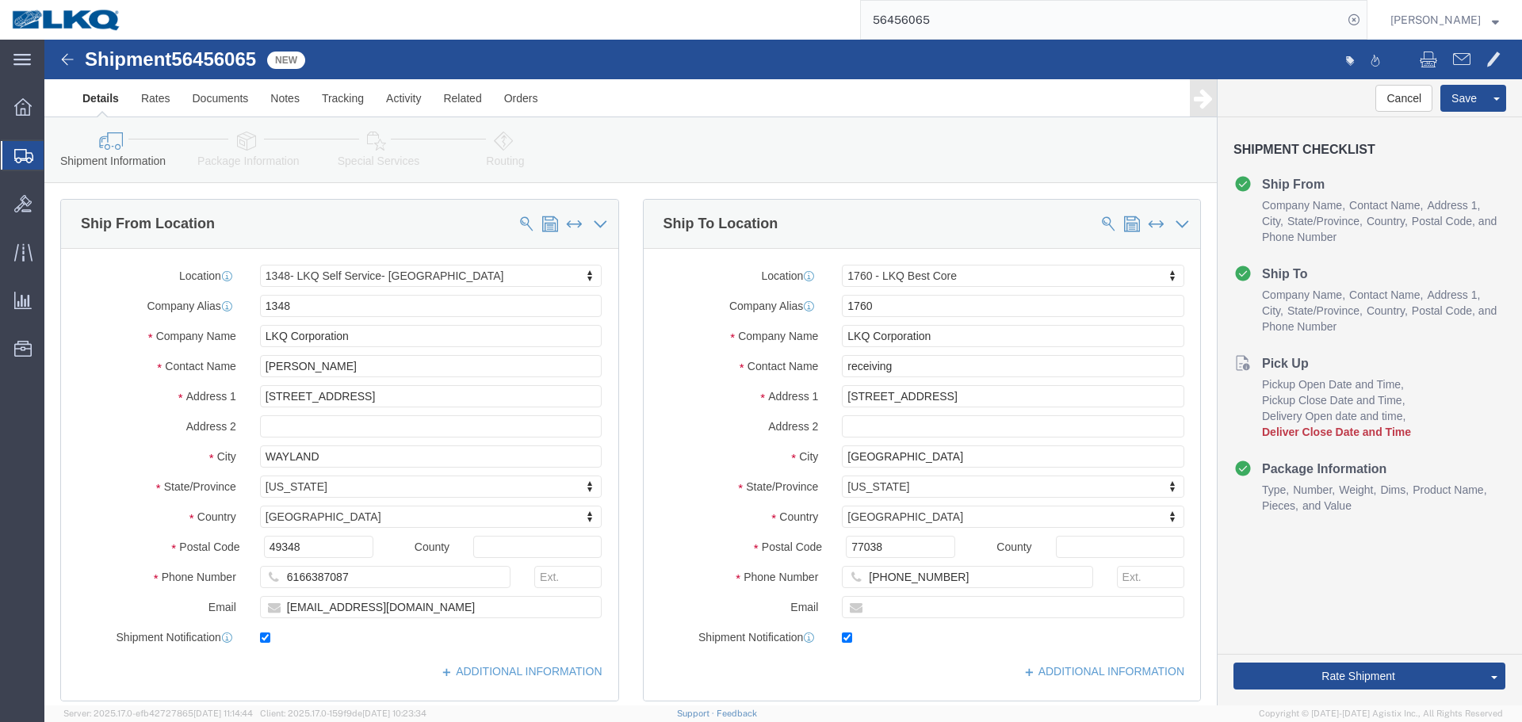
click at [1073, 7] on input "56456065" at bounding box center [1102, 20] width 482 height 38
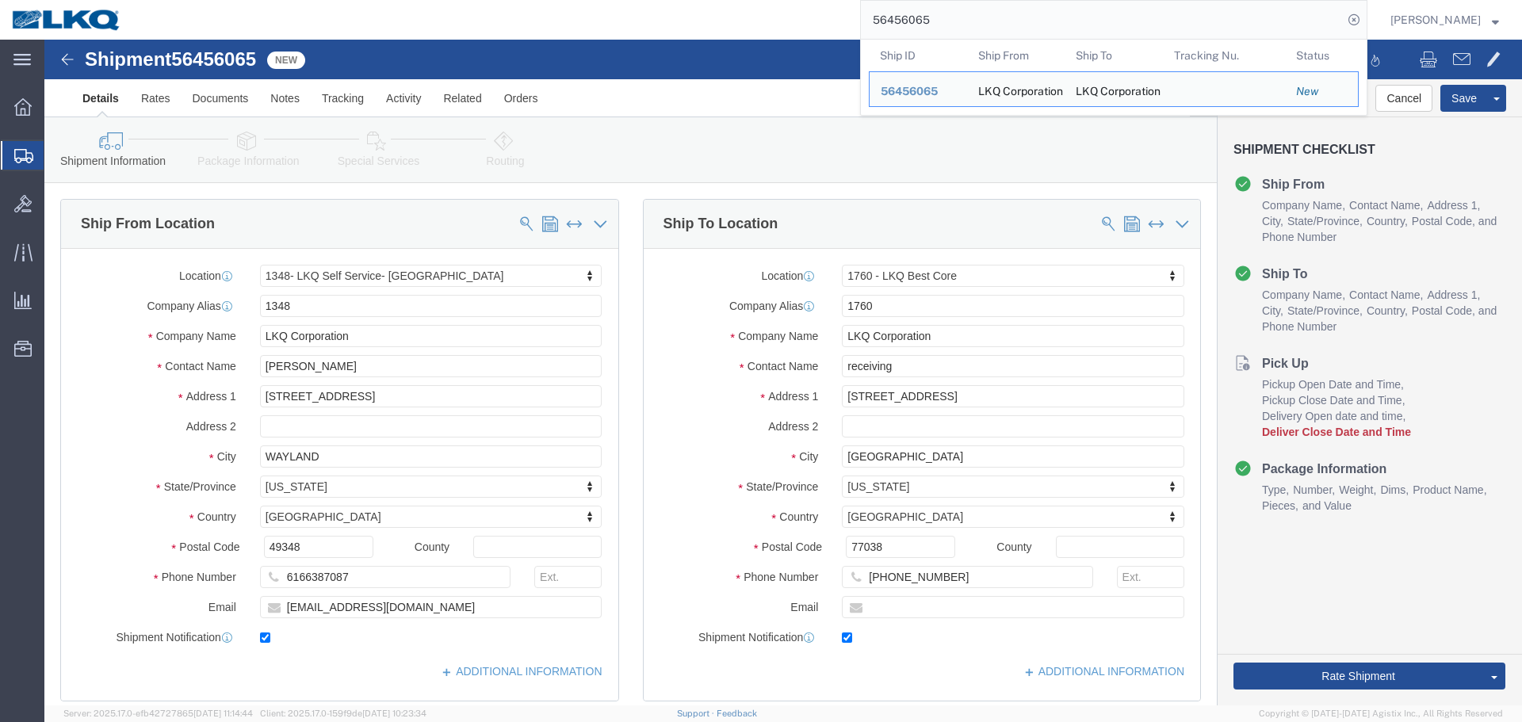
paste input "124154"
type input "56124154"
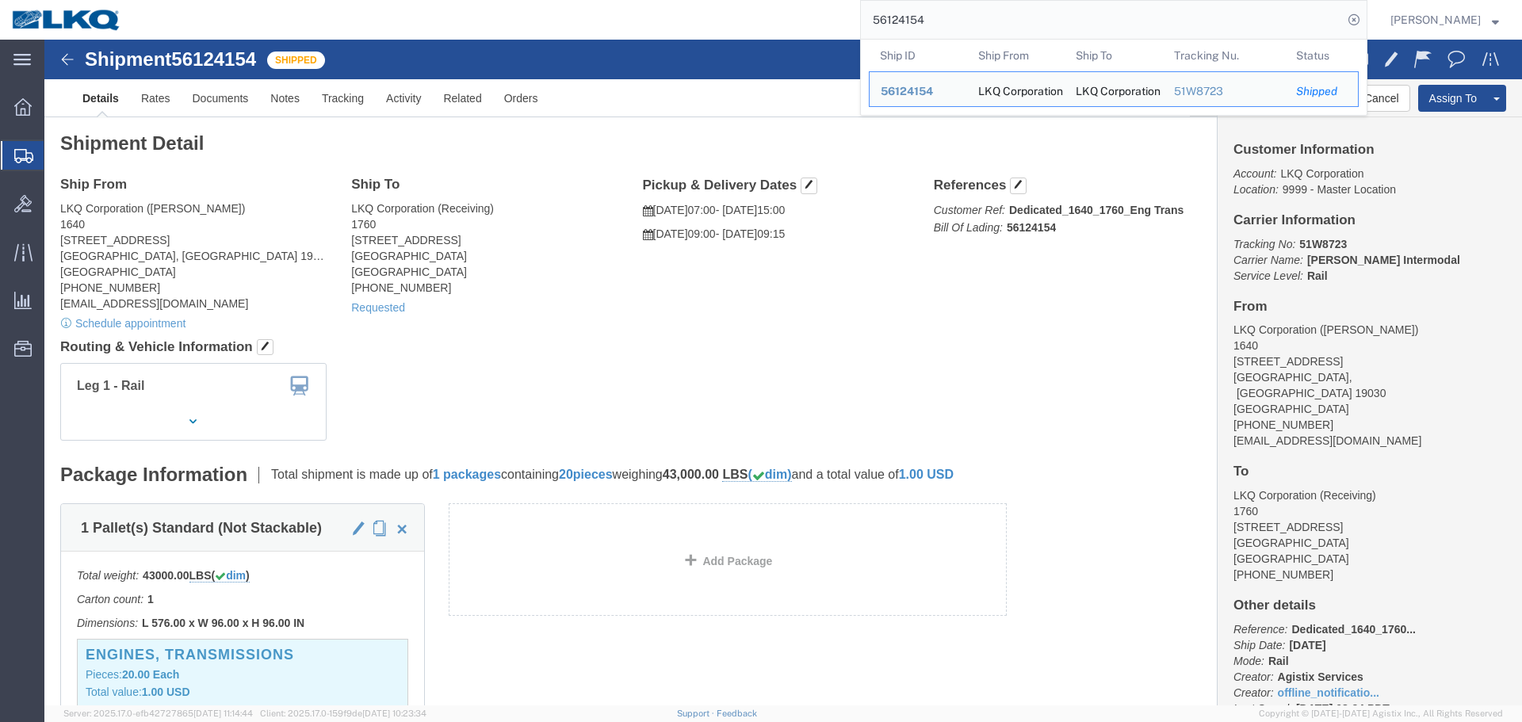
click h4 "Routing & Vehicle Information"
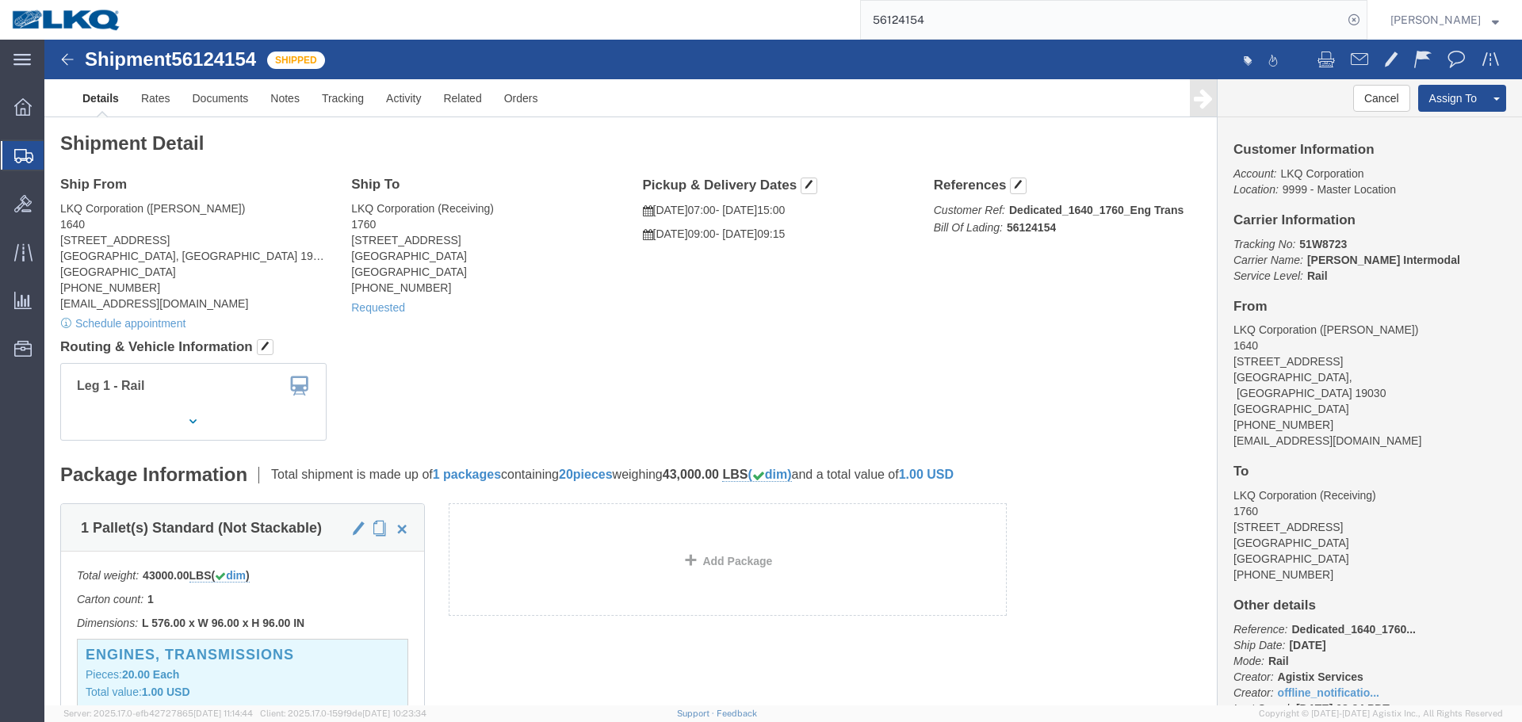
click div "Ship From LKQ Corporation ([PERSON_NAME]) [STREET_ADDRESS] [PHONE_NUMBER] [EMAI…"
click link "Requested"
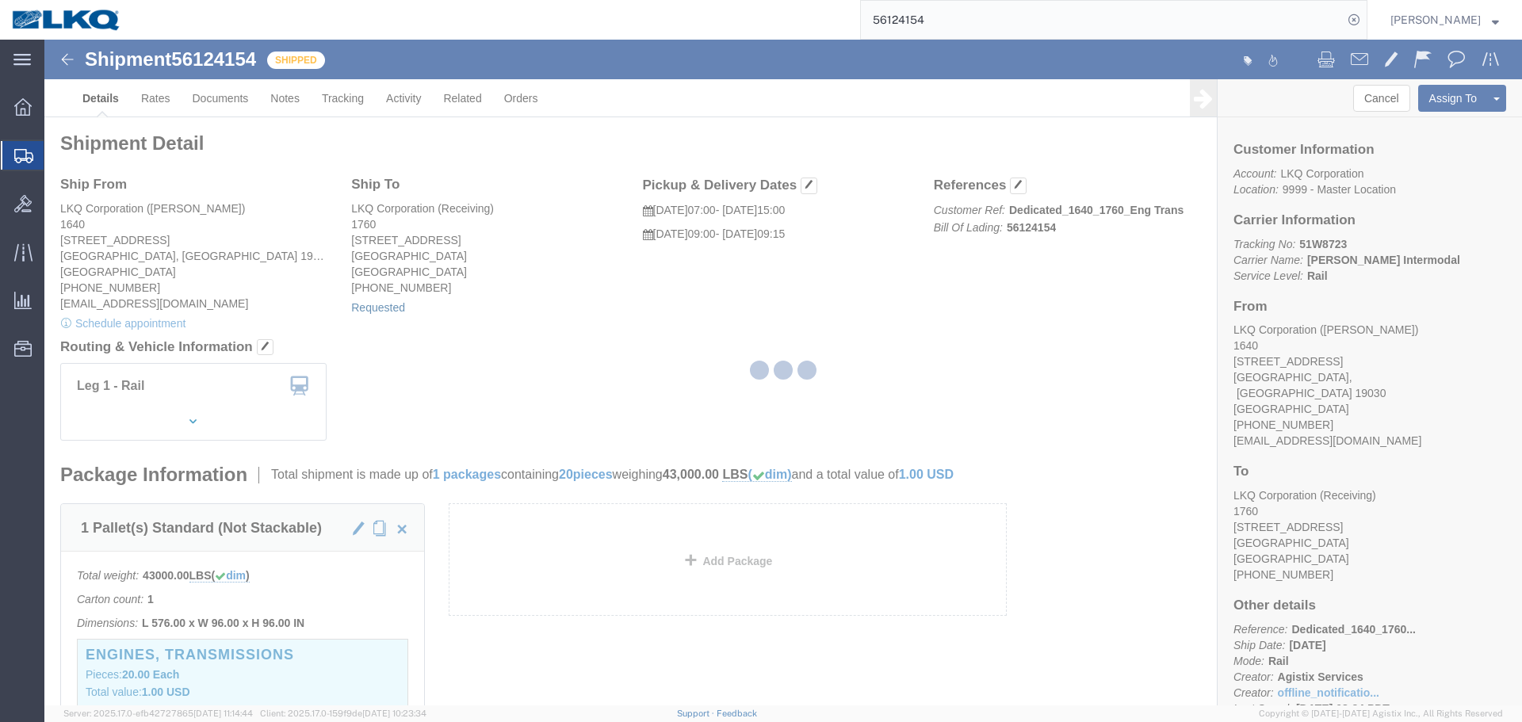
select select "1"
select select
select select "15"
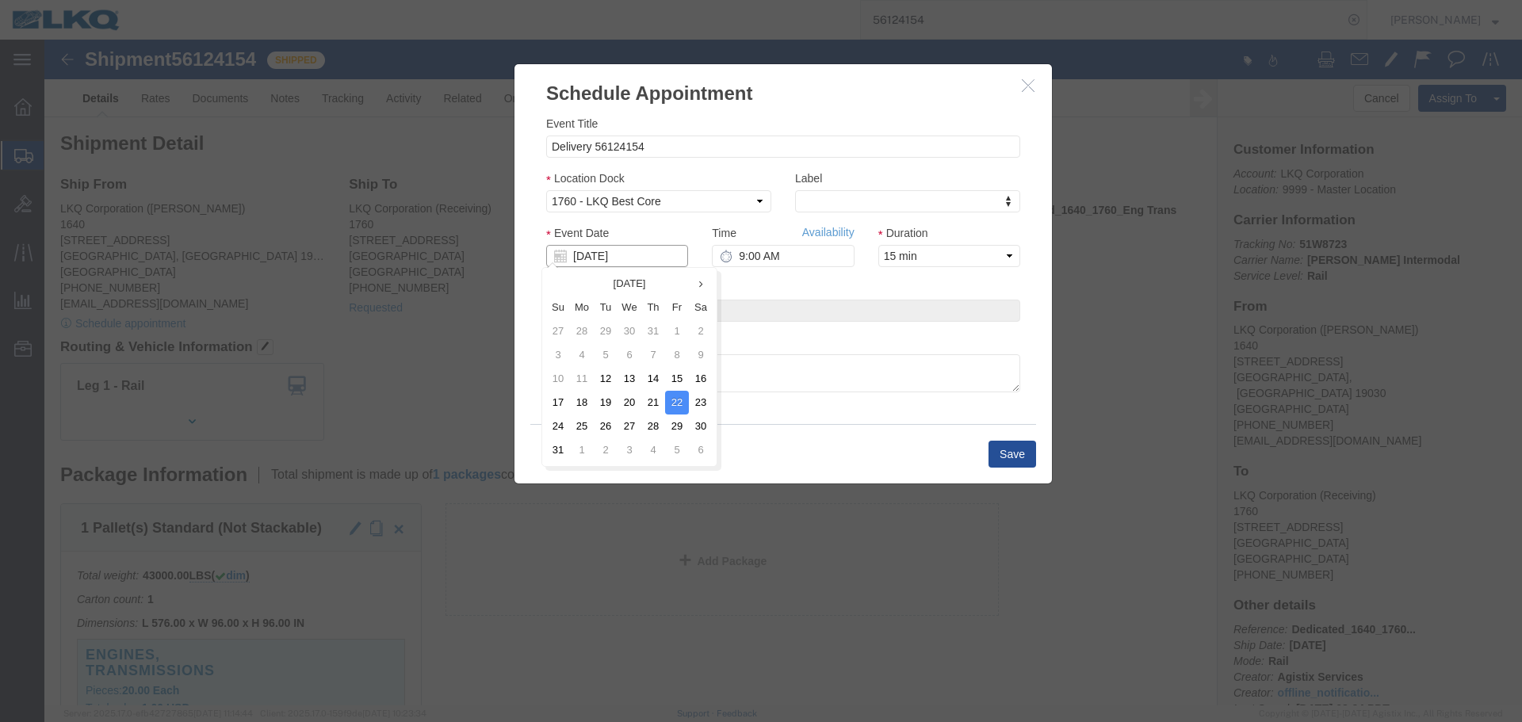
click input "[DATE]"
click td "26"
click input "9:00 AM"
type input "9:30 AM"
click button "Save"
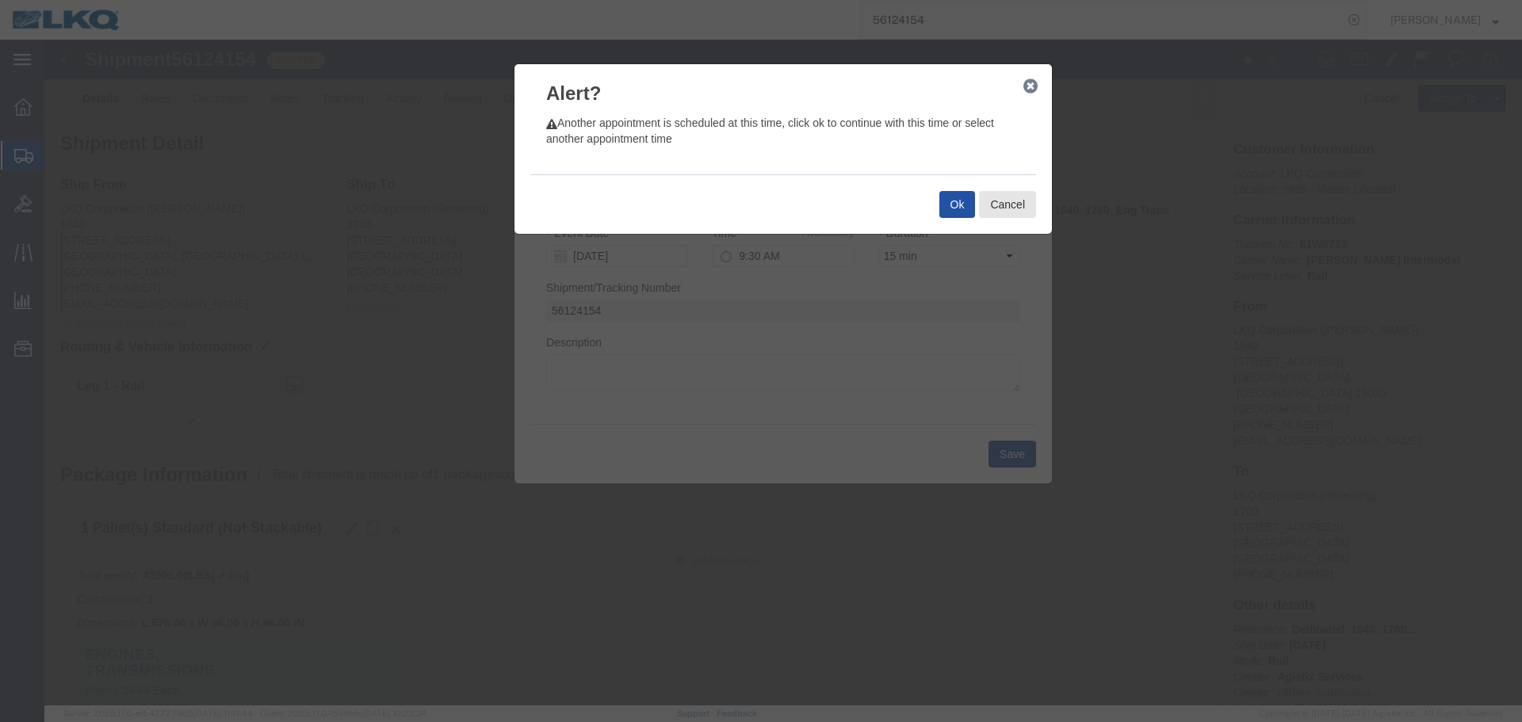
click button "Ok"
